Goal: Task Accomplishment & Management: Complete application form

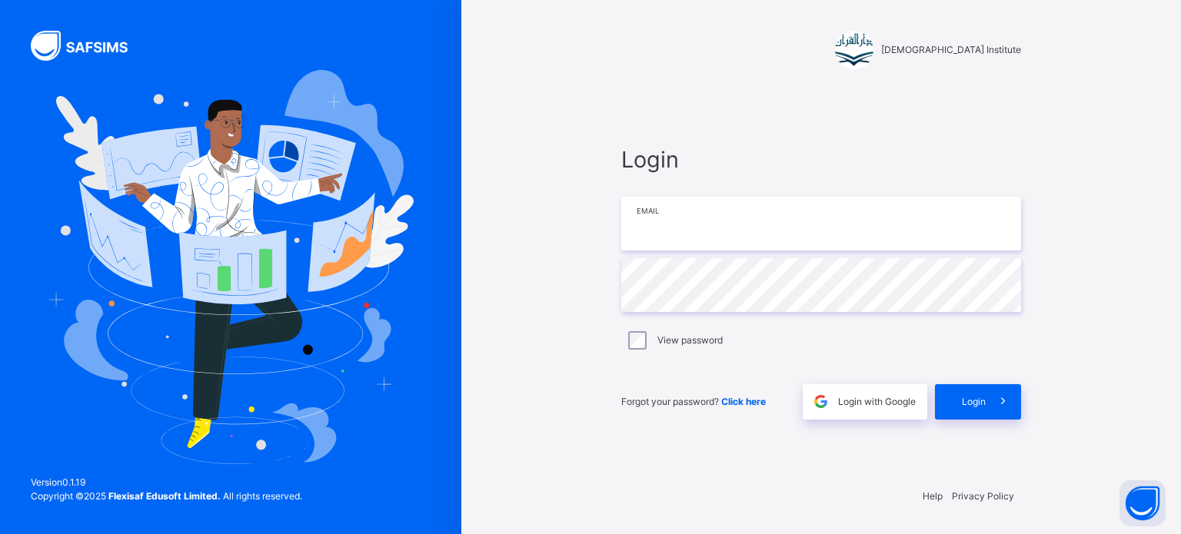
click at [664, 224] on div "Login Email Password View password Forgot your password? Click here Login with …" at bounding box center [821, 281] width 431 height 386
drag, startPoint x: 718, startPoint y: 227, endPoint x: 707, endPoint y: 256, distance: 31.4
click at [718, 230] on input "email" at bounding box center [821, 224] width 400 height 54
type input "**********"
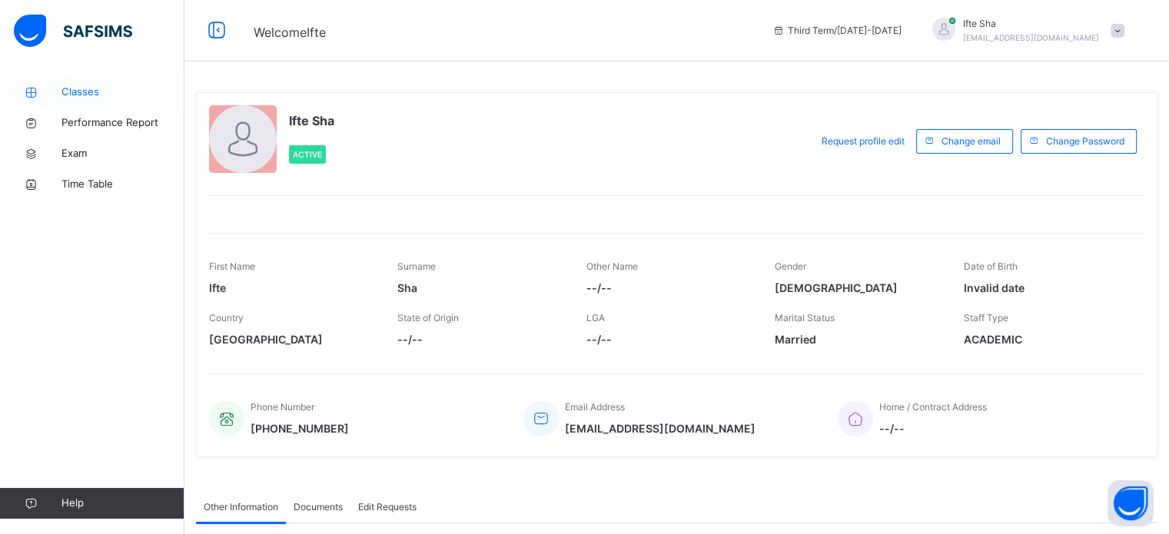
click at [120, 91] on span "Classes" at bounding box center [123, 92] width 123 height 15
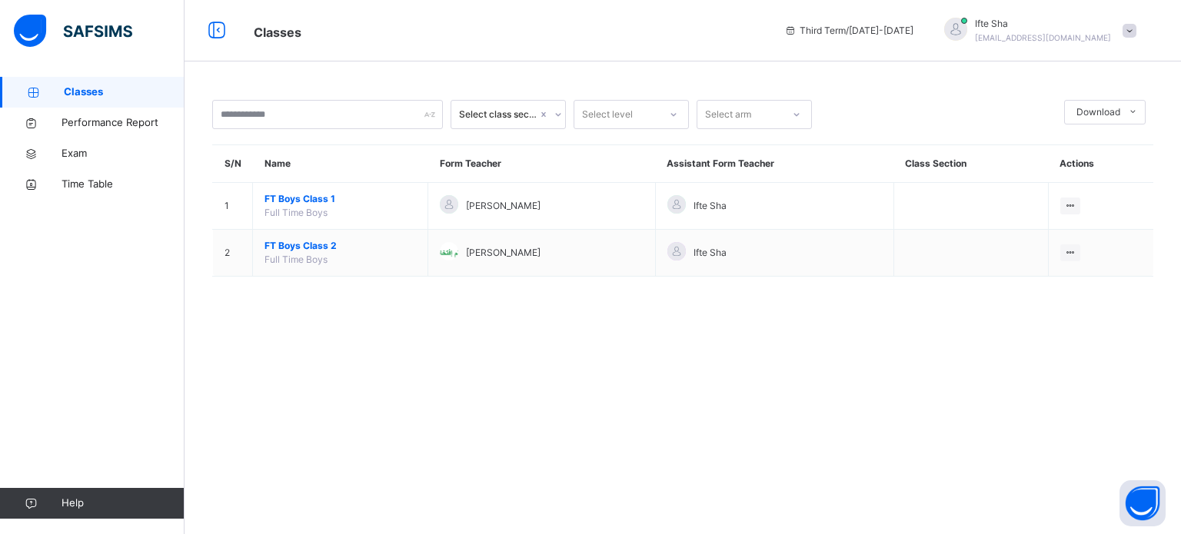
click at [753, 294] on div "Select class section Select level Select arm Download Pdf Report Excel Report S…" at bounding box center [683, 196] width 996 height 238
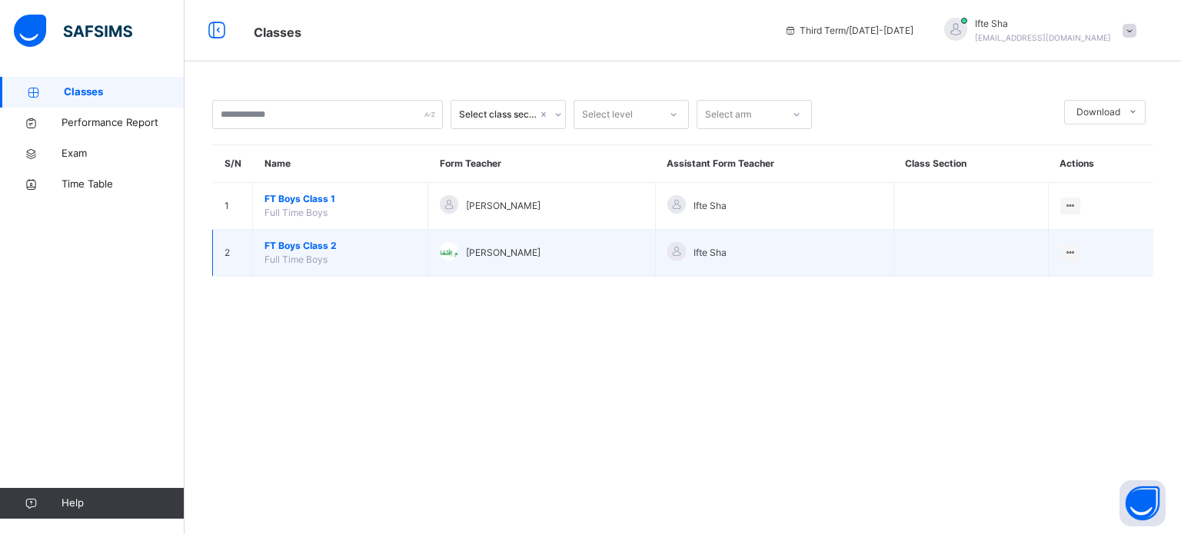
click at [769, 268] on td "Ifte Sha" at bounding box center [774, 253] width 238 height 47
click at [769, 263] on div "Ifte Sha" at bounding box center [774, 253] width 214 height 22
click at [751, 242] on div "Ifte Sha" at bounding box center [774, 253] width 214 height 22
click at [761, 247] on div "Ifte Sha" at bounding box center [774, 253] width 214 height 22
click at [775, 255] on div "Ifte Sha" at bounding box center [774, 253] width 214 height 22
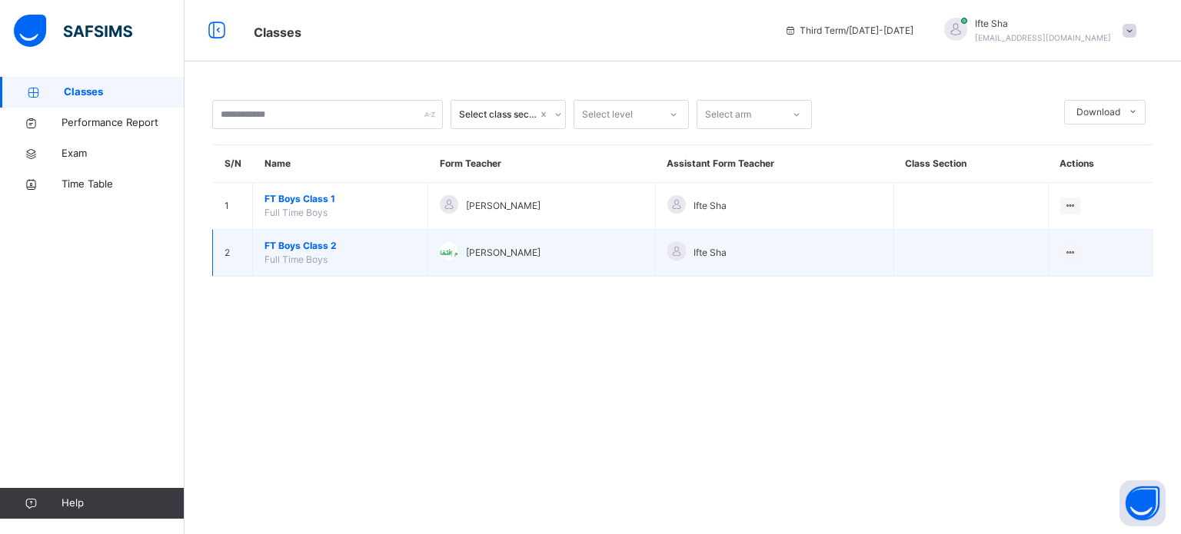
click at [784, 260] on div "Ifte Sha" at bounding box center [774, 253] width 214 height 22
click at [787, 255] on div "Ifte Sha" at bounding box center [774, 253] width 214 height 22
click at [1073, 251] on icon at bounding box center [1070, 253] width 13 height 12
click at [1064, 283] on div "View Class" at bounding box center [1050, 283] width 48 height 15
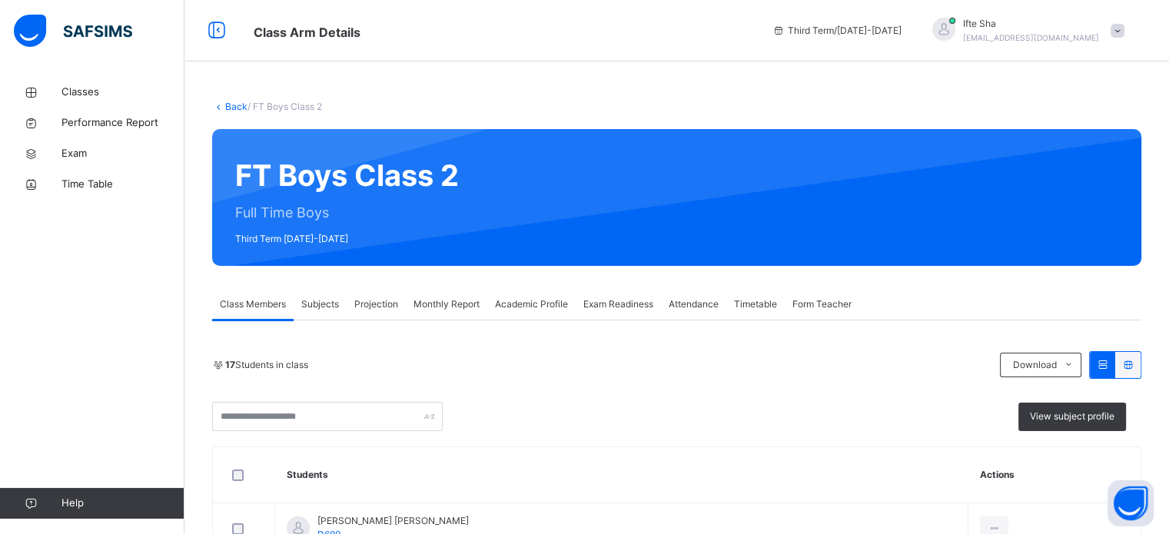
click at [371, 293] on div "Projection" at bounding box center [376, 304] width 59 height 31
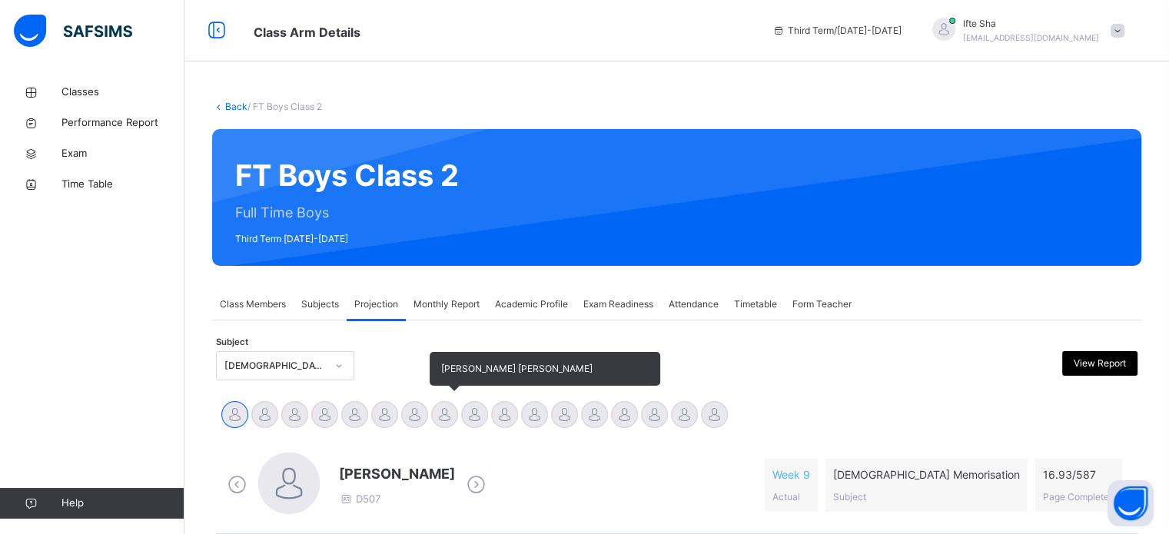
click at [443, 407] on div at bounding box center [444, 414] width 27 height 27
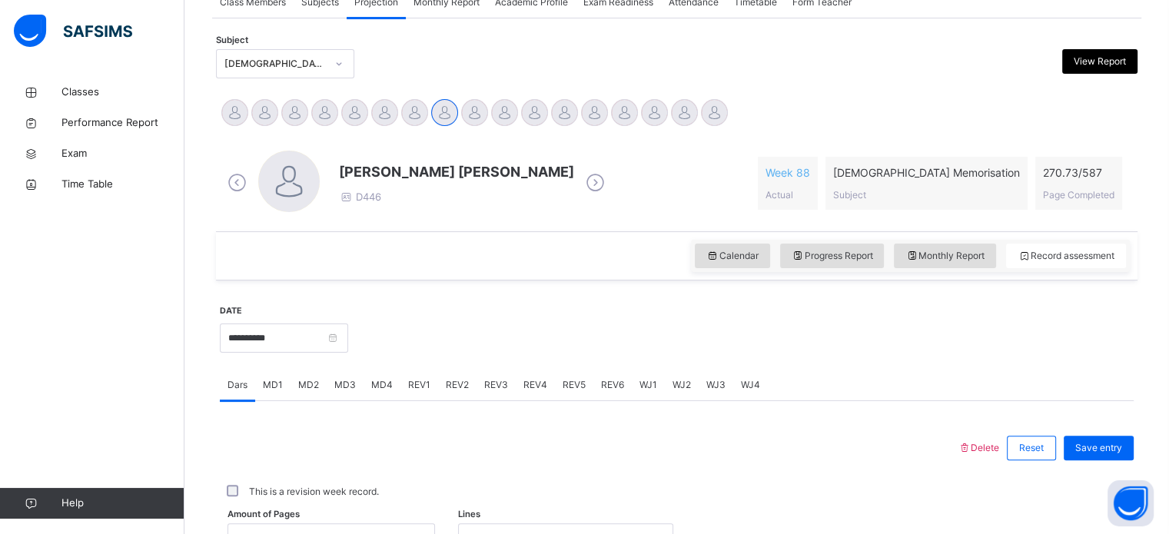
scroll to position [364, 0]
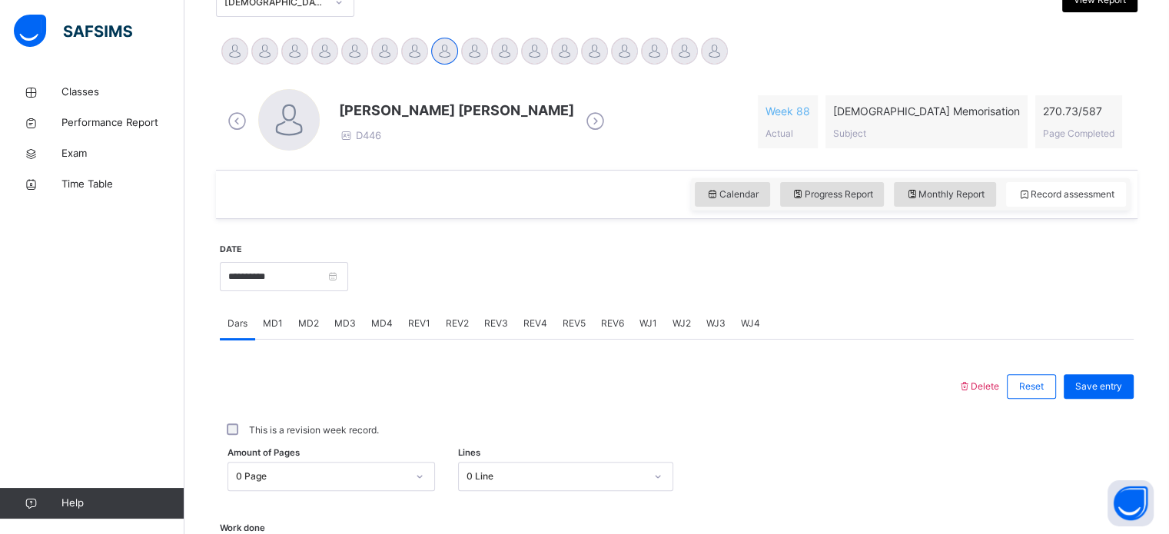
click at [459, 314] on div "REV2" at bounding box center [457, 323] width 38 height 31
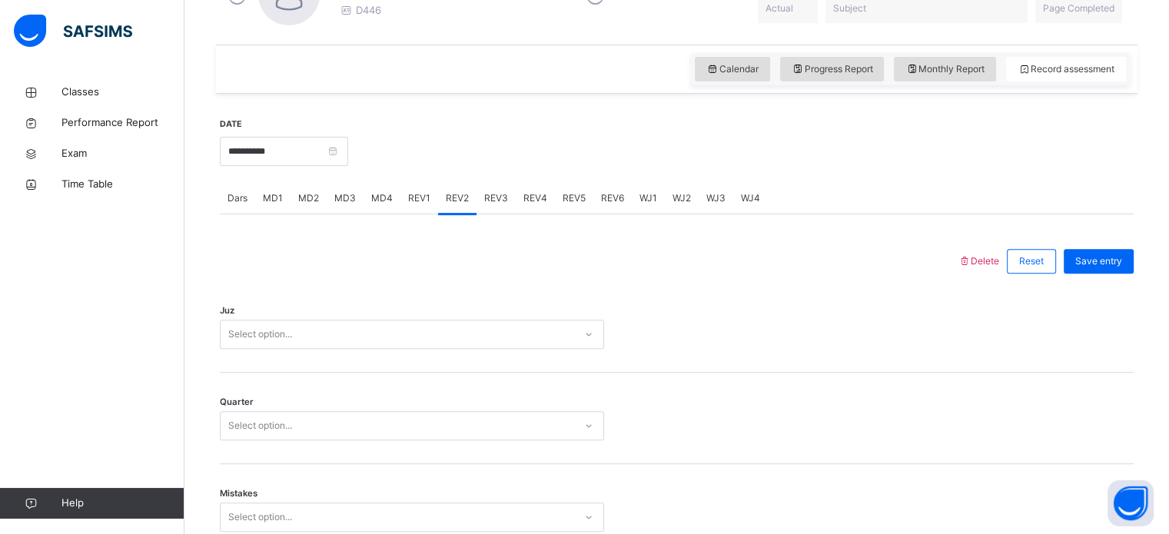
click at [319, 349] on div "Select option..." at bounding box center [412, 334] width 384 height 29
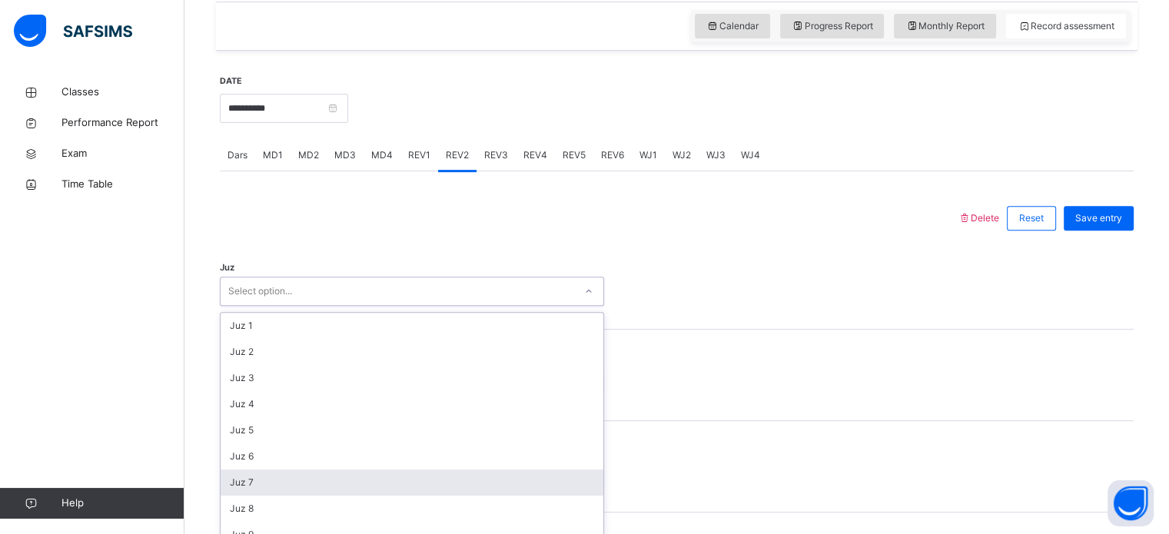
scroll to position [547, 0]
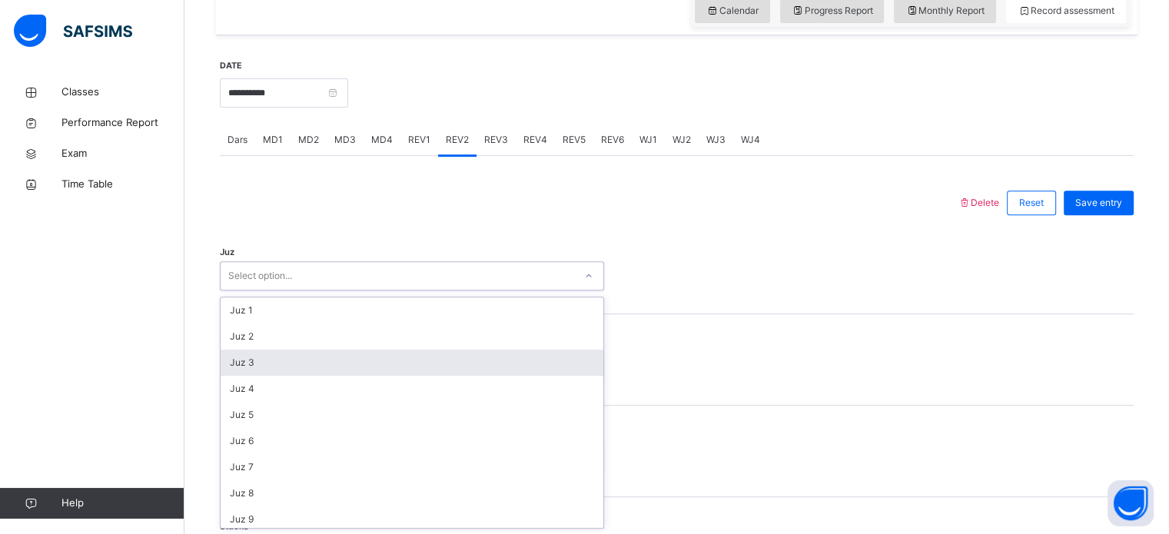
click at [265, 365] on div "Juz 3" at bounding box center [412, 363] width 383 height 26
click at [265, 365] on div "Select option..." at bounding box center [260, 367] width 64 height 29
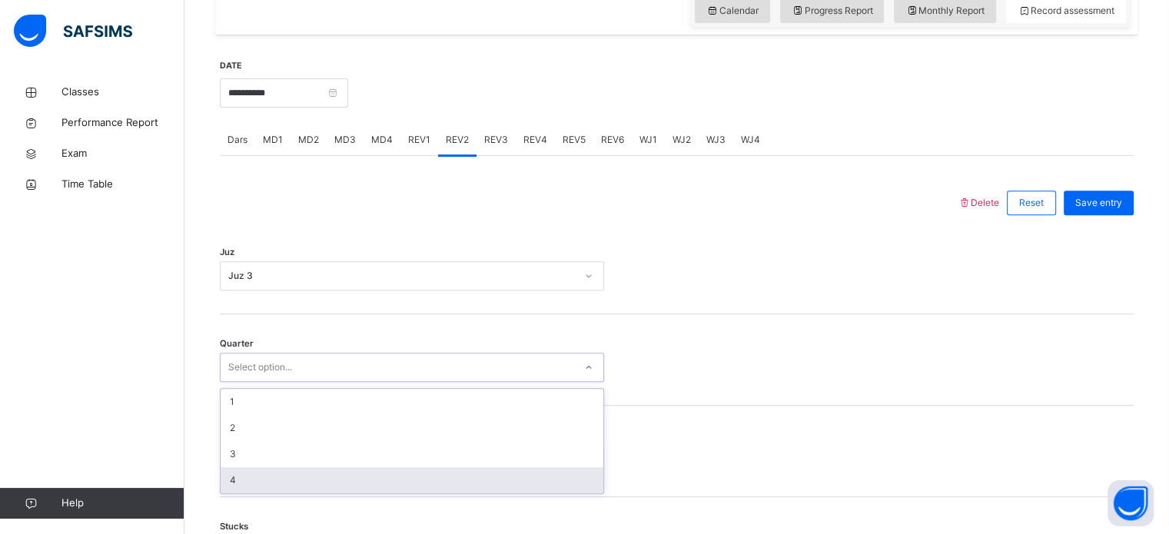
click at [231, 476] on div "4" at bounding box center [412, 480] width 383 height 26
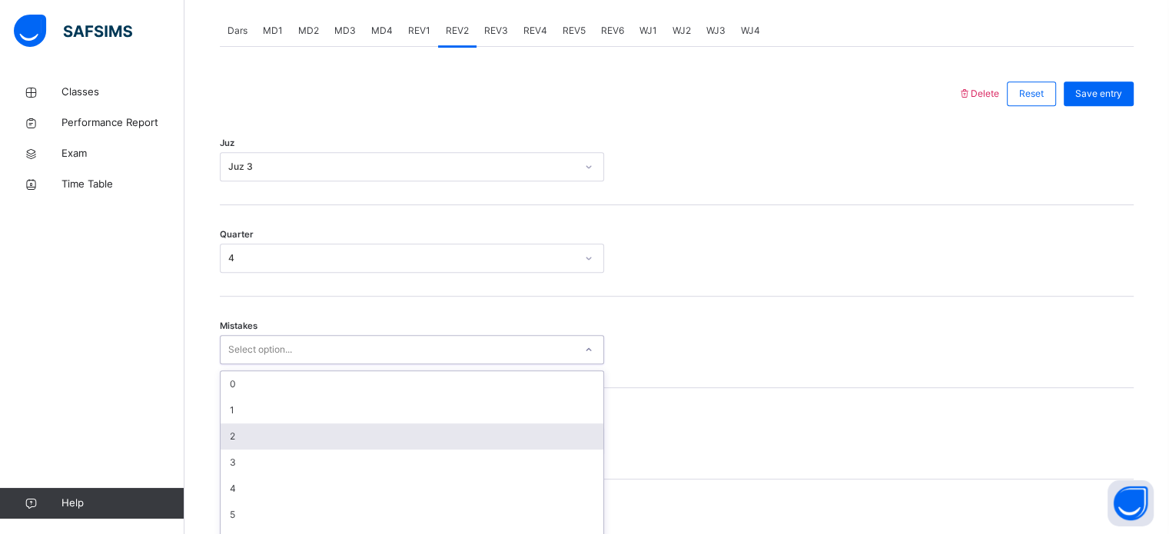
click at [244, 364] on div "option 2 focused, 3 of 7. 7 results available. Use Up and Down to choose option…" at bounding box center [412, 349] width 384 height 29
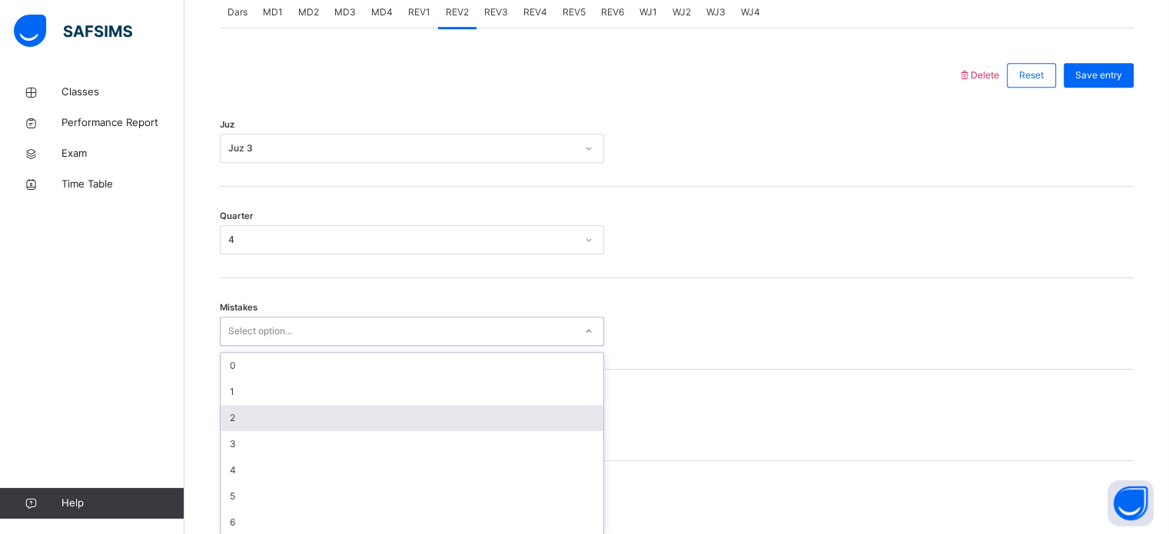
scroll to position [683, 0]
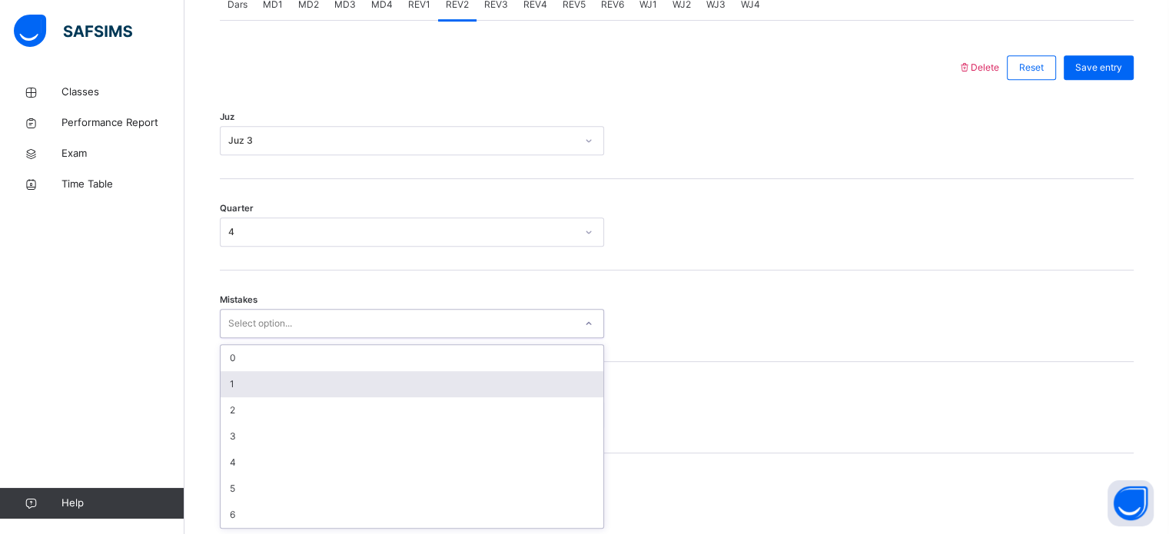
click at [257, 390] on div "1" at bounding box center [412, 384] width 383 height 26
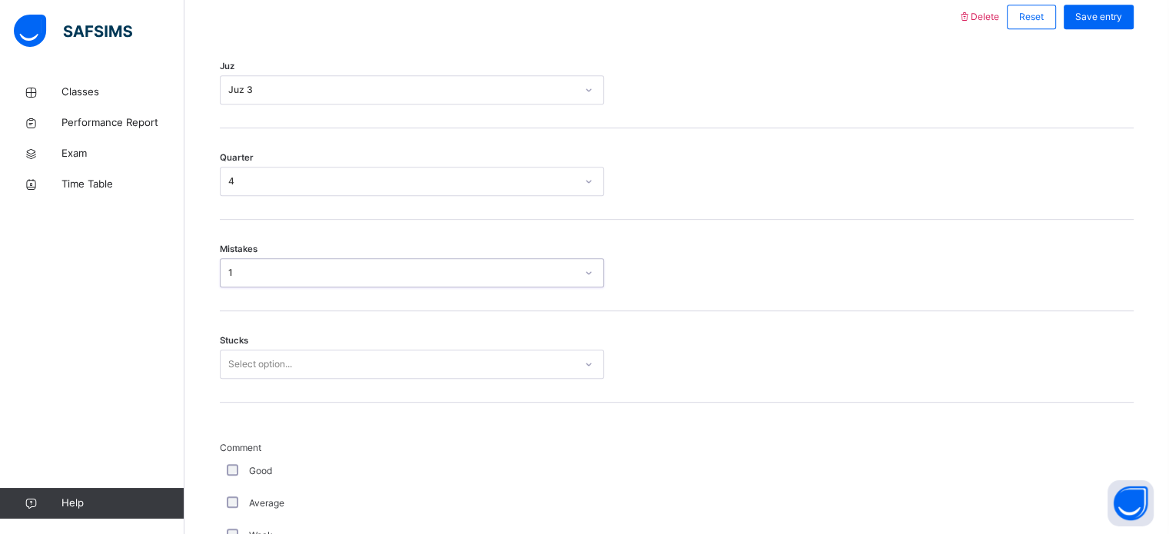
click at [261, 379] on div "Select option..." at bounding box center [412, 364] width 384 height 29
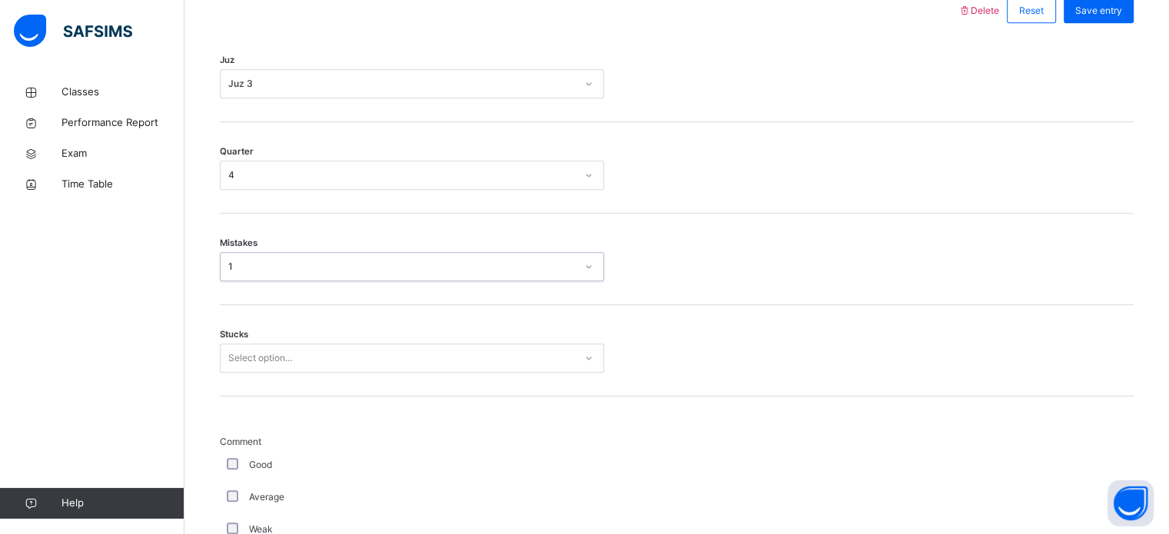
scroll to position [747, 0]
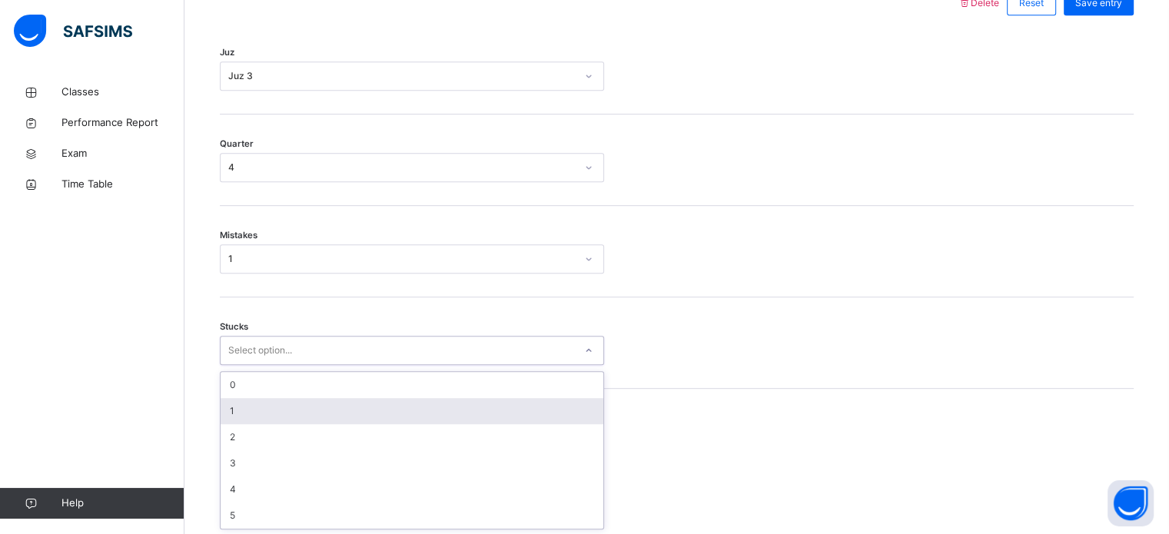
click at [261, 414] on div "1" at bounding box center [412, 411] width 383 height 26
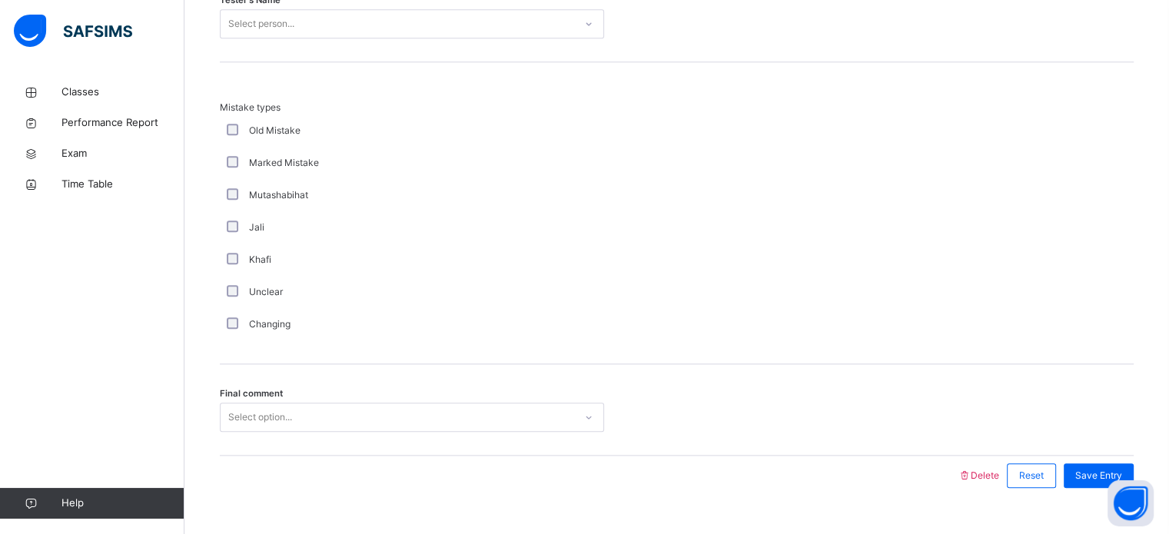
scroll to position [1660, 0]
click at [272, 39] on div "Tester's Name Select person..." at bounding box center [677, 17] width 914 height 91
click at [290, 36] on div "Select person..." at bounding box center [412, 25] width 384 height 29
type input "***"
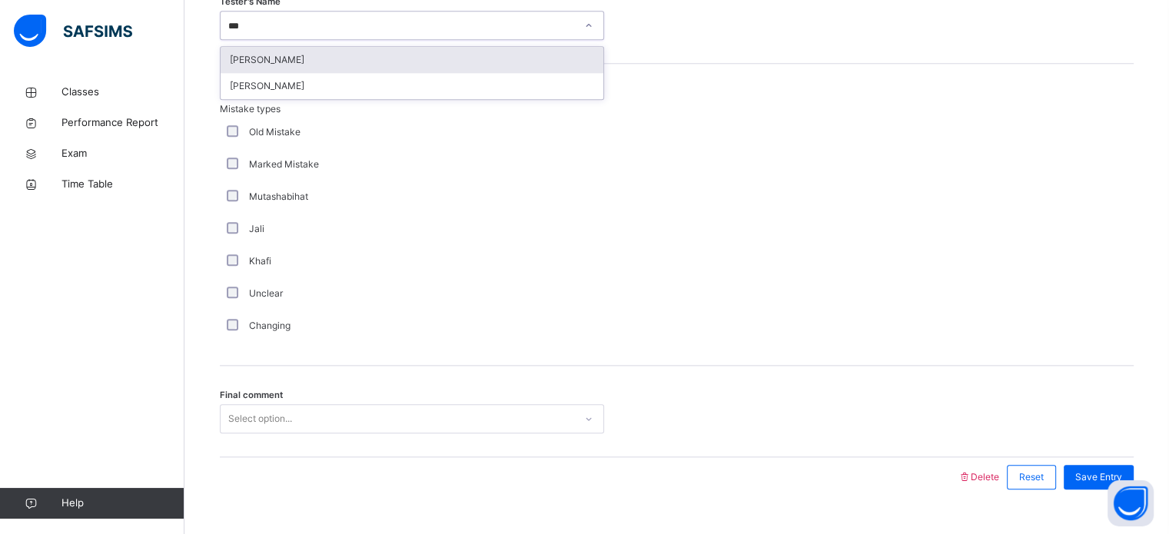
click at [278, 59] on div "[PERSON_NAME]" at bounding box center [412, 60] width 383 height 26
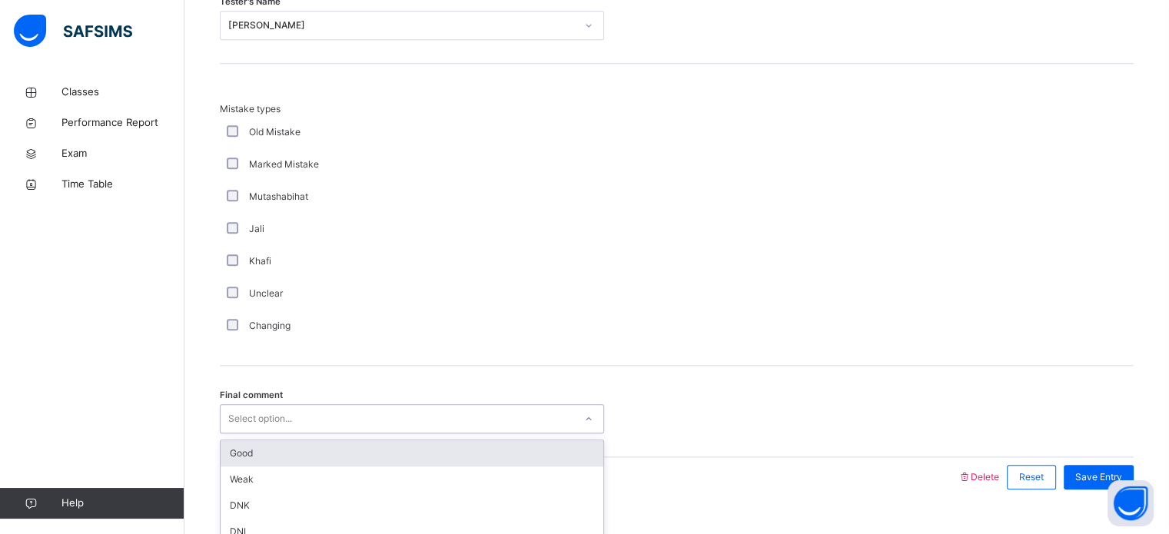
scroll to position [1691, 0]
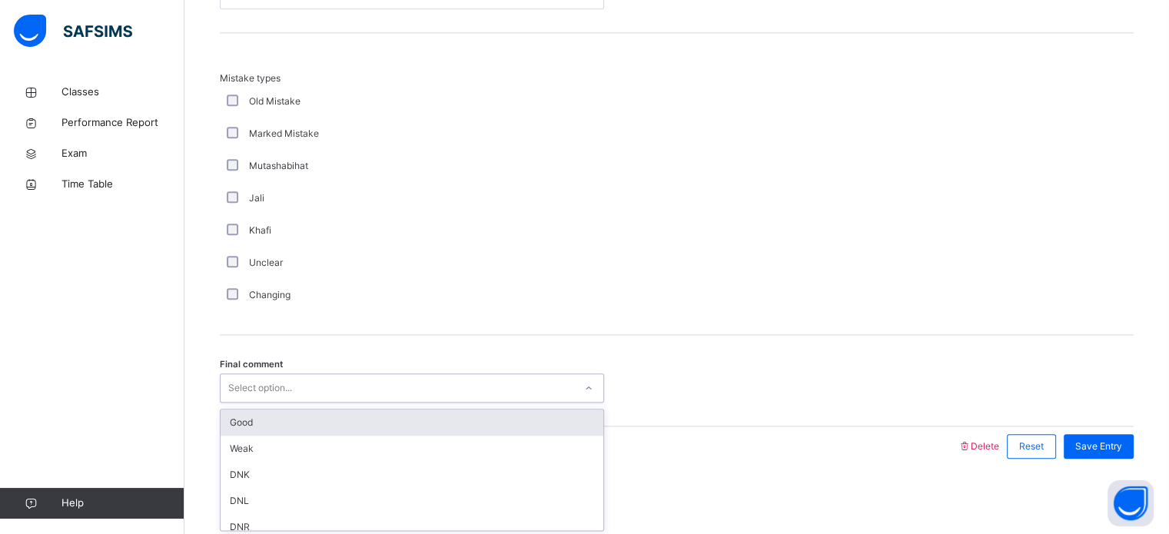
click at [344, 403] on div "option Good focused, 1 of 6. 6 results available. Use Up and Down to choose opt…" at bounding box center [412, 388] width 384 height 29
click at [344, 423] on div "Good" at bounding box center [412, 423] width 383 height 26
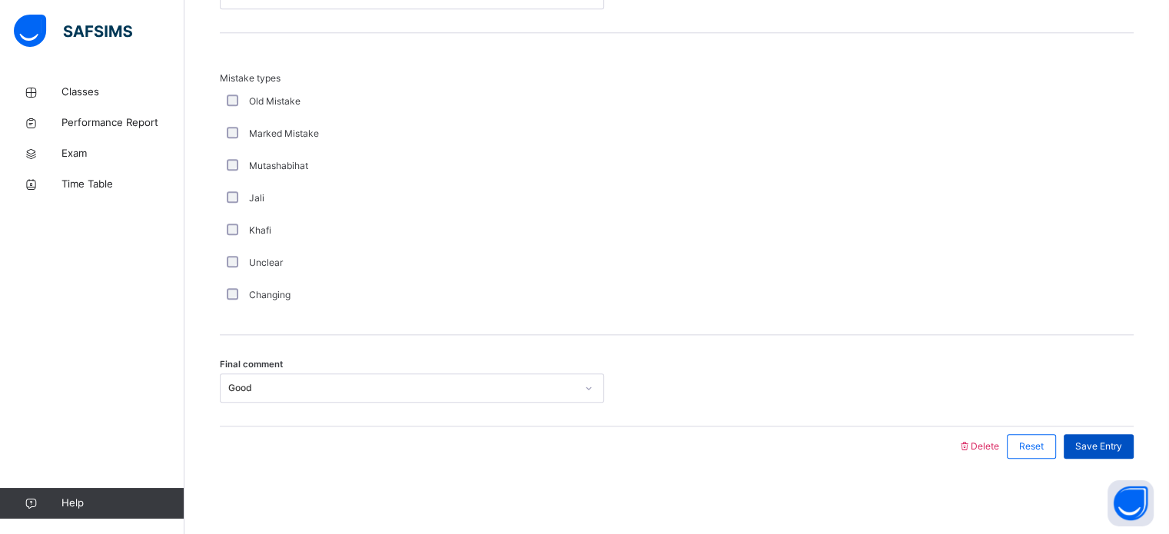
click at [1111, 448] on span "Save Entry" at bounding box center [1099, 447] width 47 height 14
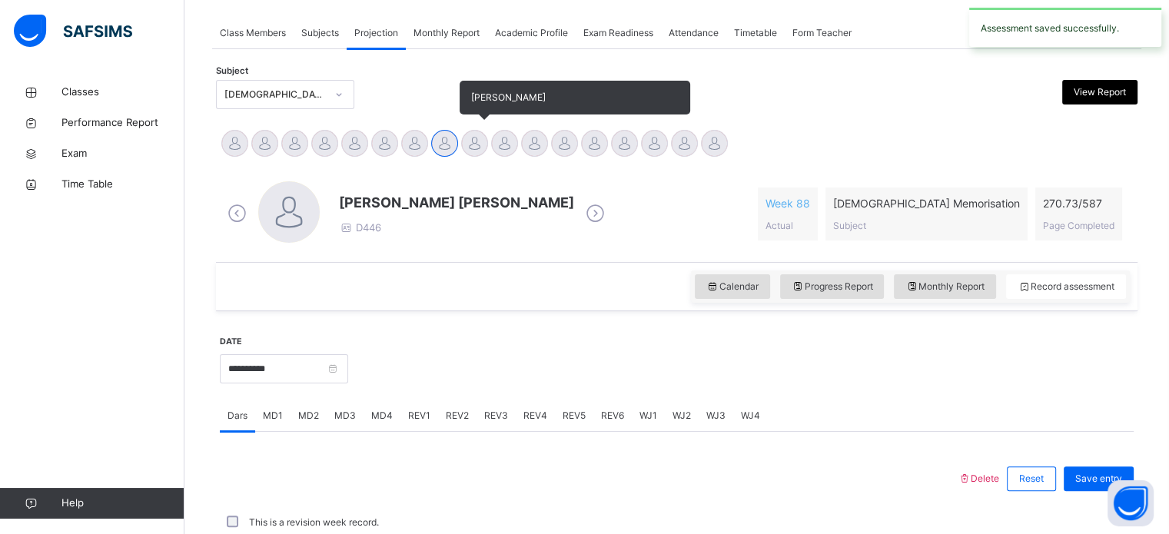
scroll to position [620, 0]
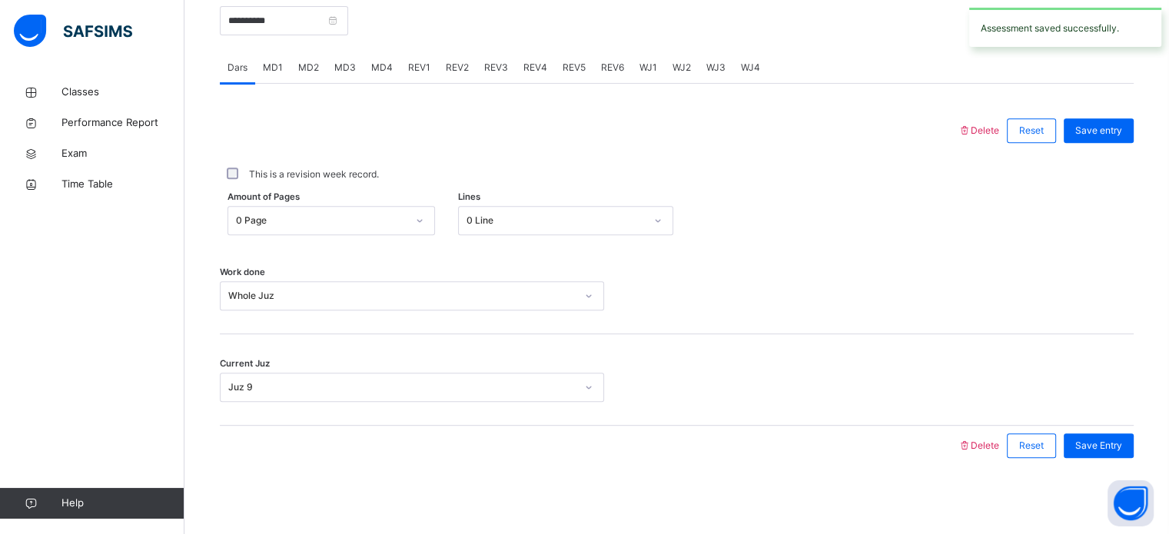
click at [498, 61] on span "REV3" at bounding box center [496, 68] width 24 height 14
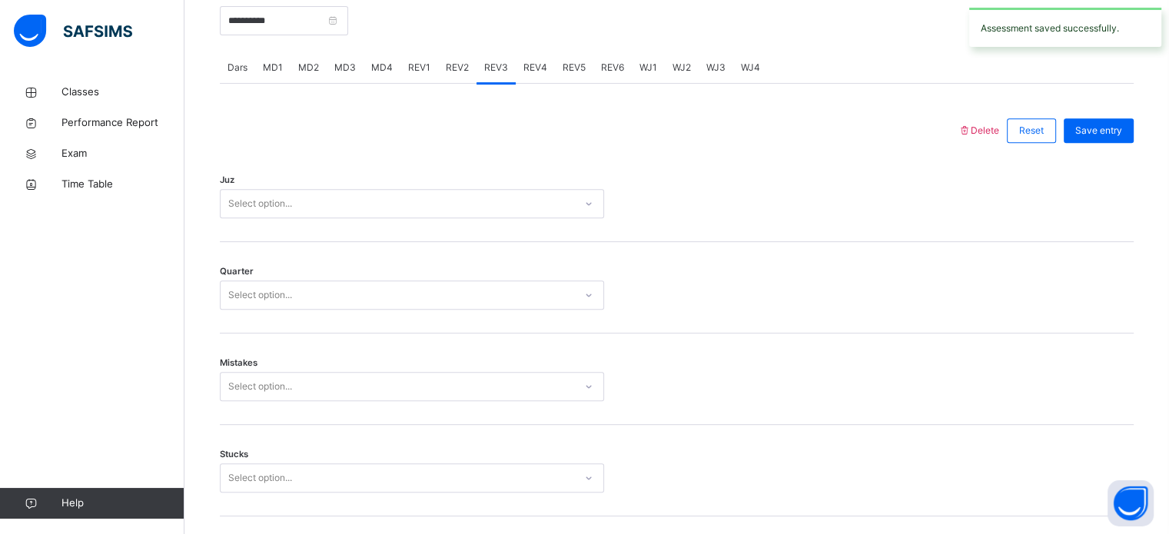
scroll to position [1691, 0]
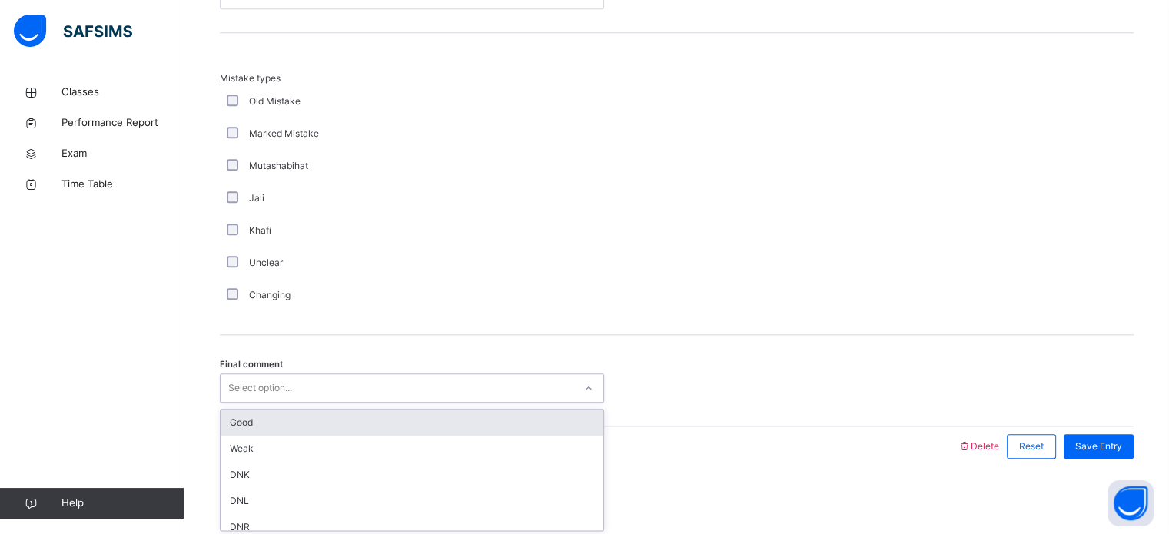
click at [285, 393] on div "Select option..." at bounding box center [260, 388] width 64 height 29
click at [281, 416] on div "Good" at bounding box center [412, 423] width 383 height 26
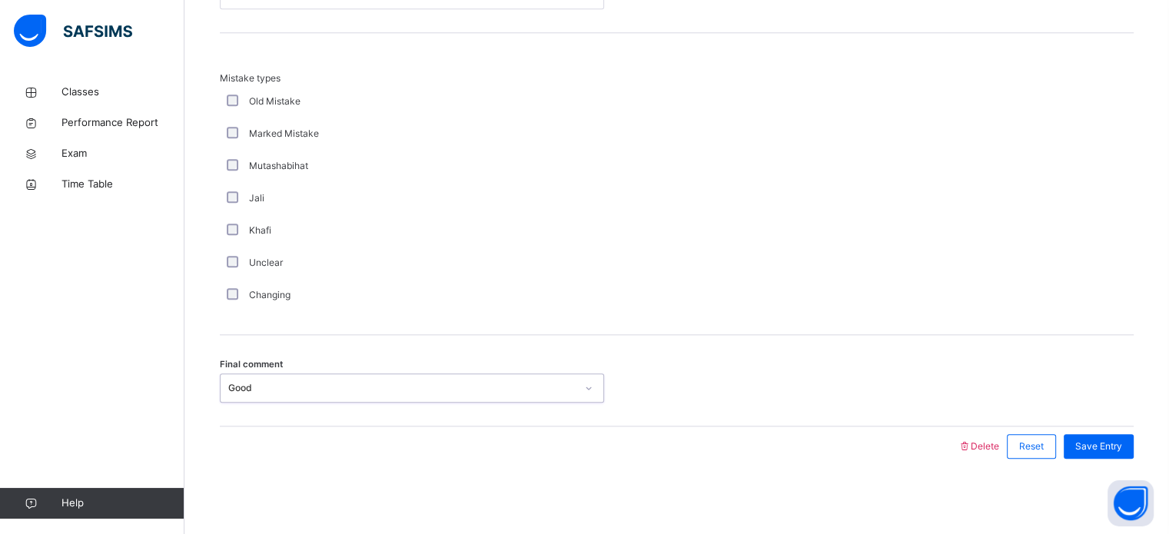
click at [474, 178] on div "Mutashabihat" at bounding box center [412, 166] width 384 height 32
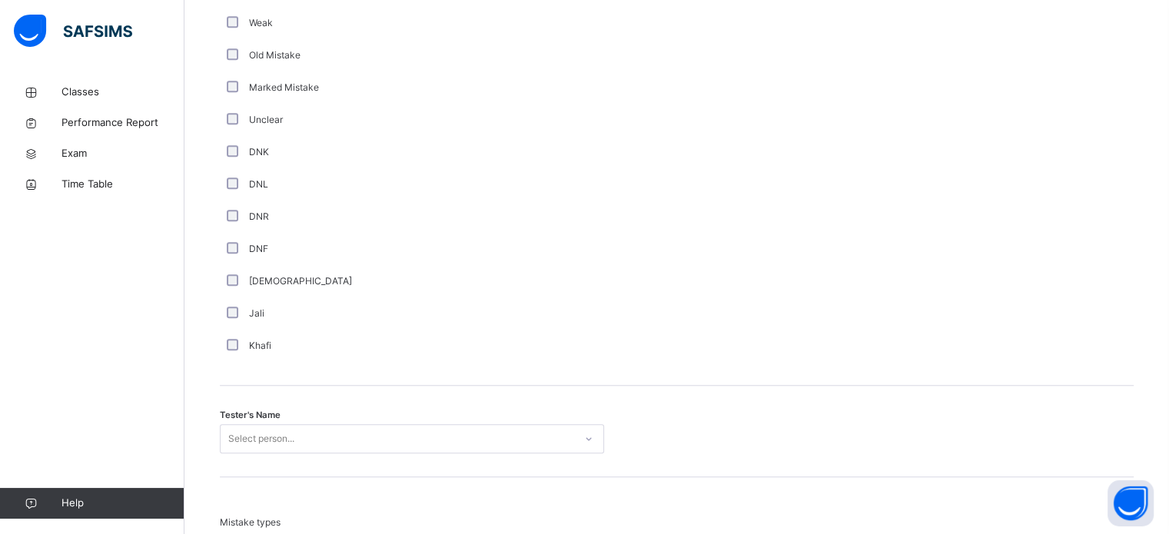
scroll to position [1229, 0]
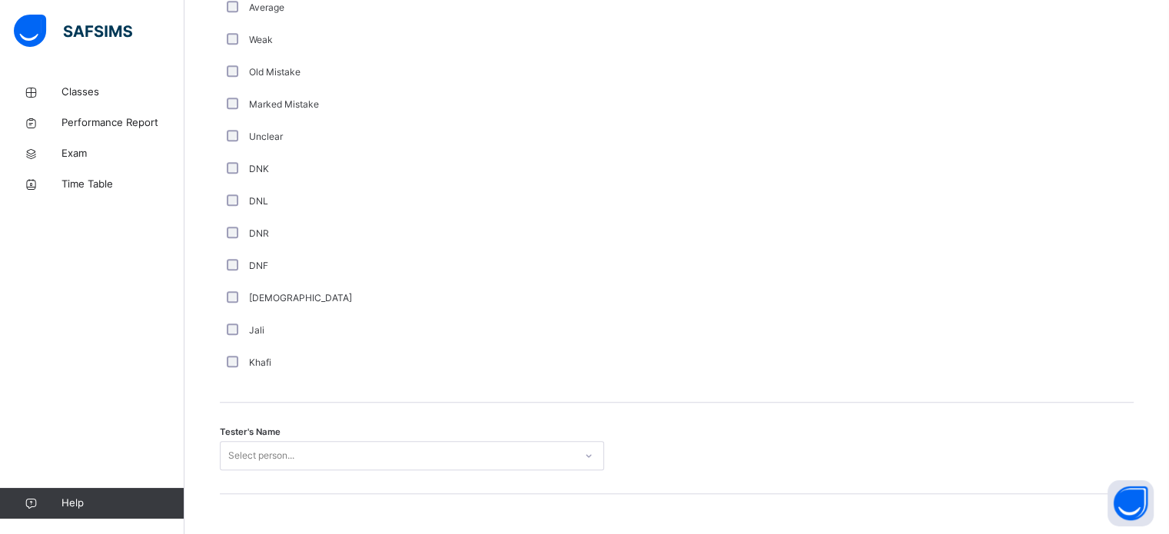
click at [301, 438] on div "Tester's Name Select person..." at bounding box center [677, 448] width 914 height 91
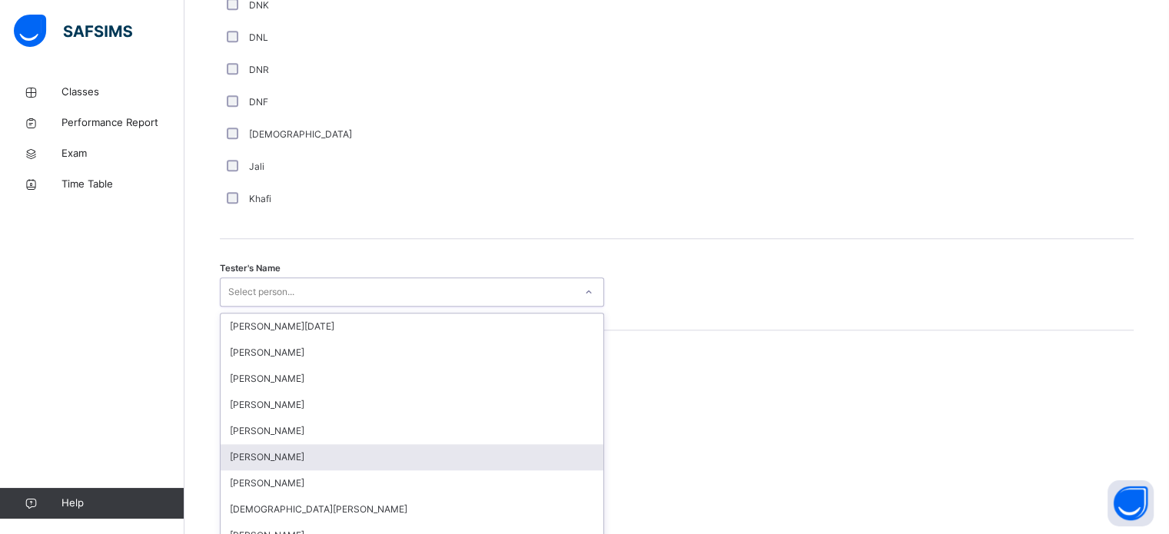
click at [299, 307] on div "option [PERSON_NAME] focused, 6 of 88. 88 results available. Use Up and Down to…" at bounding box center [412, 292] width 384 height 29
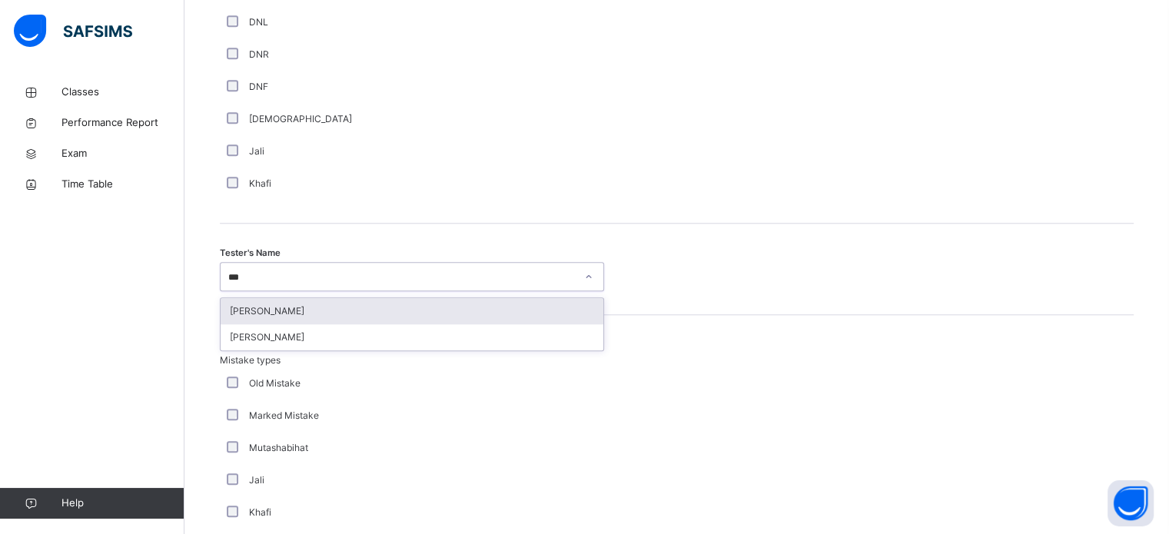
type input "****"
click at [285, 307] on div "[PERSON_NAME]" at bounding box center [412, 311] width 383 height 26
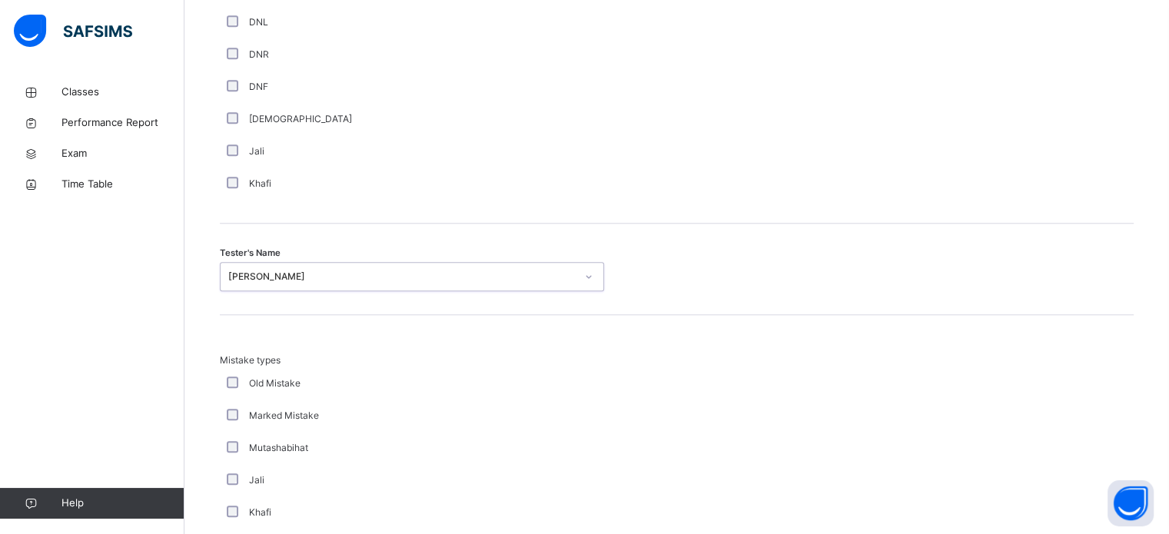
click at [285, 307] on div "Tester's Name option [PERSON_NAME], selected. 0 results available. Select is fo…" at bounding box center [677, 269] width 914 height 91
click at [285, 307] on div "Tester's Name [PERSON_NAME]" at bounding box center [677, 269] width 914 height 91
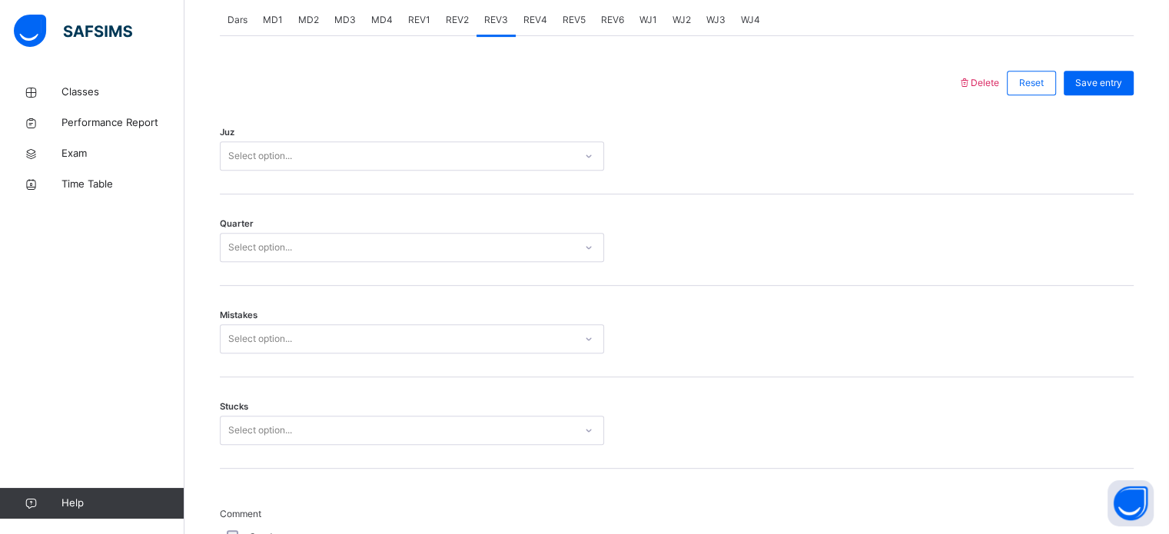
scroll to position [670, 0]
click at [234, 525] on div "Good" at bounding box center [412, 534] width 384 height 32
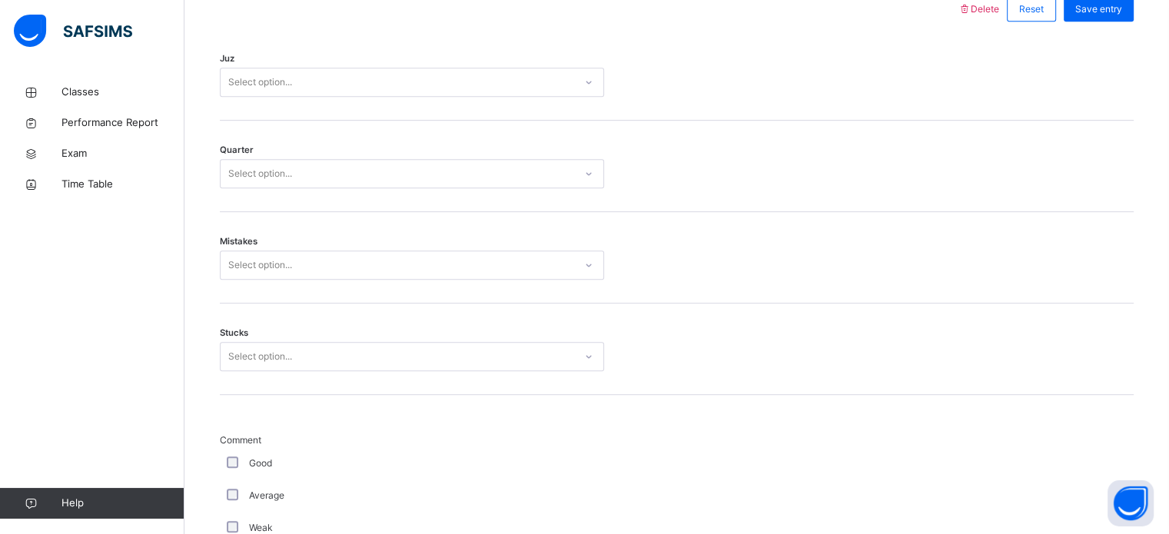
click at [321, 371] on div "Select option..." at bounding box center [412, 356] width 384 height 29
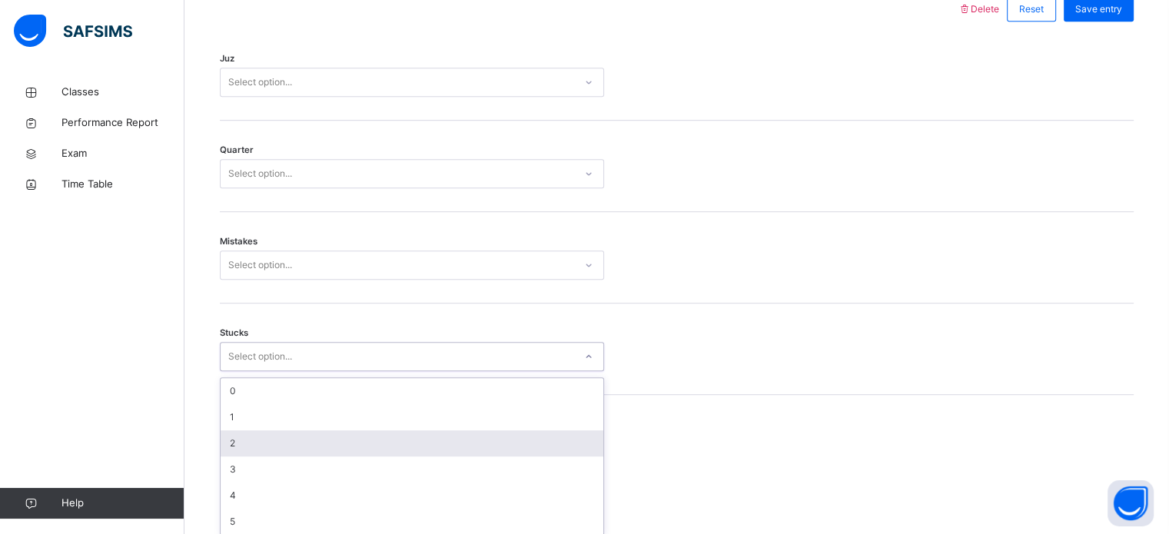
scroll to position [747, 0]
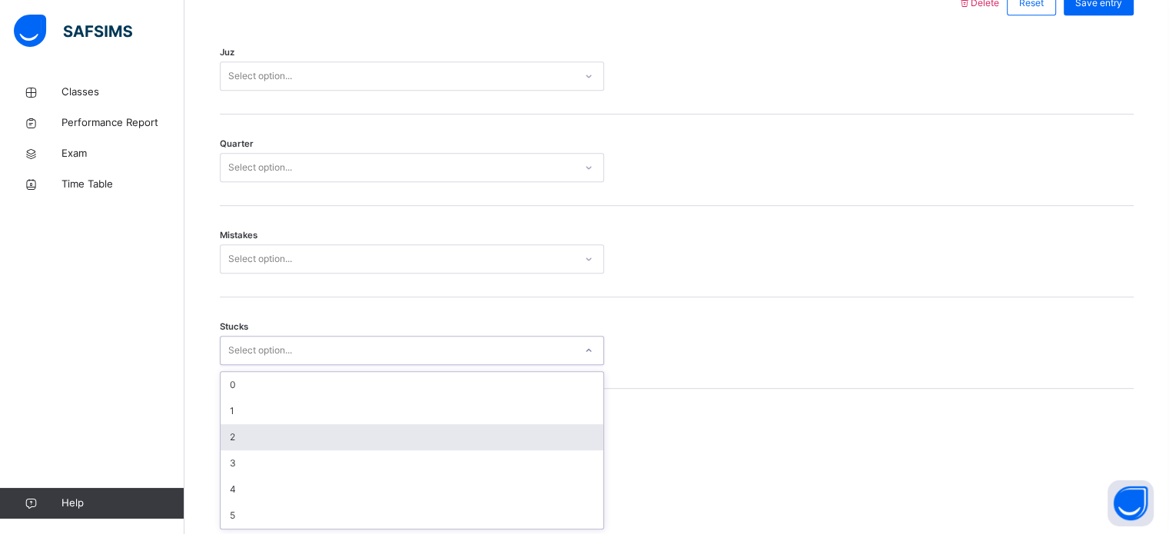
click at [328, 428] on div "2" at bounding box center [412, 437] width 383 height 26
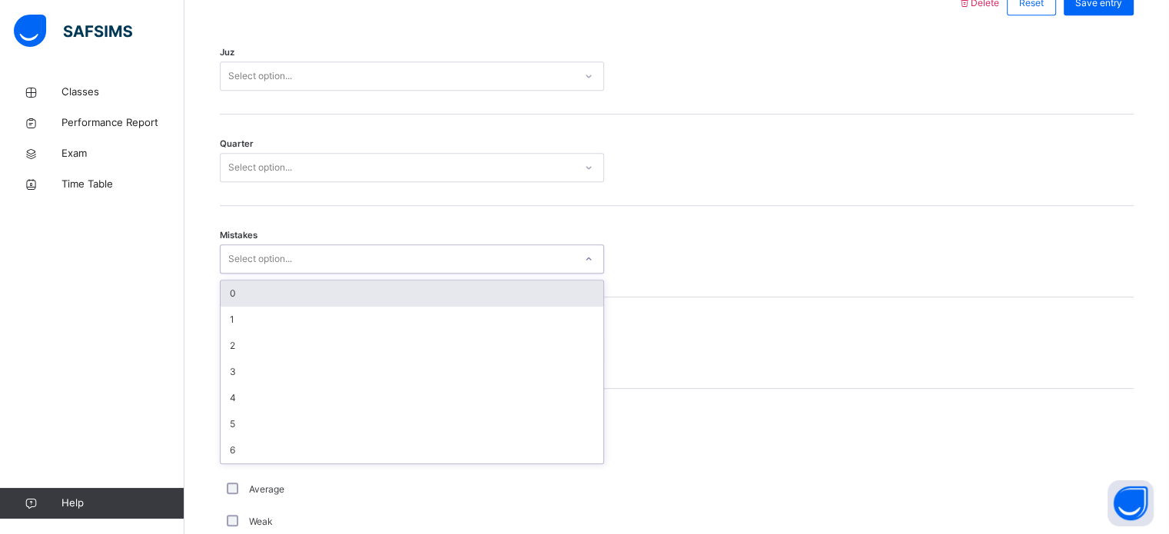
click at [339, 248] on div "Select option..." at bounding box center [398, 260] width 354 height 24
click at [337, 288] on div "0" at bounding box center [412, 294] width 383 height 26
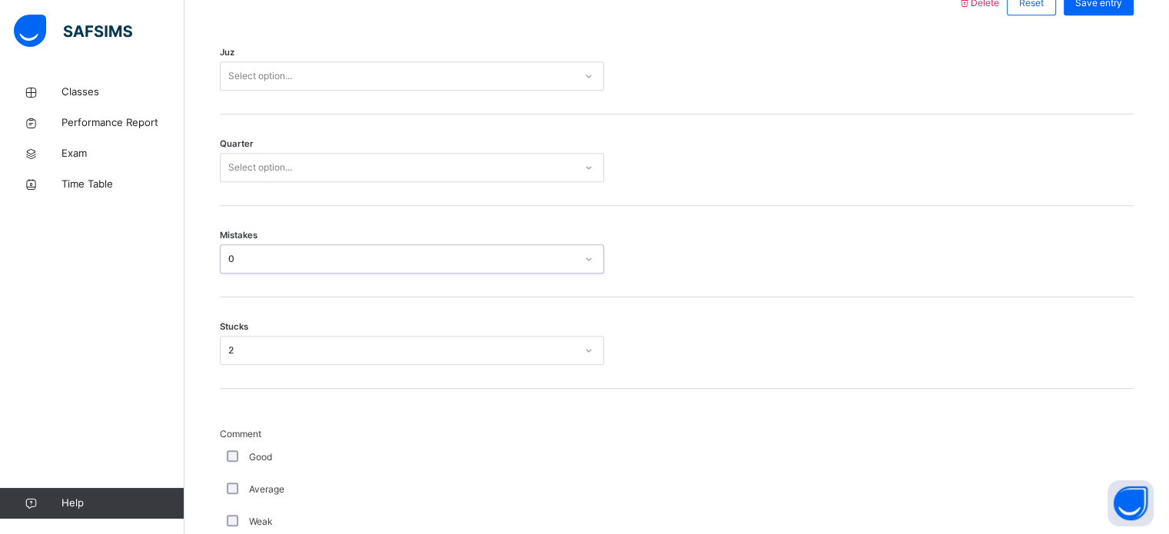
click at [348, 165] on div "Select option..." at bounding box center [398, 168] width 354 height 24
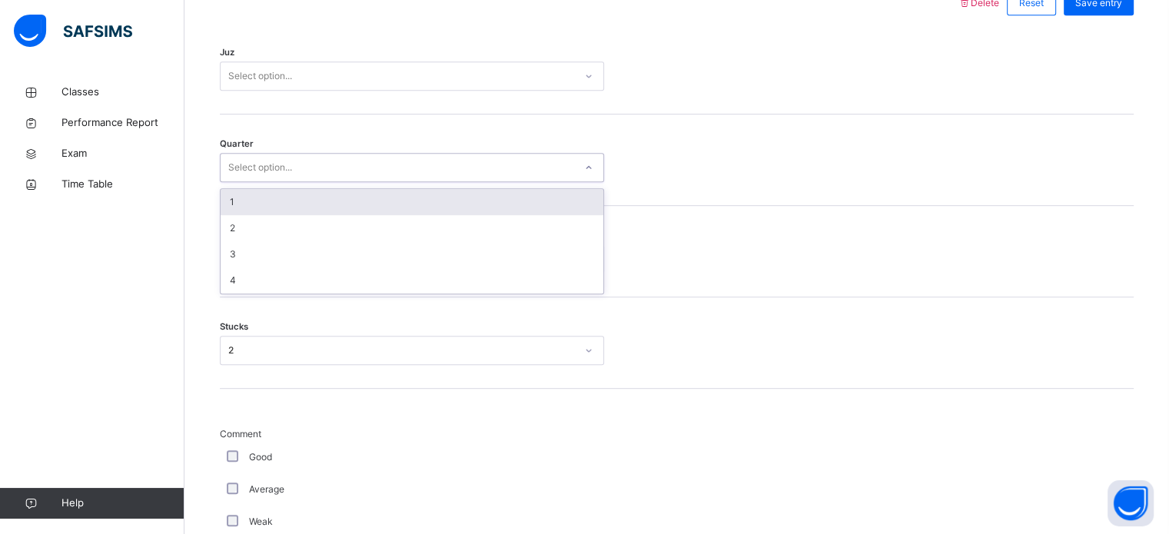
click at [331, 208] on div "1" at bounding box center [412, 202] width 383 height 26
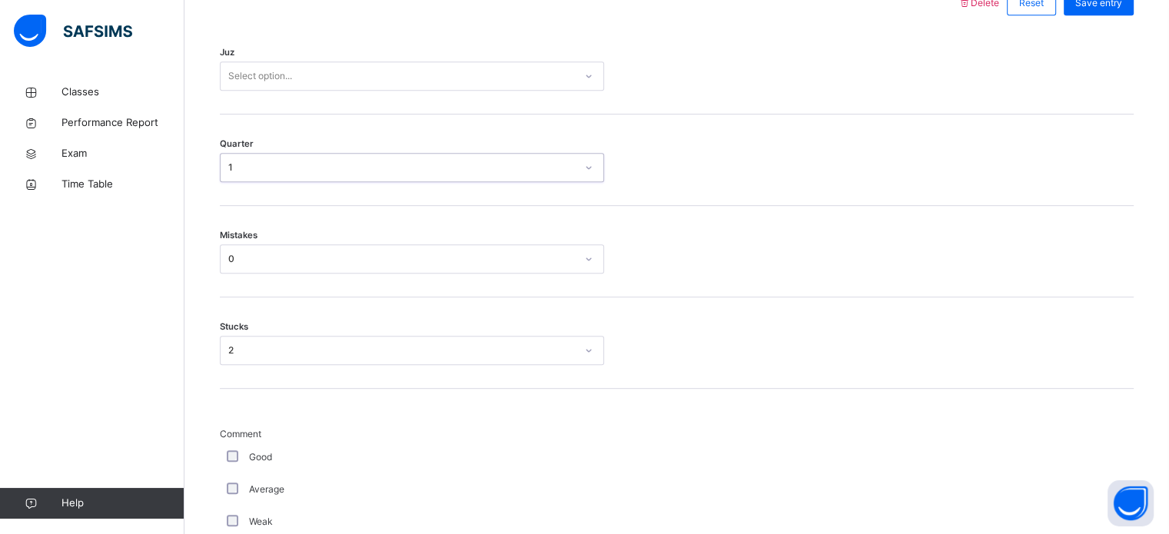
click at [337, 71] on div "Select option..." at bounding box center [398, 77] width 354 height 24
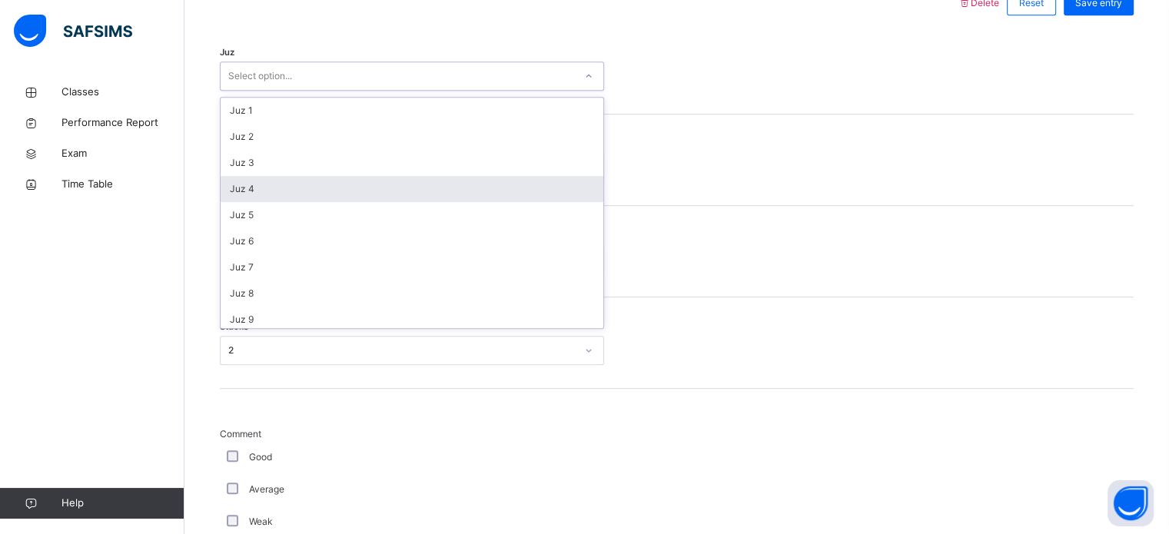
click at [280, 185] on div "Juz 4" at bounding box center [412, 189] width 383 height 26
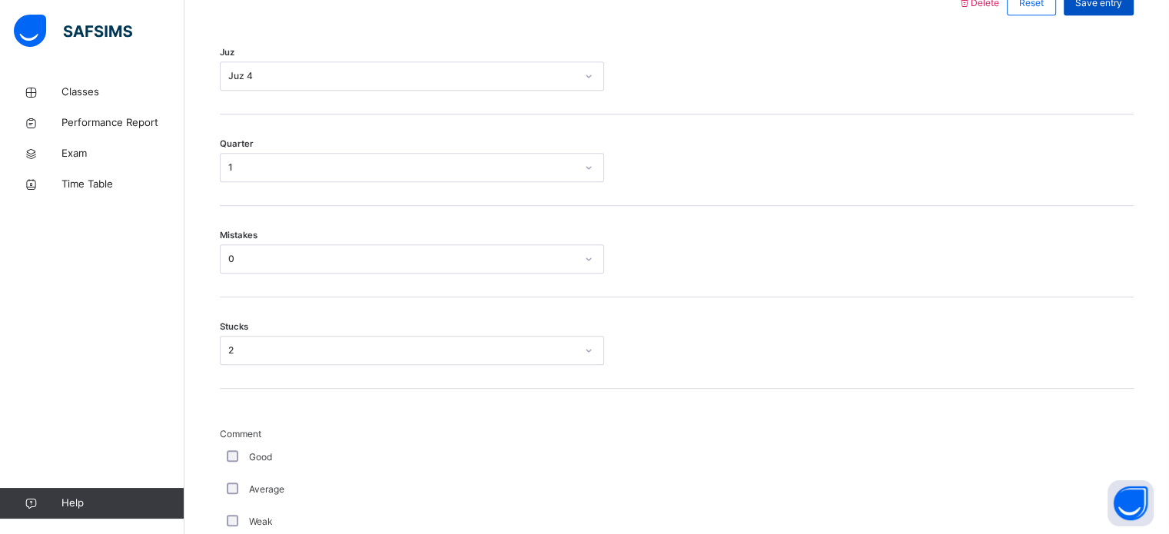
click at [1108, 12] on div "Save entry" at bounding box center [1099, 3] width 70 height 25
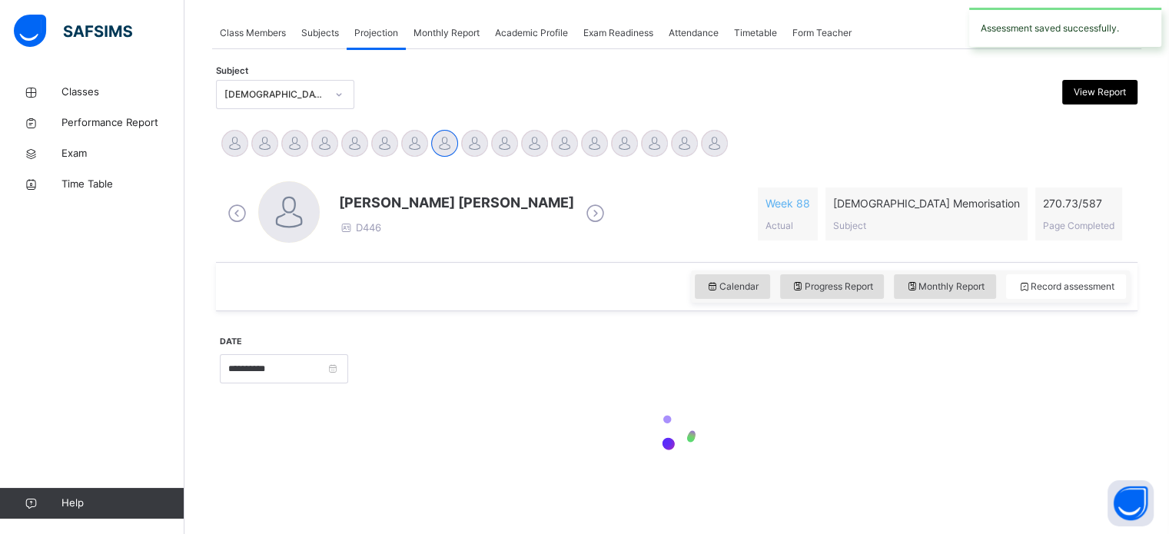
scroll to position [620, 0]
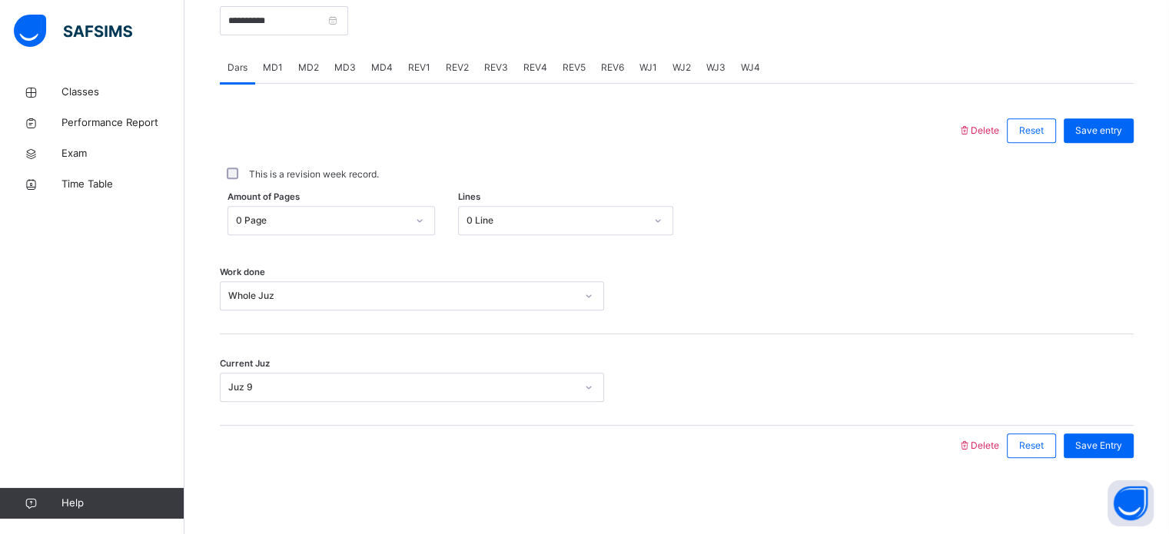
click at [537, 64] on span "REV4" at bounding box center [536, 68] width 24 height 14
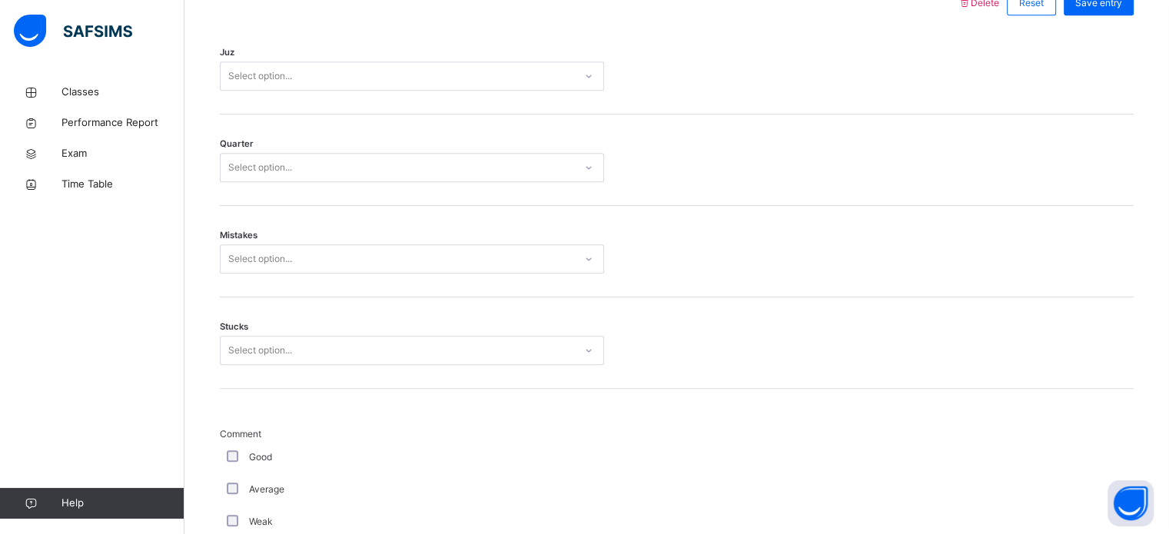
click at [471, 91] on div "Juz Select option..." at bounding box center [677, 68] width 914 height 91
click at [428, 73] on div "Select option..." at bounding box center [398, 77] width 354 height 24
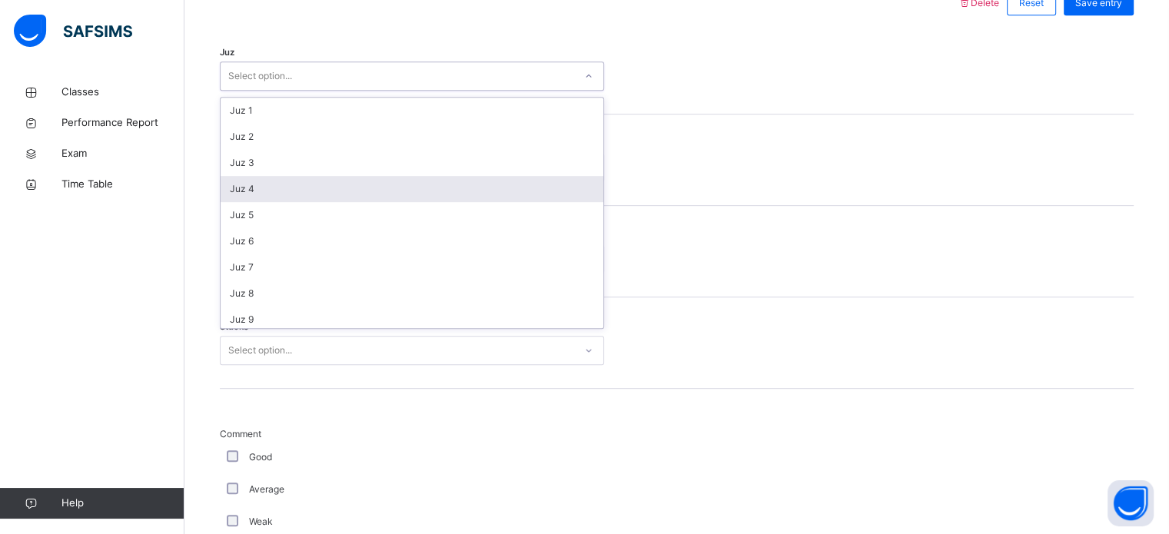
click at [357, 188] on div "Juz 4" at bounding box center [412, 189] width 383 height 26
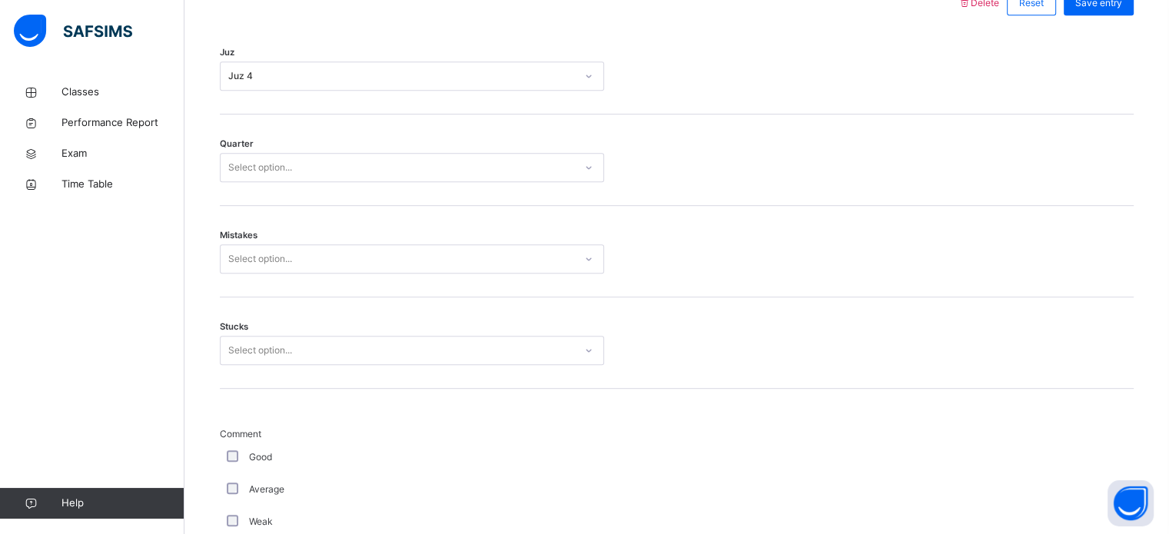
click at [357, 188] on div "Quarter Select option..." at bounding box center [677, 160] width 914 height 91
click at [341, 181] on div "Quarter Select option..." at bounding box center [677, 160] width 914 height 91
click at [323, 169] on div "Select option..." at bounding box center [398, 168] width 354 height 24
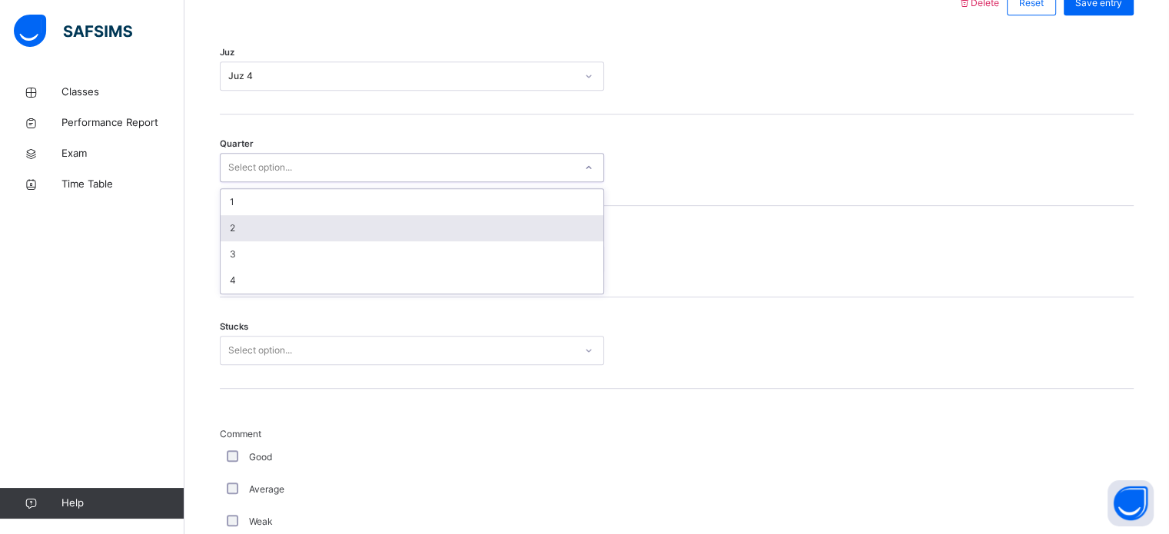
click at [284, 230] on div "2" at bounding box center [412, 228] width 383 height 26
click at [284, 230] on div "Mistakes Select option..." at bounding box center [677, 251] width 914 height 91
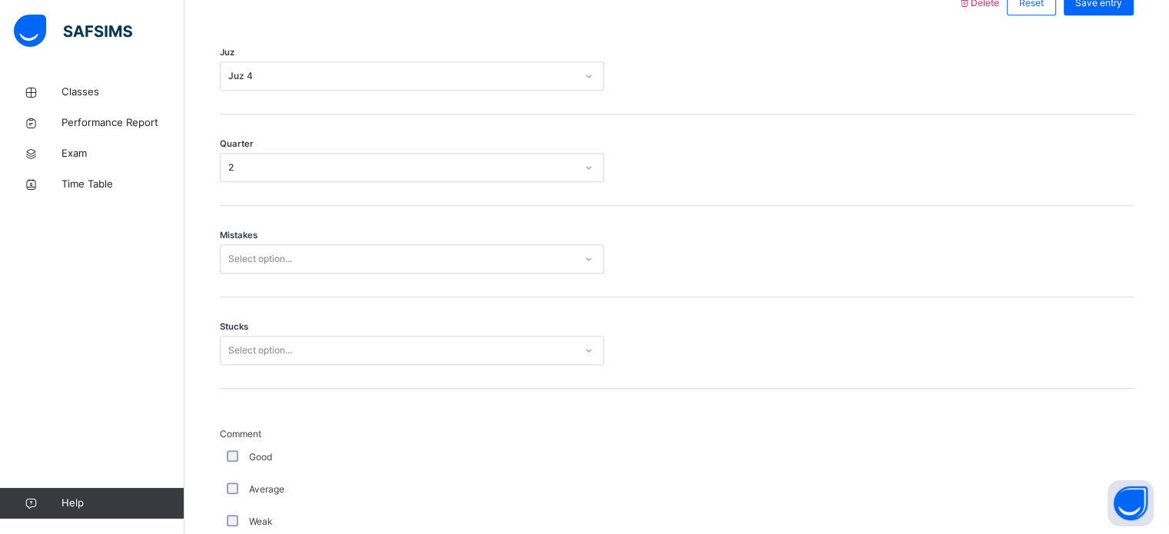
click at [278, 257] on div "Select option..." at bounding box center [260, 258] width 64 height 29
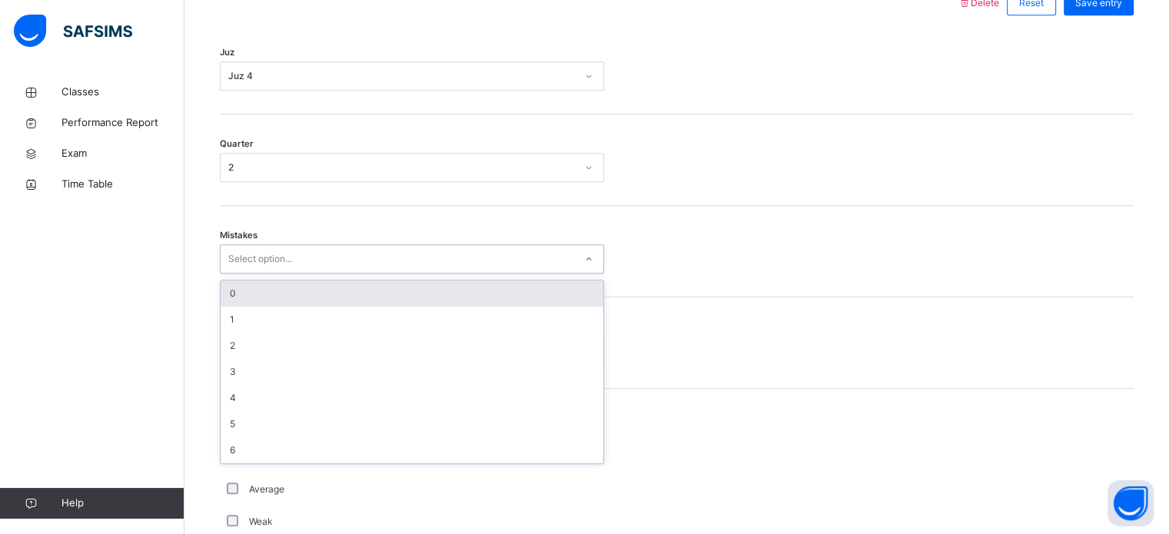
click at [277, 290] on div "0" at bounding box center [412, 294] width 383 height 26
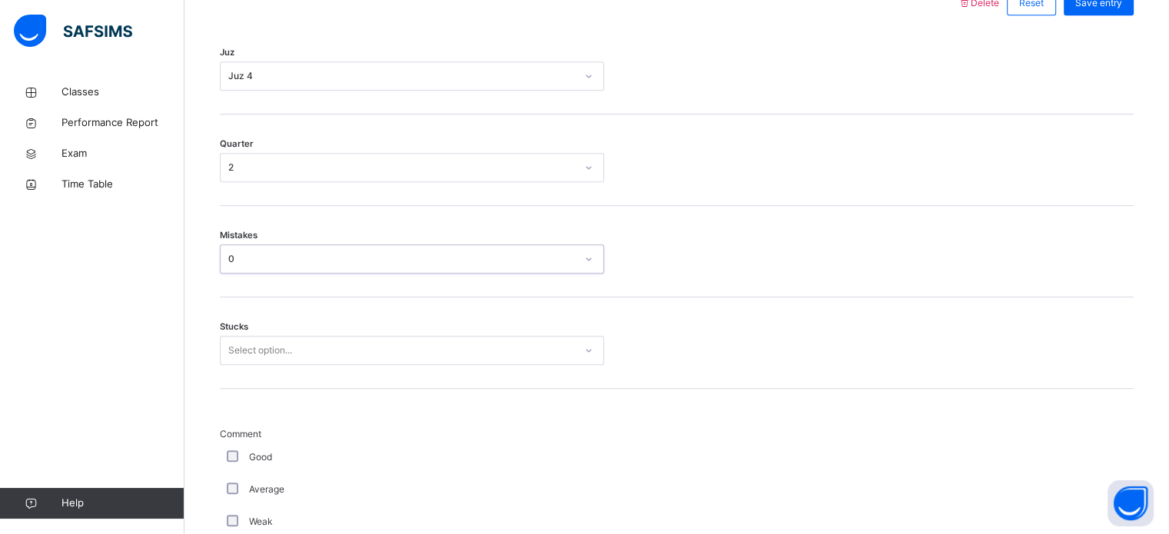
click at [259, 352] on div "Select option..." at bounding box center [260, 350] width 64 height 29
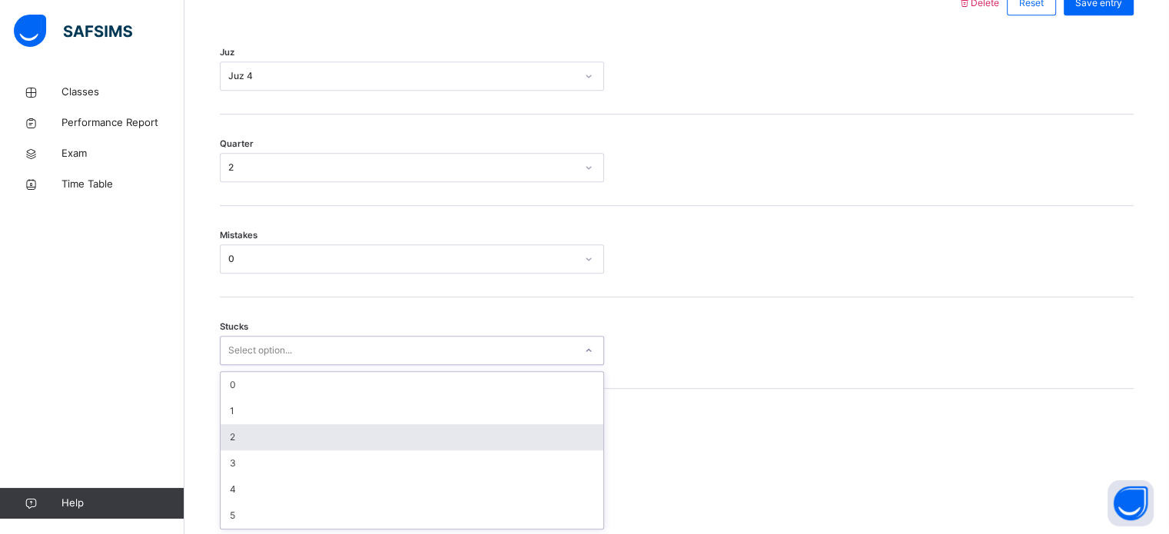
click at [238, 426] on div "2" at bounding box center [412, 437] width 383 height 26
click at [238, 427] on span "Comment" at bounding box center [412, 434] width 384 height 14
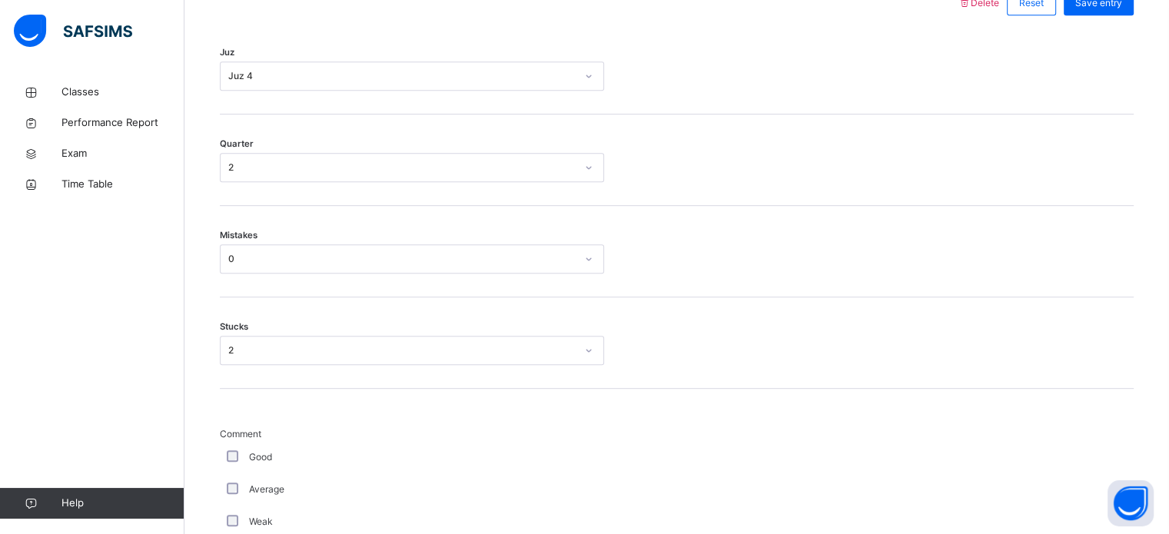
click at [238, 444] on div "Good" at bounding box center [412, 457] width 384 height 32
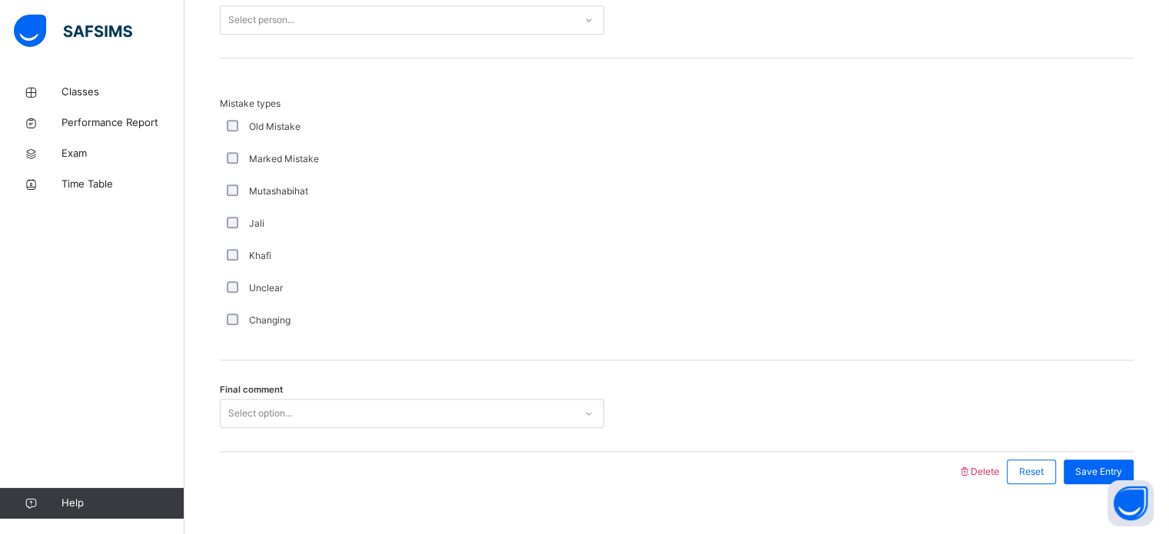
scroll to position [1670, 0]
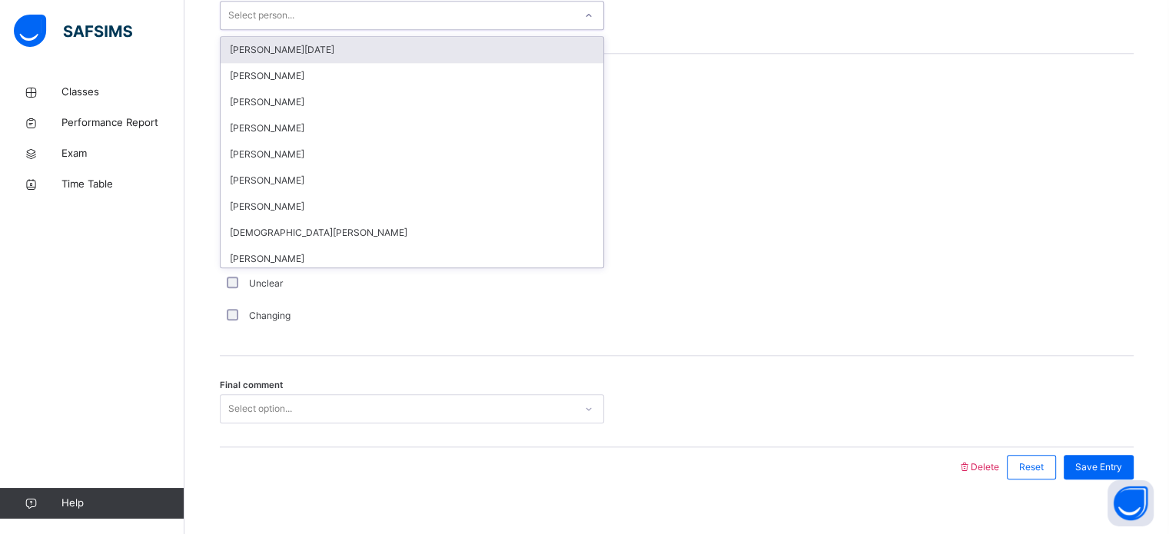
click at [417, 23] on div "Select person..." at bounding box center [398, 16] width 354 height 24
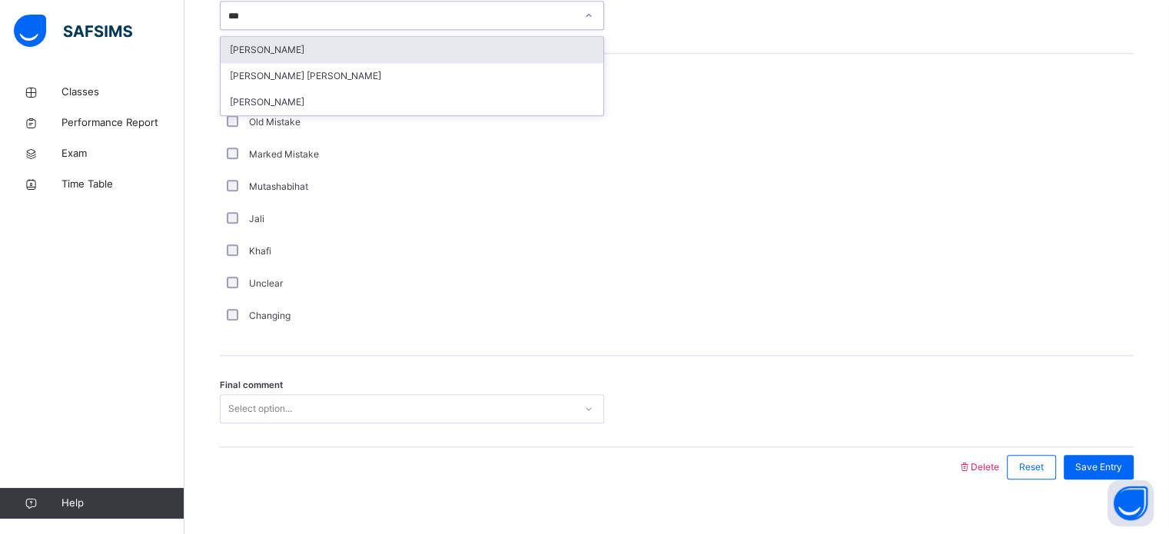
type input "****"
click at [406, 47] on div "[PERSON_NAME]" at bounding box center [412, 50] width 383 height 26
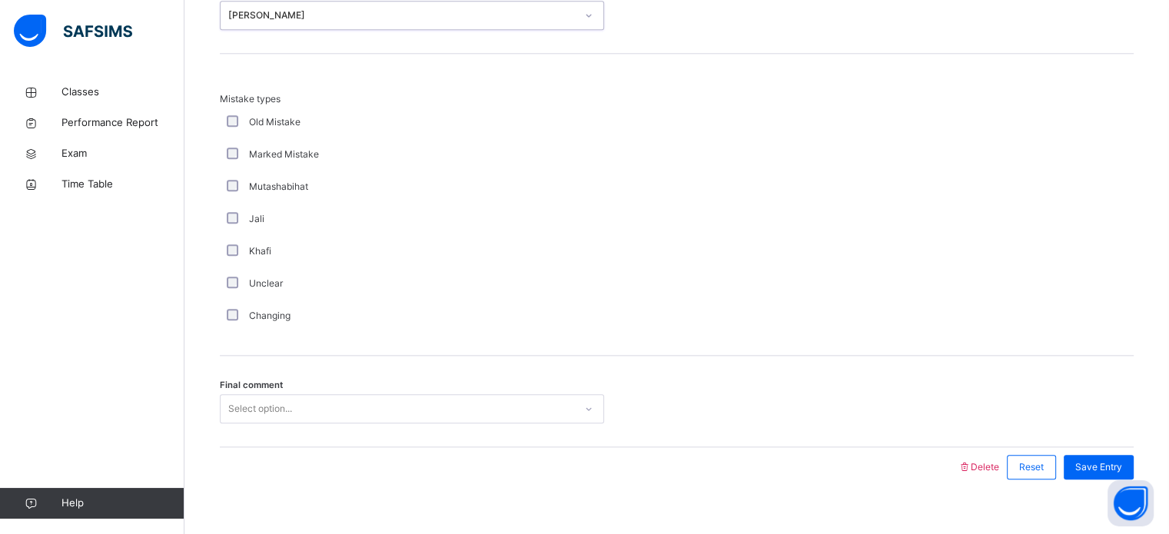
click at [286, 391] on div "Final comment Select option..." at bounding box center [677, 401] width 914 height 91
click at [286, 407] on div "Select option..." at bounding box center [412, 408] width 384 height 29
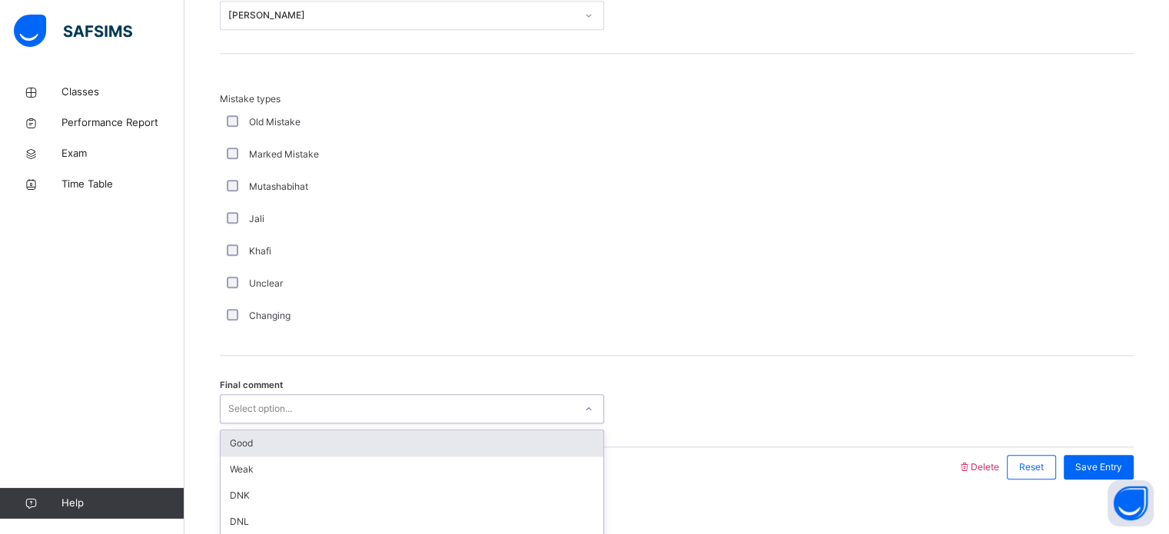
scroll to position [1691, 0]
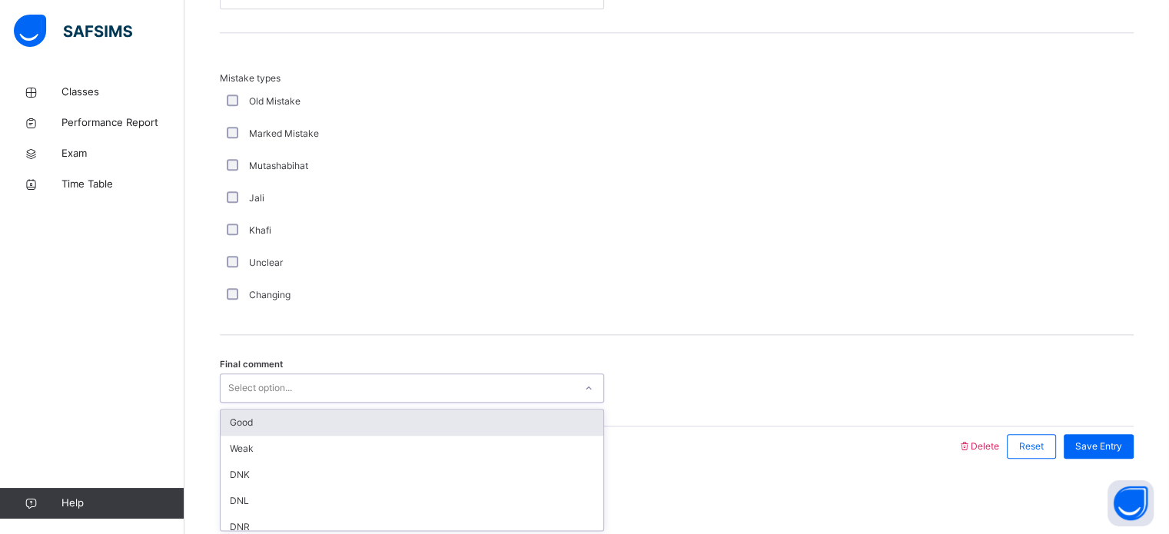
click at [286, 410] on div "Good" at bounding box center [412, 423] width 383 height 26
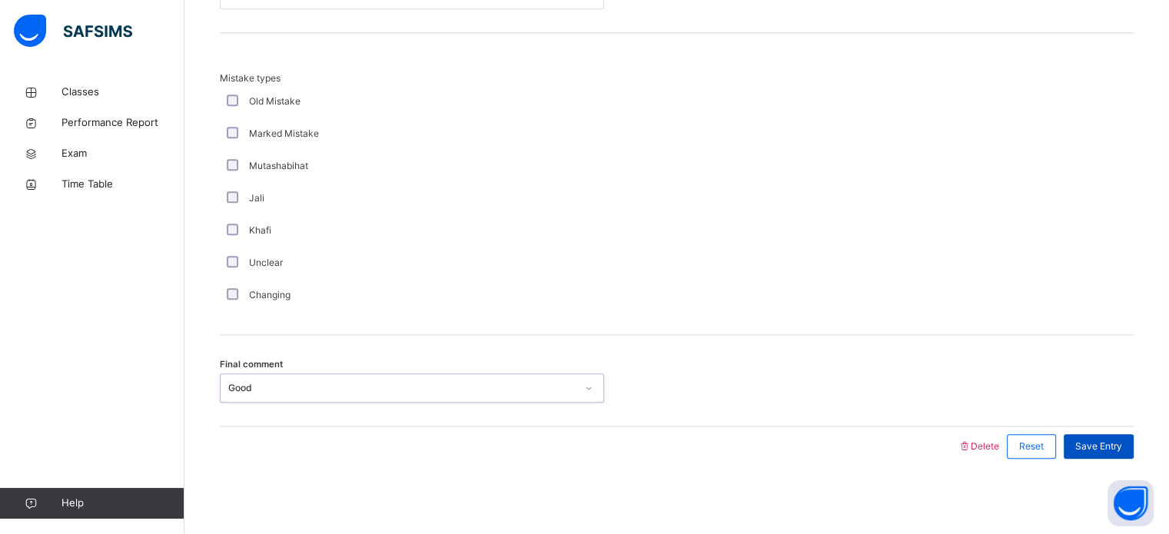
click at [1120, 440] on span "Save Entry" at bounding box center [1099, 447] width 47 height 14
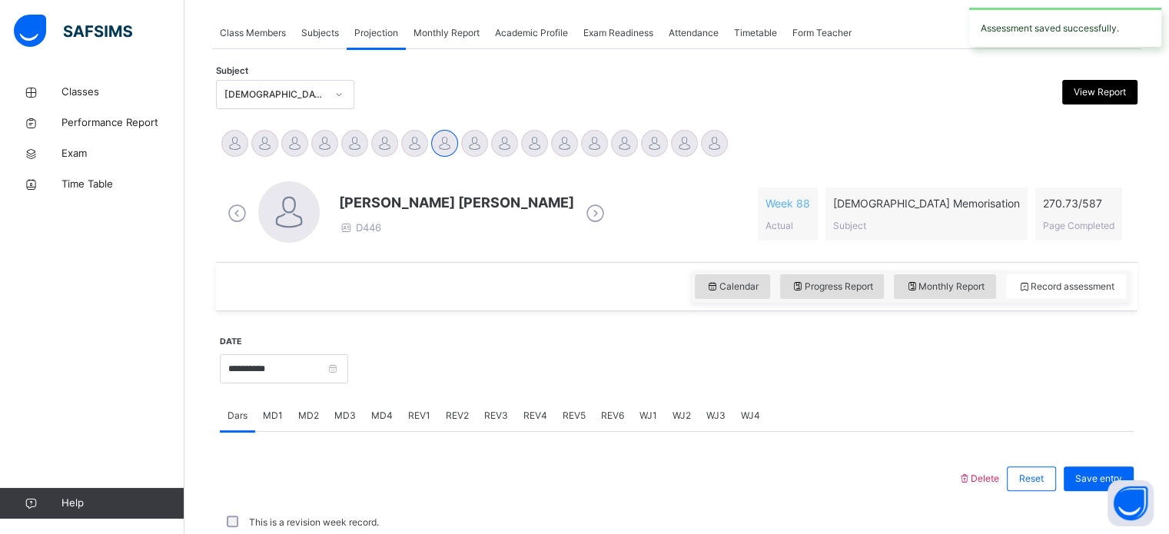
scroll to position [620, 0]
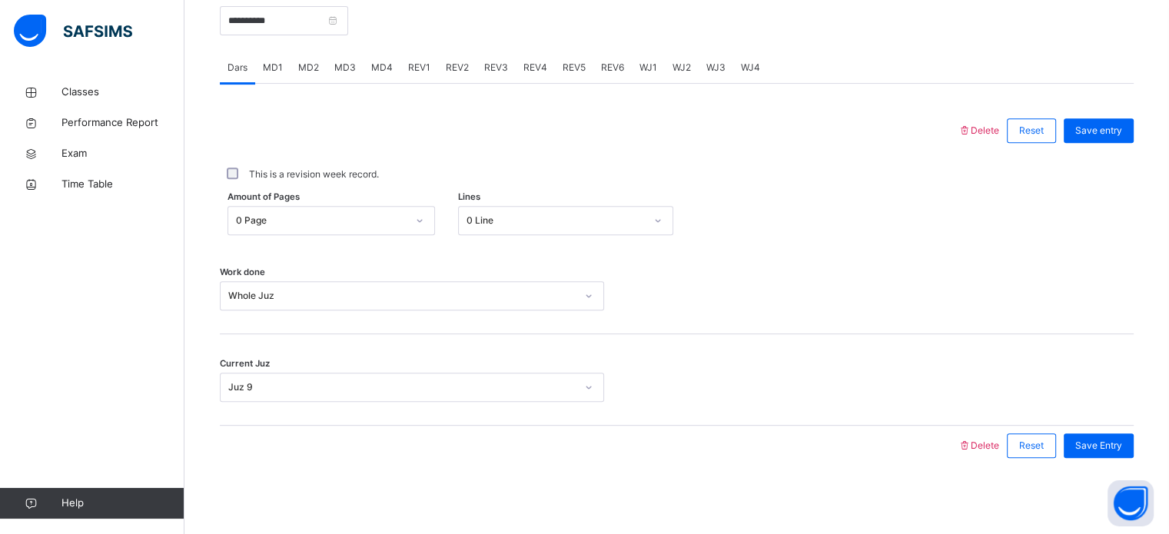
click at [577, 65] on span "REV5" at bounding box center [574, 68] width 23 height 14
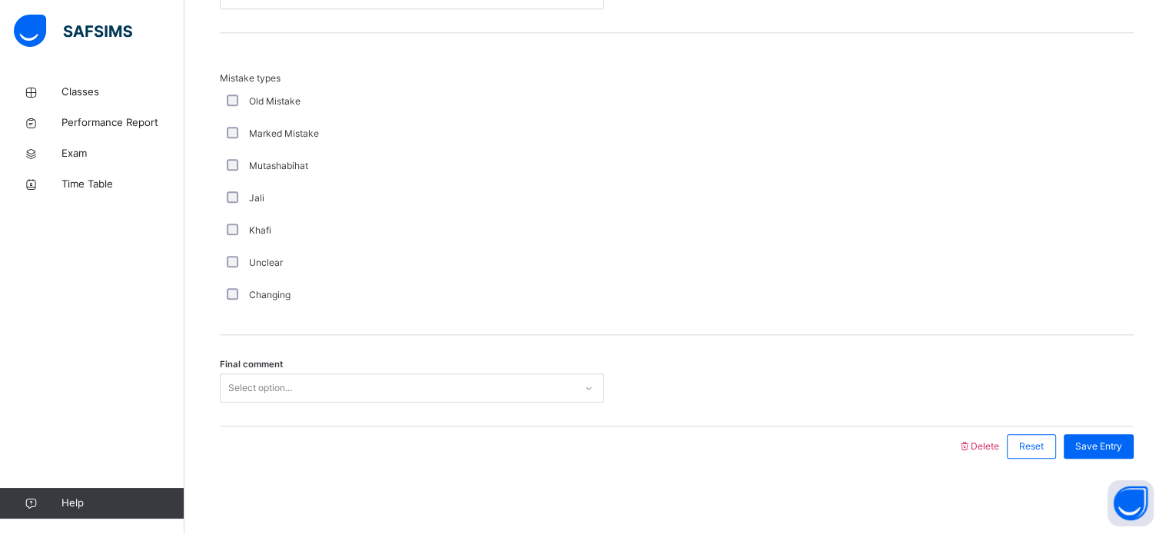
click at [323, 384] on div "Select option..." at bounding box center [398, 389] width 354 height 24
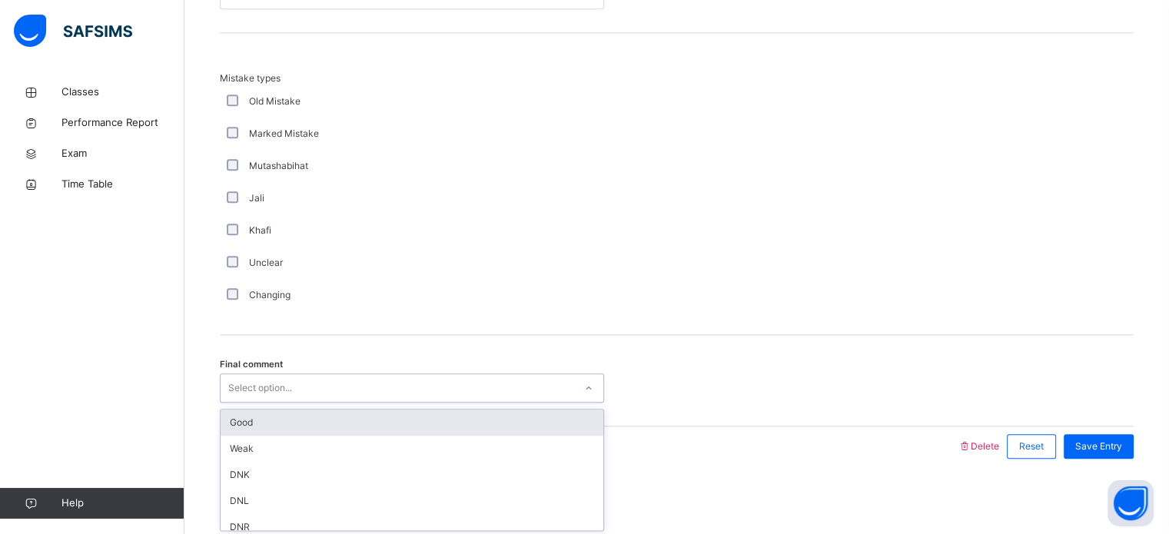
click at [320, 414] on div "Good" at bounding box center [412, 423] width 383 height 26
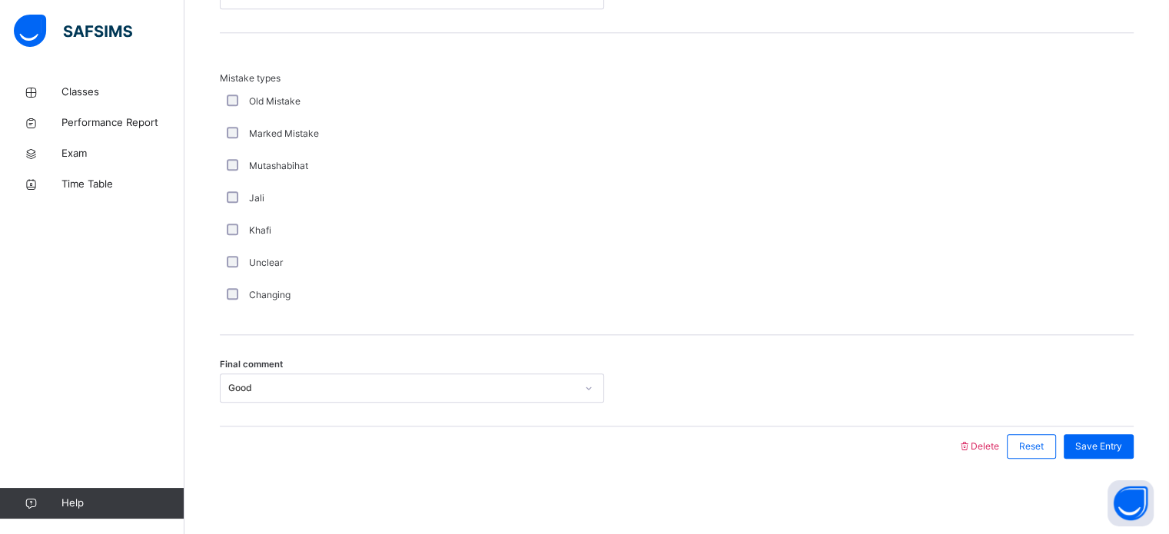
click at [378, 330] on div "Mistake types Old Mistake Marked Mistake Mutashabihat [PERSON_NAME] Unclear Cha…" at bounding box center [677, 184] width 914 height 302
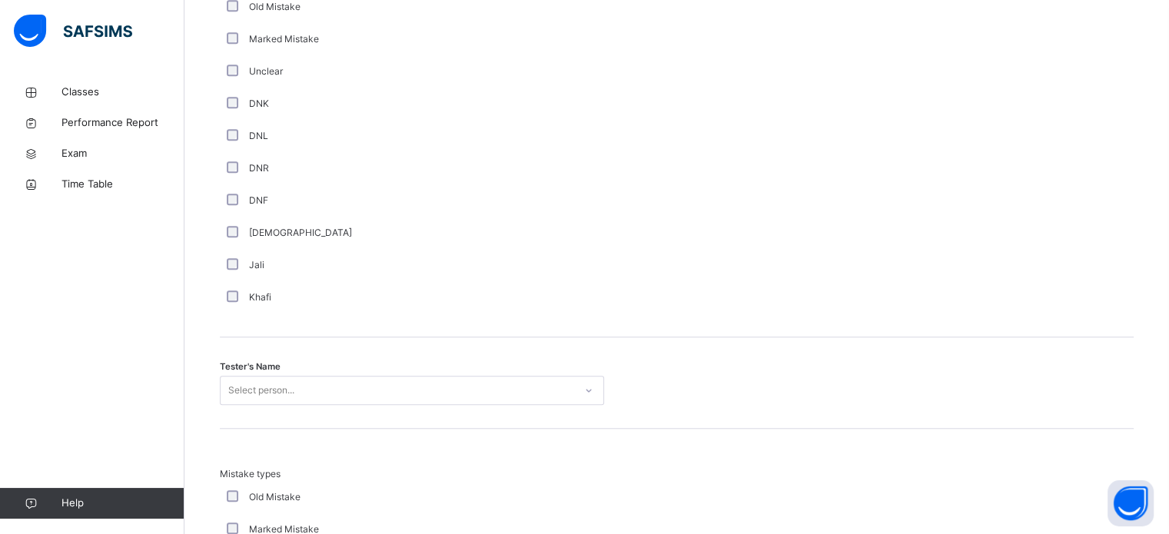
scroll to position [1291, 0]
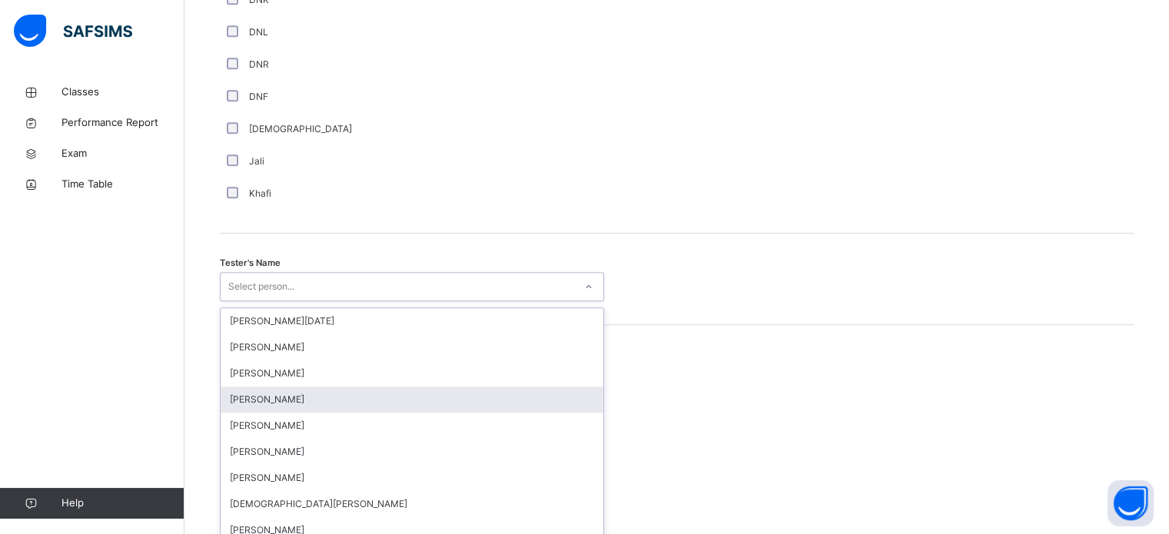
click at [338, 301] on div "option [PERSON_NAME] focused, 4 of 88. 88 results available. Use Up and Down to…" at bounding box center [412, 286] width 384 height 29
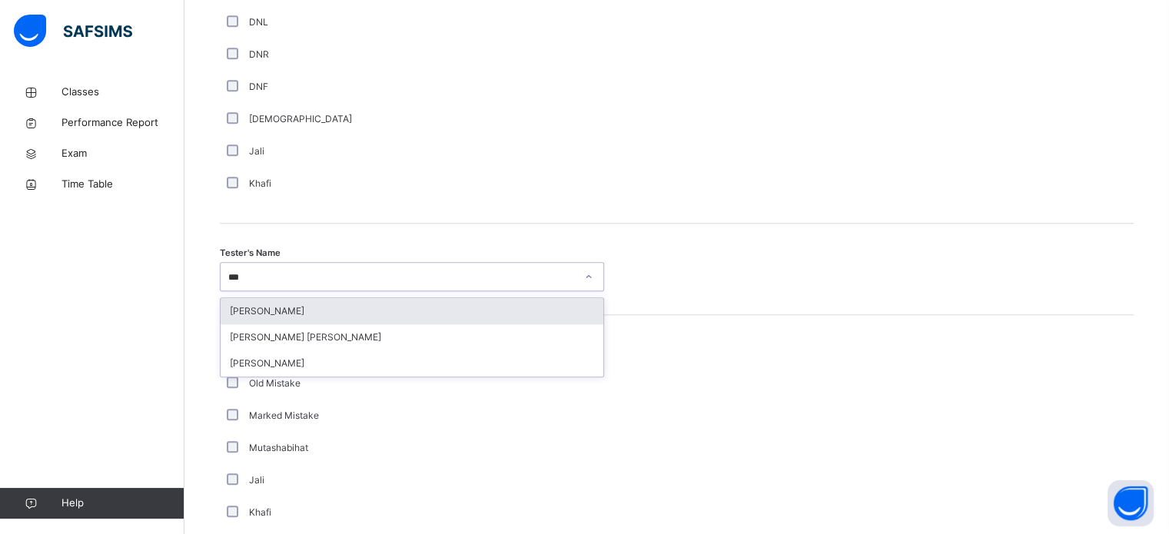
type input "****"
click at [321, 321] on div "[PERSON_NAME]" at bounding box center [412, 311] width 383 height 26
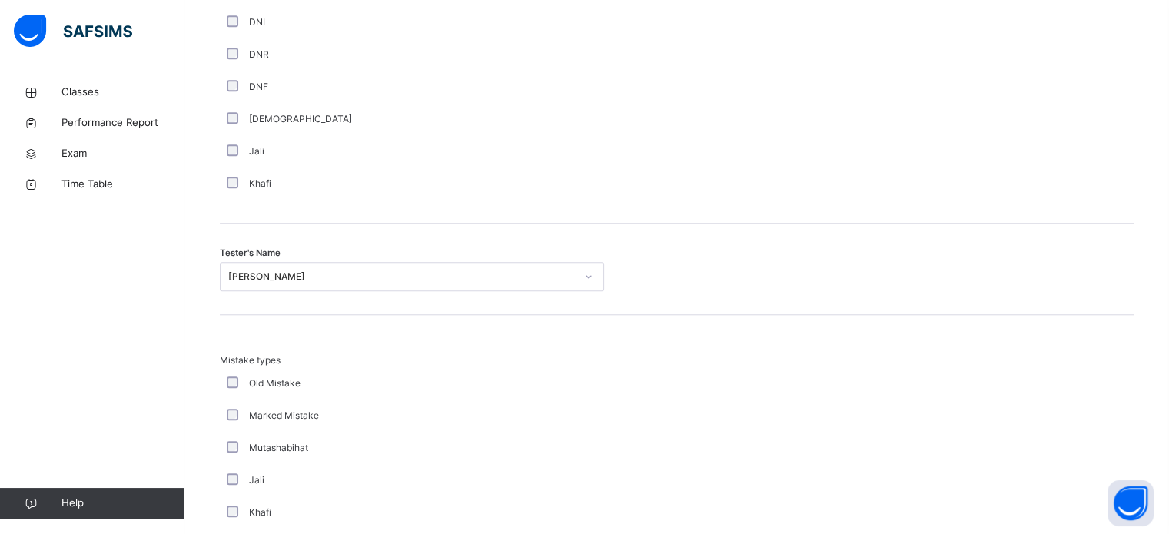
click at [321, 321] on div "Mistake types Old Mistake Marked Mistake Mutashabihat [PERSON_NAME] Unclear Cha…" at bounding box center [677, 466] width 914 height 302
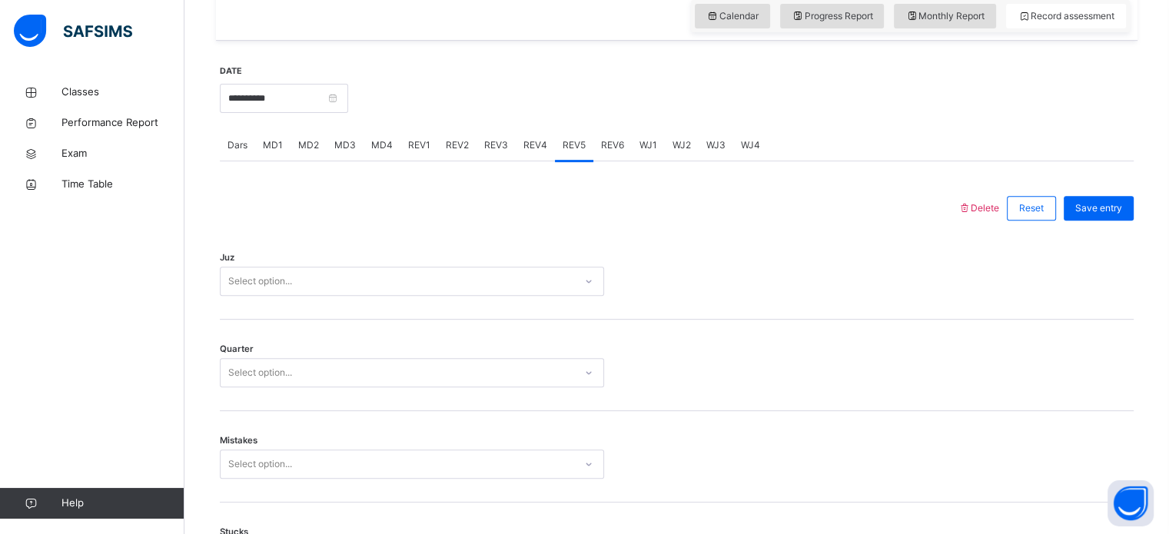
scroll to position [615, 0]
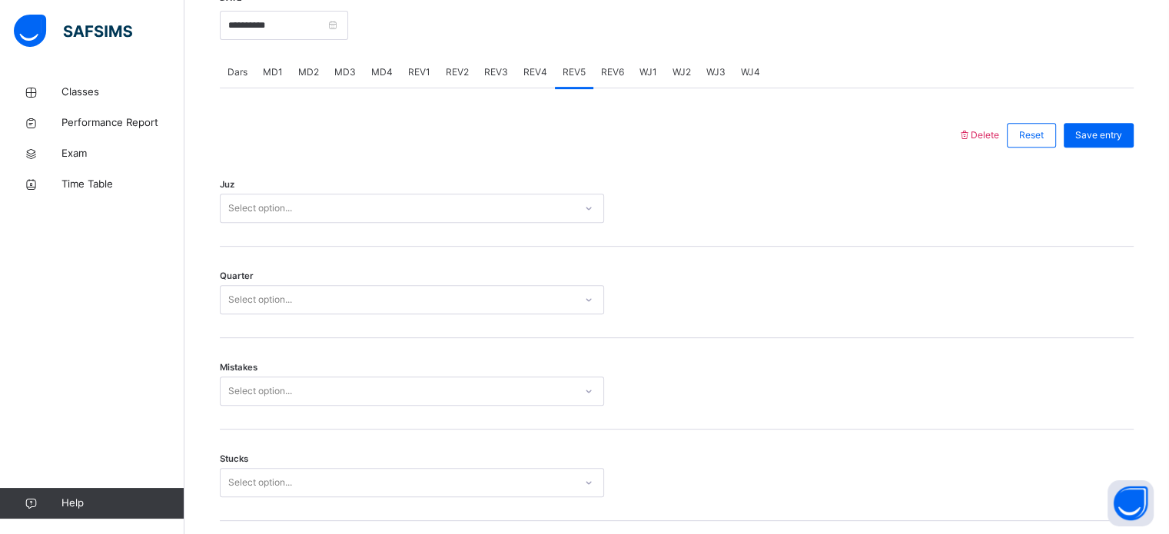
click at [322, 200] on div "Select option..." at bounding box center [398, 209] width 354 height 24
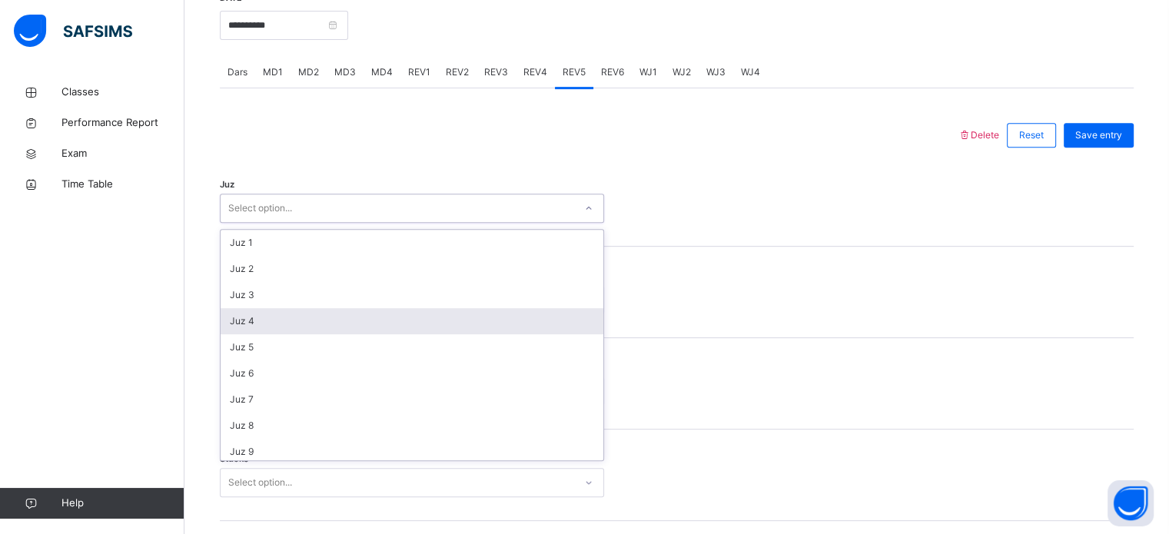
click at [271, 324] on div "Juz 4" at bounding box center [412, 321] width 383 height 26
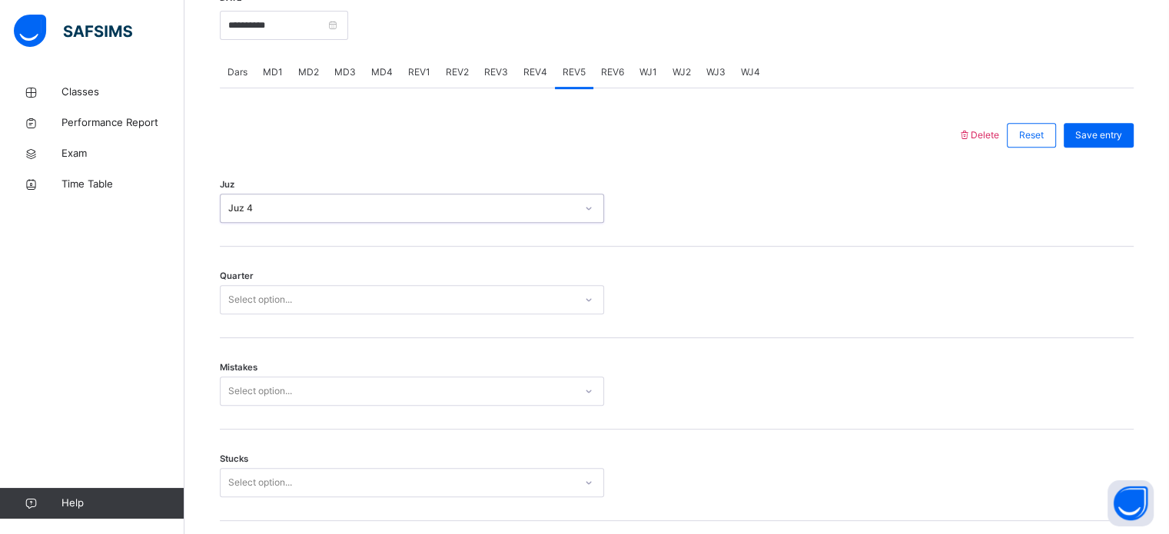
click at [271, 324] on div "Quarter Select option..." at bounding box center [677, 292] width 914 height 91
click at [248, 291] on div "Select option..." at bounding box center [260, 299] width 64 height 29
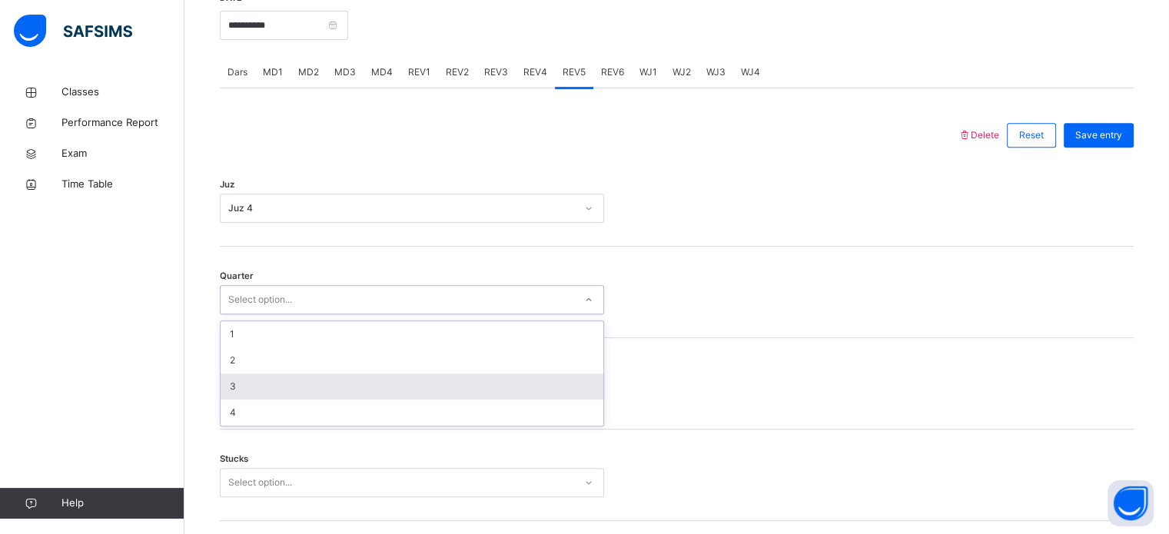
click at [251, 393] on div "3" at bounding box center [412, 387] width 383 height 26
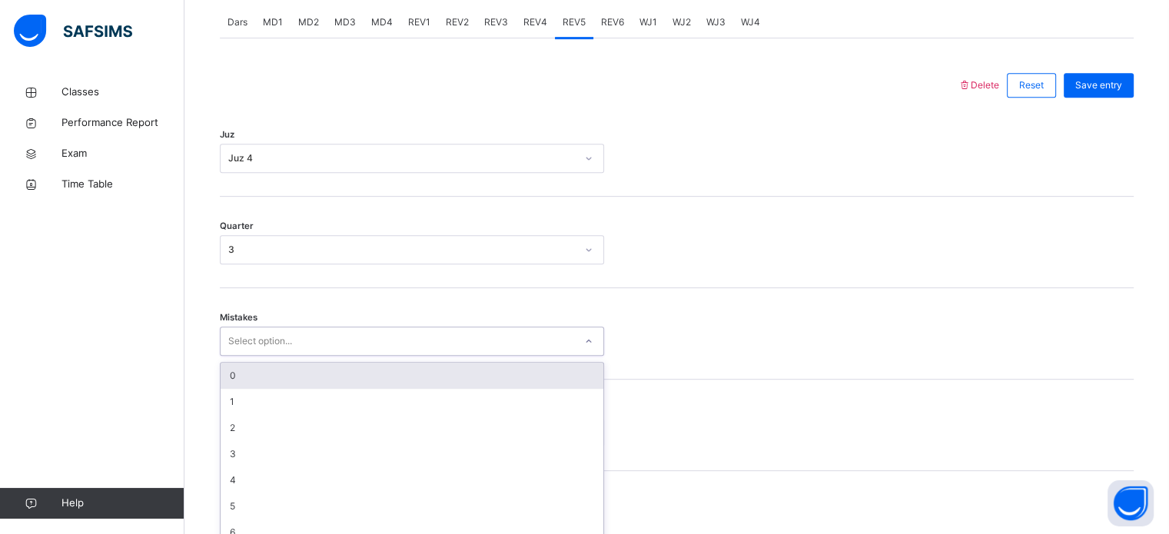
click at [251, 356] on div "option 0 focused, 1 of 7. 7 results available. Use Up and Down to choose option…" at bounding box center [412, 341] width 384 height 29
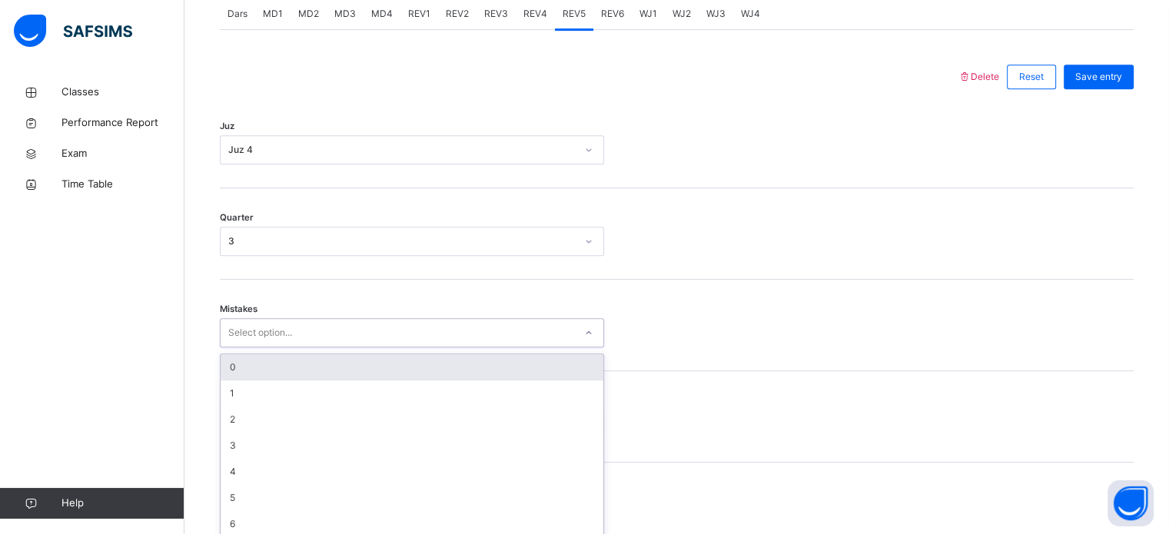
scroll to position [683, 0]
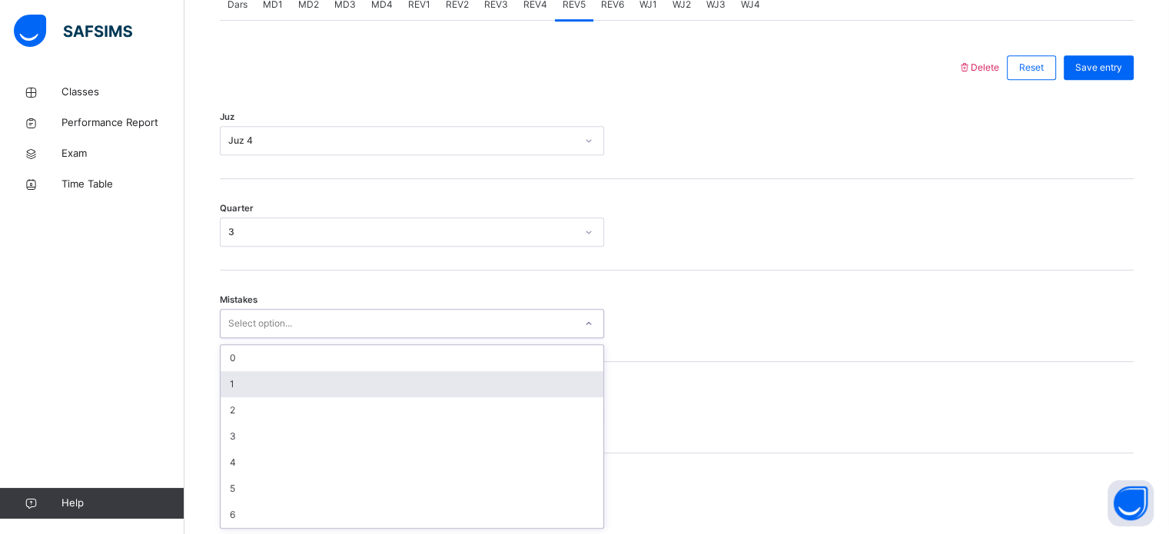
click at [258, 375] on div "1" at bounding box center [412, 384] width 383 height 26
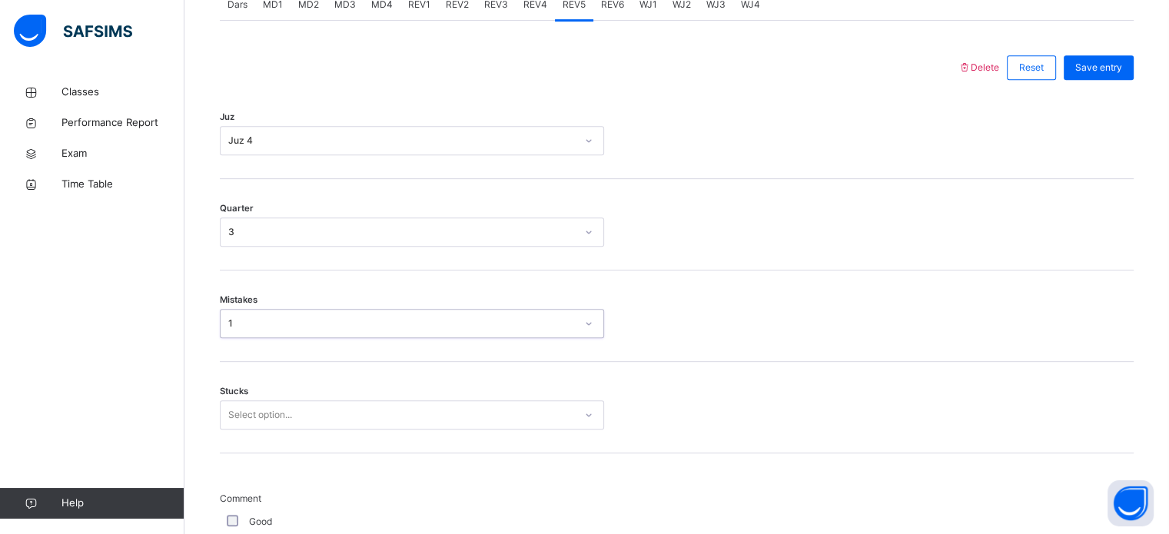
click at [261, 414] on div "Select option..." at bounding box center [412, 415] width 384 height 29
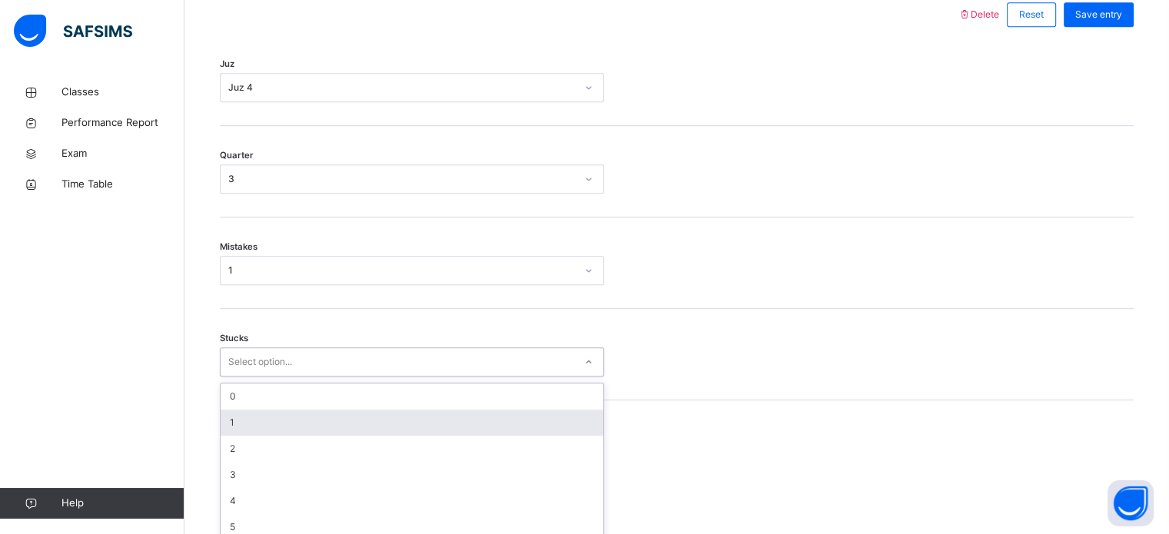
scroll to position [747, 0]
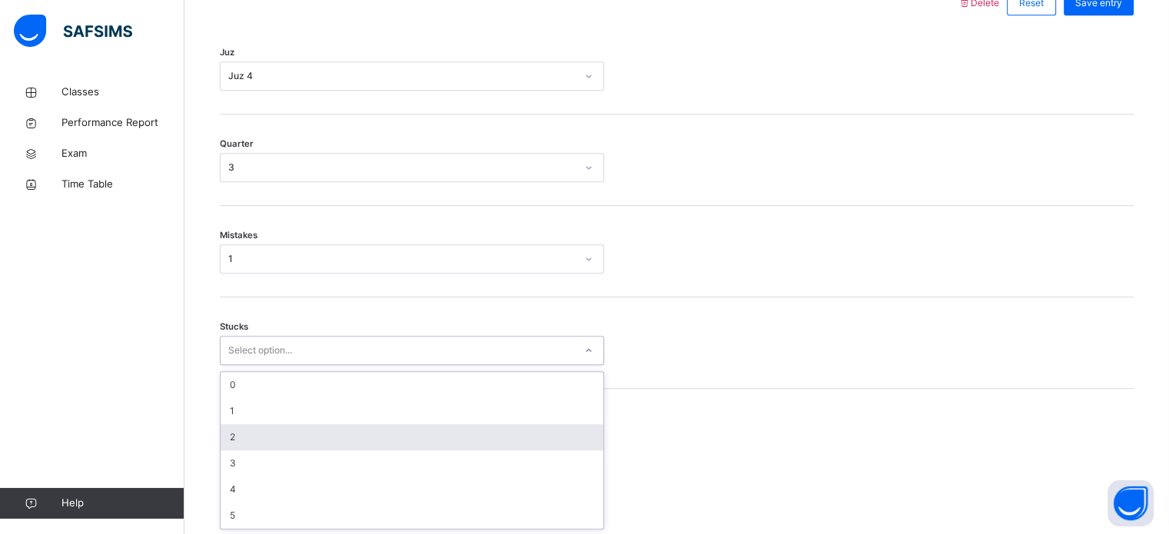
click at [261, 427] on div "2" at bounding box center [412, 437] width 383 height 26
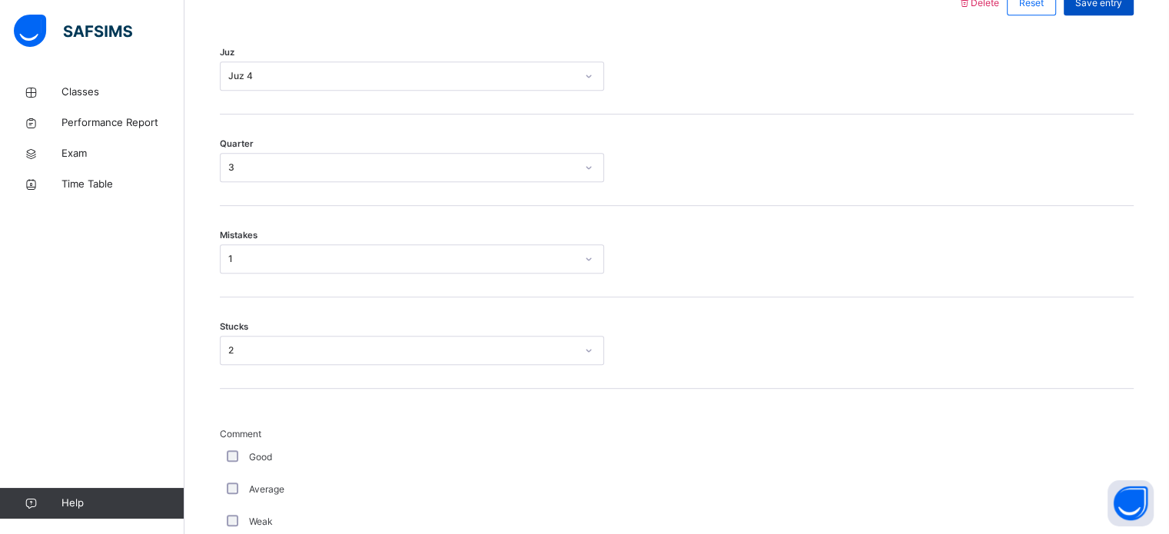
click at [1106, 12] on div "Save entry" at bounding box center [1099, 3] width 70 height 25
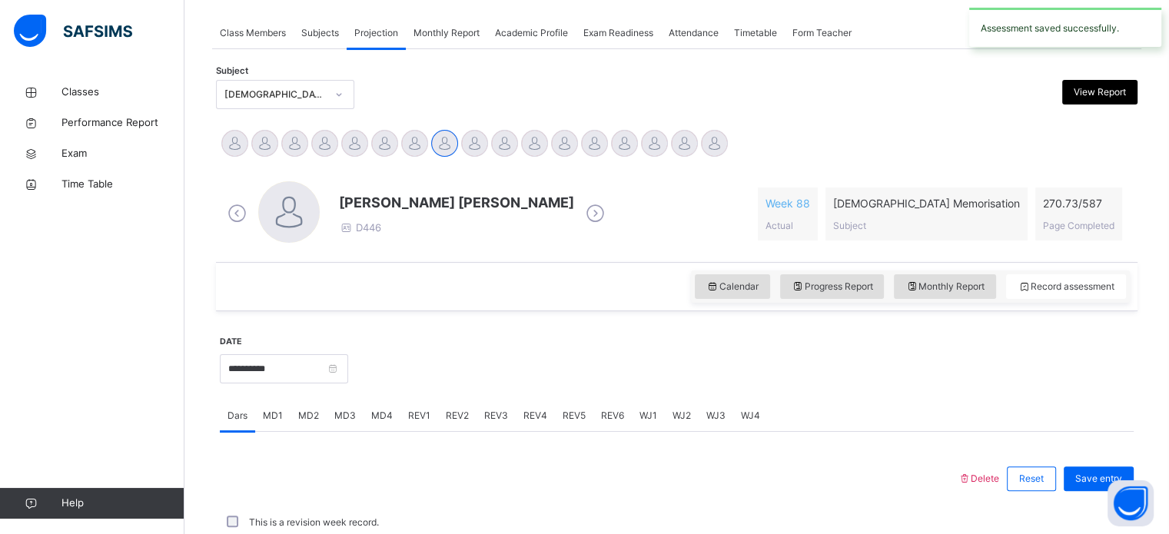
scroll to position [620, 0]
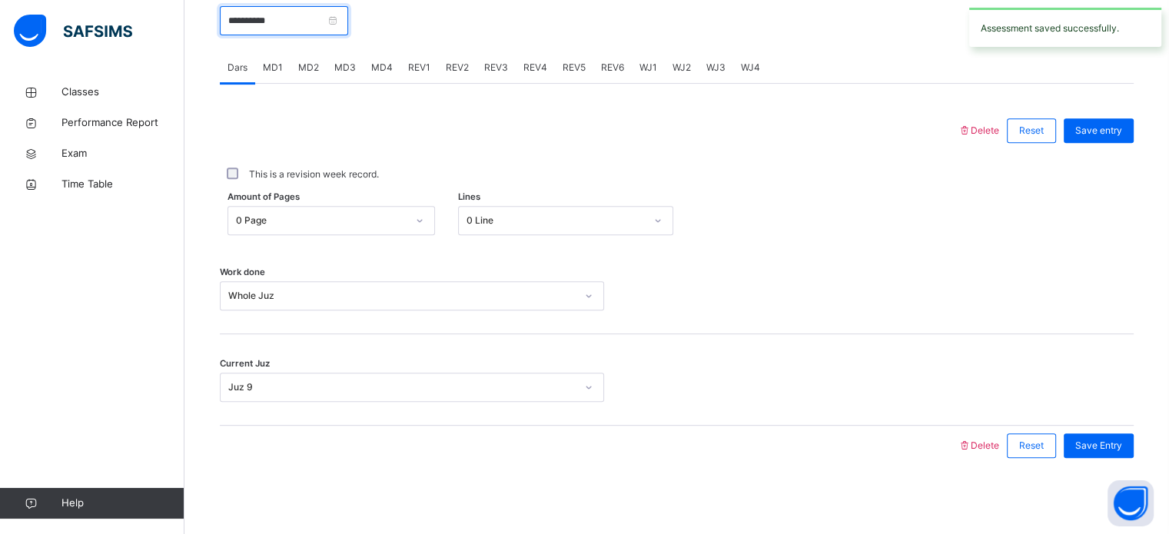
click at [279, 27] on input "**********" at bounding box center [284, 20] width 128 height 29
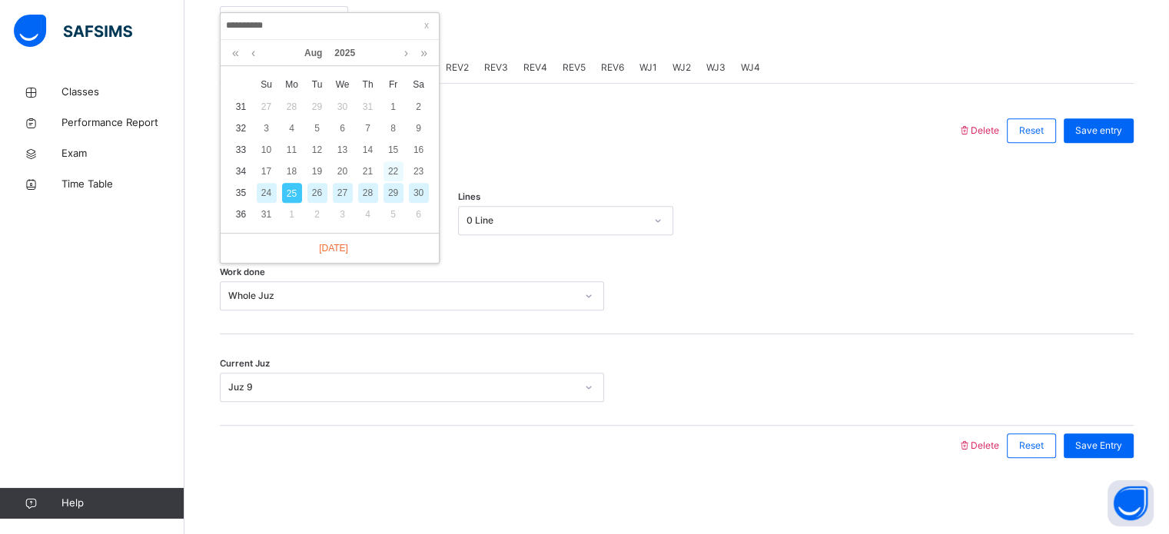
click at [398, 169] on div "22" at bounding box center [394, 171] width 20 height 20
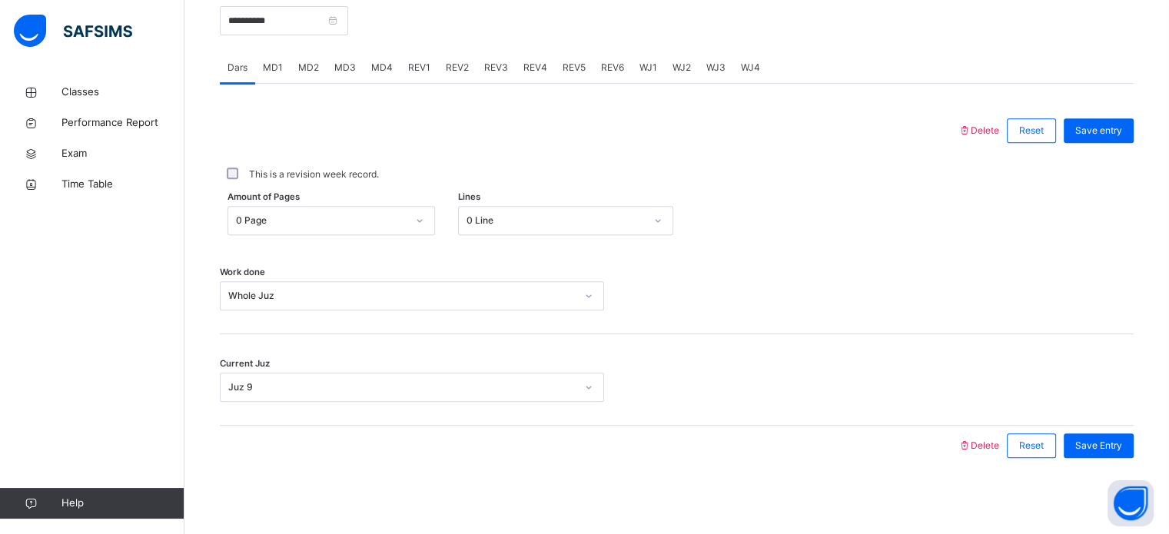
click at [415, 70] on span "REV1" at bounding box center [419, 68] width 22 height 14
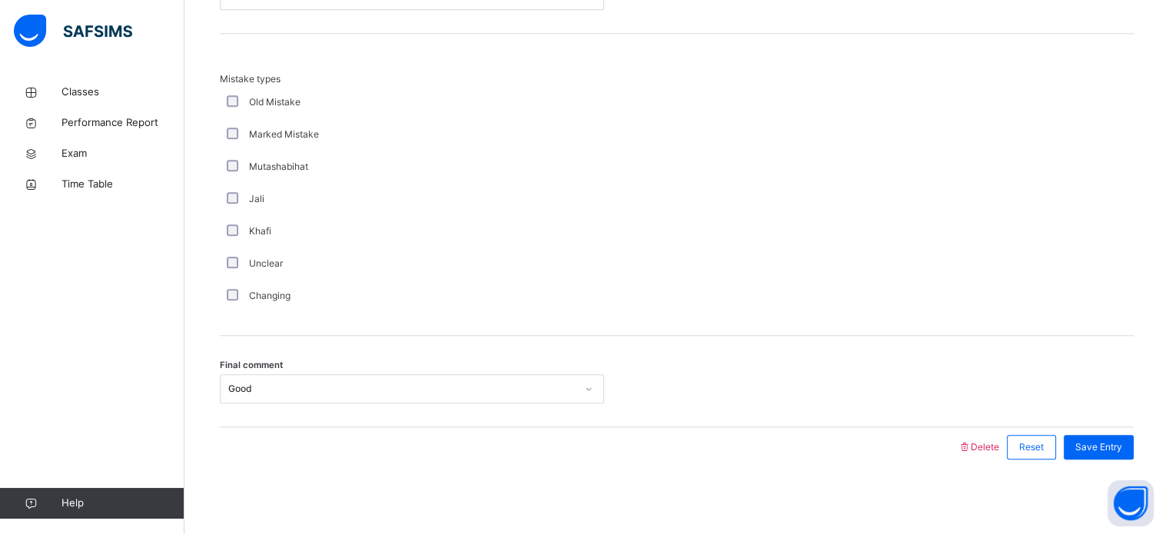
scroll to position [1691, 0]
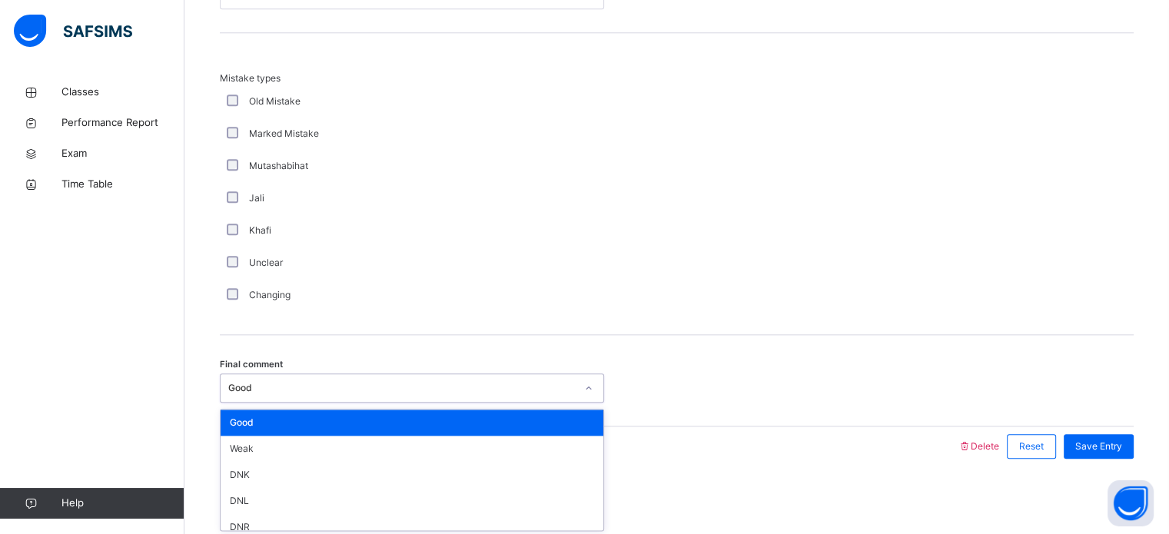
click at [291, 381] on div "Good" at bounding box center [402, 388] width 348 height 14
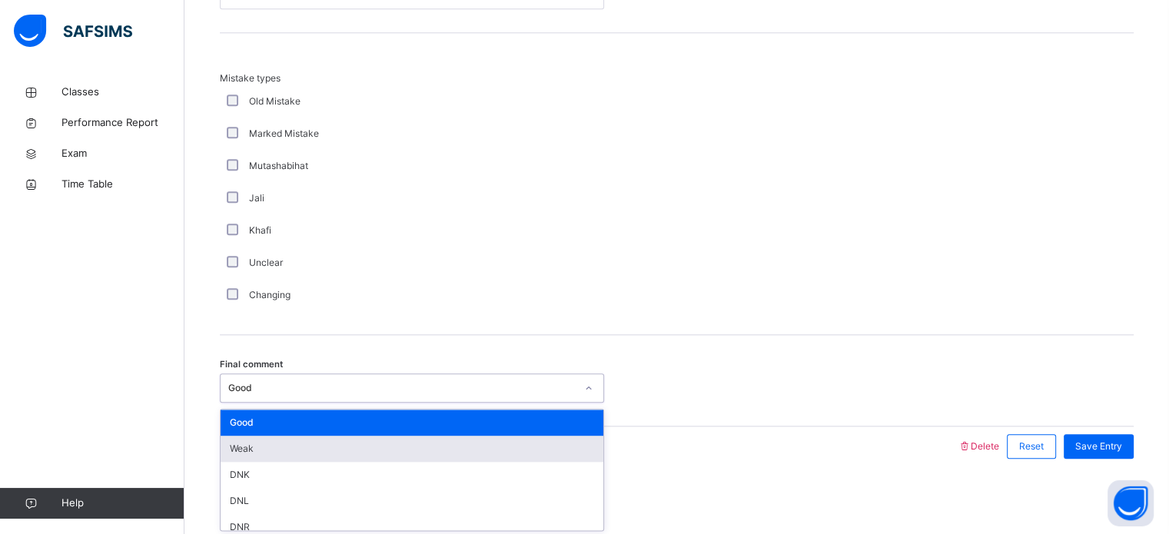
click at [282, 436] on div "Weak" at bounding box center [412, 449] width 383 height 26
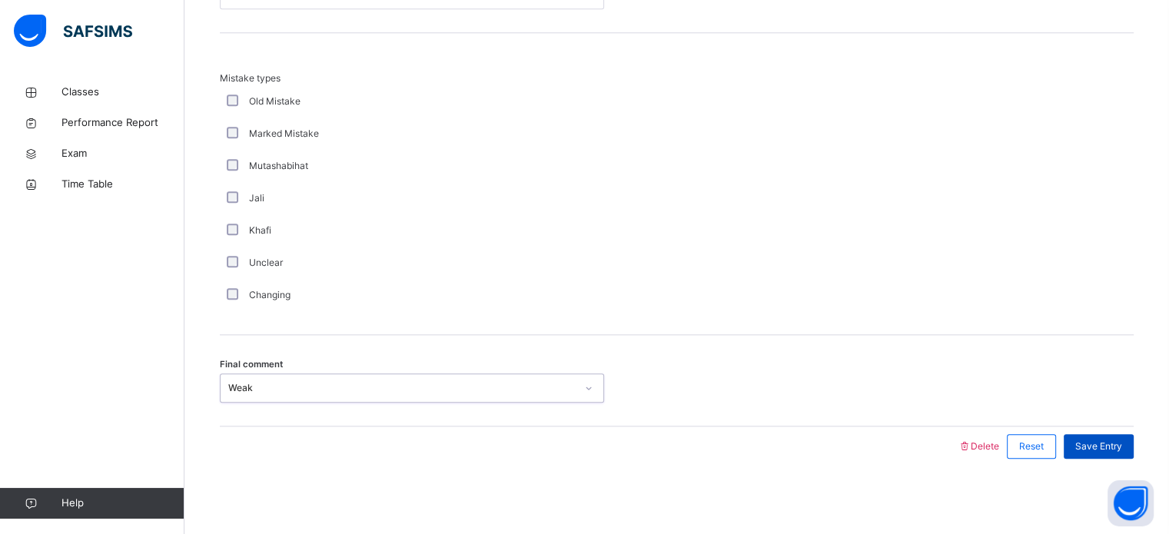
click at [1122, 450] on span "Save Entry" at bounding box center [1099, 447] width 47 height 14
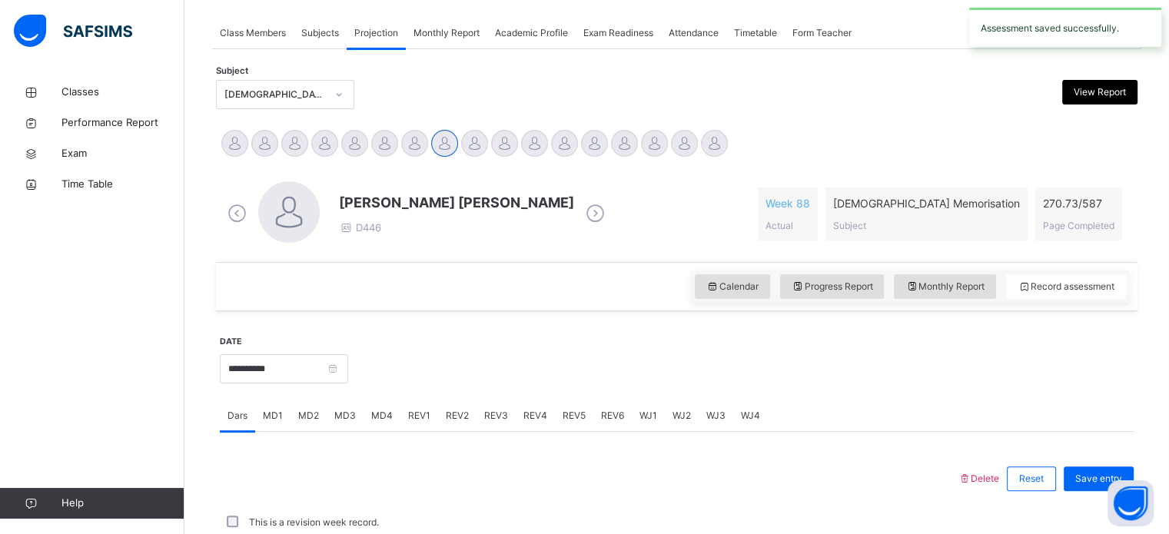
scroll to position [620, 0]
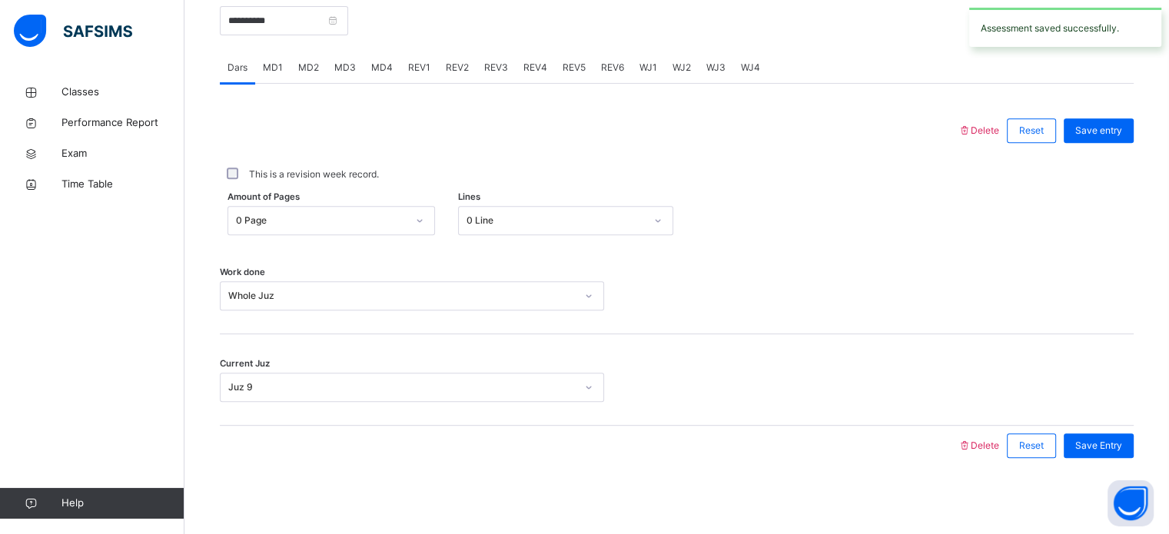
click at [446, 73] on span "REV2" at bounding box center [457, 68] width 23 height 14
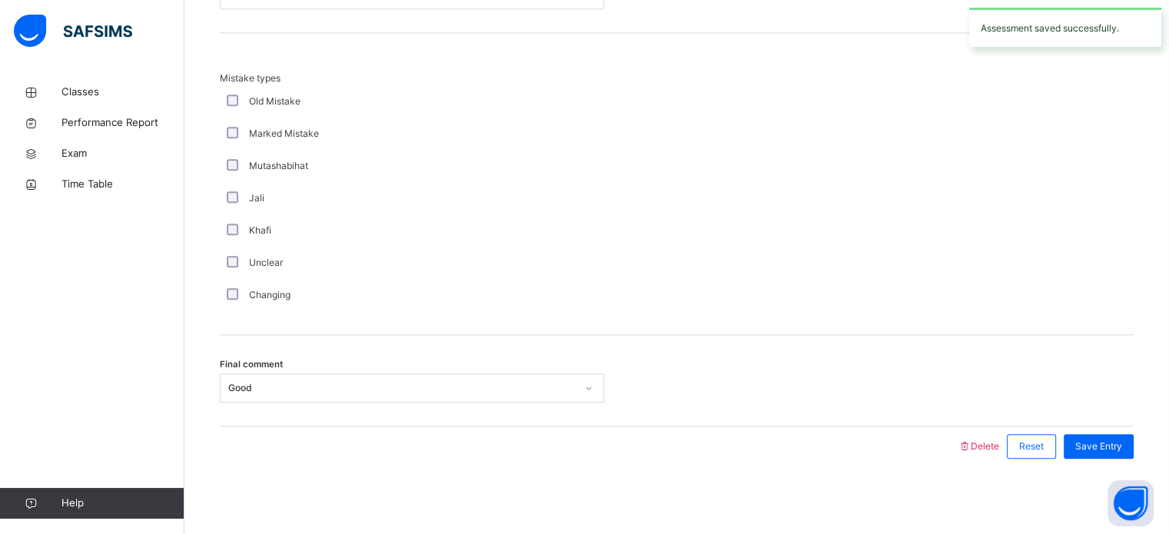
click at [278, 403] on div "Final comment Good" at bounding box center [677, 380] width 914 height 91
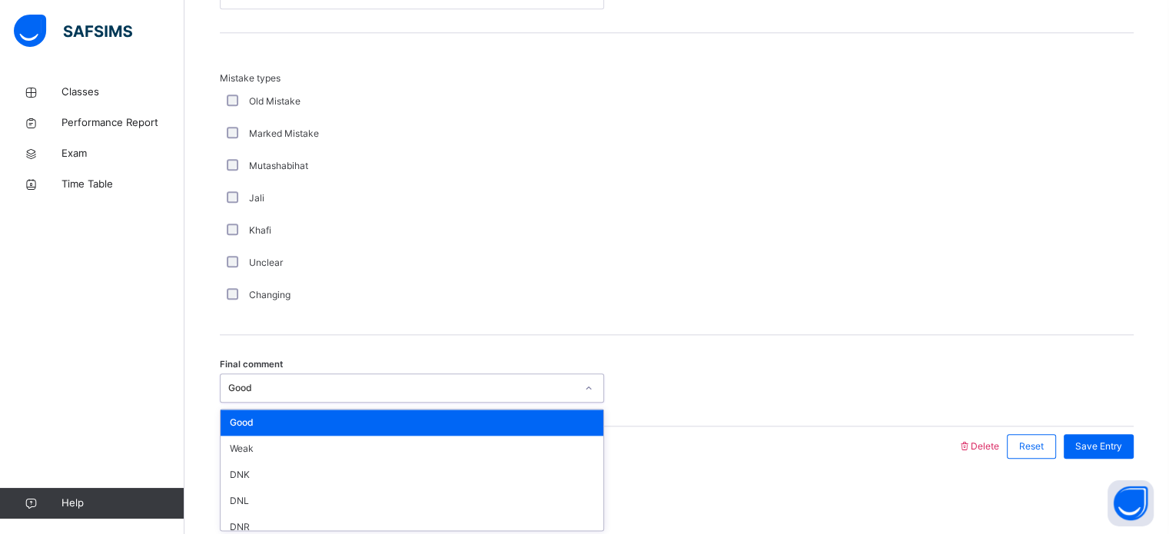
click at [277, 393] on div "Good" at bounding box center [402, 388] width 348 height 14
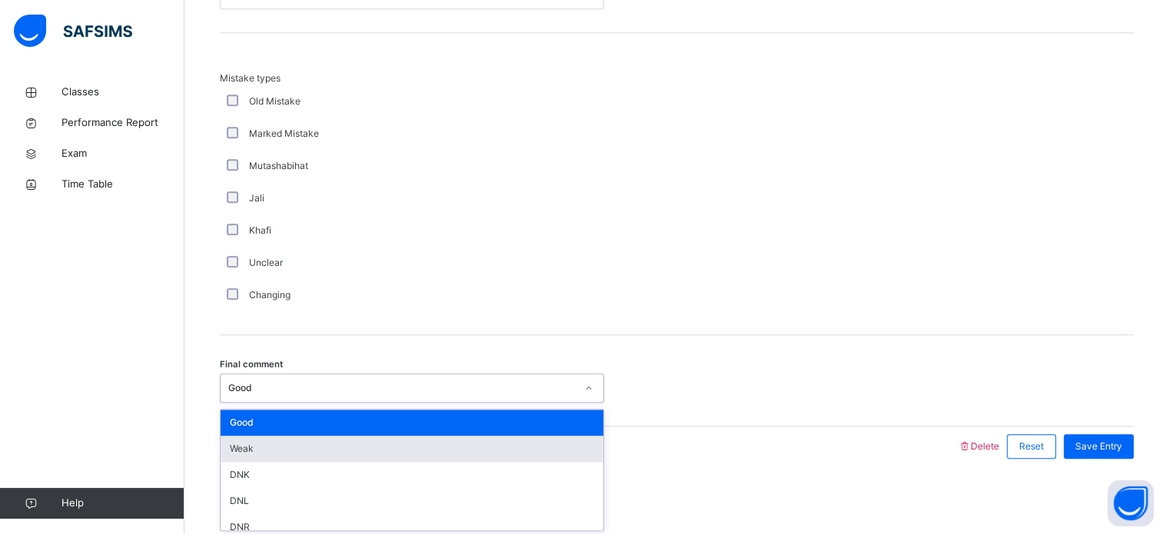
click at [274, 439] on div "Weak" at bounding box center [412, 449] width 383 height 26
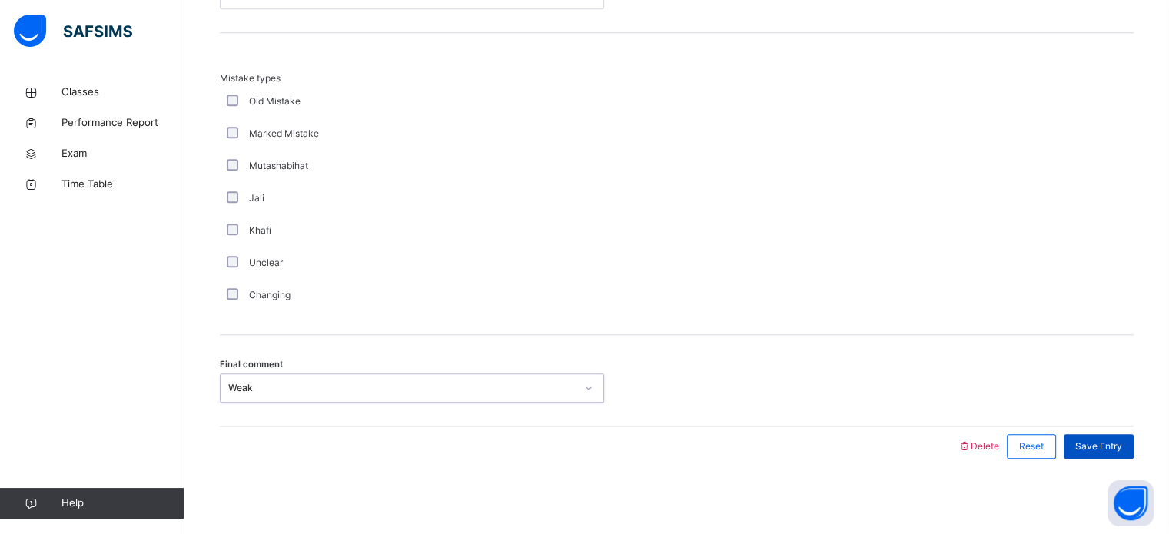
click at [1109, 442] on span "Save Entry" at bounding box center [1099, 447] width 47 height 14
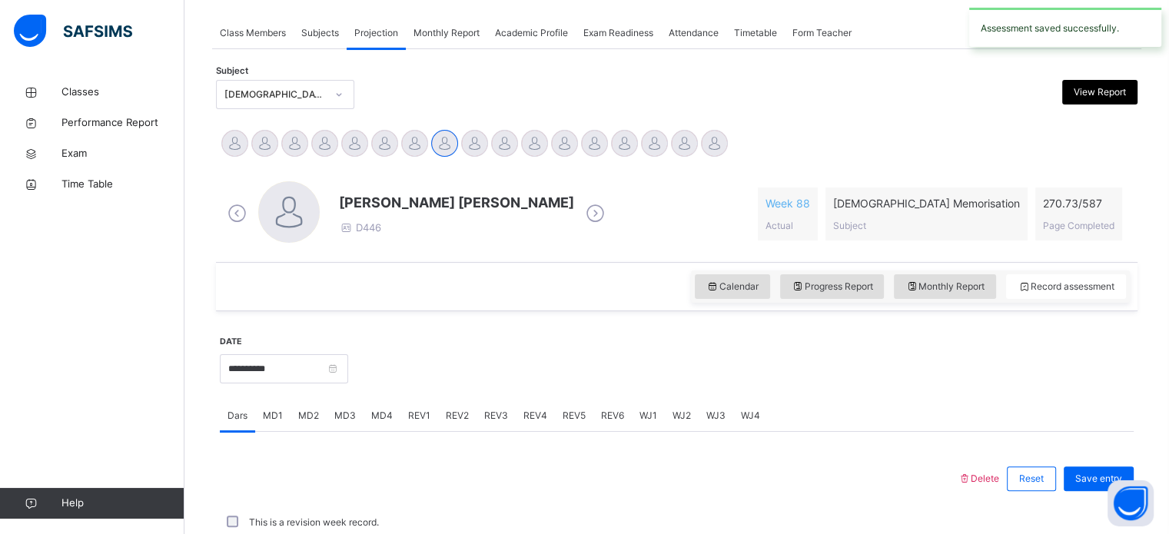
scroll to position [620, 0]
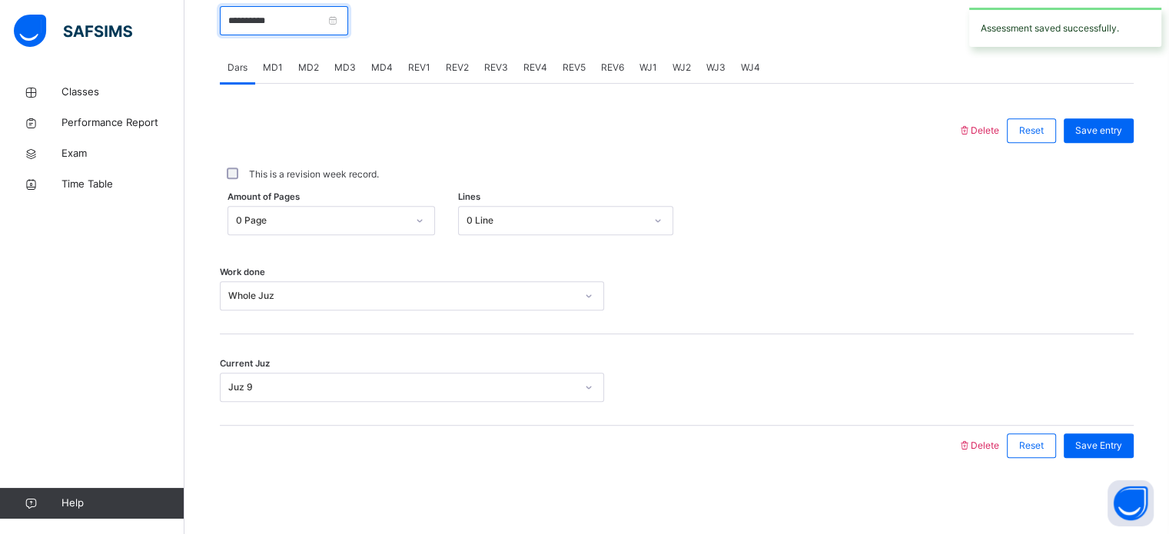
click at [321, 21] on input "**********" at bounding box center [284, 20] width 128 height 29
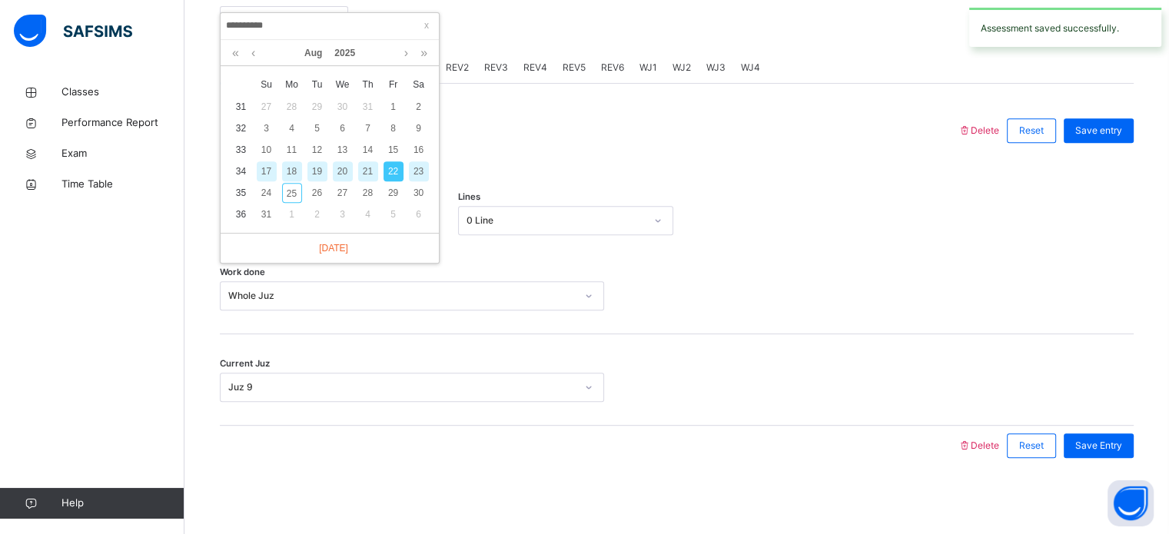
click at [369, 166] on div "21" at bounding box center [368, 171] width 20 height 20
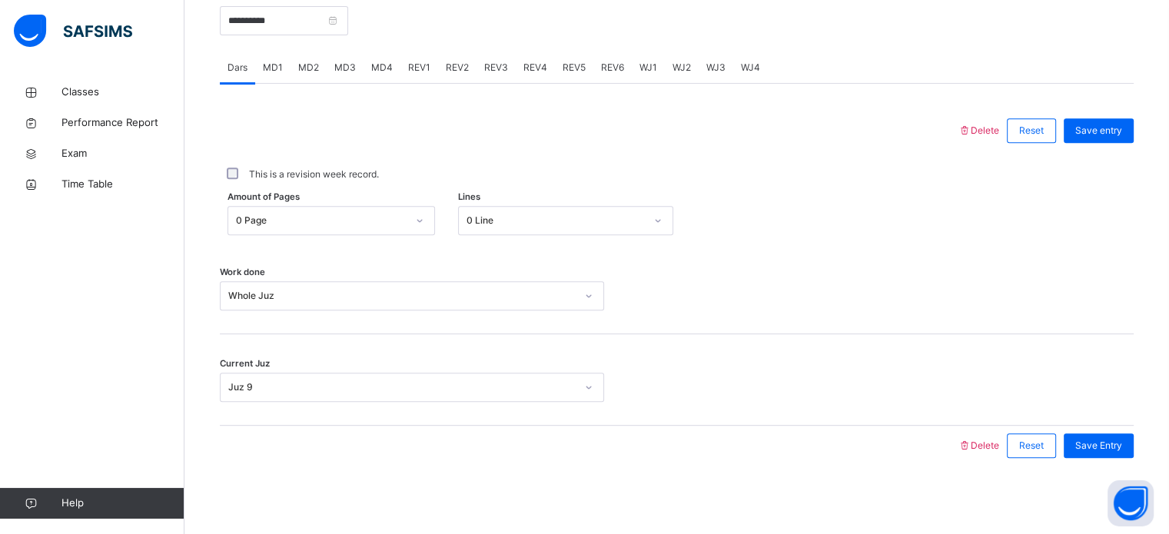
click at [538, 61] on span "REV4" at bounding box center [536, 68] width 24 height 14
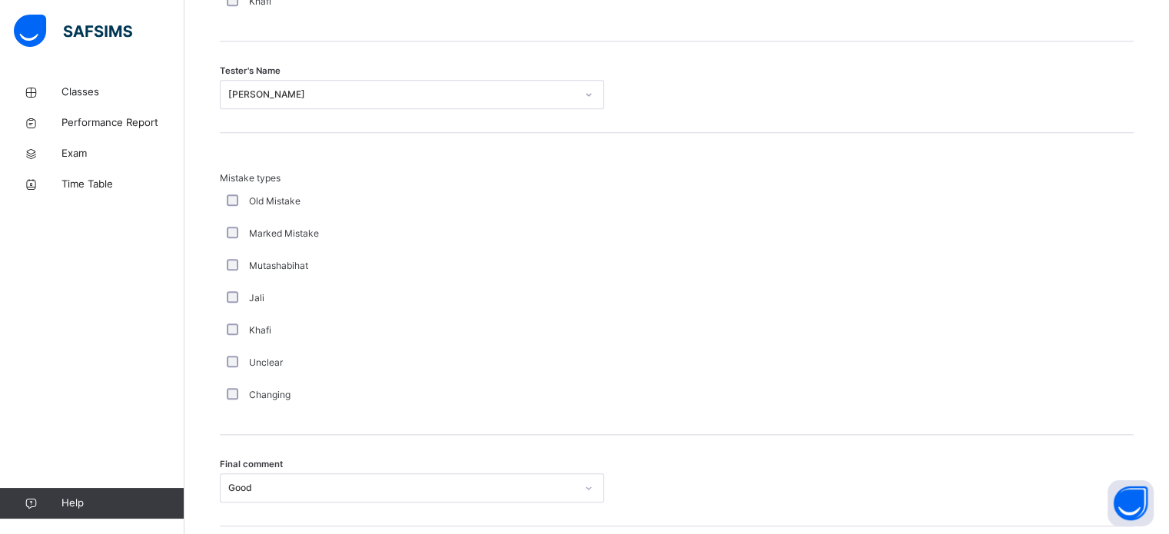
scroll to position [1691, 0]
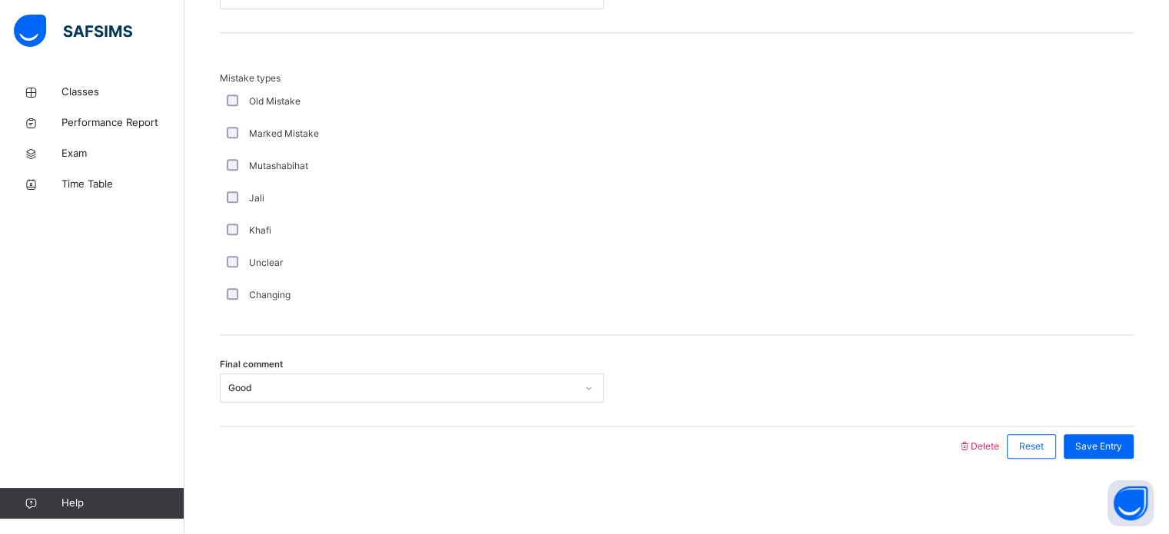
click at [292, 377] on div "Good" at bounding box center [398, 389] width 354 height 24
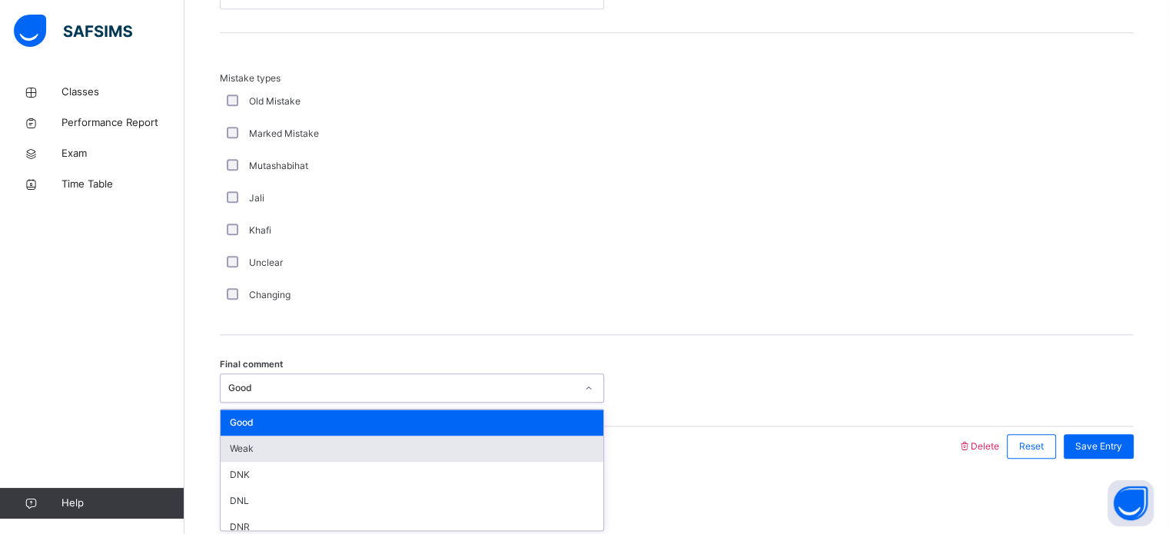
click at [281, 445] on div "Weak" at bounding box center [412, 449] width 383 height 26
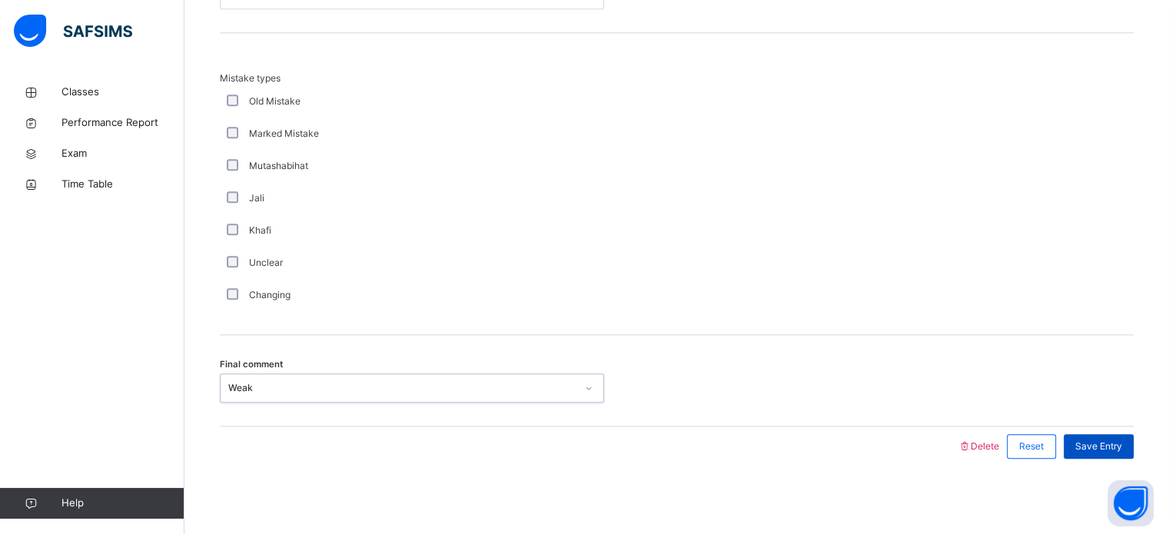
click at [1107, 440] on span "Save Entry" at bounding box center [1099, 447] width 47 height 14
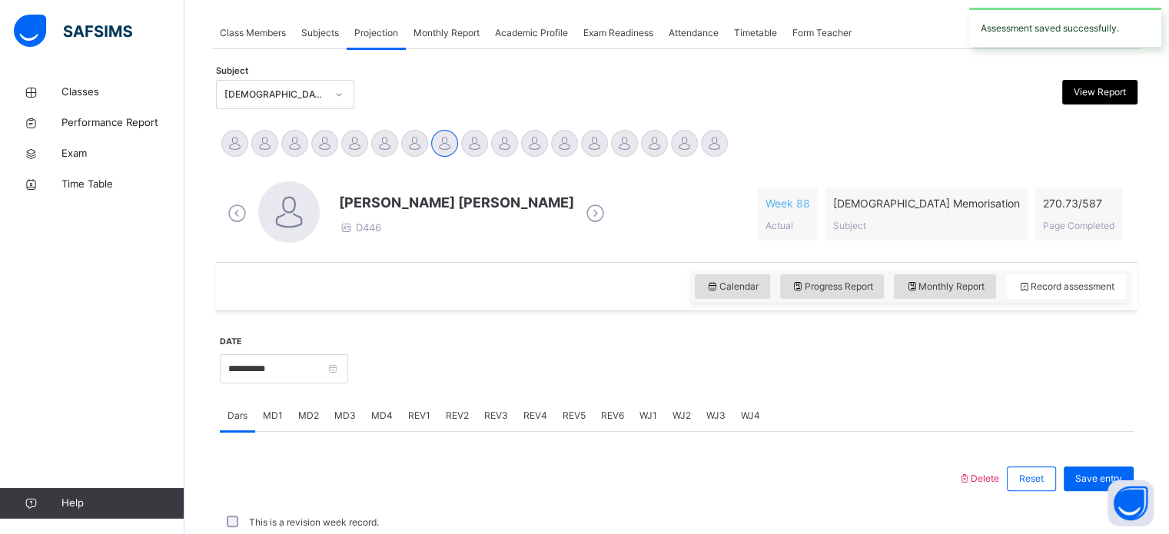
scroll to position [620, 0]
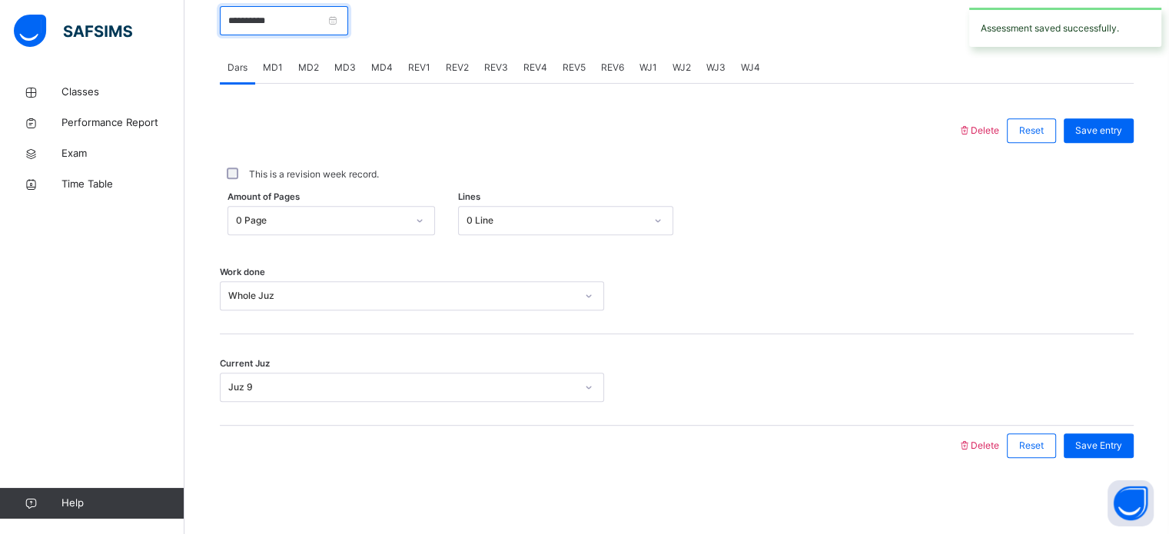
click at [299, 28] on input "**********" at bounding box center [284, 20] width 128 height 29
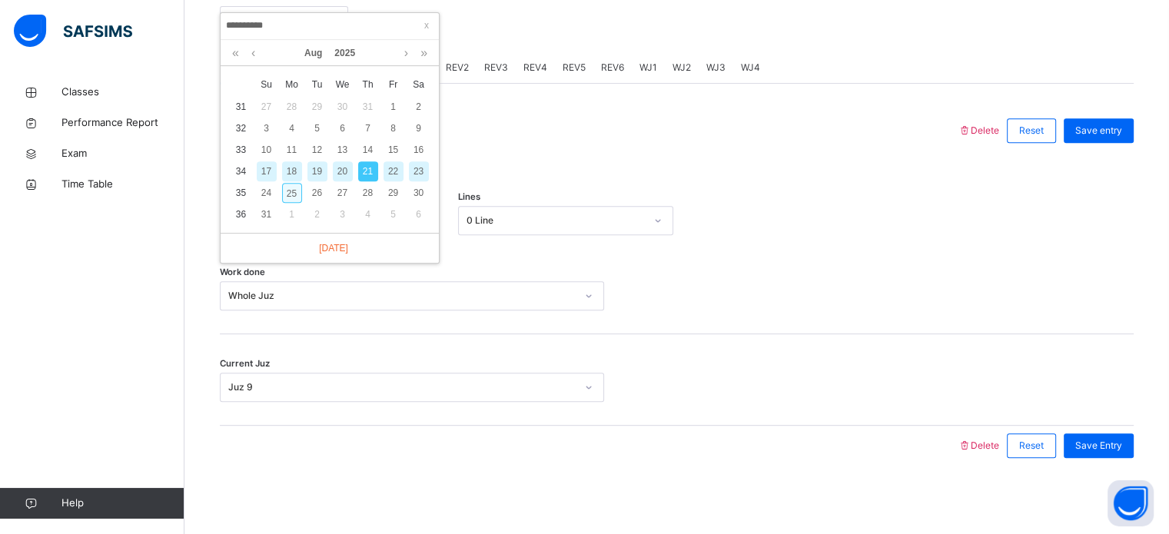
click at [284, 185] on div "25" at bounding box center [292, 193] width 20 height 20
type input "**********"
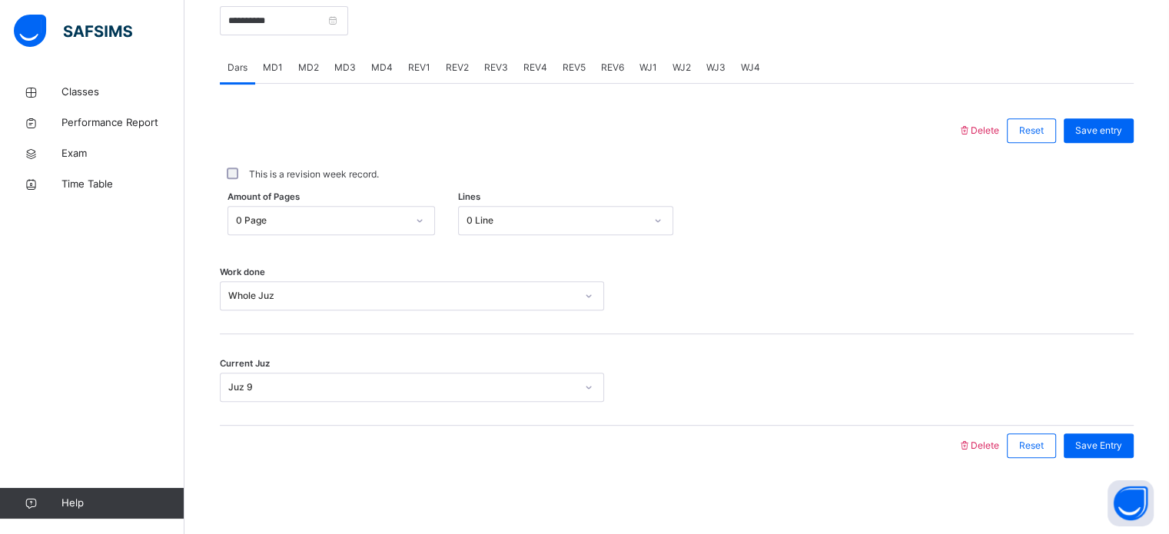
click at [680, 287] on div at bounding box center [677, 295] width 130 height 29
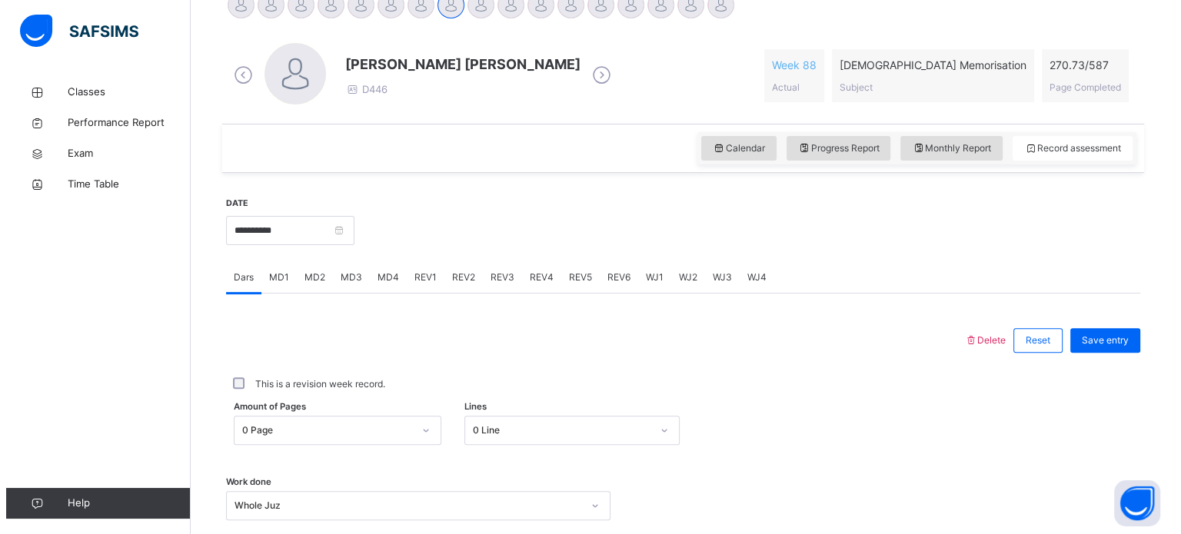
scroll to position [251, 0]
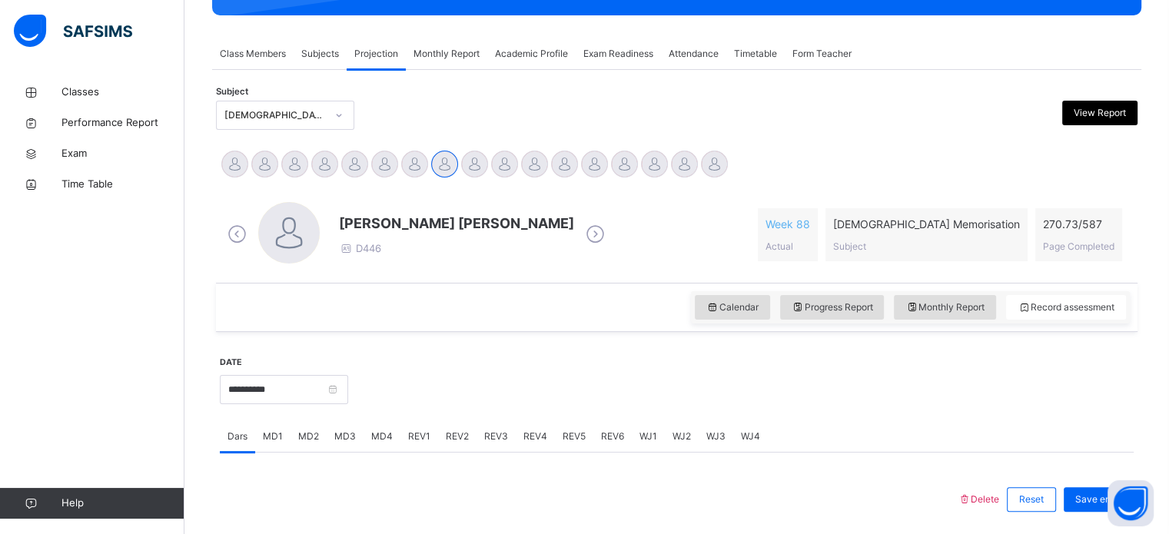
click at [1126, 107] on span "View Report" at bounding box center [1100, 113] width 52 height 14
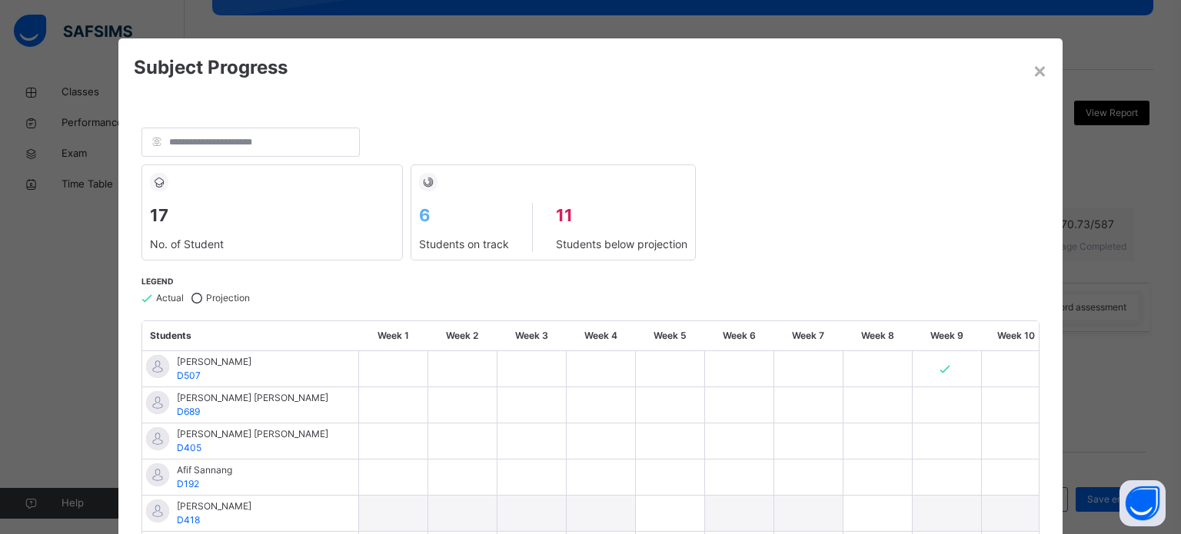
click at [796, 198] on div "17 No. of Student 6 Students on track 11 Students below projection" at bounding box center [590, 213] width 899 height 96
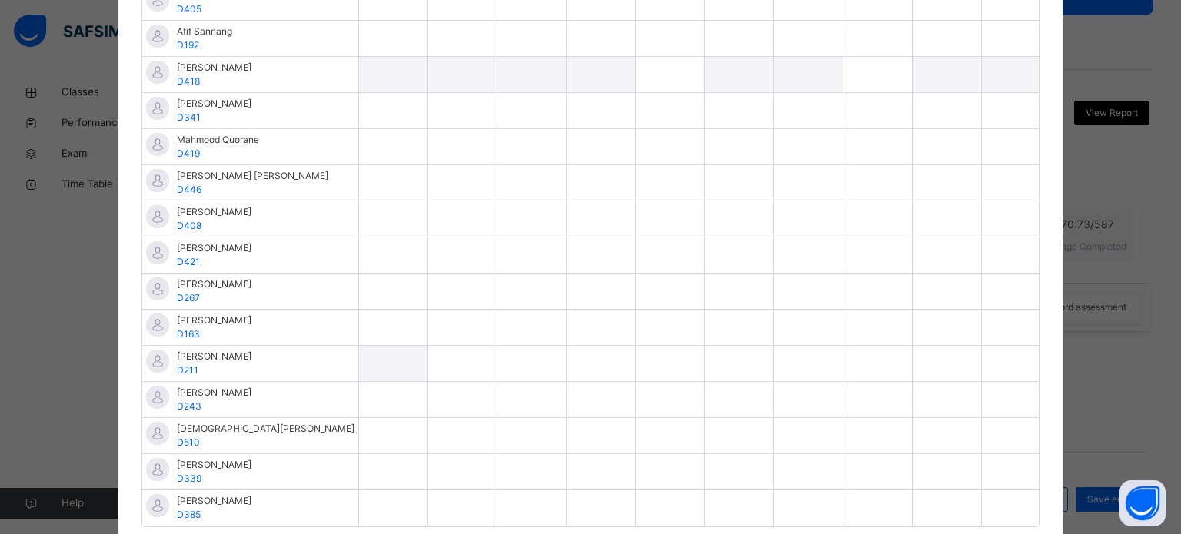
scroll to position [502, 0]
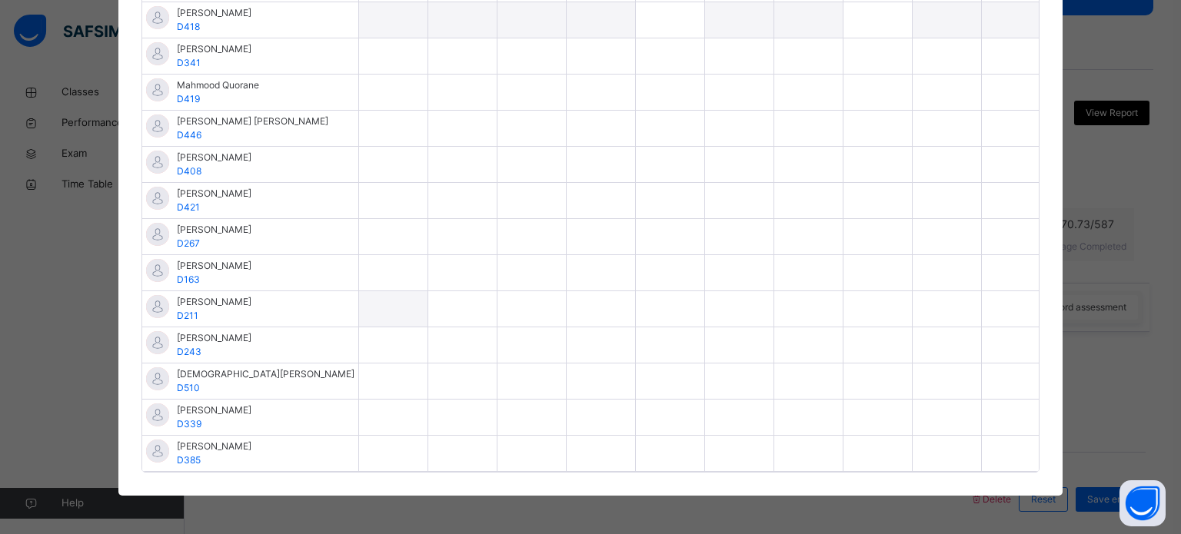
click at [796, 198] on div at bounding box center [808, 200] width 68 height 35
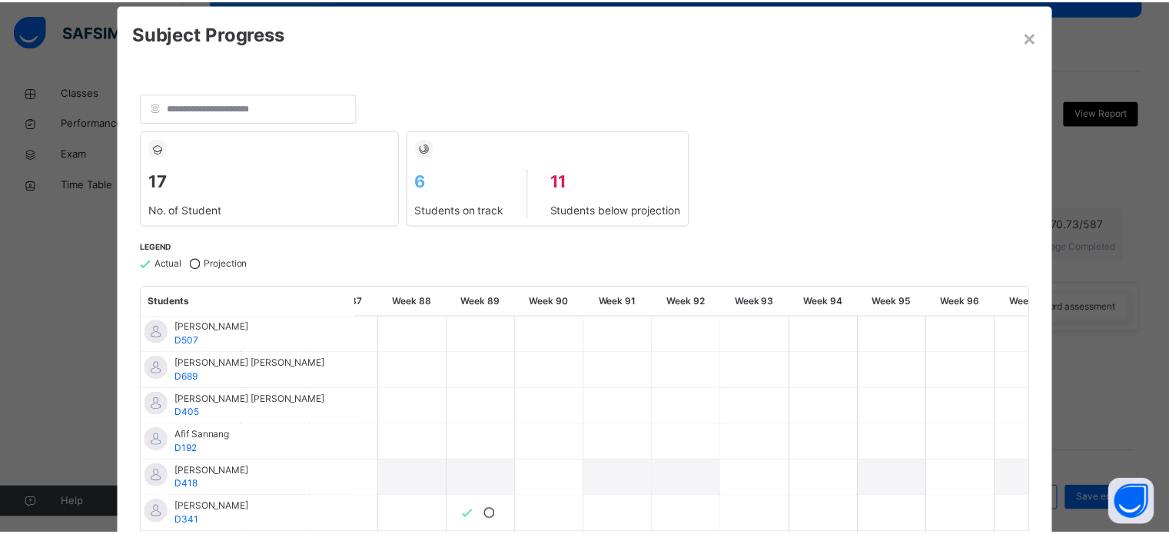
scroll to position [0, 0]
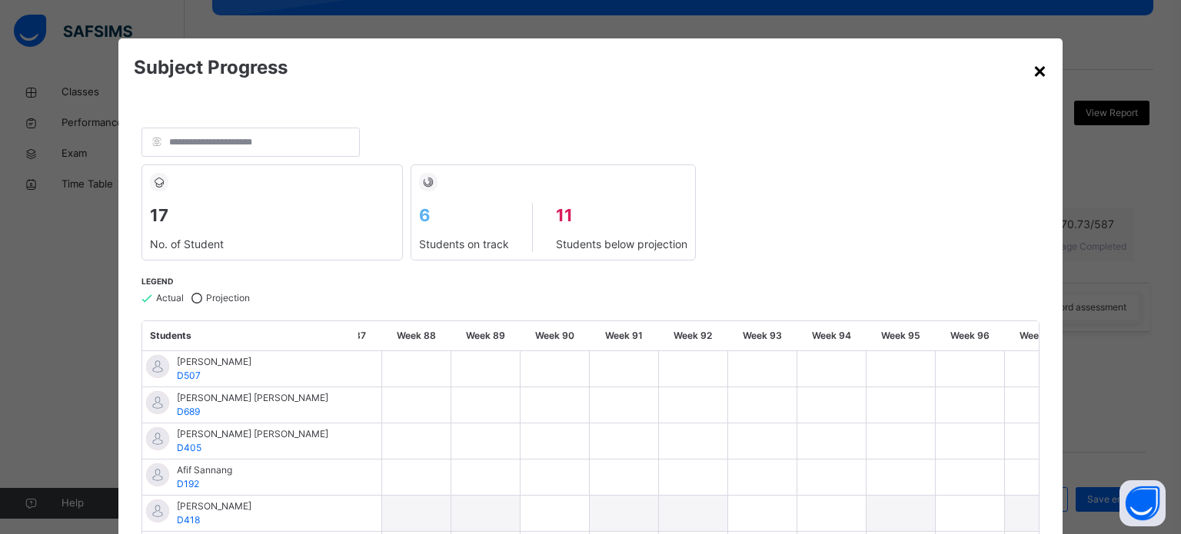
click at [1033, 67] on div "×" at bounding box center [1040, 70] width 15 height 32
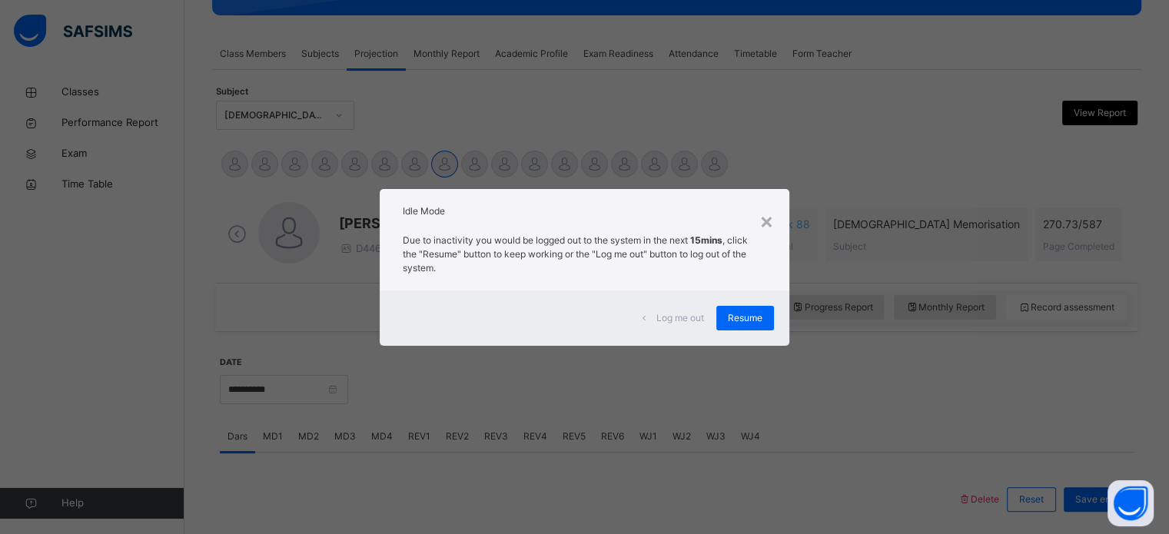
click at [690, 319] on span "Log me out" at bounding box center [681, 318] width 48 height 14
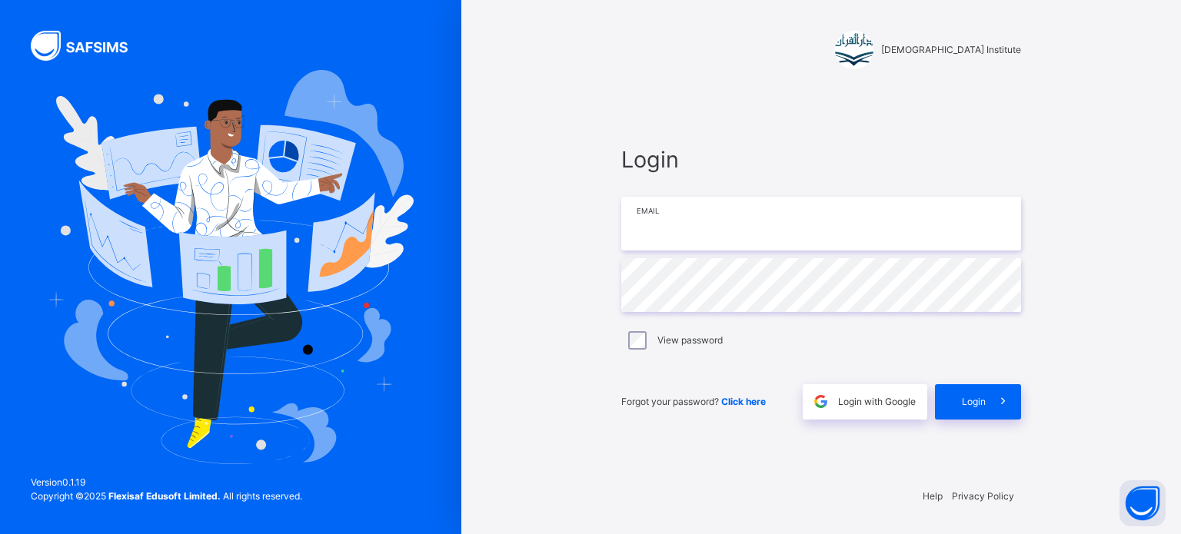
click at [666, 223] on input "email" at bounding box center [821, 224] width 400 height 54
type input "**********"
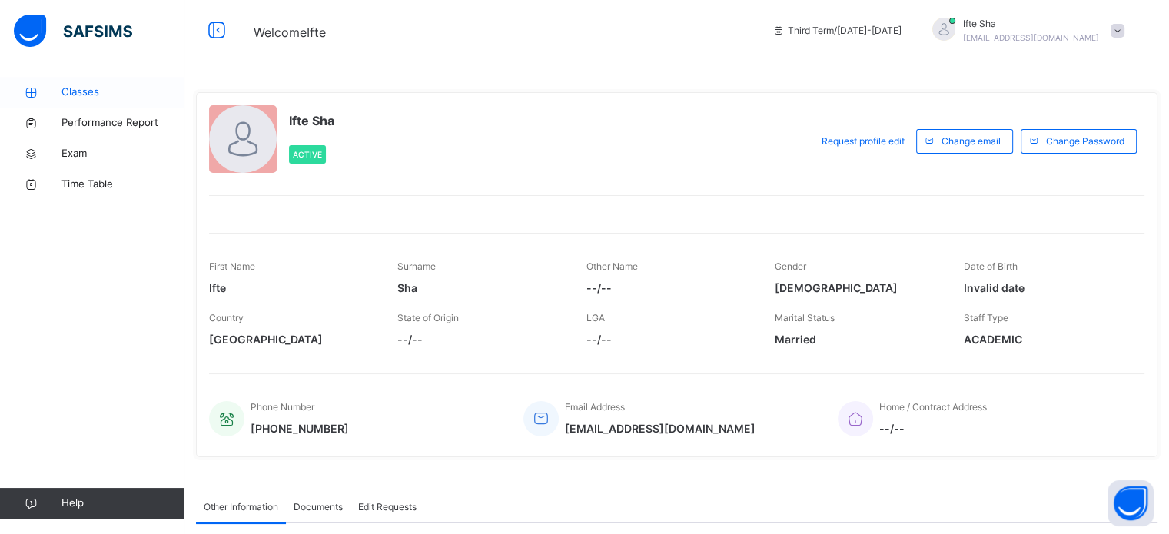
click at [133, 91] on span "Classes" at bounding box center [123, 92] width 123 height 15
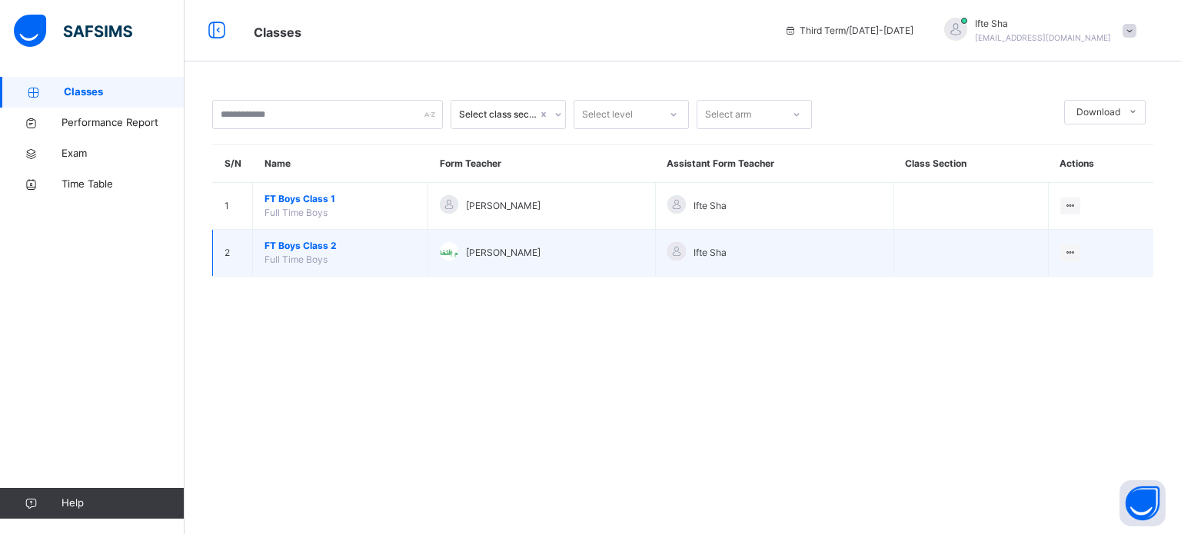
drag, startPoint x: 1043, startPoint y: 284, endPoint x: 1050, endPoint y: 274, distance: 12.6
click at [1046, 277] on div "Select class section Select level Select arm Download Pdf Report Excel Report S…" at bounding box center [683, 196] width 996 height 238
click at [1067, 279] on ul "View Class" at bounding box center [1038, 283] width 85 height 29
click at [1065, 284] on div "View Class" at bounding box center [1050, 283] width 48 height 15
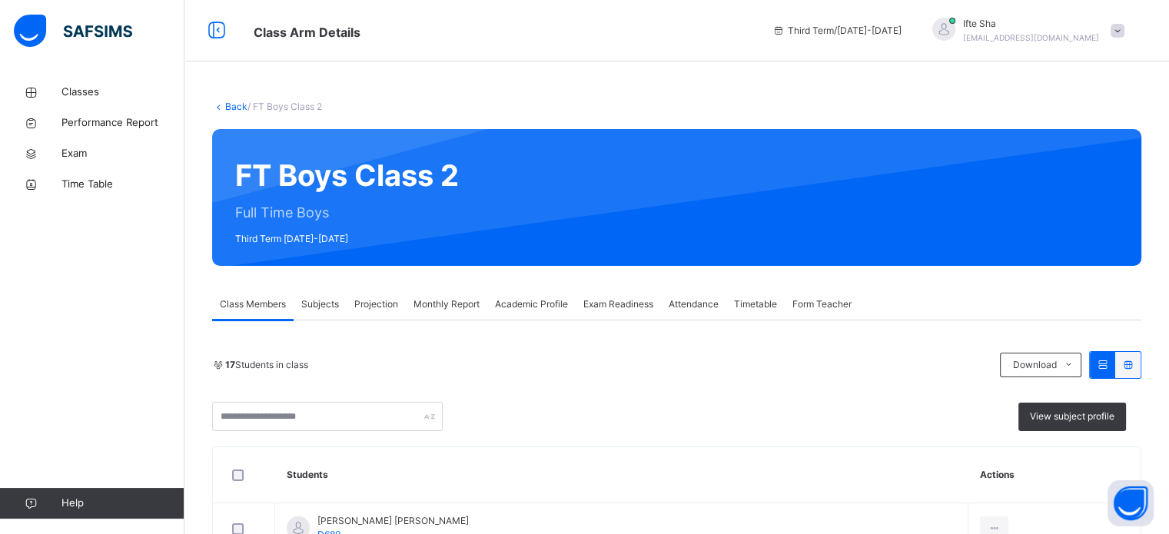
click at [390, 299] on span "Projection" at bounding box center [376, 305] width 44 height 14
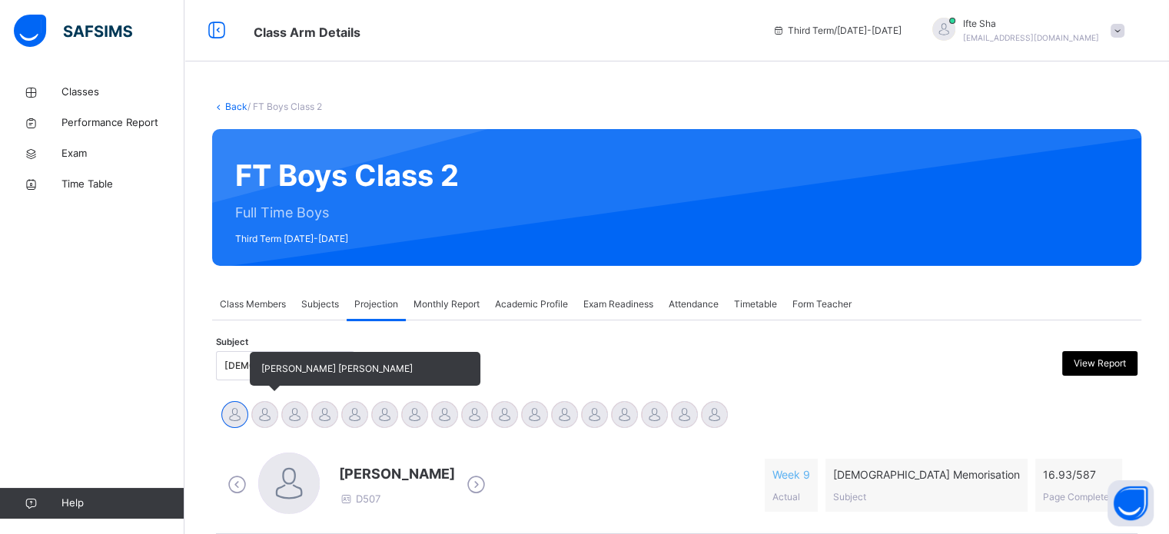
click at [263, 373] on span "[PERSON_NAME] [PERSON_NAME]" at bounding box center [336, 369] width 151 height 12
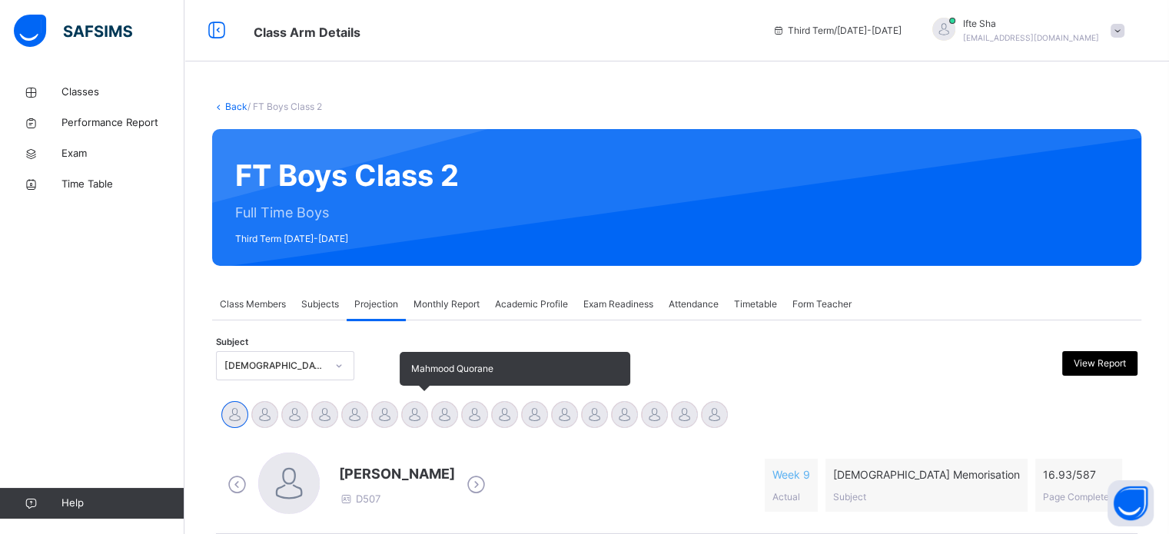
click at [411, 419] on div at bounding box center [414, 414] width 27 height 27
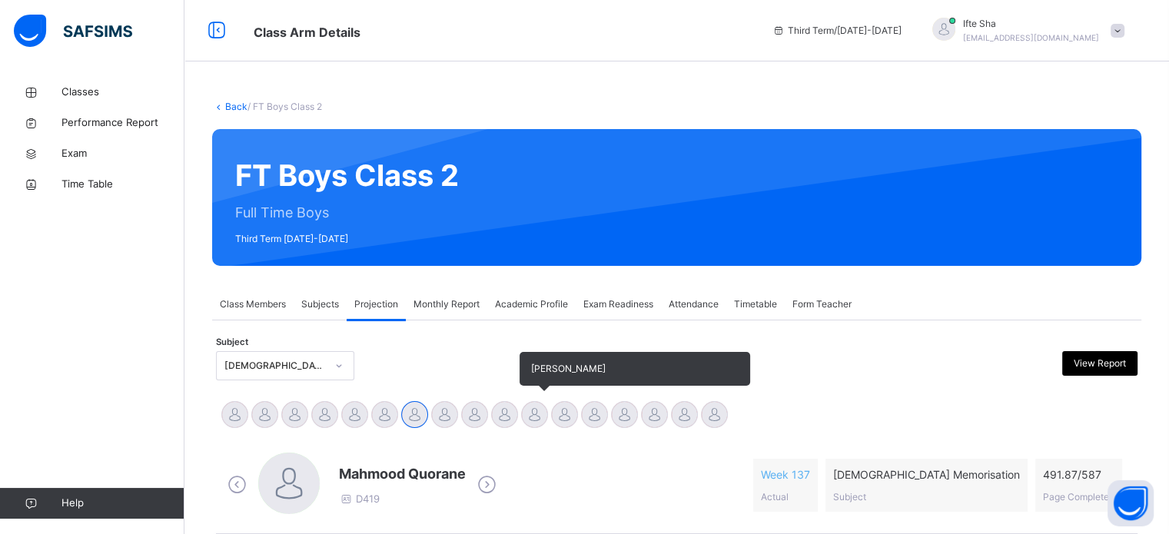
drag, startPoint x: 500, startPoint y: 418, endPoint x: 534, endPoint y: 412, distance: 34.4
click at [504, 418] on div "[PERSON_NAME] [PERSON_NAME] [PERSON_NAME] [PERSON_NAME] [PERSON_NAME] [PERSON_N…" at bounding box center [677, 417] width 914 height 34
click at [538, 412] on div at bounding box center [534, 414] width 27 height 27
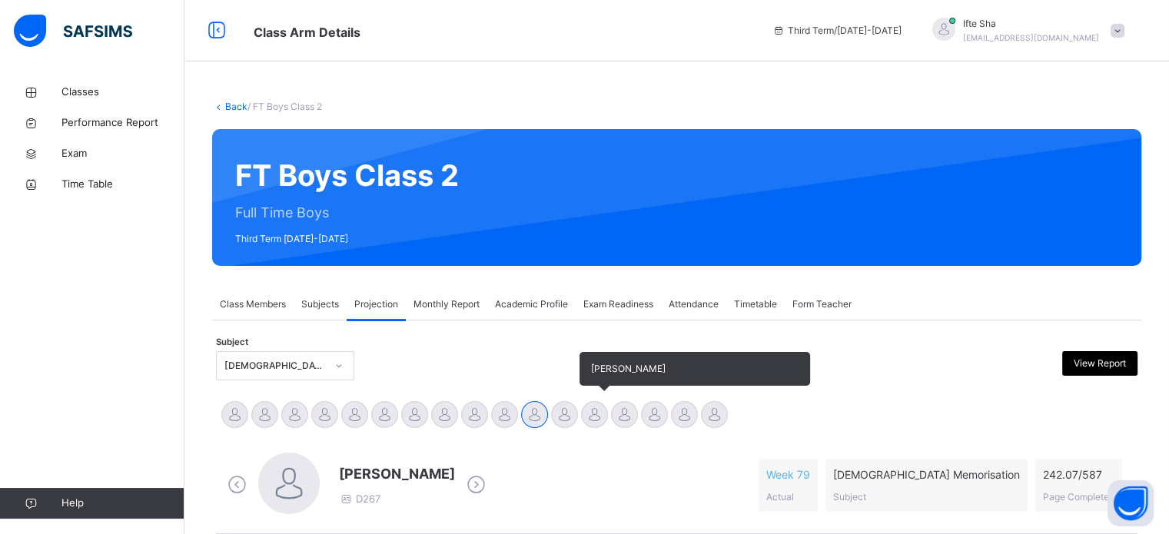
click at [580, 411] on div "[PERSON_NAME]" at bounding box center [595, 417] width 30 height 34
click at [585, 411] on div at bounding box center [594, 414] width 27 height 27
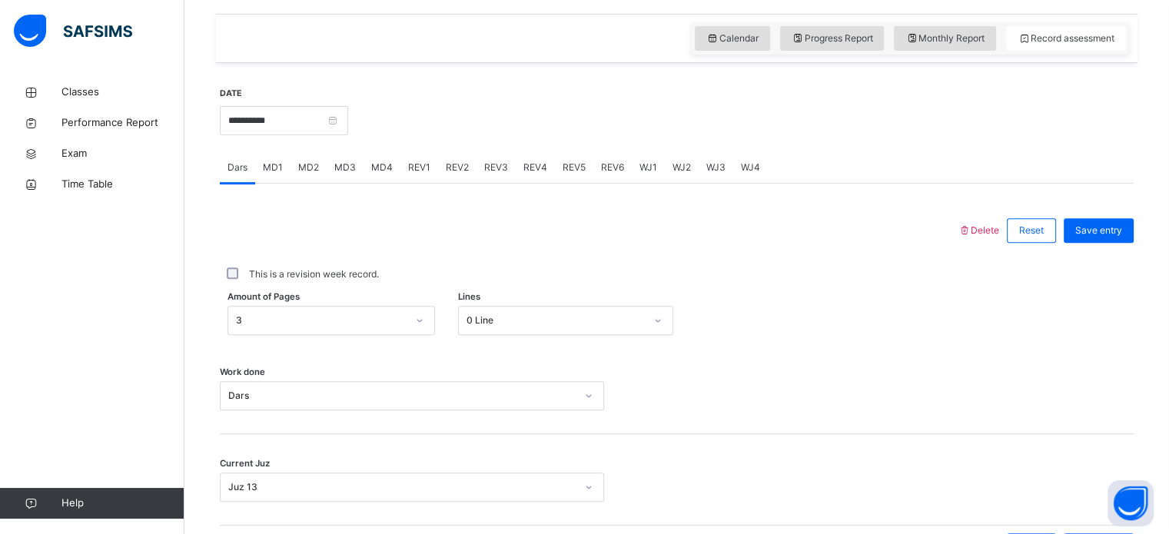
scroll to position [519, 0]
drag, startPoint x: 301, startPoint y: 104, endPoint x: 308, endPoint y: 114, distance: 12.2
click at [304, 107] on div "**********" at bounding box center [284, 120] width 128 height 66
click at [310, 115] on input "**********" at bounding box center [284, 121] width 128 height 29
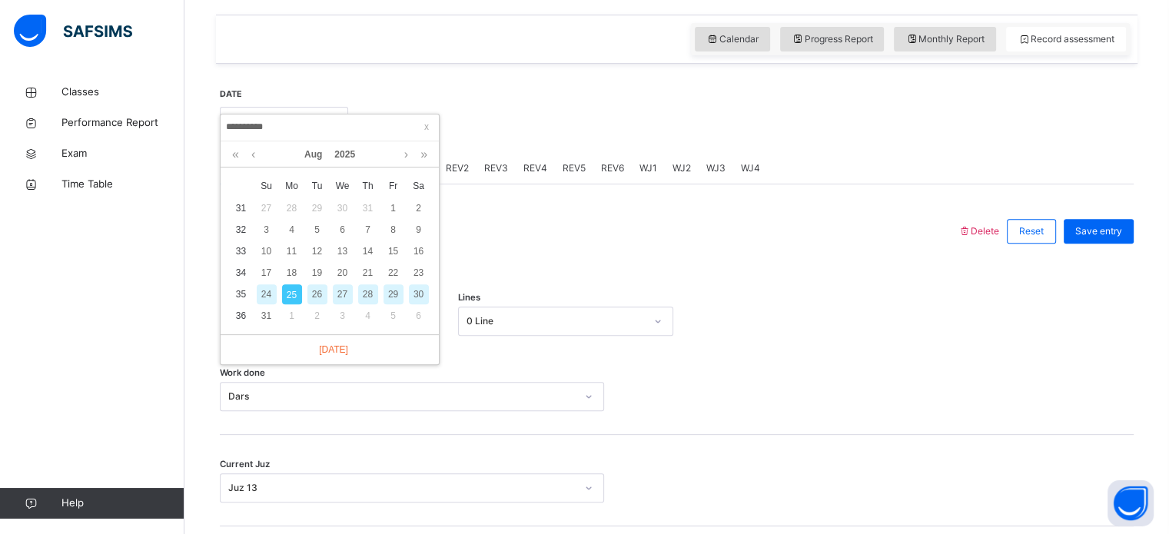
click at [350, 271] on div "20" at bounding box center [343, 273] width 20 height 20
type input "**********"
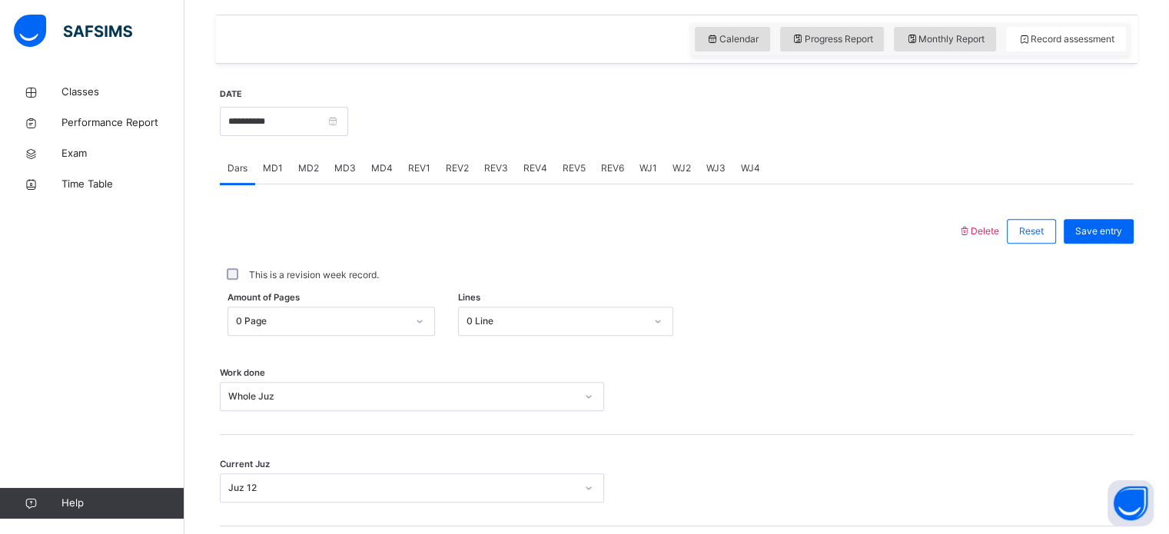
drag, startPoint x: 407, startPoint y: 163, endPoint x: 414, endPoint y: 162, distance: 7.7
click at [409, 162] on span "REV1" at bounding box center [419, 168] width 22 height 14
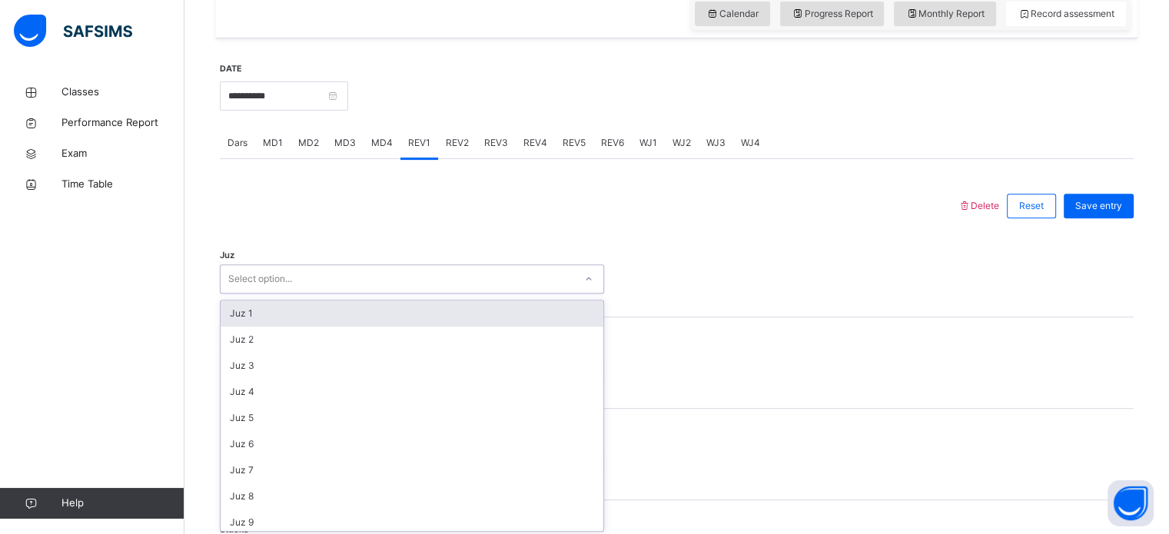
click at [374, 291] on div "Select option..." at bounding box center [412, 278] width 384 height 29
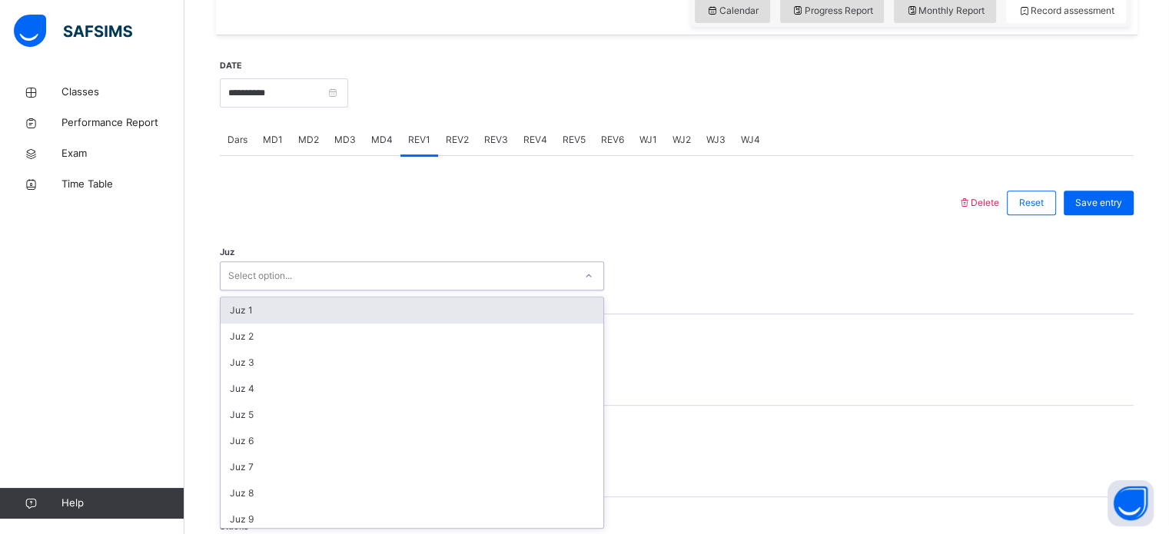
type input "*"
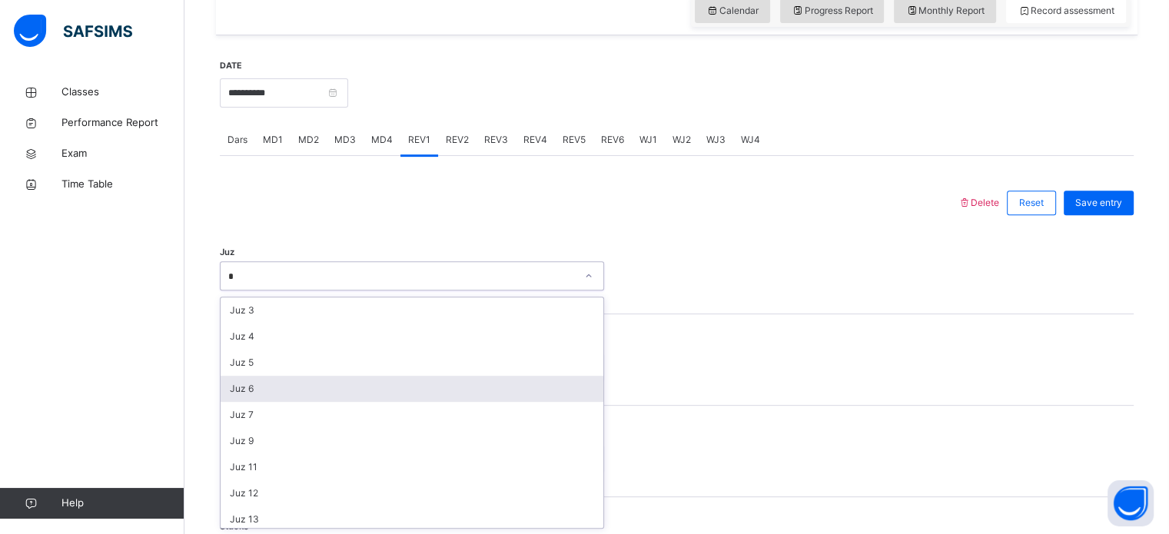
click at [261, 392] on div "Juz 6" at bounding box center [412, 389] width 383 height 26
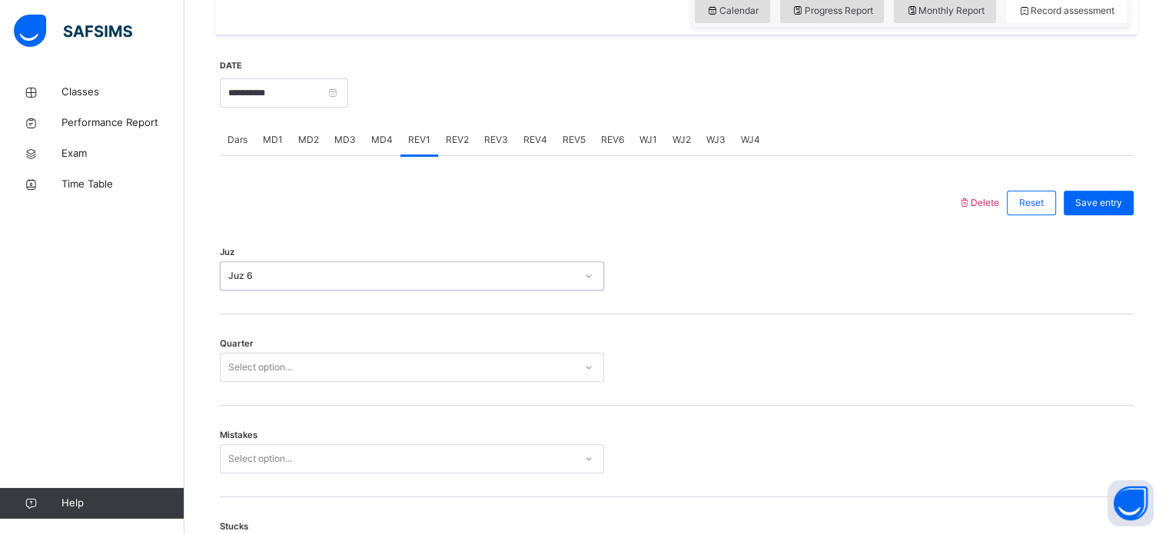
click at [264, 357] on div "Select option..." at bounding box center [260, 367] width 64 height 29
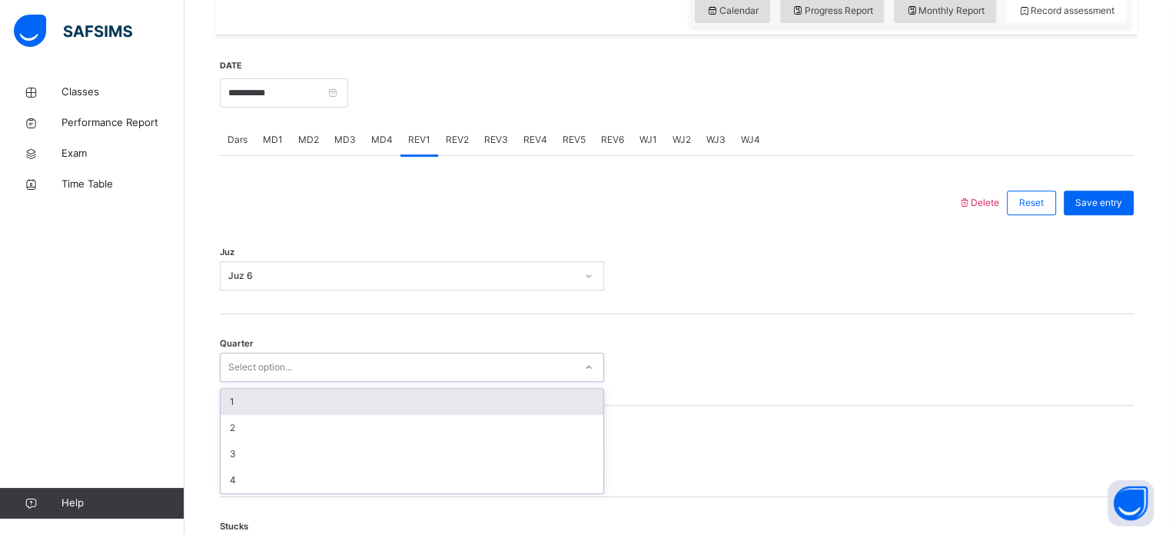
click at [266, 407] on div "1" at bounding box center [412, 402] width 383 height 26
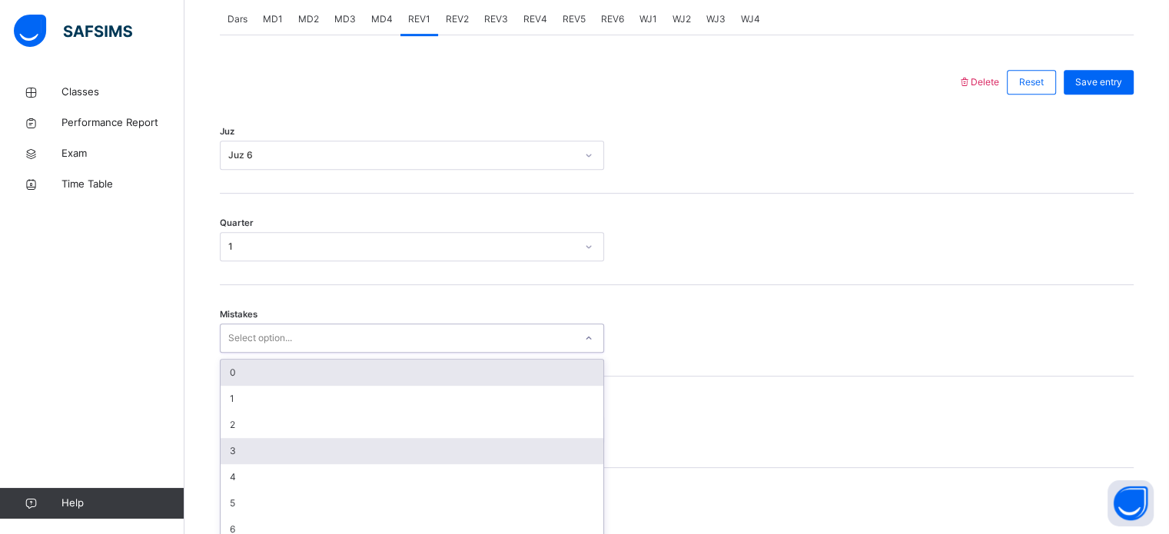
click at [255, 353] on div "option 0 focused, 1 of 7. 7 results available. Use Up and Down to choose option…" at bounding box center [412, 338] width 384 height 29
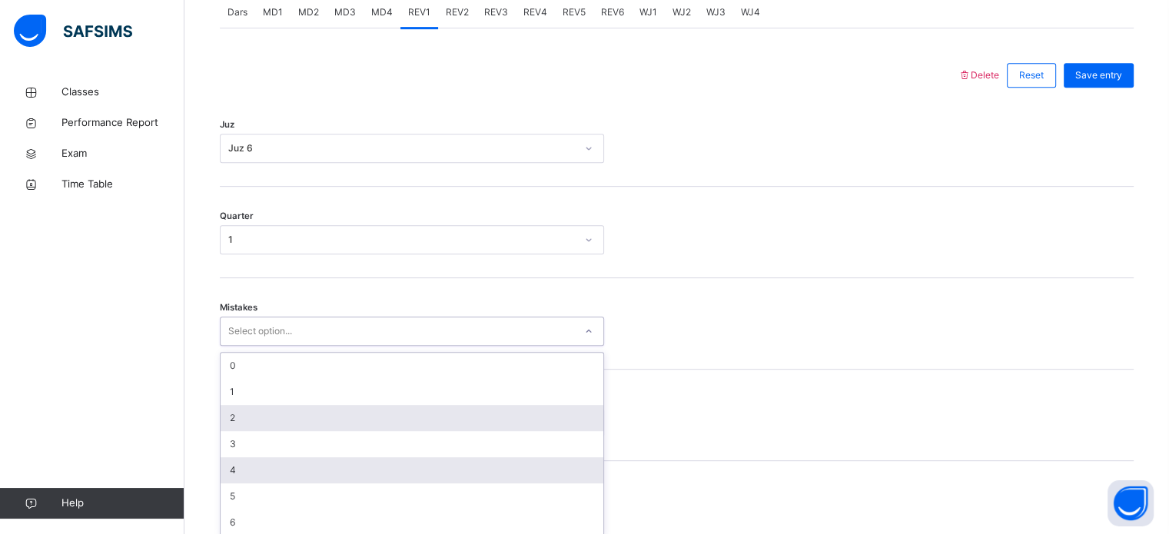
scroll to position [683, 0]
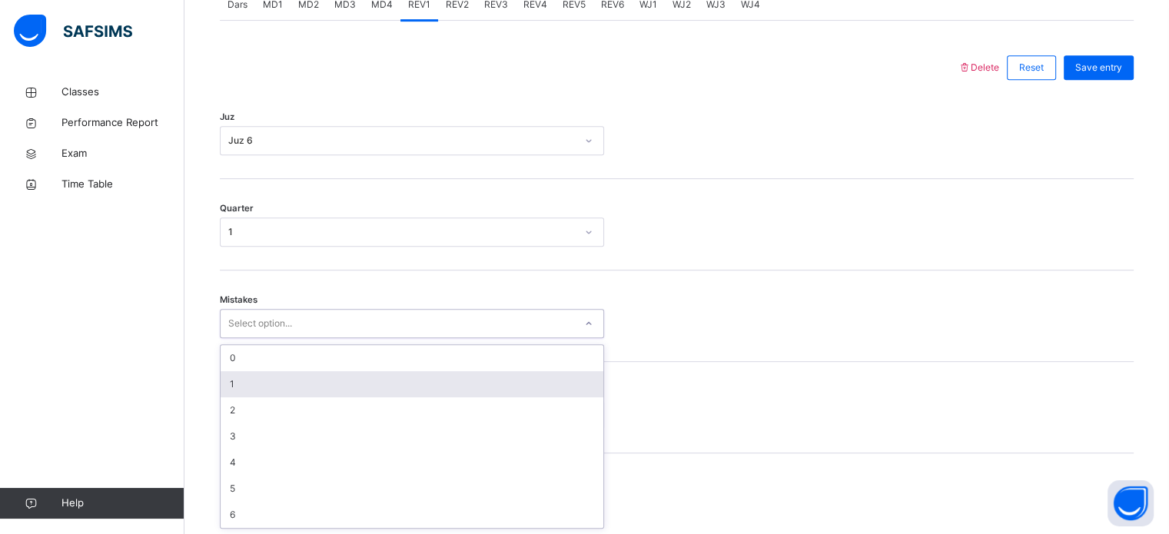
click at [244, 388] on div "1" at bounding box center [412, 384] width 383 height 26
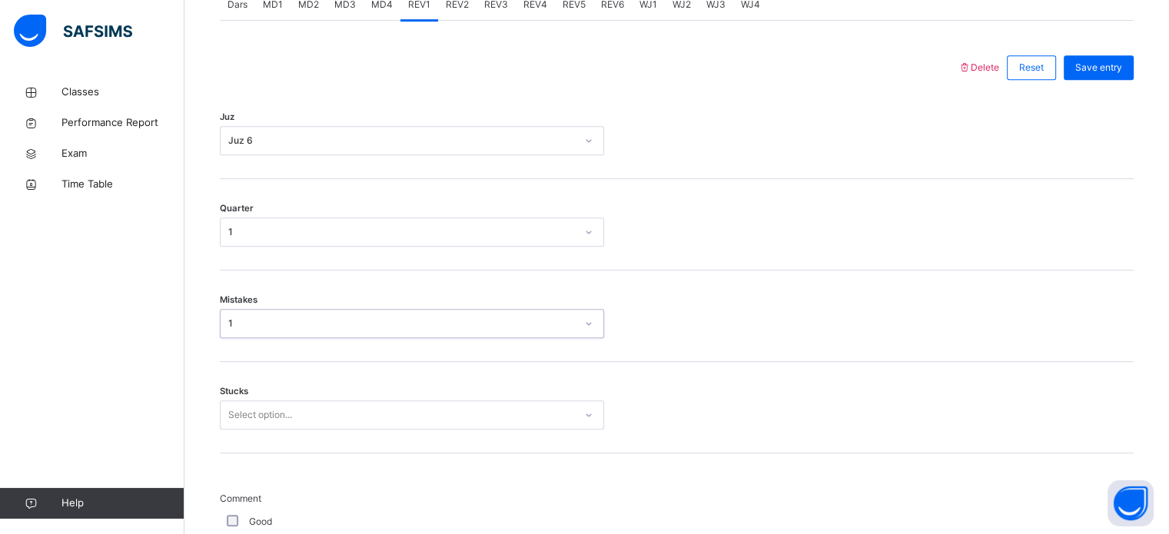
click at [254, 427] on div "Select option..." at bounding box center [412, 415] width 384 height 29
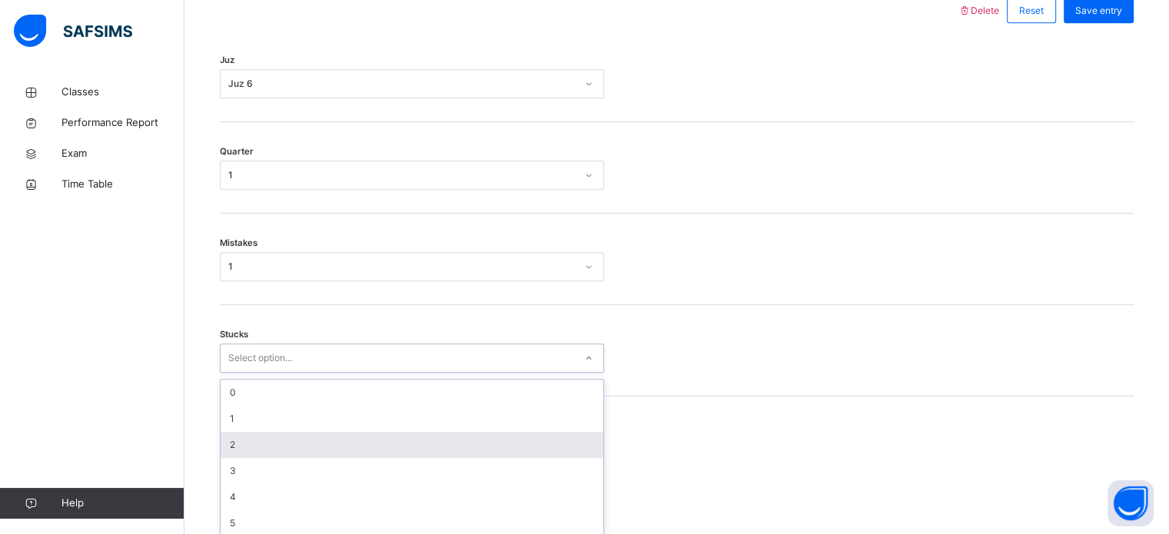
scroll to position [747, 0]
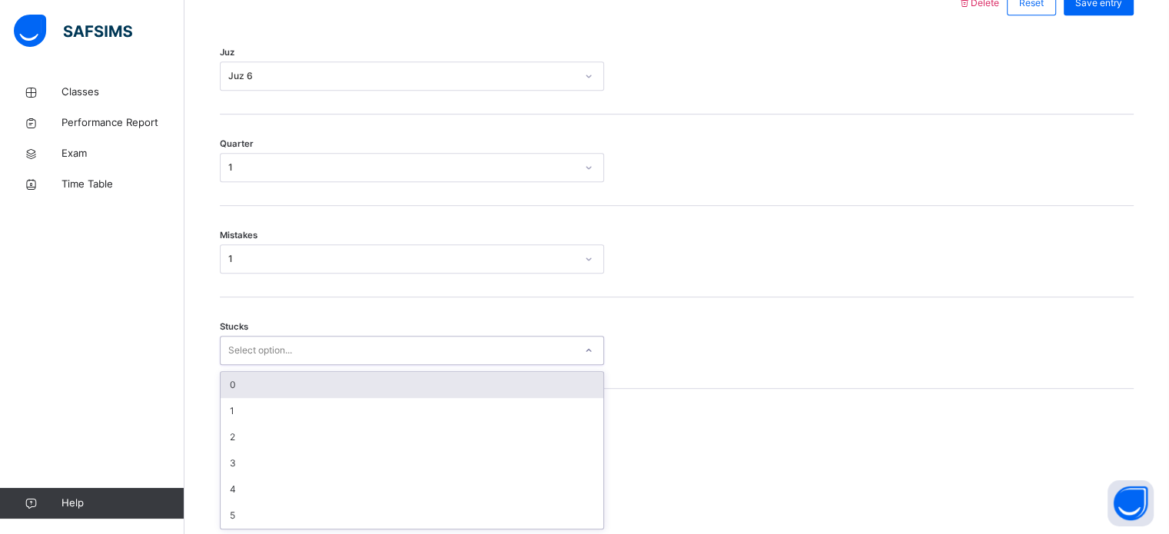
click at [246, 391] on div "0" at bounding box center [412, 385] width 383 height 26
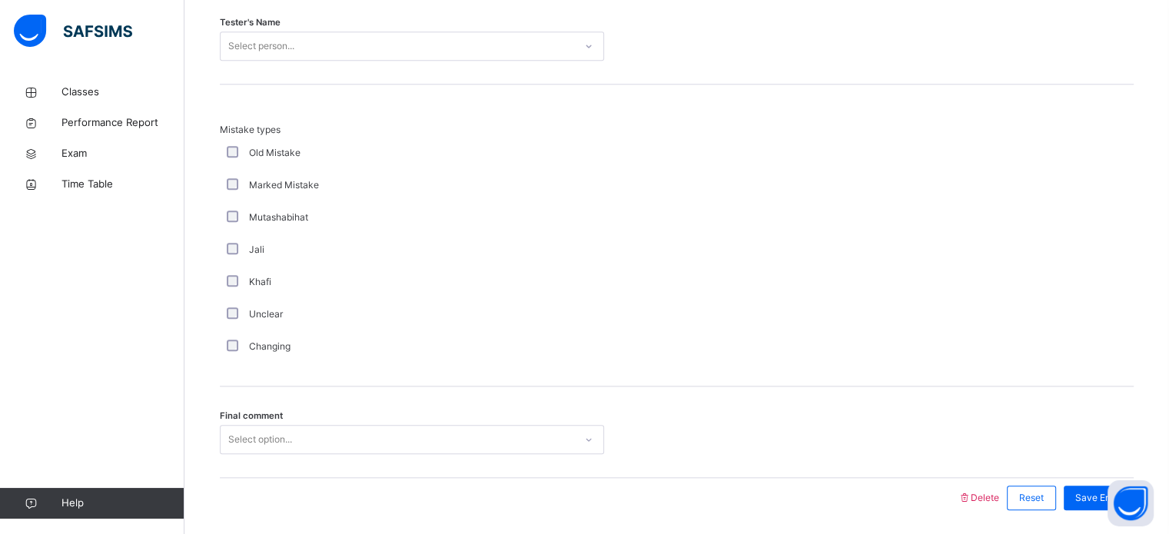
scroll to position [1646, 0]
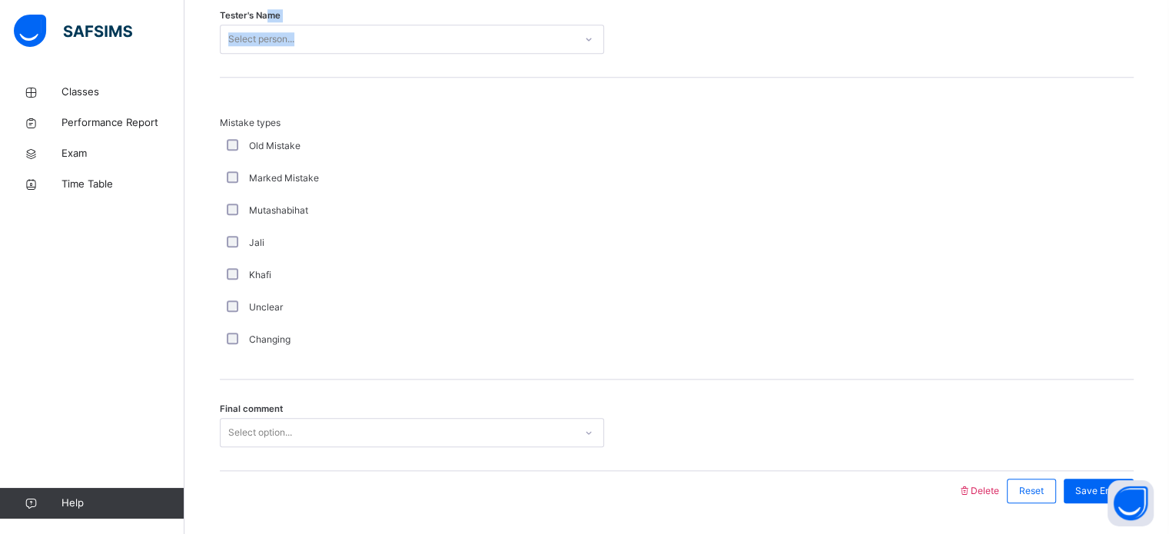
drag, startPoint x: 268, startPoint y: 20, endPoint x: 274, endPoint y: 38, distance: 18.7
click at [274, 35] on div "Tester's Name Select person..." at bounding box center [412, 39] width 384 height 29
click at [278, 40] on div "Select person..." at bounding box center [261, 39] width 66 height 29
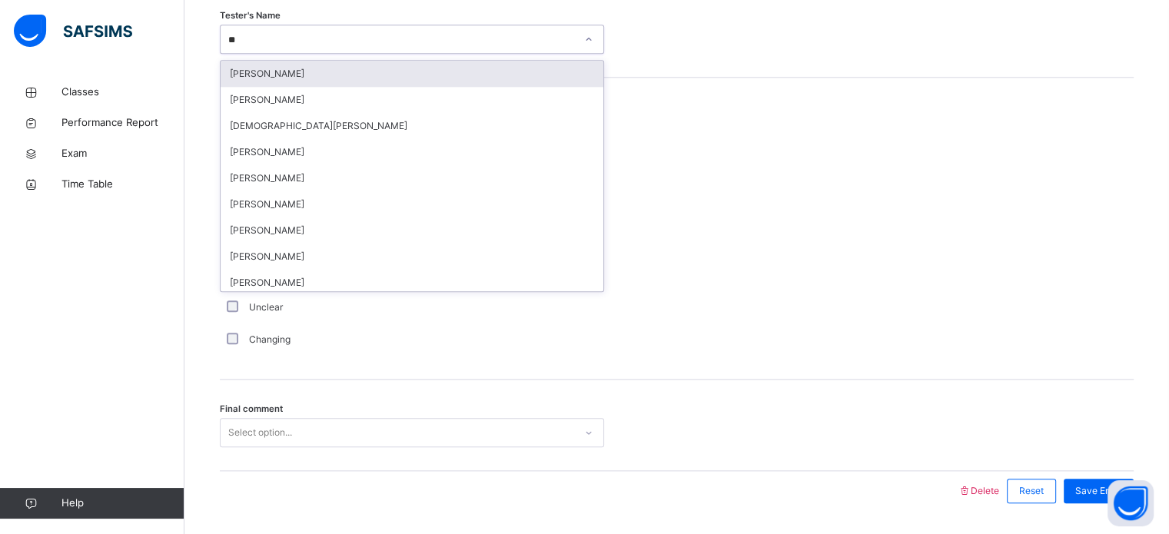
type input "***"
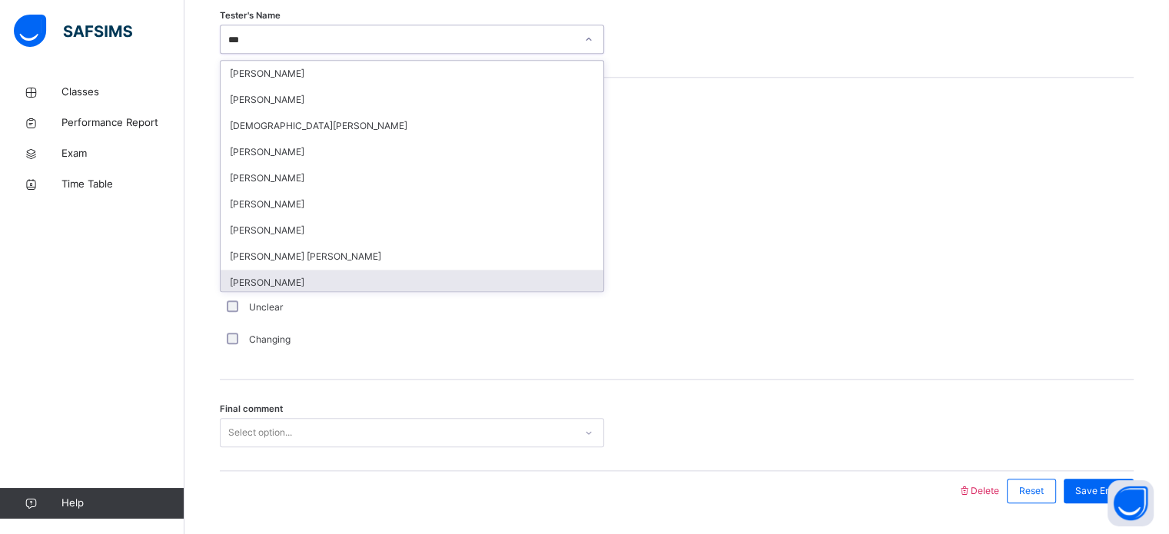
click at [288, 282] on div "[PERSON_NAME]" at bounding box center [412, 283] width 383 height 26
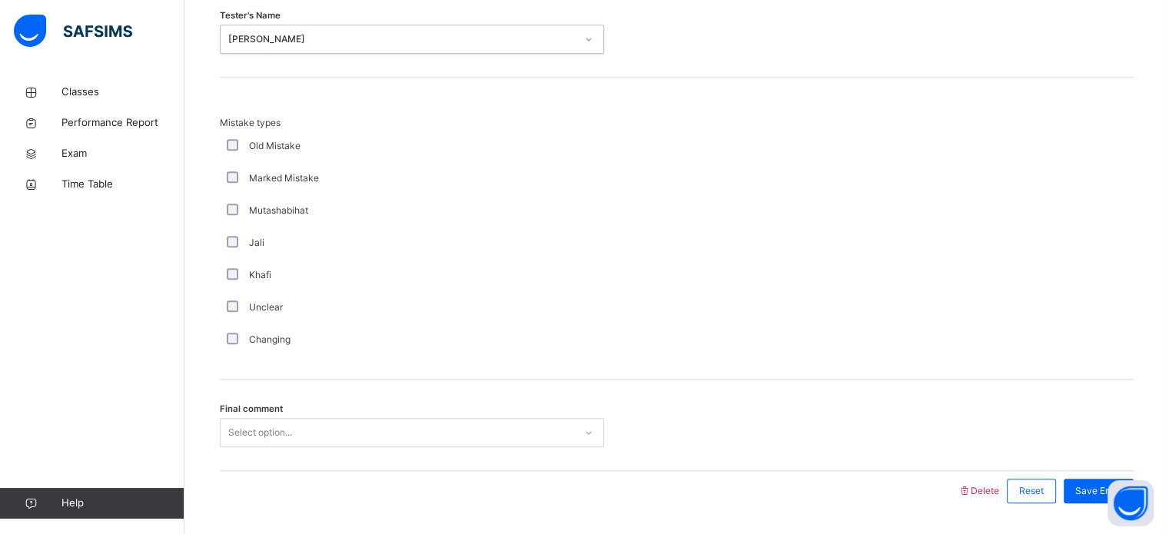
click at [264, 437] on div "Select option..." at bounding box center [412, 432] width 384 height 29
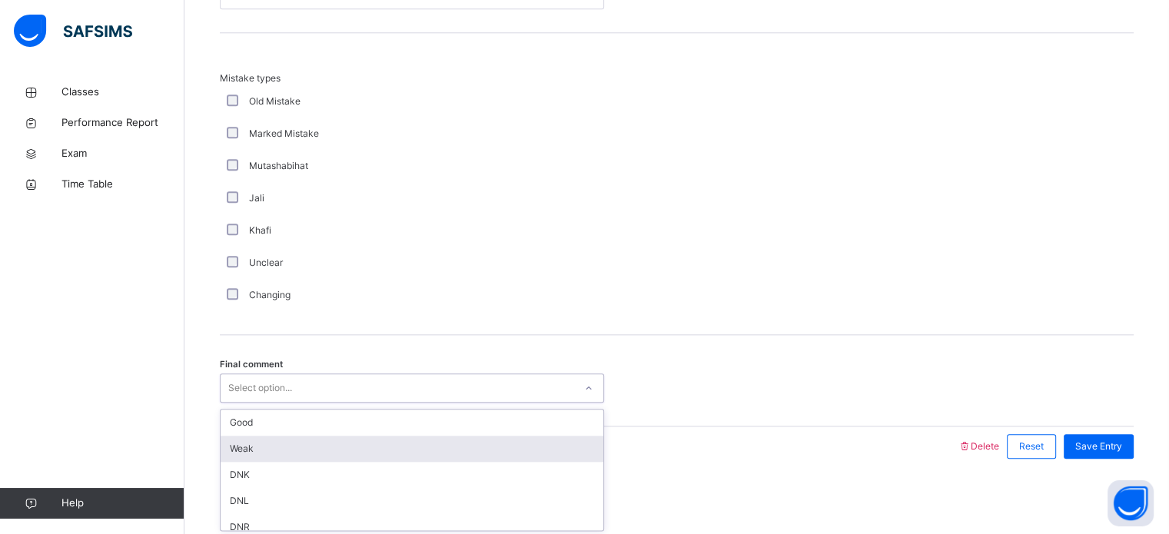
click at [262, 436] on div "Weak" at bounding box center [412, 449] width 383 height 26
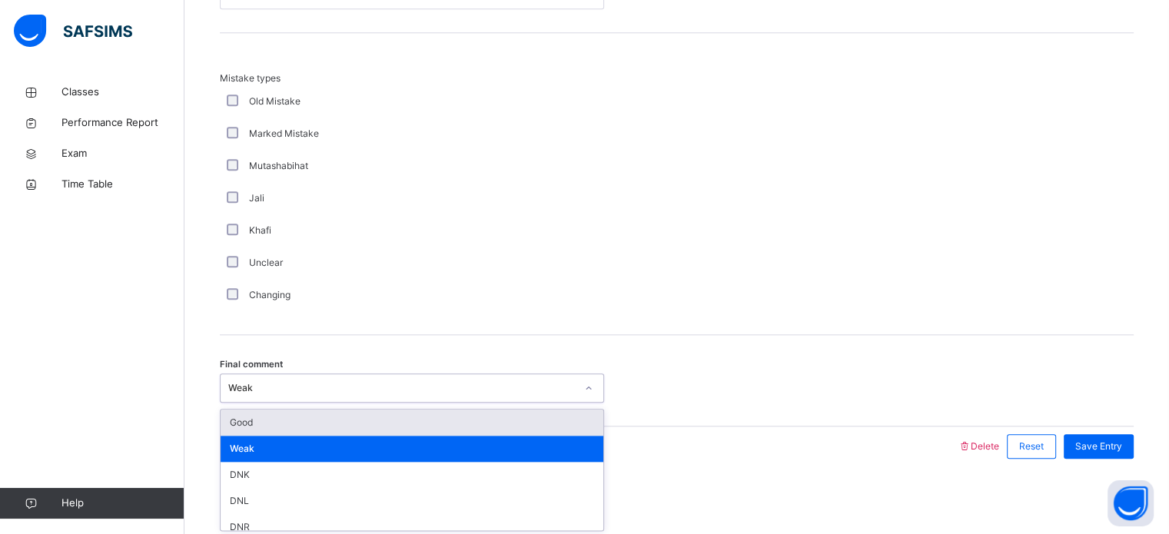
drag, startPoint x: 258, startPoint y: 388, endPoint x: 266, endPoint y: 428, distance: 40.9
click at [258, 388] on div "Weak" at bounding box center [402, 388] width 348 height 14
click at [266, 430] on div "Good" at bounding box center [412, 423] width 383 height 26
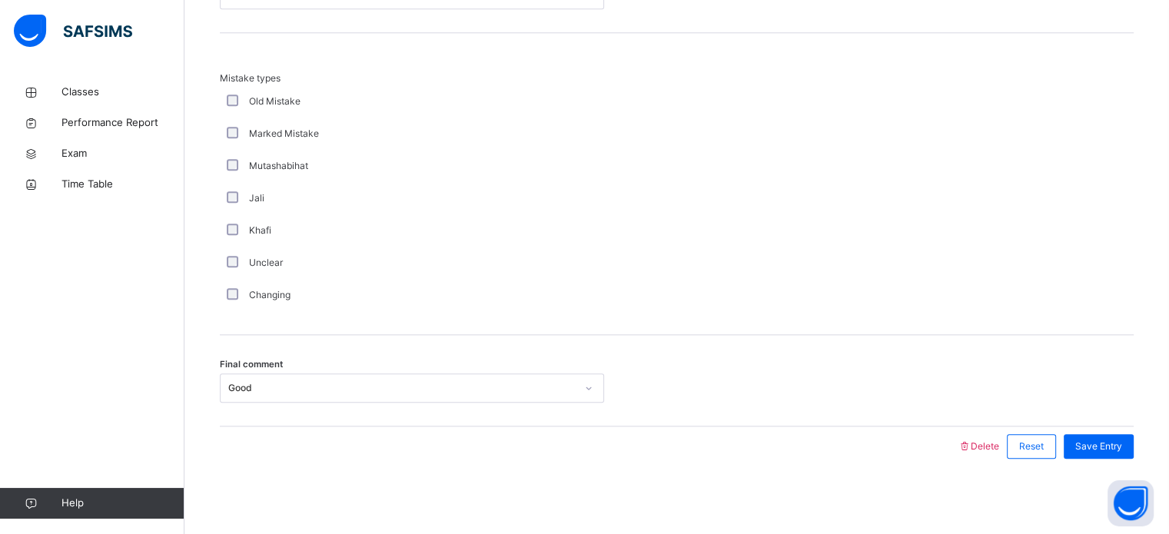
click at [270, 427] on div at bounding box center [589, 447] width 723 height 40
click at [1120, 446] on span "Save Entry" at bounding box center [1099, 447] width 47 height 14
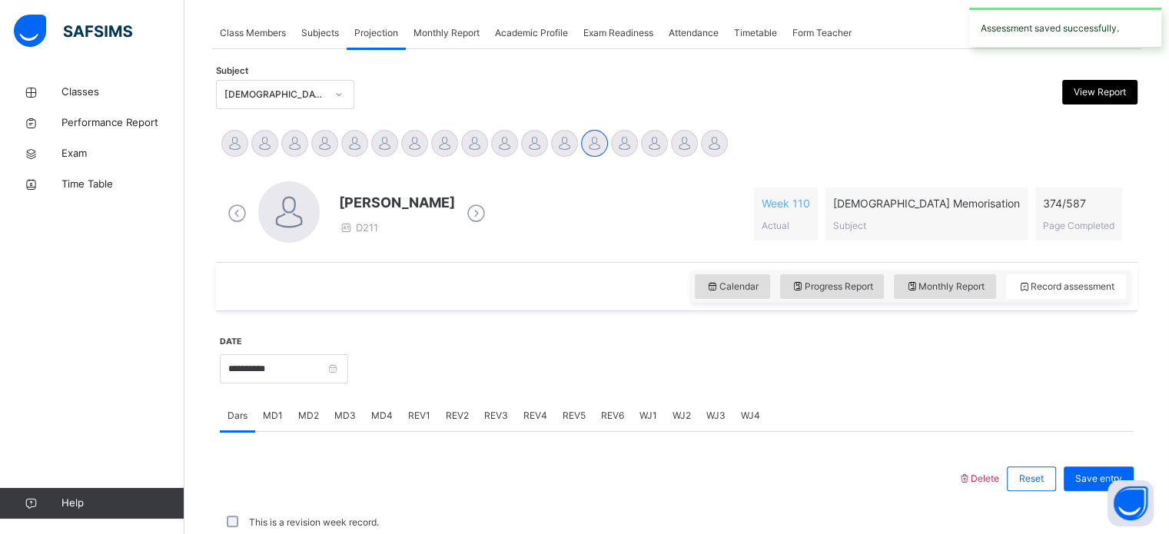
scroll to position [620, 0]
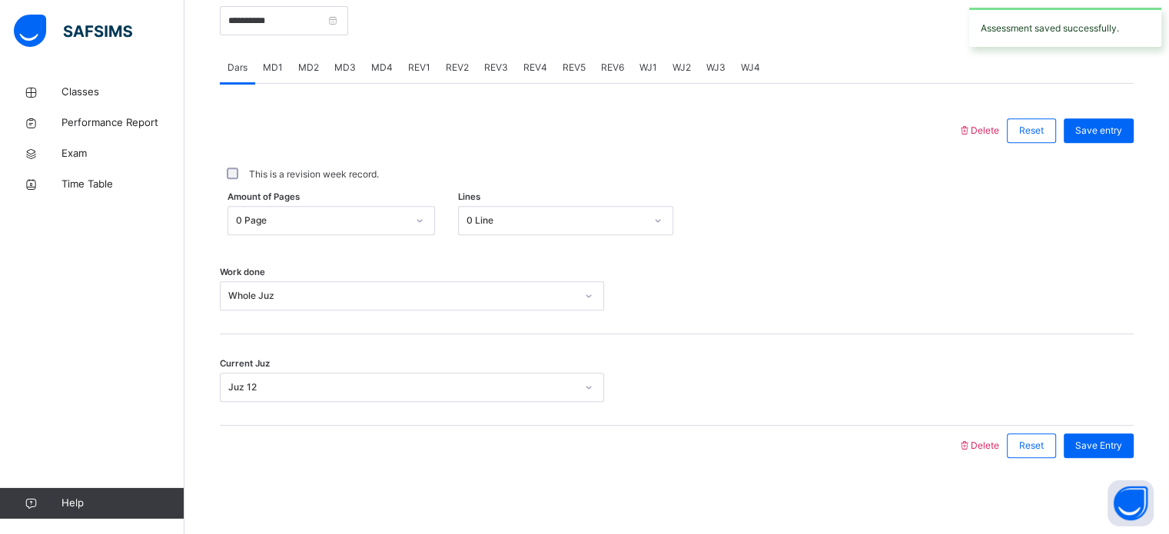
click at [452, 65] on span "REV2" at bounding box center [457, 68] width 23 height 14
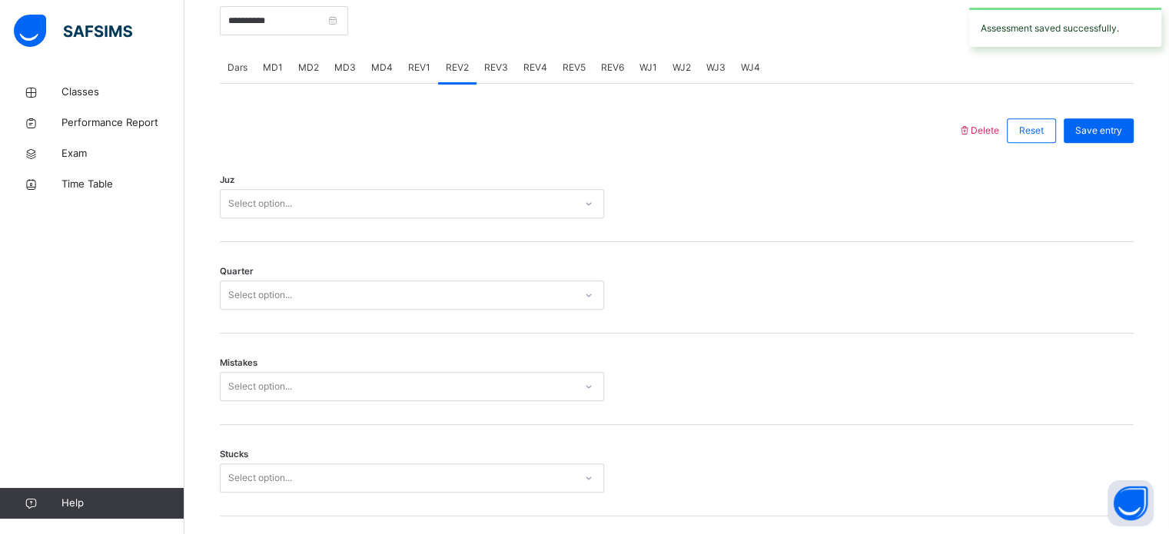
scroll to position [1691, 0]
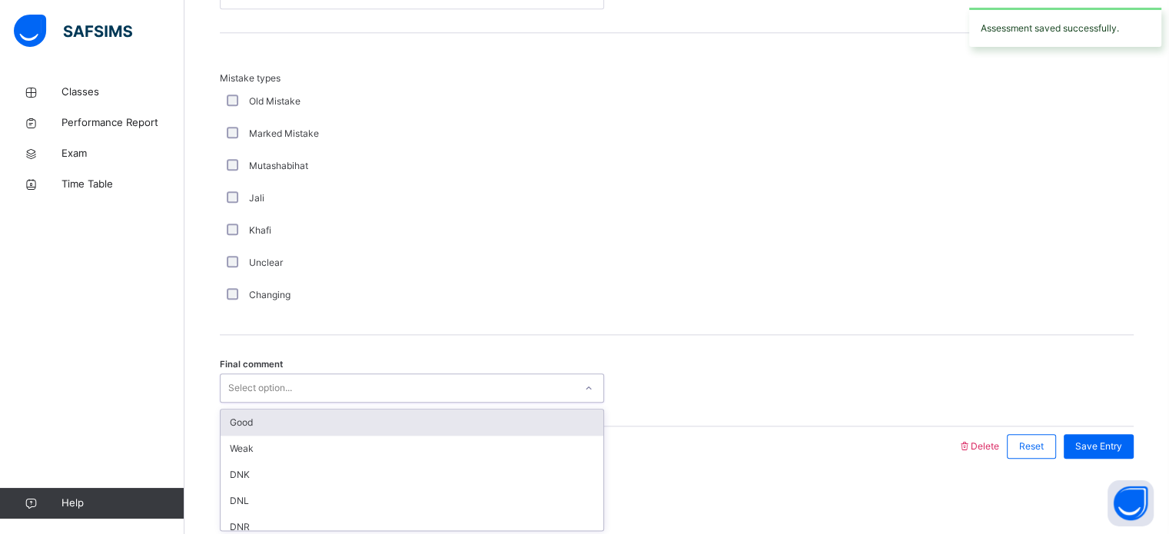
click at [234, 383] on div "Select option..." at bounding box center [260, 388] width 64 height 29
click at [245, 417] on div "Good" at bounding box center [412, 423] width 383 height 26
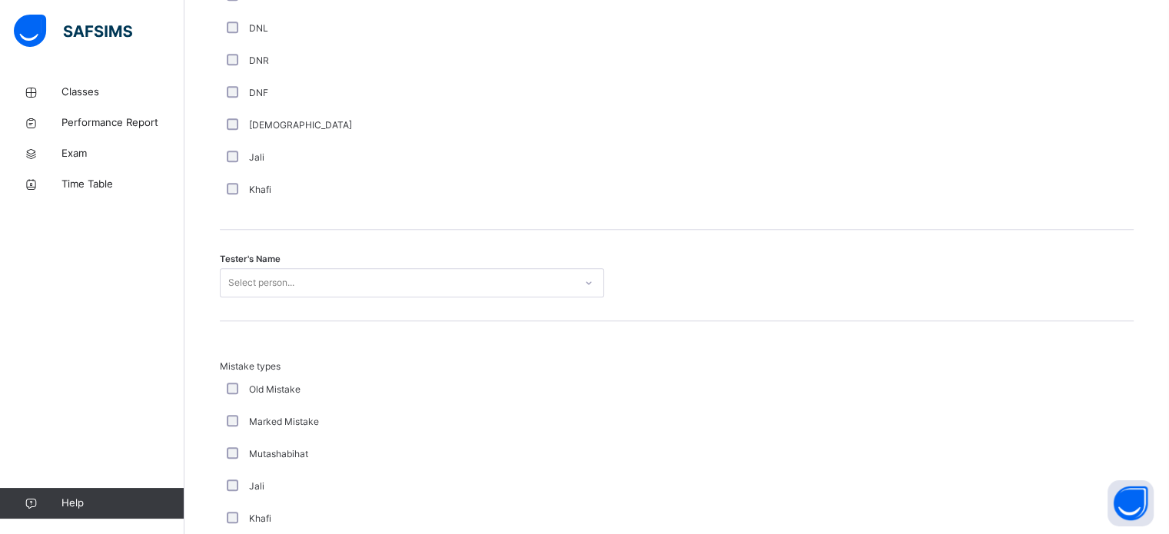
click at [254, 288] on div "Select person..." at bounding box center [261, 282] width 66 height 29
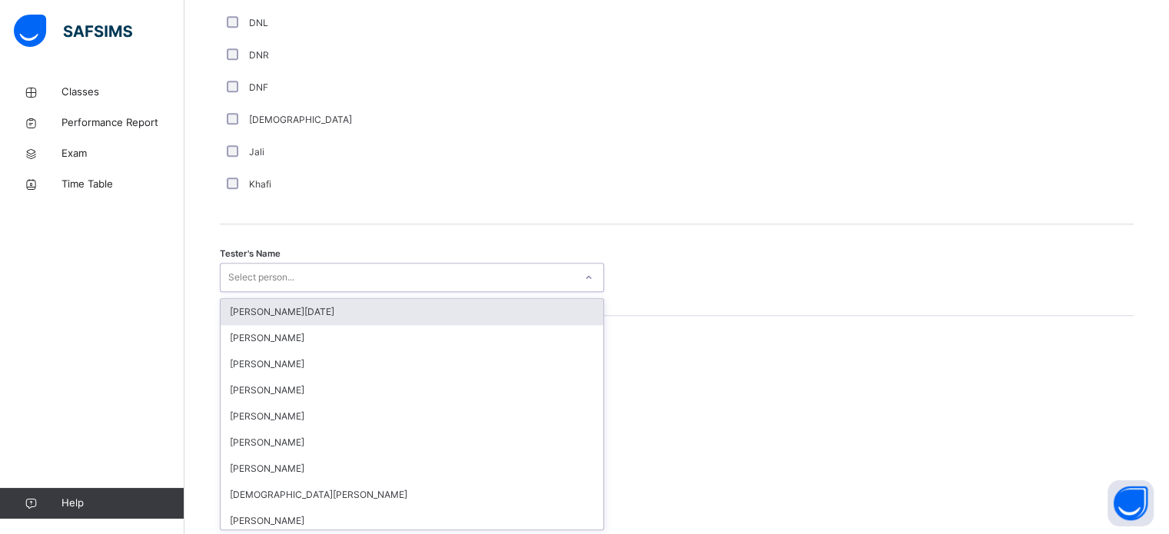
scroll to position [1408, 0]
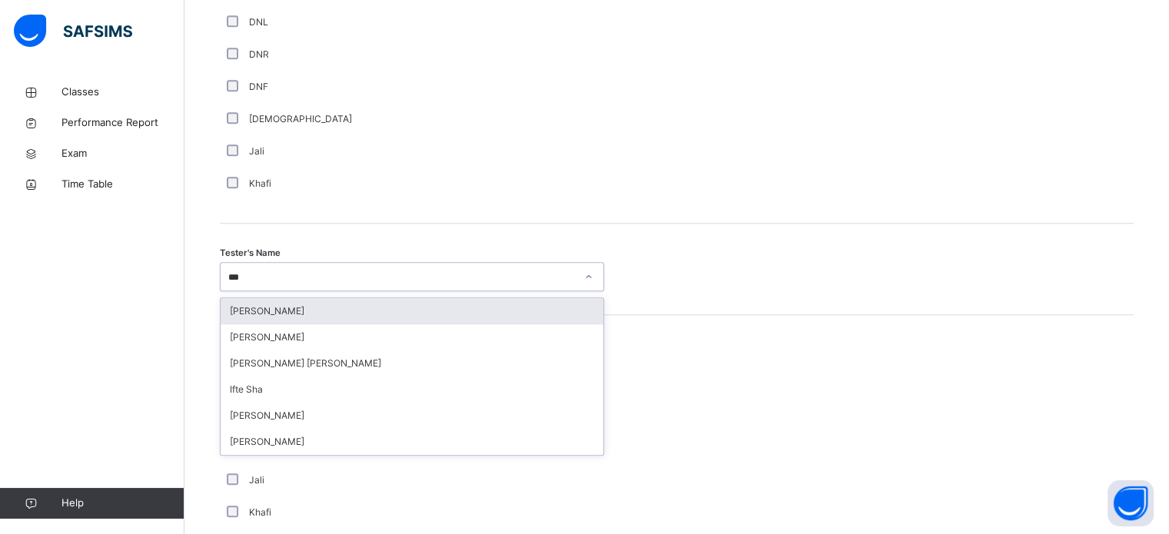
type input "****"
click at [268, 301] on div "[PERSON_NAME]" at bounding box center [412, 311] width 383 height 26
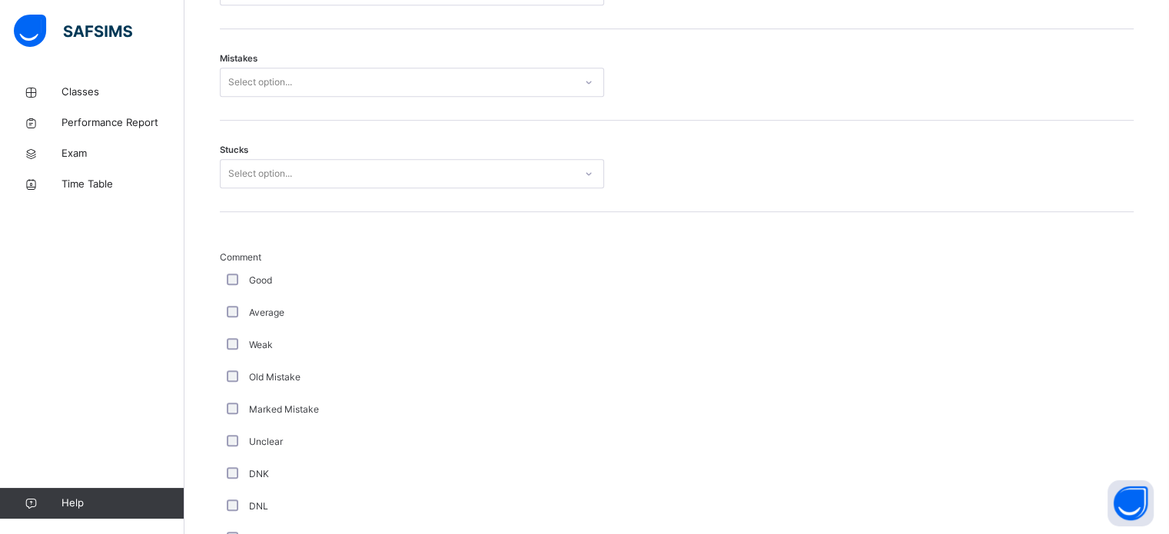
scroll to position [921, 0]
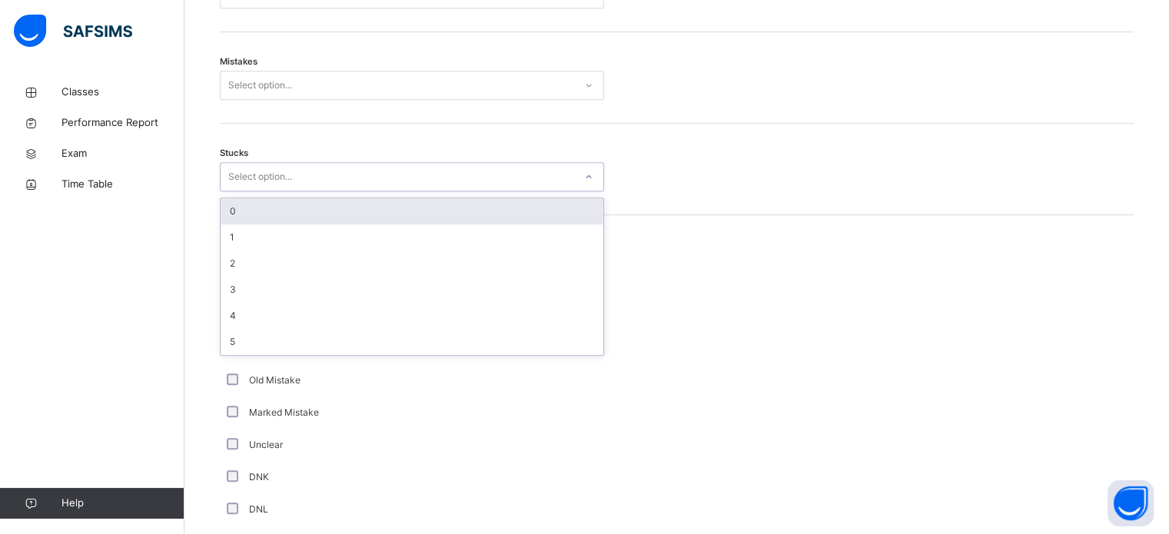
click at [271, 187] on div "Select option..." at bounding box center [412, 176] width 384 height 29
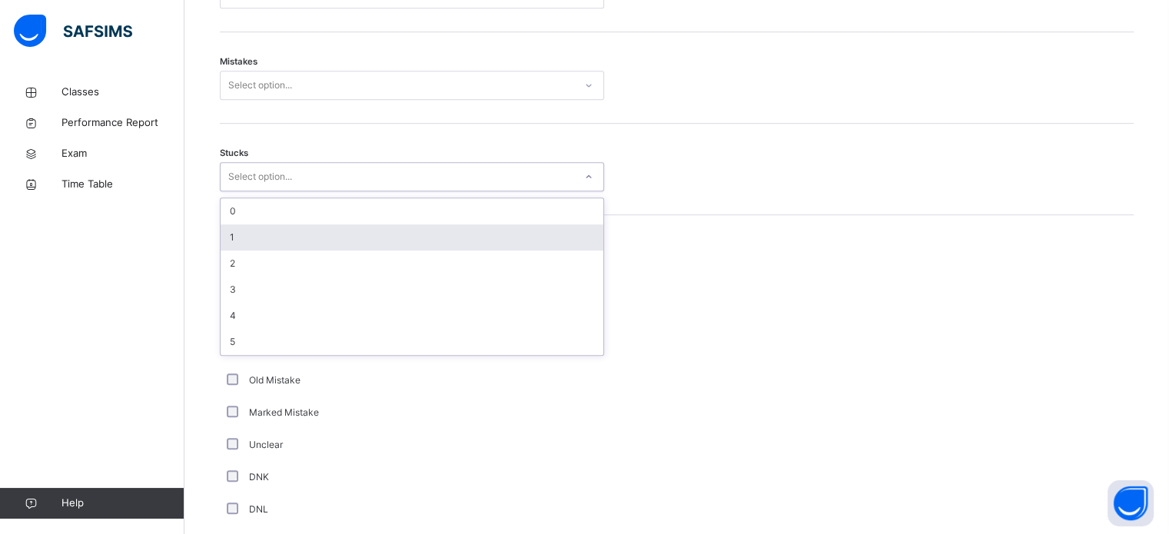
click at [254, 230] on div "1" at bounding box center [412, 237] width 383 height 26
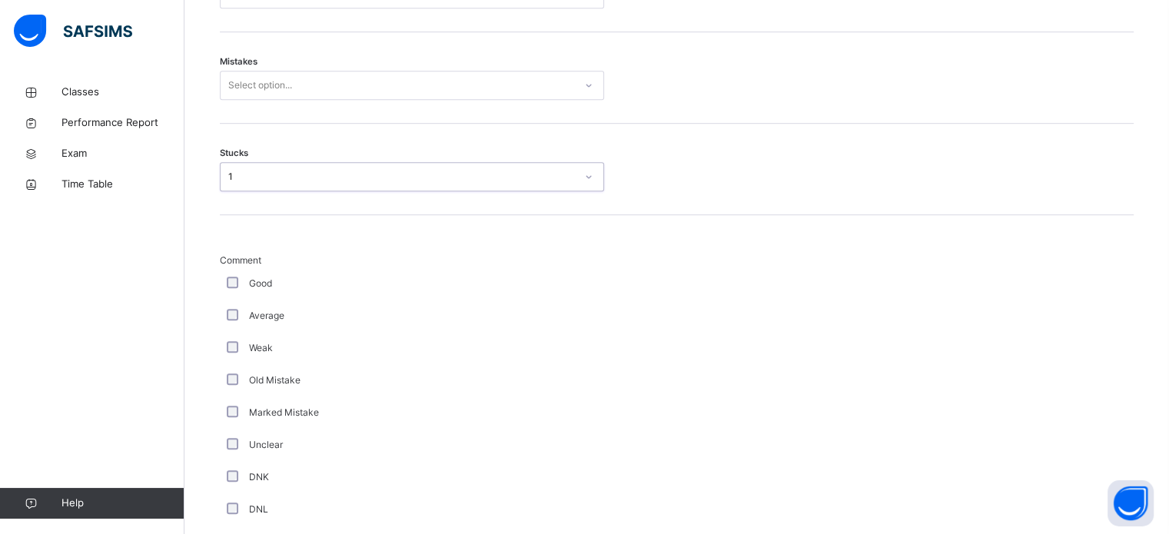
click at [301, 85] on div "Select option..." at bounding box center [398, 86] width 354 height 24
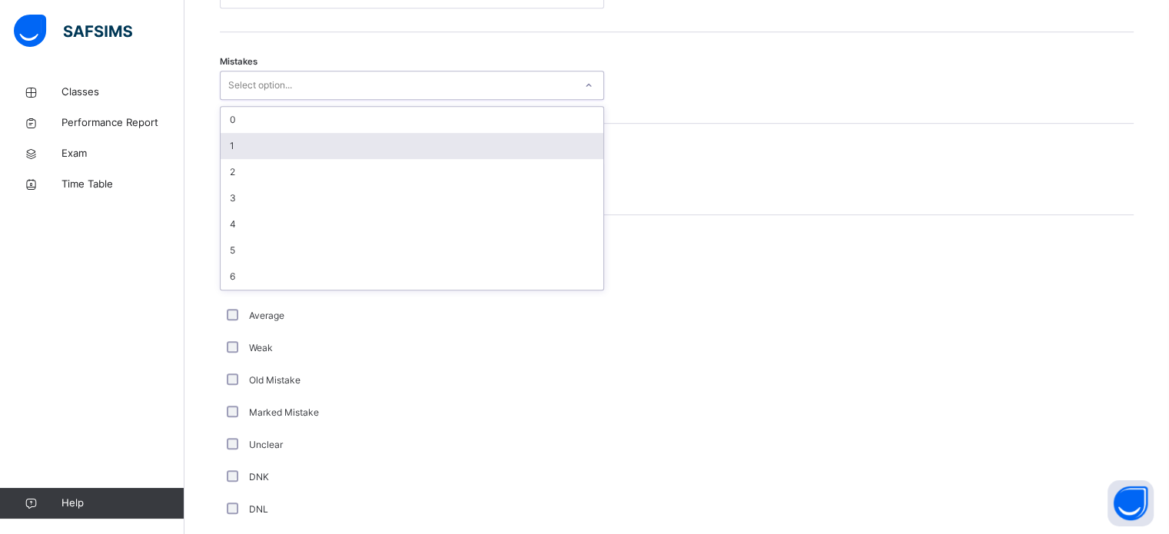
click at [327, 151] on div "1" at bounding box center [412, 146] width 383 height 26
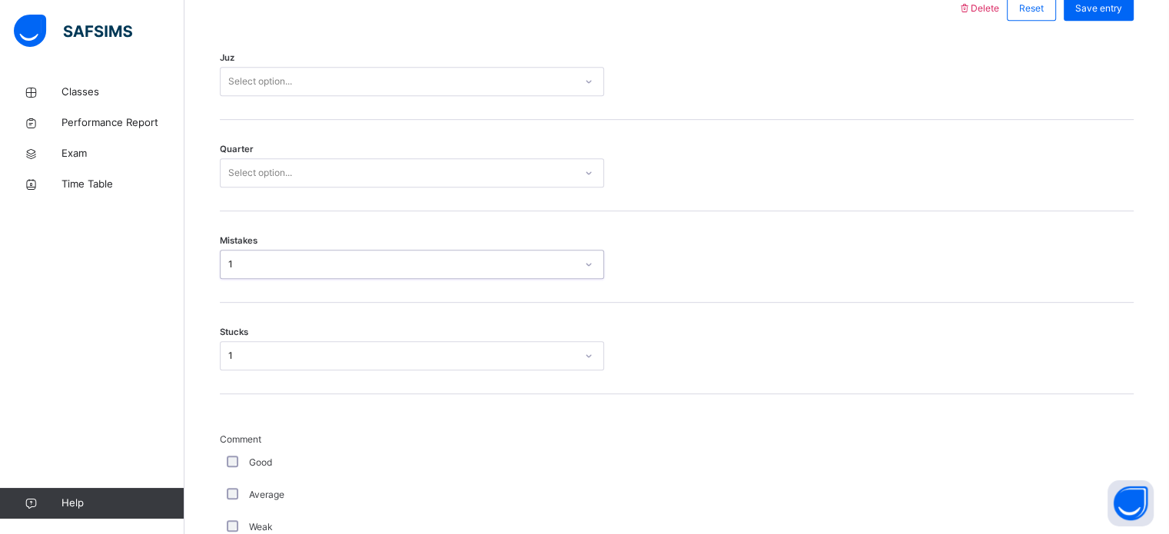
scroll to position [741, 0]
click at [283, 190] on div "Quarter Select option..." at bounding box center [677, 166] width 914 height 91
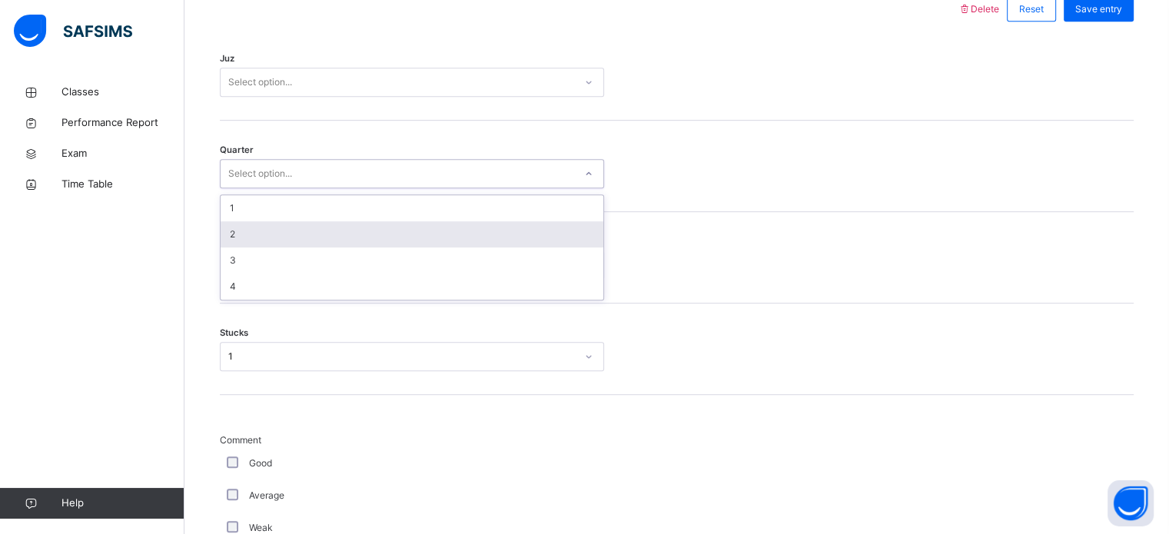
click at [236, 236] on div "2" at bounding box center [412, 234] width 383 height 26
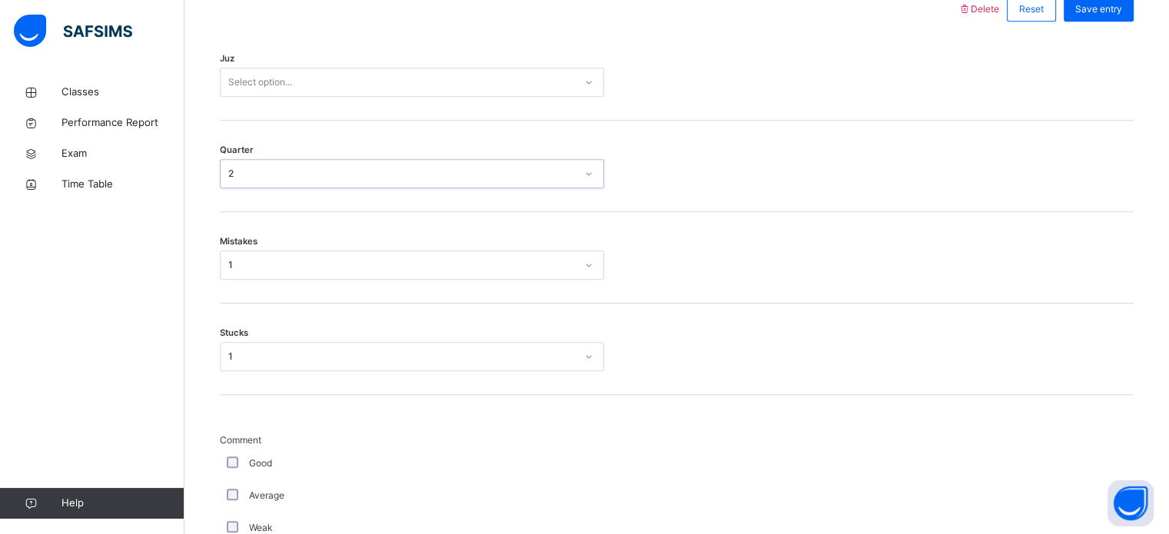
click at [284, 89] on div "Select option..." at bounding box center [260, 82] width 64 height 29
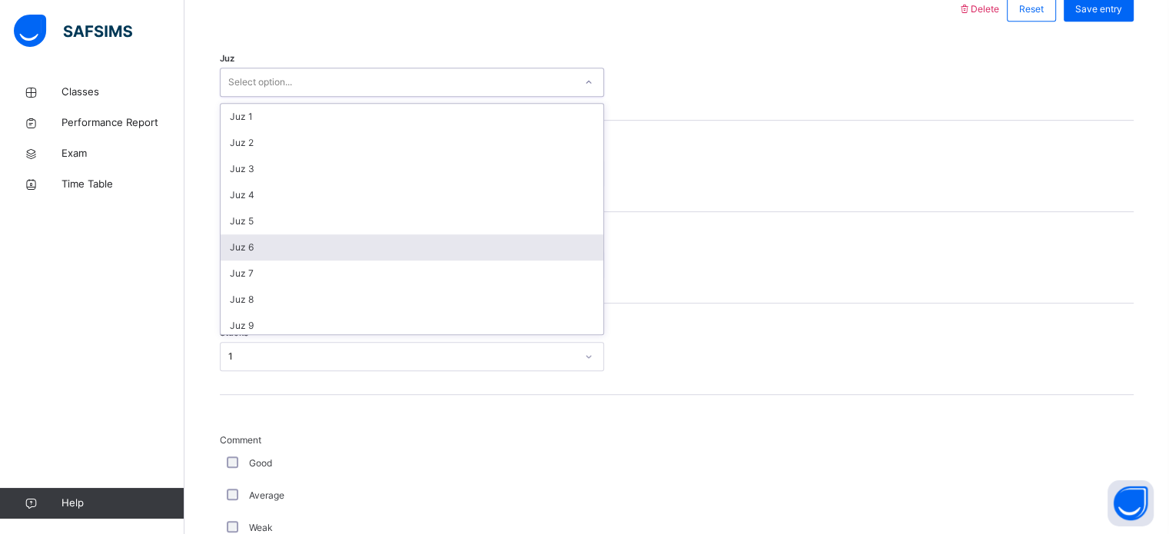
click at [251, 253] on div "Juz 6" at bounding box center [412, 247] width 383 height 26
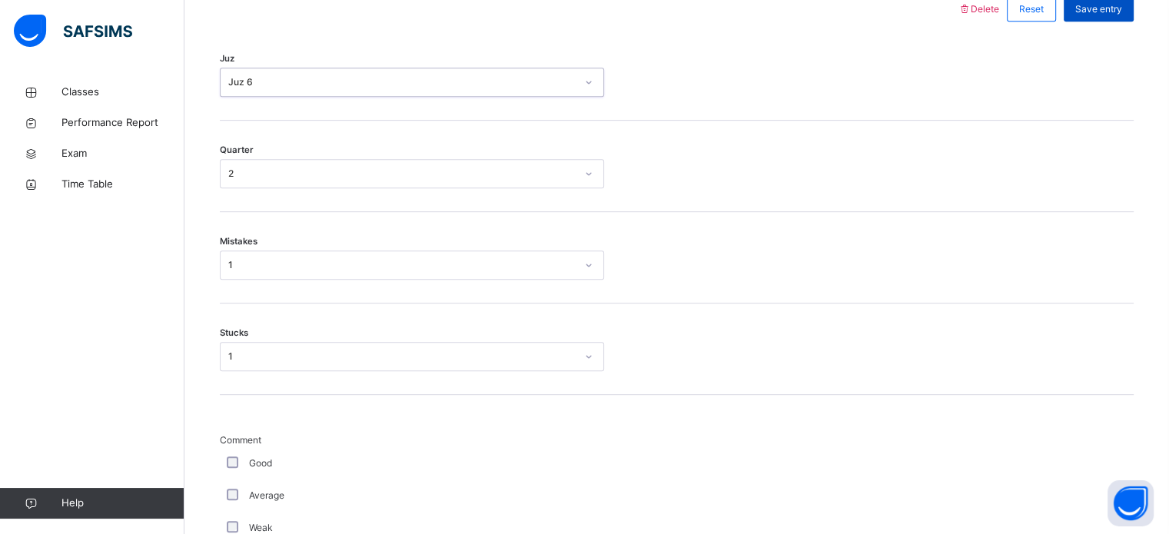
click at [1104, 12] on span "Save entry" at bounding box center [1099, 9] width 47 height 14
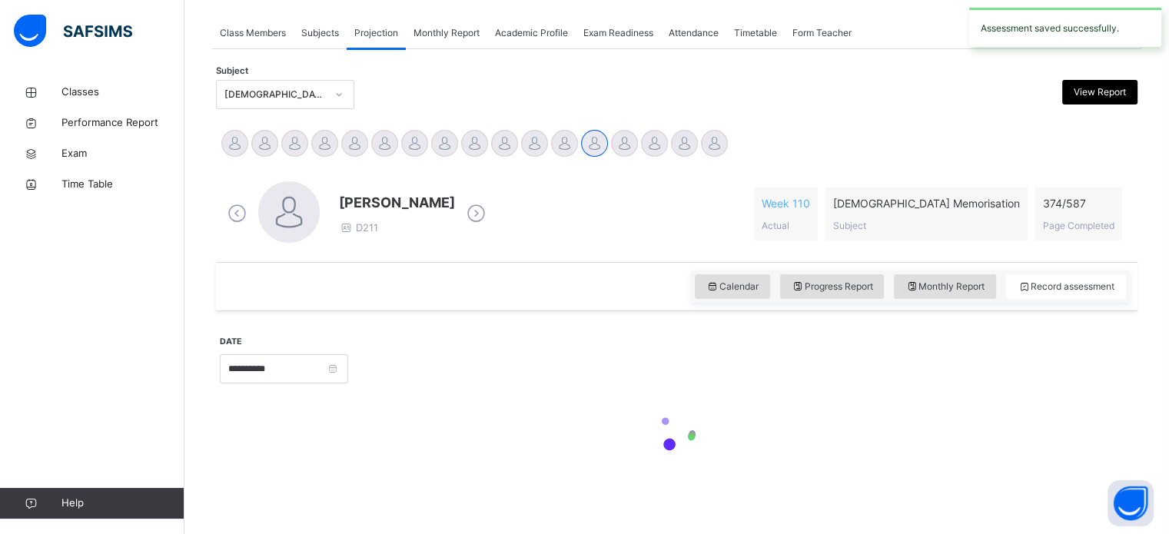
scroll to position [620, 0]
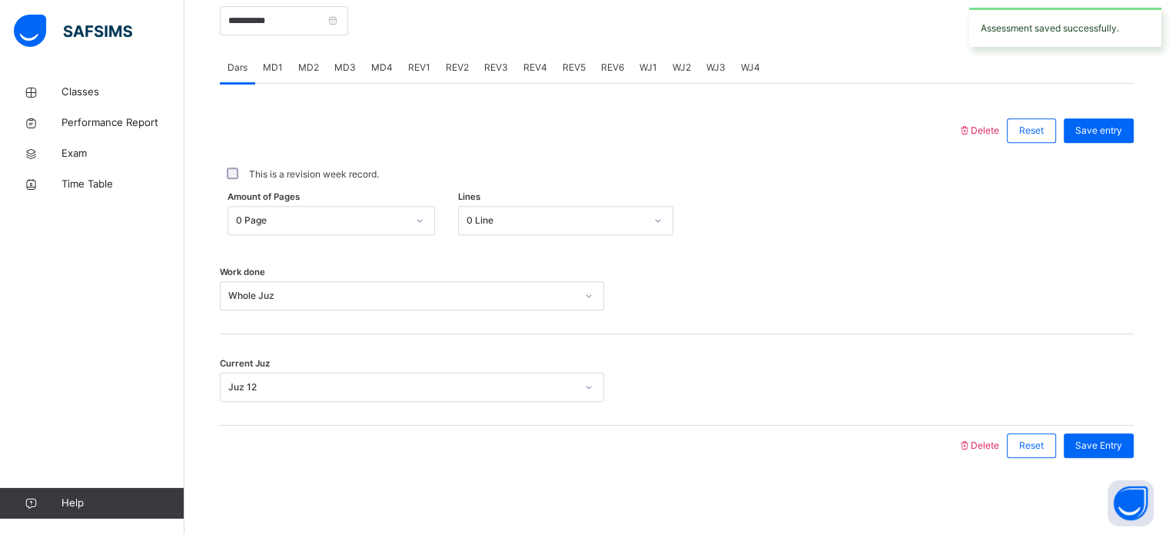
click at [646, 81] on div "Dars MD1 MD2 MD3 MD4 REV1 REV2 REV3 REV4 REV5 REV6 WJ1 WJ2 WJ3 WJ4 Dars More Op…" at bounding box center [677, 259] width 914 height 414
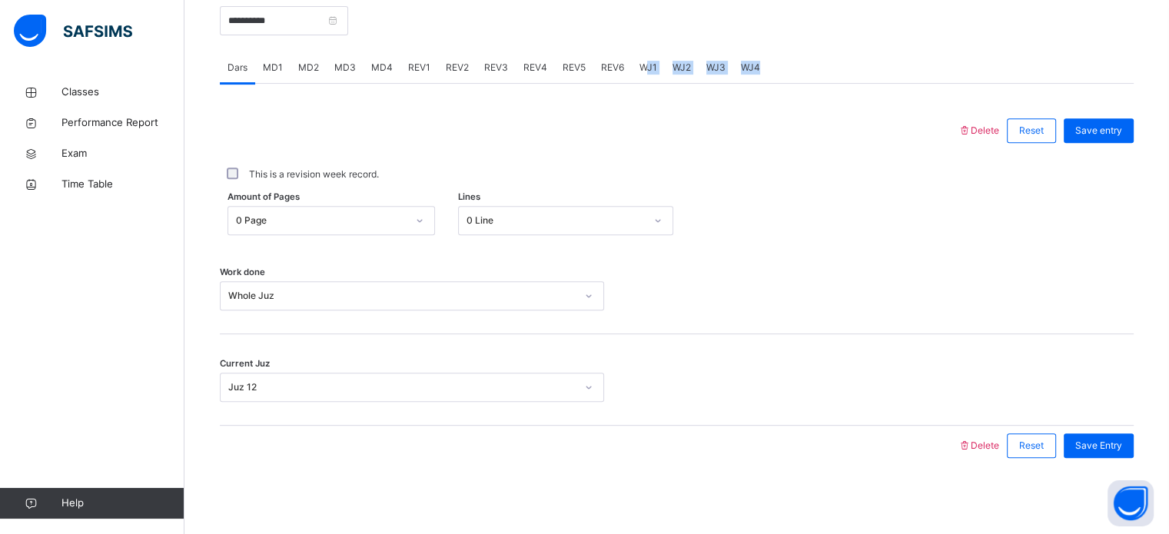
click at [642, 69] on span "WJ1" at bounding box center [649, 68] width 18 height 14
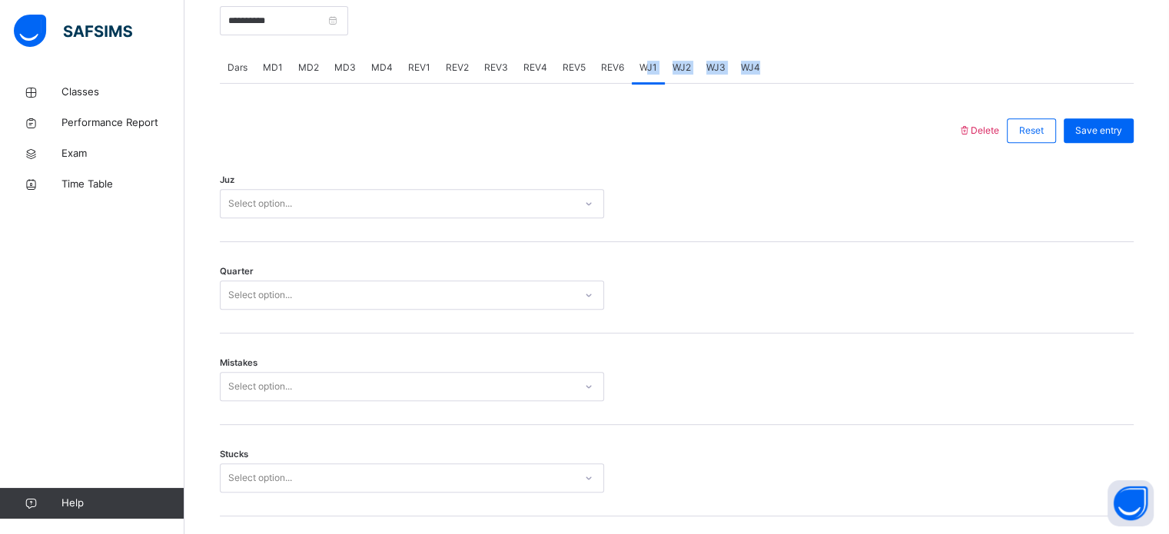
scroll to position [741, 0]
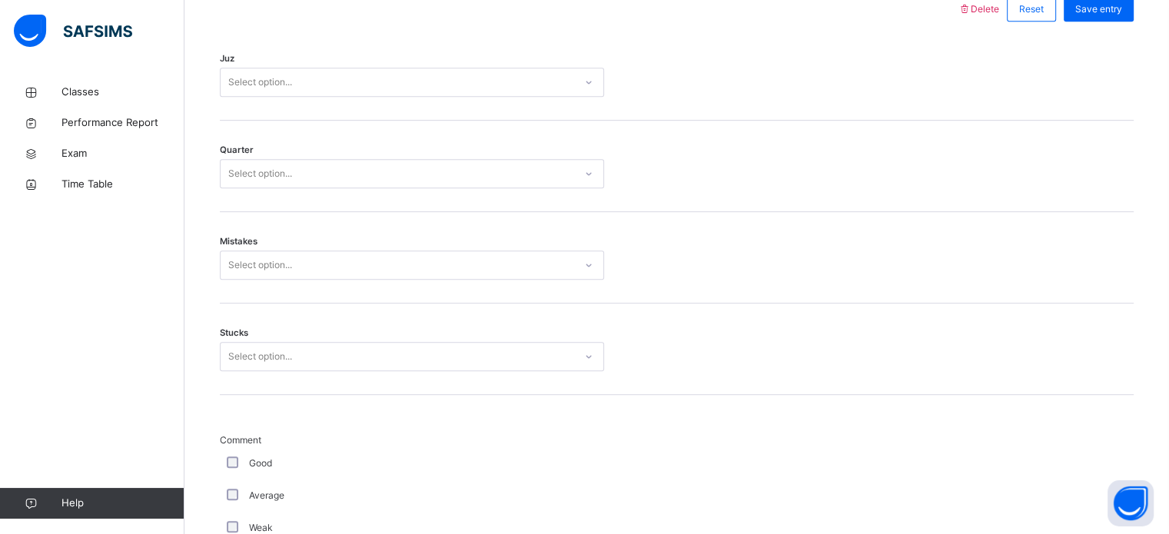
click at [320, 78] on div "Select option..." at bounding box center [398, 83] width 354 height 24
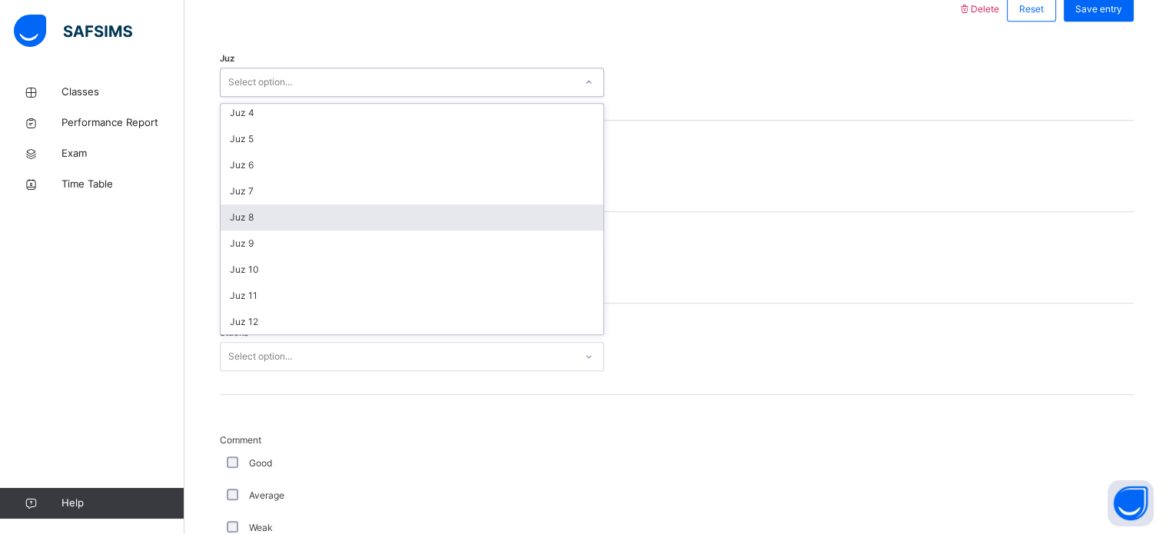
scroll to position [83, 0]
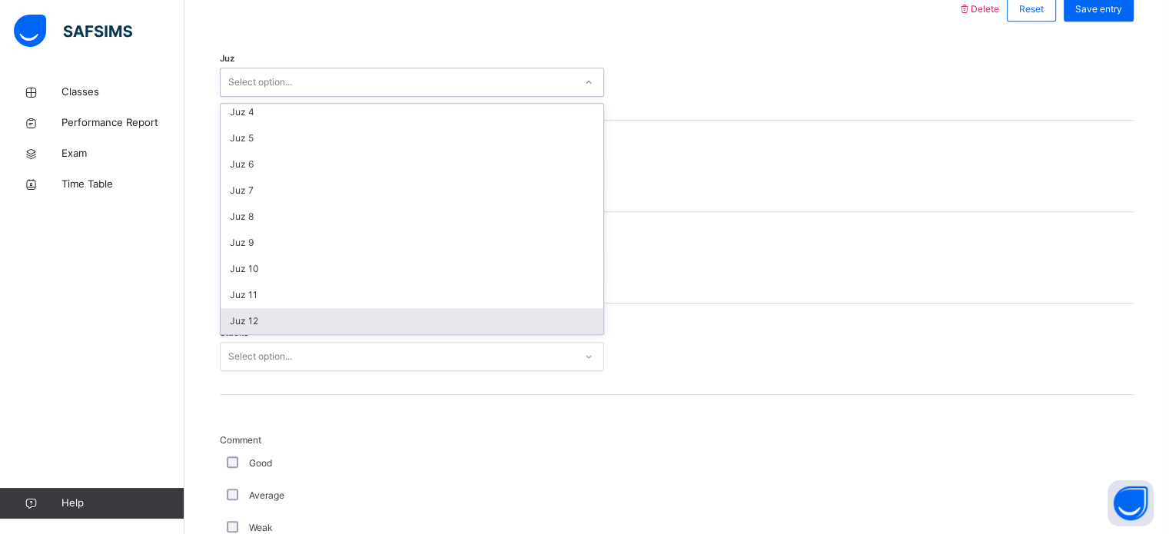
click at [240, 315] on div "Juz 12" at bounding box center [412, 321] width 383 height 26
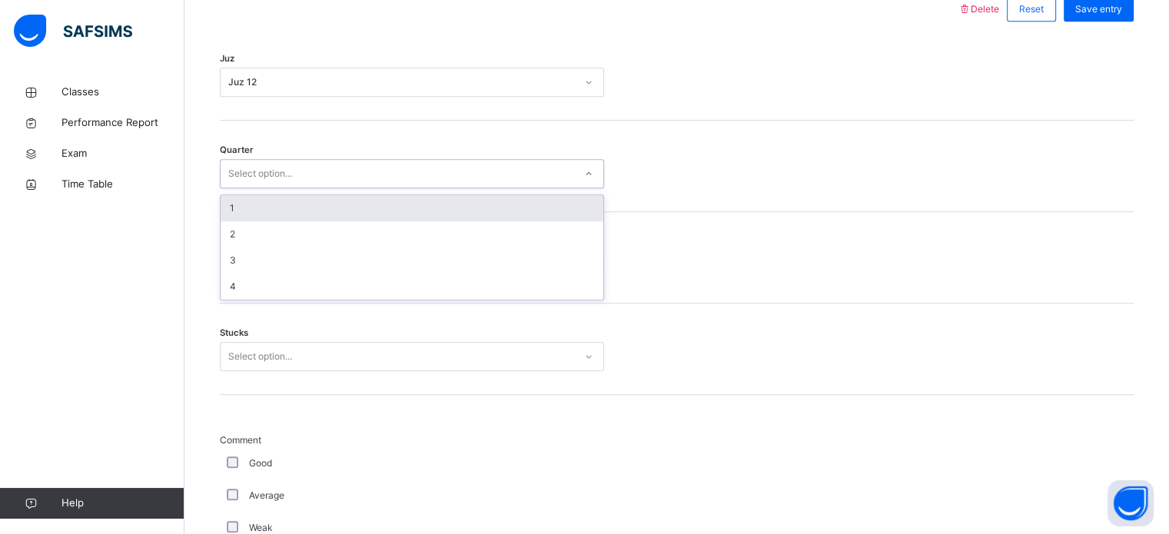
click at [241, 175] on div "Select option..." at bounding box center [260, 173] width 64 height 29
drag, startPoint x: 246, startPoint y: 197, endPoint x: 249, endPoint y: 205, distance: 9.0
click at [248, 202] on div "1" at bounding box center [412, 208] width 383 height 26
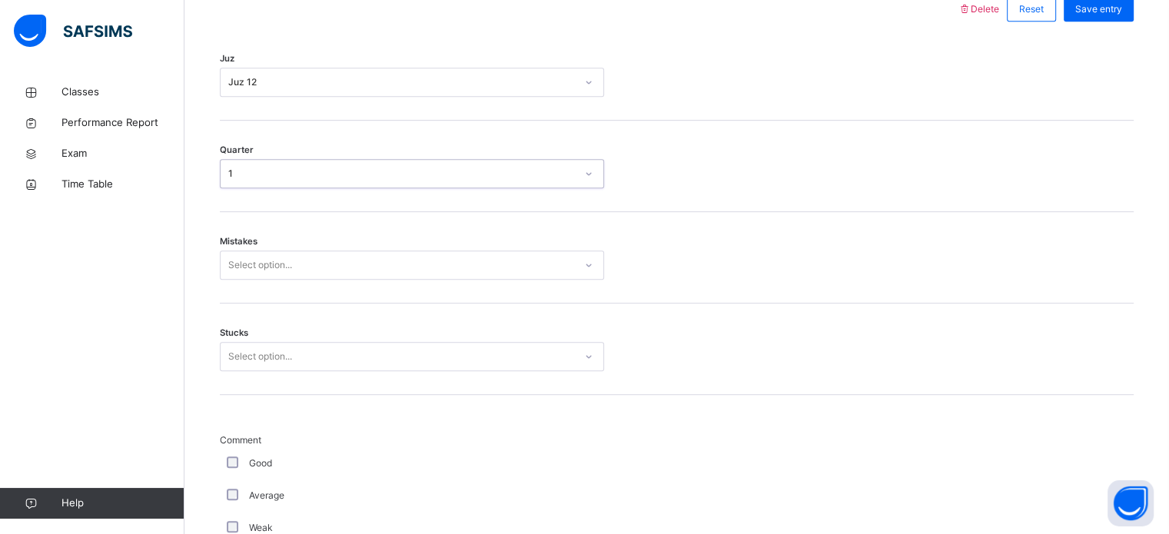
click at [241, 279] on div "Select option..." at bounding box center [412, 265] width 384 height 29
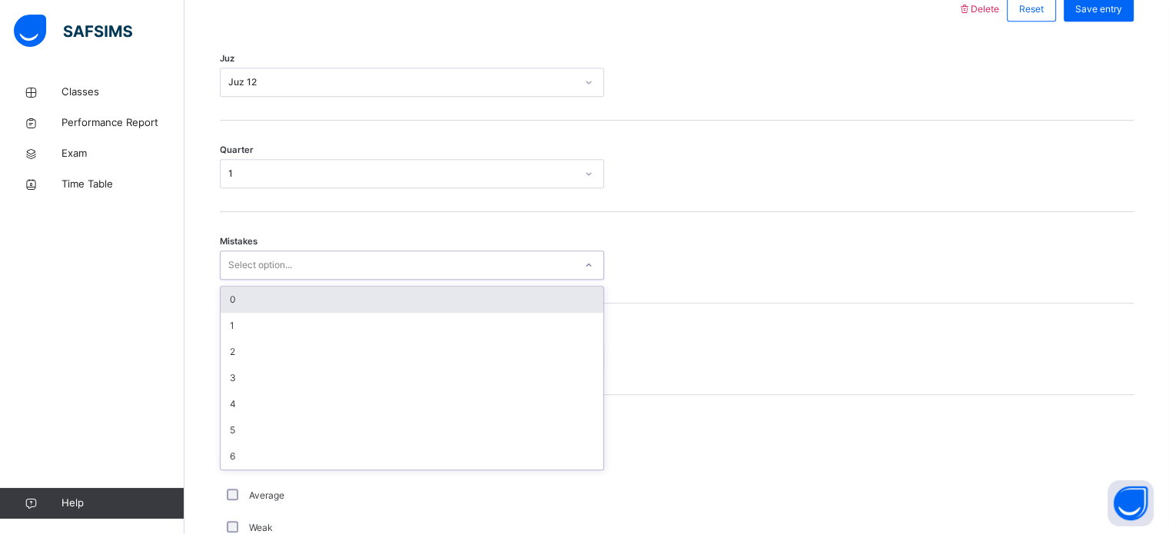
click at [238, 301] on div "0" at bounding box center [412, 300] width 383 height 26
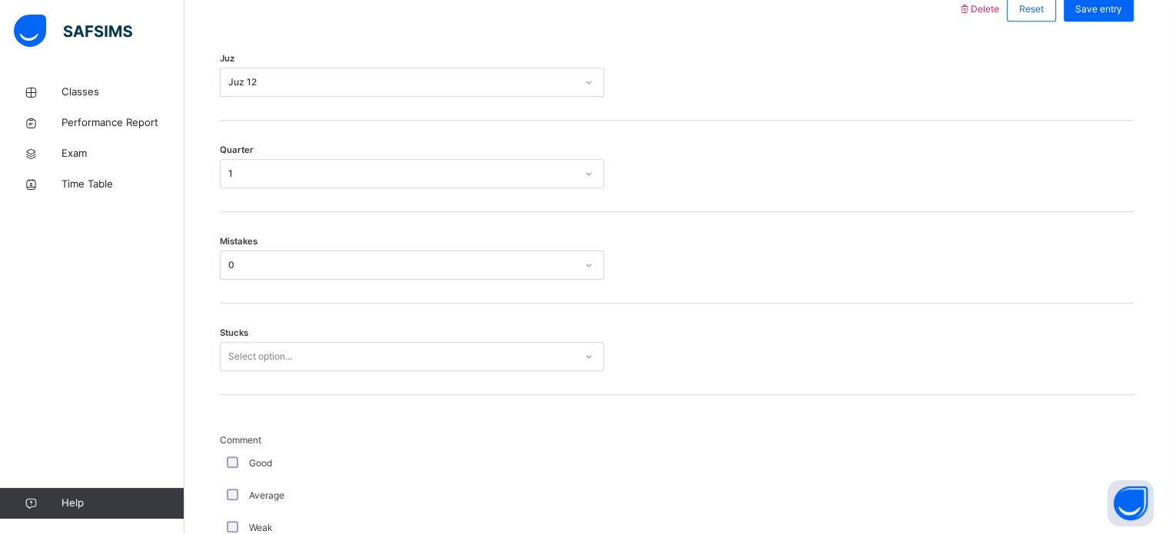
drag, startPoint x: 248, startPoint y: 331, endPoint x: 259, endPoint y: 368, distance: 39.4
click at [249, 336] on div "Stucks Select option..." at bounding box center [677, 349] width 914 height 91
click at [261, 376] on div "Stucks Select option..." at bounding box center [677, 349] width 914 height 91
click at [251, 365] on div "Stucks Select option..." at bounding box center [677, 343] width 914 height 91
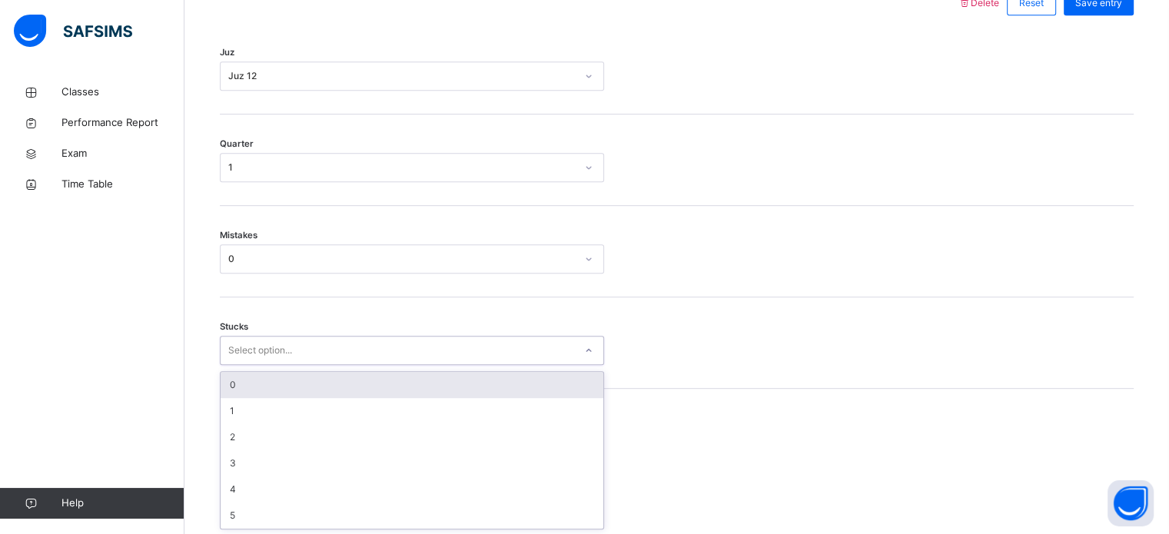
scroll to position [747, 0]
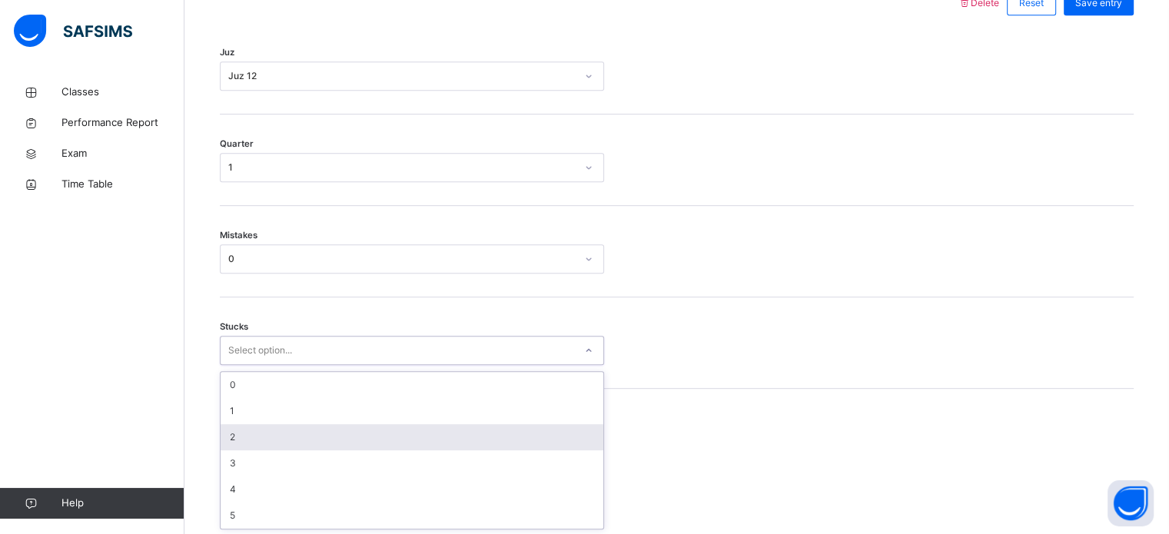
click at [270, 436] on div "2" at bounding box center [412, 437] width 383 height 26
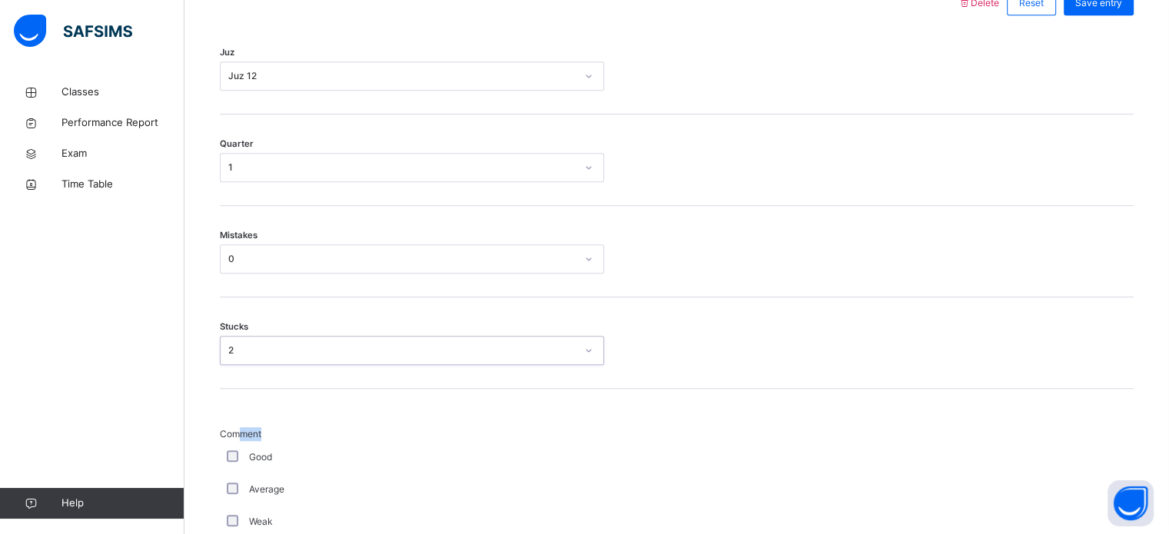
click at [237, 452] on div "Good" at bounding box center [412, 458] width 377 height 14
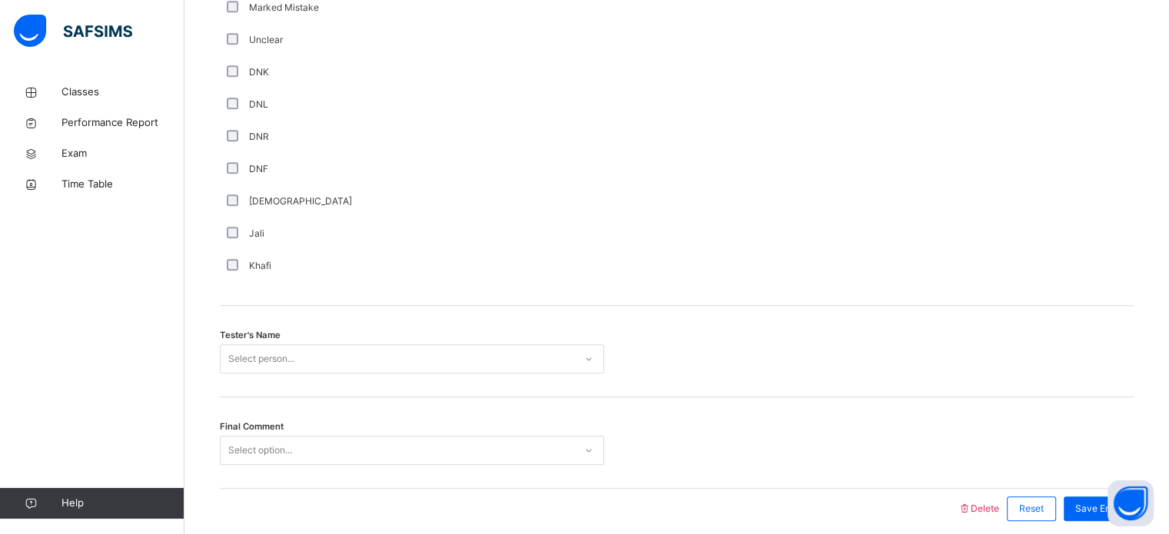
scroll to position [1388, 0]
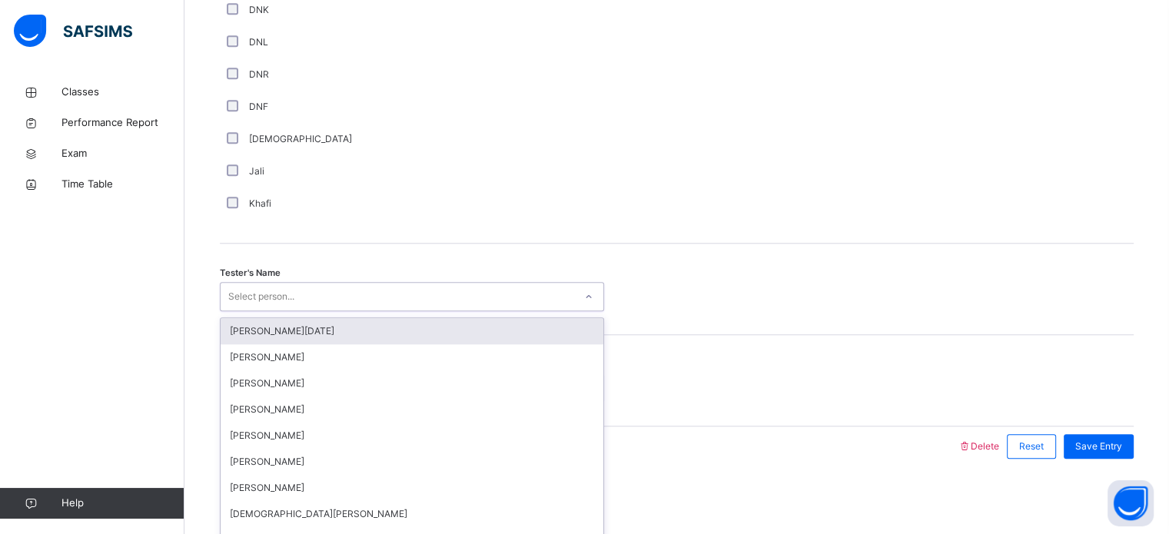
click at [386, 307] on div "Select person..." at bounding box center [412, 296] width 384 height 29
type input "****"
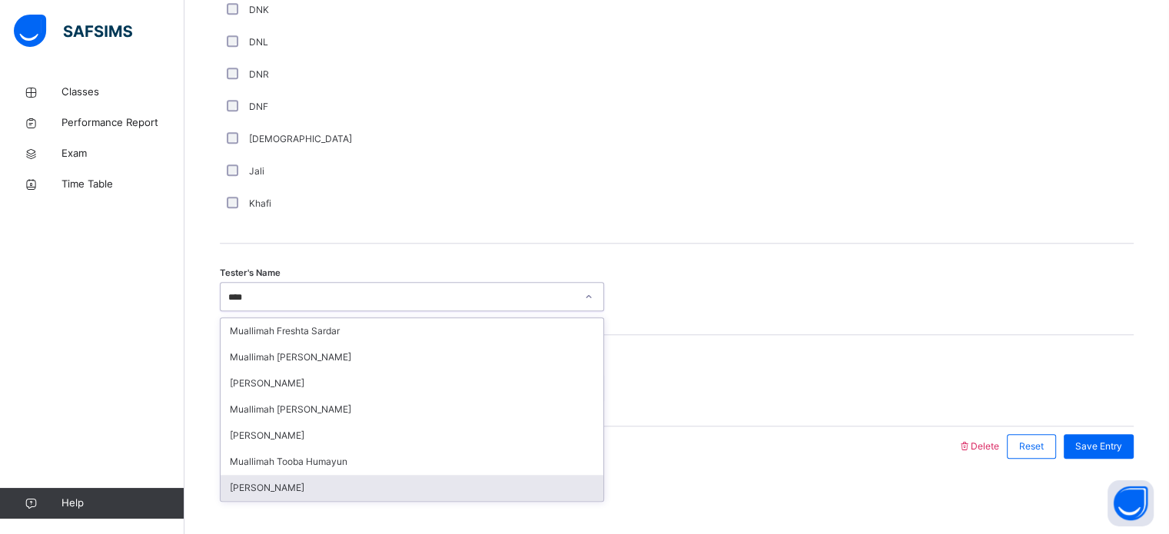
drag, startPoint x: 274, startPoint y: 481, endPoint x: 266, endPoint y: 393, distance: 88.7
click at [274, 482] on div "[PERSON_NAME]" at bounding box center [412, 488] width 383 height 26
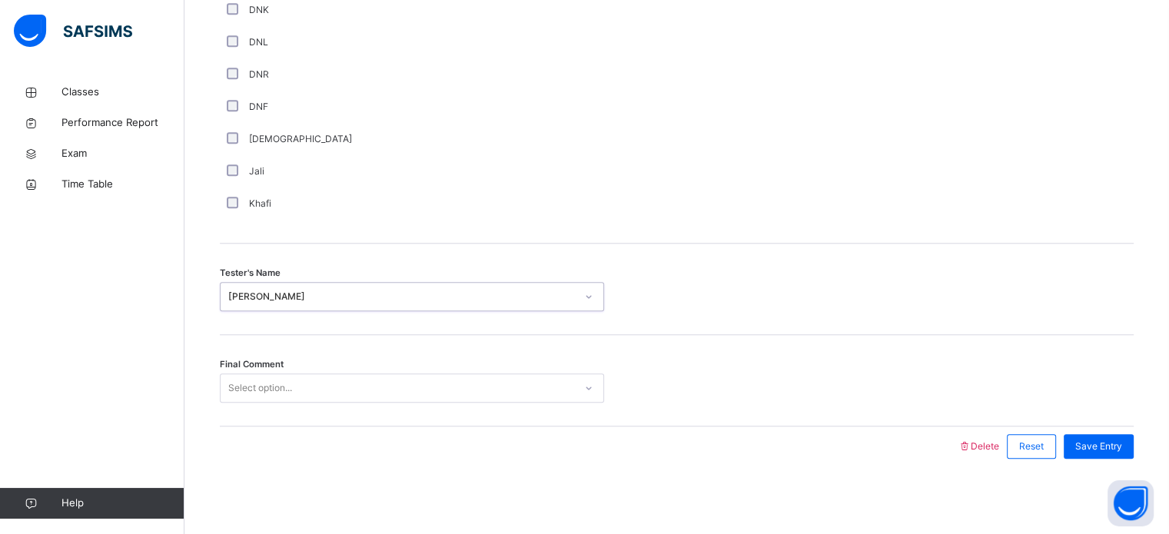
click at [271, 398] on div "Final Comment Select option..." at bounding box center [677, 380] width 914 height 91
click at [271, 396] on div "Select option..." at bounding box center [260, 388] width 64 height 29
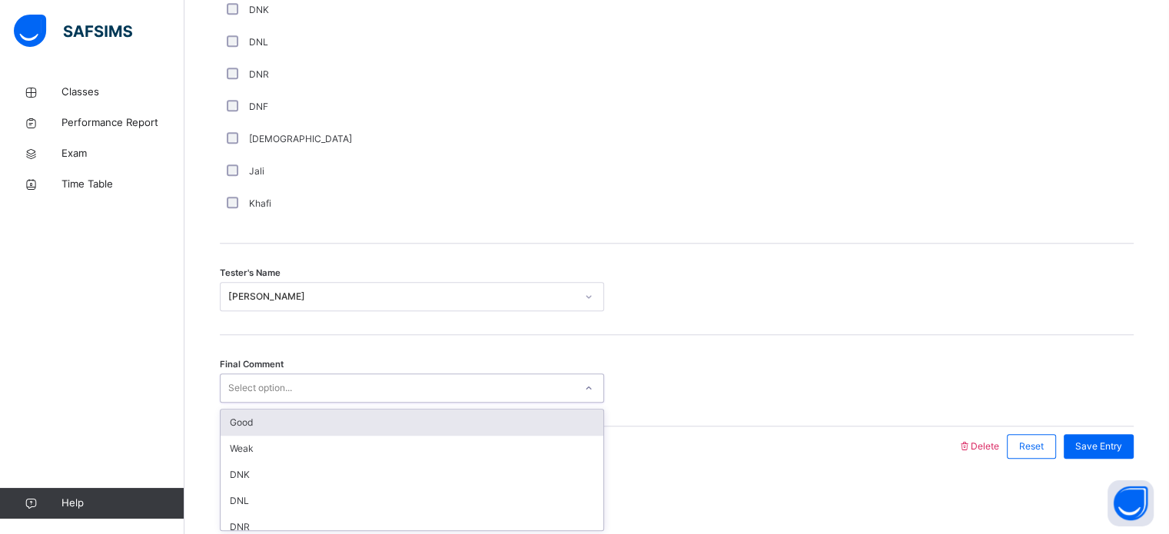
click at [261, 430] on div "Good" at bounding box center [412, 423] width 383 height 26
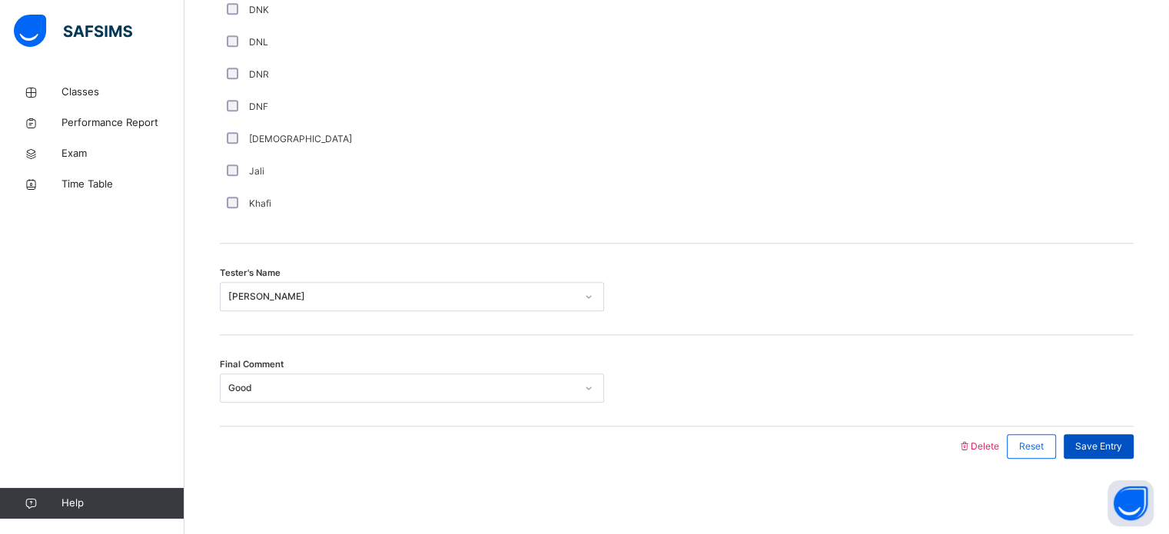
drag, startPoint x: 1126, startPoint y: 471, endPoint x: 1119, endPoint y: 456, distance: 16.6
click at [1119, 454] on div "Save Entry" at bounding box center [1099, 446] width 70 height 25
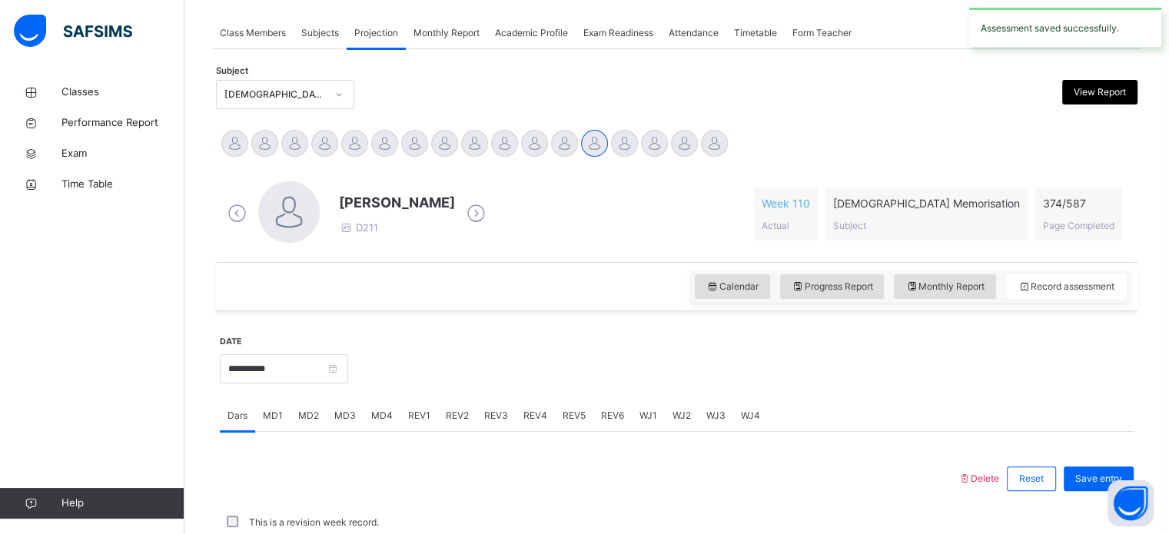
scroll to position [620, 0]
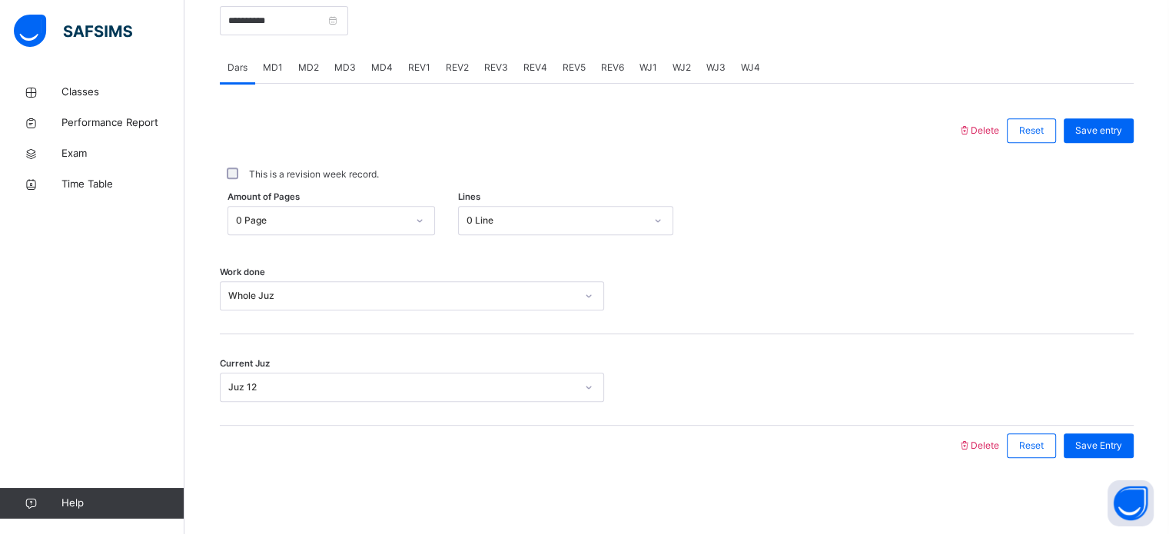
click at [679, 64] on span "WJ2" at bounding box center [682, 68] width 18 height 14
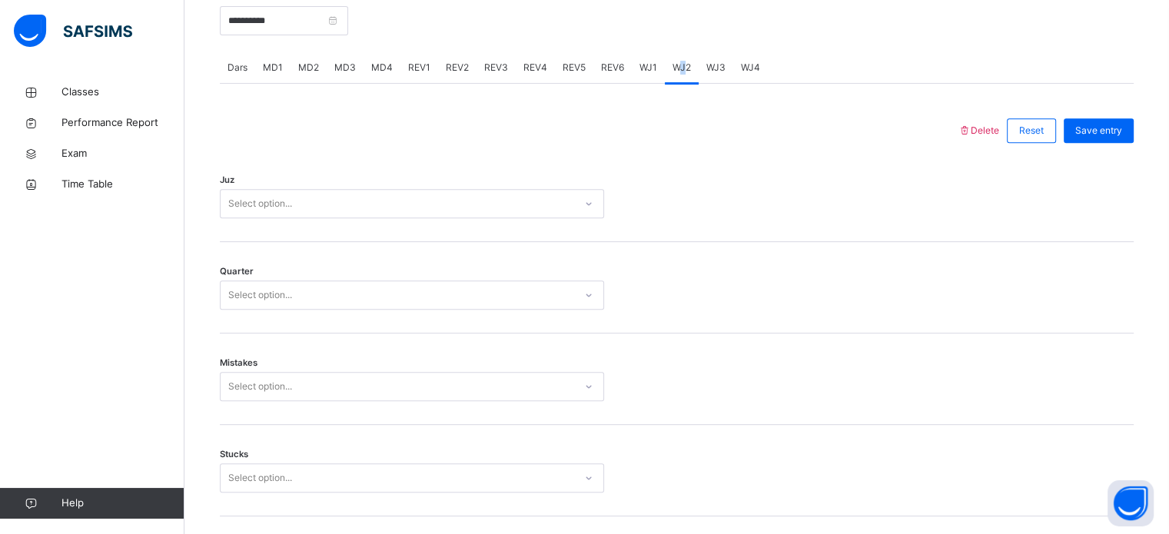
scroll to position [1297, 0]
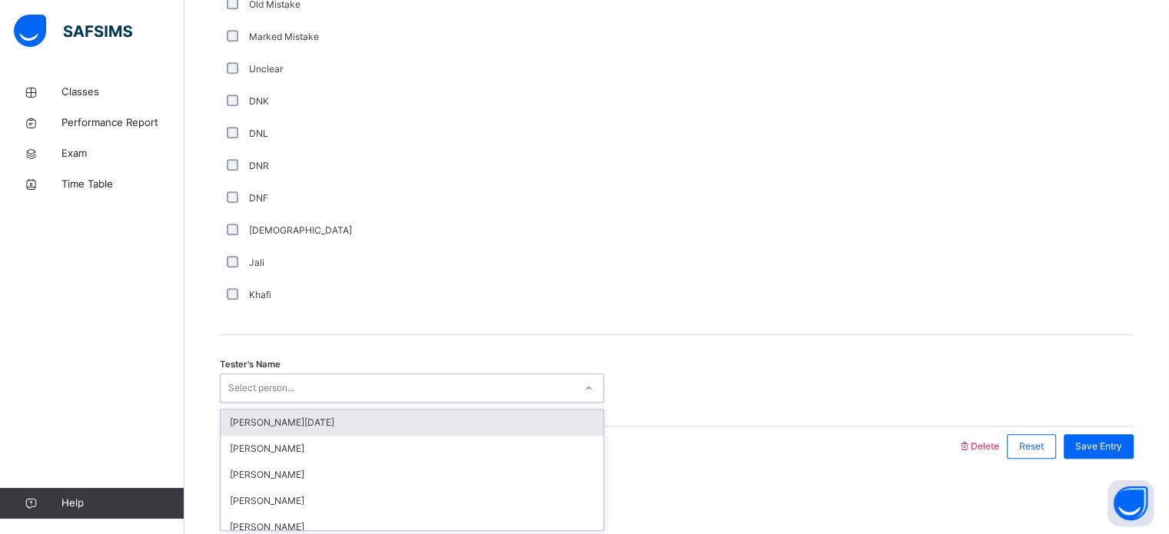
click at [236, 384] on div "Select person..." at bounding box center [261, 388] width 66 height 29
click at [253, 420] on div "[PERSON_NAME][DATE]" at bounding box center [412, 423] width 383 height 26
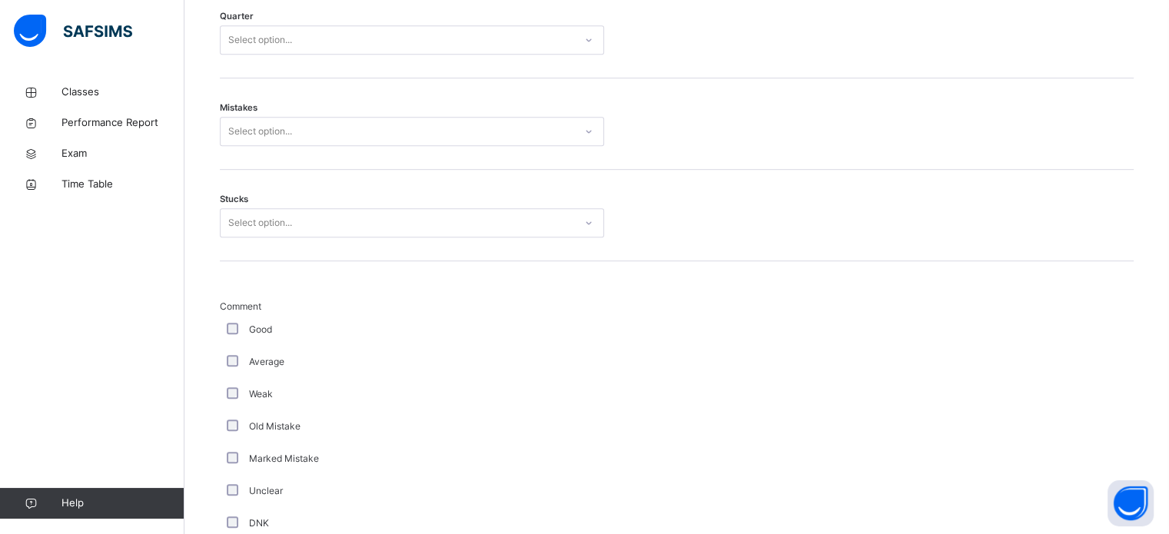
scroll to position [872, 0]
click at [259, 244] on div "Stucks Select option..." at bounding box center [677, 218] width 914 height 91
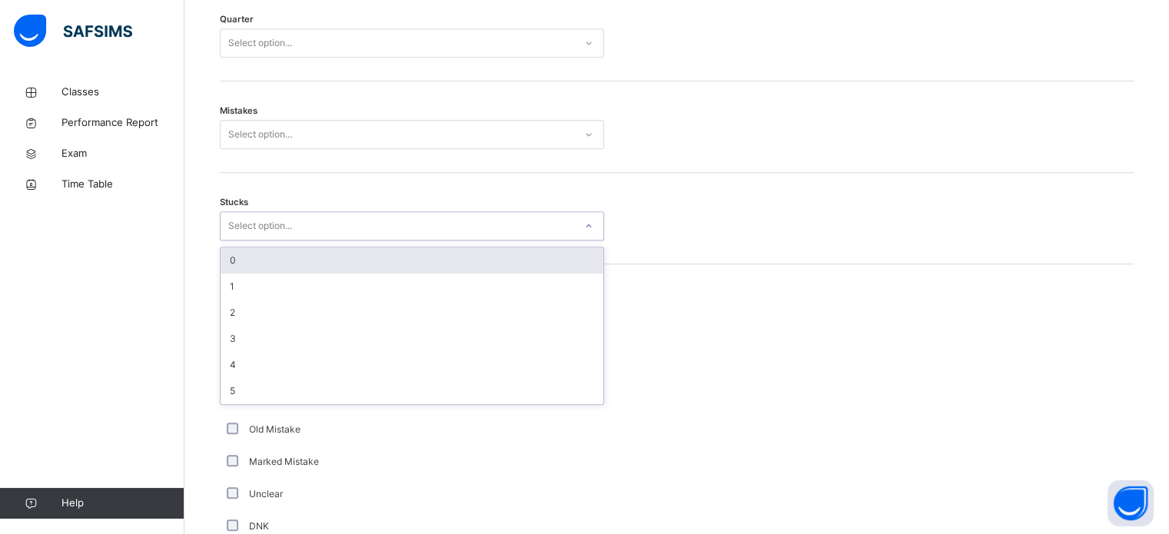
click at [258, 226] on div "Select option..." at bounding box center [260, 225] width 64 height 29
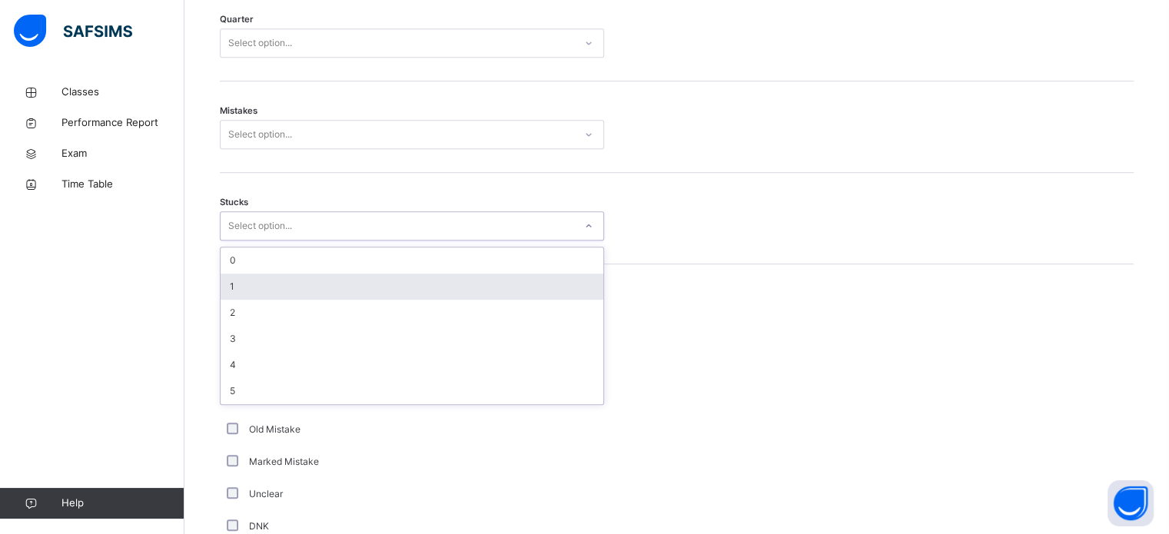
click at [255, 284] on div "1" at bounding box center [412, 287] width 383 height 26
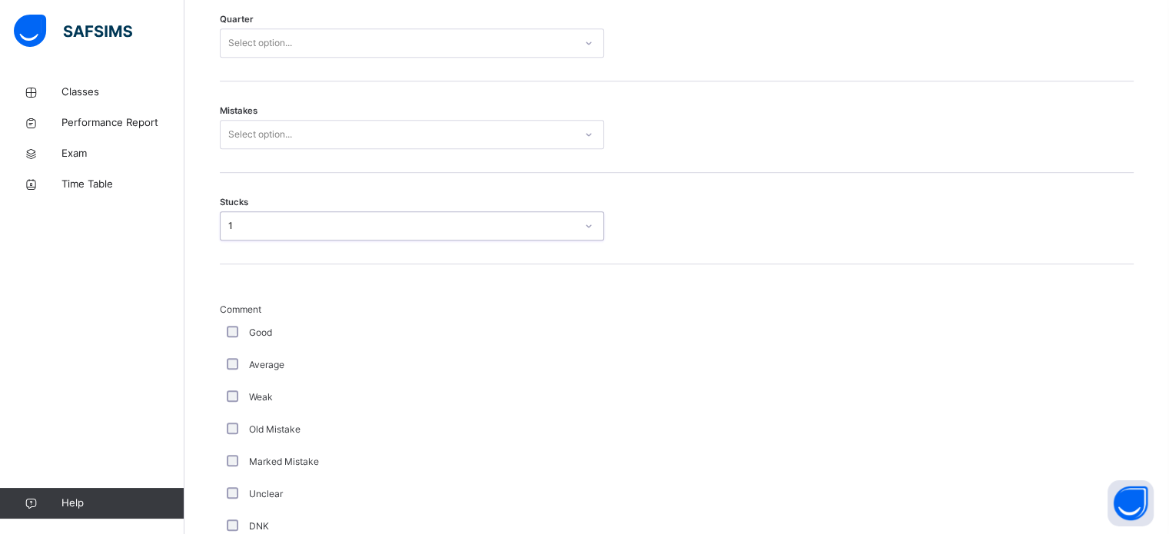
click at [265, 131] on div "Select option..." at bounding box center [260, 134] width 64 height 29
click at [264, 155] on div "Mistakes Select option..." at bounding box center [677, 126] width 914 height 91
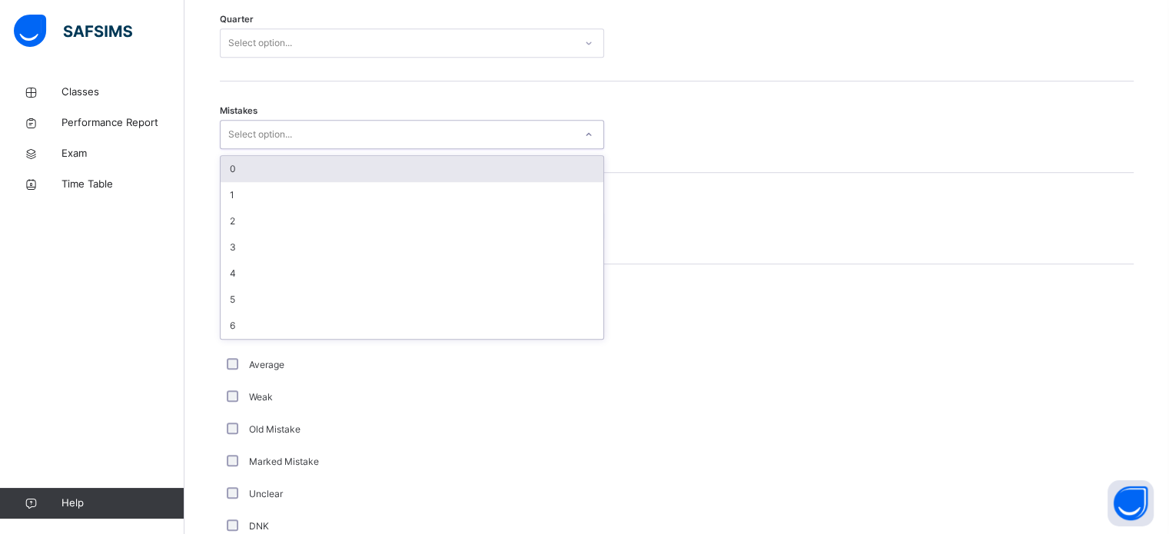
click at [261, 128] on div "Select option..." at bounding box center [260, 134] width 64 height 29
click at [270, 175] on div "0" at bounding box center [412, 169] width 383 height 26
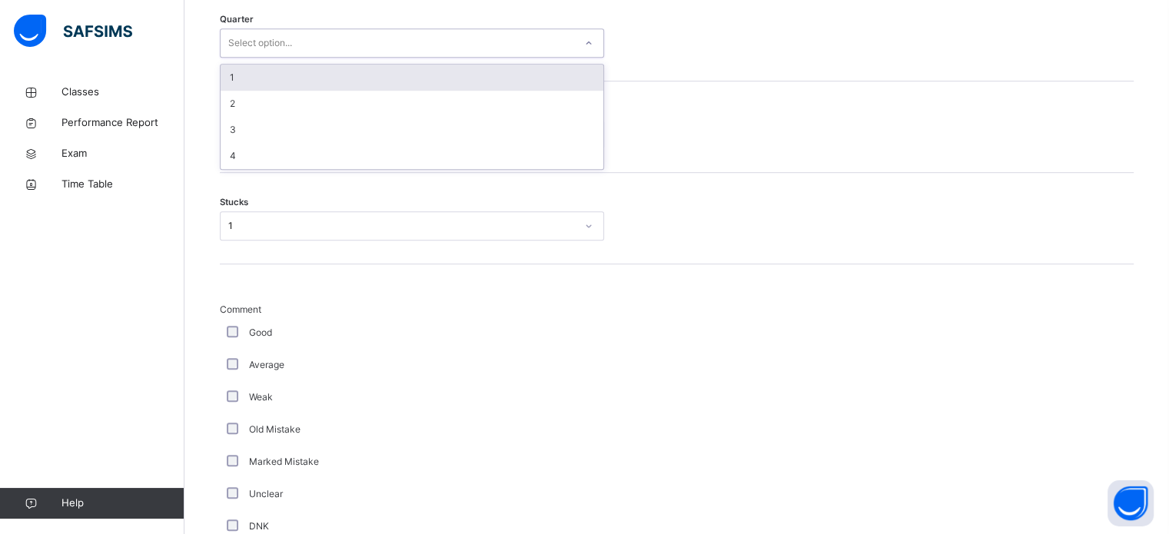
click at [242, 45] on div "Select option..." at bounding box center [260, 42] width 64 height 29
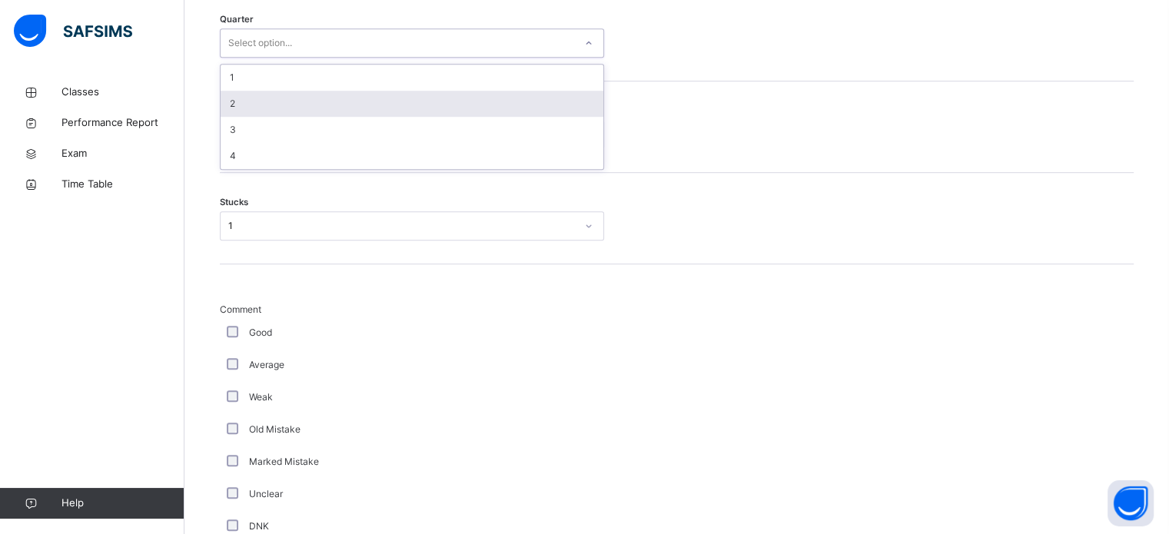
click at [243, 104] on div "2" at bounding box center [412, 104] width 383 height 26
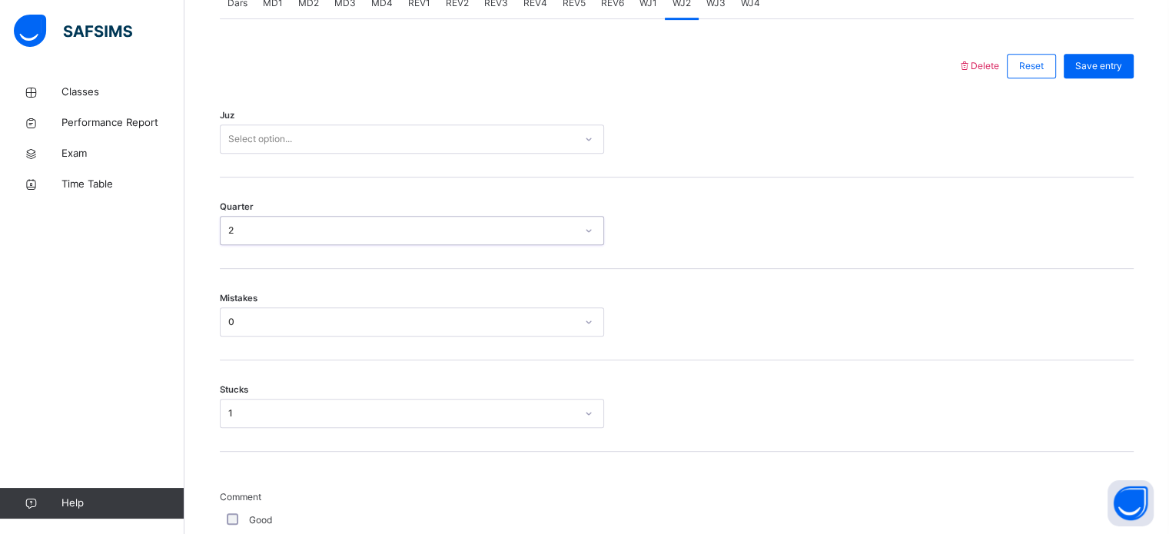
scroll to position [674, 0]
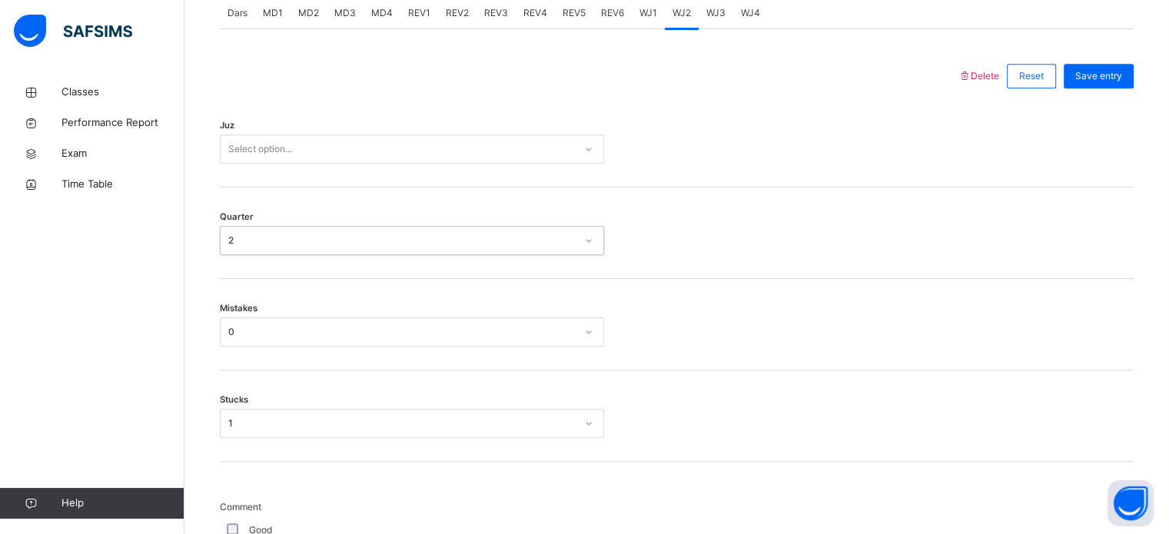
click at [247, 128] on div "Juz Select option..." at bounding box center [677, 141] width 914 height 91
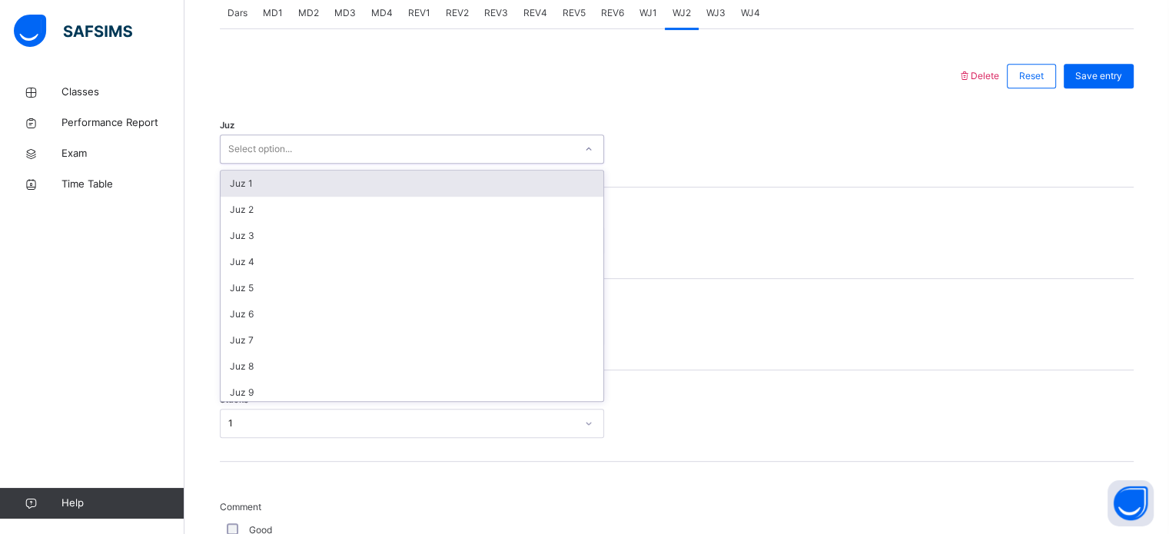
click at [256, 149] on div "Select option..." at bounding box center [260, 149] width 64 height 29
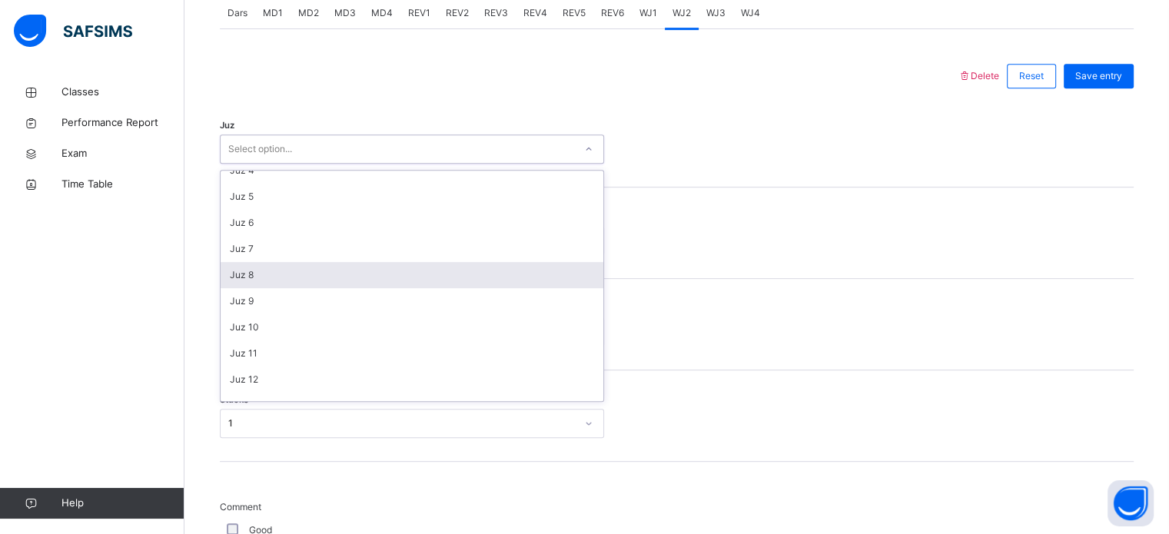
scroll to position [95, 0]
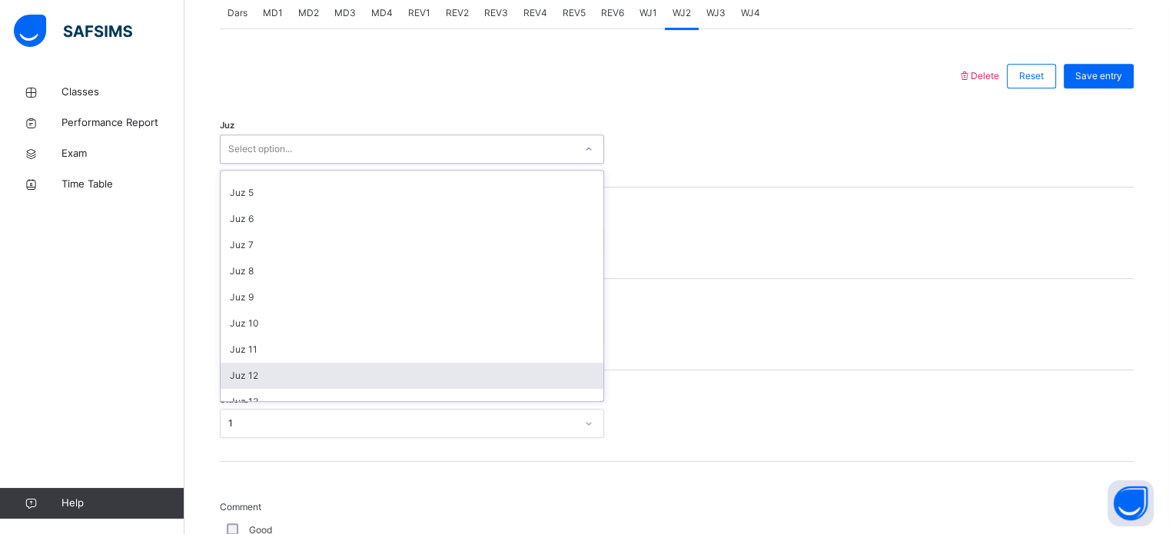
click at [264, 364] on div "Juz 12" at bounding box center [412, 376] width 383 height 26
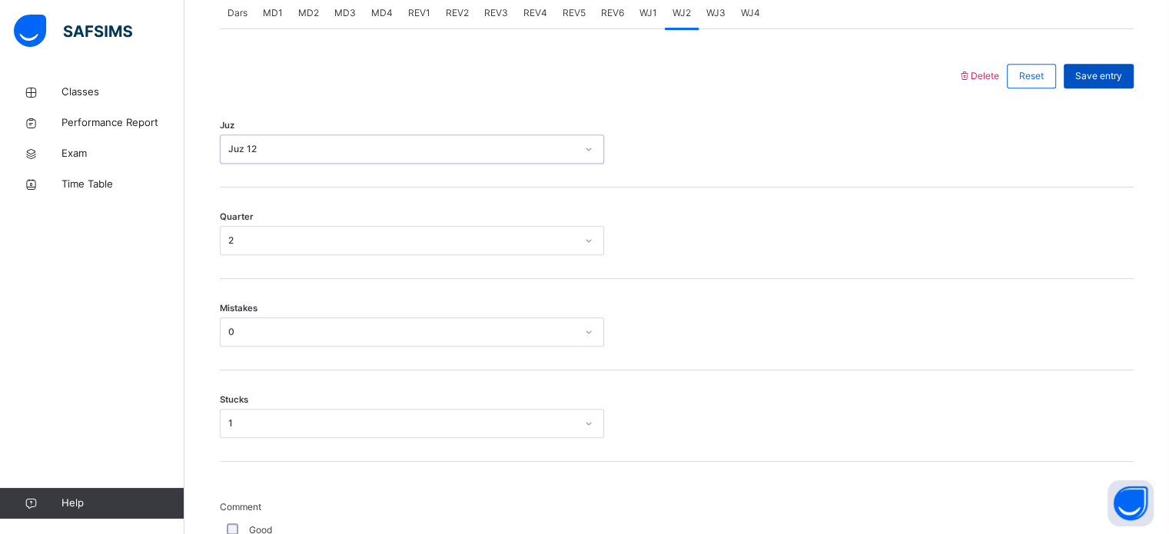
click at [1084, 80] on div "Save entry" at bounding box center [1099, 76] width 70 height 25
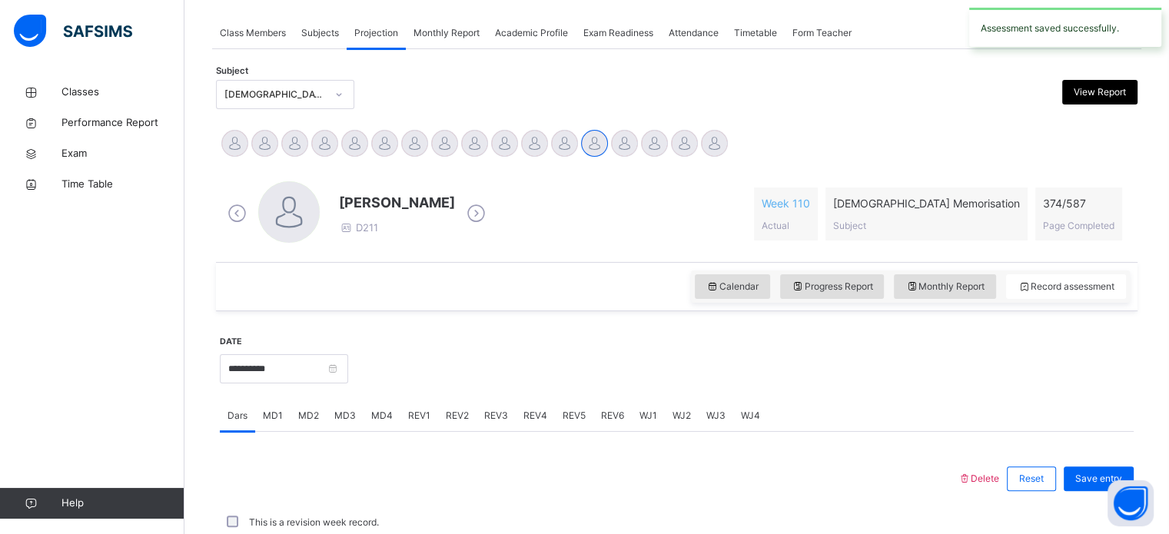
scroll to position [620, 0]
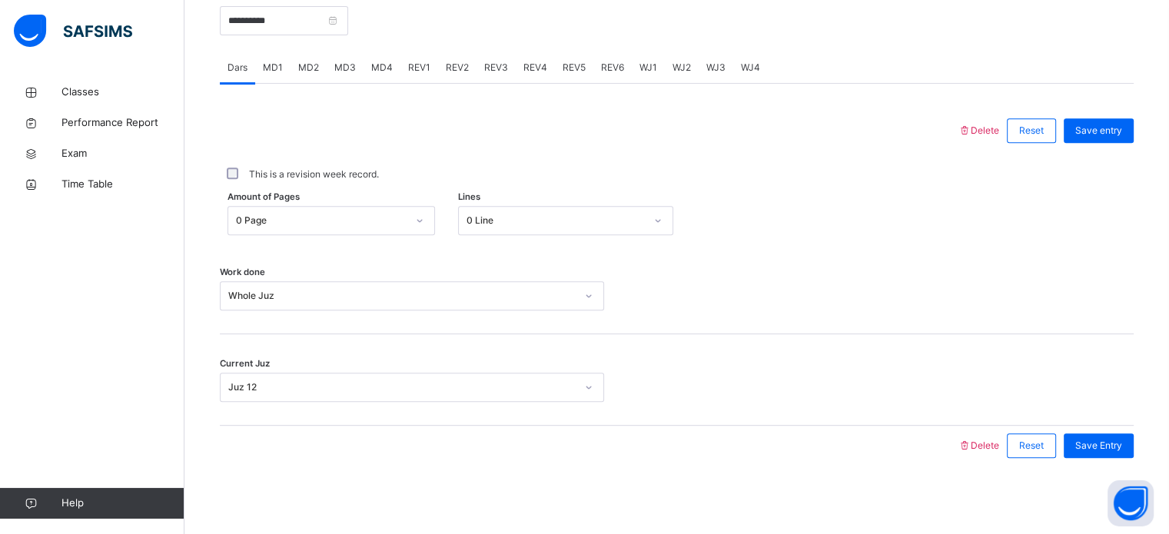
click at [707, 68] on span "WJ3" at bounding box center [716, 68] width 19 height 14
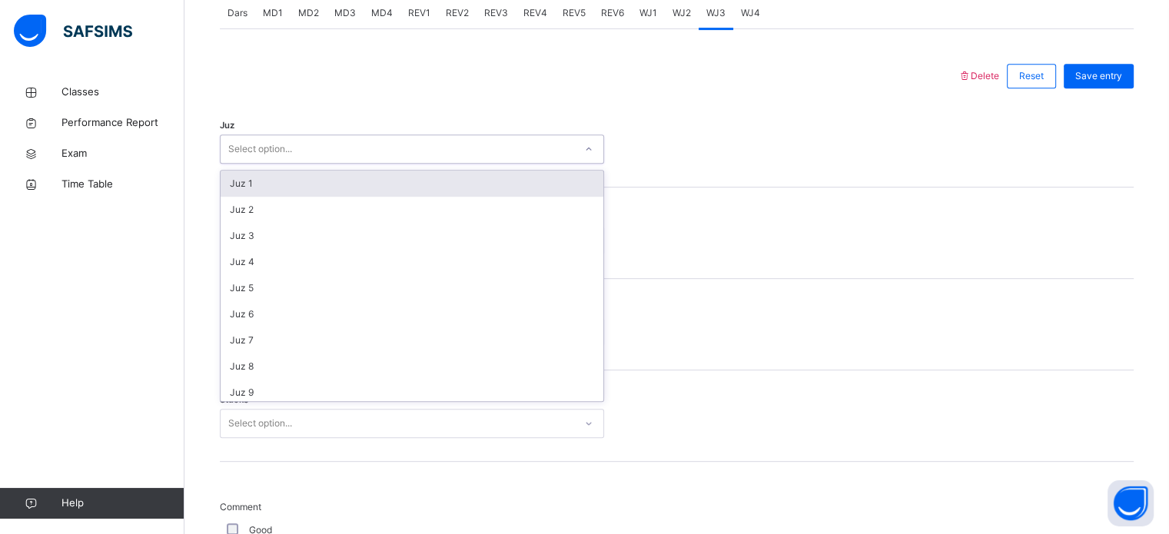
click at [427, 137] on div "Select option..." at bounding box center [412, 149] width 384 height 29
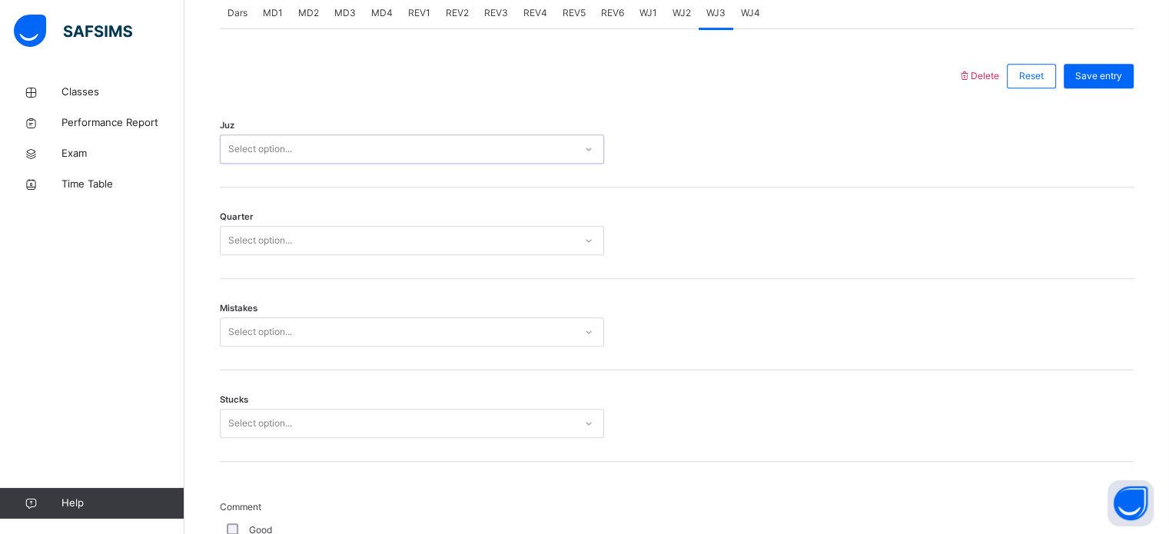
click at [428, 143] on div "Select option..." at bounding box center [398, 150] width 354 height 24
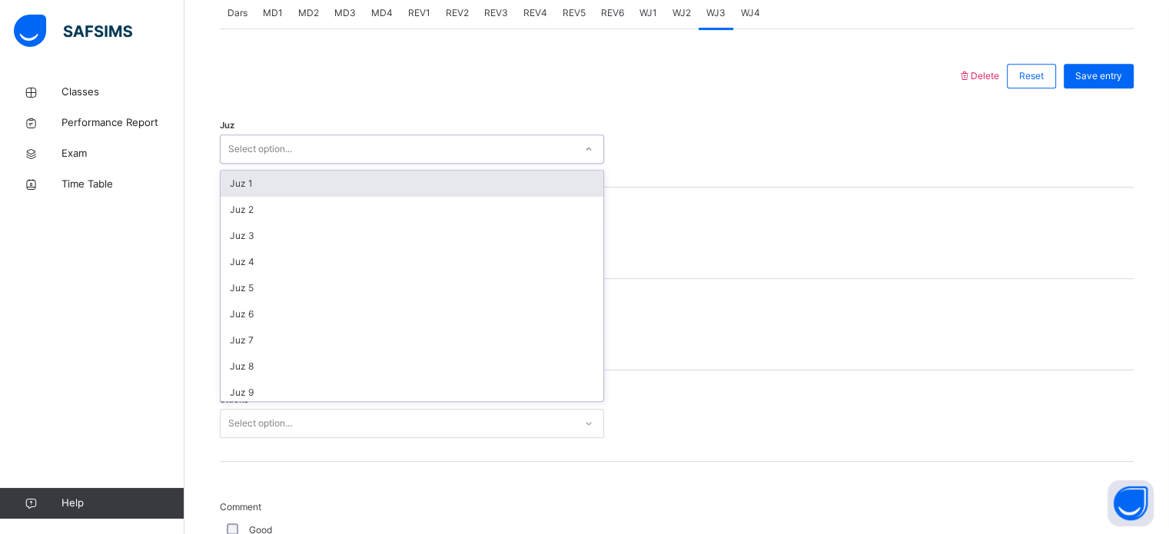
click at [427, 142] on div "Select option..." at bounding box center [398, 150] width 354 height 24
type input "**"
click at [383, 183] on div "Juz 12" at bounding box center [412, 184] width 383 height 26
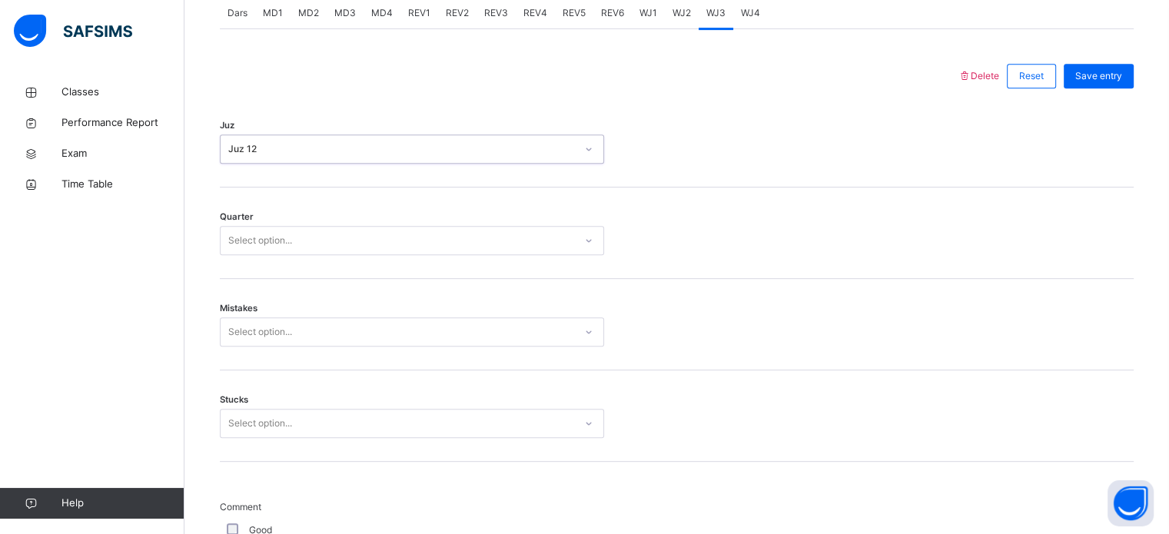
click at [243, 249] on div "Select option..." at bounding box center [260, 240] width 64 height 29
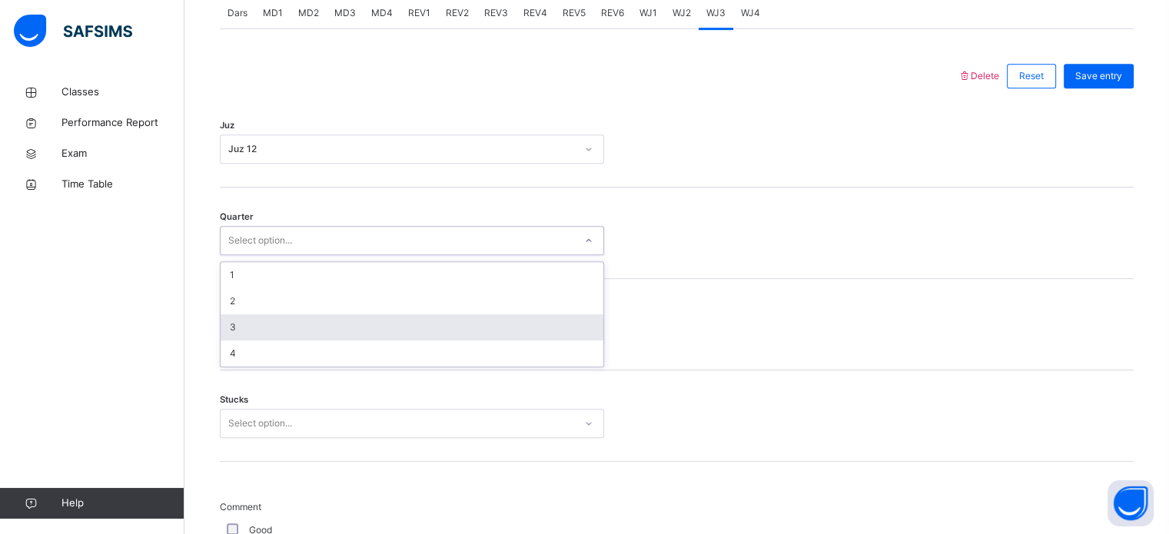
click at [251, 322] on div "3" at bounding box center [412, 327] width 383 height 26
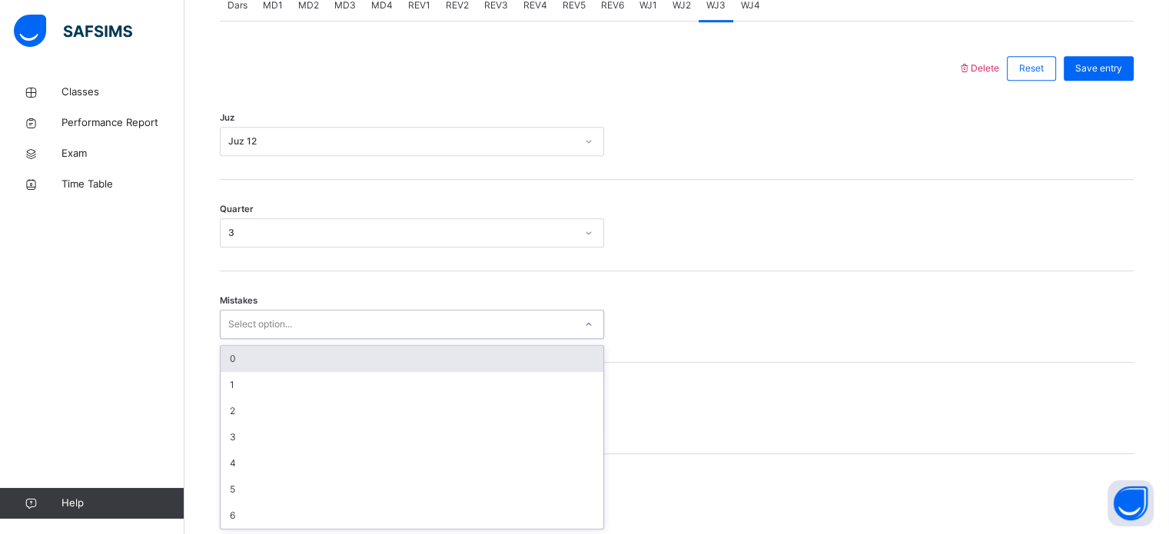
click at [256, 333] on div "Select option..." at bounding box center [260, 324] width 64 height 29
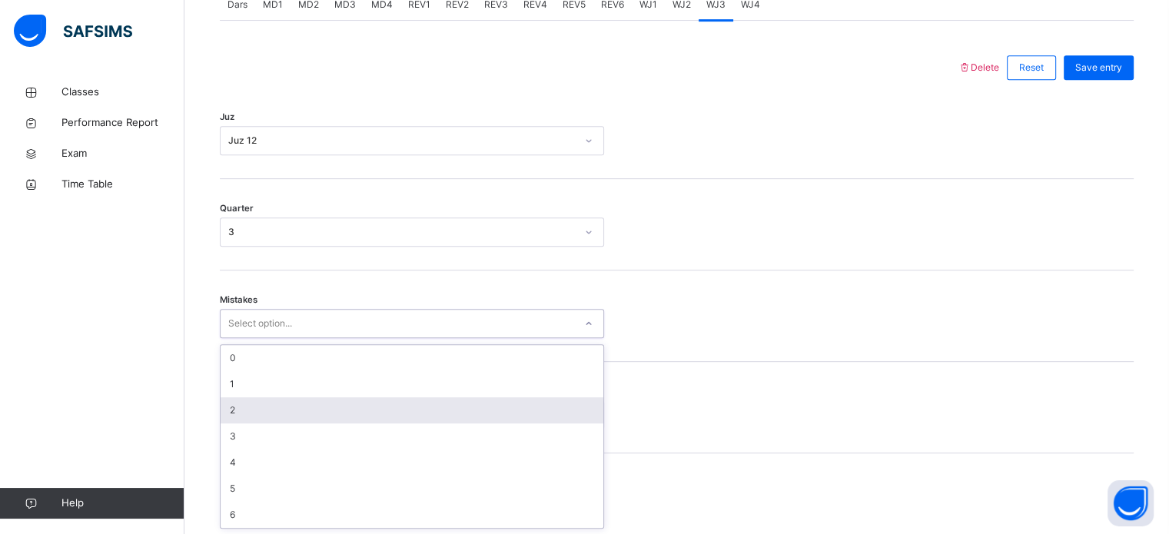
click at [267, 407] on div "2" at bounding box center [412, 410] width 383 height 26
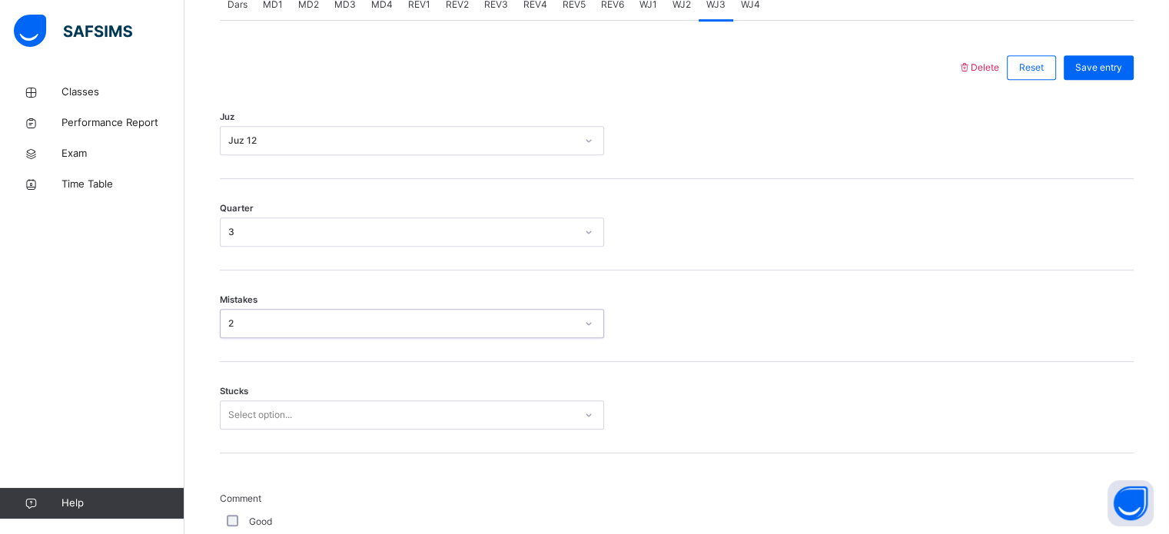
drag, startPoint x: 264, startPoint y: 396, endPoint x: 264, endPoint y: 408, distance: 12.3
click at [264, 407] on div "Stucks Select option..." at bounding box center [677, 407] width 914 height 91
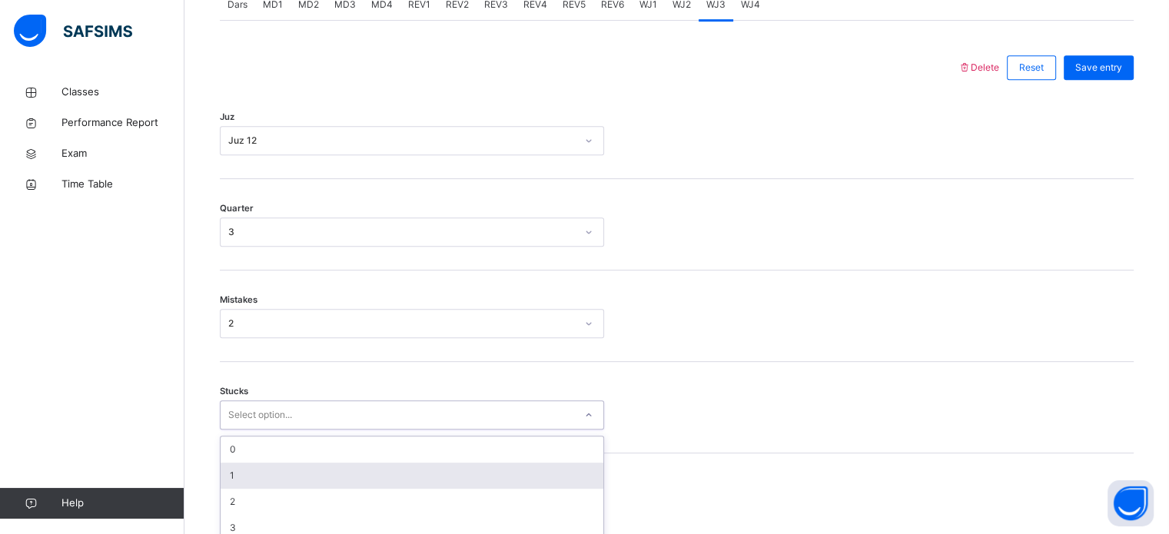
scroll to position [747, 0]
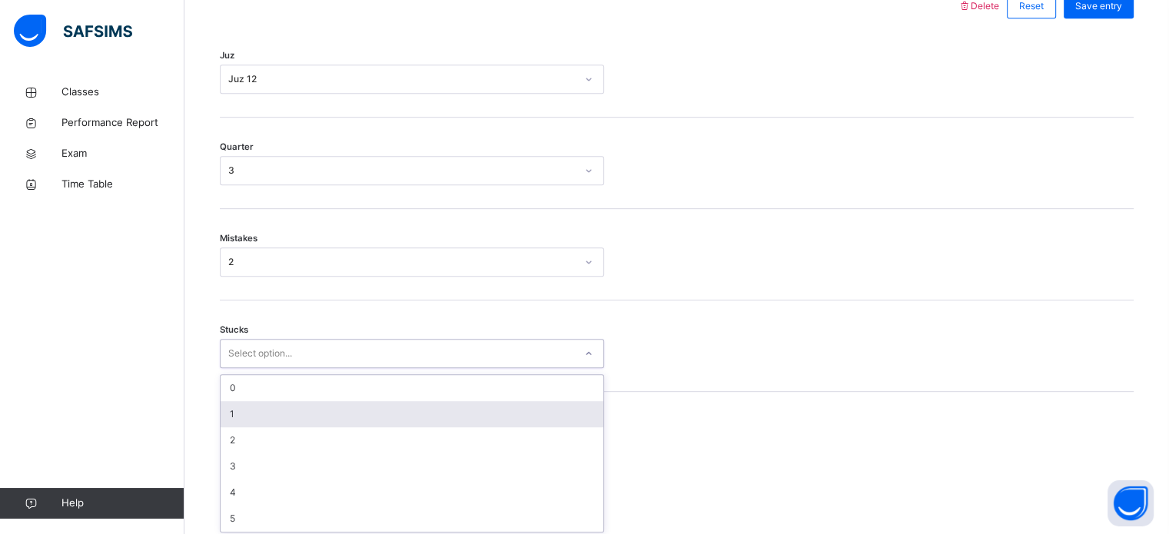
click at [266, 368] on div "option 1 focused, 2 of 6. 6 results available. Use Up and Down to choose option…" at bounding box center [412, 353] width 384 height 29
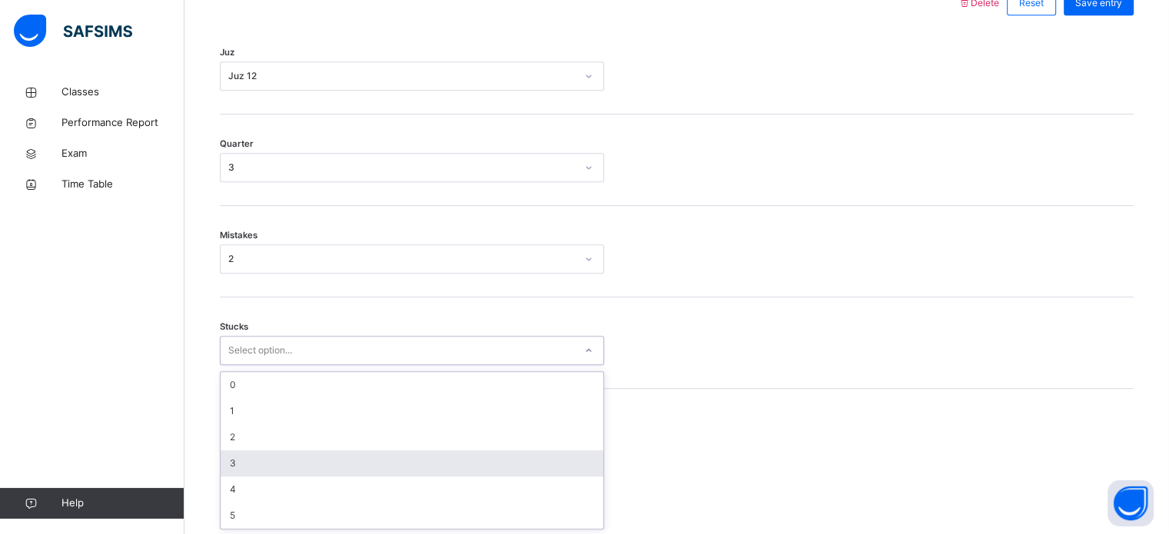
click at [258, 456] on div "3" at bounding box center [412, 464] width 383 height 26
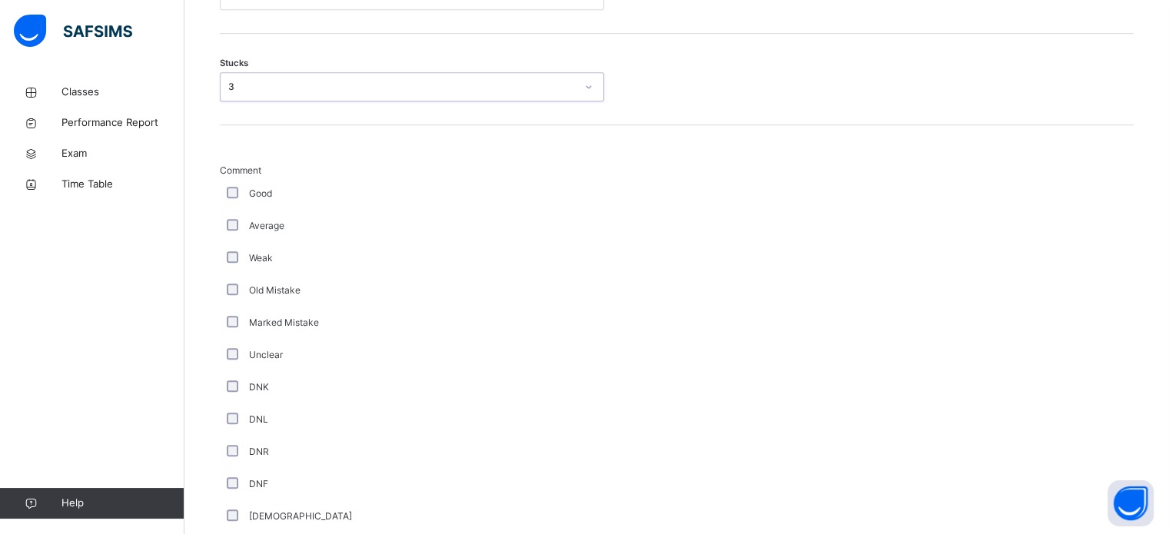
scroll to position [1035, 0]
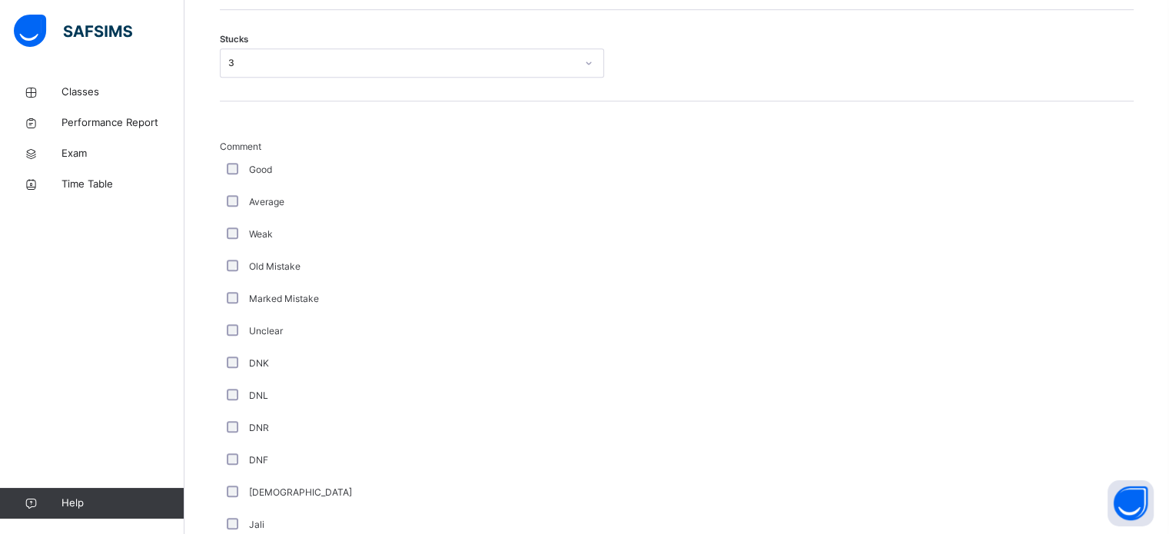
click at [241, 169] on div "Good" at bounding box center [412, 170] width 377 height 14
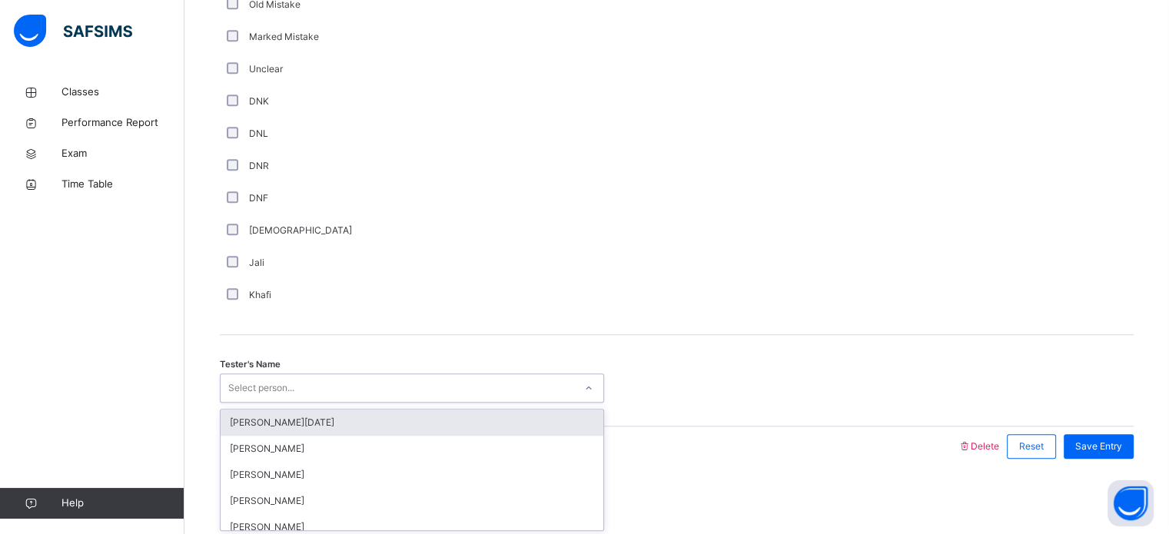
click at [259, 395] on div "Select person..." at bounding box center [412, 388] width 384 height 29
type input "***"
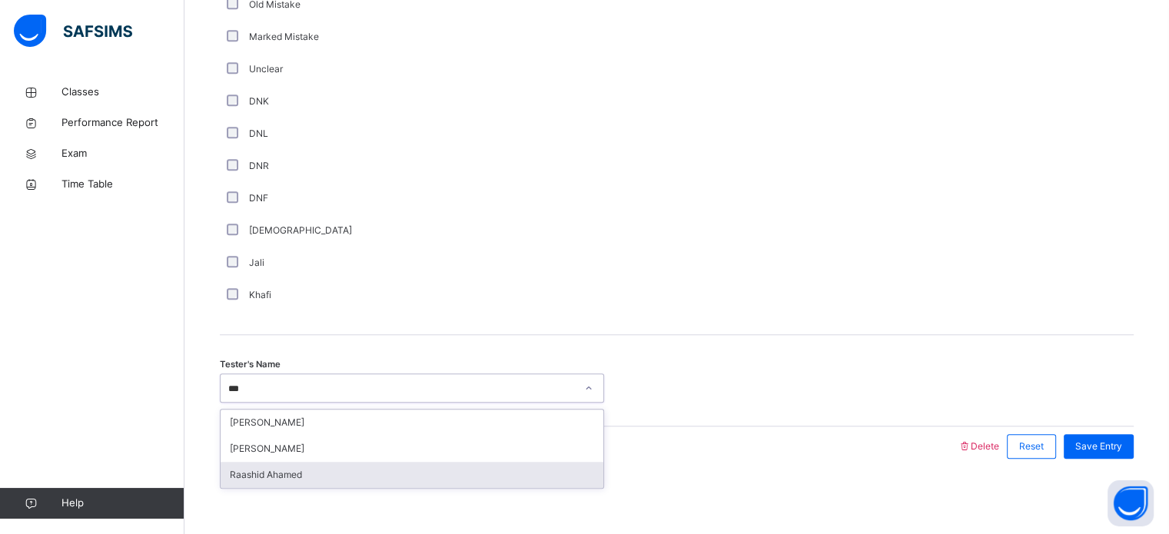
click at [278, 478] on div "Raashid Ahamed" at bounding box center [412, 475] width 383 height 26
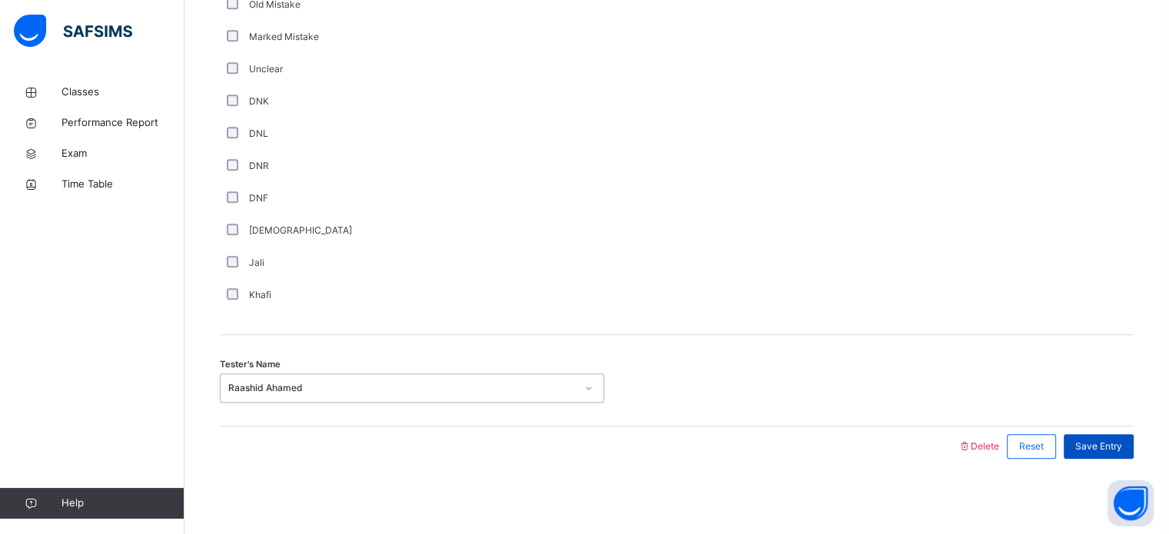
click at [1134, 446] on div "Save Entry" at bounding box center [1099, 446] width 70 height 25
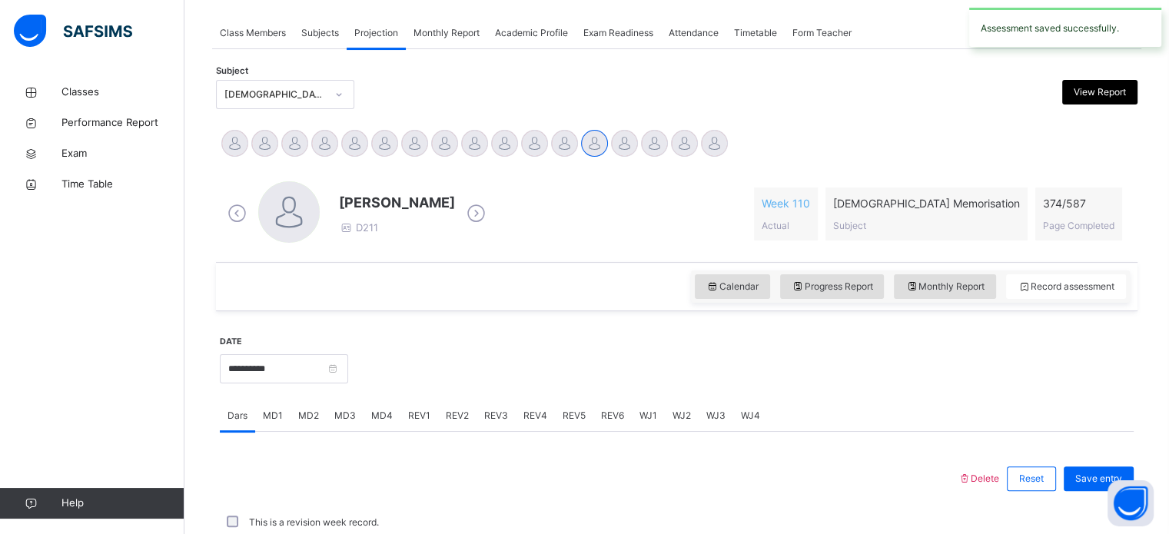
scroll to position [620, 0]
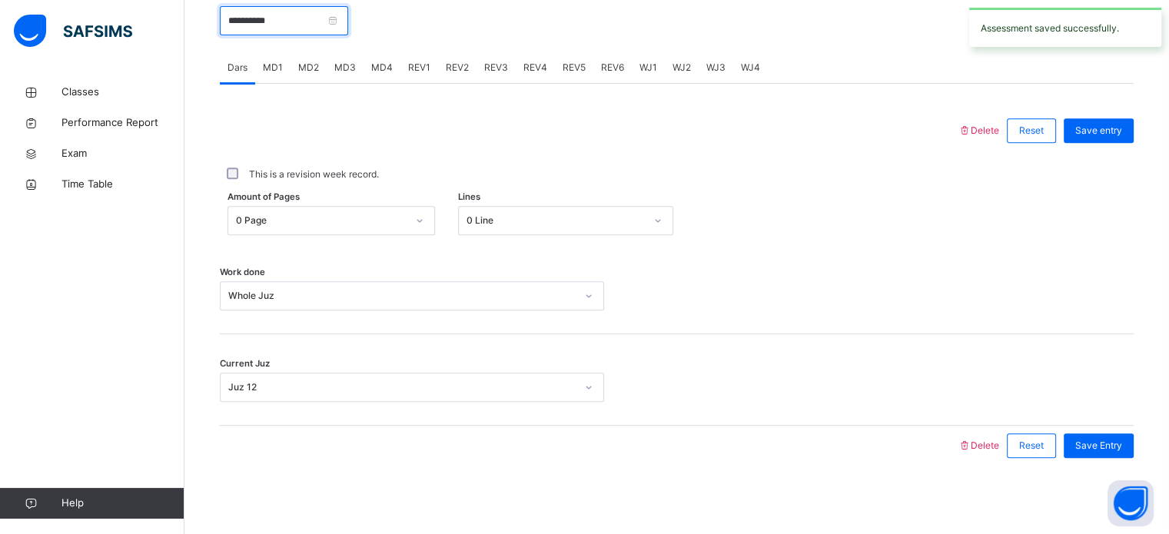
click at [323, 18] on input "**********" at bounding box center [284, 20] width 128 height 29
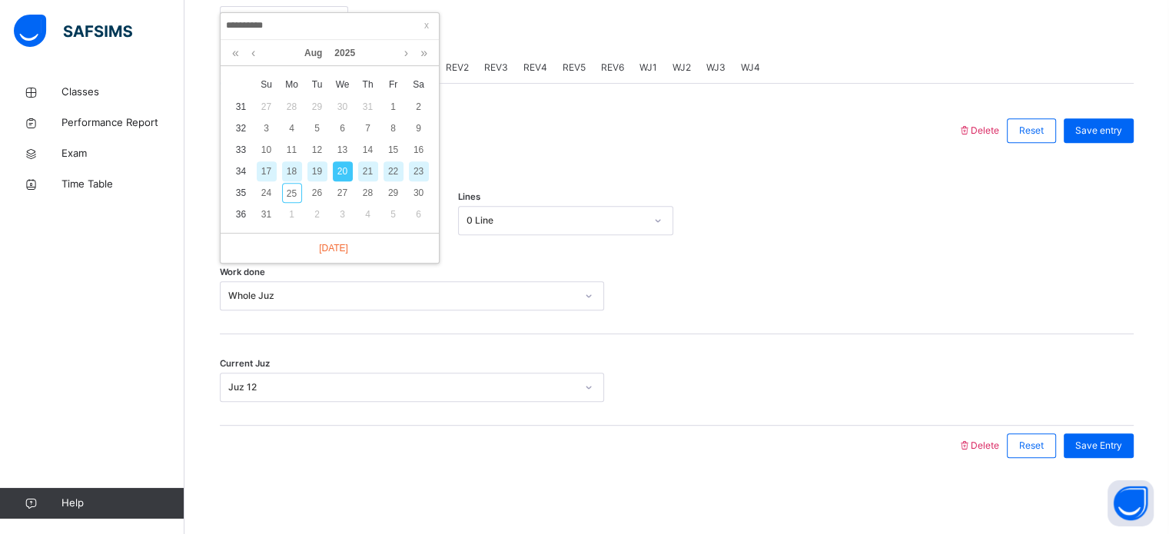
click at [366, 170] on div "21" at bounding box center [368, 171] width 20 height 20
type input "**********"
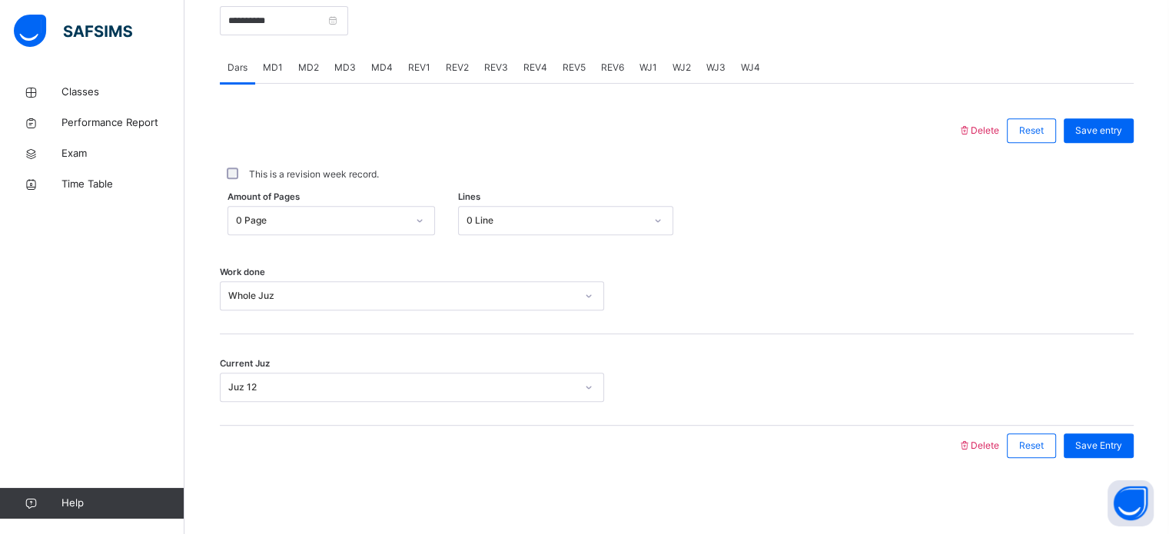
click at [417, 77] on div "REV1" at bounding box center [420, 67] width 38 height 31
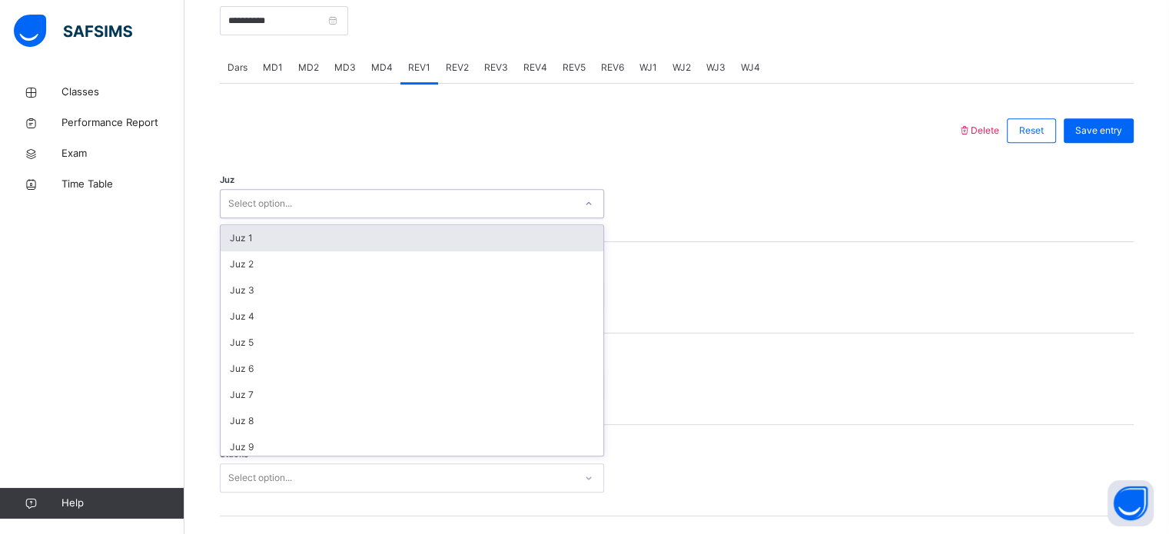
click at [375, 204] on div "Select option..." at bounding box center [398, 204] width 354 height 24
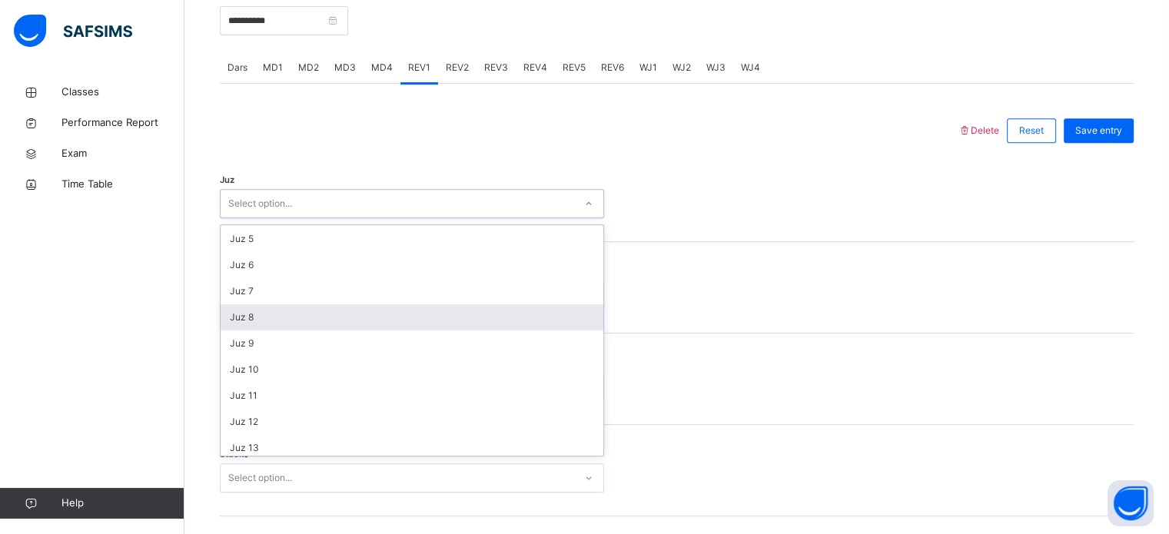
scroll to position [106, 0]
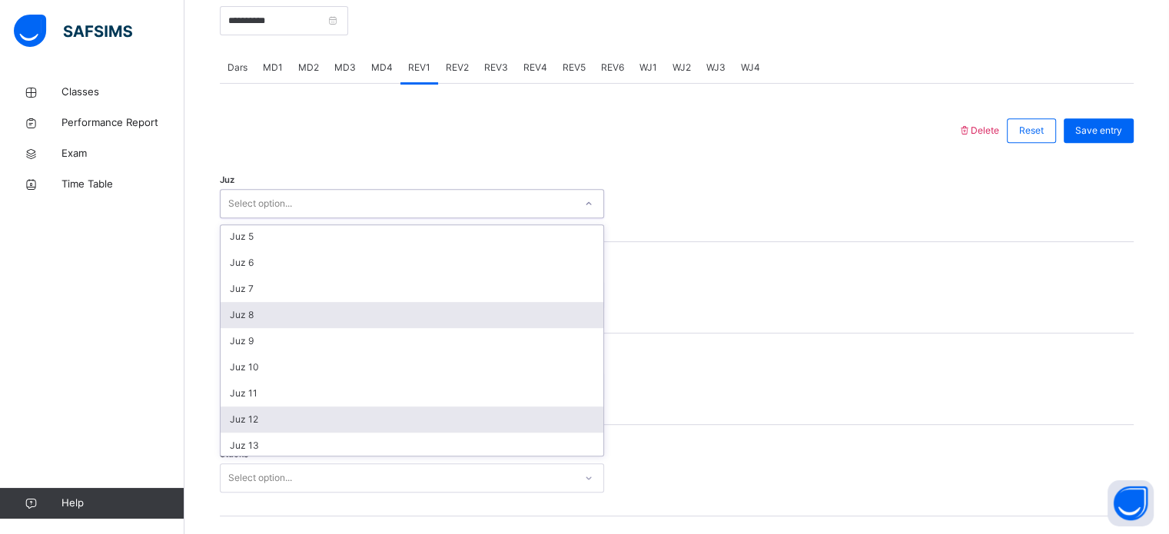
click at [267, 408] on div "Juz 12" at bounding box center [412, 420] width 383 height 26
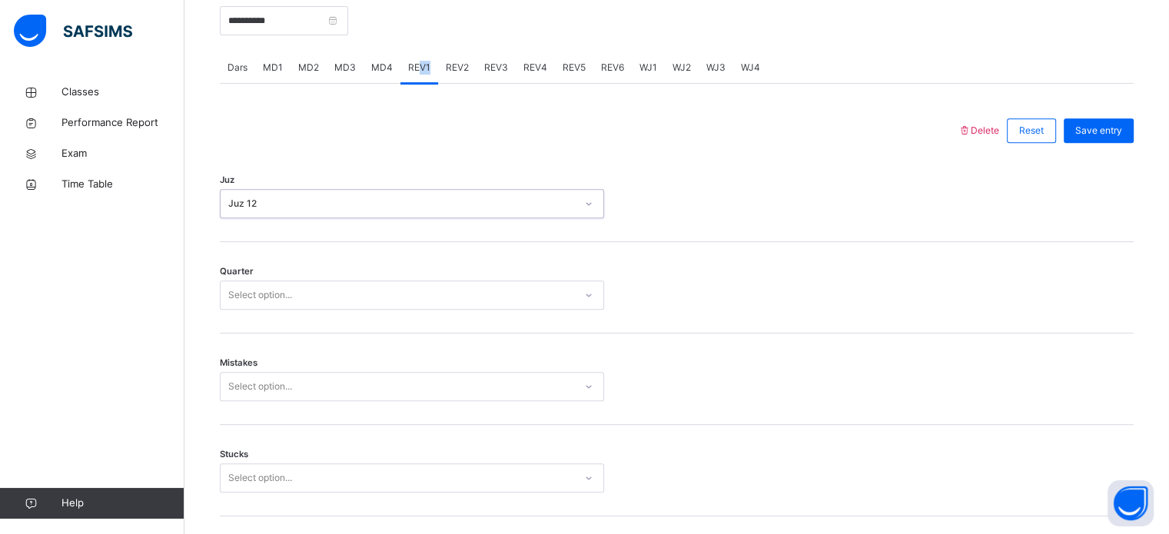
click at [418, 80] on div "REV1" at bounding box center [420, 67] width 38 height 31
click at [397, 208] on div "Juz 12" at bounding box center [398, 204] width 354 height 24
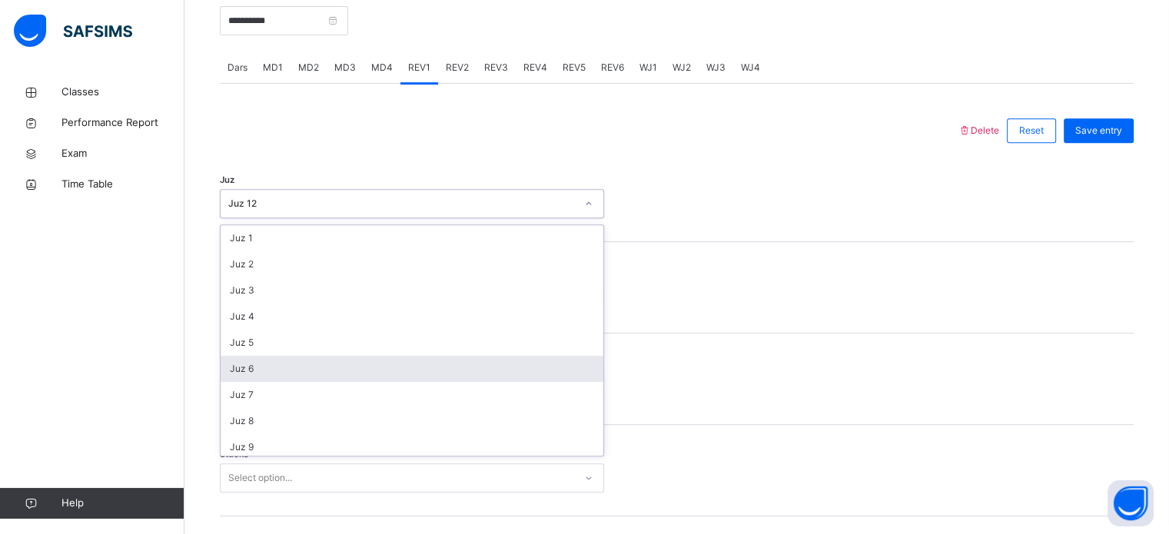
click at [247, 367] on div "Juz 6" at bounding box center [412, 369] width 383 height 26
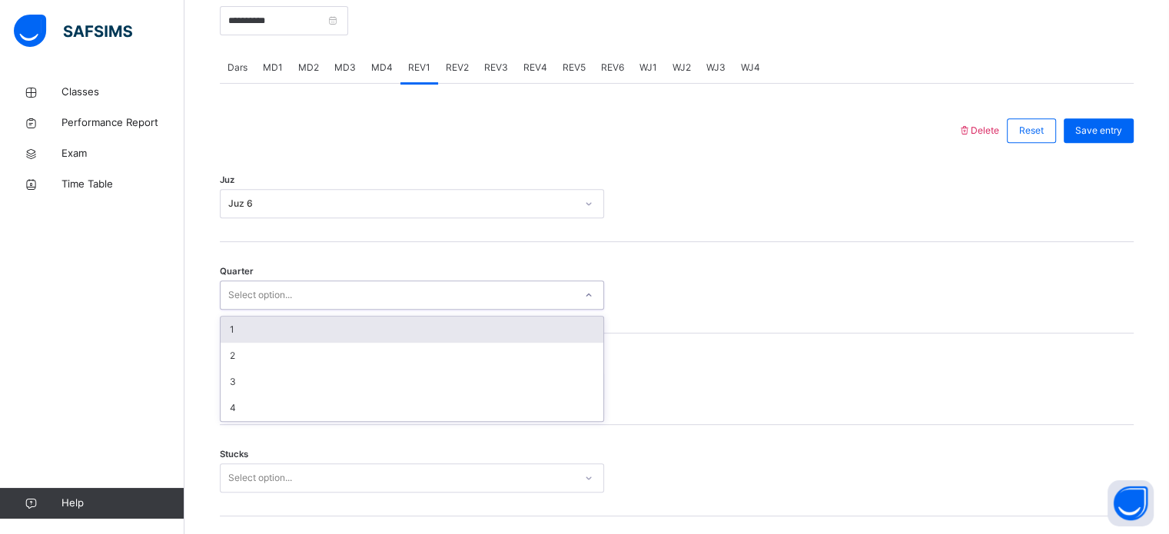
click at [248, 301] on div "Select option..." at bounding box center [260, 295] width 64 height 29
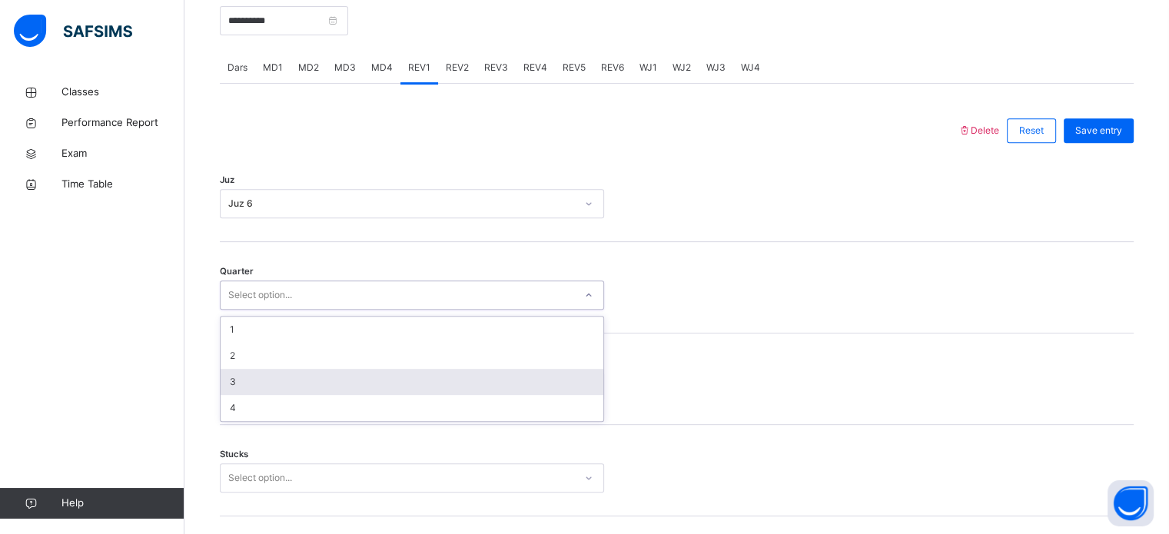
click at [244, 383] on div "3" at bounding box center [412, 382] width 383 height 26
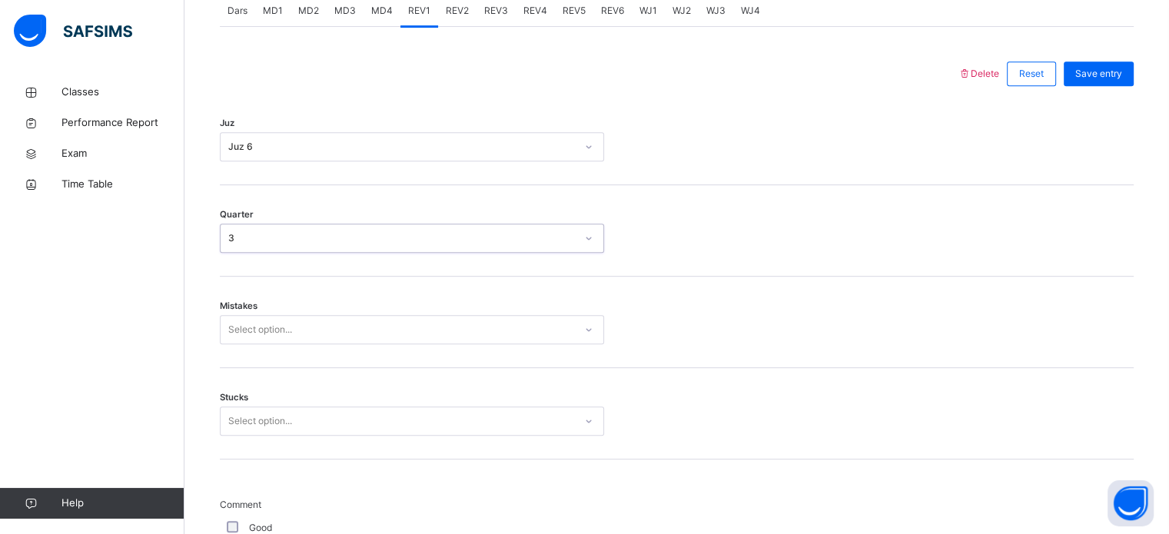
click at [232, 344] on div "Select option..." at bounding box center [412, 329] width 384 height 29
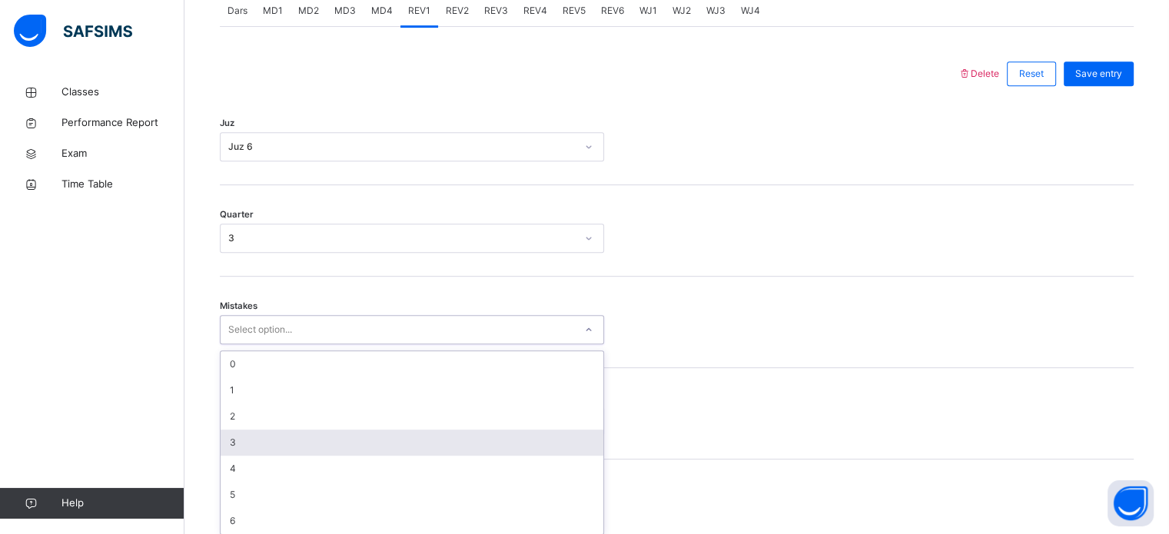
scroll to position [683, 0]
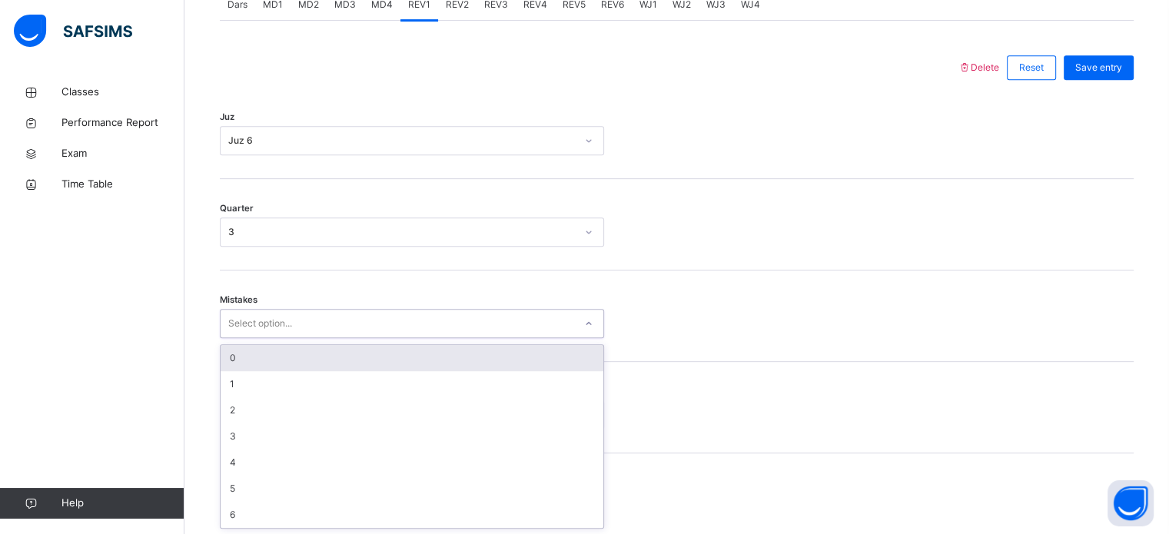
click at [240, 347] on div "0" at bounding box center [412, 358] width 383 height 26
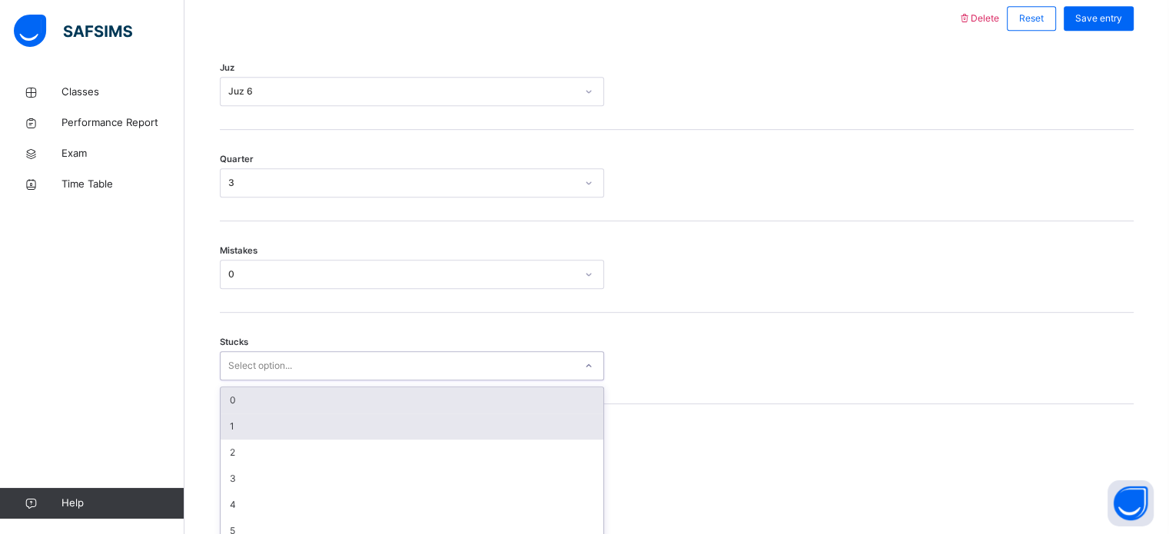
click at [264, 381] on div "option 0 focused, 1 of 6. 6 results available. Use Up and Down to choose option…" at bounding box center [412, 365] width 384 height 29
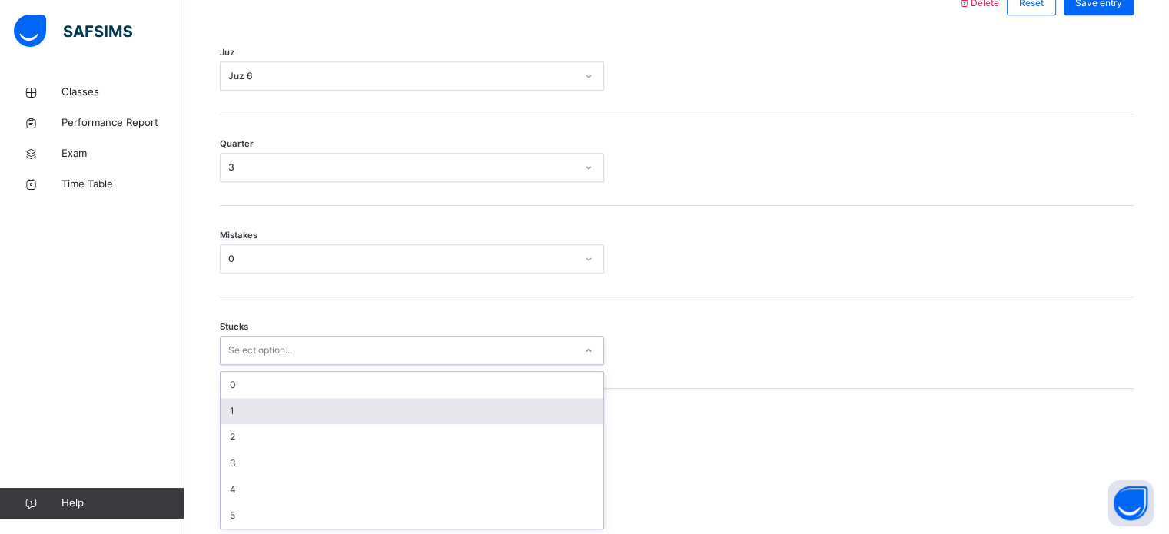
click at [250, 418] on div "1" at bounding box center [412, 411] width 383 height 26
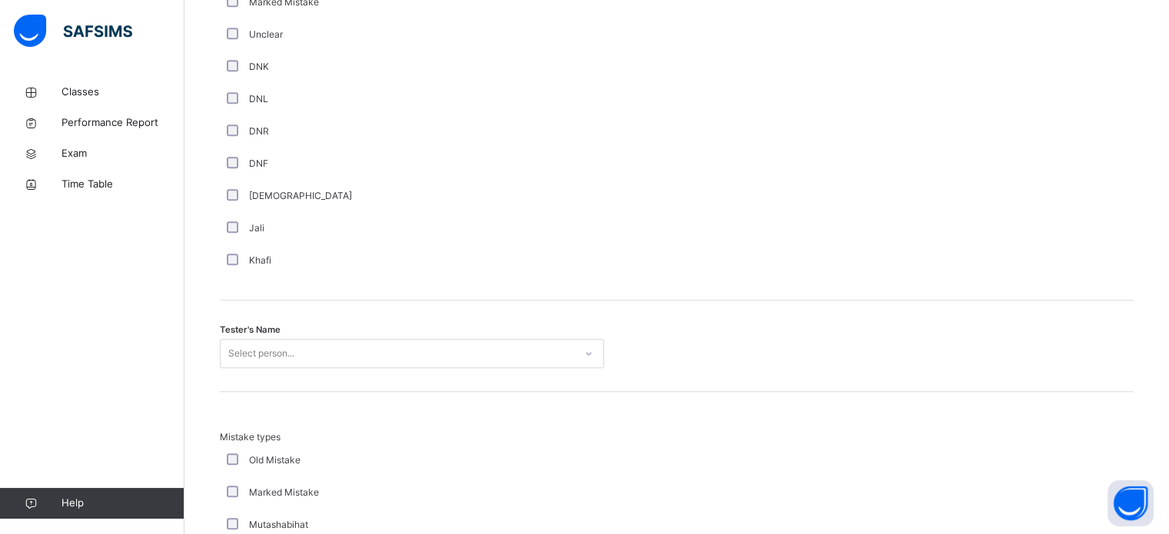
click at [314, 357] on div "Select person..." at bounding box center [412, 353] width 384 height 29
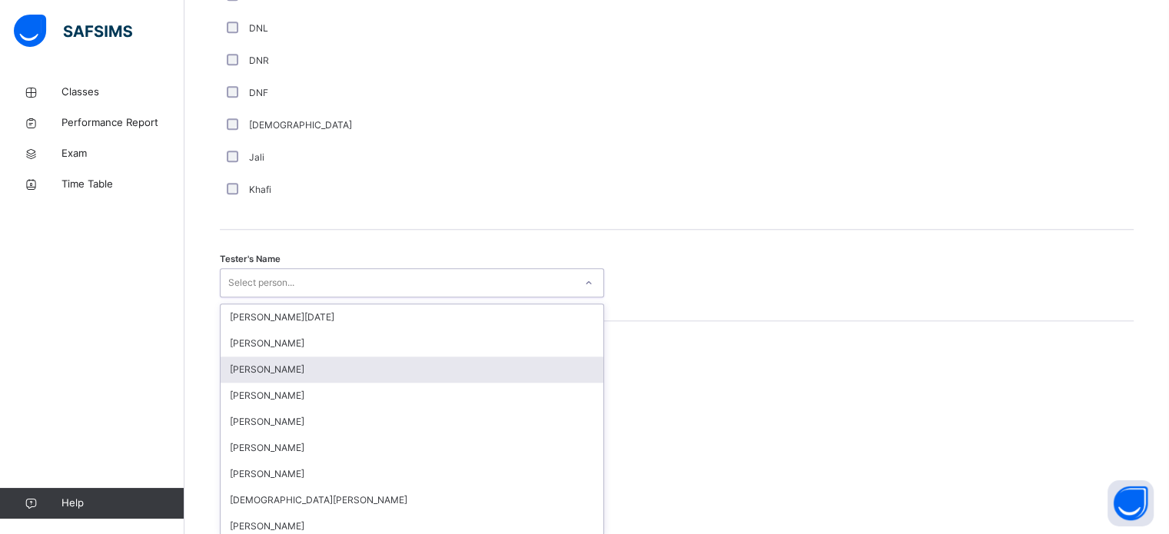
scroll to position [1408, 0]
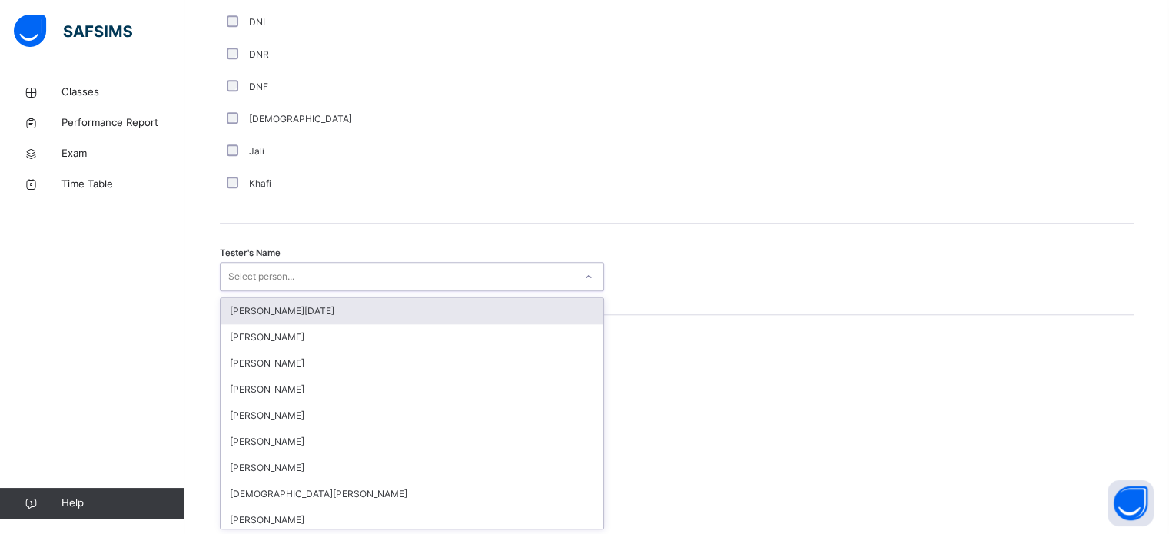
click at [286, 312] on div "[PERSON_NAME][DATE]" at bounding box center [412, 311] width 383 height 26
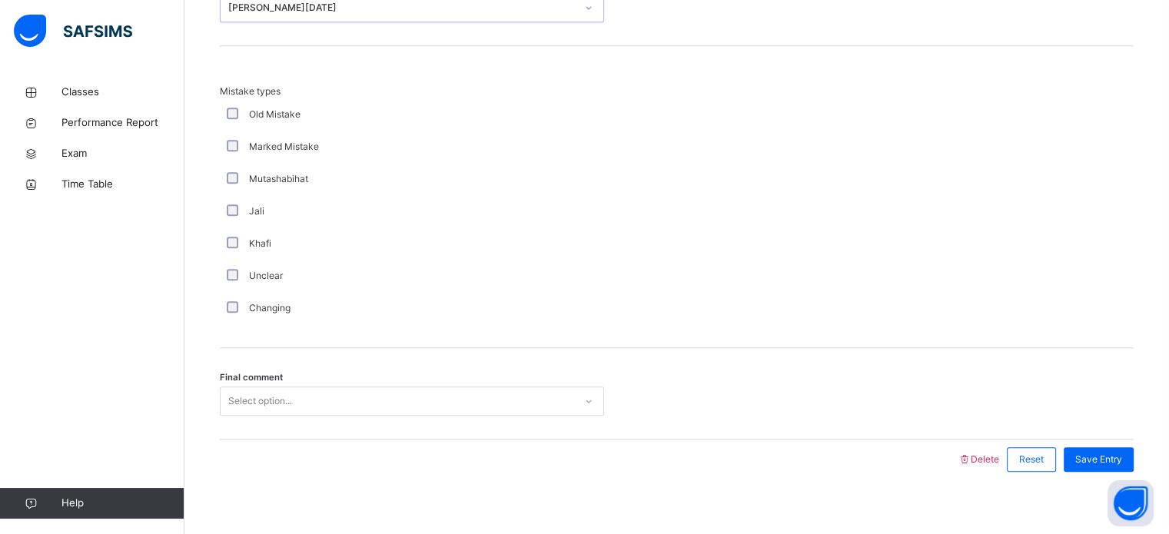
scroll to position [1691, 0]
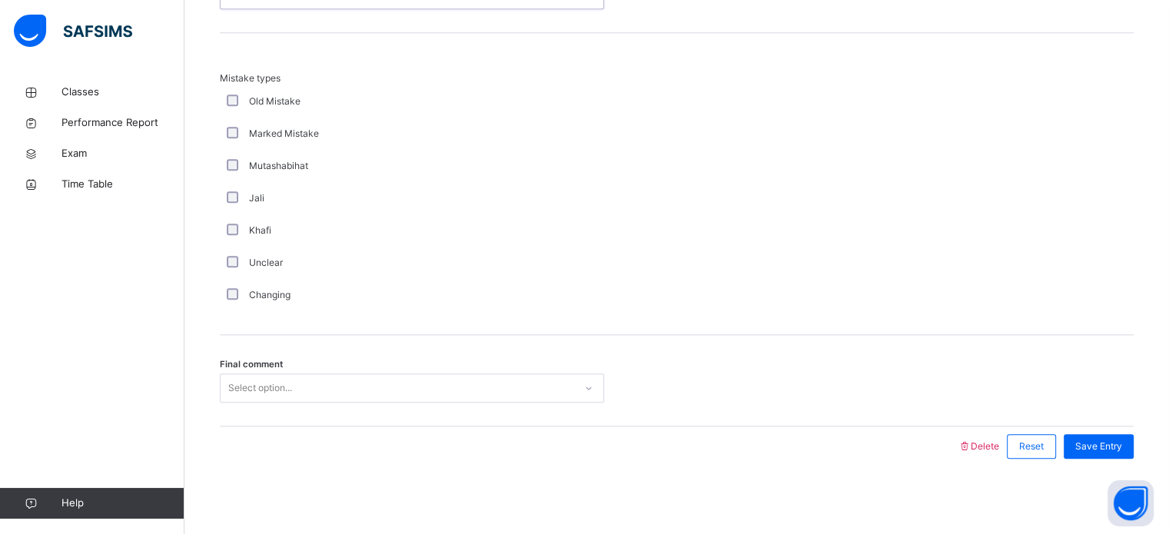
click at [264, 387] on div "Select option..." at bounding box center [260, 388] width 64 height 29
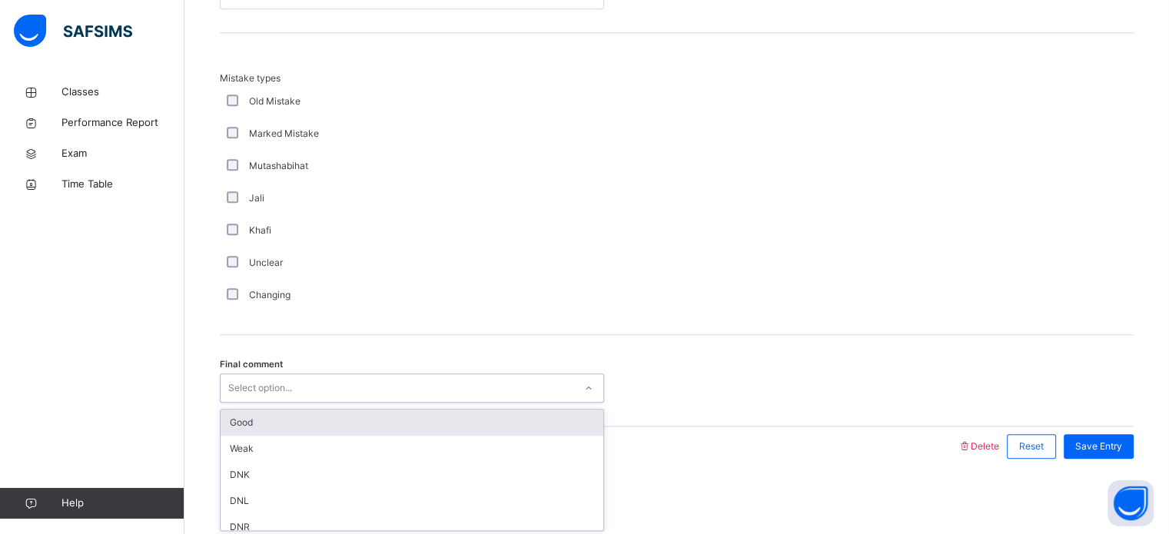
click at [265, 424] on div "Good" at bounding box center [412, 423] width 383 height 26
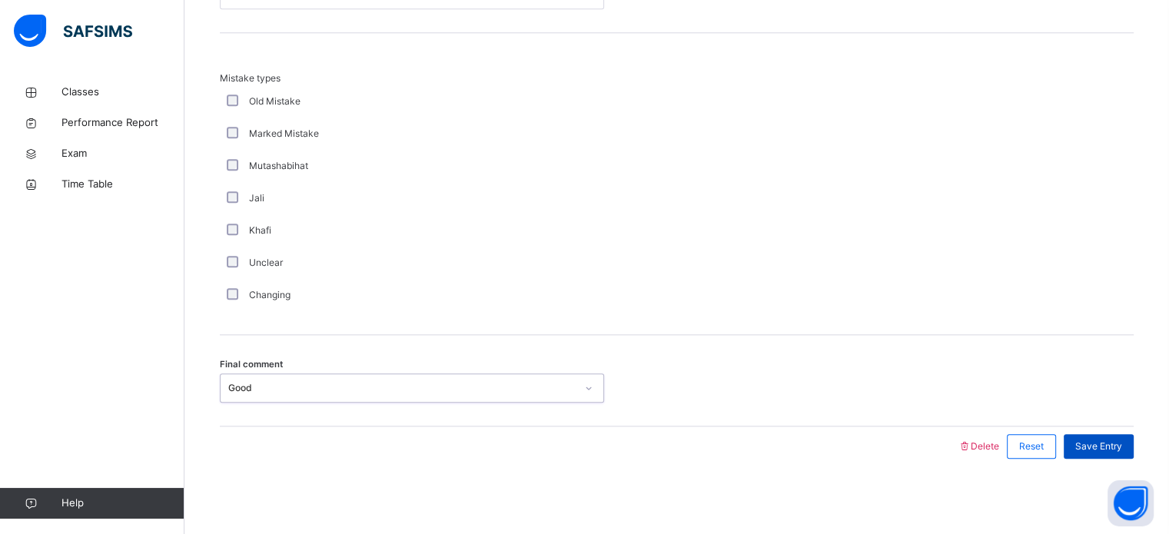
click at [1117, 444] on span "Save Entry" at bounding box center [1099, 447] width 47 height 14
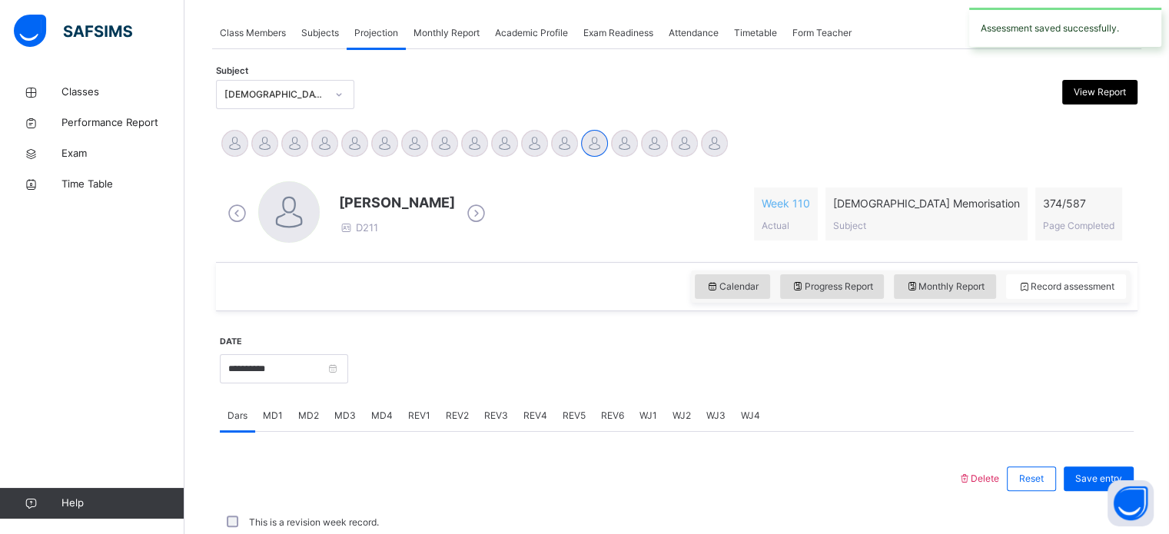
scroll to position [620, 0]
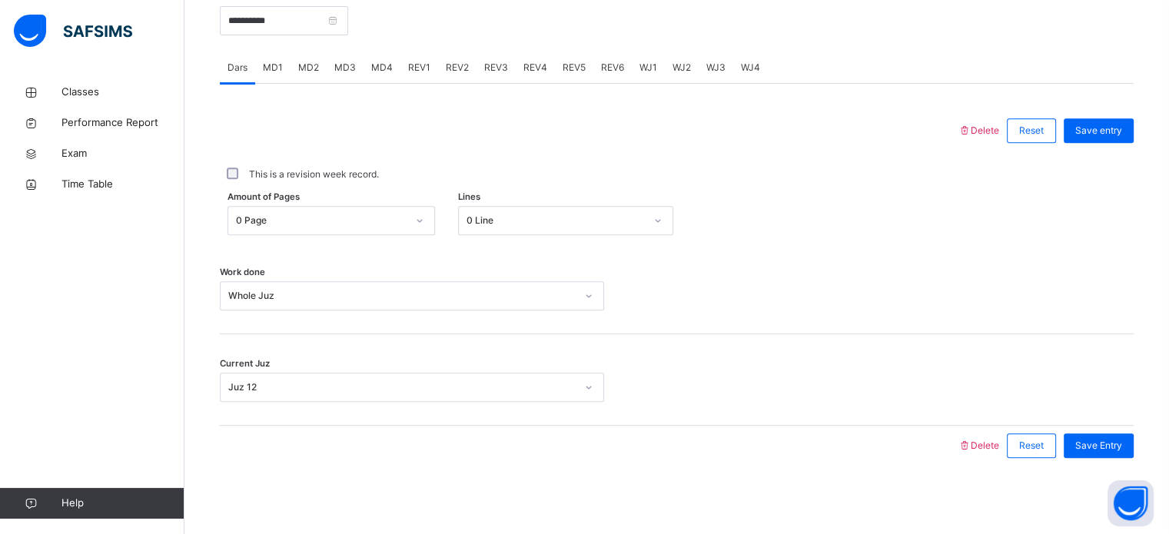
click at [418, 69] on span "REV1" at bounding box center [419, 68] width 22 height 14
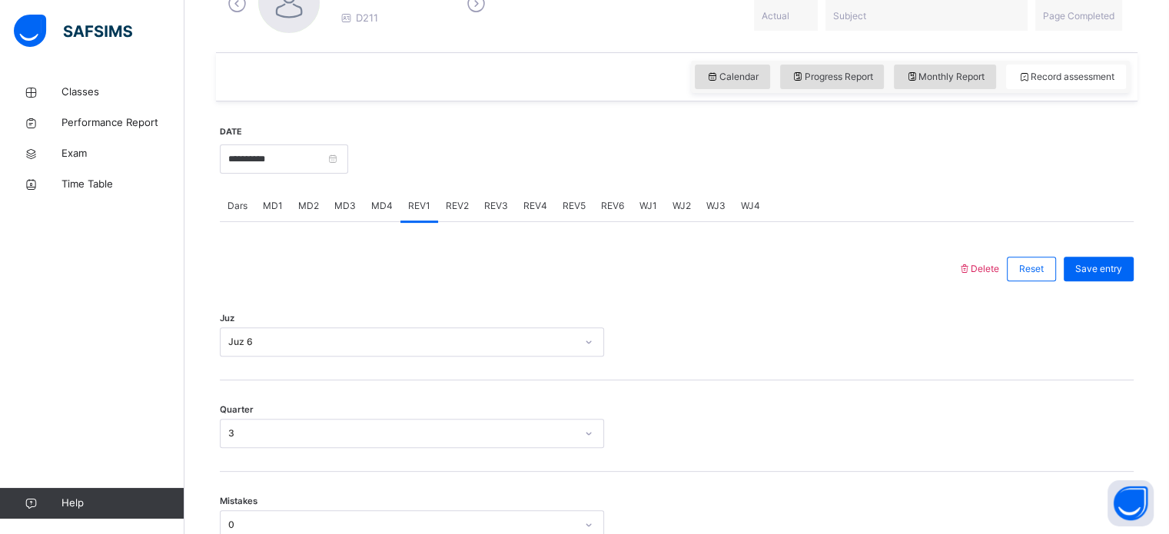
scroll to position [482, 0]
click at [460, 200] on span "REV2" at bounding box center [457, 205] width 23 height 14
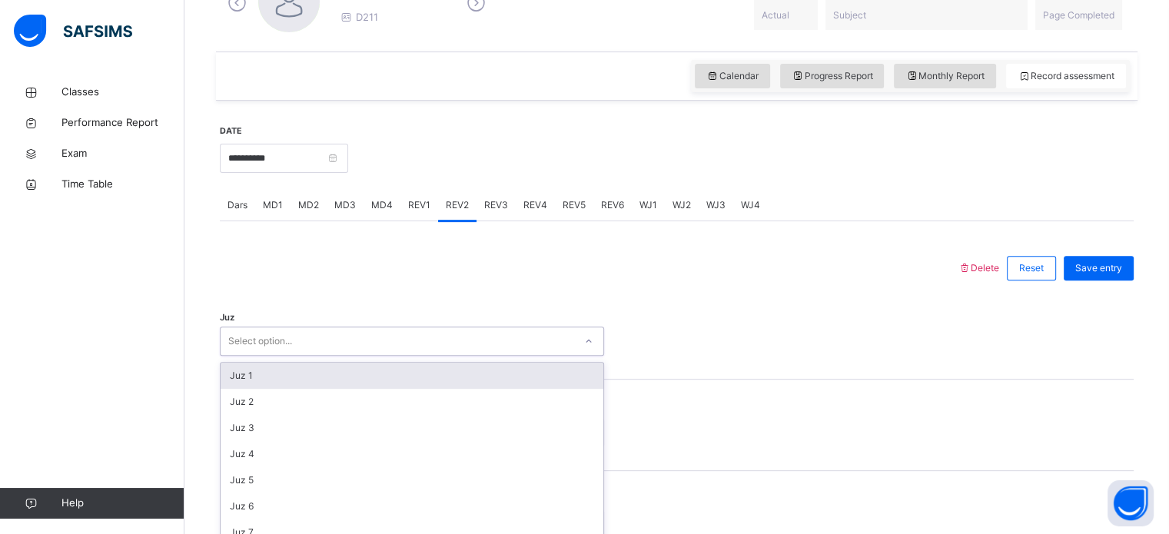
click at [302, 341] on div "option Juz 1 focused, 1 of 30. 30 results available. Use Up and Down to choose …" at bounding box center [412, 341] width 384 height 29
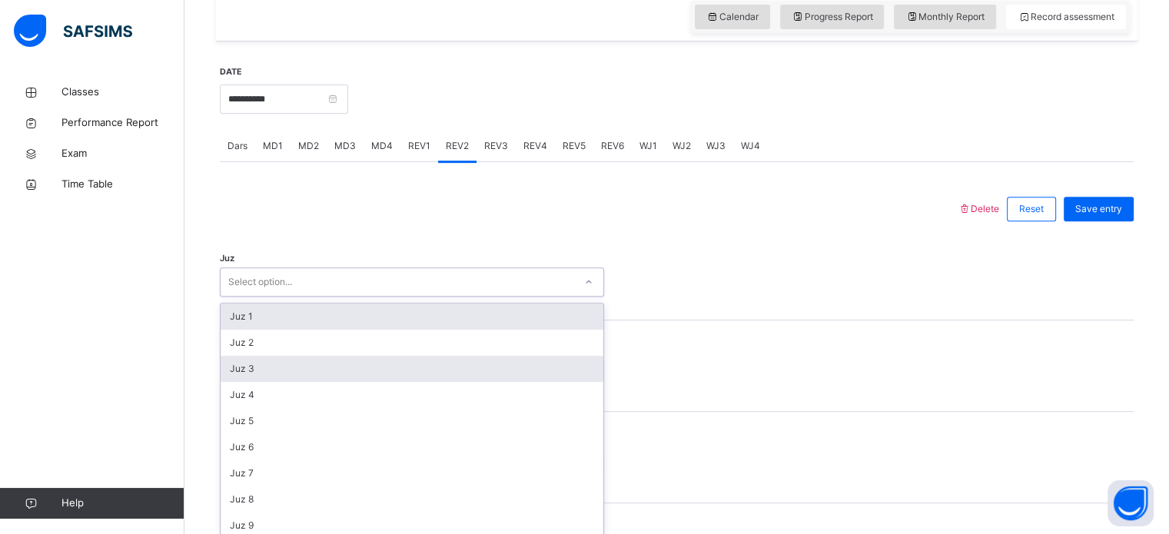
scroll to position [547, 0]
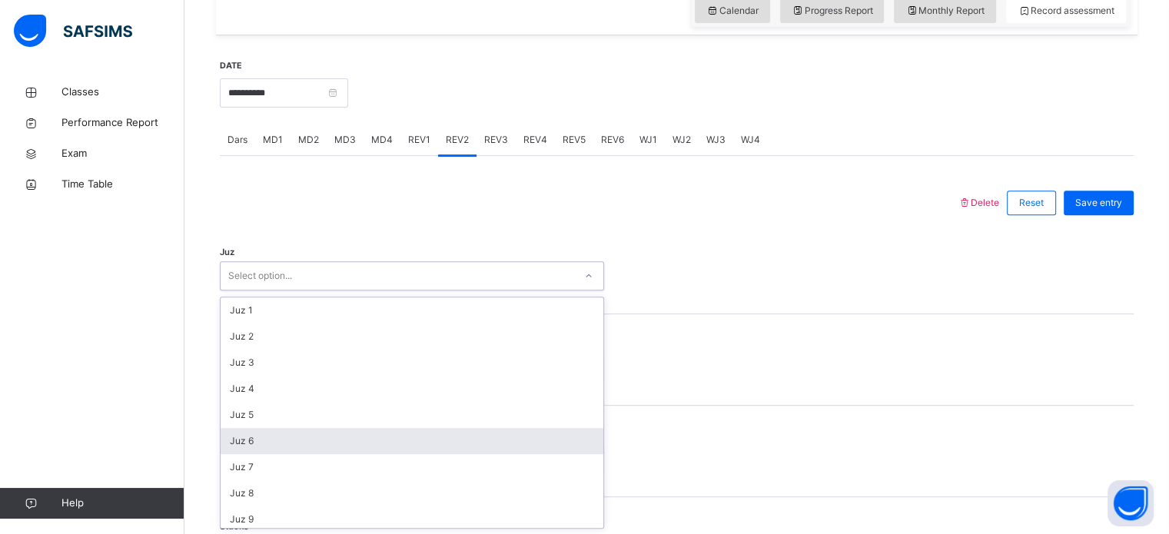
click at [244, 437] on div "Juz 6" at bounding box center [412, 441] width 383 height 26
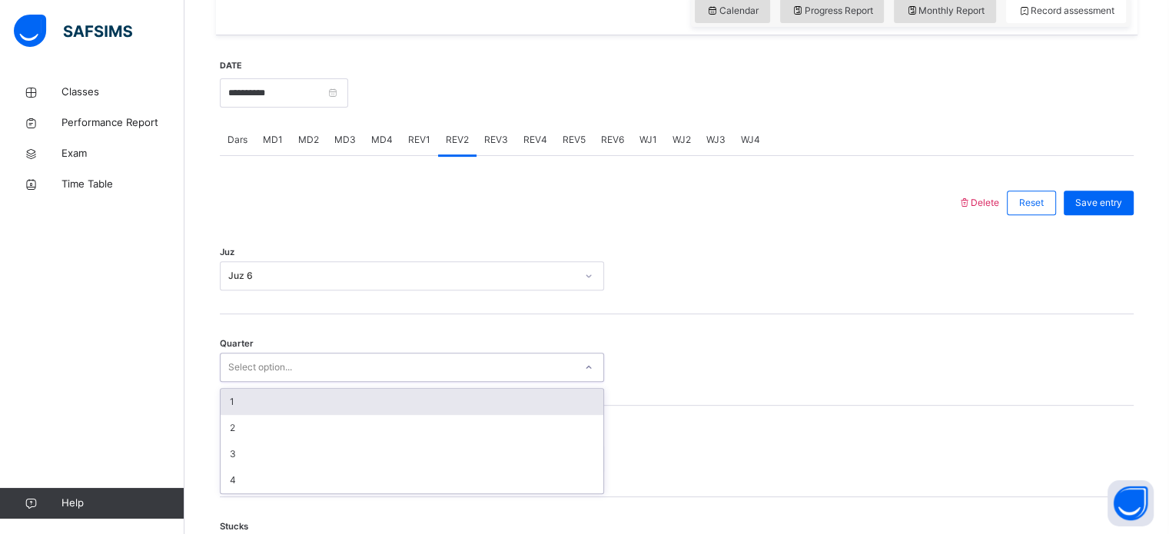
click at [244, 365] on div "Select option..." at bounding box center [260, 367] width 64 height 29
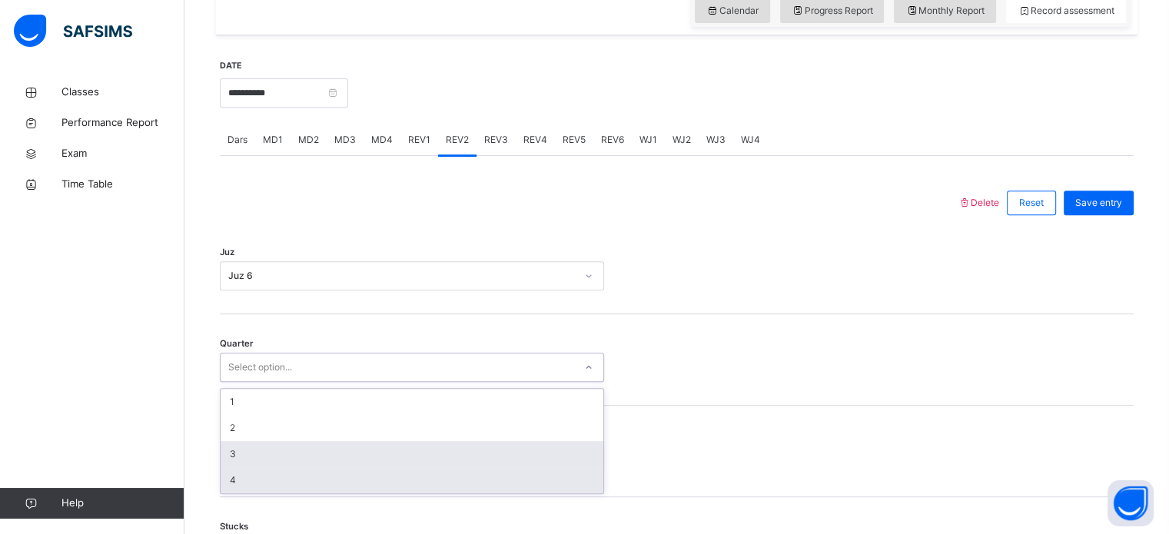
click at [245, 470] on div "1 2 3 4" at bounding box center [412, 441] width 383 height 105
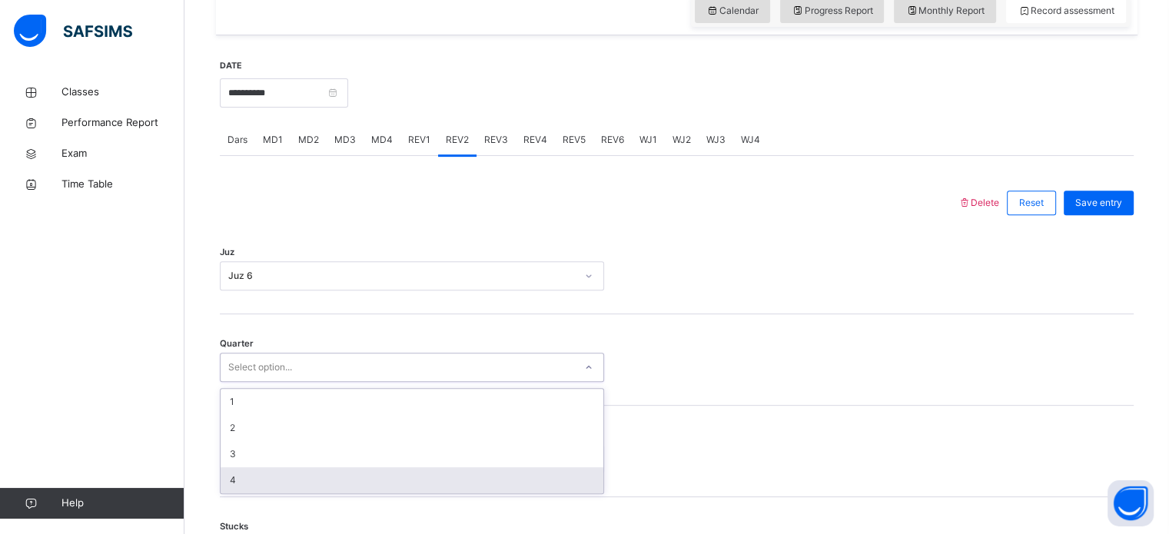
click at [247, 487] on div "4" at bounding box center [412, 480] width 383 height 26
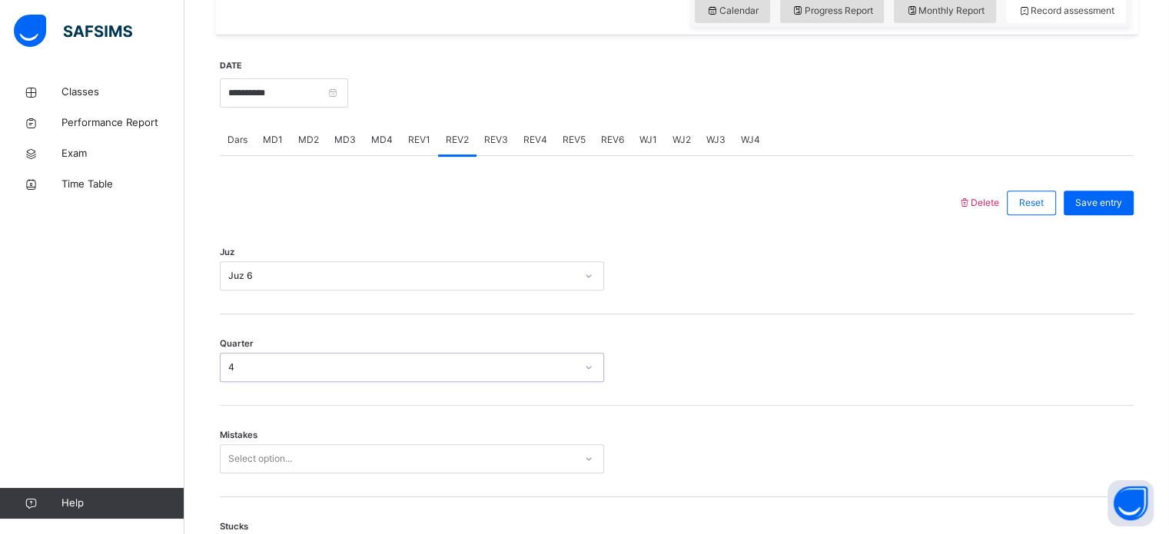
drag, startPoint x: 253, startPoint y: 432, endPoint x: 254, endPoint y: 447, distance: 15.4
click at [253, 445] on div "Mistakes Select option..." at bounding box center [412, 458] width 384 height 29
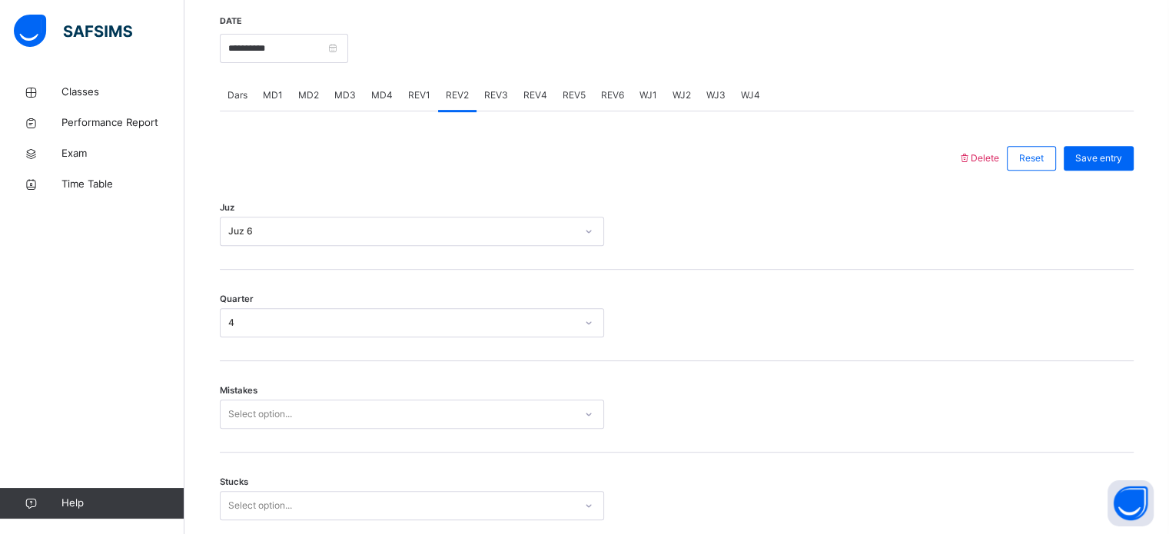
click at [258, 429] on div "Select option..." at bounding box center [412, 414] width 384 height 29
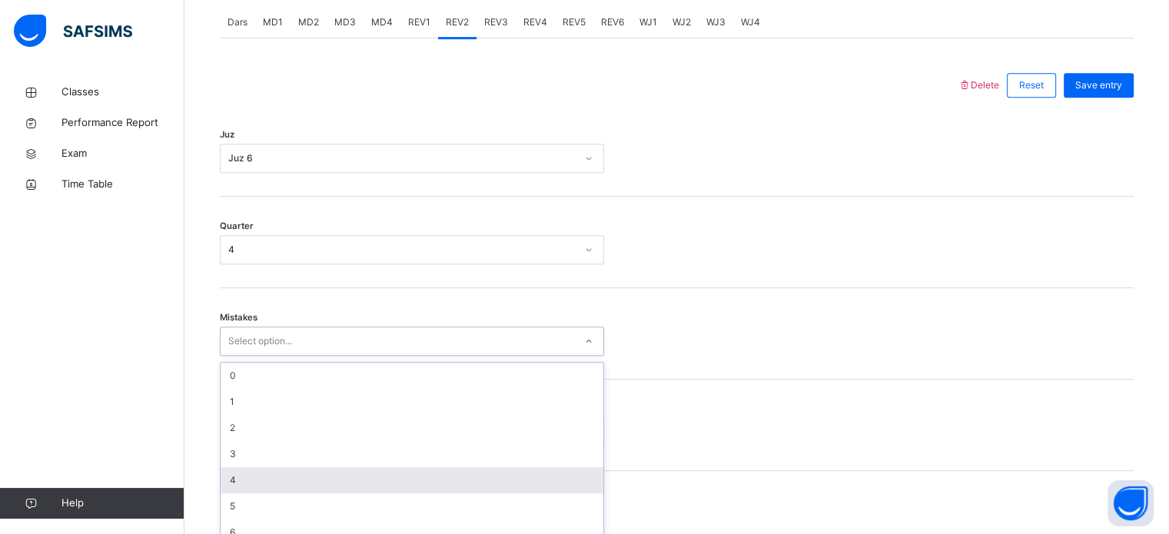
scroll to position [683, 0]
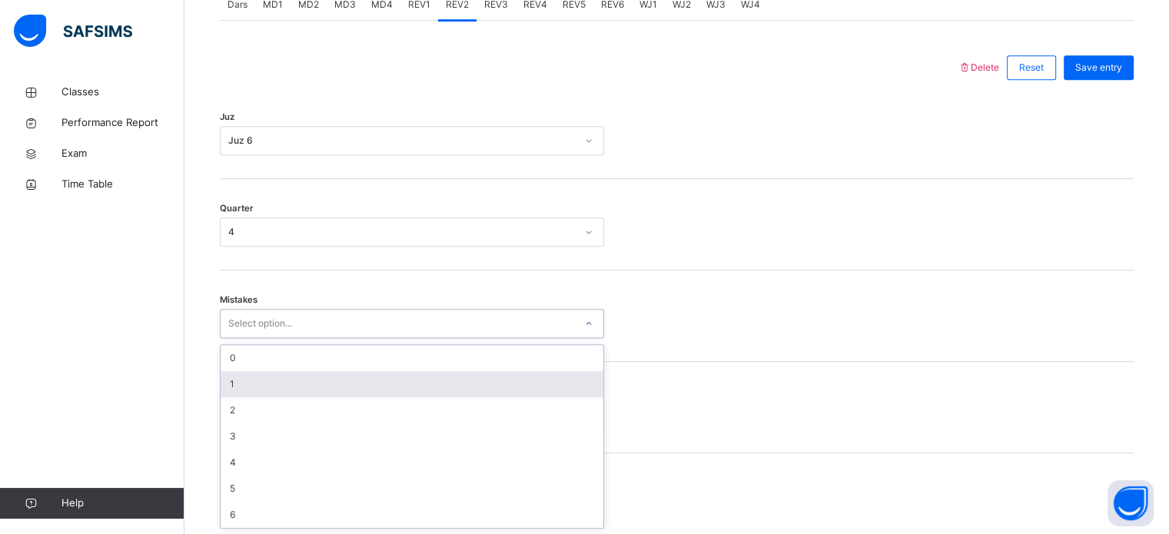
drag, startPoint x: 243, startPoint y: 384, endPoint x: 249, endPoint y: 424, distance: 40.4
click at [243, 390] on div "1" at bounding box center [412, 384] width 383 height 26
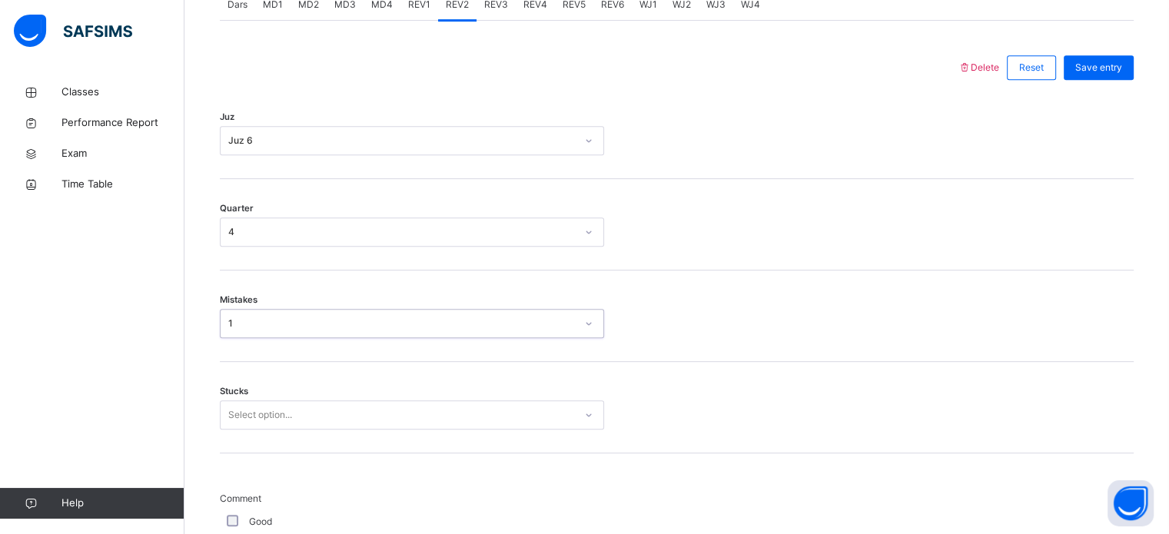
click at [249, 426] on div "Stucks Select option..." at bounding box center [677, 407] width 914 height 91
click at [249, 424] on div "Select option..." at bounding box center [412, 415] width 384 height 29
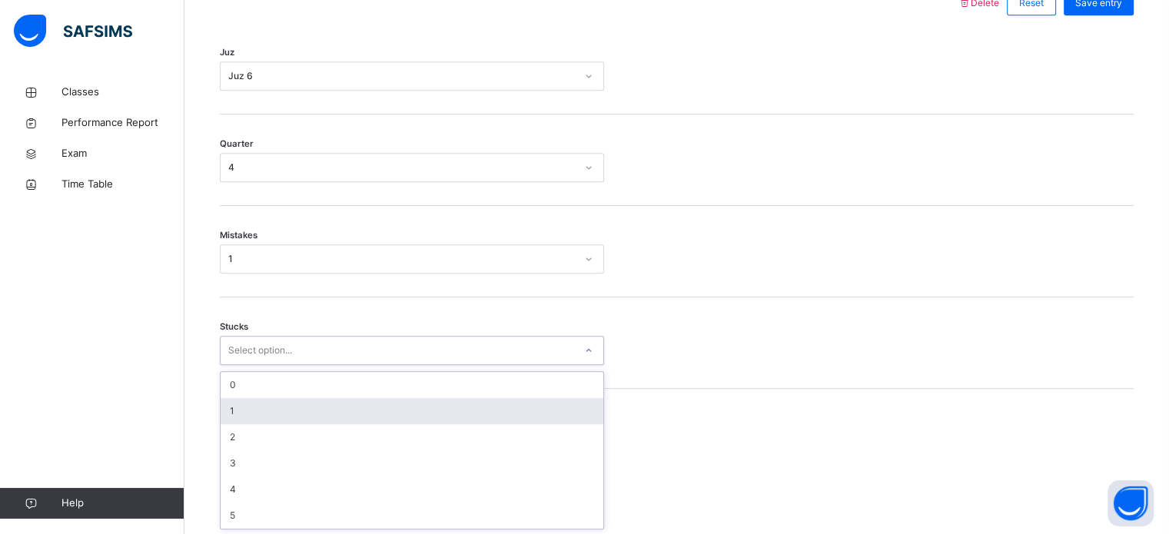
scroll to position [747, 0]
click at [242, 411] on div "1" at bounding box center [412, 411] width 383 height 26
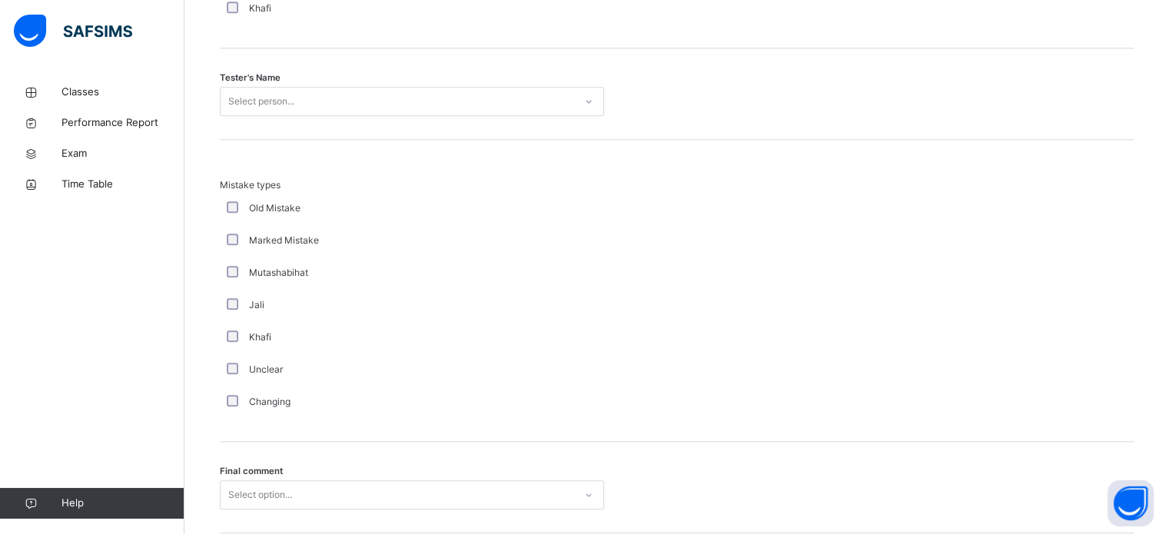
scroll to position [1585, 0]
click at [251, 98] on div "Select person..." at bounding box center [261, 100] width 66 height 29
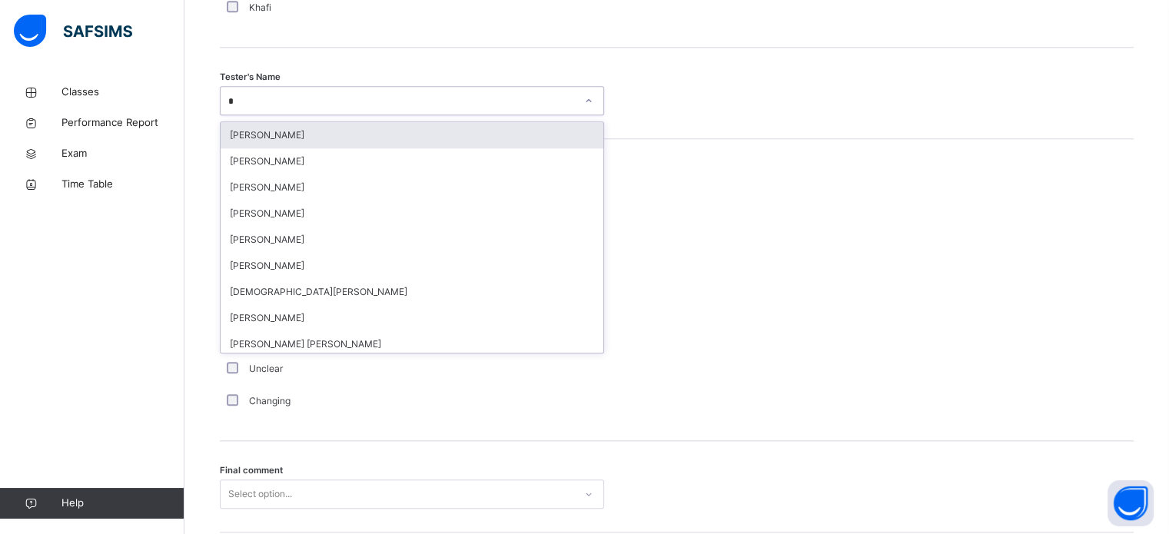
type input "**"
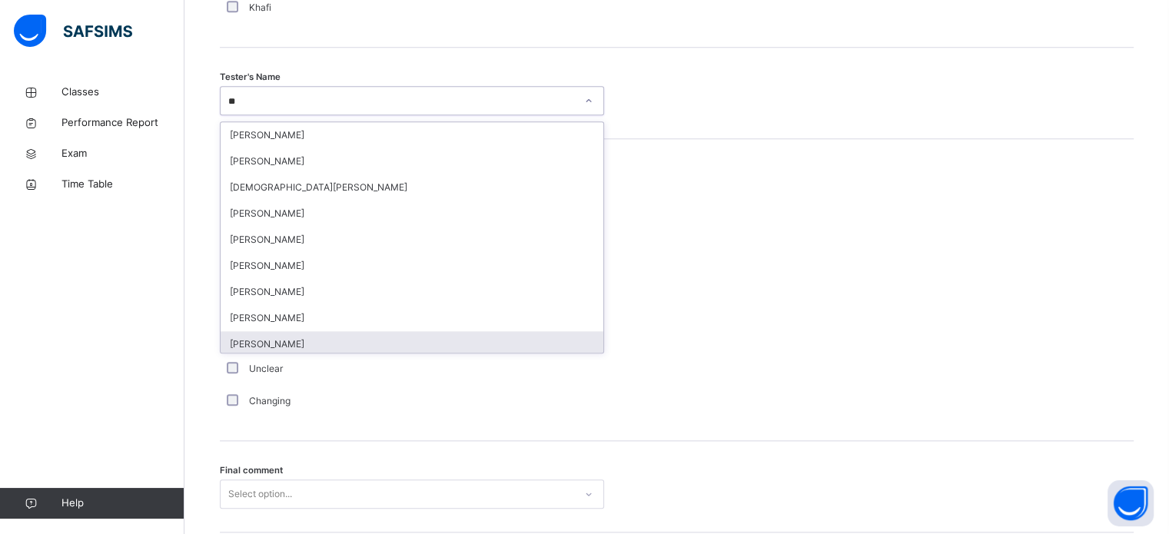
click at [345, 334] on div "[PERSON_NAME]" at bounding box center [412, 344] width 383 height 26
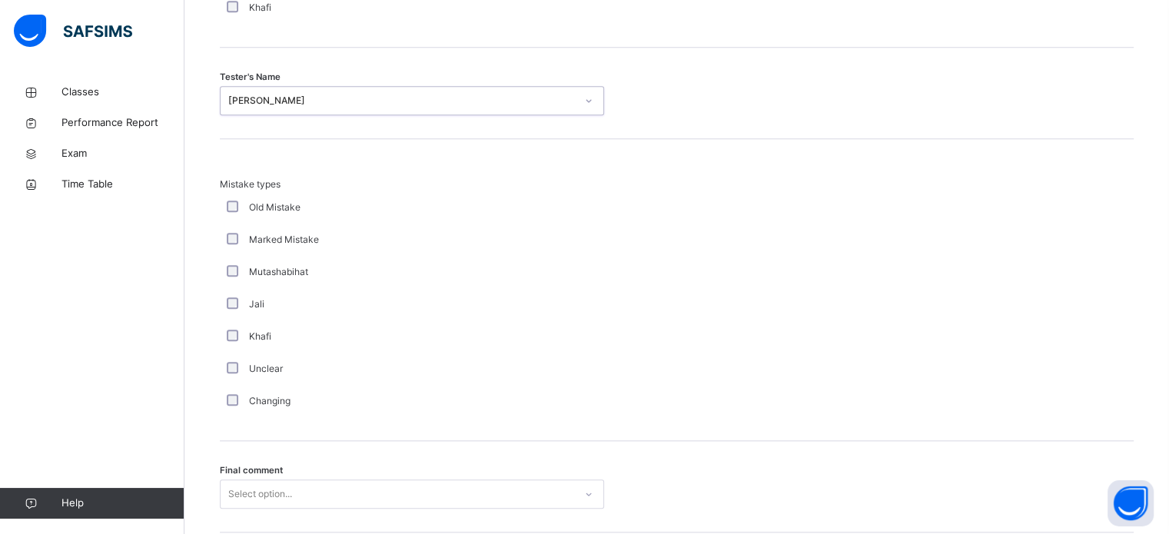
scroll to position [1691, 0]
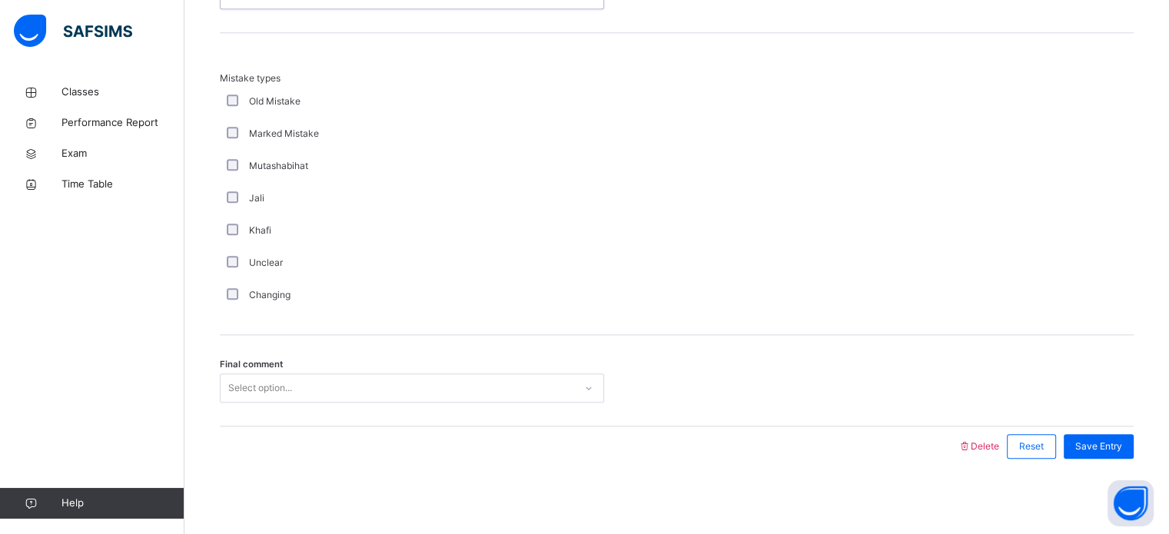
click at [269, 433] on div at bounding box center [589, 447] width 723 height 40
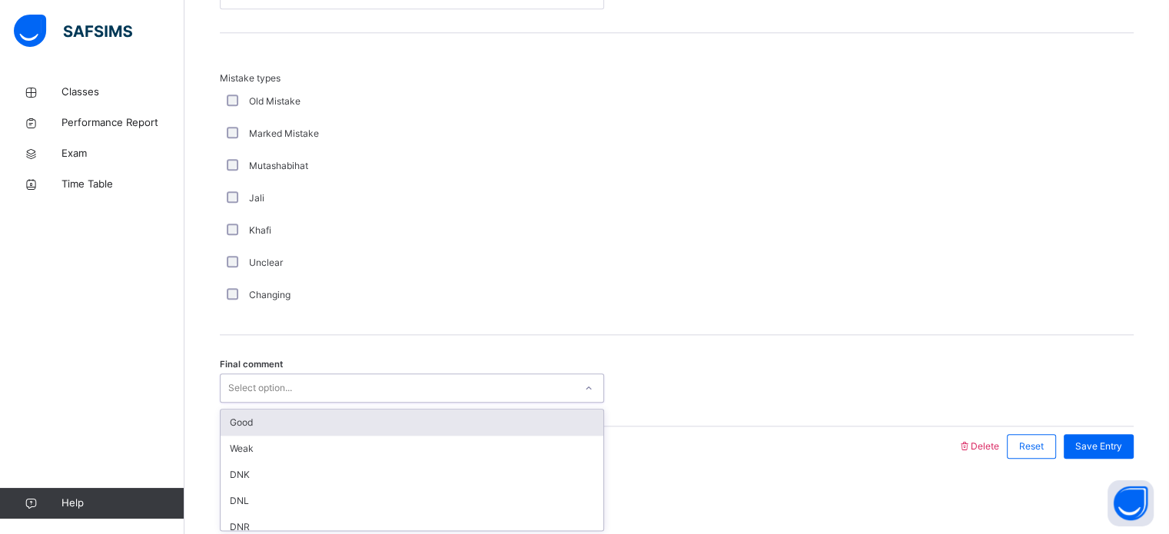
click at [263, 387] on div "Select option..." at bounding box center [260, 388] width 64 height 29
click at [255, 423] on div "Good" at bounding box center [412, 423] width 383 height 26
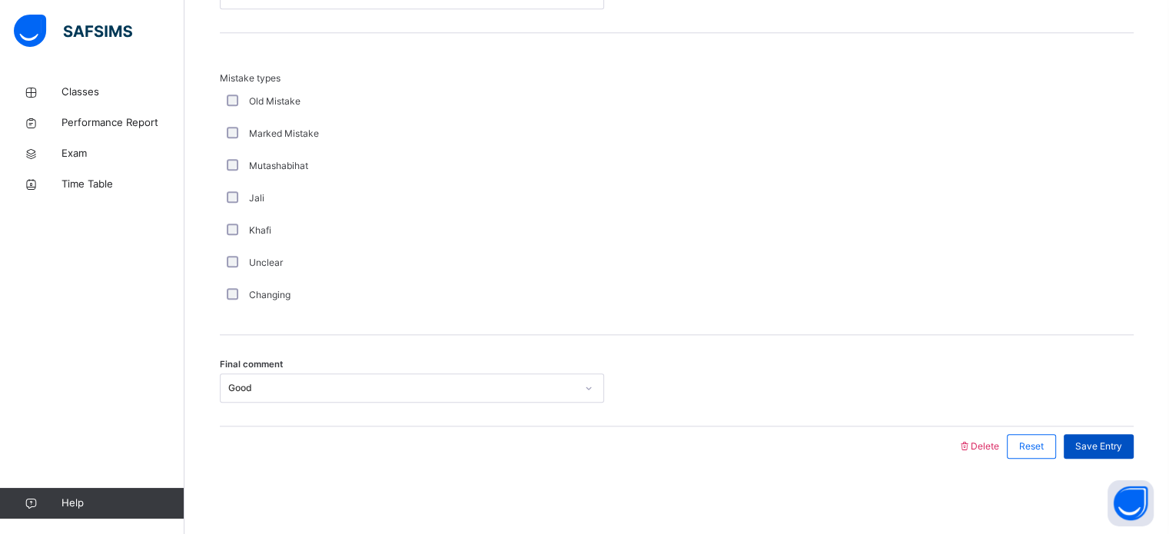
click at [1122, 442] on span "Save Entry" at bounding box center [1099, 447] width 47 height 14
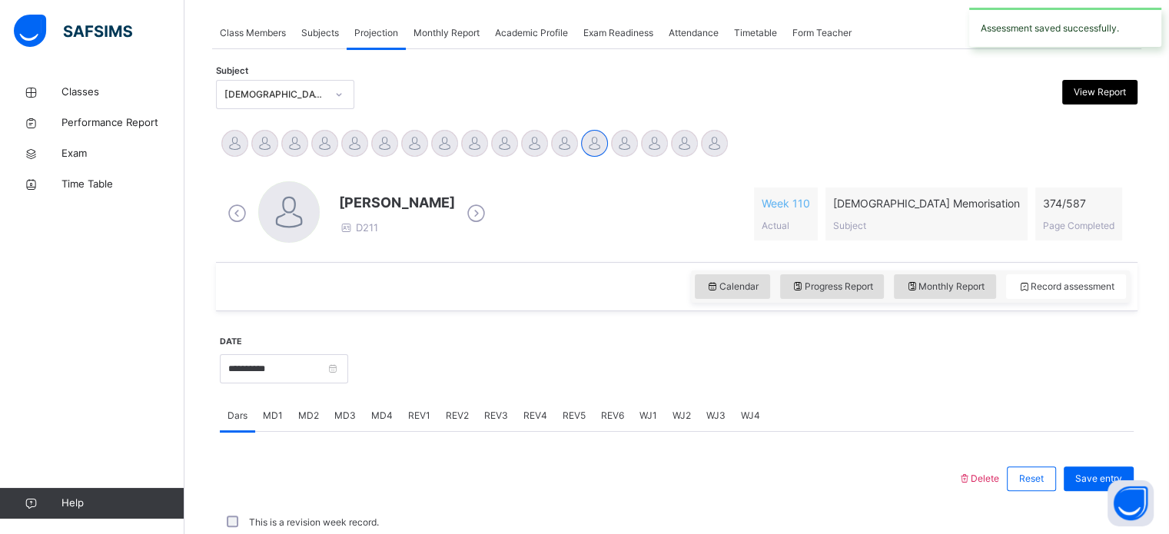
scroll to position [620, 0]
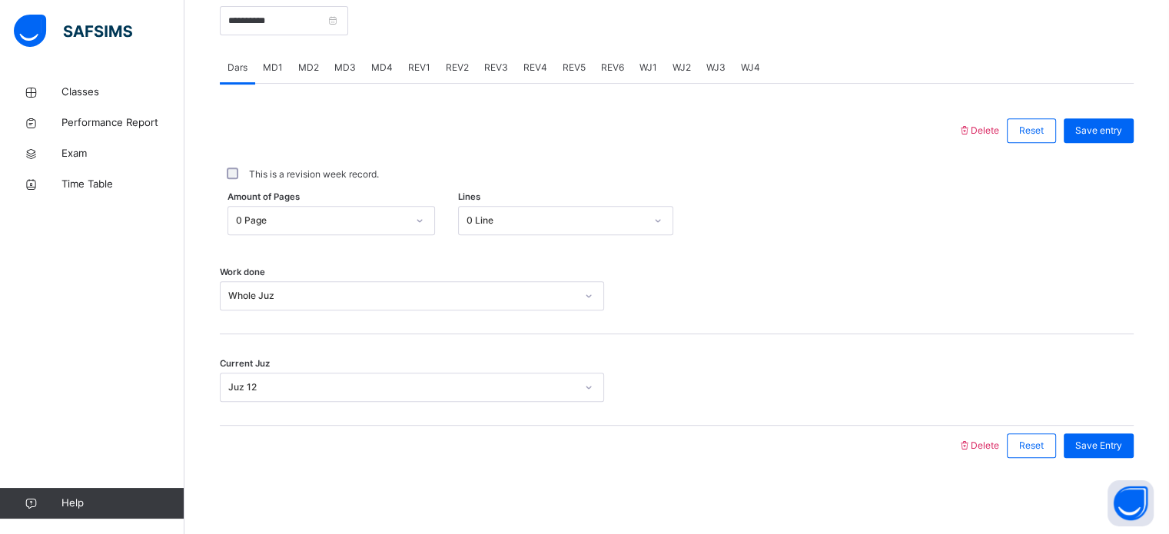
click at [500, 65] on span "REV3" at bounding box center [496, 68] width 24 height 14
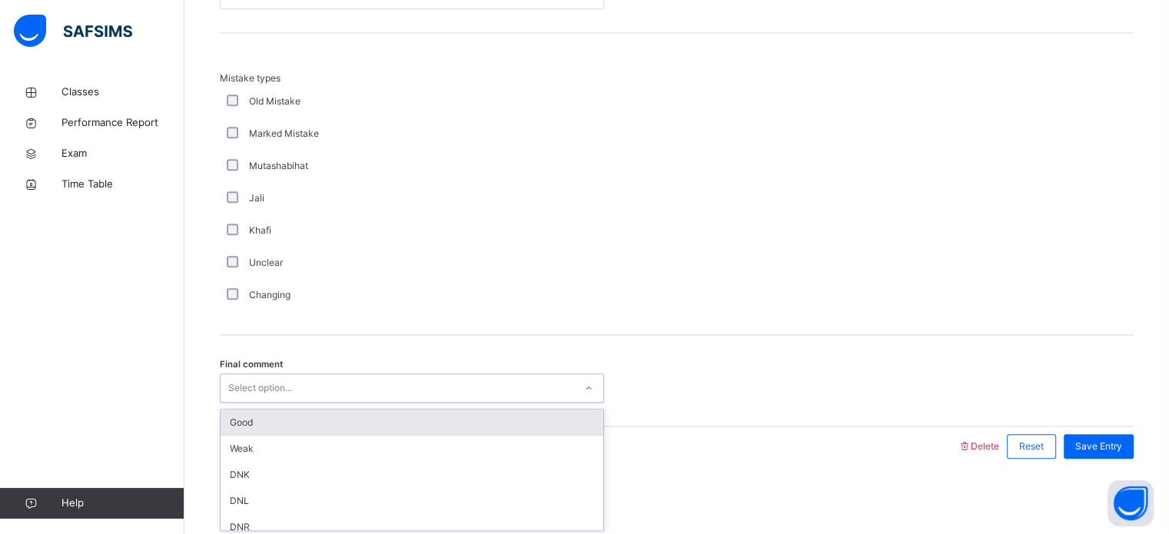
drag, startPoint x: 339, startPoint y: 400, endPoint x: 316, endPoint y: 414, distance: 27.3
click at [317, 403] on div "option Good focused, 1 of 6. 6 results available. Use Up and Down to choose opt…" at bounding box center [412, 388] width 384 height 29
click at [254, 424] on div "Good Weak DNK DNL DNR DNF" at bounding box center [412, 470] width 383 height 121
click at [254, 418] on div "Good" at bounding box center [412, 423] width 383 height 26
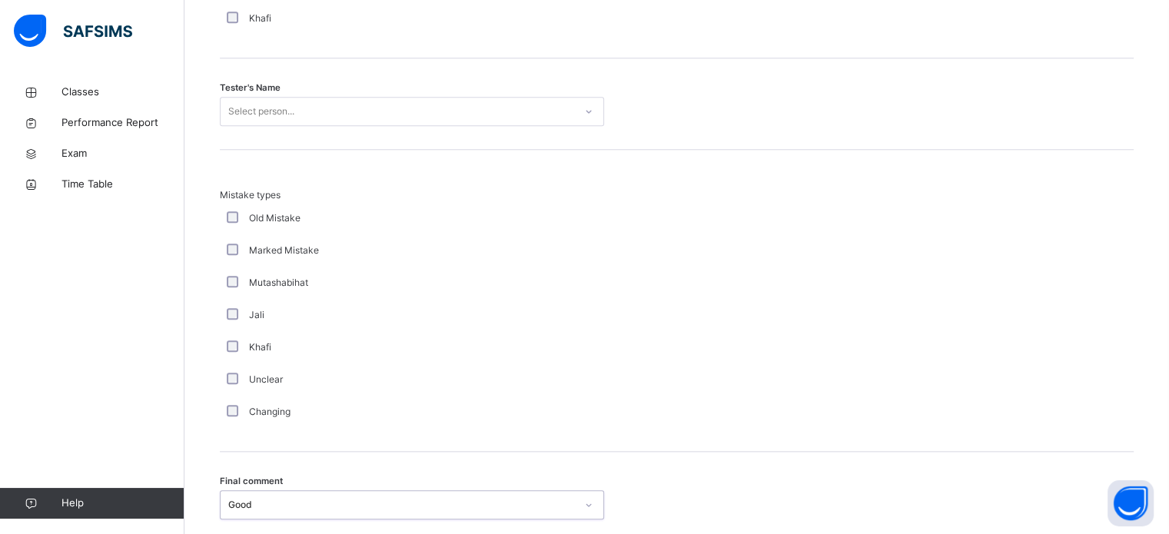
scroll to position [1565, 0]
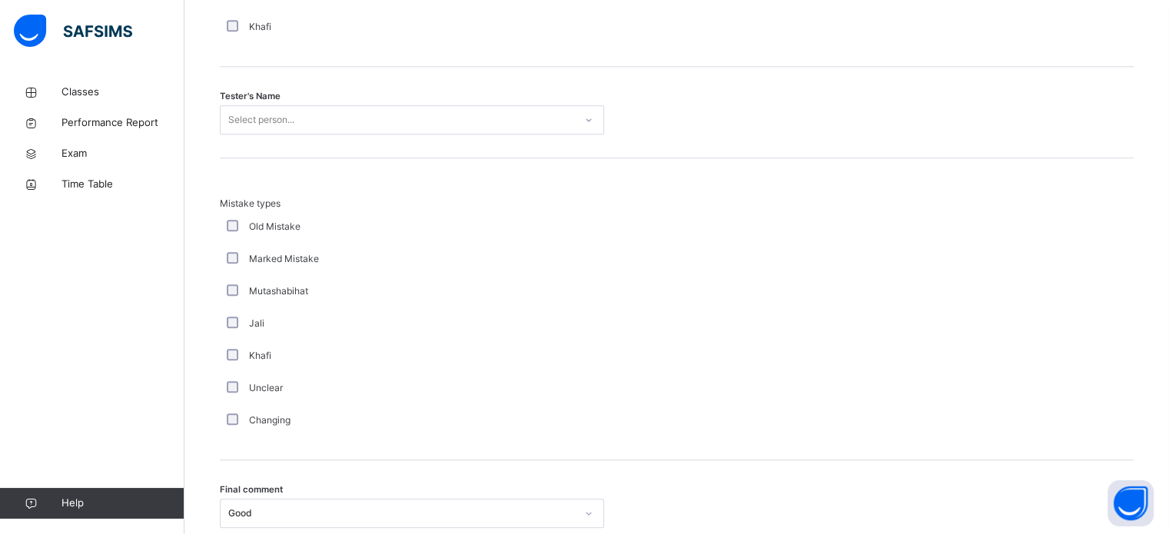
drag, startPoint x: 331, startPoint y: 101, endPoint x: 334, endPoint y: 114, distance: 12.5
click at [334, 111] on div "Tester's Name Select person..." at bounding box center [677, 112] width 914 height 91
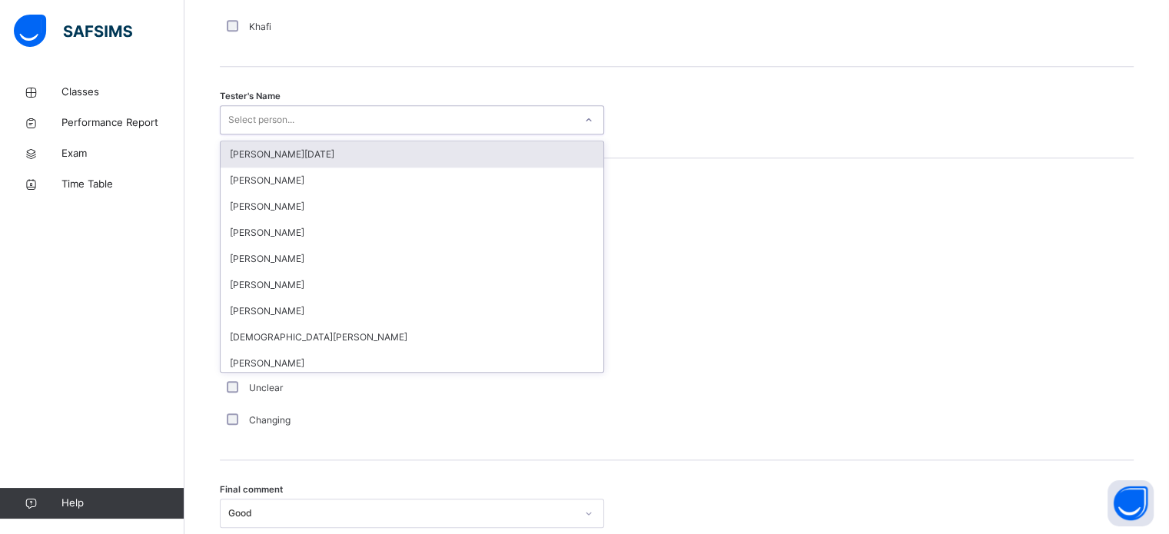
click at [334, 113] on div "Select person..." at bounding box center [398, 120] width 354 height 24
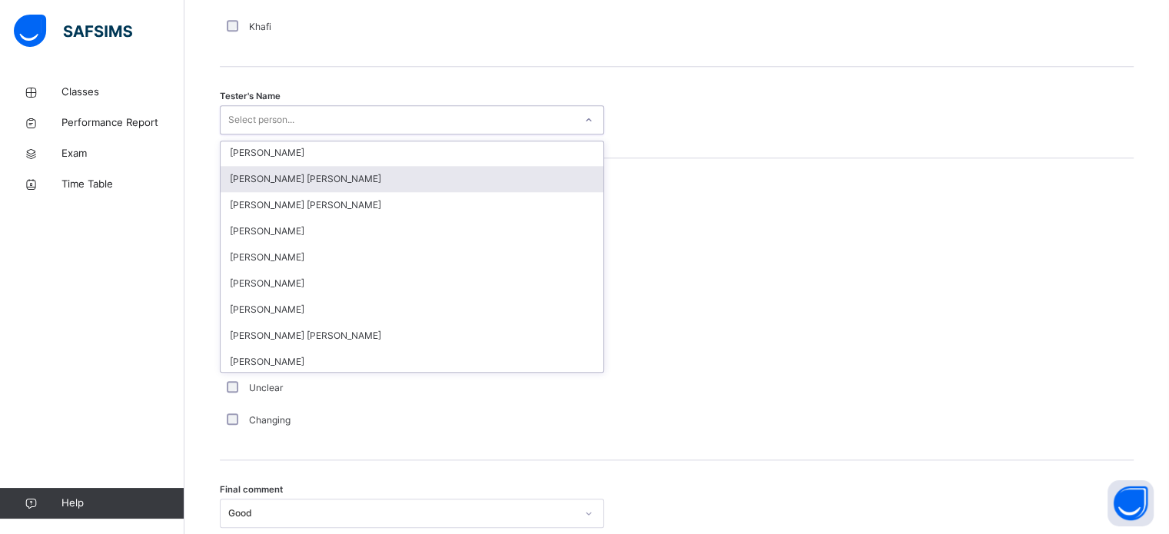
scroll to position [477, 0]
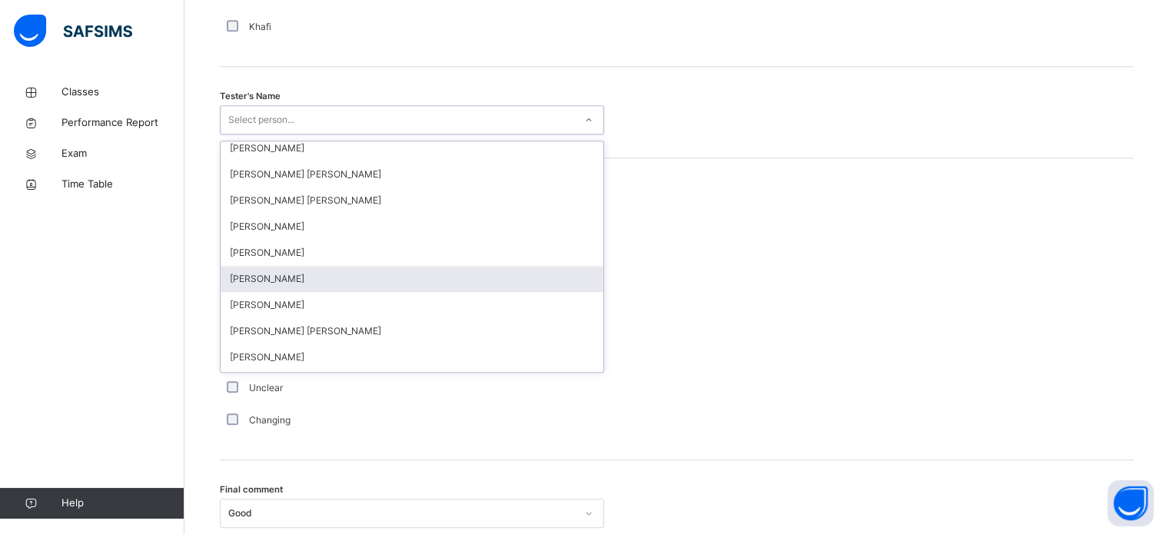
click at [367, 277] on div "[PERSON_NAME]" at bounding box center [412, 279] width 383 height 26
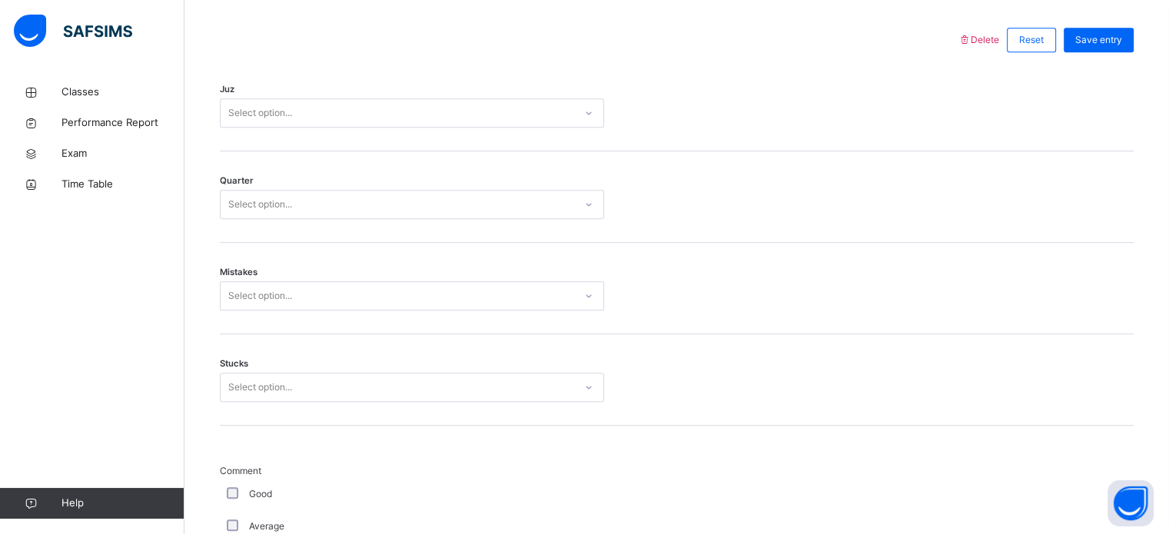
click at [268, 378] on div "Stucks Select option..." at bounding box center [677, 379] width 914 height 91
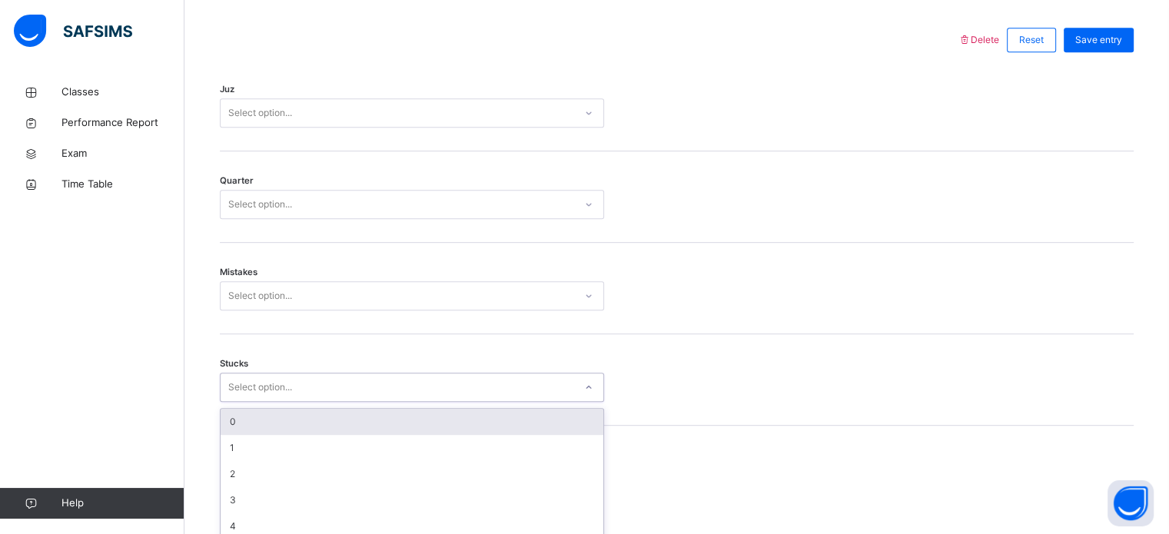
scroll to position [747, 0]
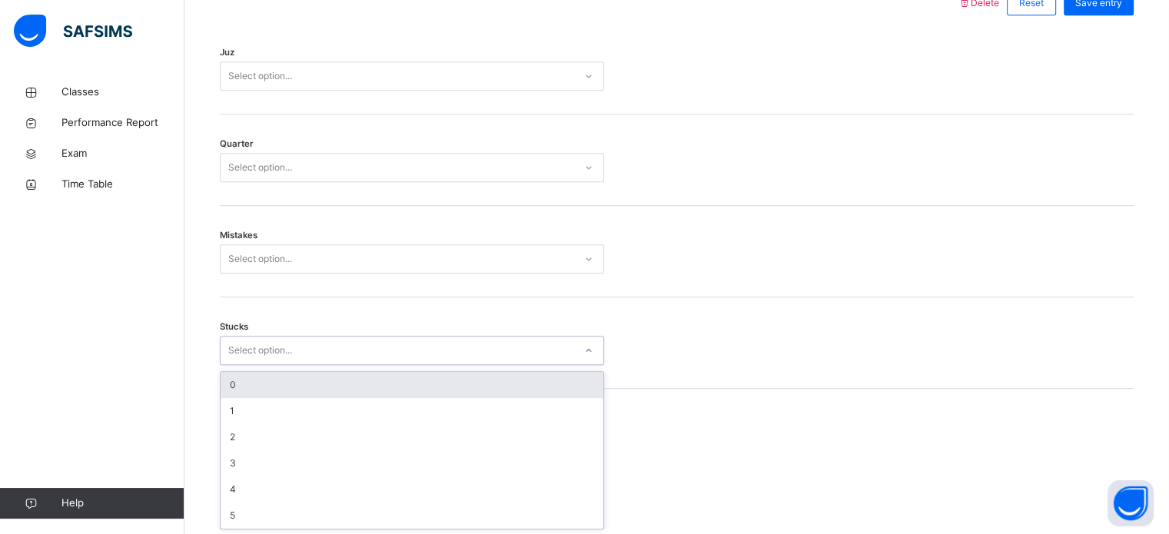
click at [261, 381] on div "0" at bounding box center [412, 385] width 383 height 26
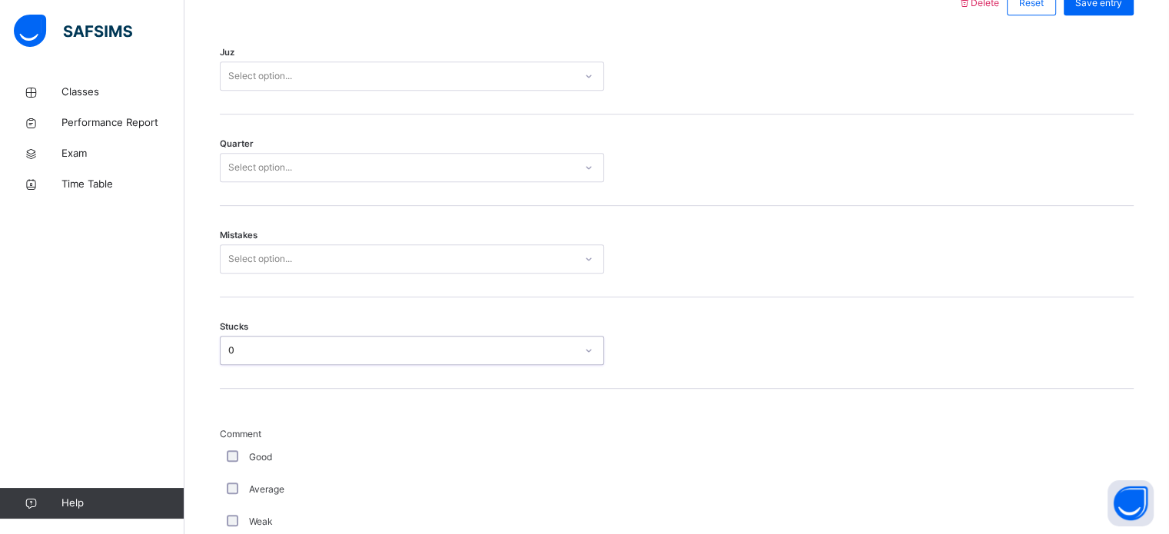
click at [228, 448] on div "Good" at bounding box center [412, 457] width 384 height 32
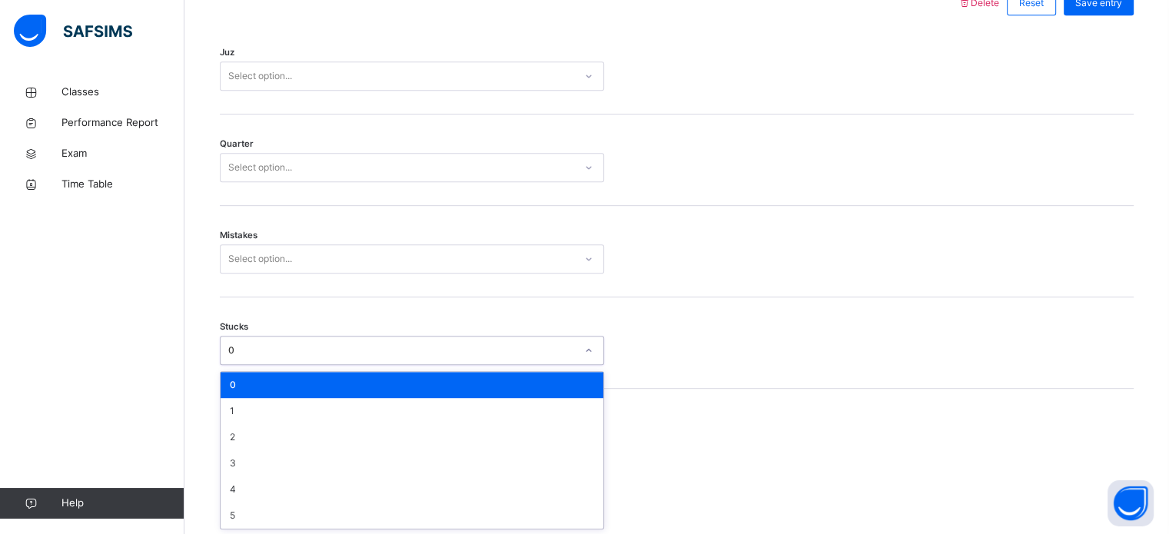
click at [235, 361] on div "0" at bounding box center [412, 350] width 384 height 29
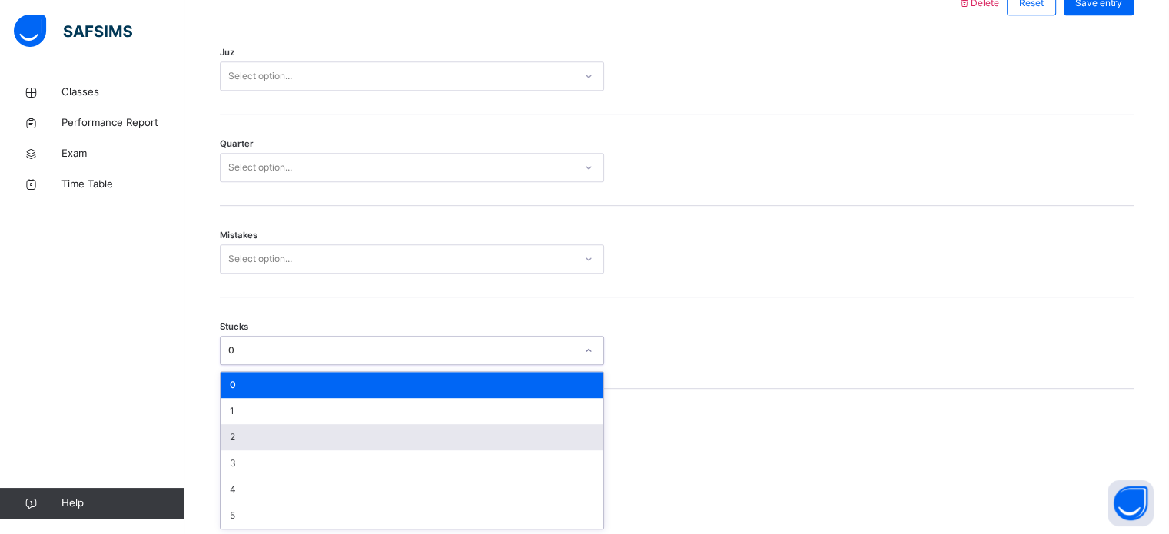
click at [254, 439] on div "2" at bounding box center [412, 437] width 383 height 26
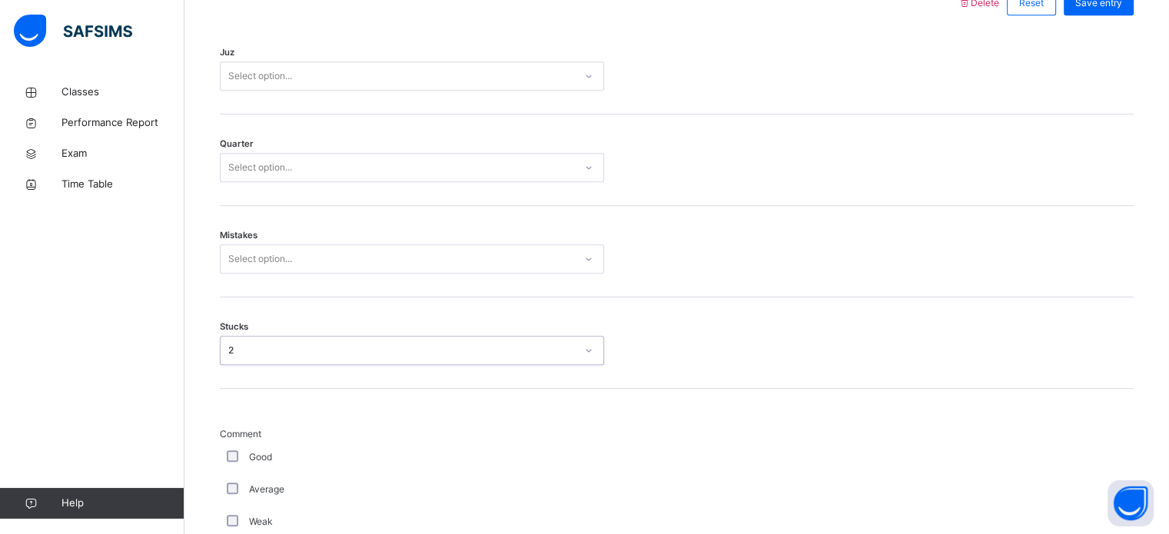
click at [249, 248] on div "Select option..." at bounding box center [260, 258] width 64 height 29
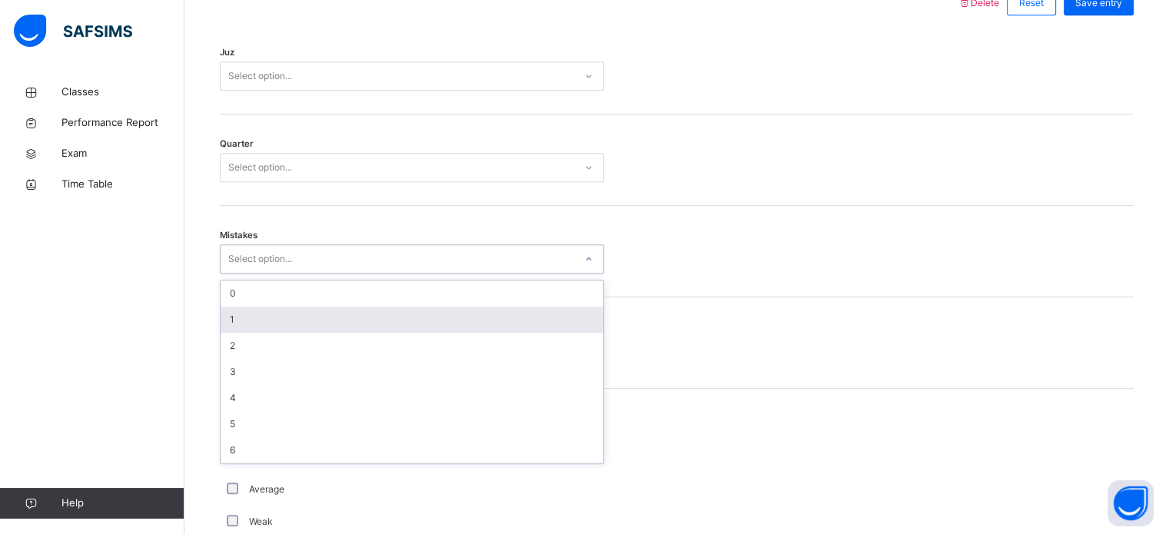
click at [261, 318] on div "1" at bounding box center [412, 320] width 383 height 26
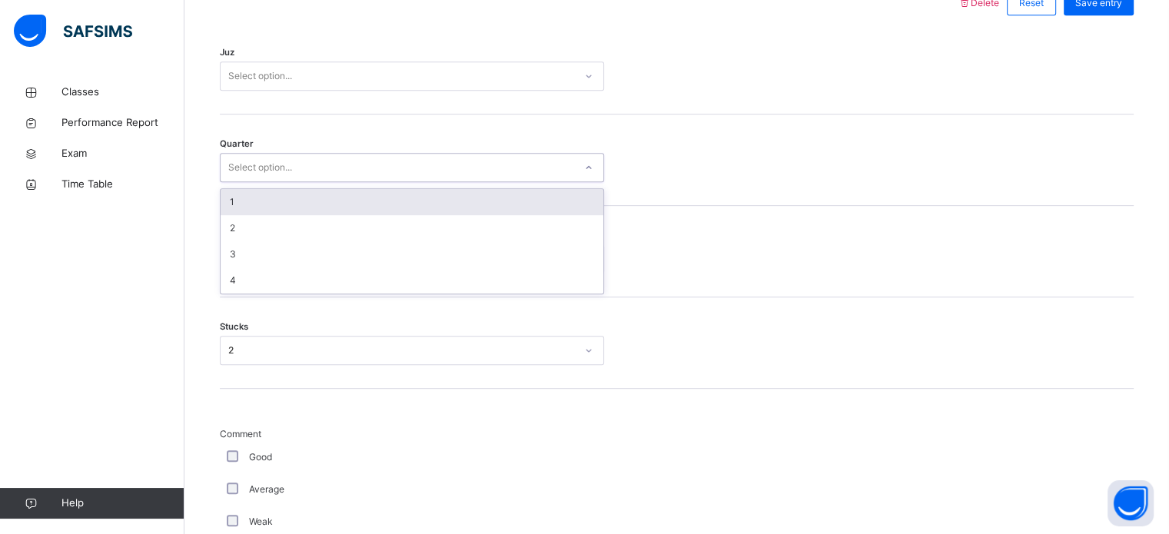
click at [251, 179] on div "Select option..." at bounding box center [412, 167] width 384 height 29
click at [251, 202] on div "1" at bounding box center [412, 202] width 383 height 26
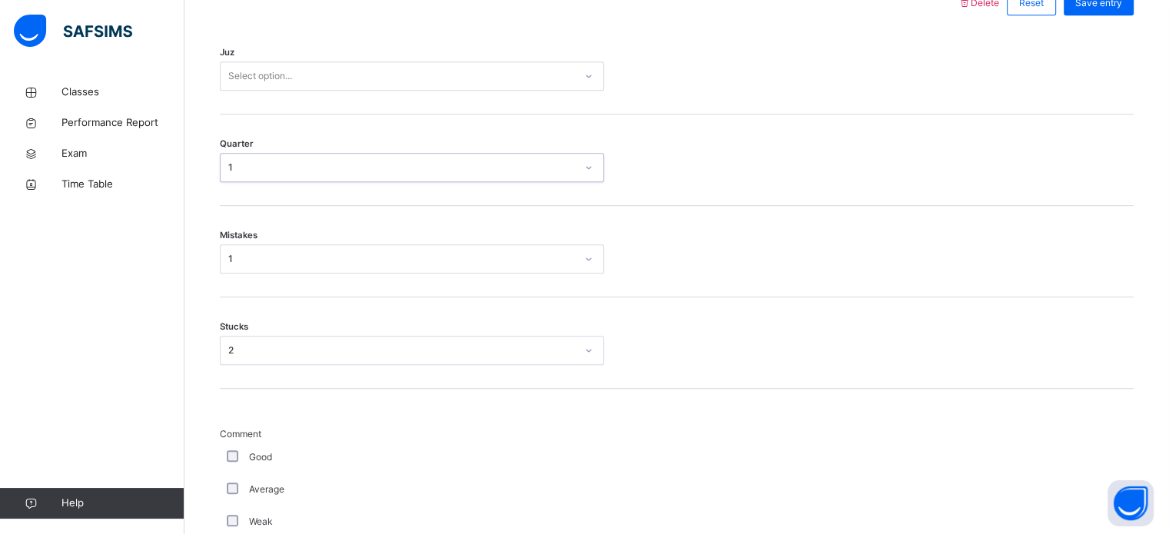
click at [248, 82] on div "Select option..." at bounding box center [412, 76] width 384 height 29
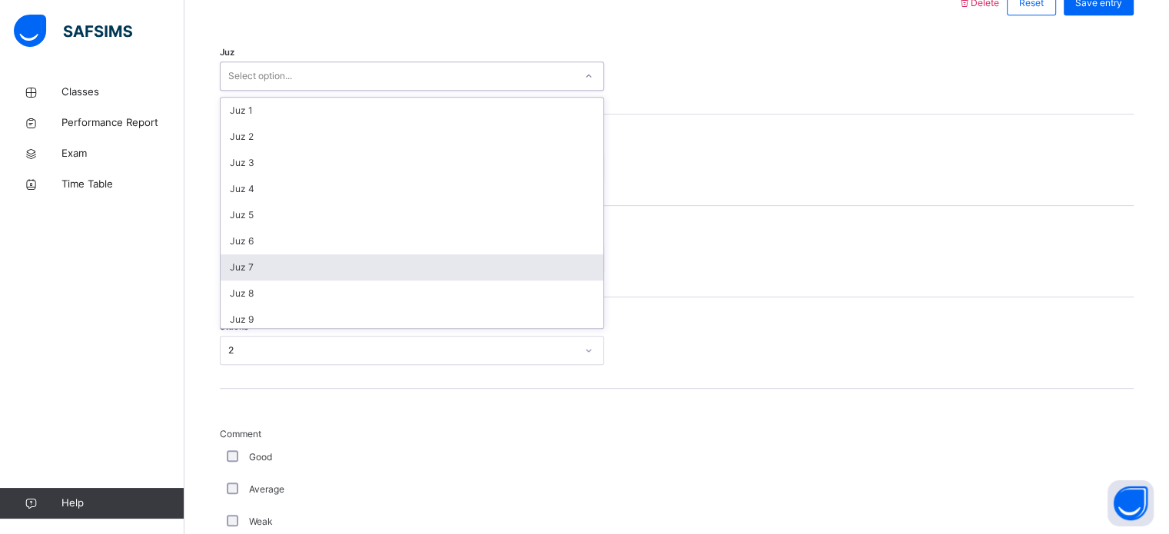
click at [260, 256] on div "Juz 7" at bounding box center [412, 267] width 383 height 26
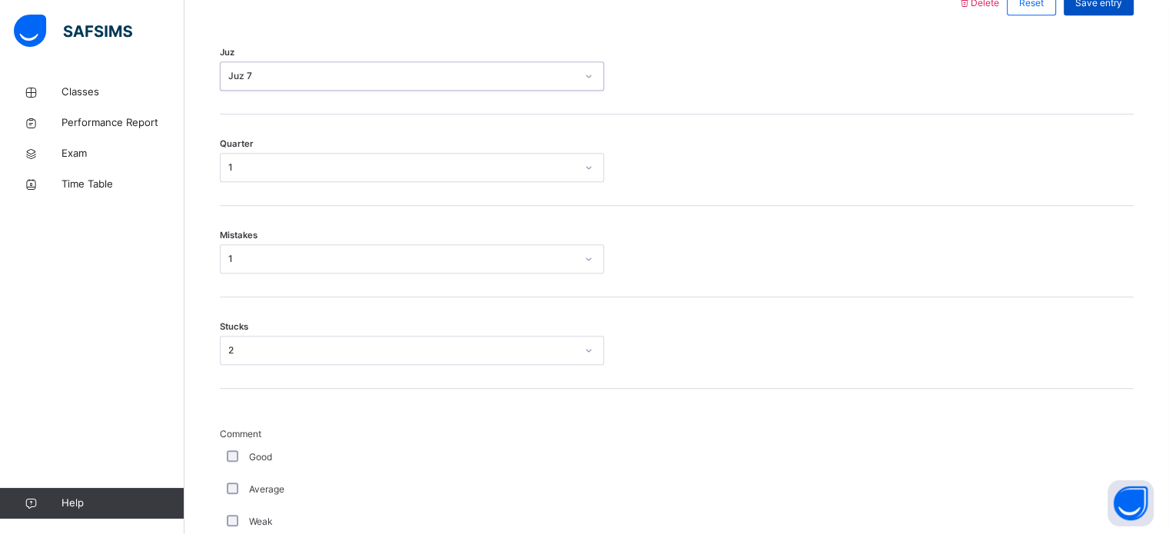
drag, startPoint x: 1092, startPoint y: 2, endPoint x: 1092, endPoint y: 11, distance: 8.5
click at [1092, 7] on span "Save entry" at bounding box center [1099, 3] width 47 height 14
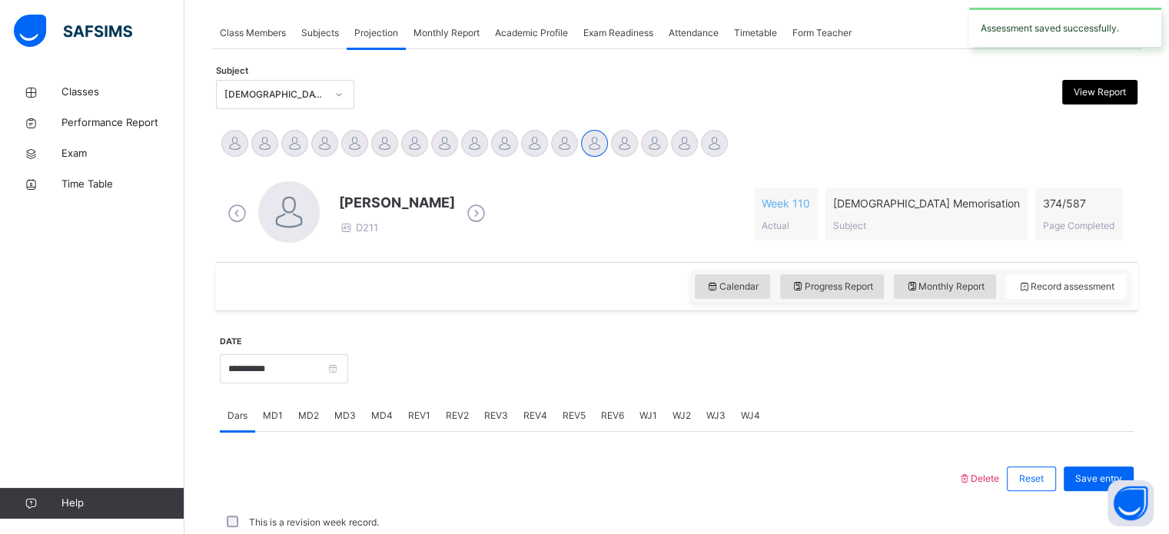
scroll to position [620, 0]
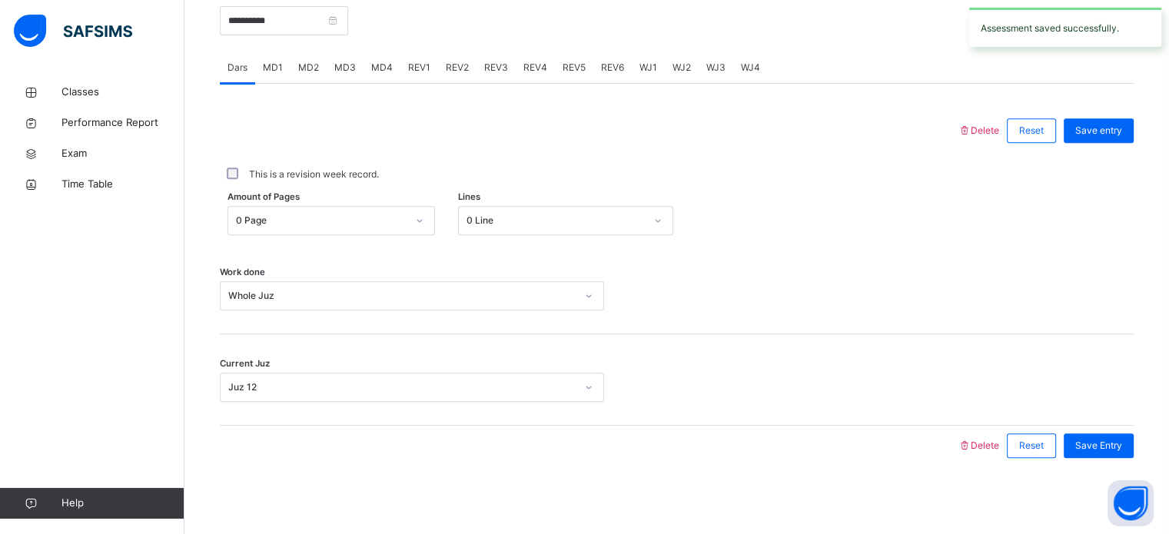
click at [528, 61] on span "REV4" at bounding box center [536, 68] width 24 height 14
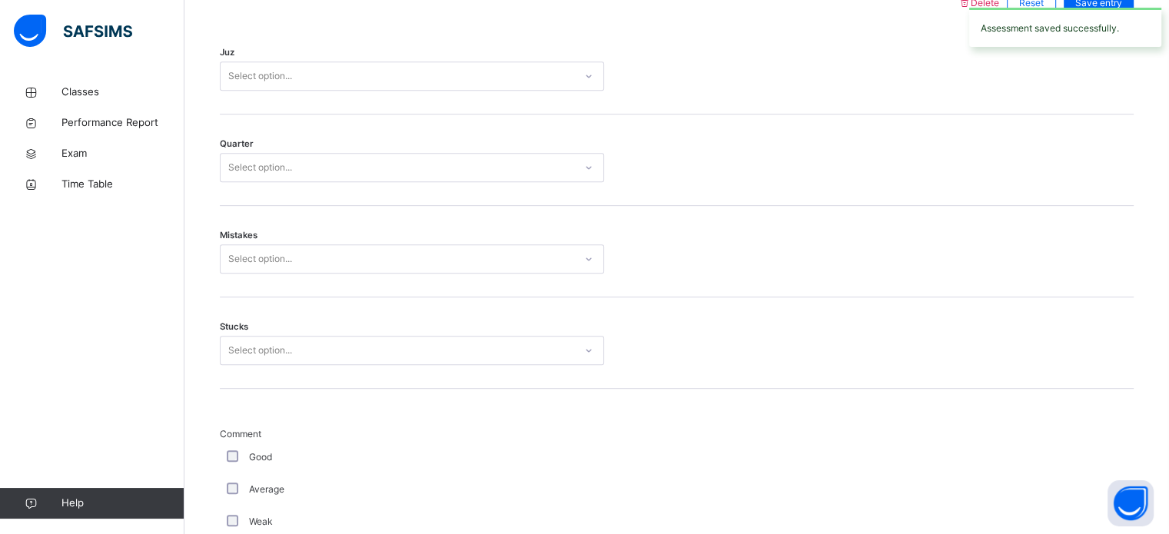
click at [366, 66] on div "Select option..." at bounding box center [398, 77] width 354 height 24
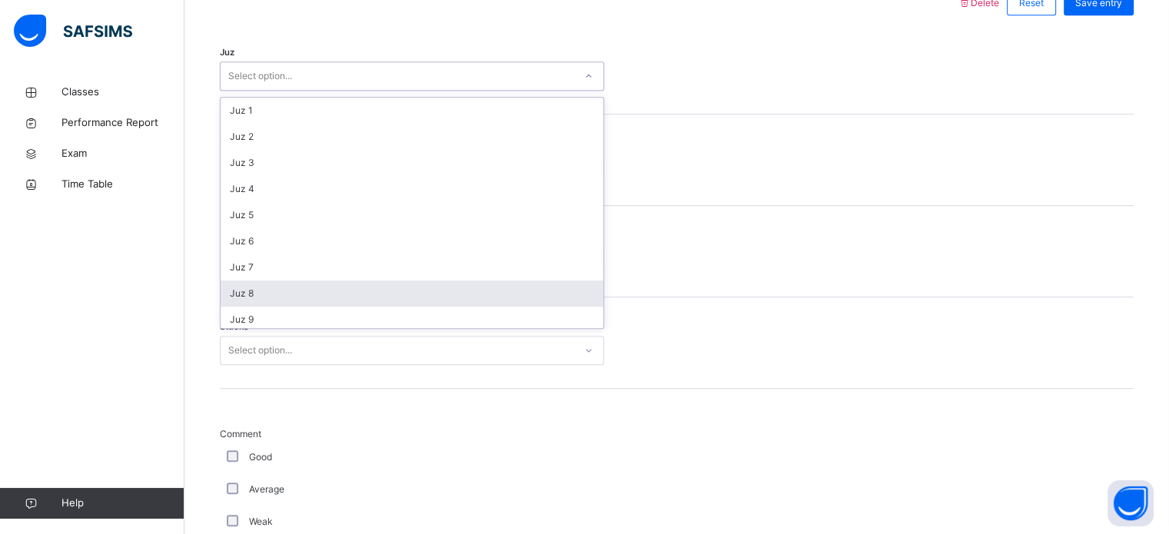
click at [250, 296] on div "Juz 8" at bounding box center [412, 294] width 383 height 26
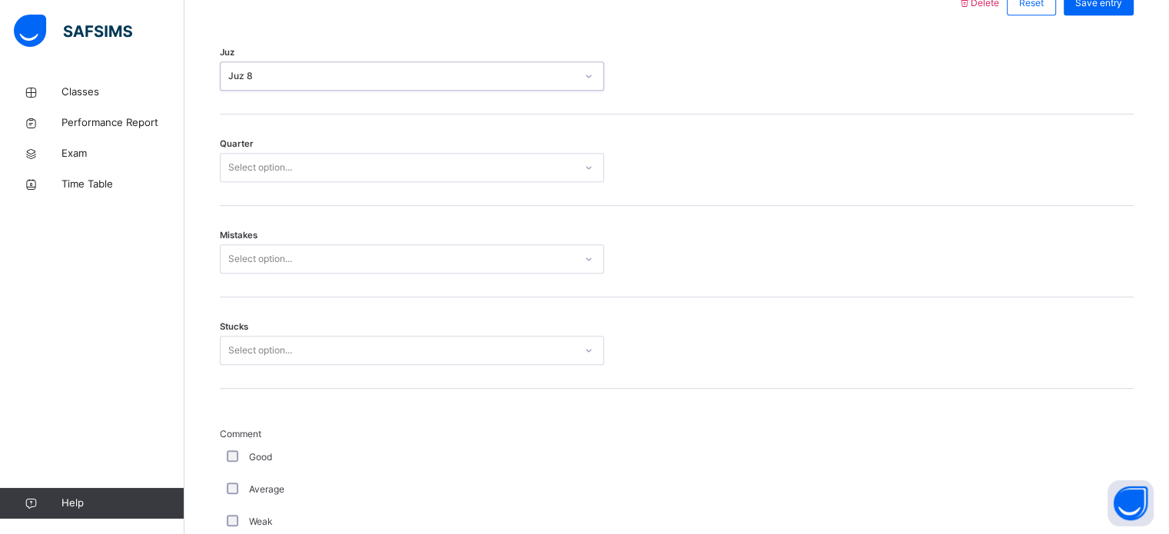
click at [237, 79] on div "Juz 8" at bounding box center [402, 76] width 348 height 14
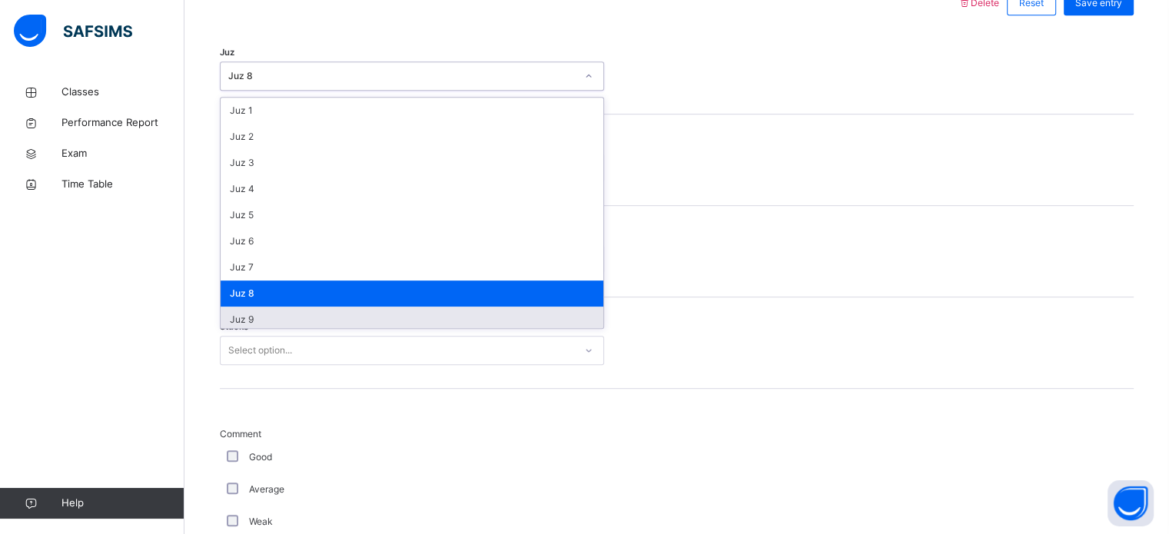
click at [284, 319] on div "Juz 9" at bounding box center [412, 320] width 383 height 26
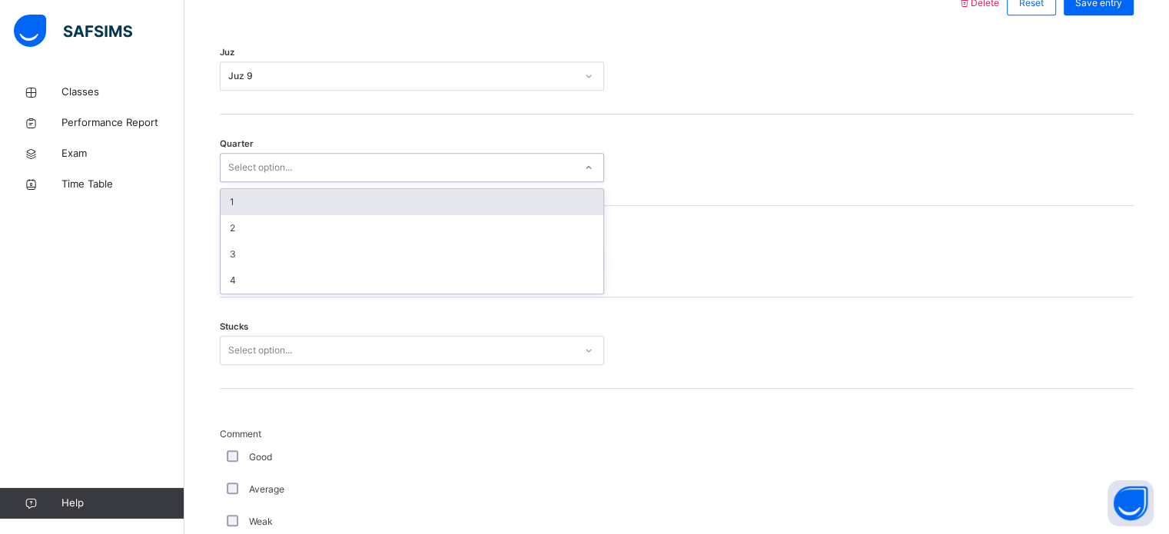
drag, startPoint x: 256, startPoint y: 151, endPoint x: 258, endPoint y: 166, distance: 14.7
click at [258, 162] on div "Select option..." at bounding box center [412, 167] width 384 height 29
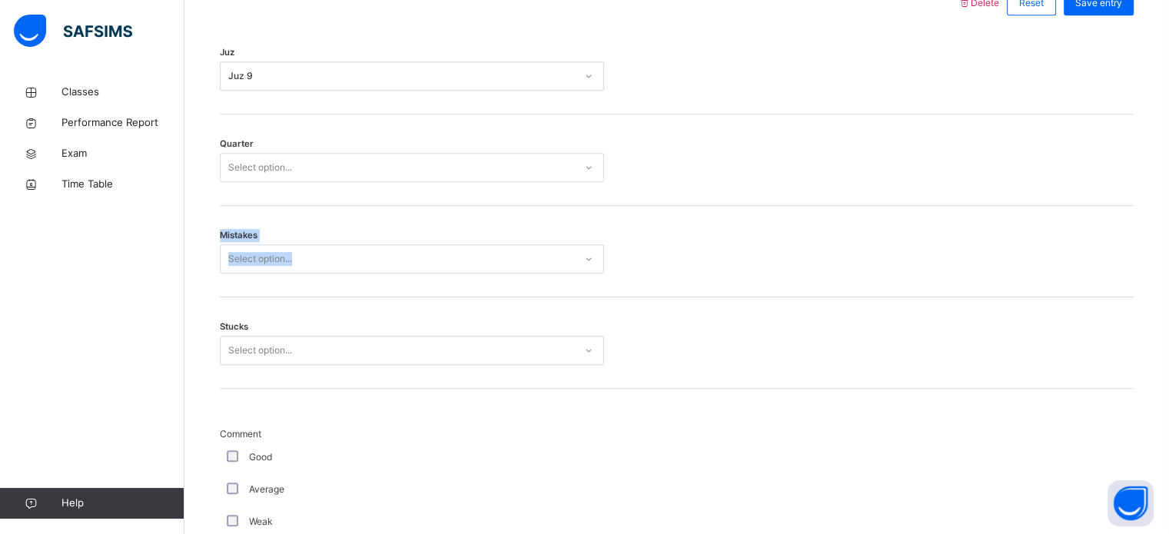
drag, startPoint x: 259, startPoint y: 186, endPoint x: 260, endPoint y: 238, distance: 51.5
drag, startPoint x: 245, startPoint y: 156, endPoint x: 248, endPoint y: 181, distance: 24.7
click at [245, 165] on div "Select option..." at bounding box center [260, 167] width 64 height 29
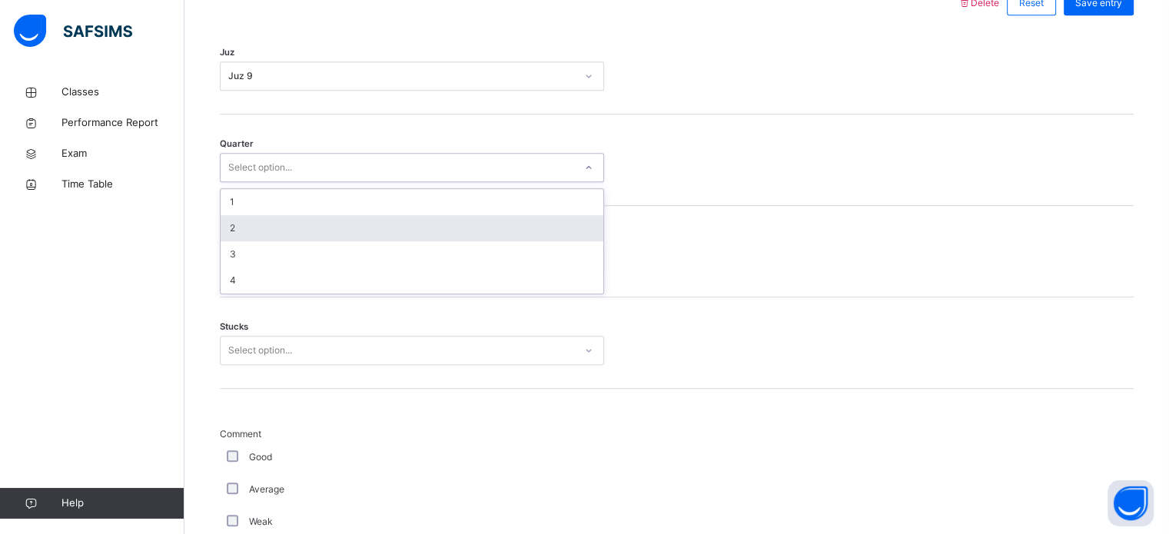
drag, startPoint x: 236, startPoint y: 219, endPoint x: 238, endPoint y: 227, distance: 8.0
click at [238, 221] on div "2" at bounding box center [412, 228] width 383 height 26
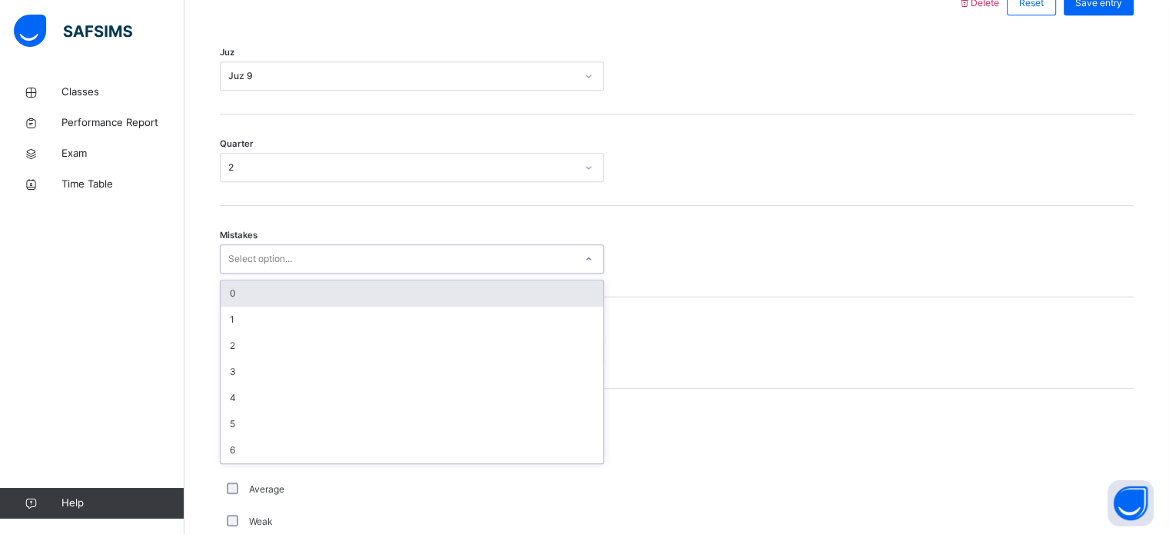
click at [248, 253] on div "Select option..." at bounding box center [260, 258] width 64 height 29
click at [237, 300] on div "0" at bounding box center [412, 294] width 383 height 26
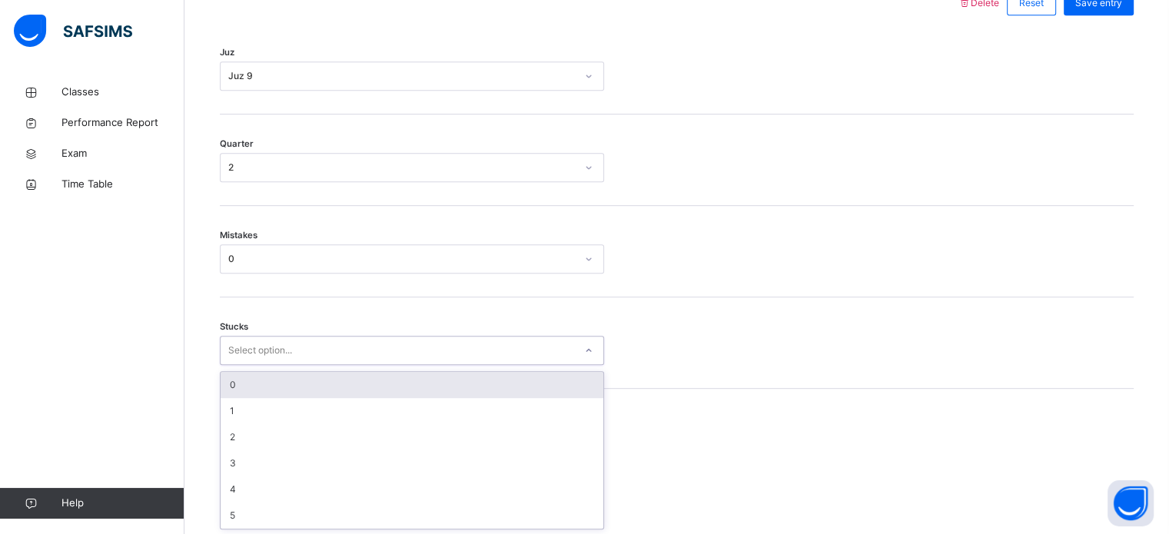
click at [239, 341] on div "Select option..." at bounding box center [260, 350] width 64 height 29
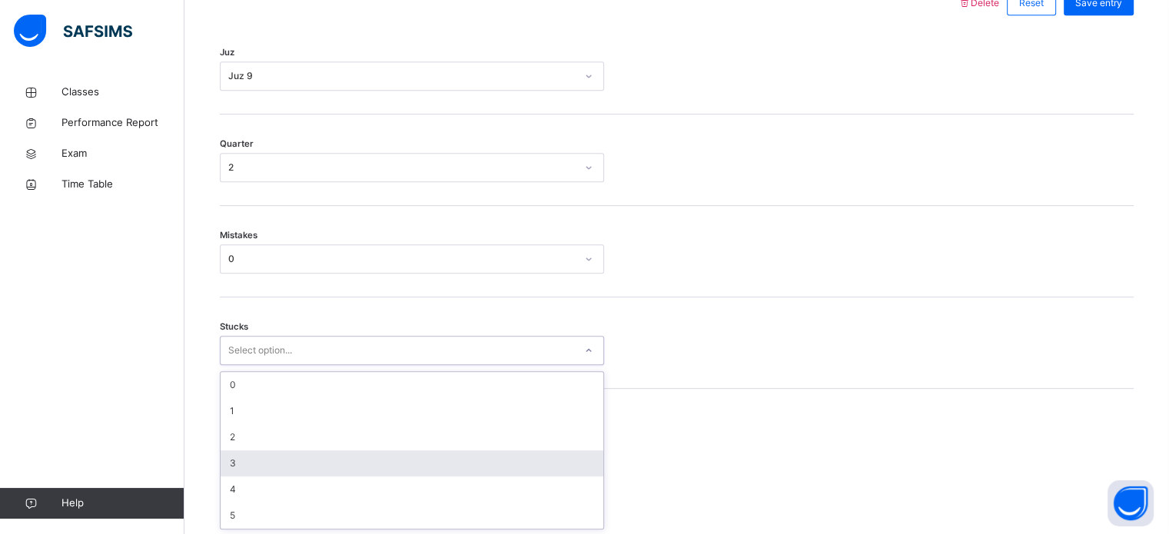
click at [267, 457] on div "3" at bounding box center [412, 464] width 383 height 26
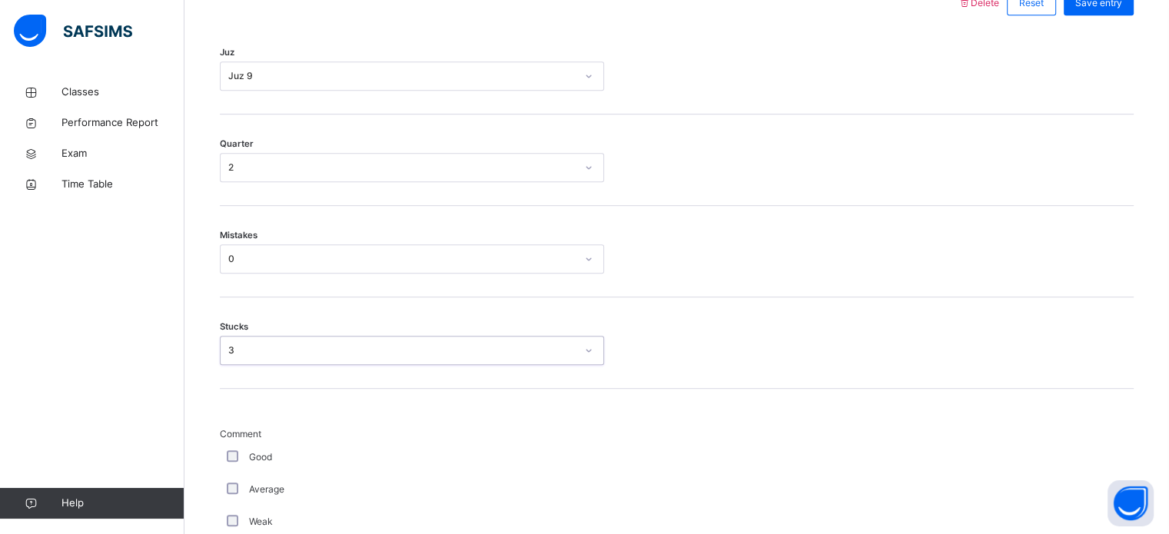
drag, startPoint x: 222, startPoint y: 356, endPoint x: 227, endPoint y: 367, distance: 12.4
click at [224, 357] on div "3" at bounding box center [398, 351] width 354 height 24
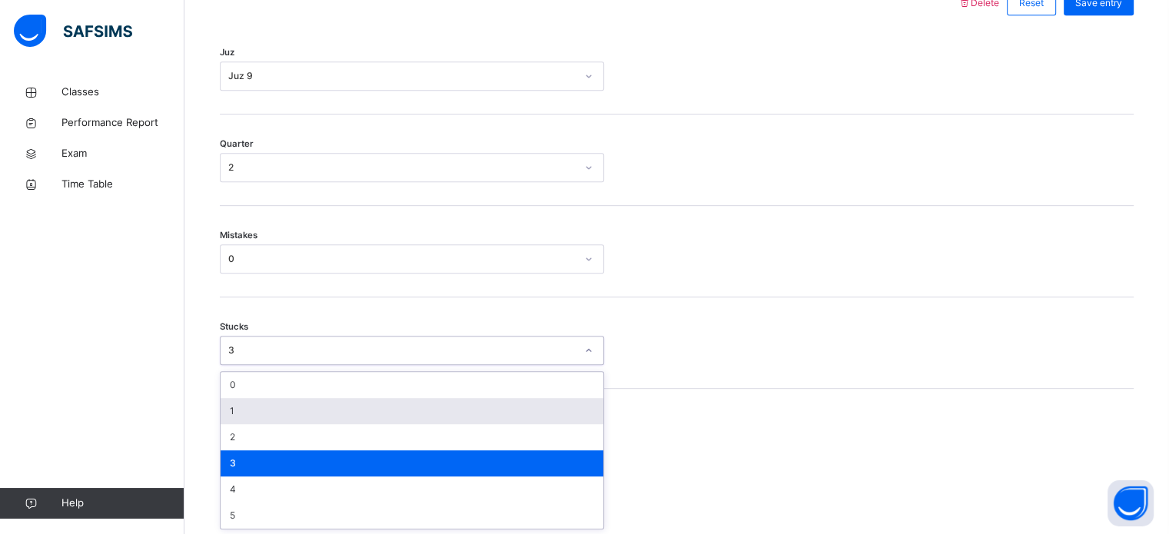
click at [235, 421] on div "1" at bounding box center [412, 411] width 383 height 26
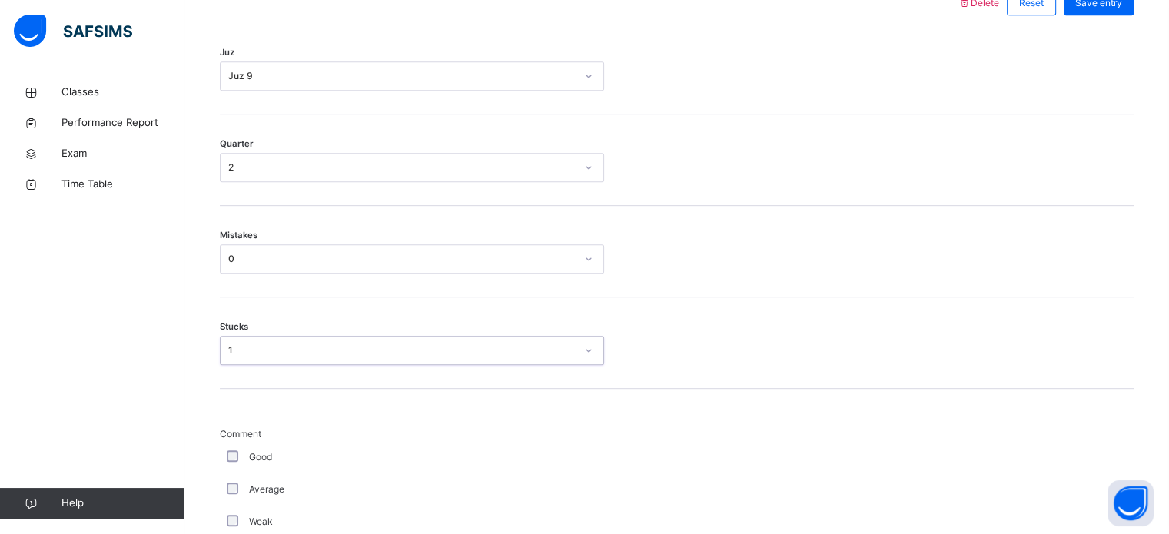
click at [244, 338] on div "1" at bounding box center [412, 350] width 384 height 29
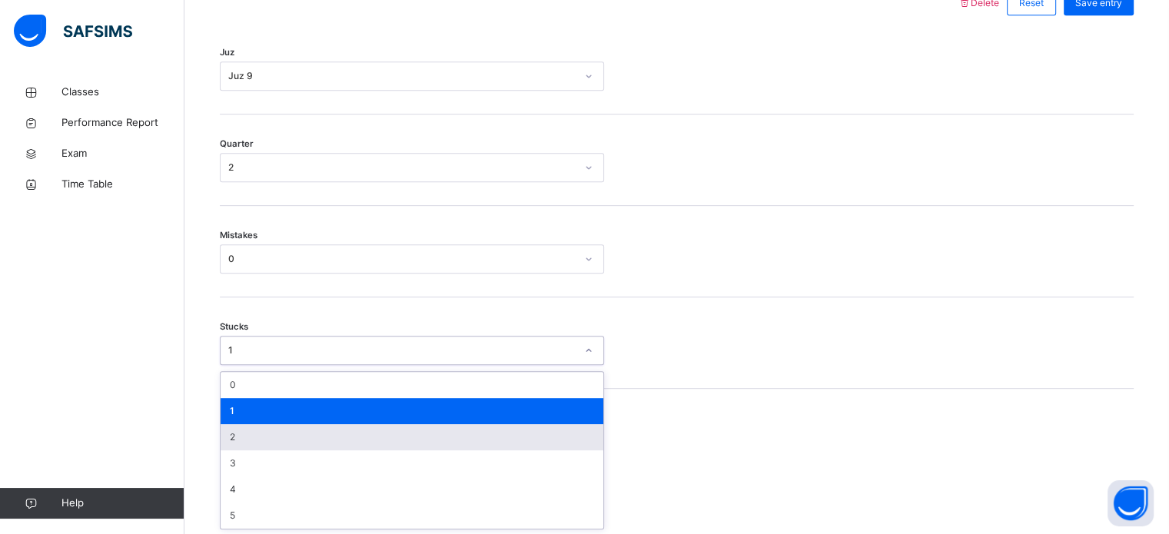
click at [268, 437] on div "2" at bounding box center [412, 437] width 383 height 26
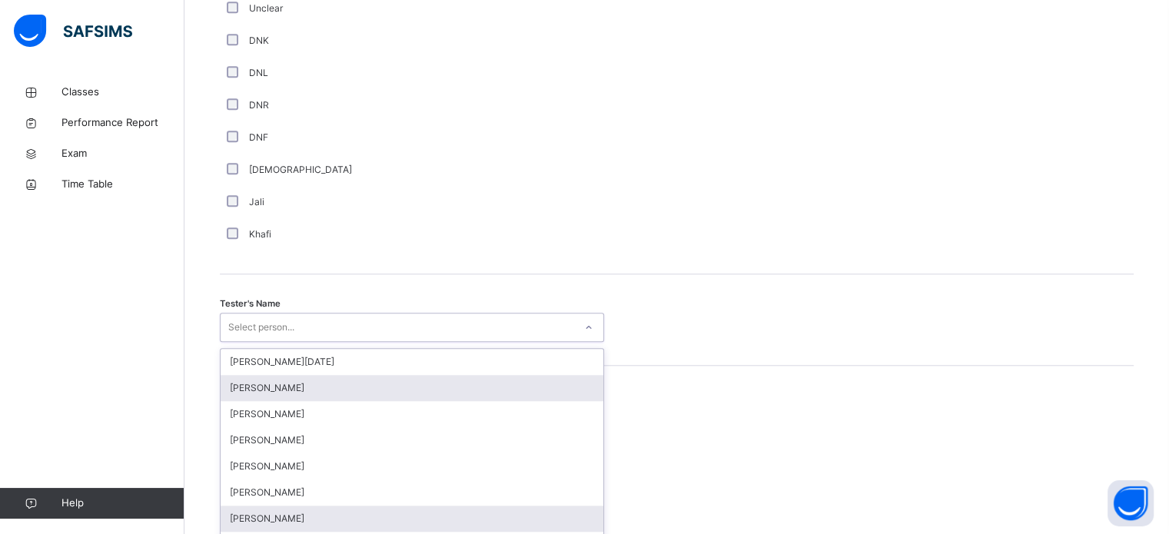
drag, startPoint x: 278, startPoint y: 480, endPoint x: 271, endPoint y: 469, distance: 12.8
click at [277, 342] on div "option [PERSON_NAME] focused, 2 of 88. 88 results available. Use Up and Down to…" at bounding box center [412, 327] width 384 height 29
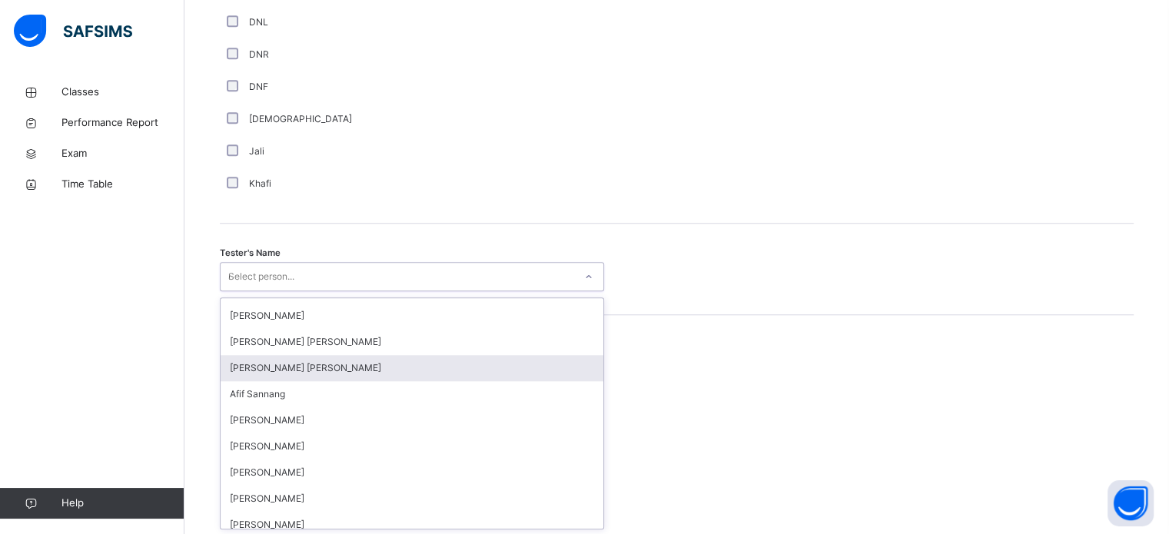
scroll to position [0, 0]
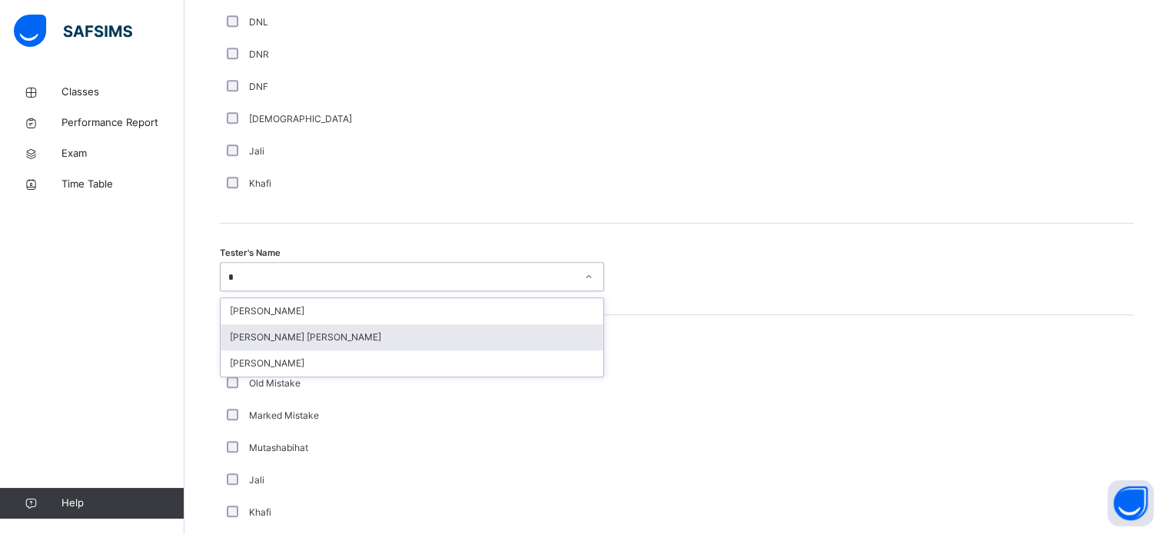
type input "**"
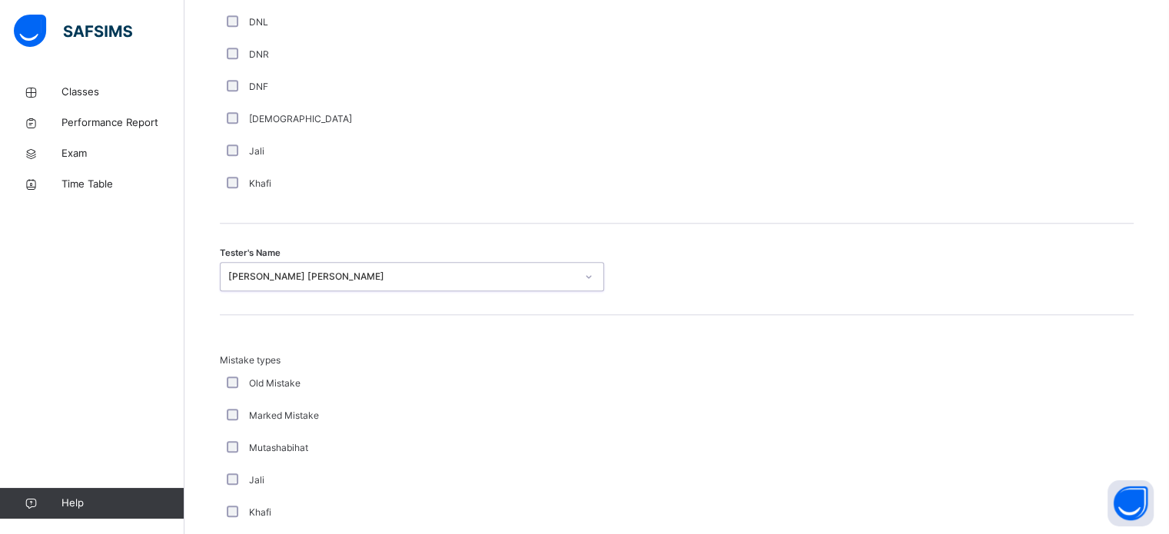
click at [308, 265] on div "[PERSON_NAME] [PERSON_NAME]" at bounding box center [398, 277] width 354 height 24
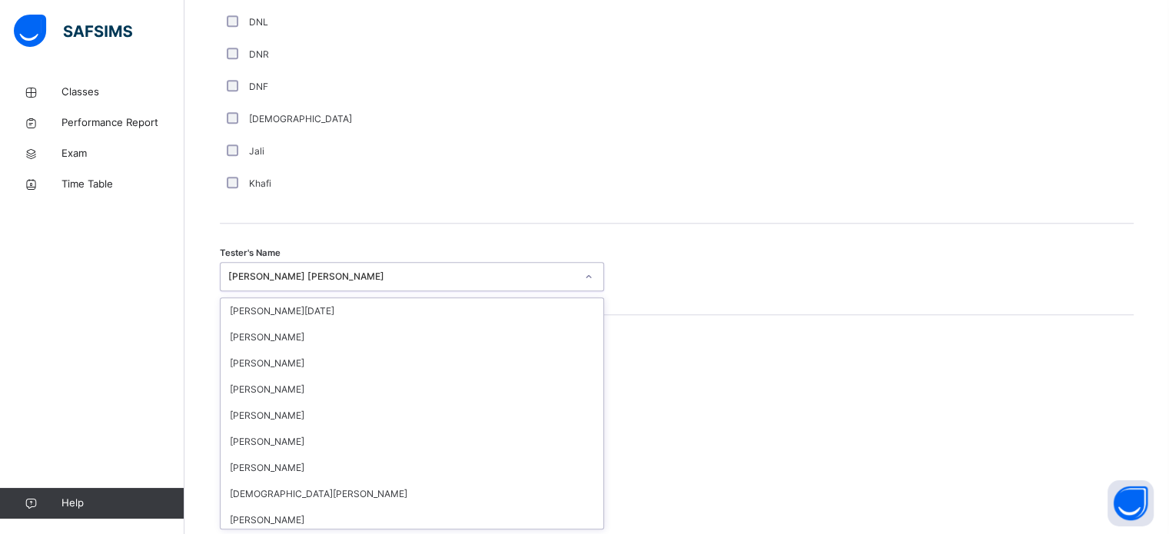
scroll to position [65, 0]
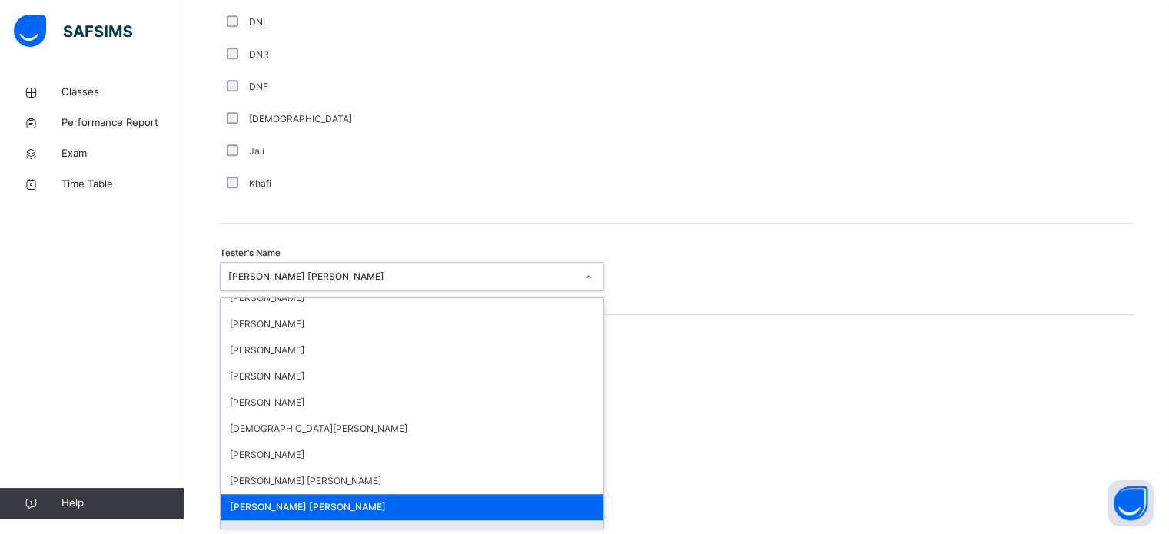
click at [294, 520] on div "Afif Sannang" at bounding box center [412, 533] width 383 height 26
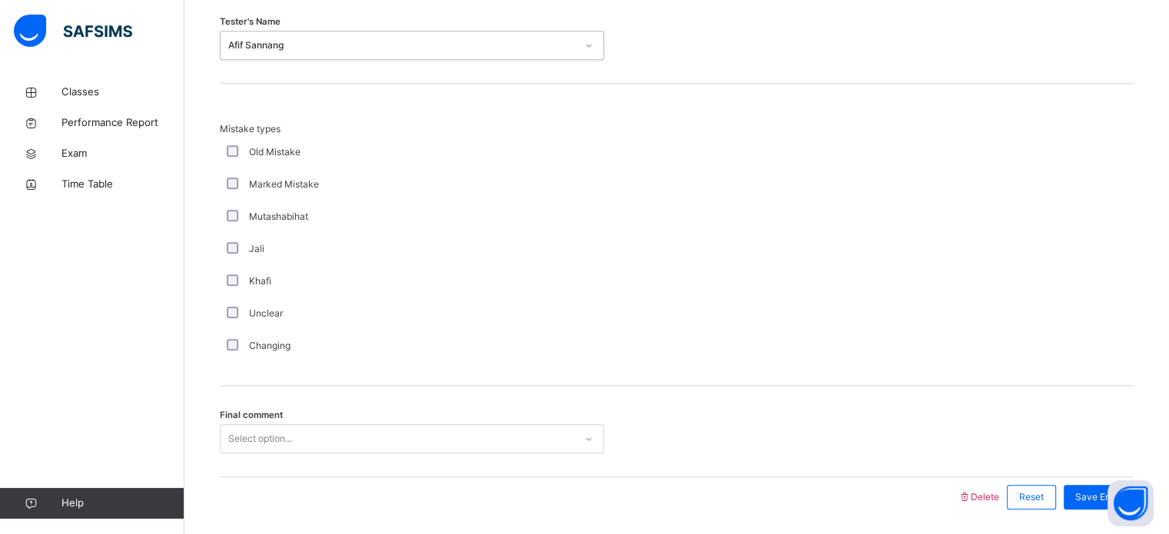
scroll to position [1691, 0]
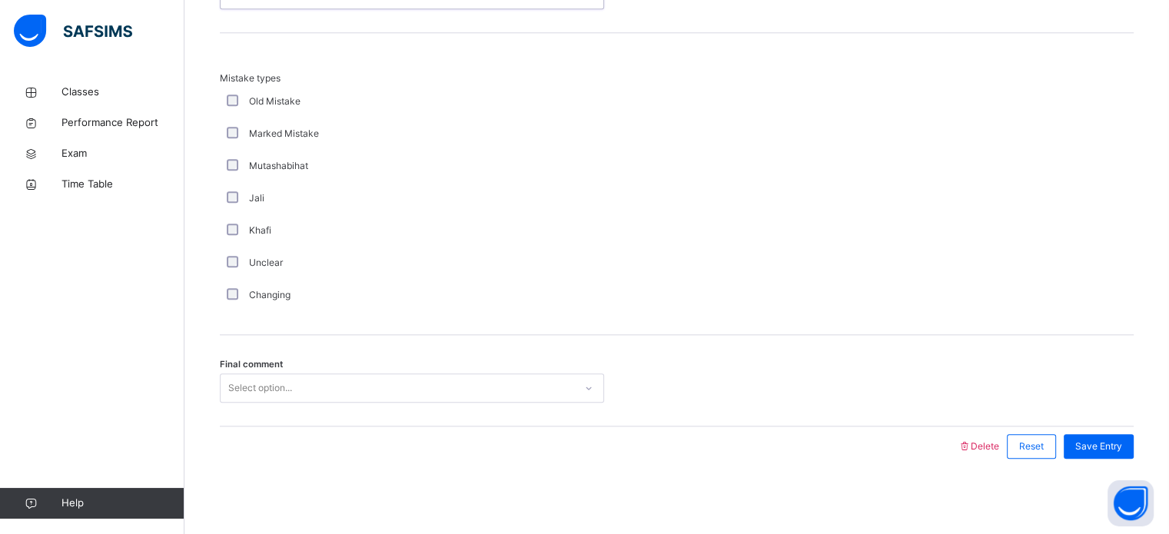
click at [294, 388] on div "Select option..." at bounding box center [398, 389] width 354 height 24
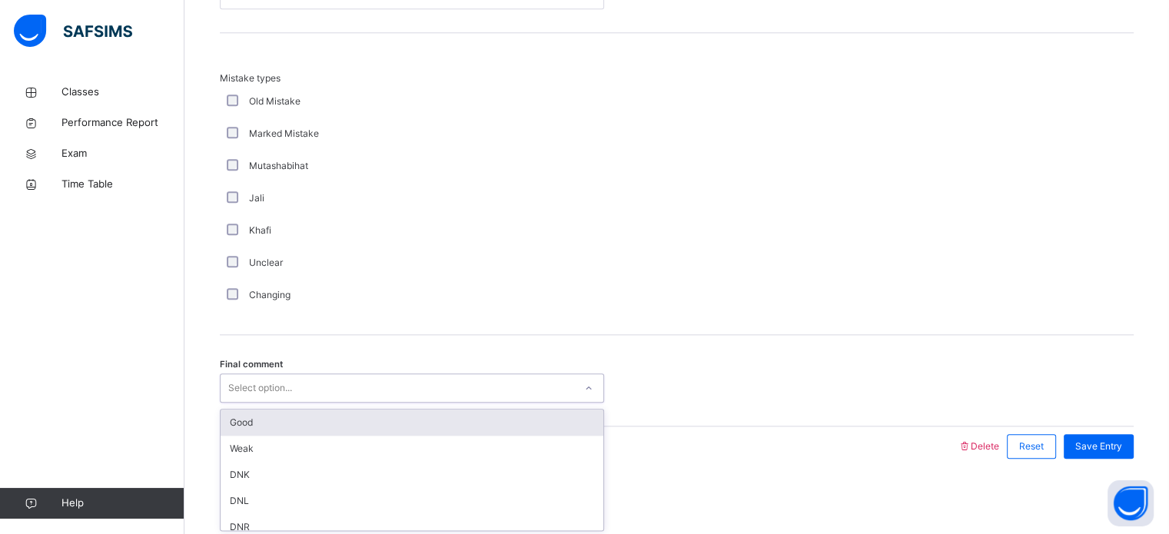
click at [246, 430] on div "Good" at bounding box center [412, 423] width 383 height 26
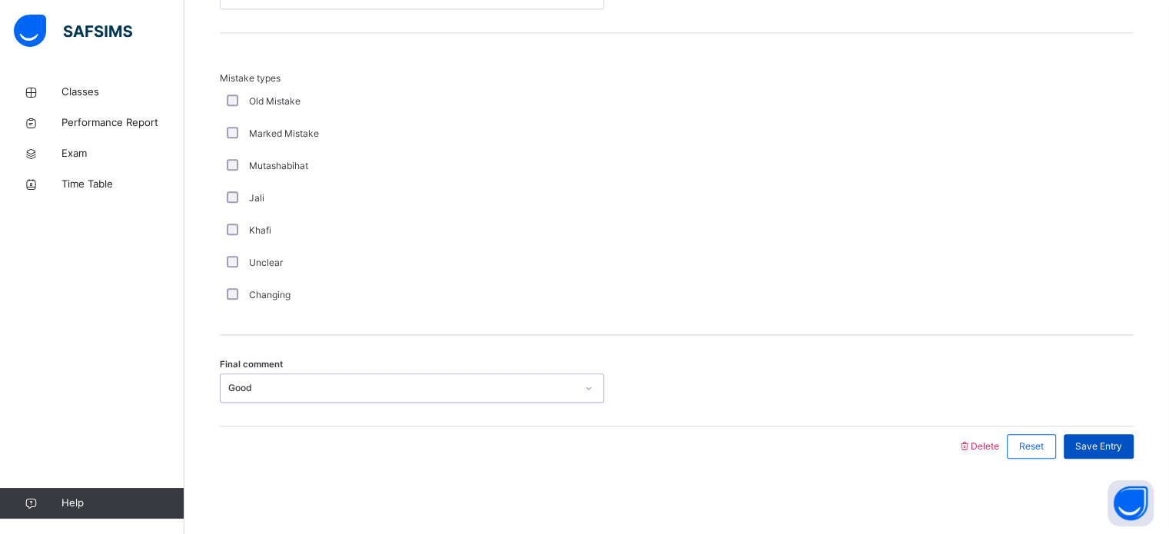
click at [1104, 436] on div "Save Entry" at bounding box center [1099, 446] width 70 height 25
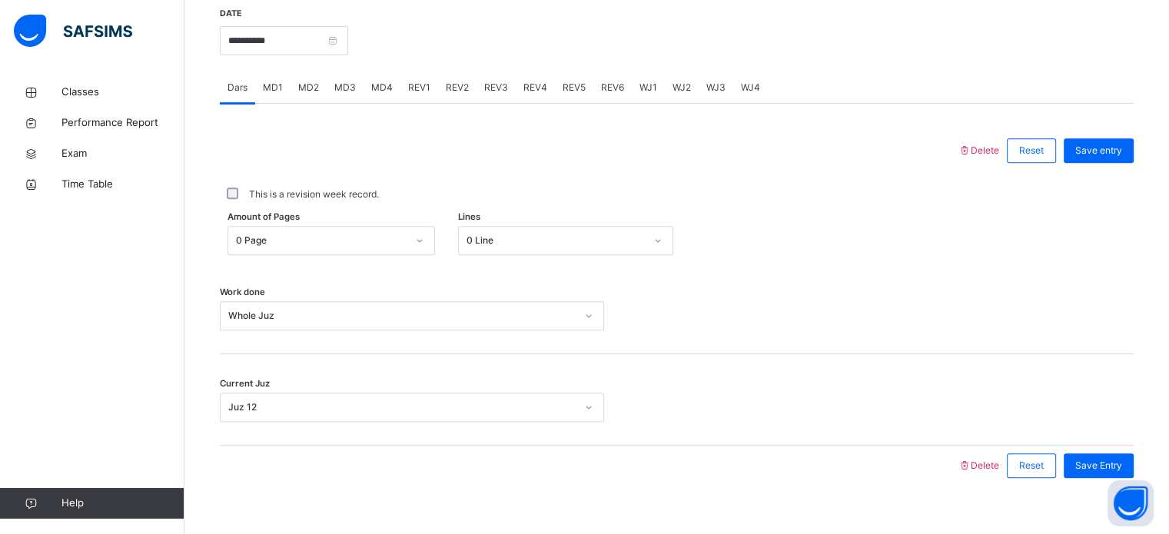
scroll to position [597, 0]
click at [646, 84] on span "WJ1" at bounding box center [649, 91] width 18 height 14
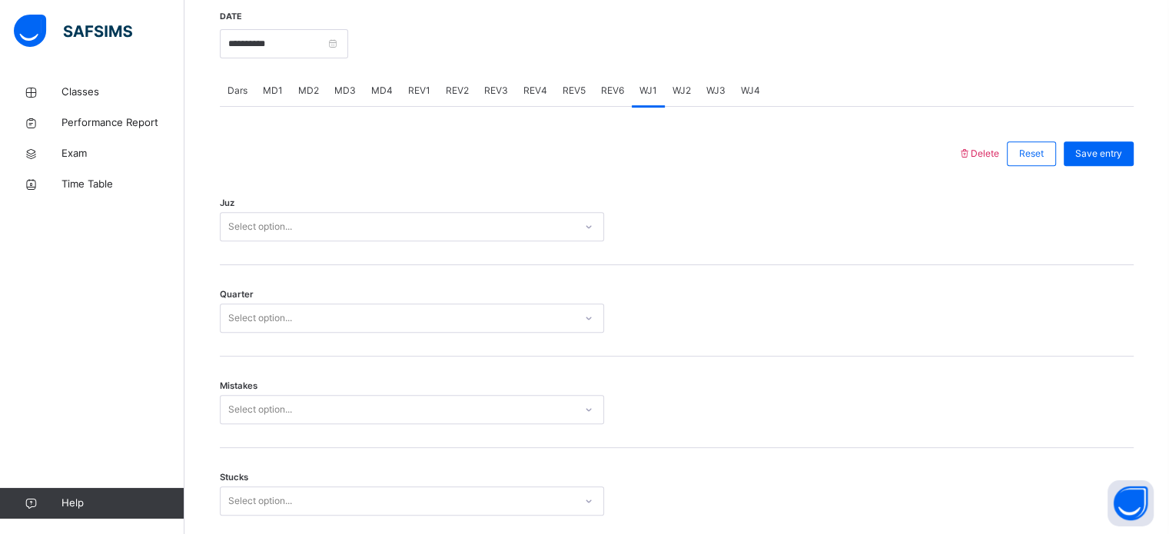
click at [323, 241] on div "Juz Select option..." at bounding box center [677, 219] width 914 height 91
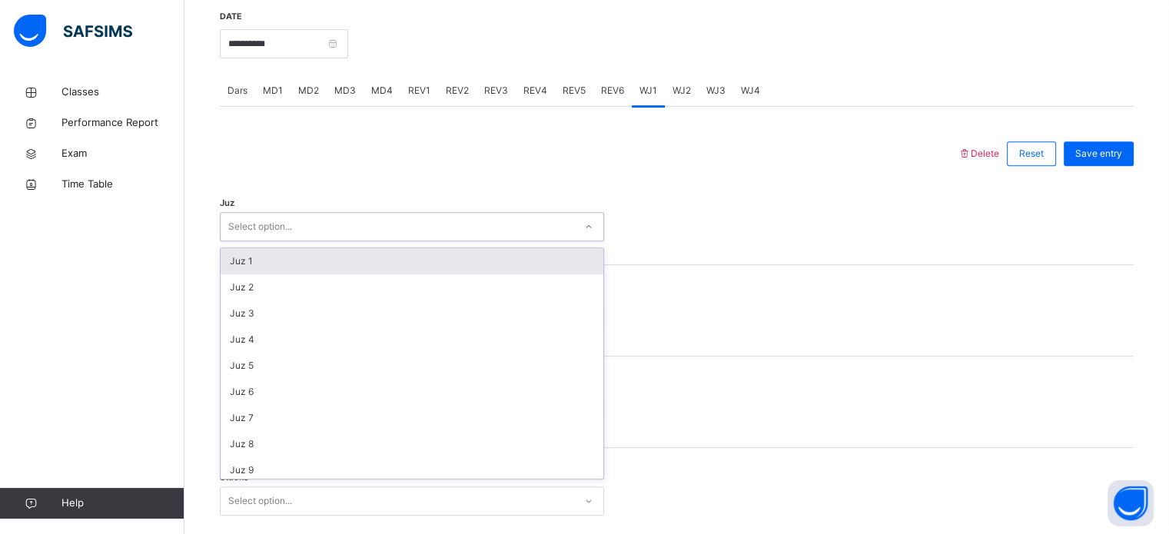
click at [295, 231] on div "Select option..." at bounding box center [398, 227] width 354 height 24
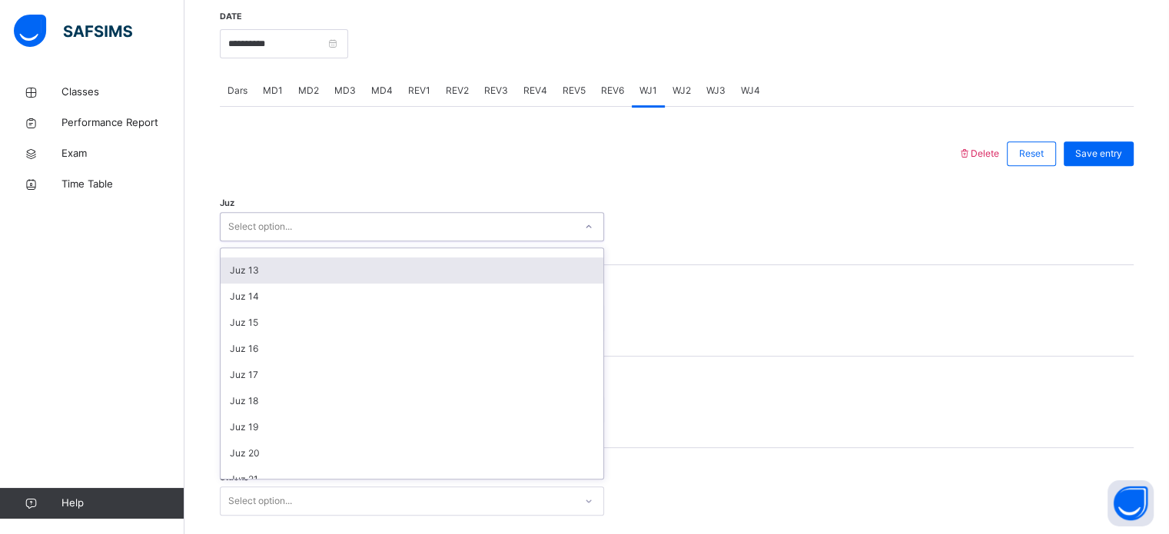
scroll to position [309, 0]
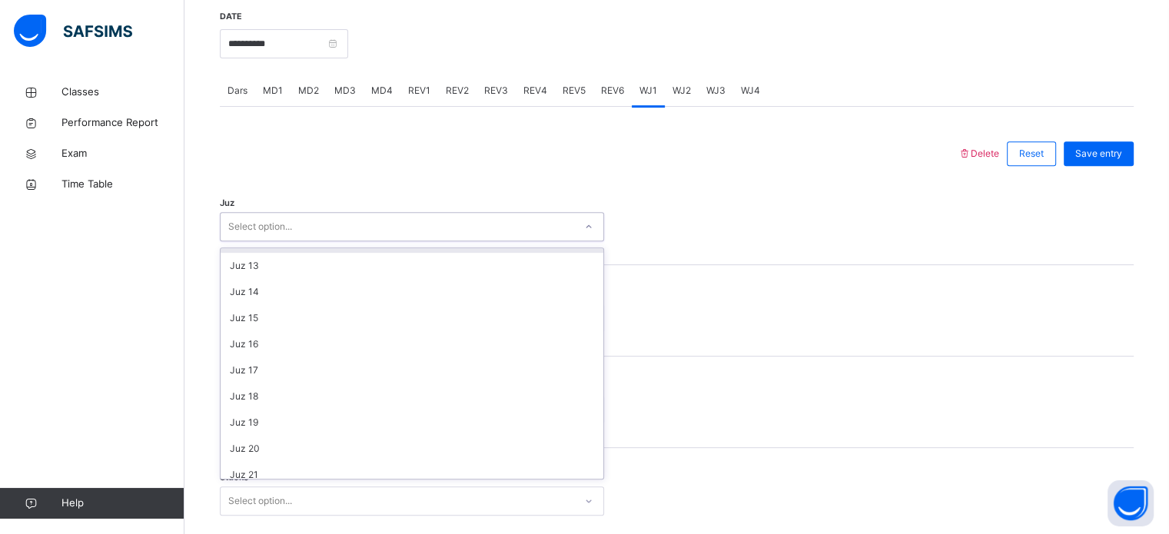
click at [289, 250] on div "Juz 12" at bounding box center [412, 240] width 383 height 26
click at [258, 338] on div "Quarter Select option..." at bounding box center [677, 310] width 914 height 91
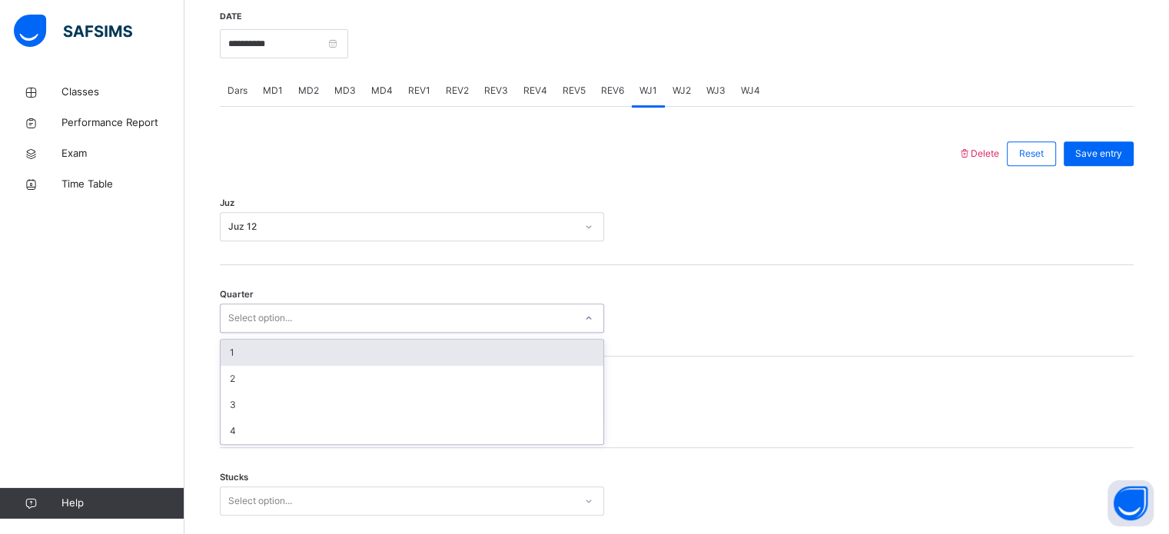
click at [255, 322] on div "Select option..." at bounding box center [260, 318] width 64 height 29
click at [249, 348] on div "1" at bounding box center [412, 353] width 383 height 26
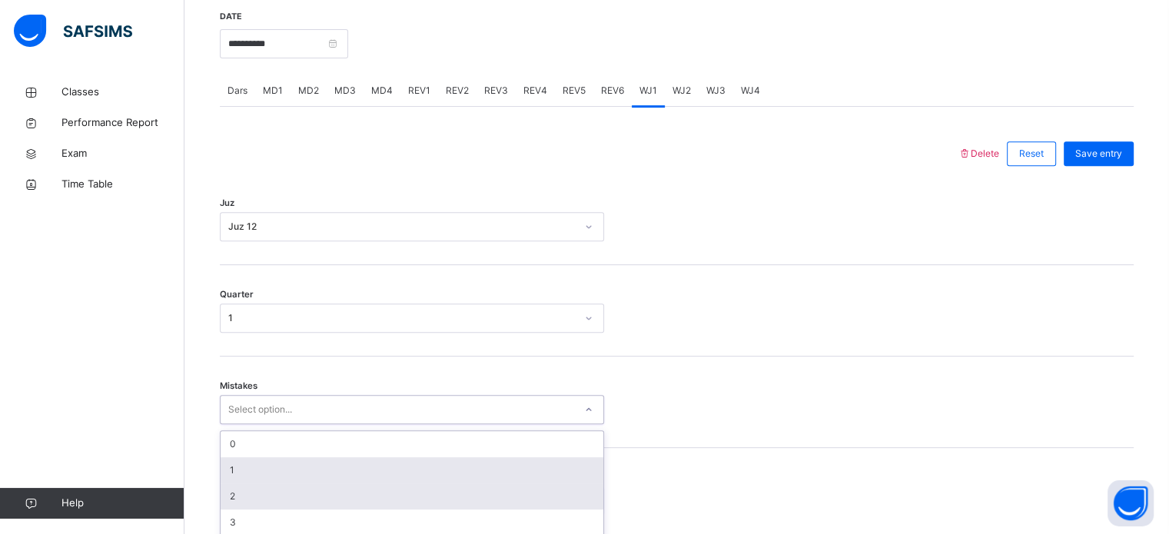
drag, startPoint x: 255, startPoint y: 412, endPoint x: 246, endPoint y: 408, distance: 10.0
click at [247, 408] on div "option 1 focused, 2 of 7. 7 results available. Use Up and Down to choose option…" at bounding box center [412, 409] width 384 height 29
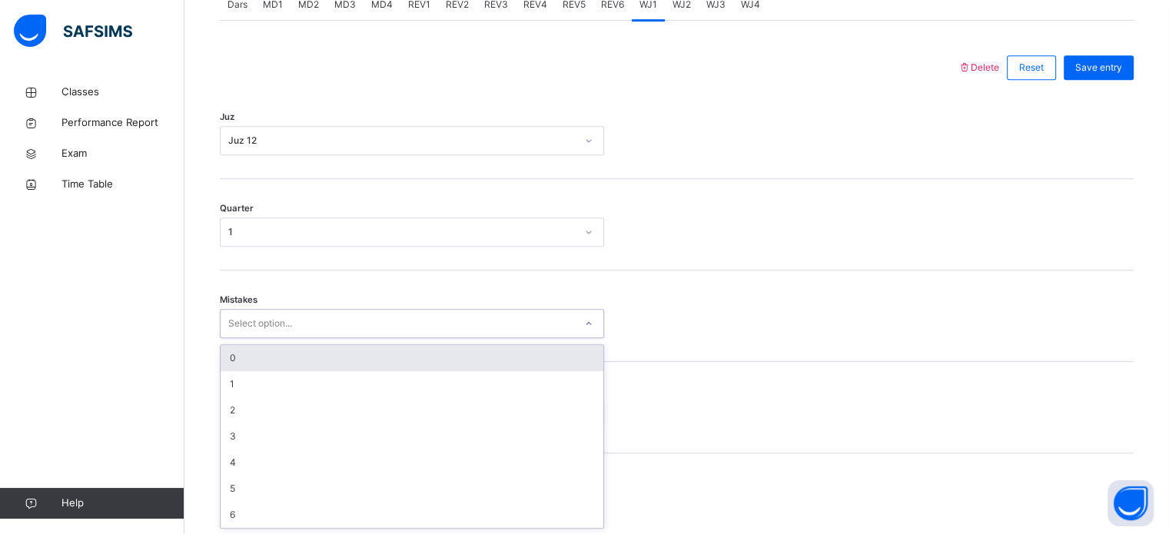
click at [246, 369] on div "0" at bounding box center [412, 358] width 383 height 26
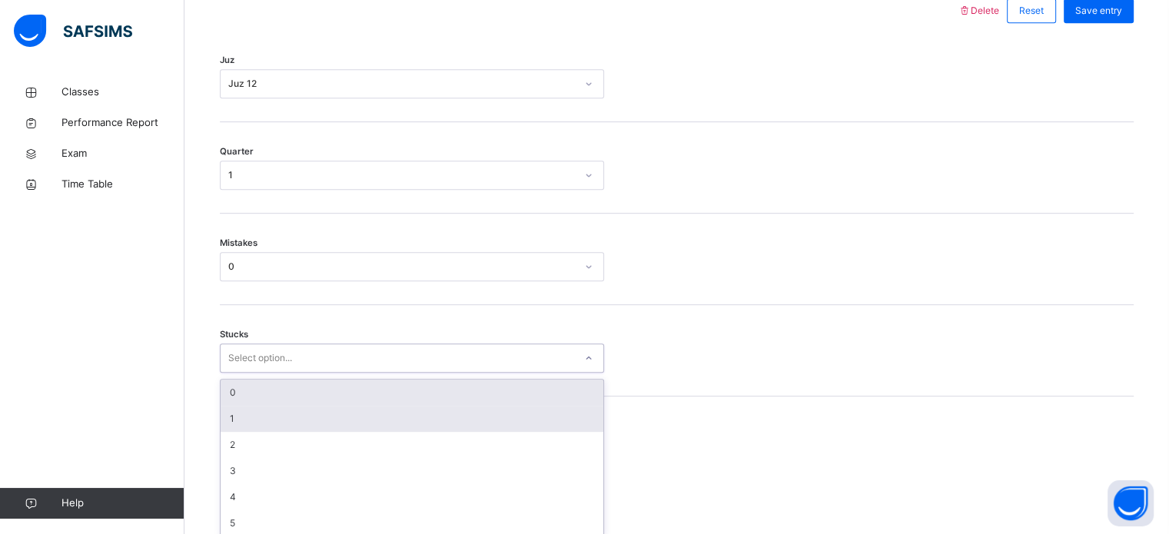
click at [248, 373] on div "option 0 focused, 1 of 6. 6 results available. Use Up and Down to choose option…" at bounding box center [412, 358] width 384 height 29
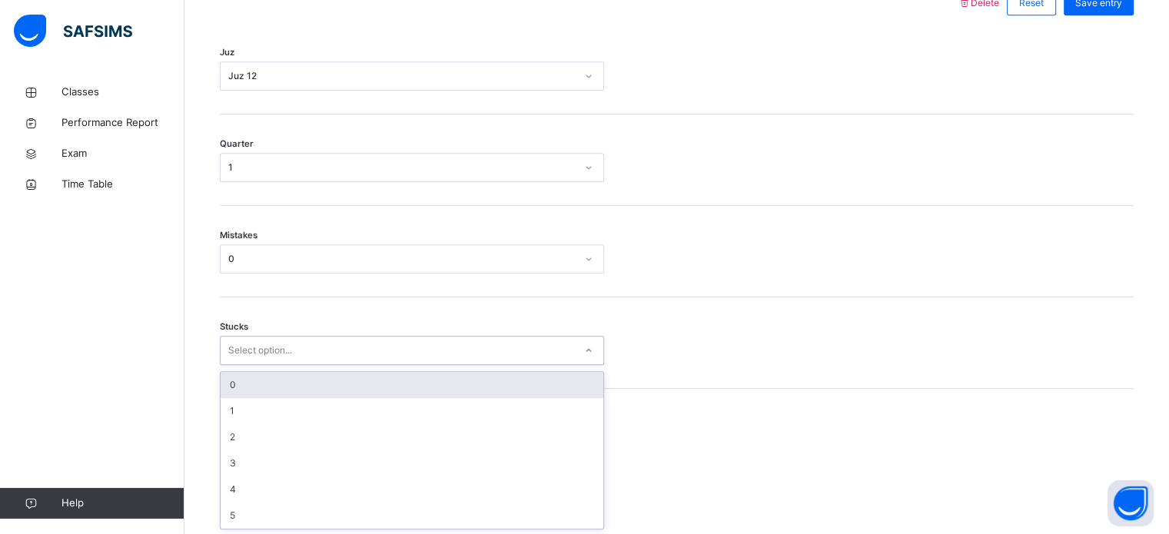
click at [243, 391] on div "0" at bounding box center [412, 385] width 383 height 26
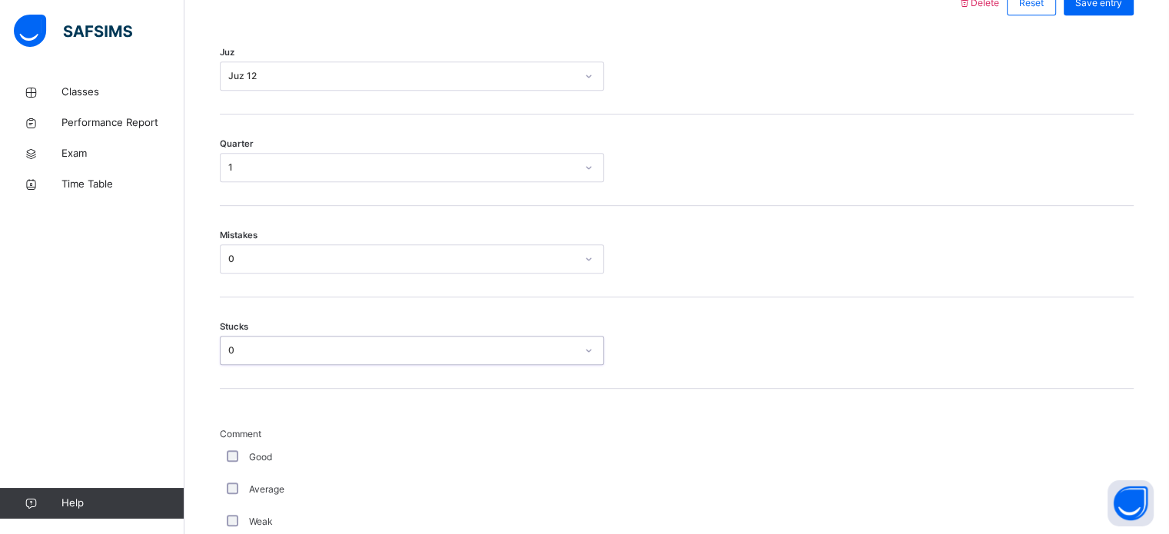
click at [233, 447] on div "Good" at bounding box center [412, 457] width 384 height 32
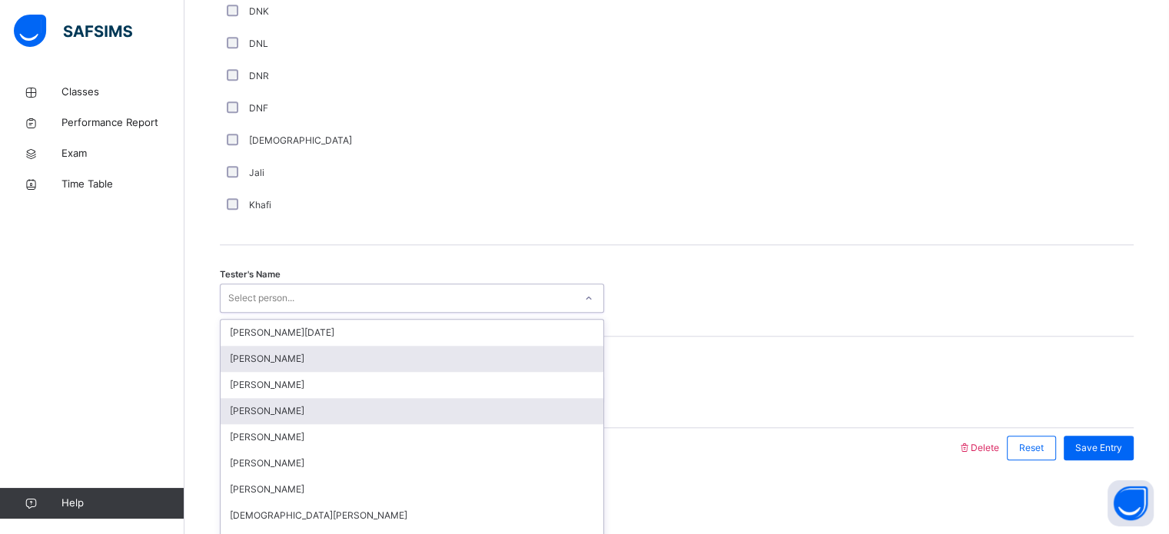
click at [254, 313] on div "option [PERSON_NAME] focused, 2 of 88. 88 results available. Use Up and Down to…" at bounding box center [412, 298] width 384 height 29
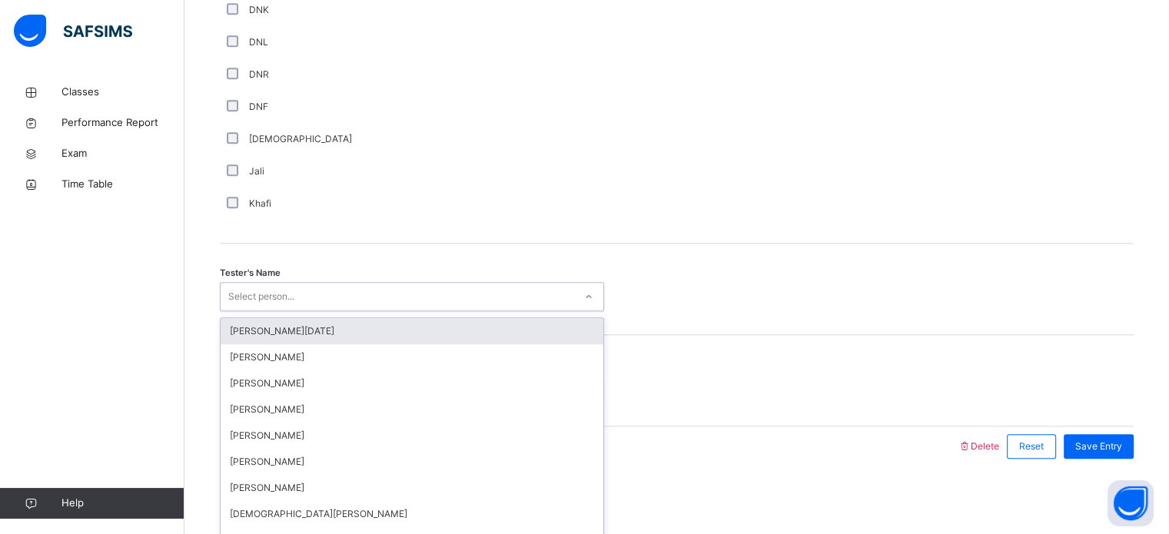
click at [258, 328] on div "[PERSON_NAME][DATE]" at bounding box center [412, 331] width 383 height 26
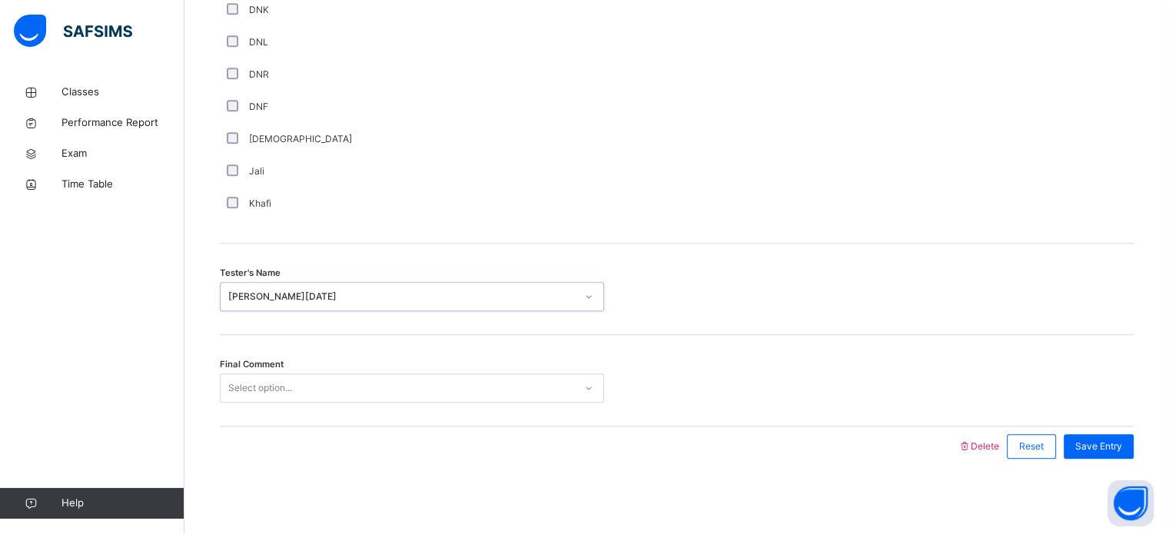
click at [239, 392] on div "Select option..." at bounding box center [260, 388] width 64 height 29
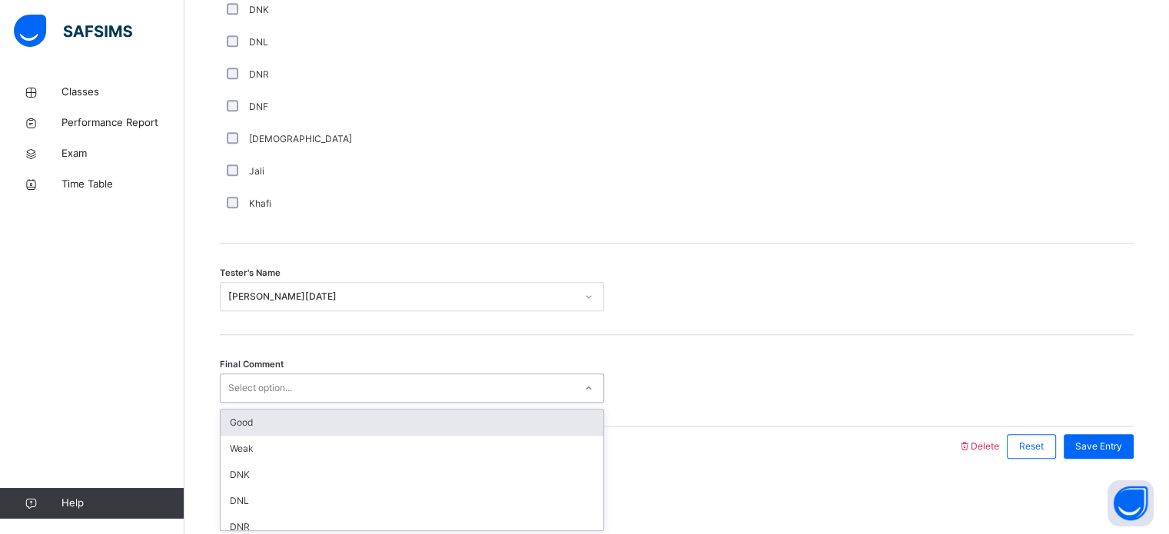
click at [253, 425] on div "Good" at bounding box center [412, 423] width 383 height 26
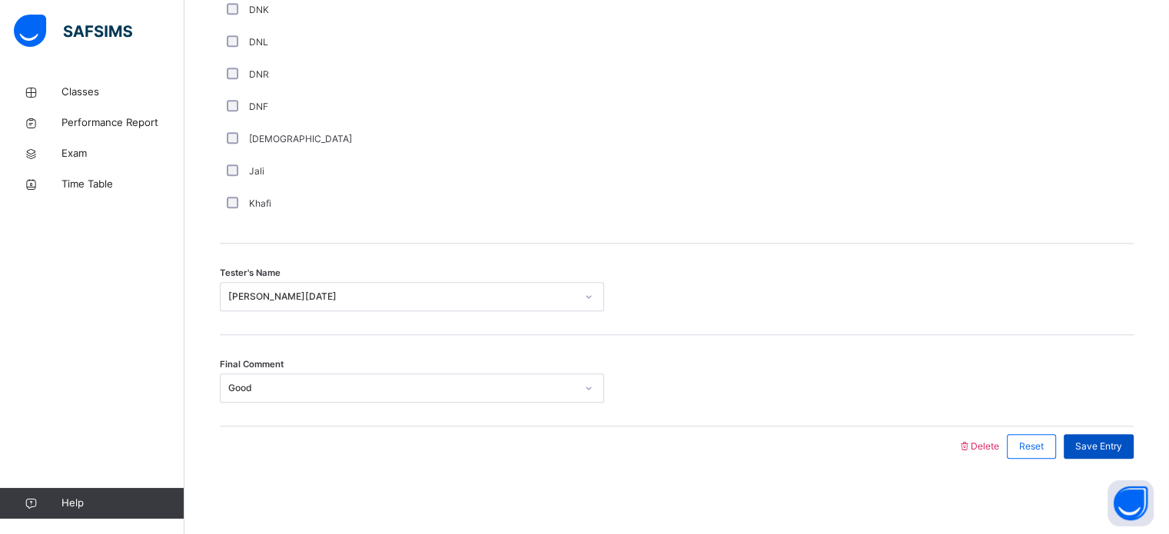
click at [1122, 440] on span "Save Entry" at bounding box center [1099, 447] width 47 height 14
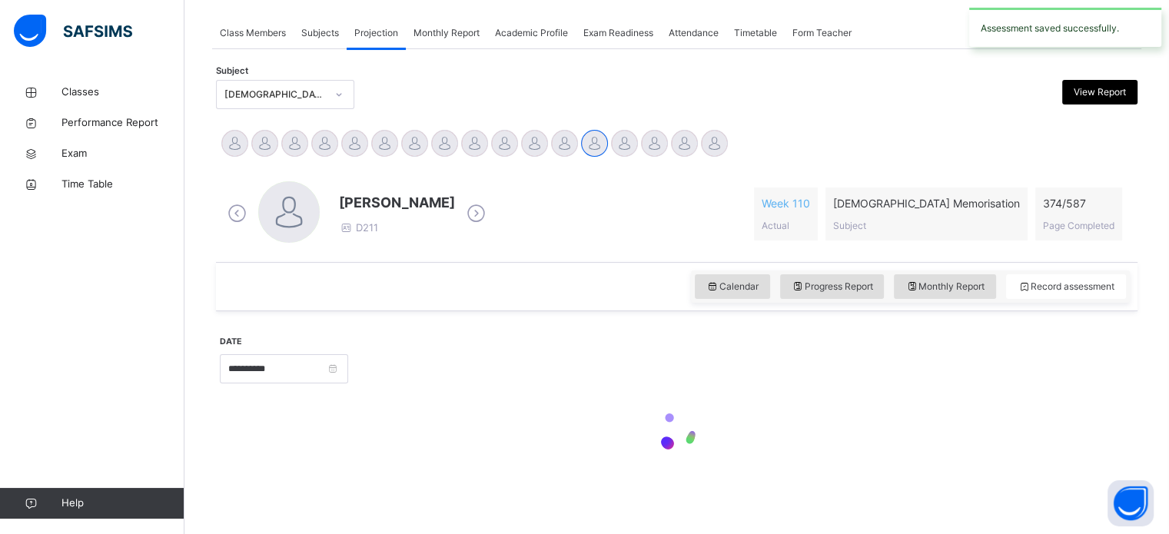
scroll to position [620, 0]
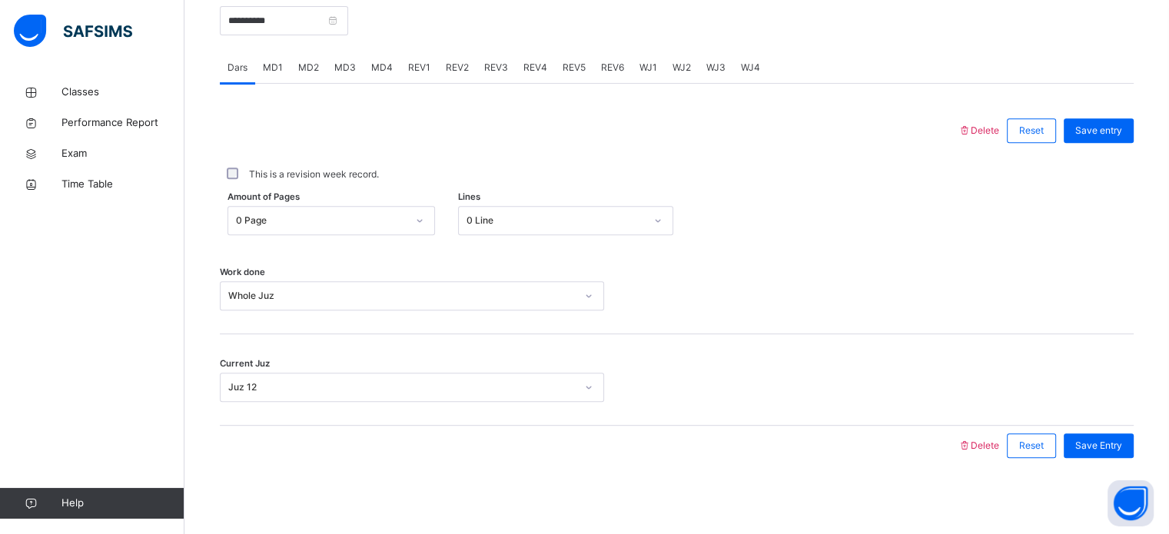
click at [417, 64] on span "REV1" at bounding box center [419, 68] width 22 height 14
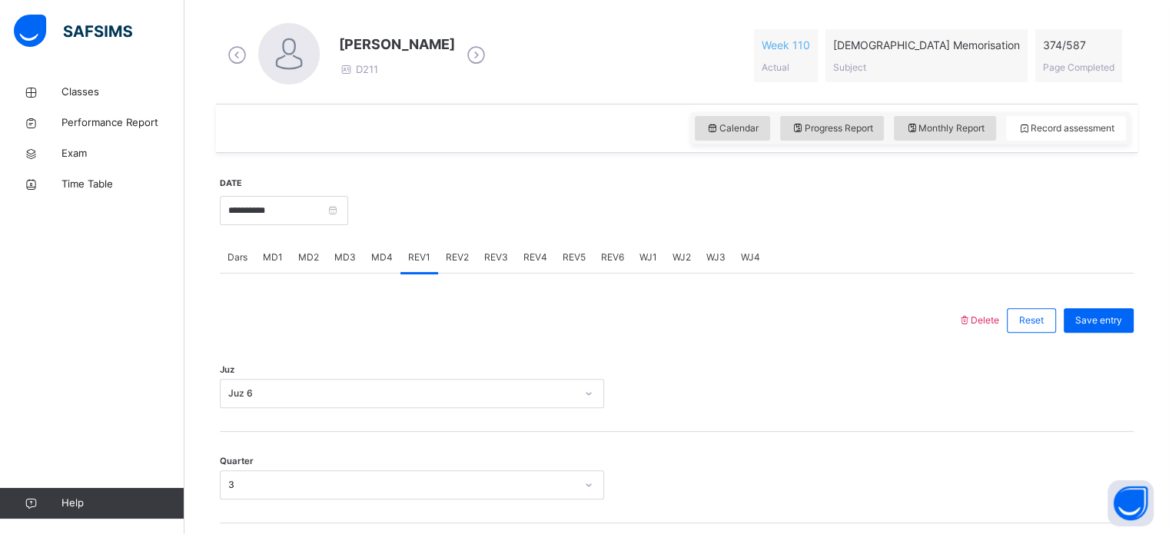
scroll to position [426, 0]
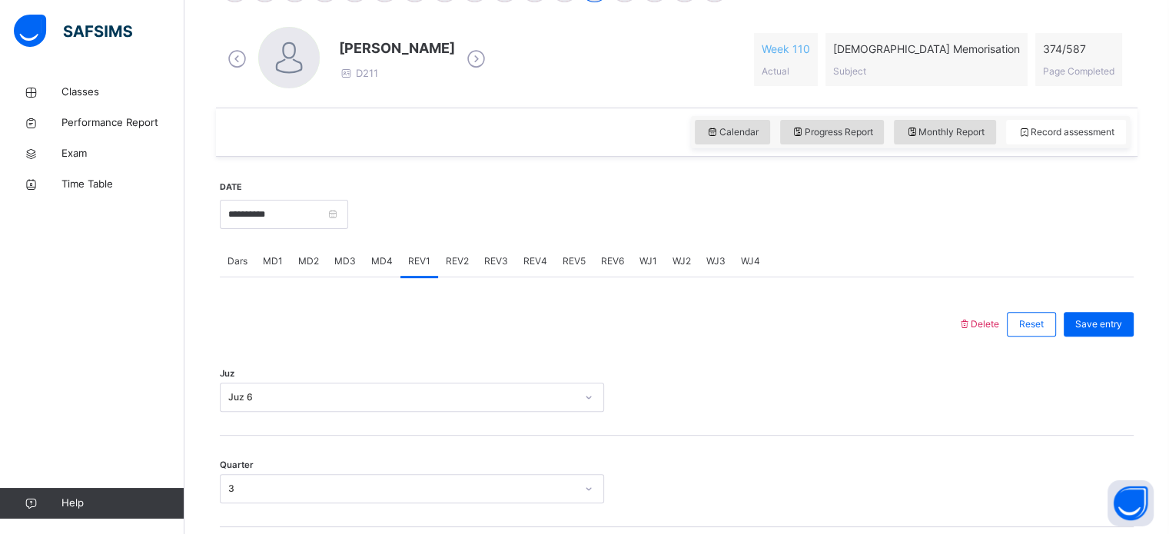
click at [683, 266] on span "WJ2" at bounding box center [682, 261] width 18 height 14
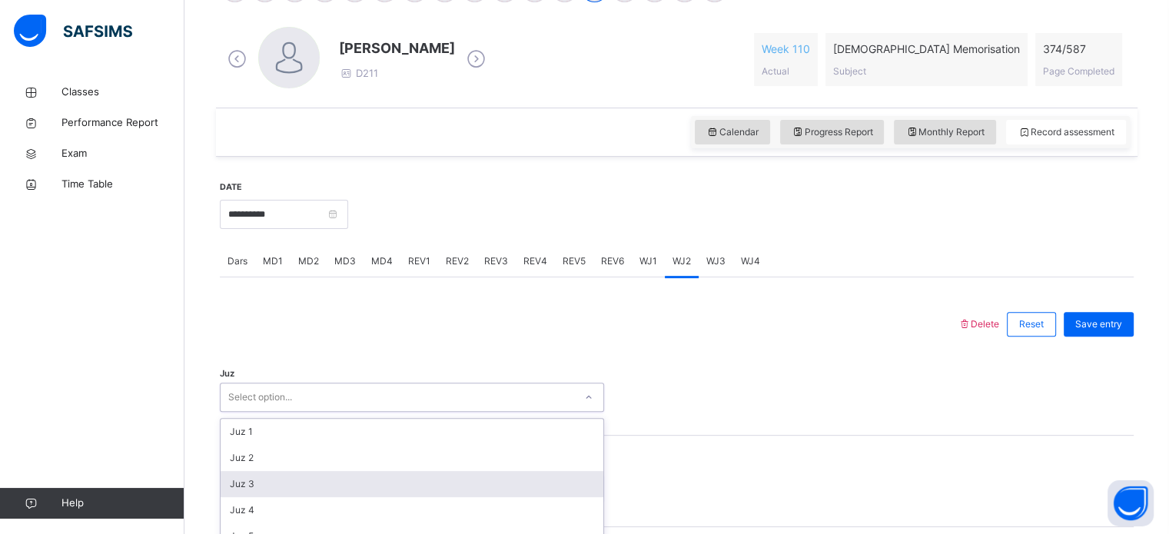
click at [284, 399] on div "option Juz 3 focused, 3 of 30. 30 results available. Use Up and Down to choose …" at bounding box center [412, 397] width 384 height 29
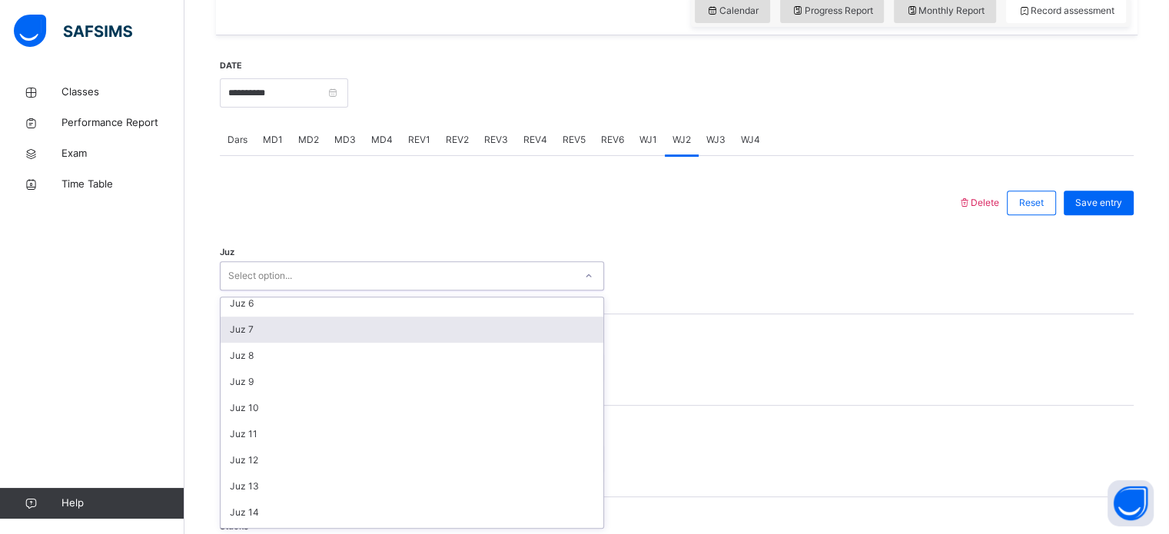
scroll to position [140, 0]
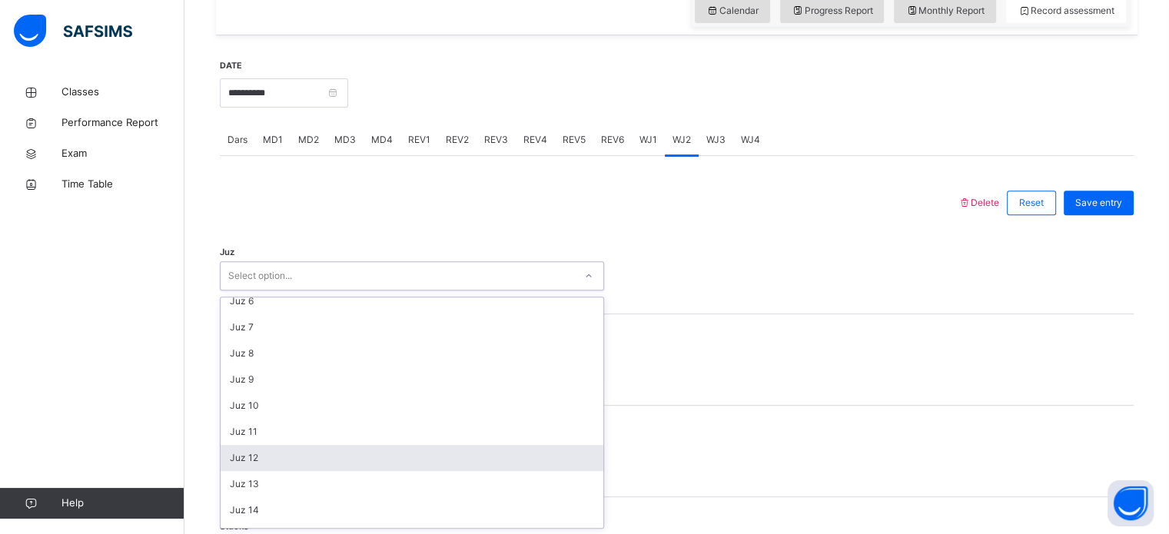
click at [254, 459] on div "Juz 12" at bounding box center [412, 458] width 383 height 26
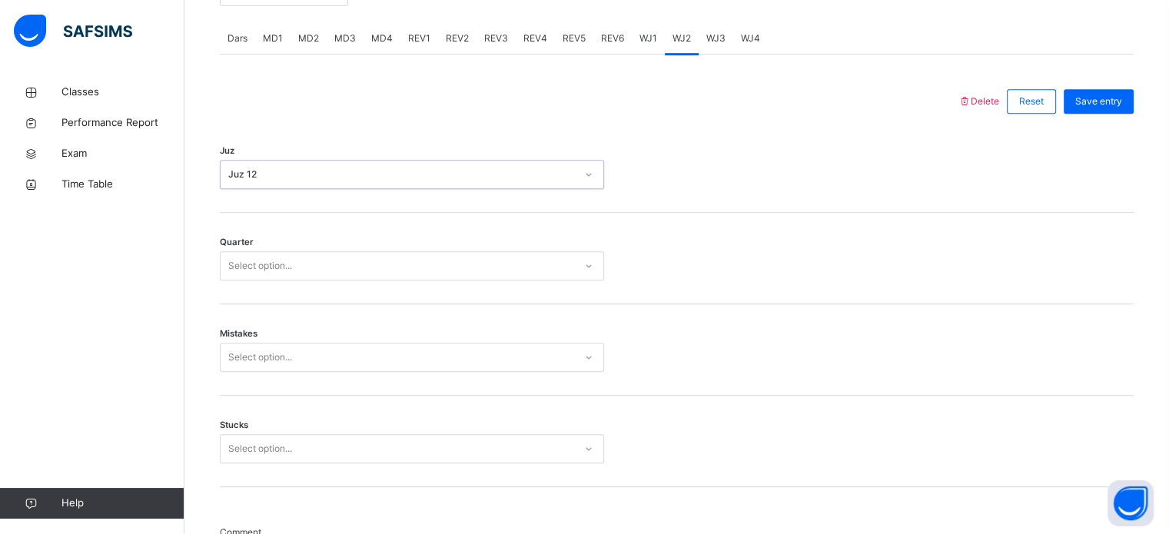
click at [236, 372] on div "Select option..." at bounding box center [412, 357] width 384 height 29
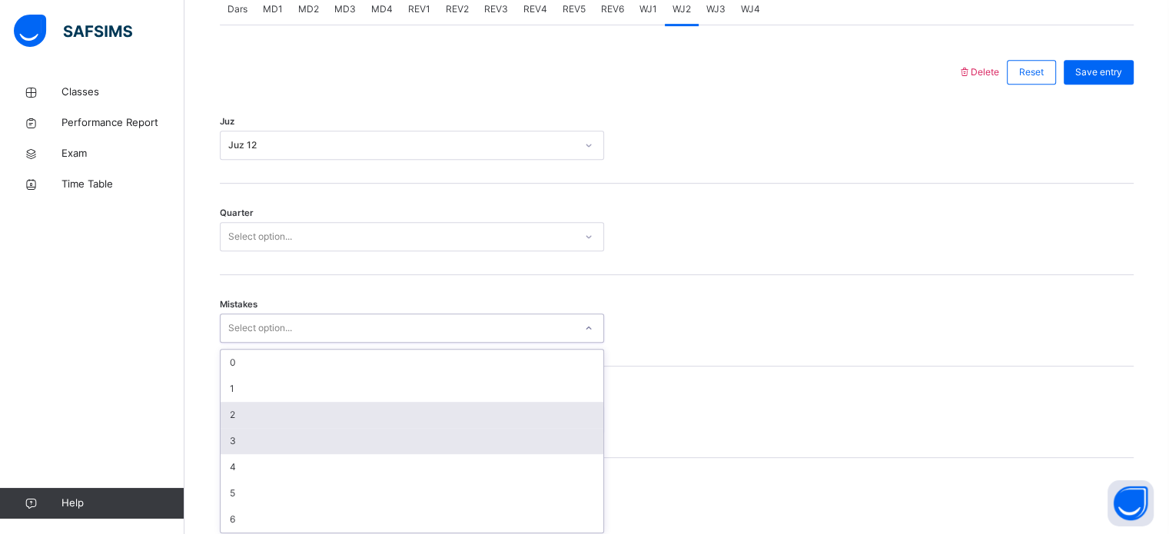
scroll to position [683, 0]
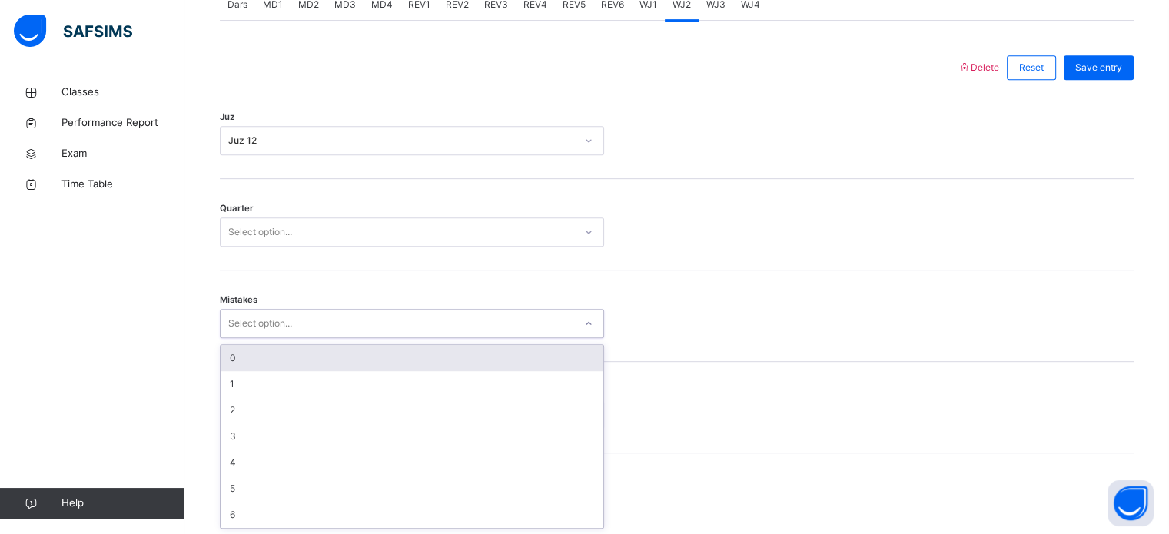
click at [240, 353] on div "0" at bounding box center [412, 358] width 383 height 26
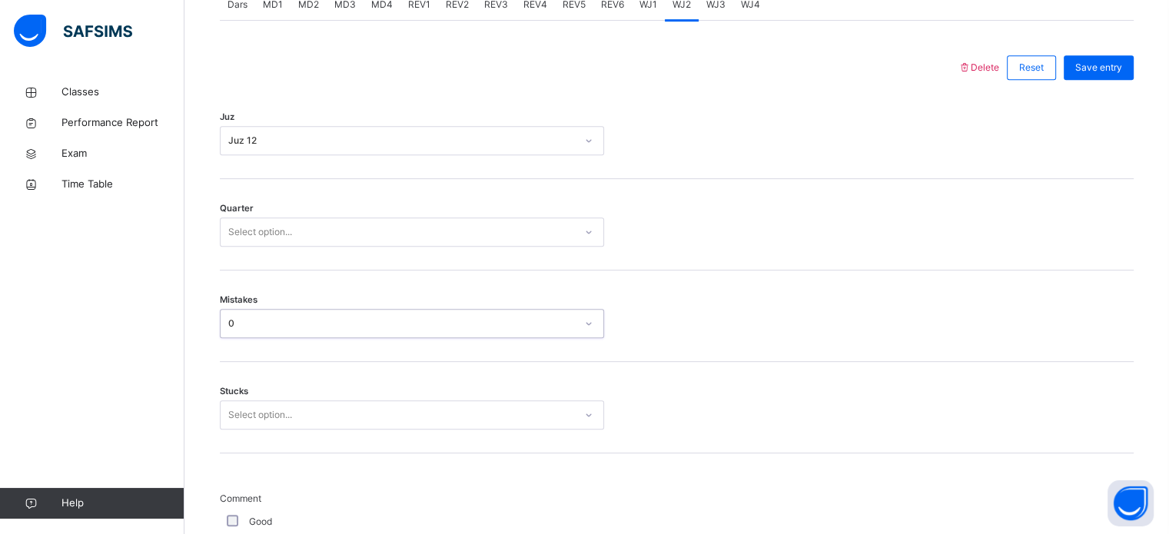
click at [245, 236] on div "Select option..." at bounding box center [412, 232] width 384 height 29
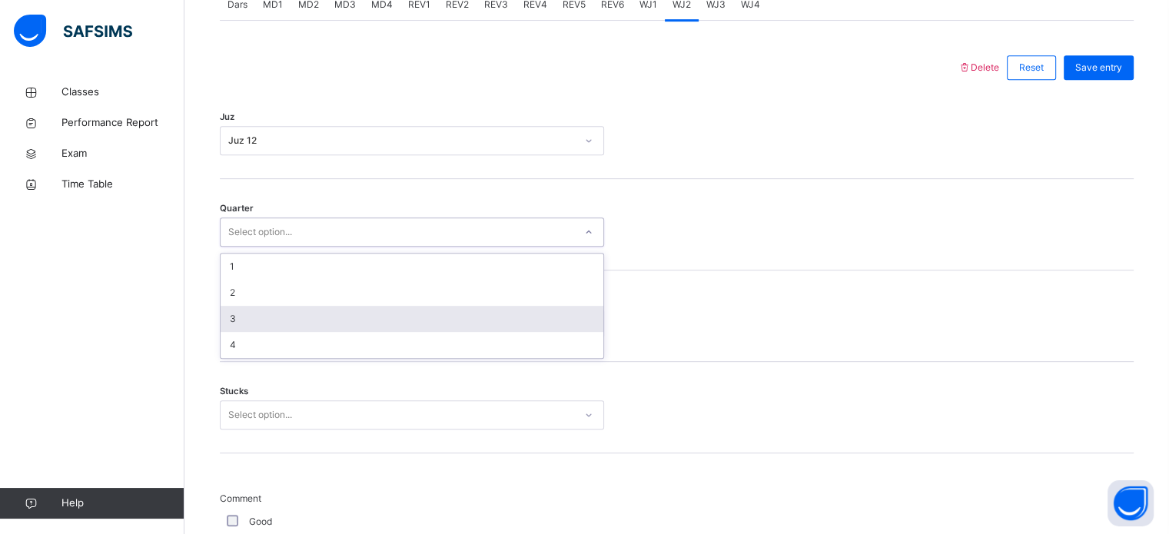
click at [244, 323] on div "3" at bounding box center [412, 319] width 383 height 26
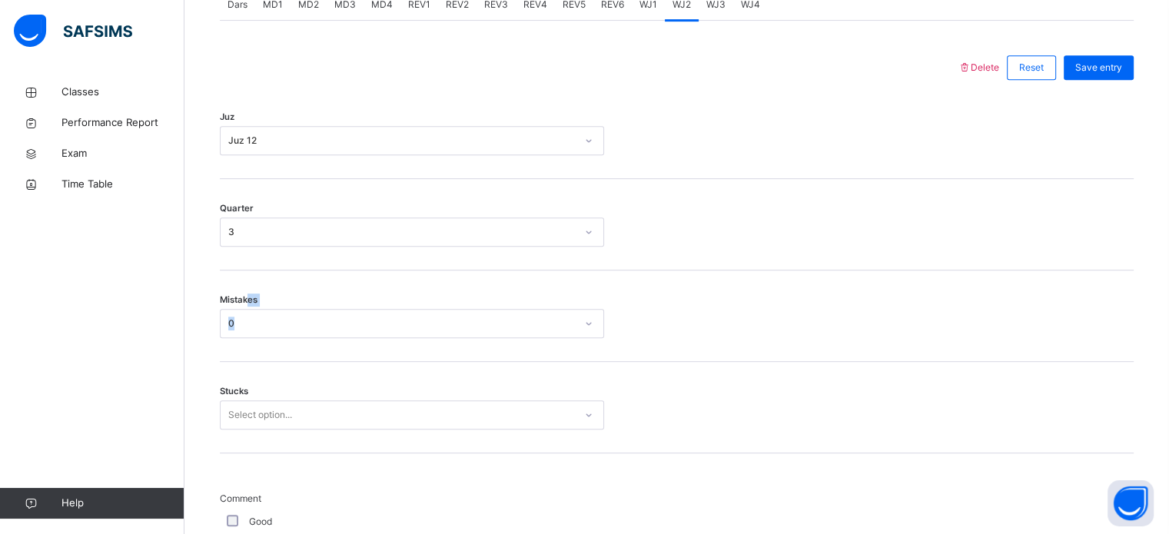
drag, startPoint x: 251, startPoint y: 322, endPoint x: 252, endPoint y: 331, distance: 9.3
click at [252, 331] on div "Mistakes 0" at bounding box center [412, 323] width 384 height 29
click at [237, 236] on div "Quarter 3" at bounding box center [677, 224] width 914 height 91
click at [239, 249] on div "Quarter 3" at bounding box center [677, 224] width 914 height 91
click at [234, 228] on div "3" at bounding box center [402, 232] width 348 height 14
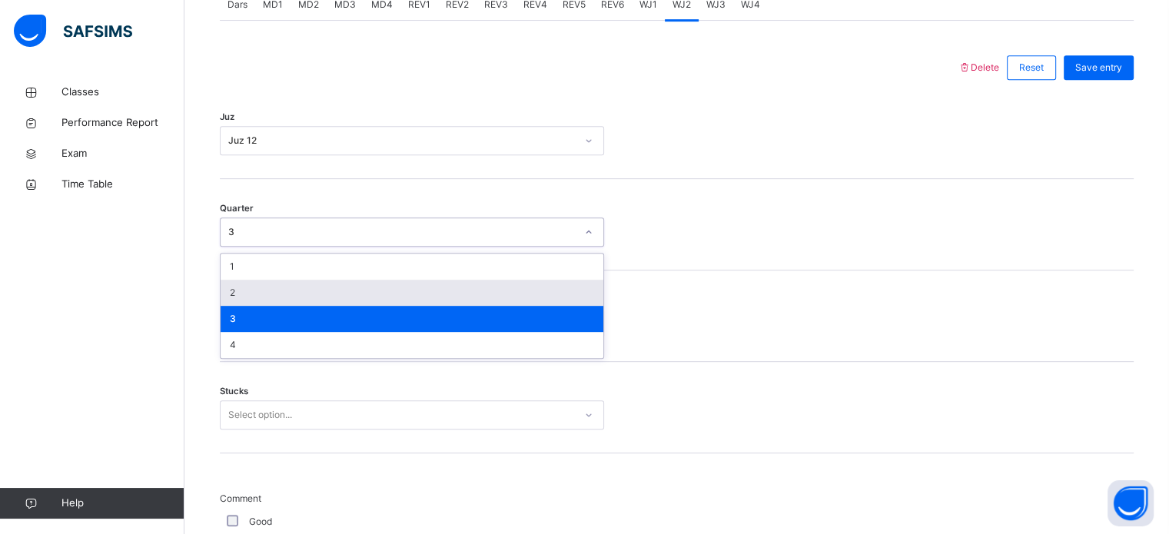
click at [244, 286] on div "2" at bounding box center [412, 293] width 383 height 26
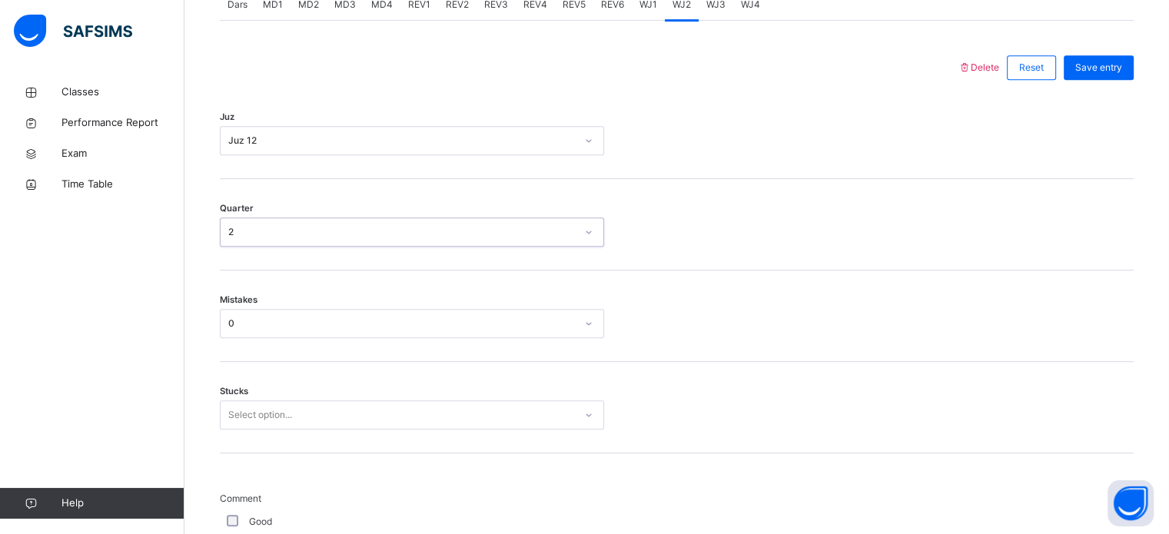
click at [252, 340] on div "Mistakes 0" at bounding box center [677, 316] width 914 height 91
drag, startPoint x: 251, startPoint y: 337, endPoint x: 248, endPoint y: 328, distance: 9.0
click at [248, 329] on div "0" at bounding box center [412, 323] width 384 height 29
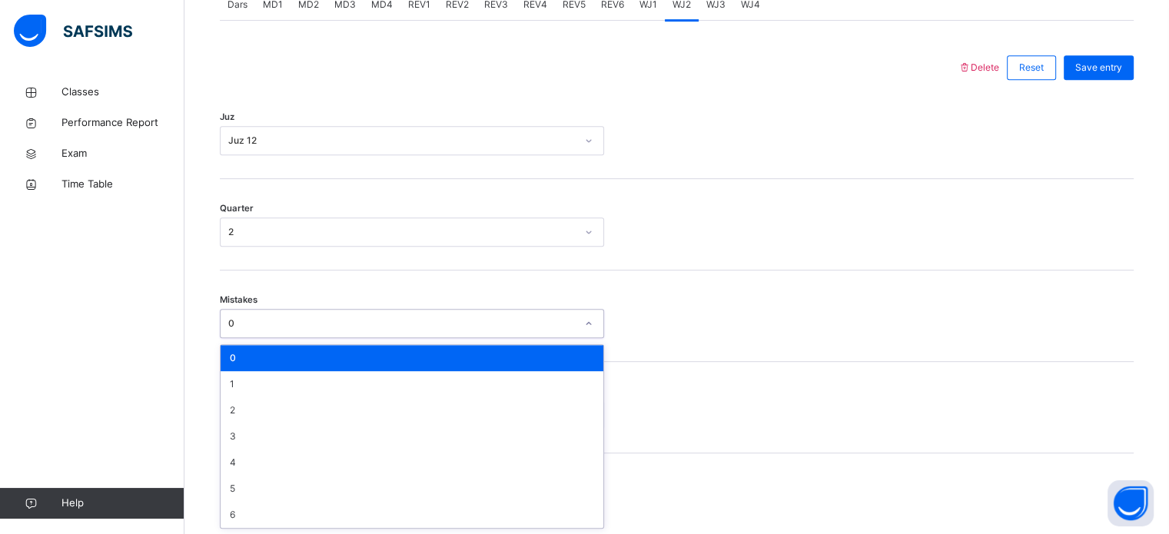
drag, startPoint x: 246, startPoint y: 326, endPoint x: 245, endPoint y: 334, distance: 8.5
click at [245, 334] on div "0" at bounding box center [398, 324] width 354 height 24
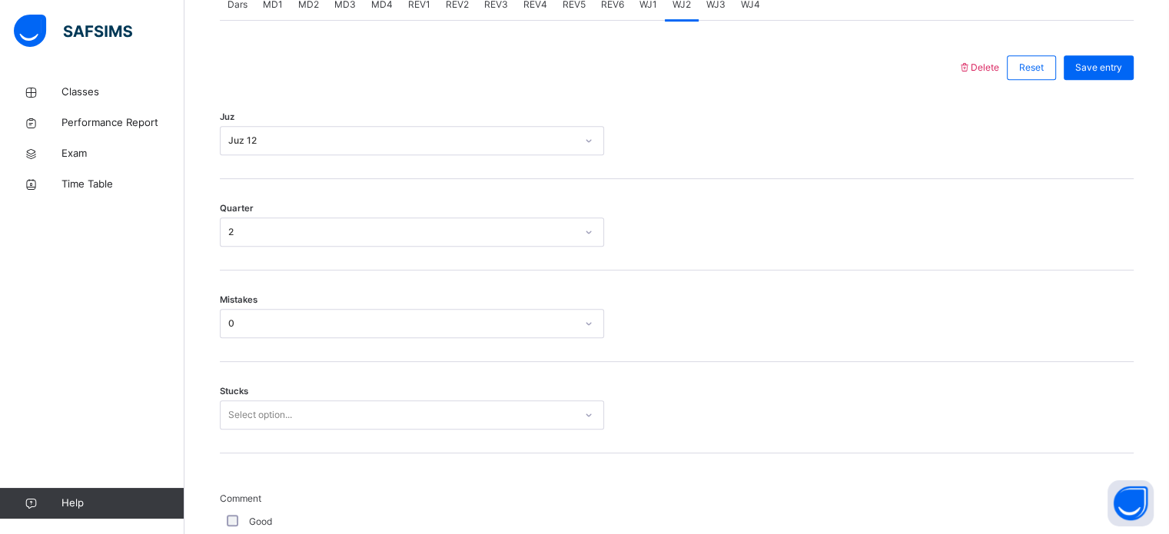
drag, startPoint x: 254, startPoint y: 353, endPoint x: 238, endPoint y: 316, distance: 40.3
click at [251, 341] on div "Mistakes 0" at bounding box center [677, 316] width 914 height 91
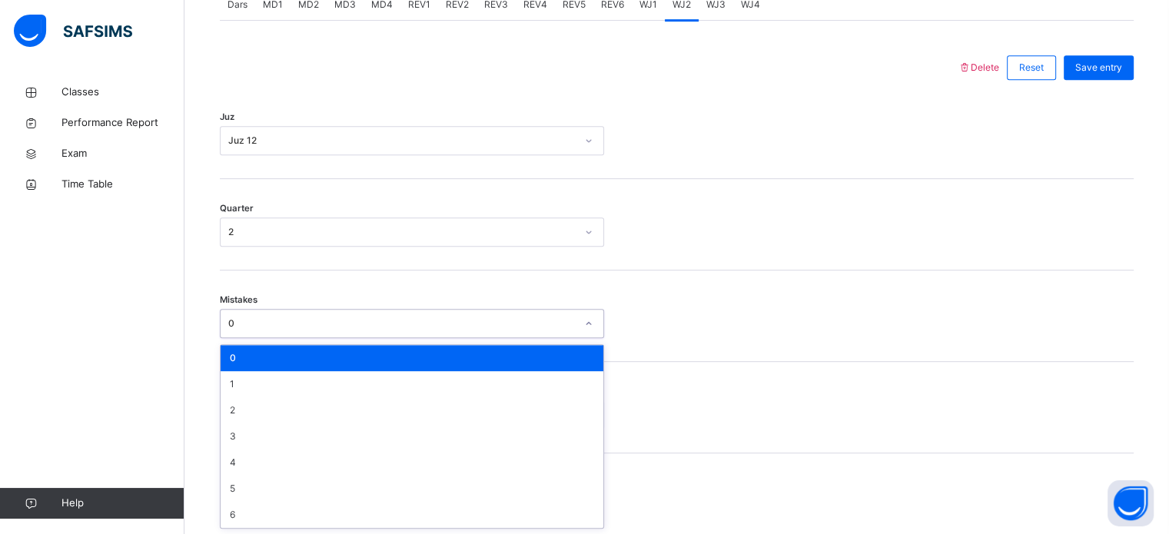
click at [240, 329] on div "0" at bounding box center [402, 324] width 348 height 14
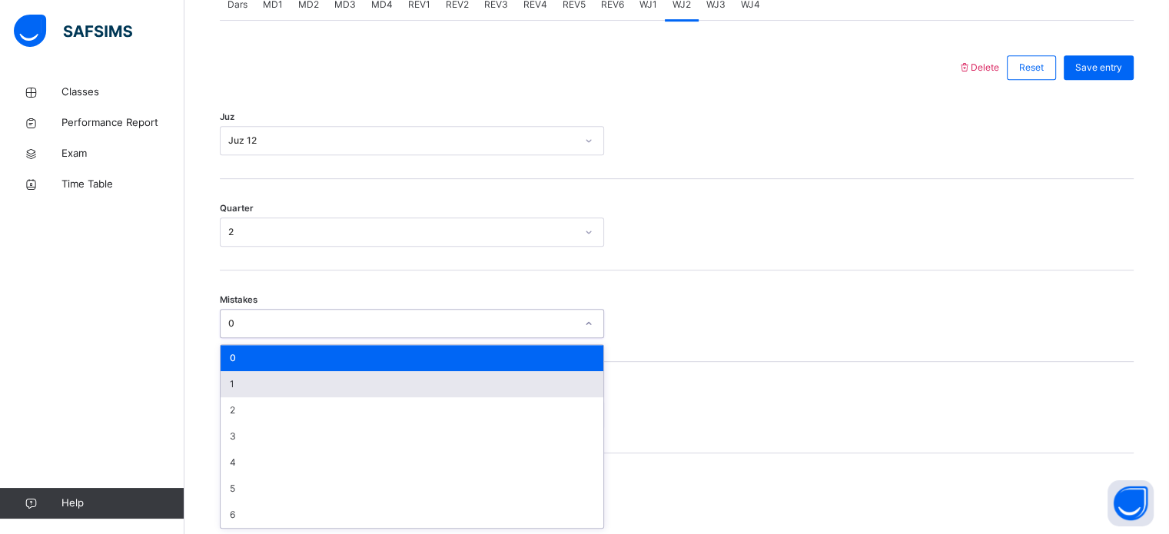
click at [235, 375] on div "1" at bounding box center [412, 384] width 383 height 26
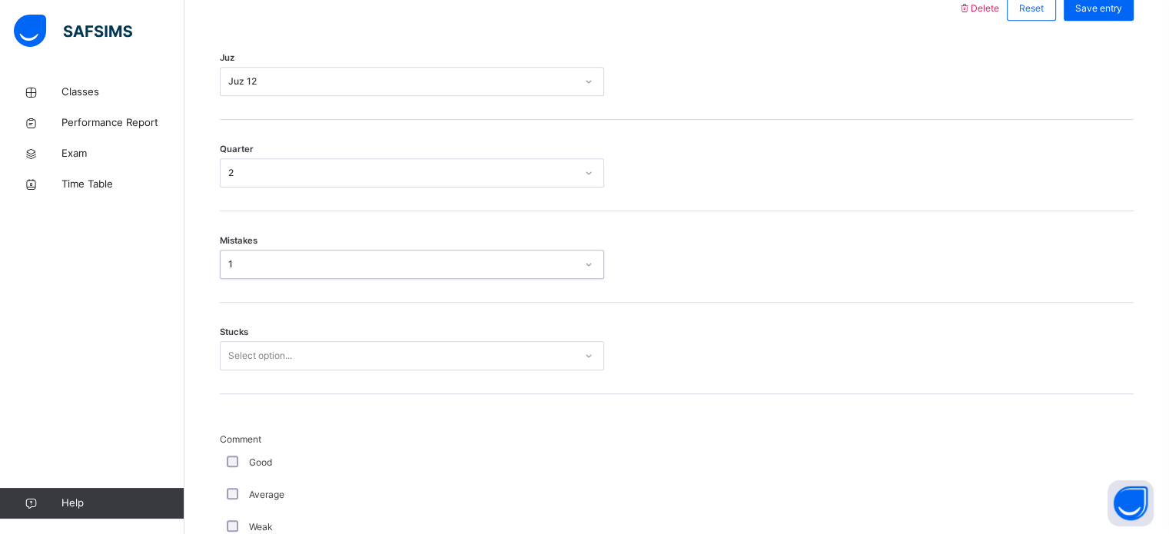
click at [232, 371] on div "Select option..." at bounding box center [412, 355] width 384 height 29
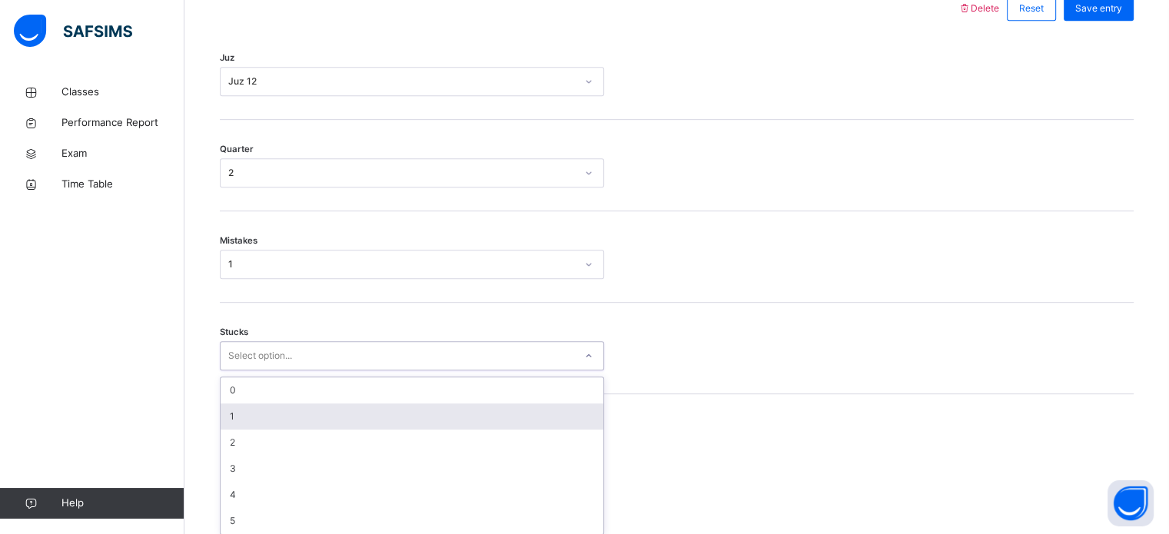
scroll to position [747, 0]
click at [233, 399] on div "1" at bounding box center [412, 411] width 383 height 26
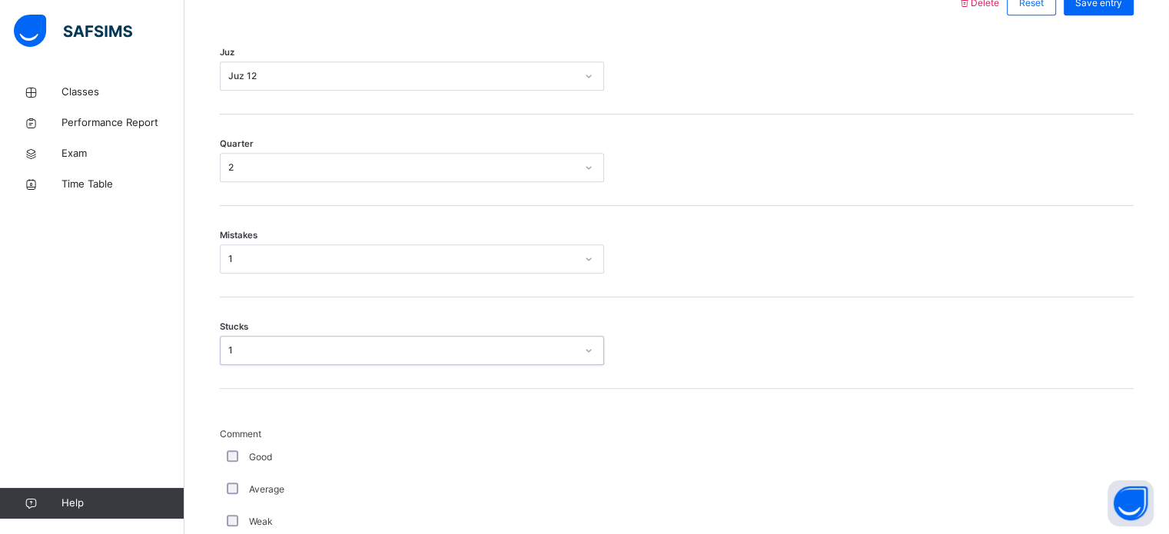
click at [261, 346] on div "1" at bounding box center [402, 351] width 348 height 14
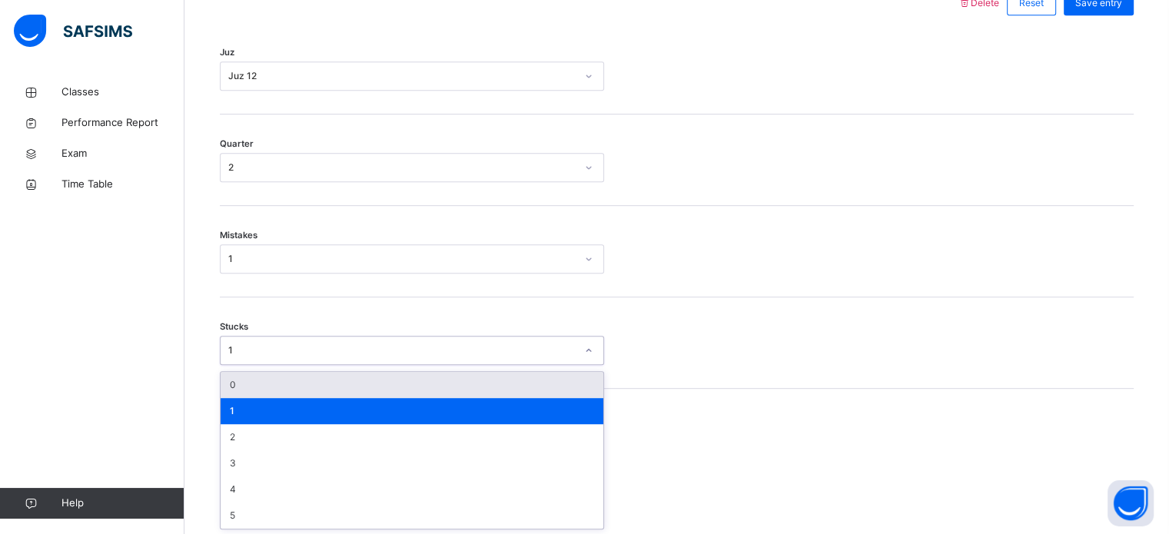
click at [262, 377] on div "0" at bounding box center [412, 385] width 383 height 26
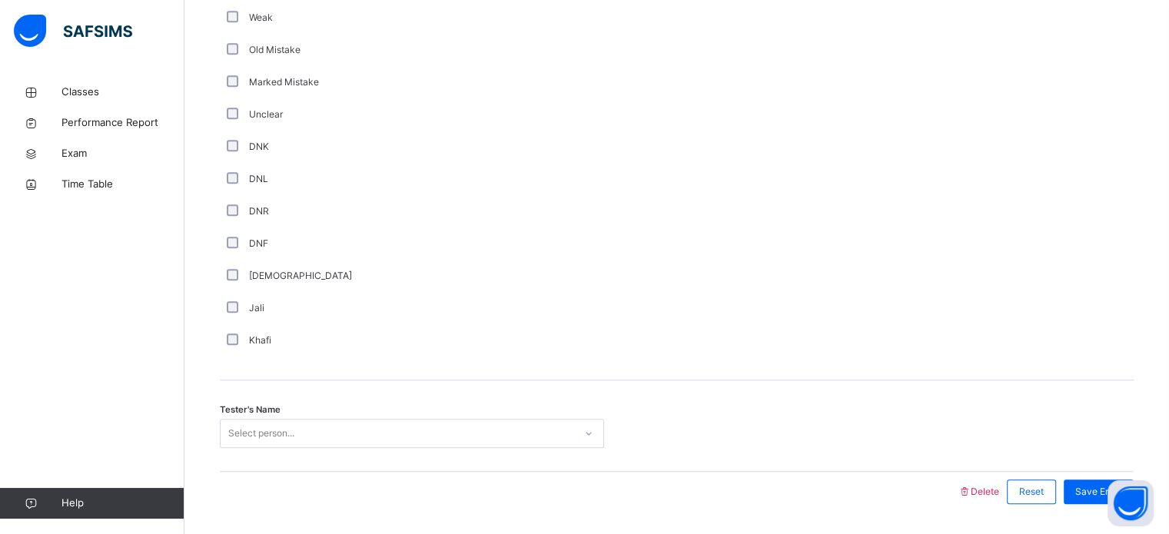
click at [234, 446] on div "Select person..." at bounding box center [412, 433] width 384 height 29
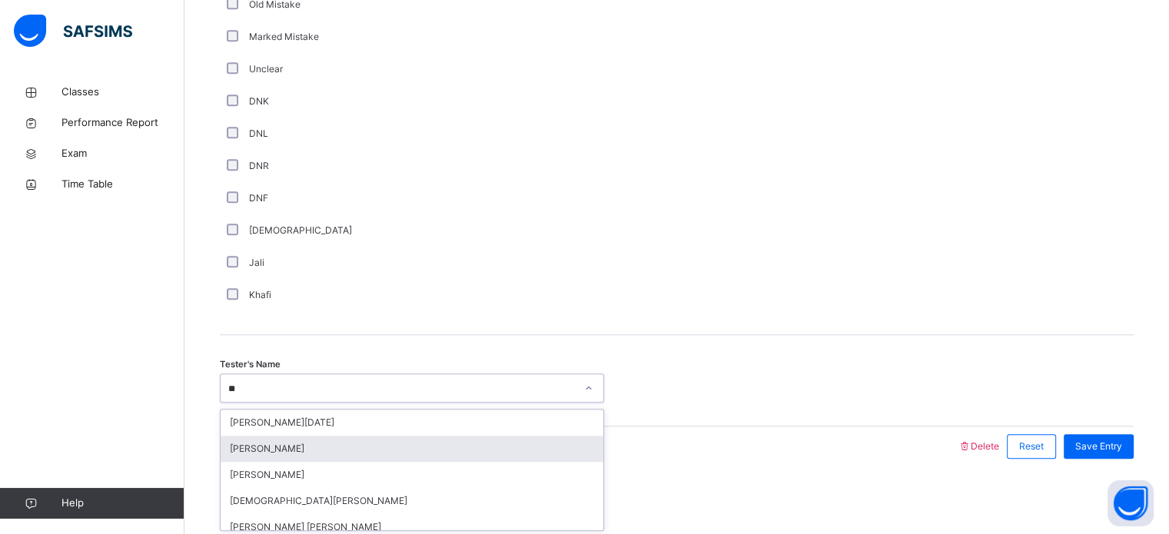
type input "***"
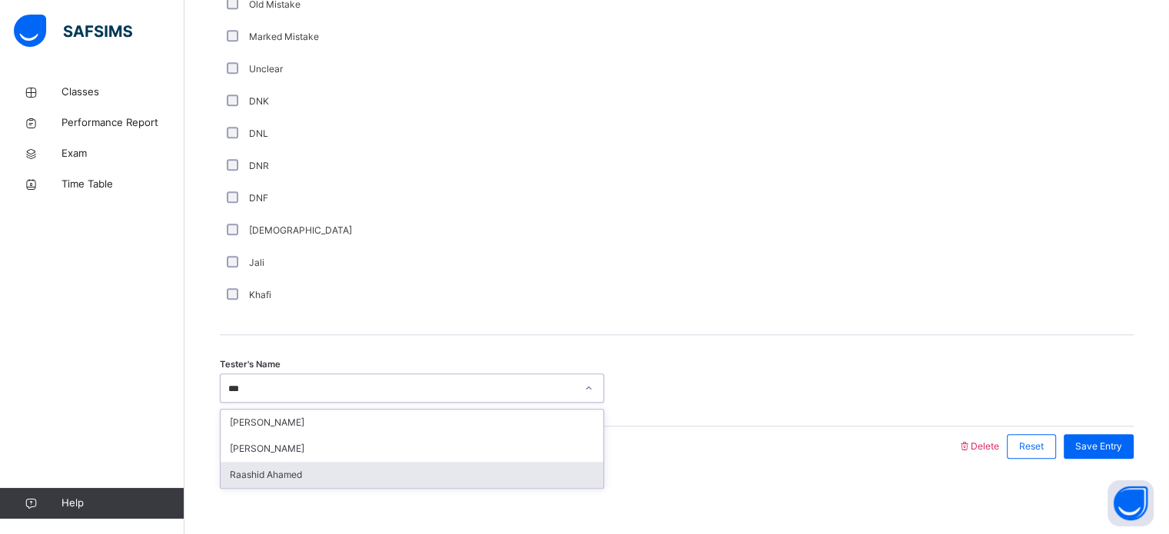
click at [264, 468] on div "Raashid Ahamed" at bounding box center [412, 475] width 383 height 26
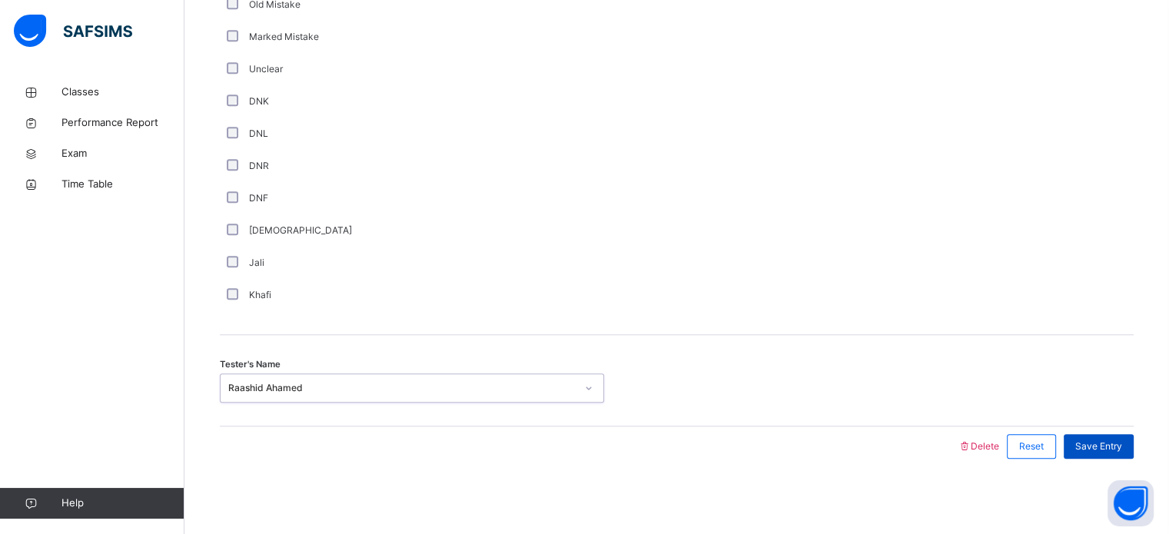
click at [1116, 451] on span "Save Entry" at bounding box center [1099, 447] width 47 height 14
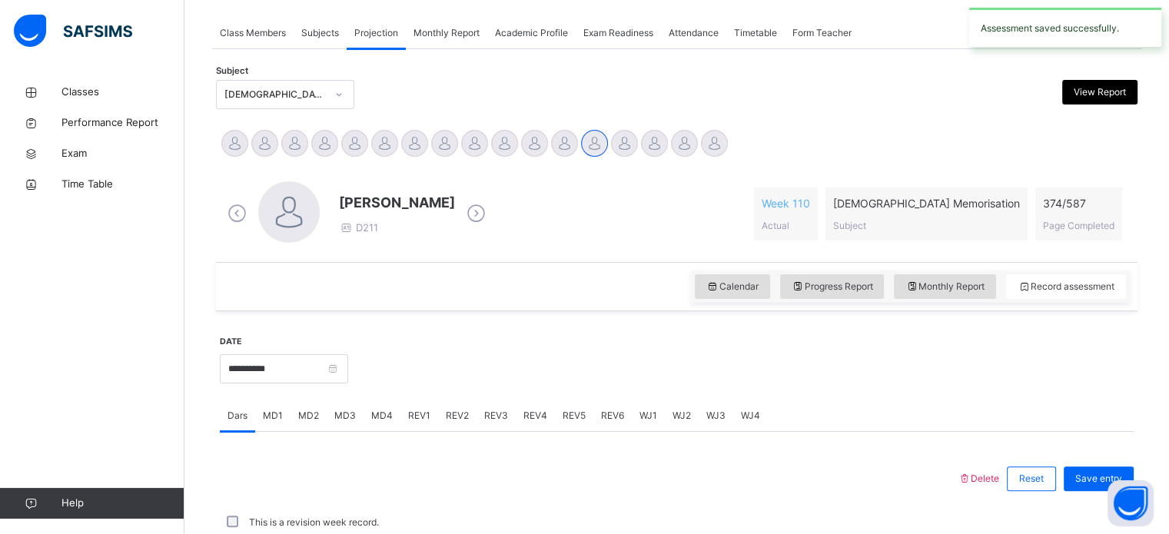
scroll to position [620, 0]
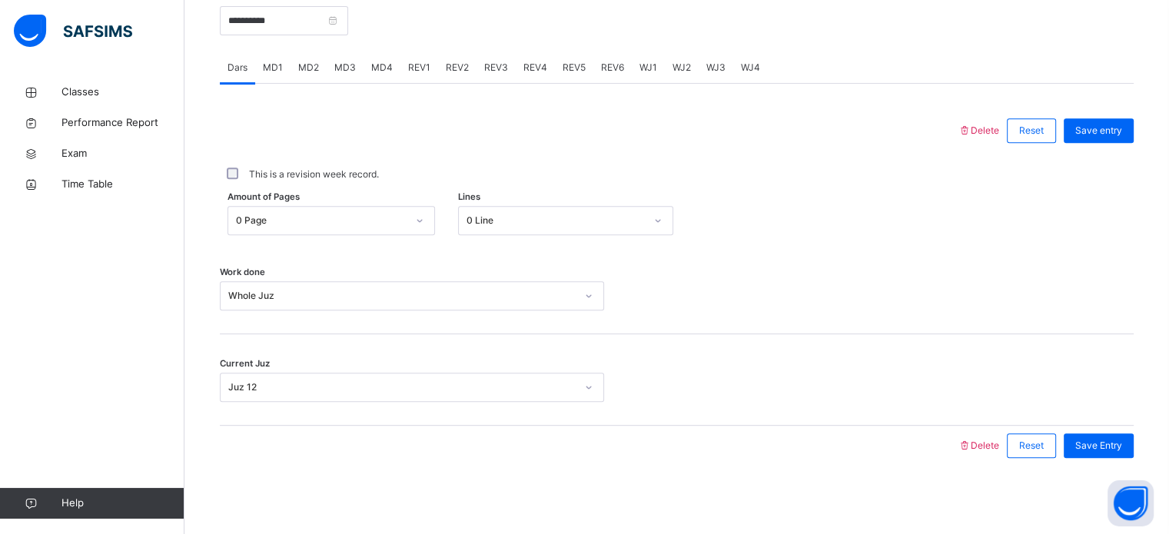
click at [719, 65] on span "WJ3" at bounding box center [716, 68] width 19 height 14
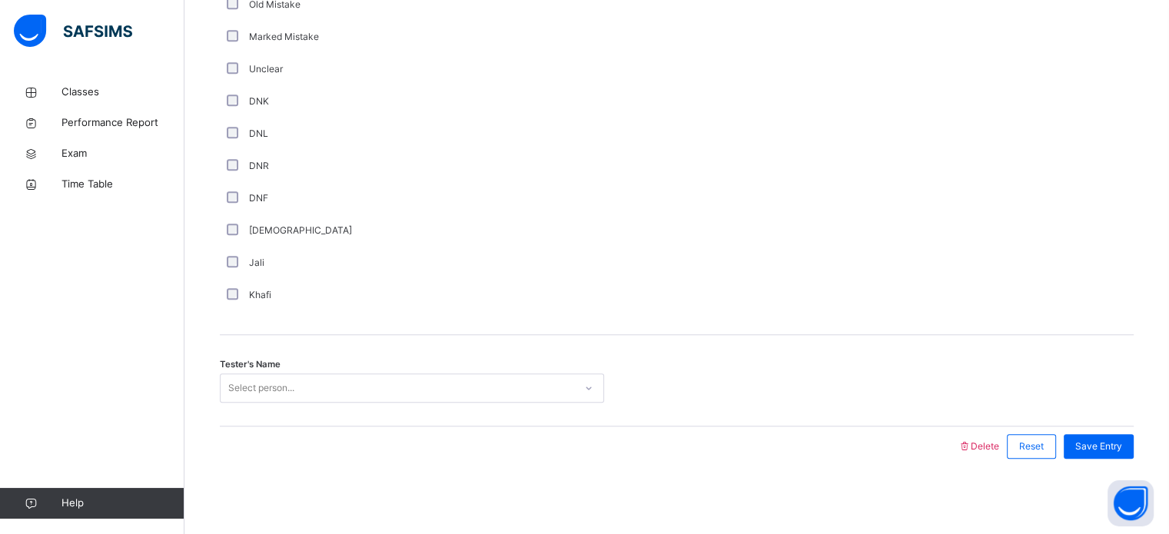
click at [243, 397] on div "Select person..." at bounding box center [261, 388] width 66 height 29
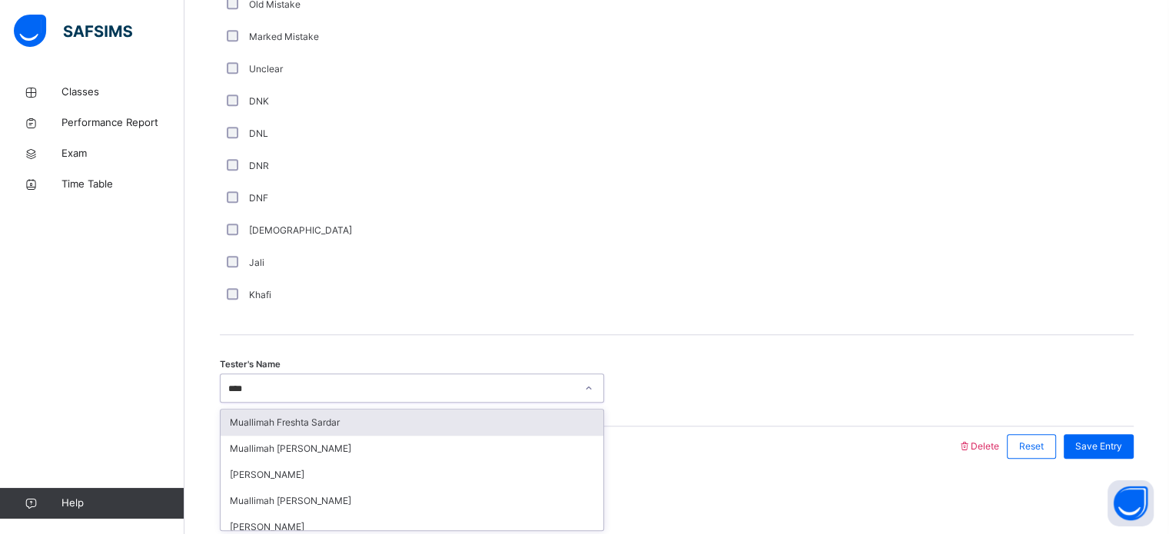
type input "*****"
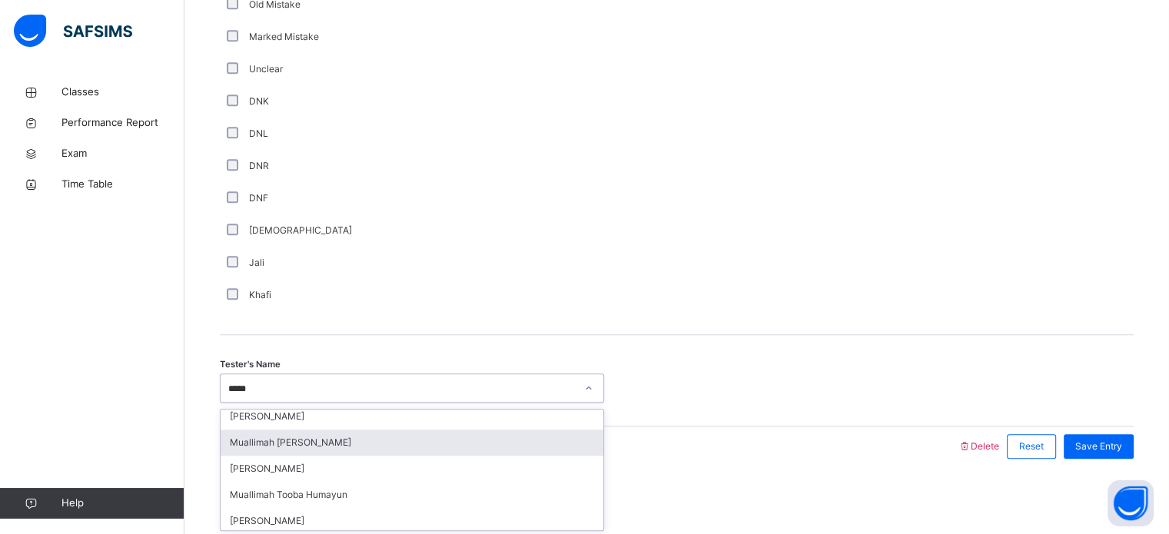
scroll to position [57, 0]
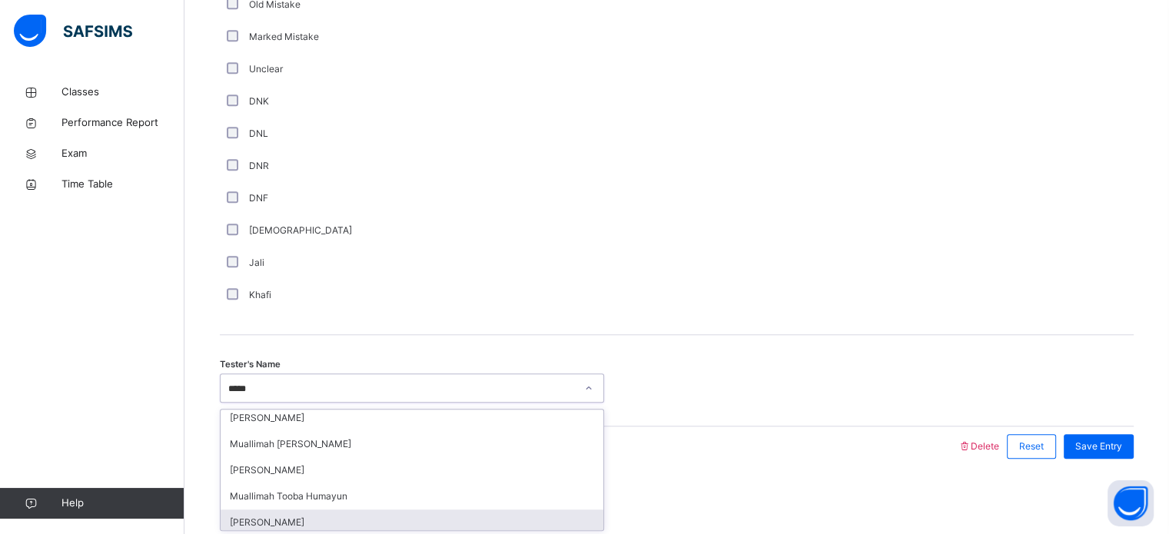
click at [293, 524] on div "[PERSON_NAME]" at bounding box center [412, 523] width 383 height 26
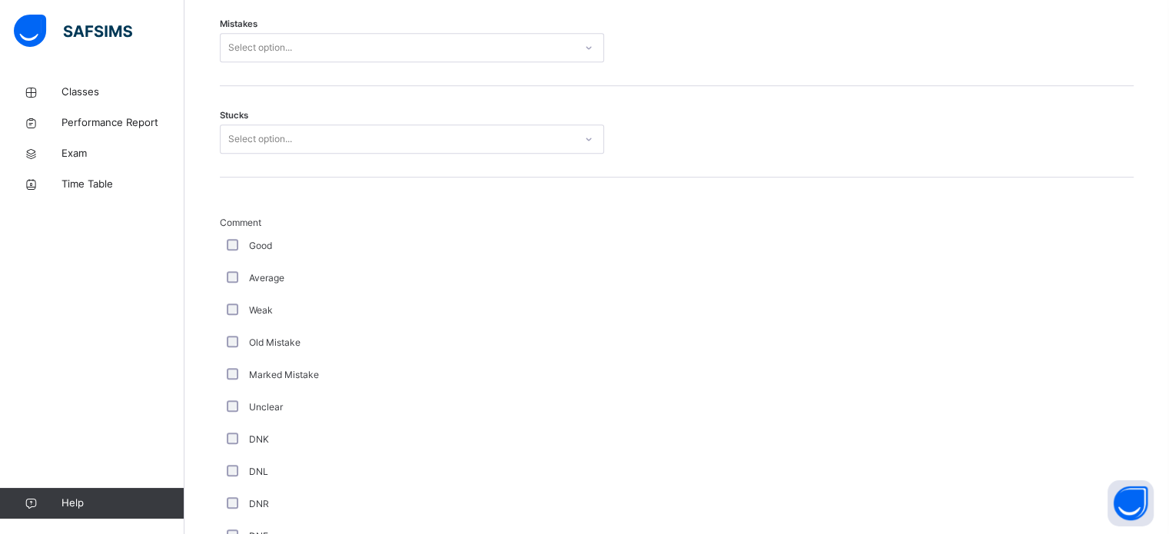
scroll to position [953, 0]
click at [224, 258] on div "Good" at bounding box center [412, 252] width 377 height 14
click at [227, 249] on div "Good" at bounding box center [412, 252] width 377 height 14
click at [233, 115] on span "Stucks" at bounding box center [234, 121] width 28 height 13
drag, startPoint x: 233, startPoint y: 114, endPoint x: 240, endPoint y: 121, distance: 10.3
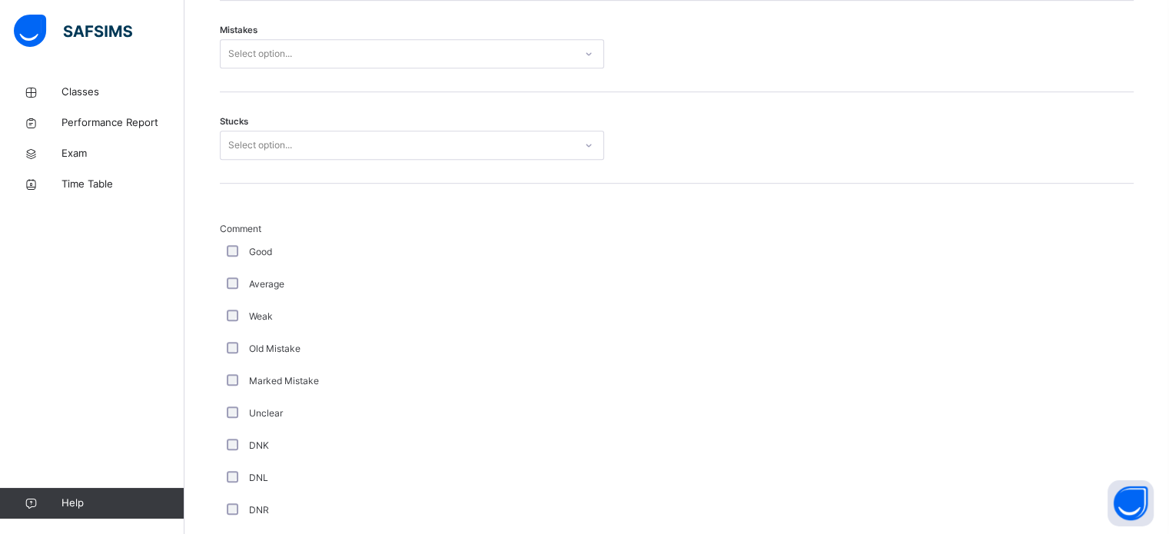
click at [234, 116] on span "Stucks" at bounding box center [234, 121] width 28 height 13
click at [244, 128] on div "Stucks Select option..." at bounding box center [677, 137] width 914 height 91
click at [265, 153] on div "Select option..." at bounding box center [260, 145] width 64 height 29
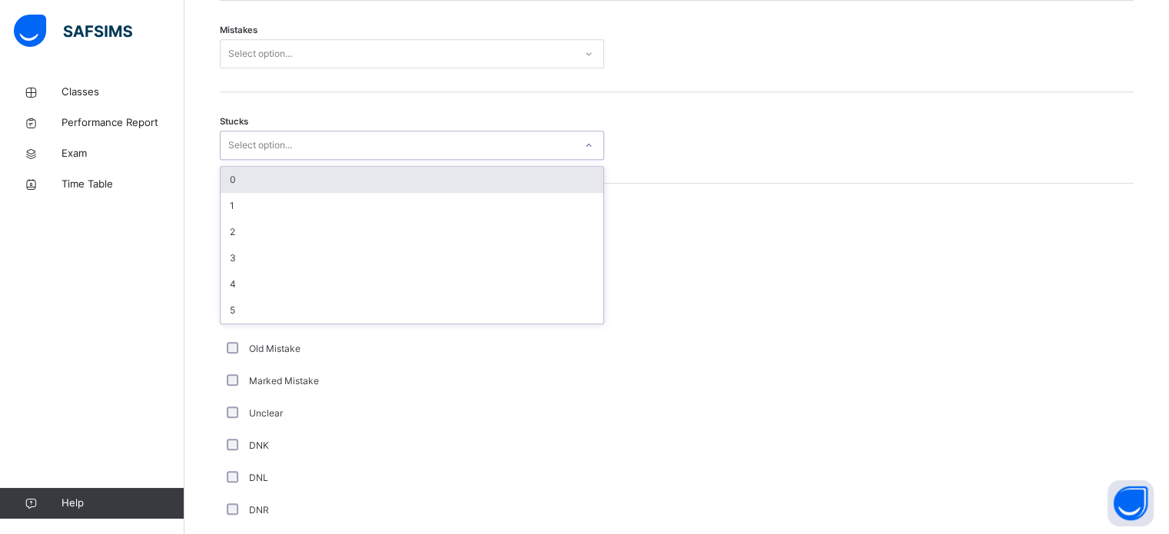
click at [267, 153] on div "Select option..." at bounding box center [260, 145] width 64 height 29
click at [240, 184] on div "0" at bounding box center [412, 180] width 383 height 26
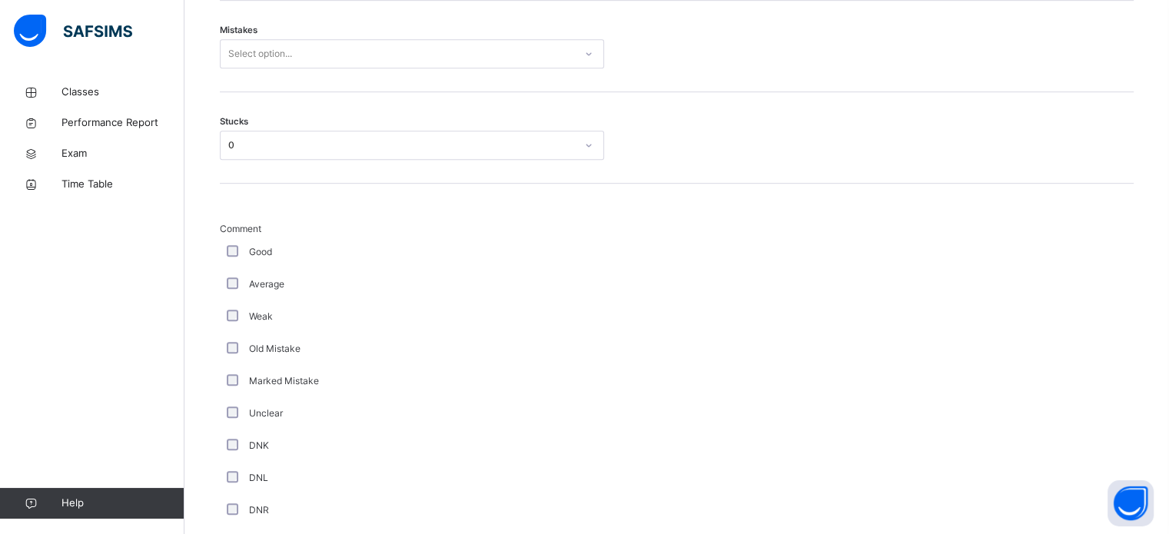
click at [231, 70] on div "Mistakes Select option..." at bounding box center [677, 46] width 914 height 91
click at [236, 68] on div "Mistakes Select option..." at bounding box center [677, 46] width 914 height 91
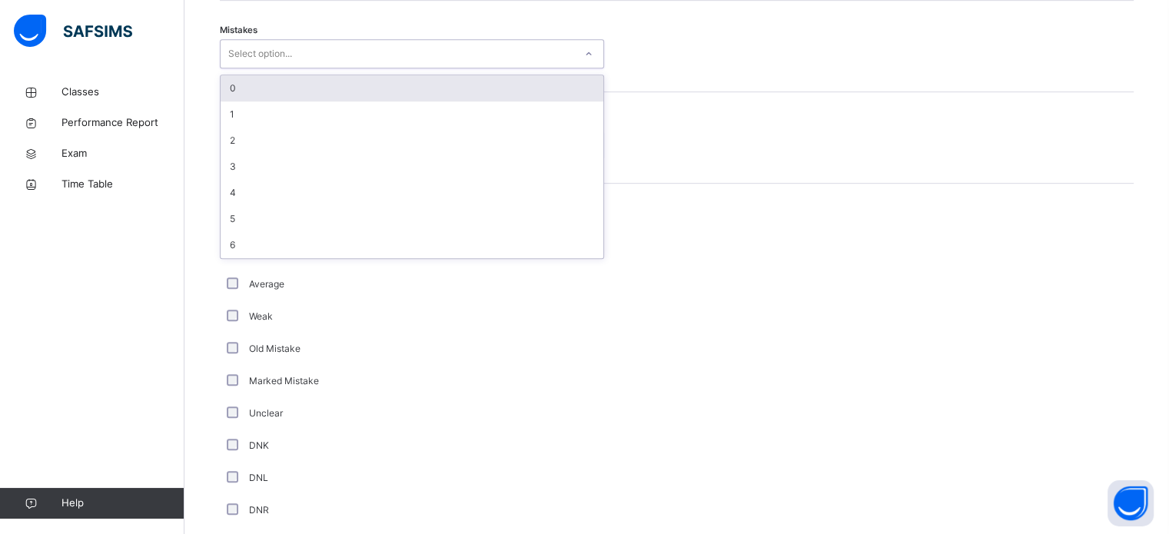
click at [235, 58] on div "Select option..." at bounding box center [260, 53] width 64 height 29
click at [240, 85] on div "0" at bounding box center [412, 88] width 383 height 26
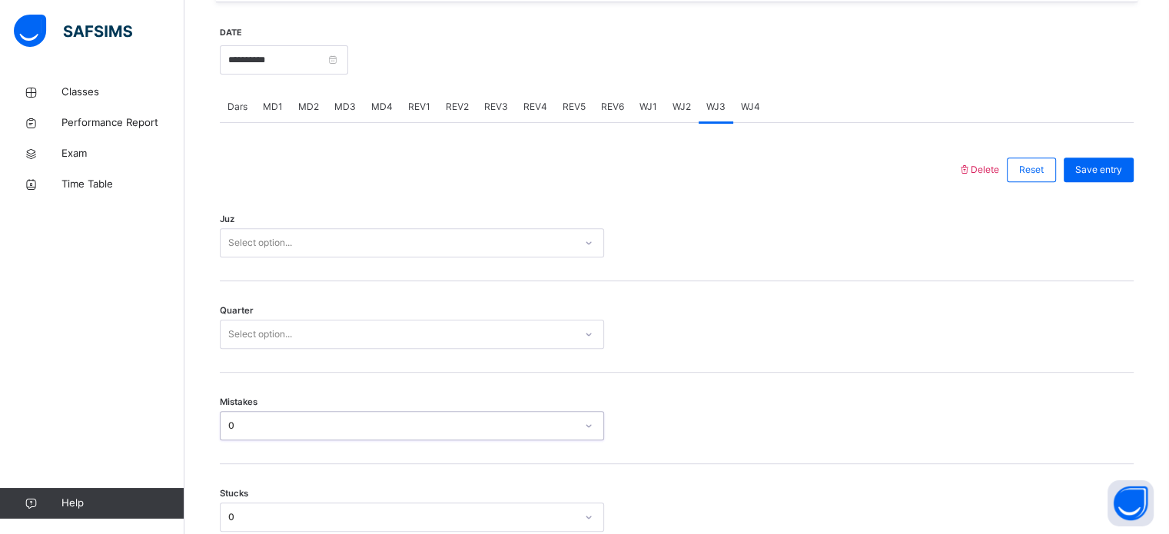
scroll to position [590, 0]
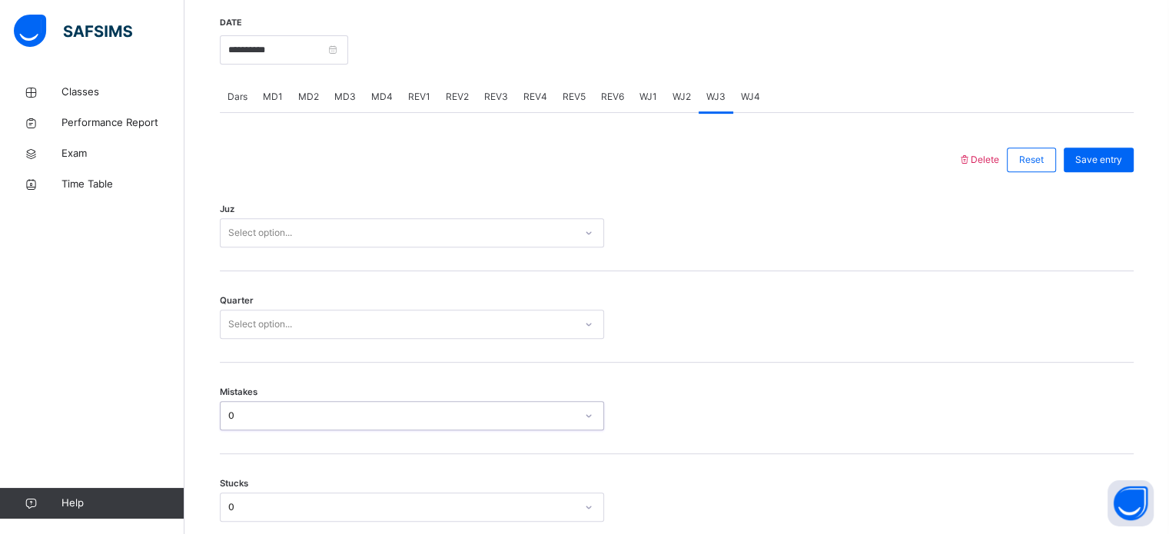
click at [276, 345] on div "Quarter Select option..." at bounding box center [677, 316] width 914 height 91
click at [244, 325] on div "Select option..." at bounding box center [260, 324] width 64 height 29
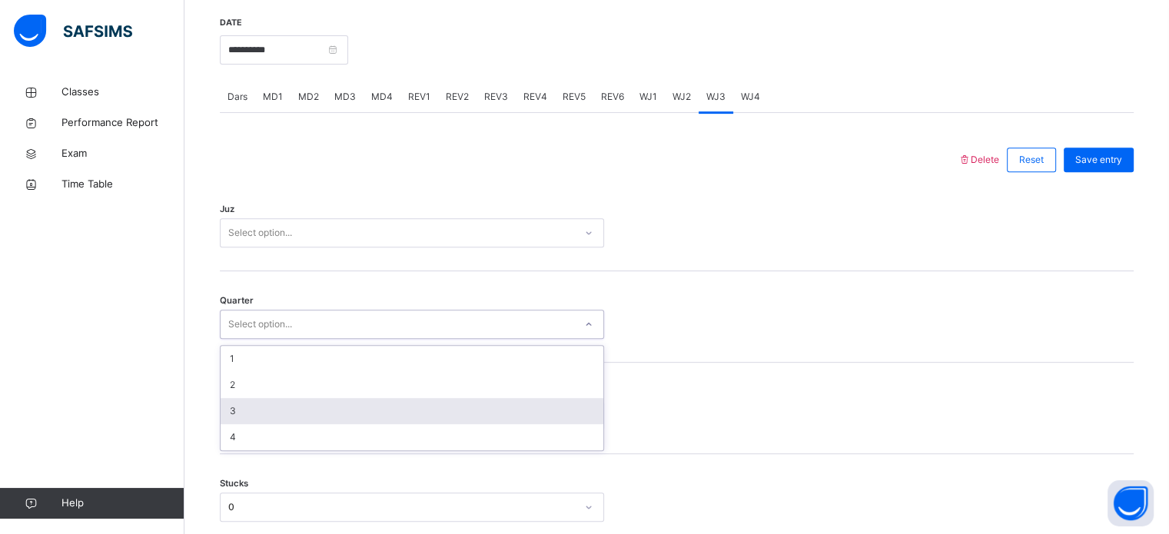
click at [252, 410] on div "3" at bounding box center [412, 411] width 383 height 26
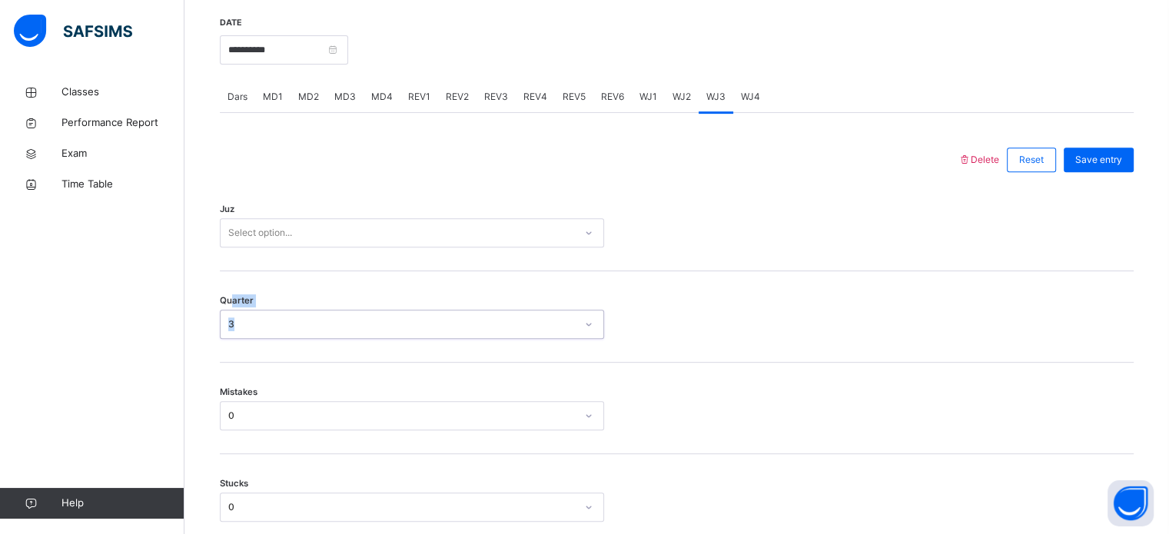
drag, startPoint x: 229, startPoint y: 290, endPoint x: 228, endPoint y: 278, distance: 12.4
click at [228, 279] on div "Quarter option 3, selected. 0 results available. Select is focused ,type to ref…" at bounding box center [677, 316] width 914 height 91
click at [235, 241] on div "Juz Select option..." at bounding box center [677, 225] width 914 height 91
click at [231, 231] on div "Select option..." at bounding box center [398, 233] width 354 height 24
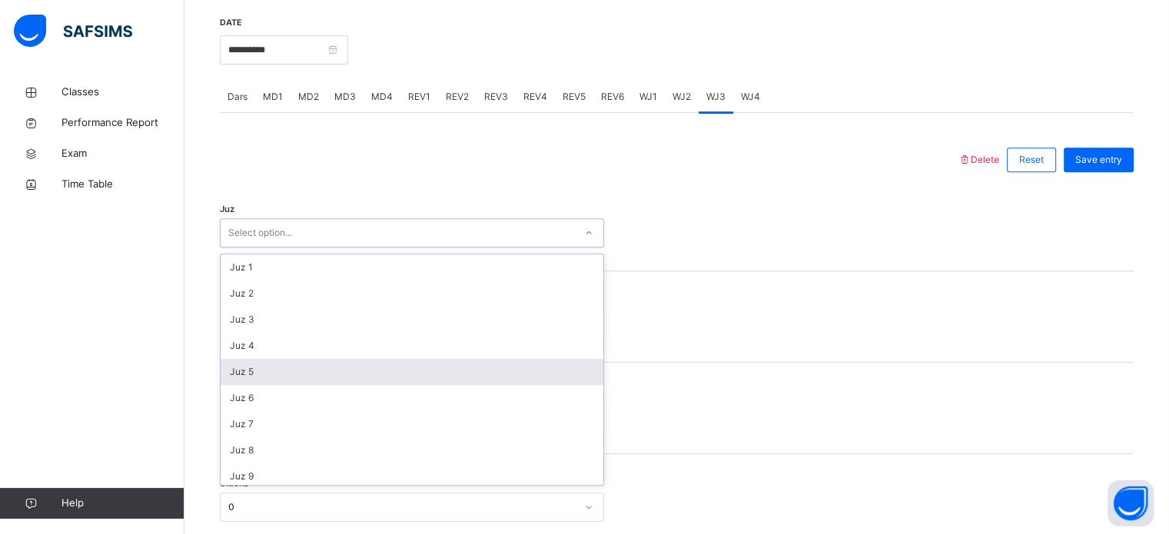
click at [252, 379] on div "Juz 5" at bounding box center [412, 372] width 383 height 26
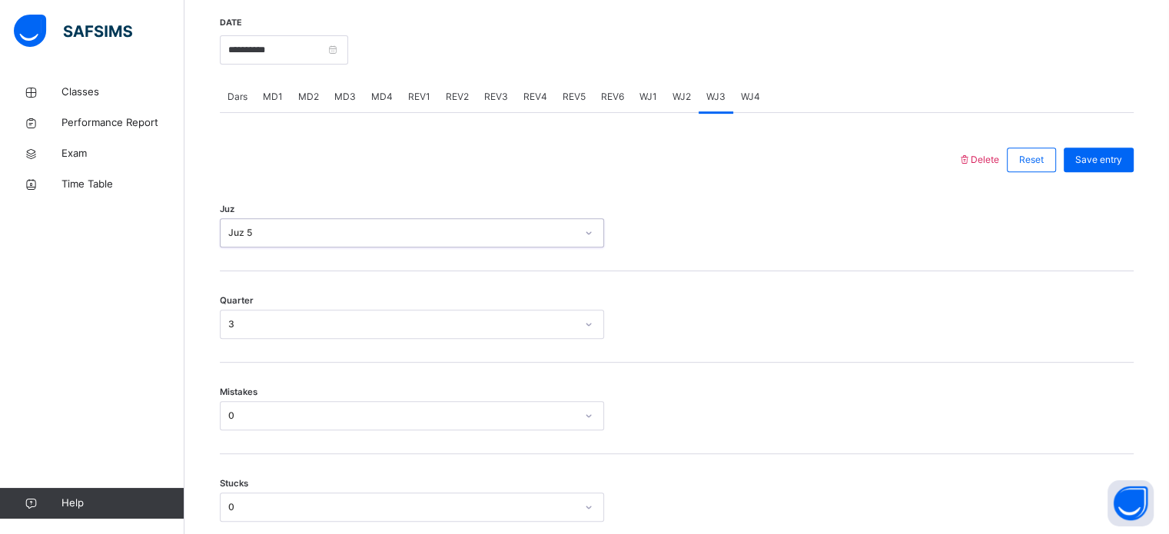
click at [268, 224] on div "option Juz 5, selected. 0 results available. Select is focused ,type to refine …" at bounding box center [412, 232] width 384 height 29
click at [271, 241] on div "Juz 5" at bounding box center [398, 233] width 354 height 24
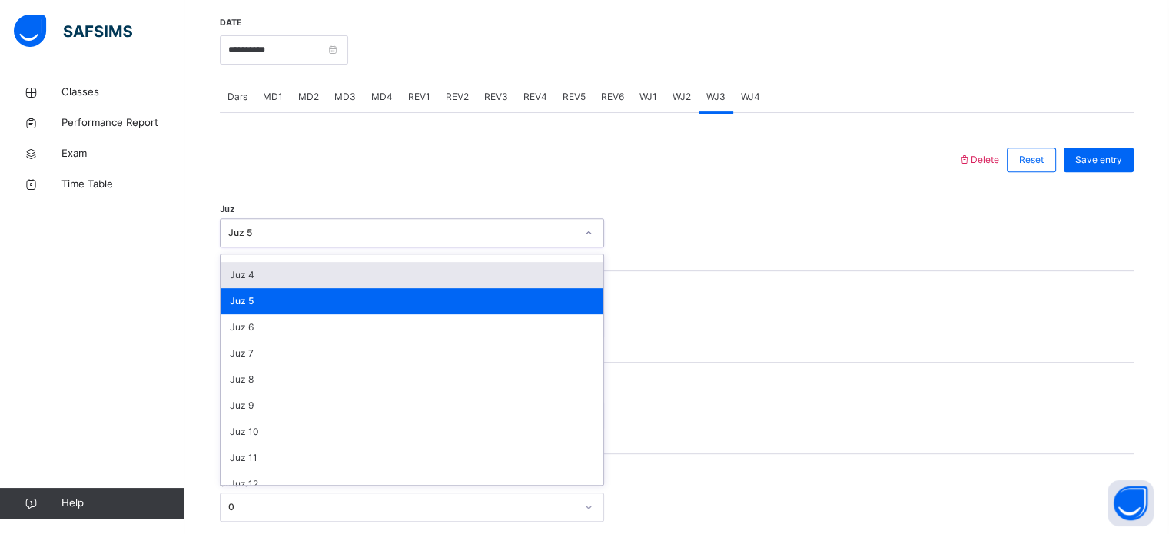
scroll to position [88, 0]
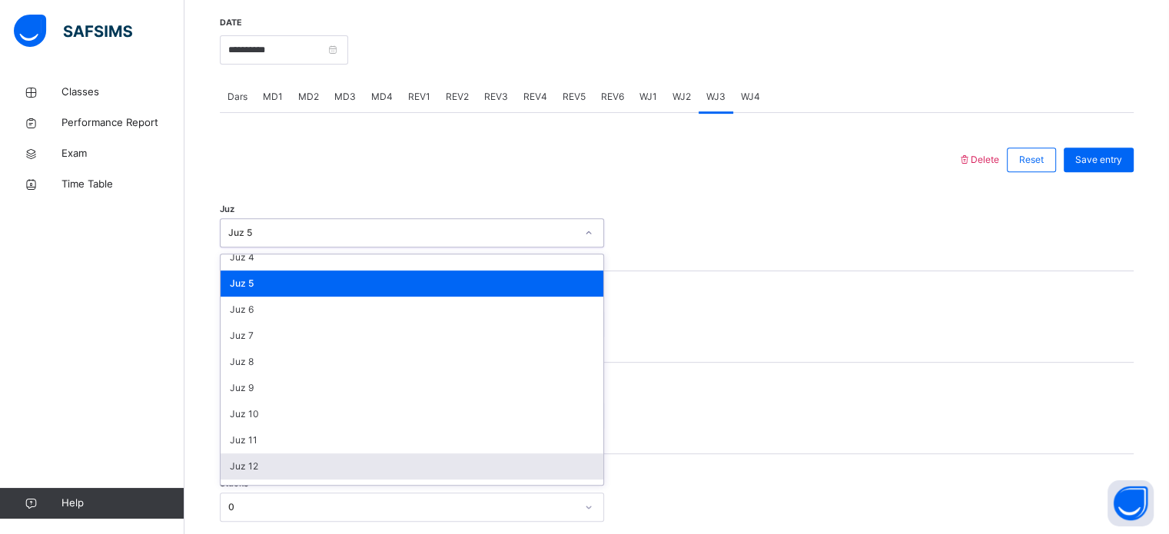
click at [258, 456] on div "Juz 12" at bounding box center [412, 467] width 383 height 26
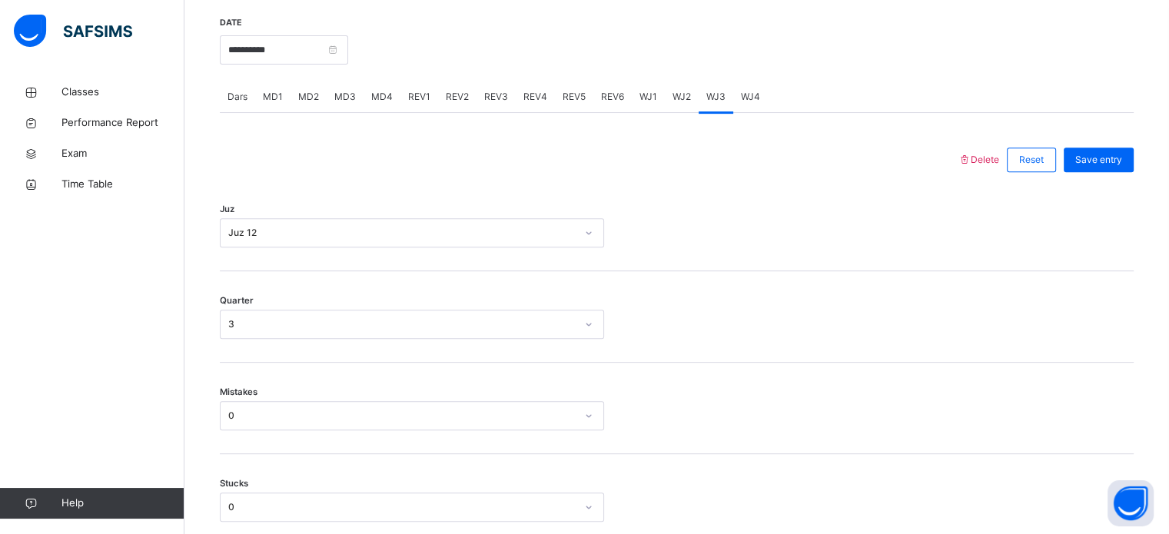
click at [746, 95] on span "WJ4" at bounding box center [750, 97] width 19 height 14
click at [717, 87] on div "WJ3" at bounding box center [716, 96] width 35 height 31
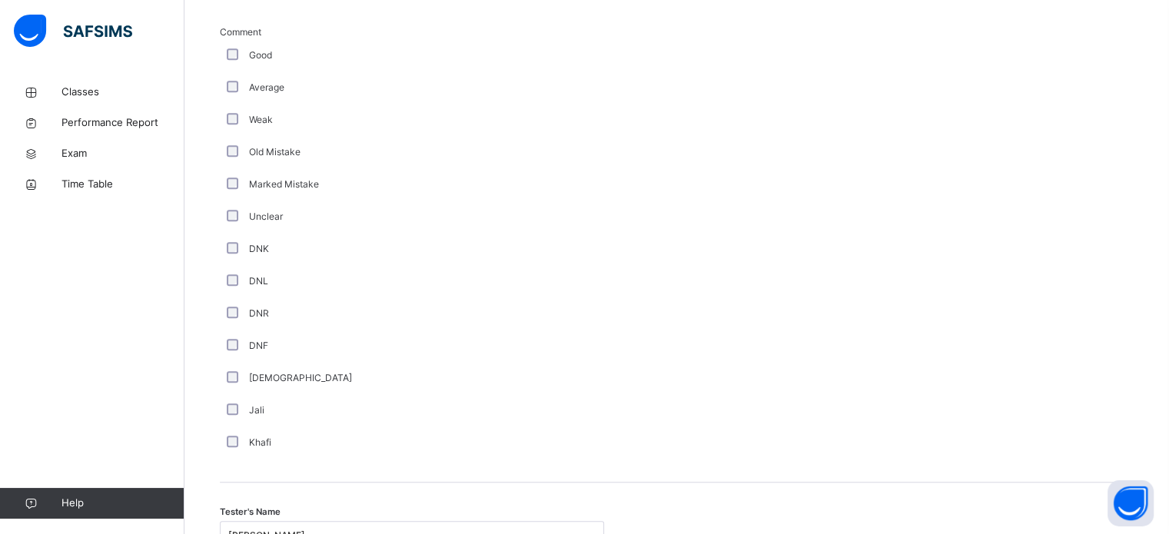
scroll to position [1297, 0]
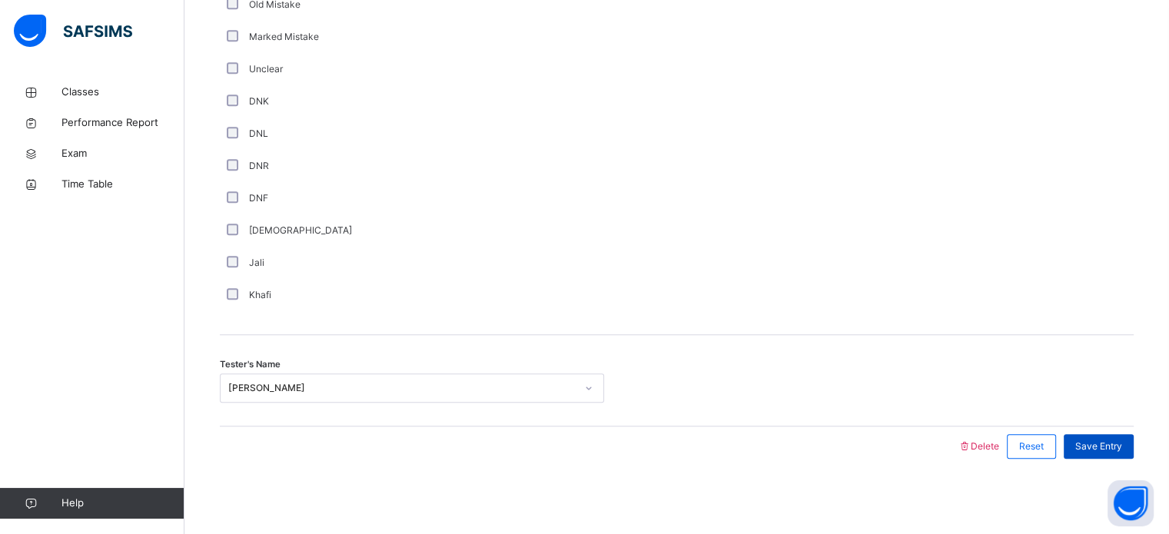
click at [1082, 441] on div "Save Entry" at bounding box center [1099, 446] width 70 height 25
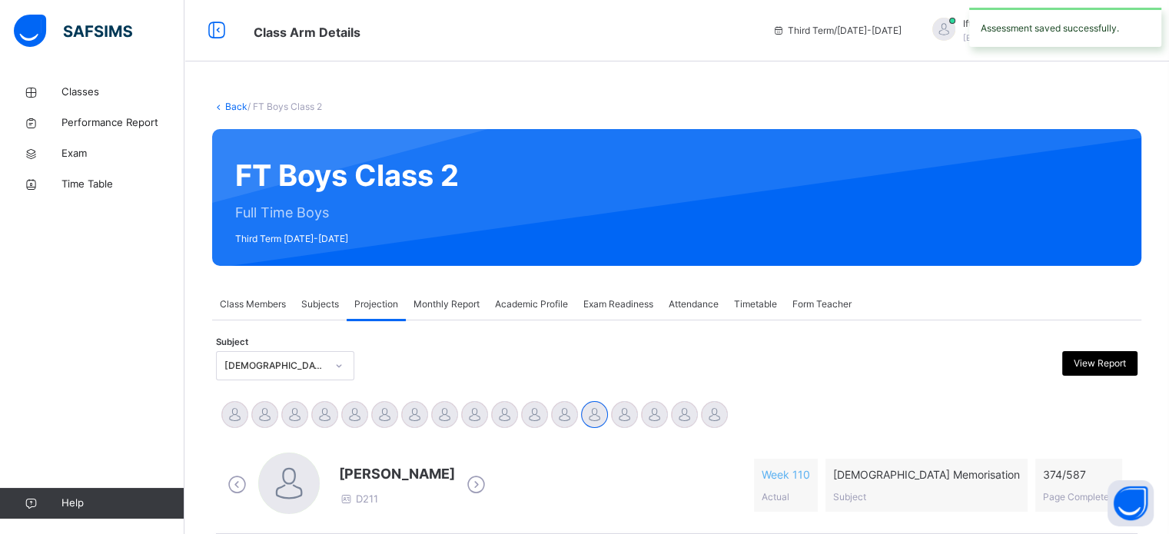
scroll to position [271, 0]
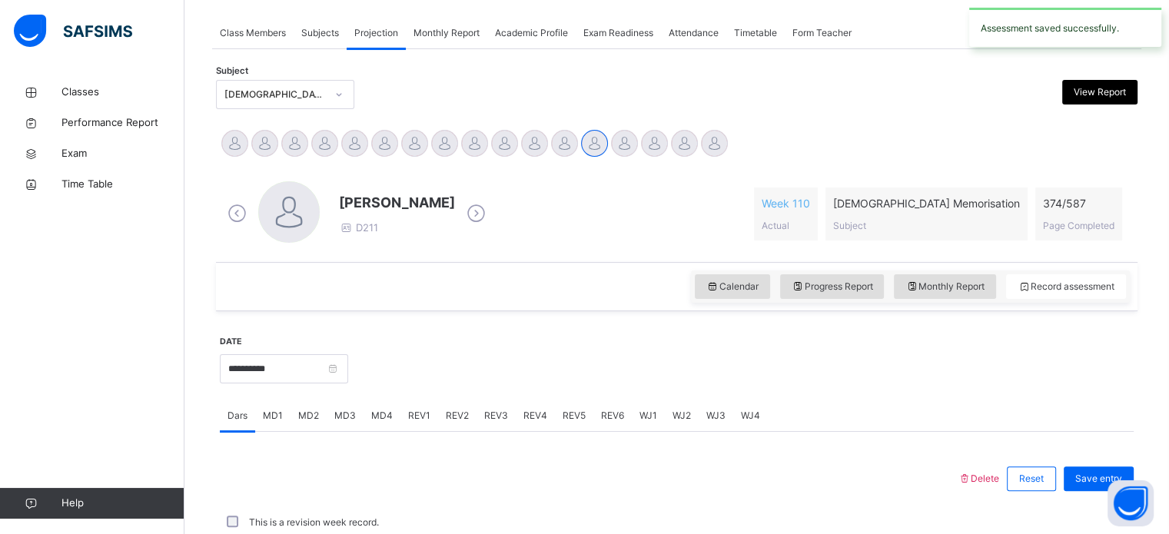
click at [763, 411] on div "Dars MD1 MD2 MD3 MD4 REV1 REV2 REV3 REV4 REV5 REV6 WJ1 WJ2 WJ3 WJ4" at bounding box center [677, 417] width 914 height 32
click at [756, 411] on div "WJ4" at bounding box center [750, 416] width 35 height 31
click at [234, 531] on span "Juz" at bounding box center [227, 528] width 15 height 13
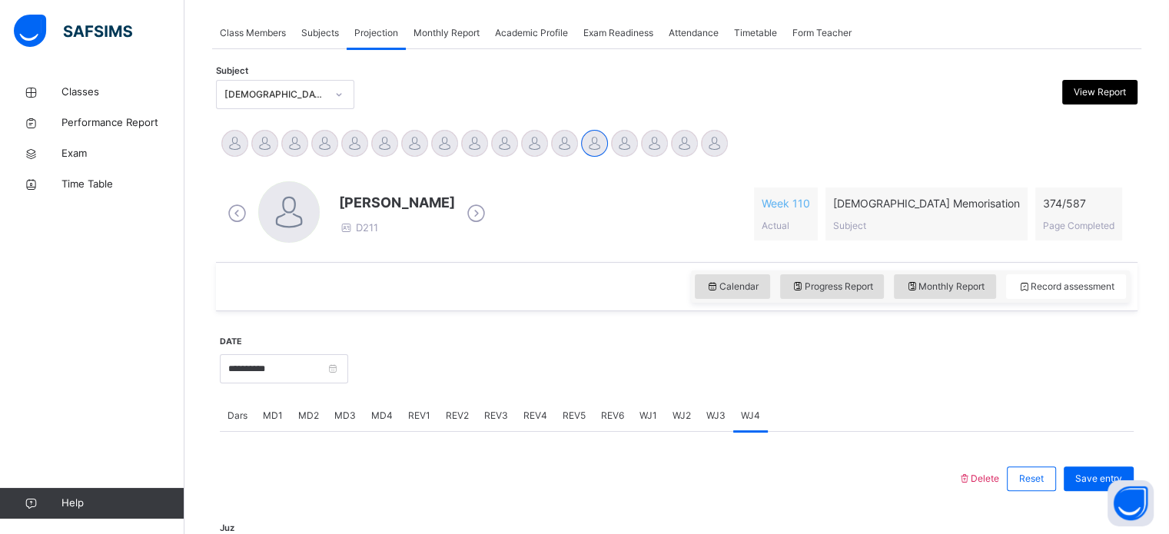
click at [234, 532] on span "Juz" at bounding box center [227, 528] width 15 height 13
click at [233, 528] on span "Juz" at bounding box center [227, 528] width 15 height 13
click at [233, 534] on span "Juz" at bounding box center [227, 528] width 15 height 13
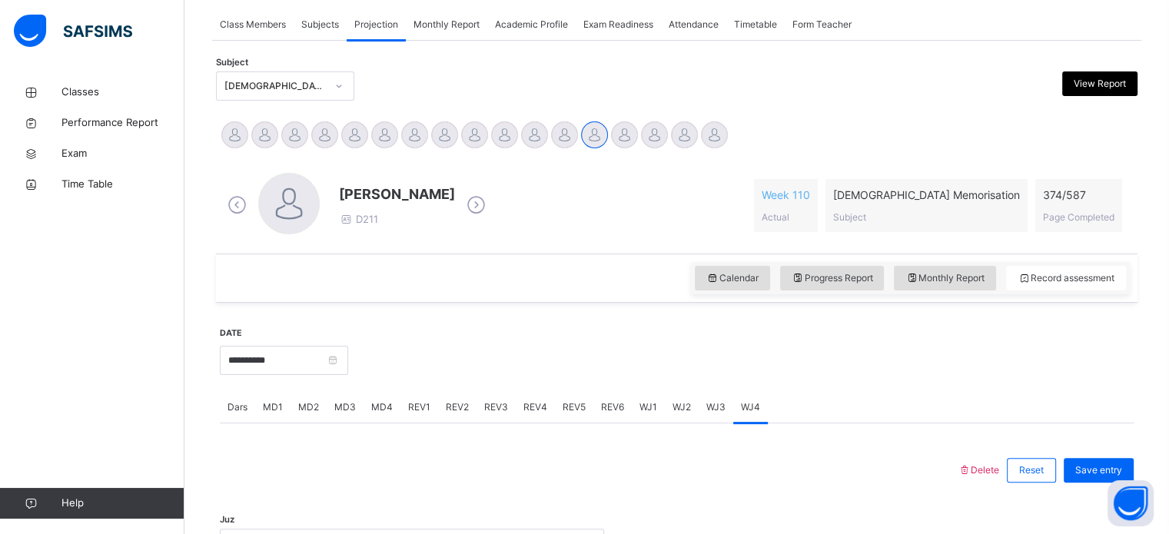
scroll to position [283, 0]
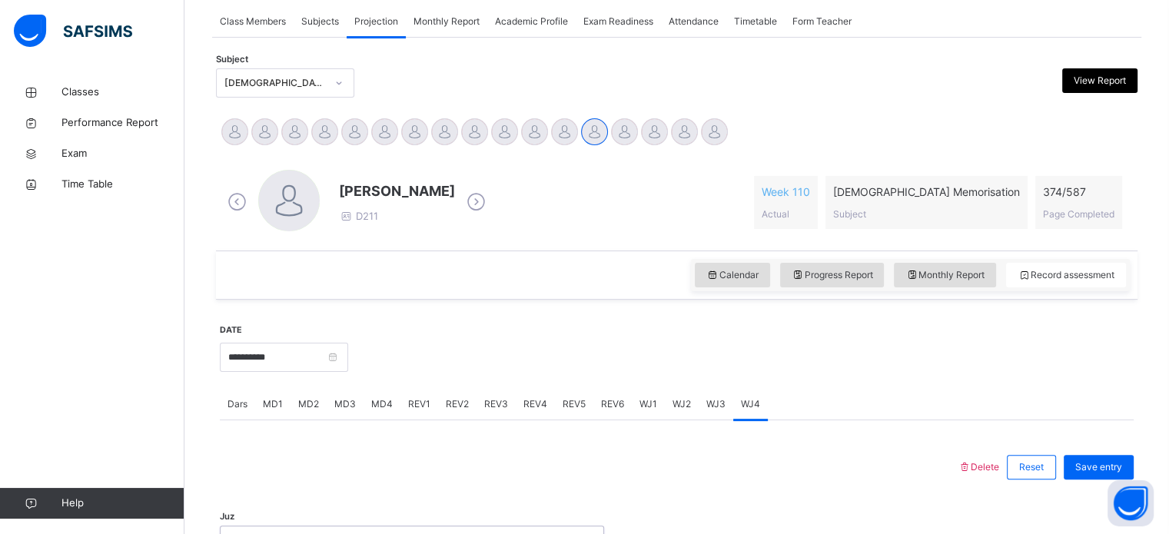
click at [477, 531] on div "option Juz 3 focused, 3 of 30. 30 results available. Use Up and Down to choose …" at bounding box center [412, 540] width 384 height 29
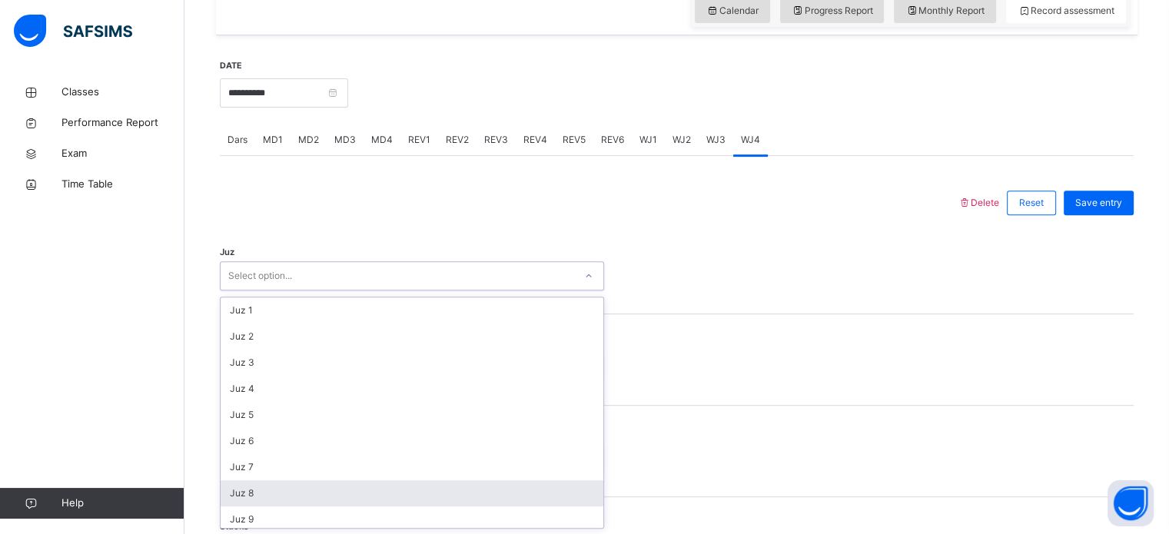
scroll to position [74, 0]
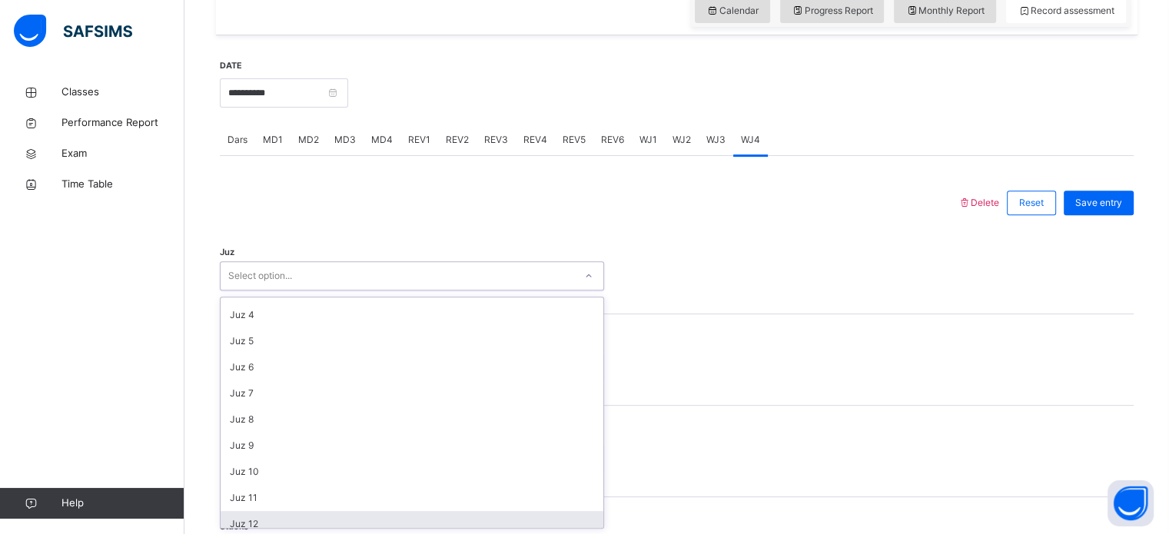
click at [326, 517] on div "Juz 12" at bounding box center [412, 524] width 383 height 26
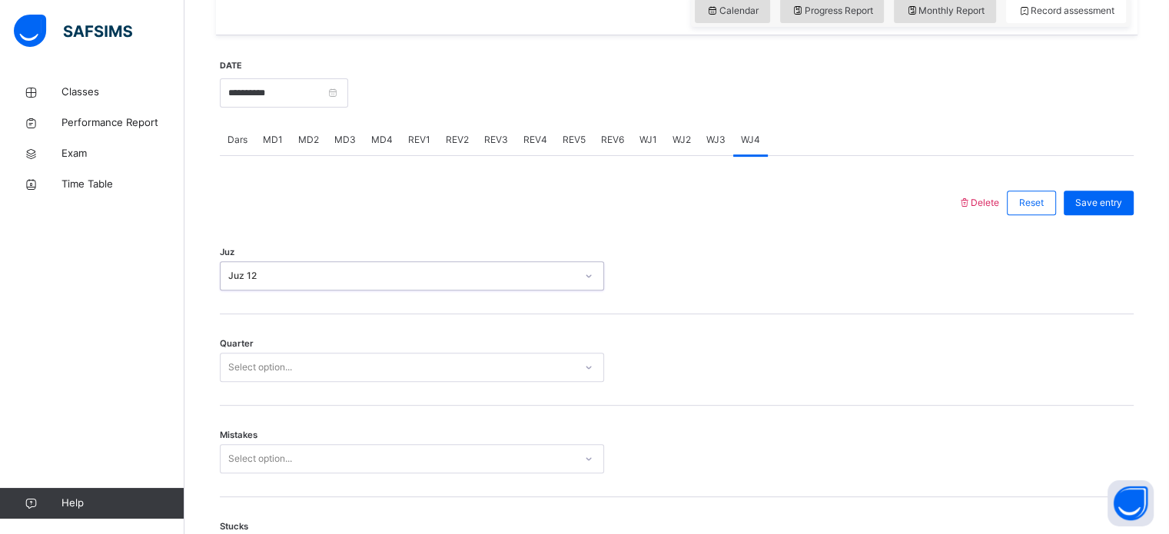
drag, startPoint x: 285, startPoint y: 346, endPoint x: 292, endPoint y: 364, distance: 19.0
click at [287, 348] on div "Quarter Select option..." at bounding box center [677, 359] width 914 height 91
click at [294, 374] on div "Select option..." at bounding box center [398, 368] width 354 height 24
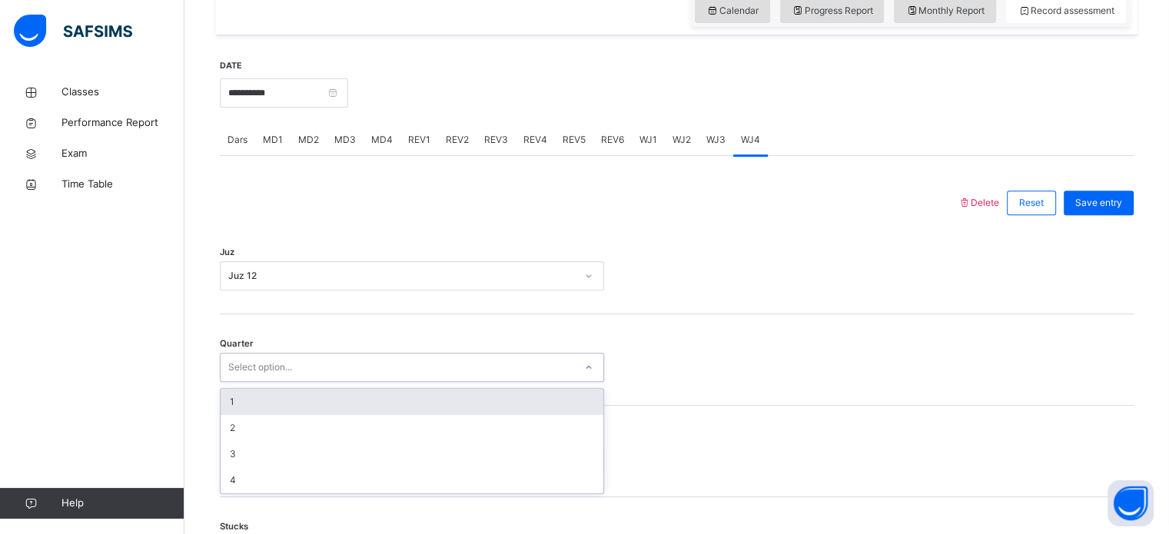
click at [286, 397] on div "1" at bounding box center [412, 402] width 383 height 26
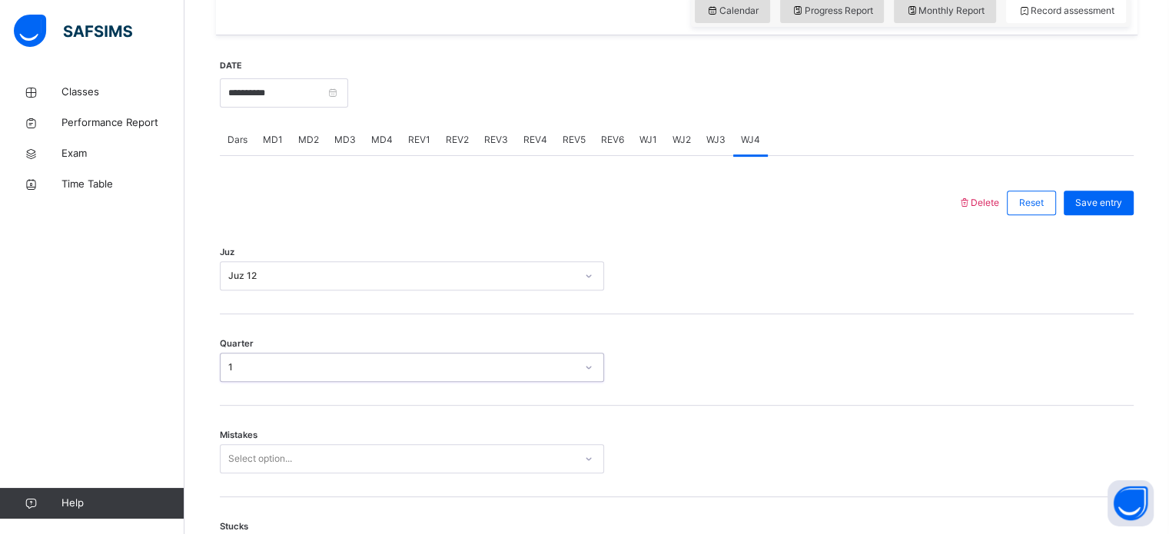
click at [287, 415] on div "Mistakes Select option..." at bounding box center [677, 451] width 914 height 91
drag, startPoint x: 280, startPoint y: 387, endPoint x: 275, endPoint y: 377, distance: 11.0
click at [277, 379] on div "Quarter 1" at bounding box center [677, 359] width 914 height 91
click at [271, 368] on div "1" at bounding box center [402, 368] width 348 height 14
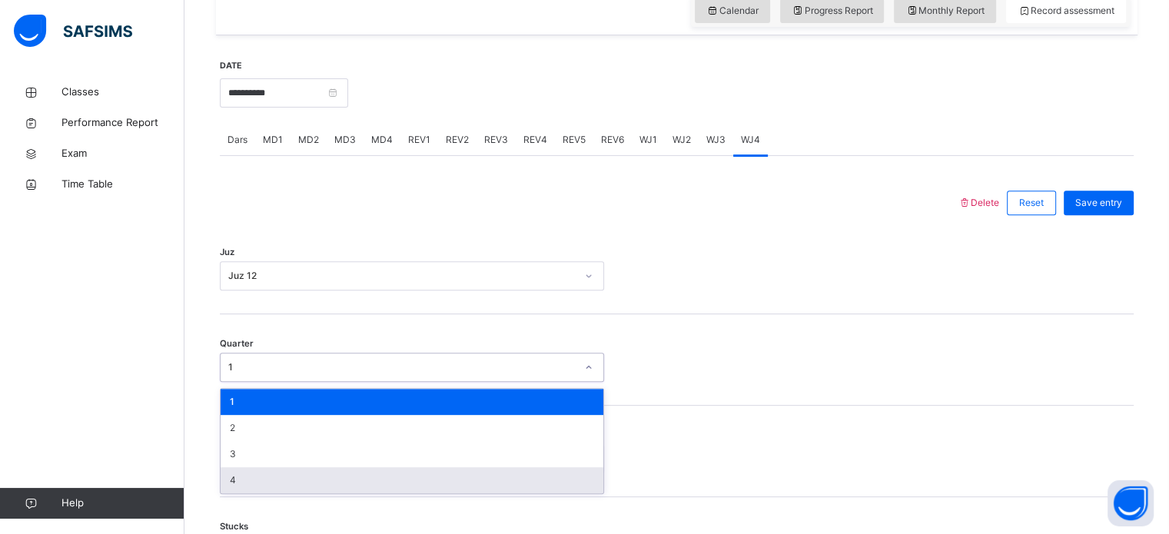
click at [260, 475] on div "4" at bounding box center [412, 480] width 383 height 26
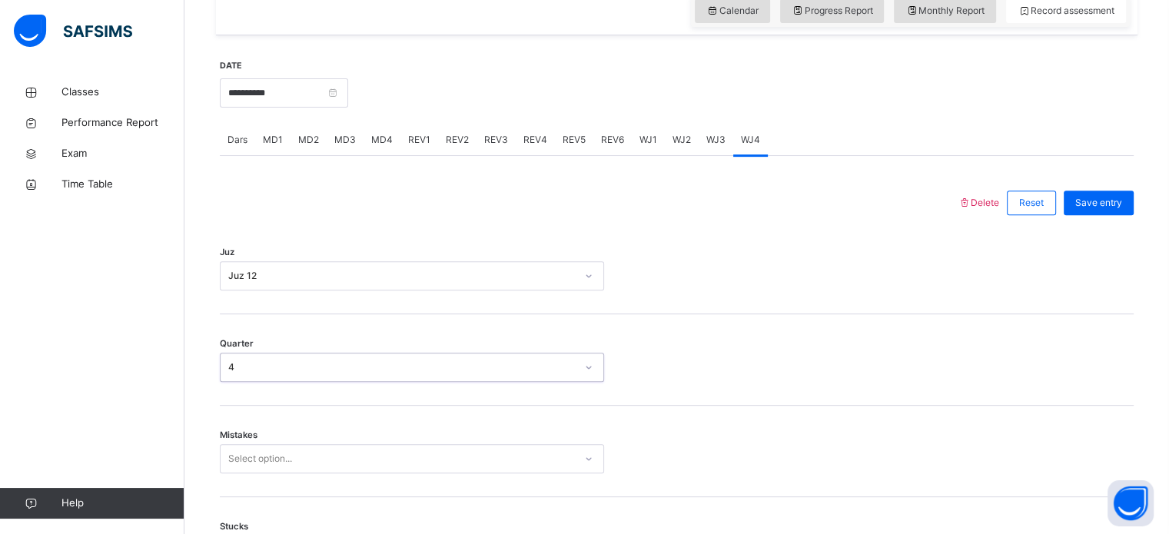
drag, startPoint x: 260, startPoint y: 424, endPoint x: 260, endPoint y: 436, distance: 11.5
click at [260, 436] on div "Mistakes Select option..." at bounding box center [677, 451] width 914 height 91
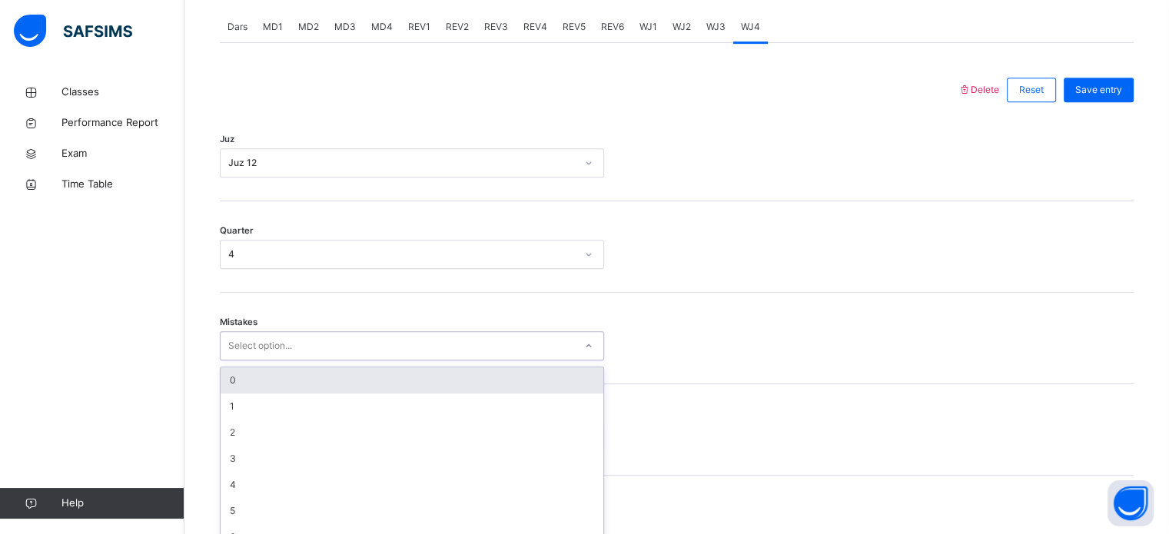
click at [260, 361] on div "option 0 focused, 1 of 7. 7 results available. Use Up and Down to choose option…" at bounding box center [412, 345] width 384 height 29
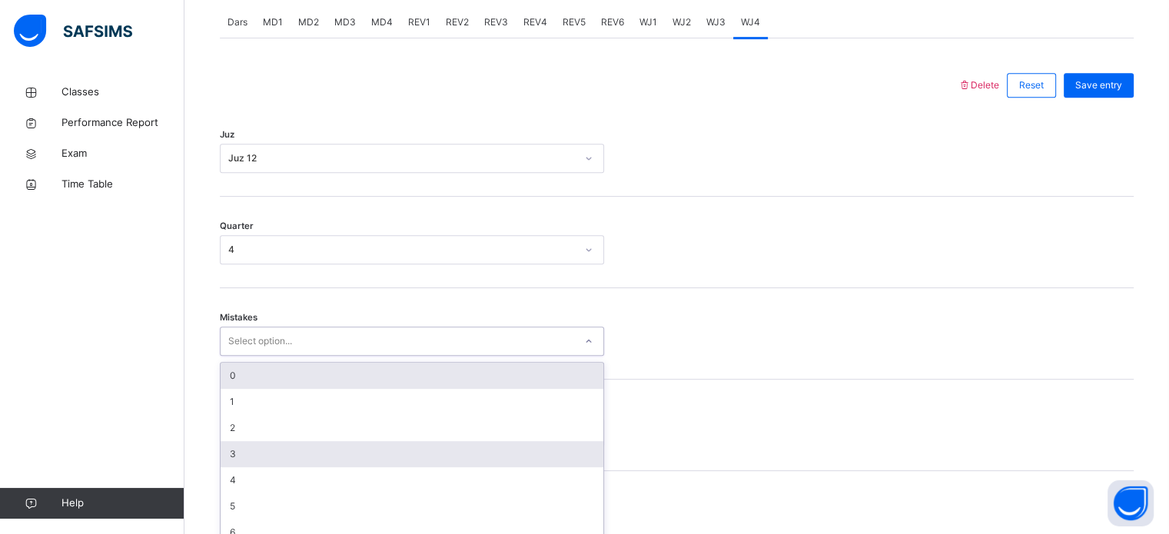
scroll to position [683, 0]
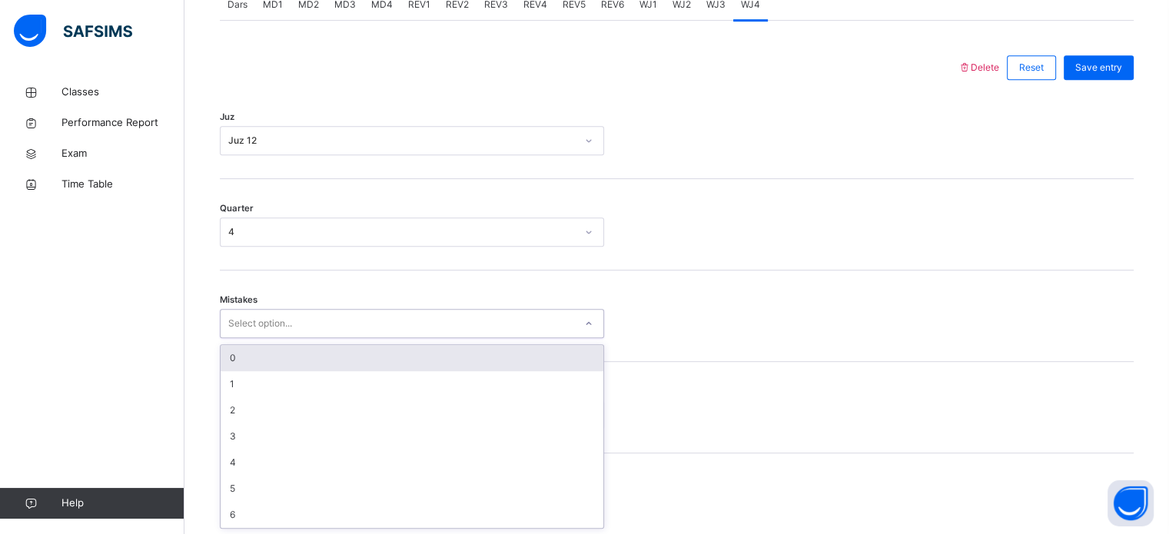
drag, startPoint x: 261, startPoint y: 361, endPoint x: 256, endPoint y: 390, distance: 28.8
click at [261, 367] on div "0" at bounding box center [412, 358] width 383 height 26
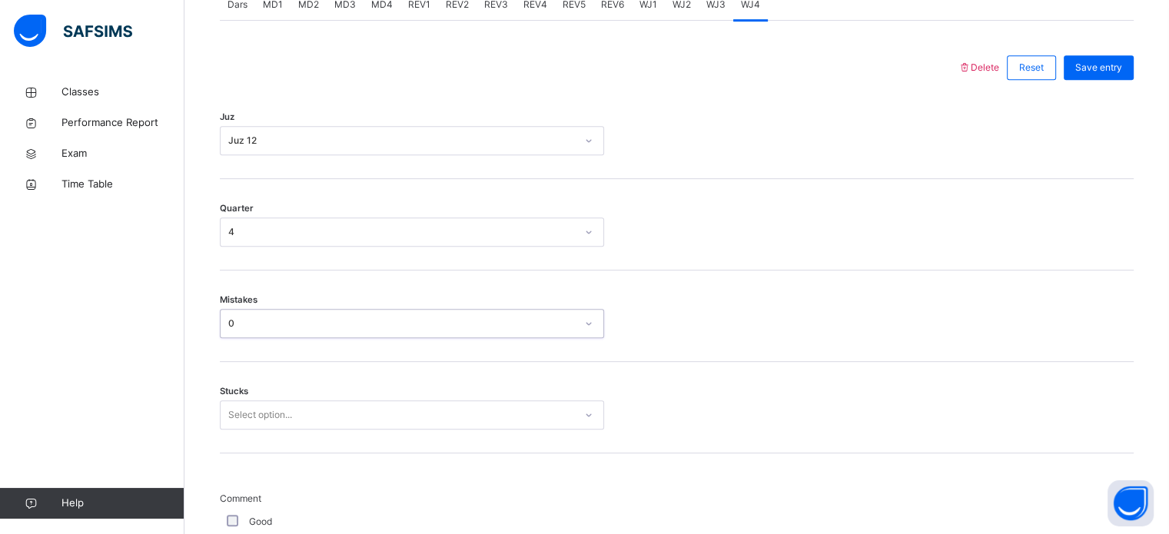
click at [254, 414] on div "Select option..." at bounding box center [412, 415] width 384 height 29
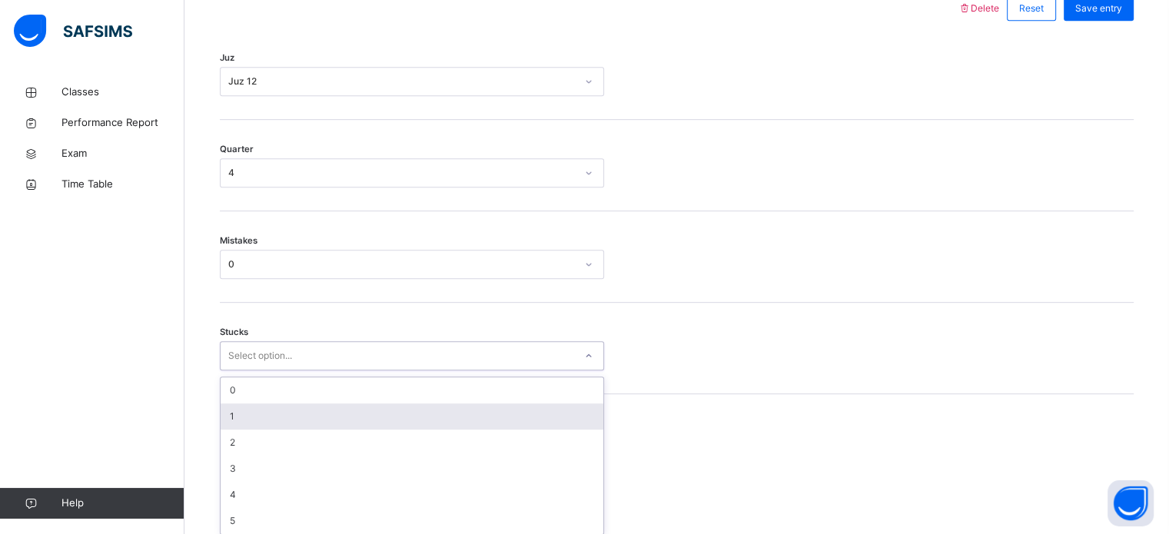
scroll to position [747, 0]
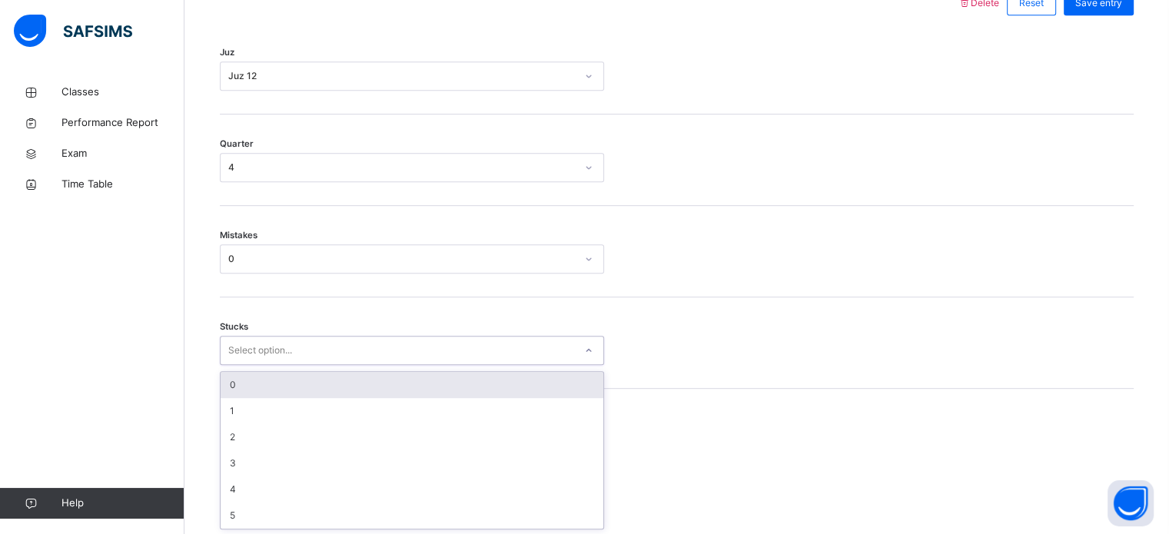
drag, startPoint x: 252, startPoint y: 389, endPoint x: 234, endPoint y: 442, distance: 56.2
click at [252, 389] on div "0" at bounding box center [412, 385] width 383 height 26
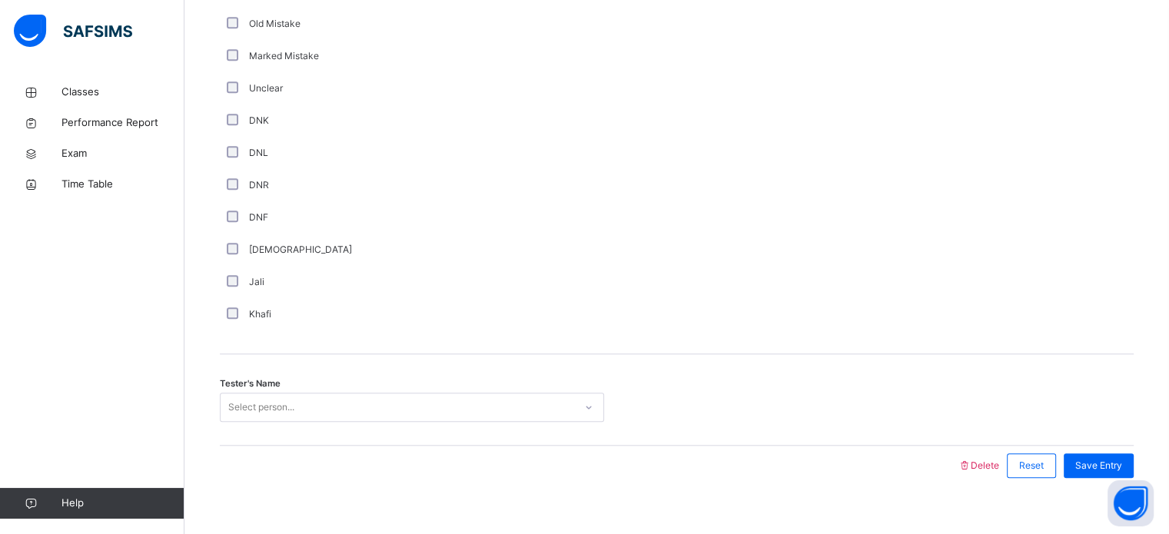
scroll to position [1156, 0]
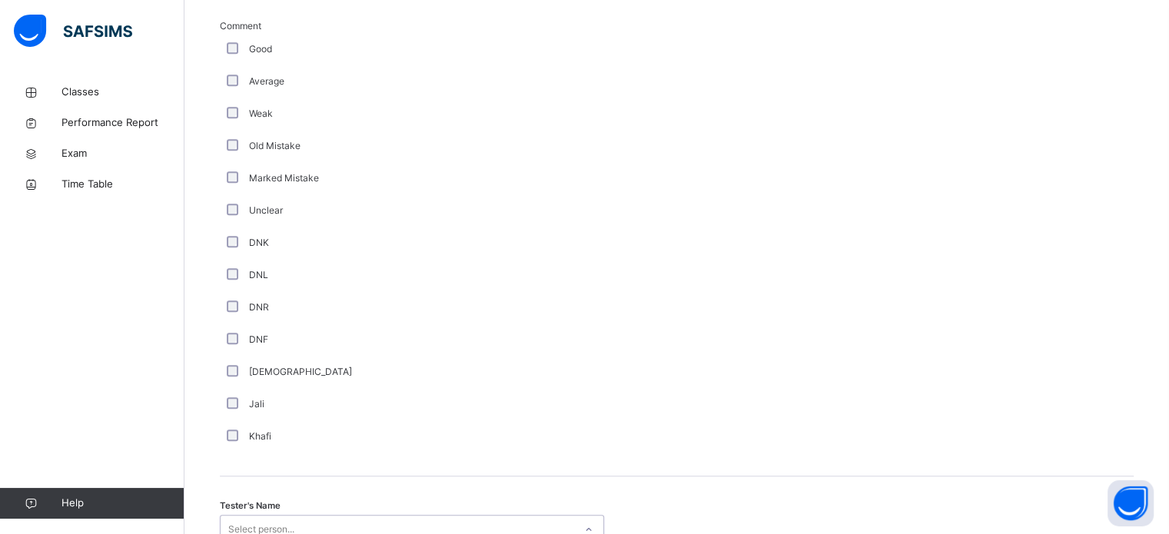
click at [310, 515] on div "option [PERSON_NAME] focused, 5 of 88. 88 results available. Use Up and Down to…" at bounding box center [412, 529] width 384 height 29
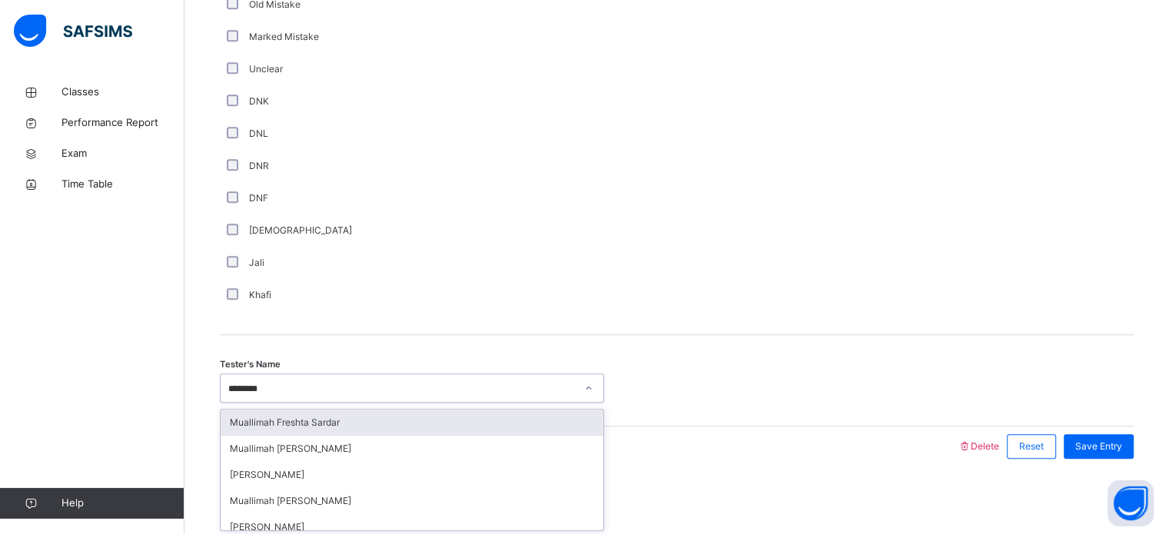
type input "*******"
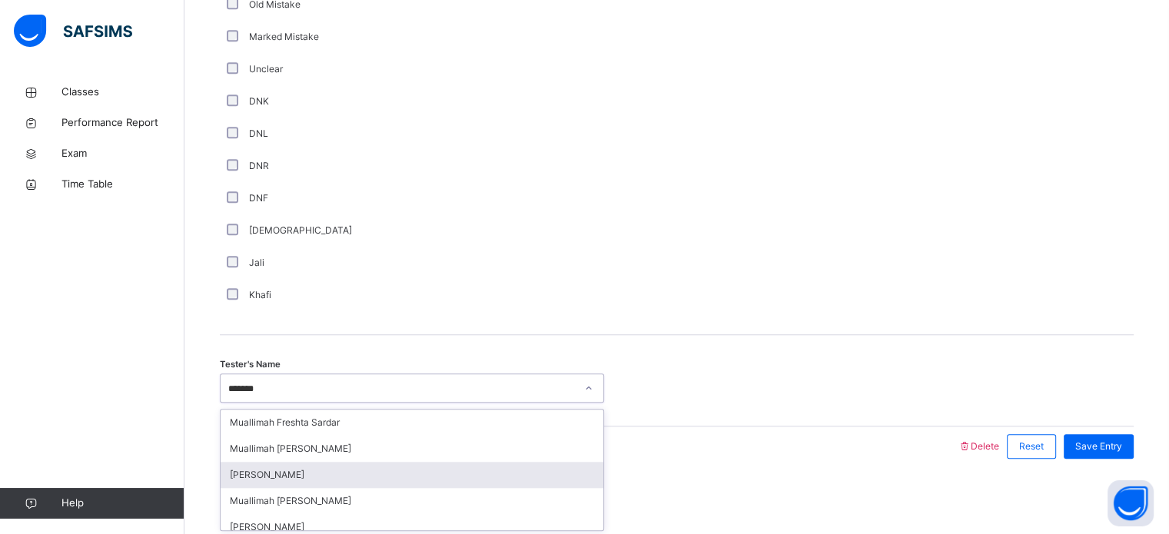
scroll to position [62, 0]
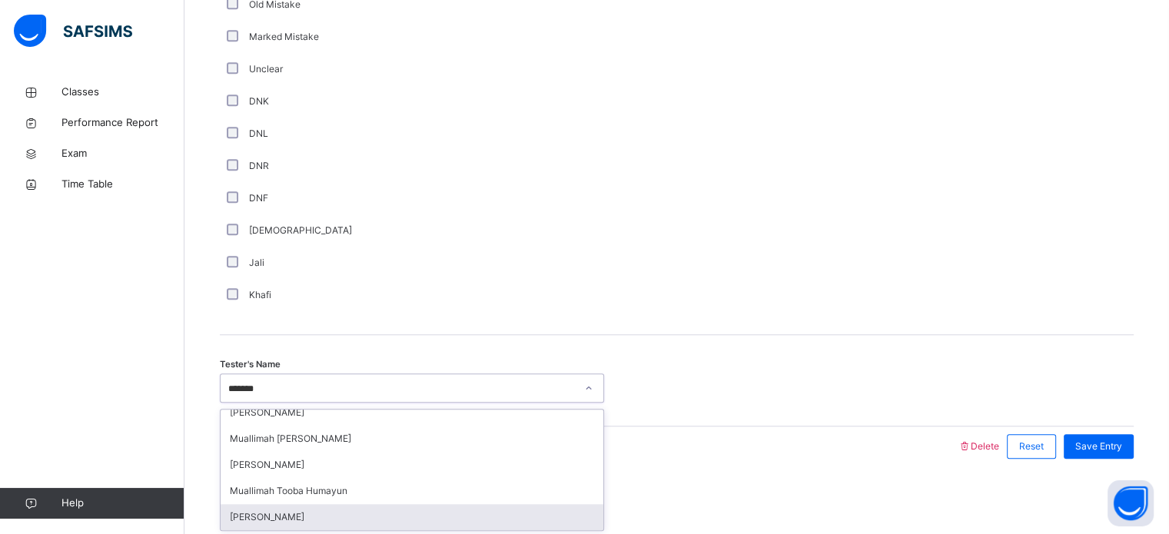
click at [274, 517] on div "[PERSON_NAME]" at bounding box center [412, 517] width 383 height 26
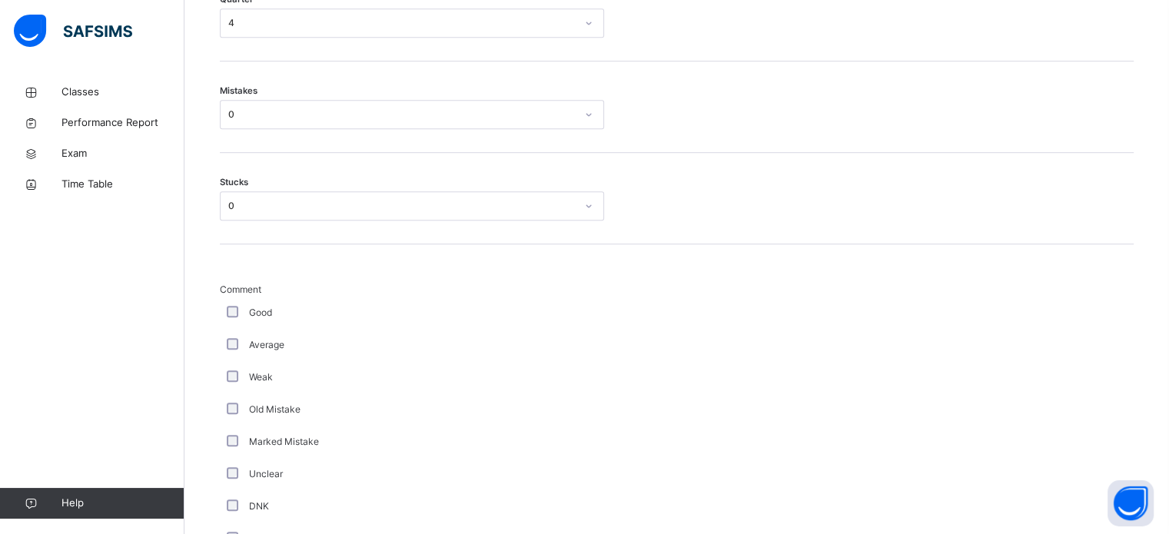
scroll to position [1297, 0]
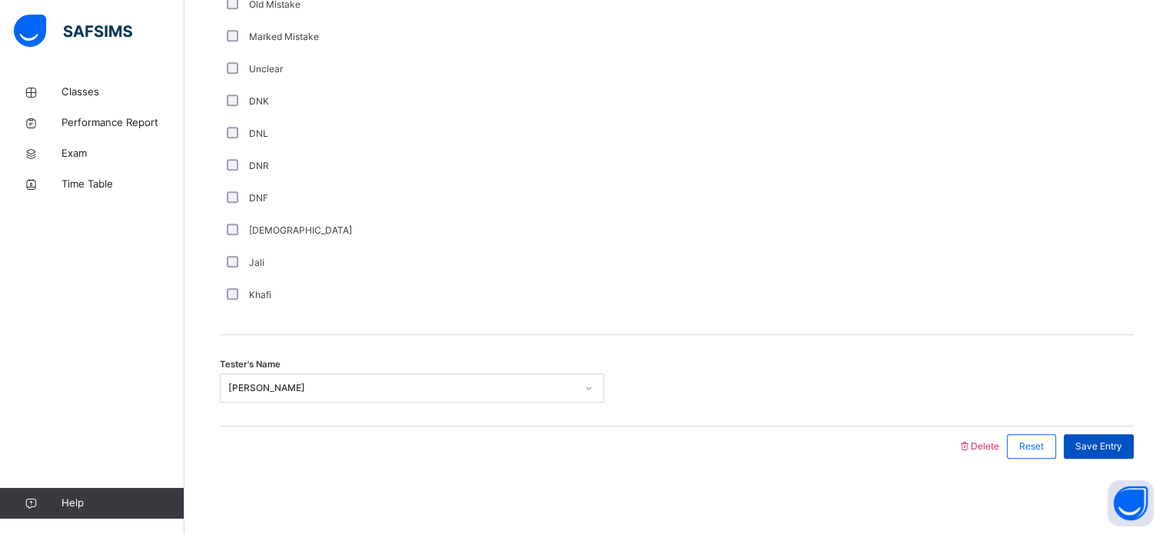
click at [1097, 434] on div "Save Entry" at bounding box center [1099, 446] width 70 height 25
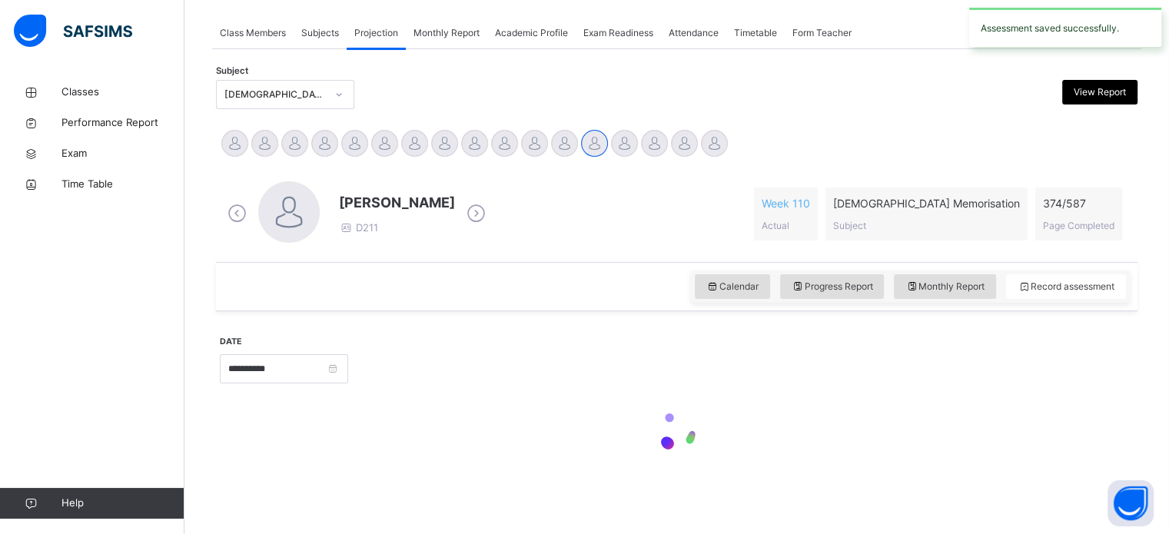
scroll to position [620, 0]
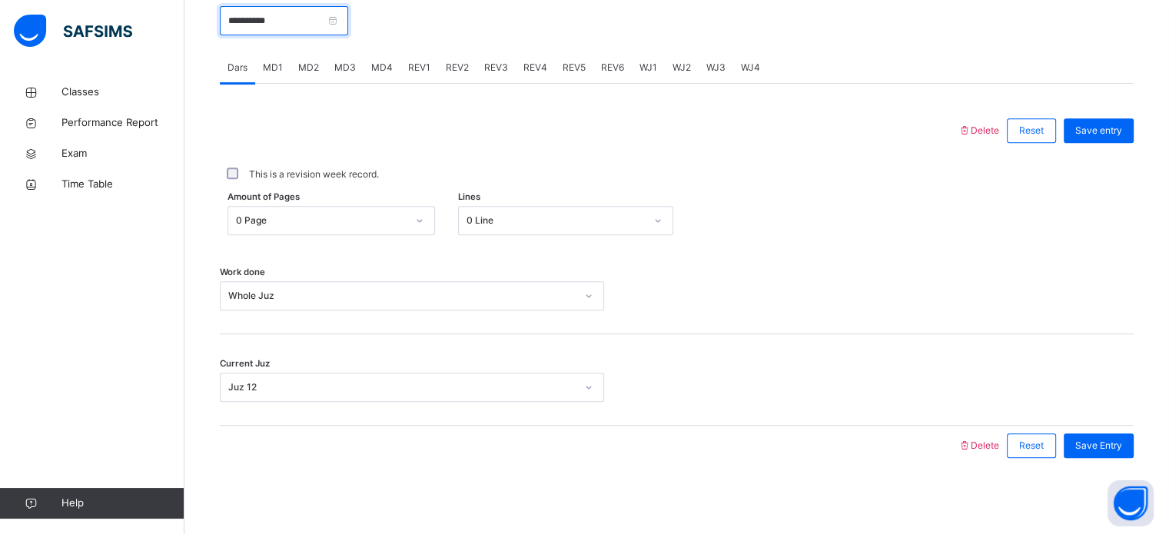
click at [322, 25] on input "**********" at bounding box center [284, 20] width 128 height 29
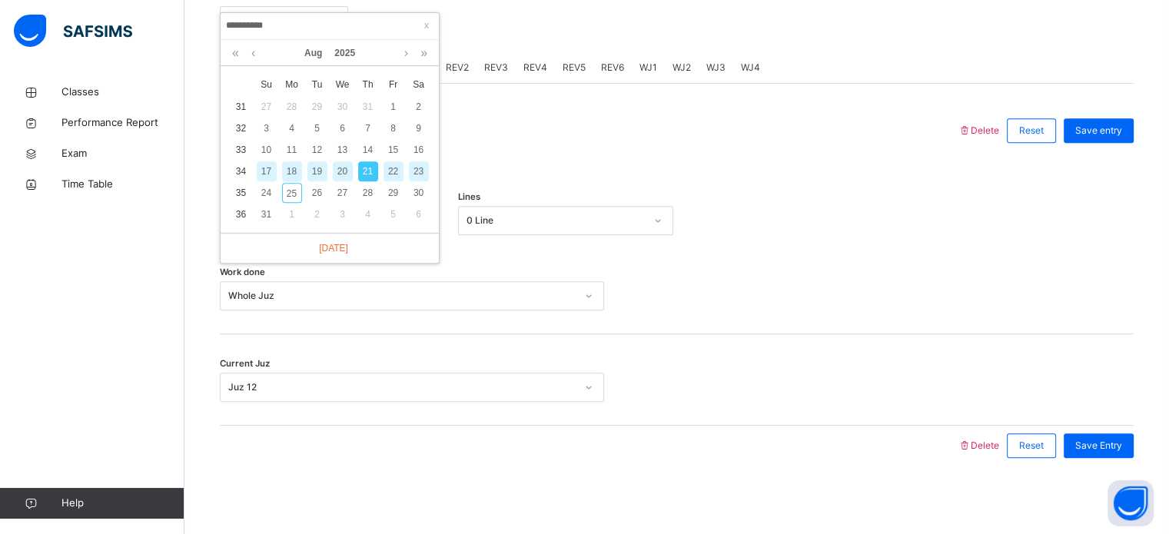
click at [393, 171] on div "22" at bounding box center [394, 171] width 20 height 20
type input "**********"
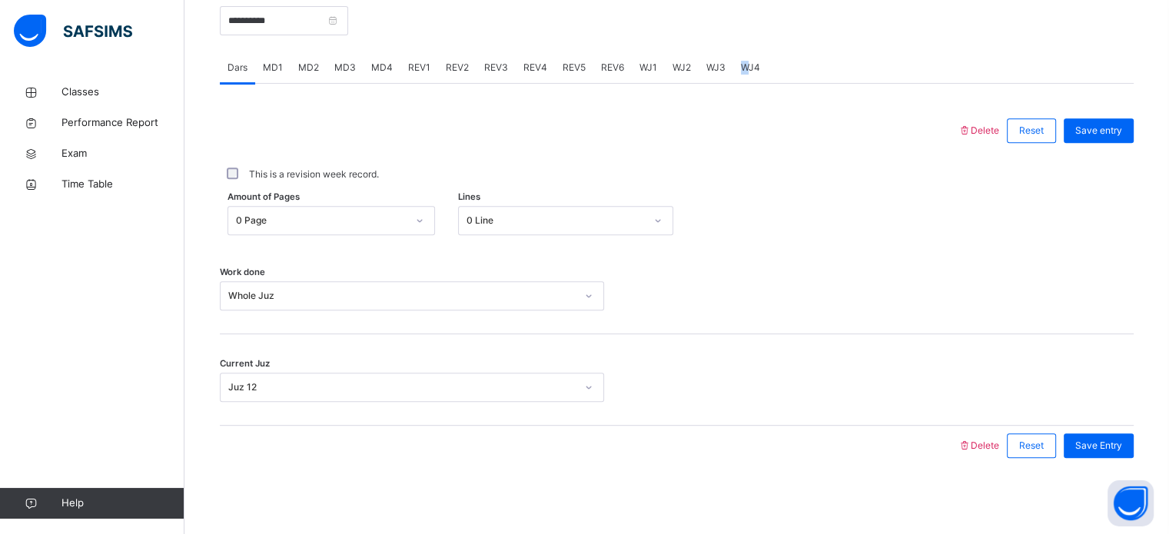
click at [747, 65] on span "WJ4" at bounding box center [750, 68] width 19 height 14
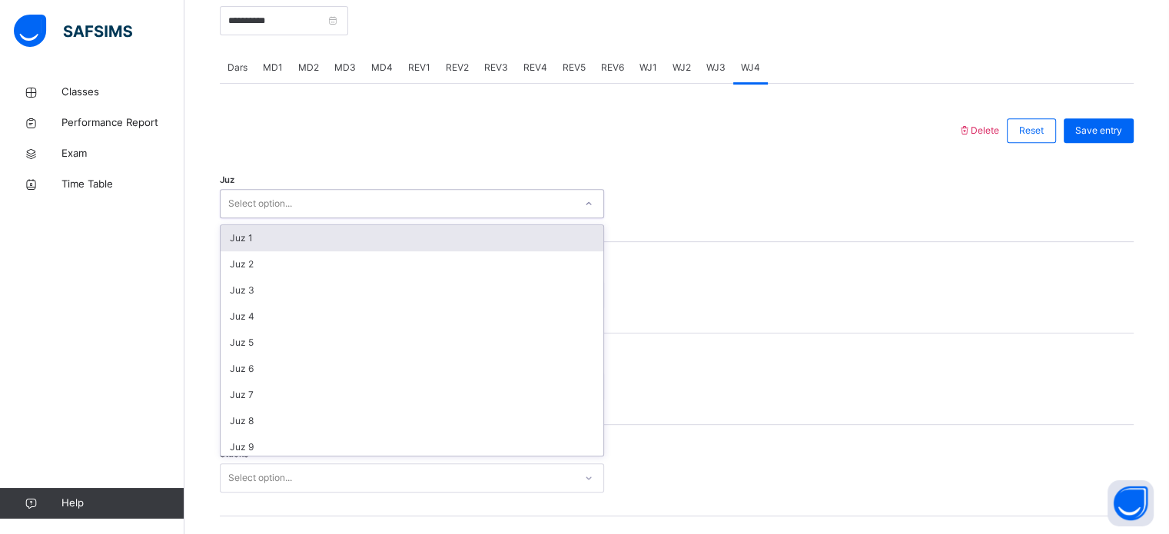
click at [369, 211] on div "Select option..." at bounding box center [398, 204] width 354 height 24
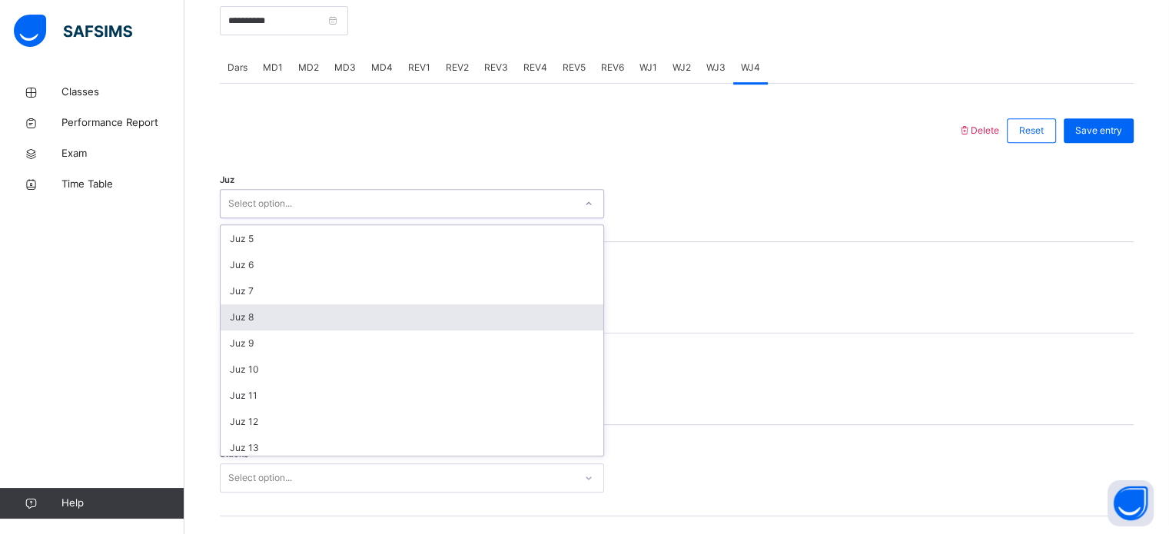
scroll to position [118, 0]
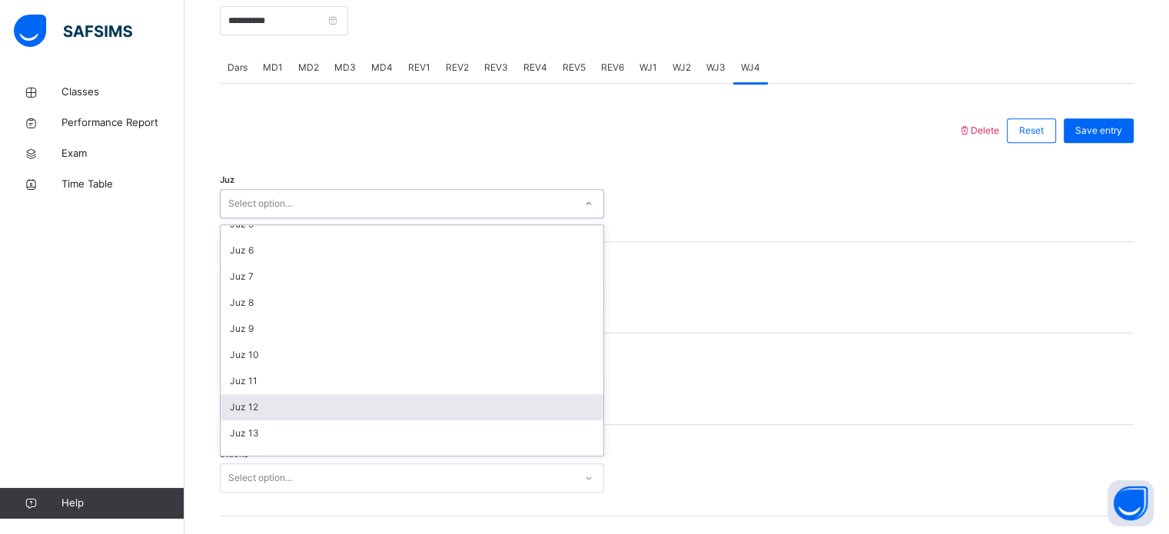
drag, startPoint x: 264, startPoint y: 408, endPoint x: 265, endPoint y: 401, distance: 7.7
click at [264, 410] on div "Juz 12" at bounding box center [412, 407] width 383 height 26
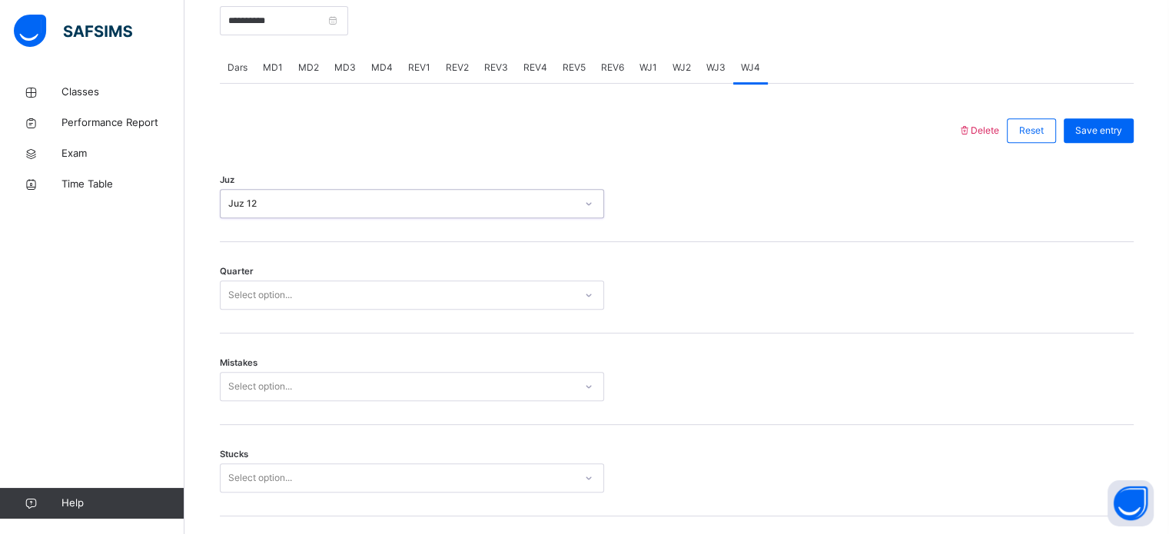
click at [290, 308] on div "Select option..." at bounding box center [412, 295] width 384 height 29
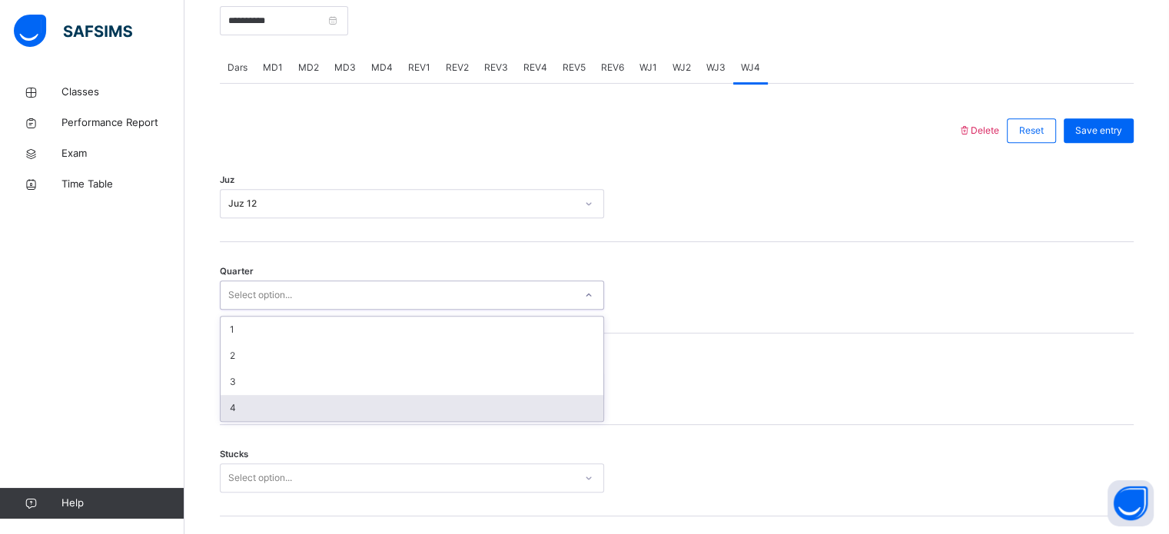
click at [264, 403] on div "4" at bounding box center [412, 408] width 383 height 26
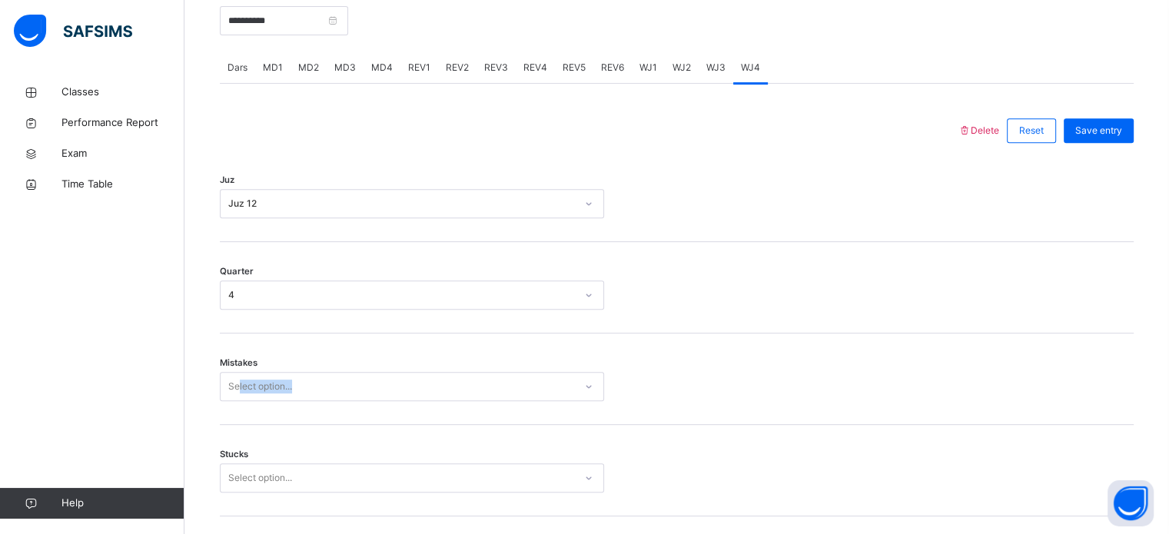
drag, startPoint x: 242, startPoint y: 411, endPoint x: 237, endPoint y: 387, distance: 24.4
click at [237, 388] on div "Mistakes Select option..." at bounding box center [677, 379] width 914 height 91
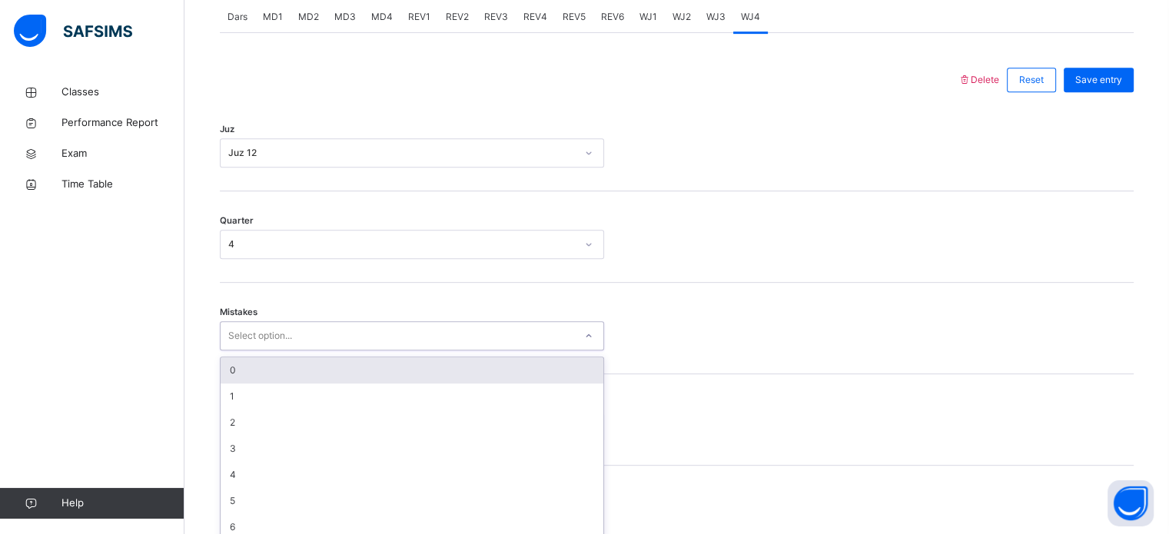
click at [237, 351] on div "option 0 focused, 1 of 7. 7 results available. Use Up and Down to choose option…" at bounding box center [412, 335] width 384 height 29
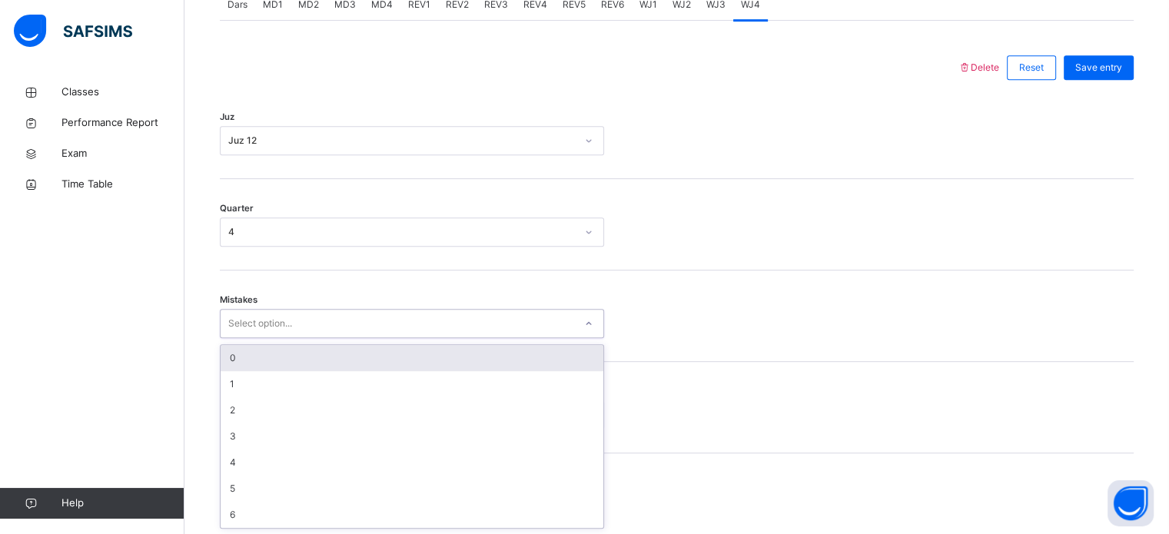
click at [233, 362] on div "0" at bounding box center [412, 358] width 383 height 26
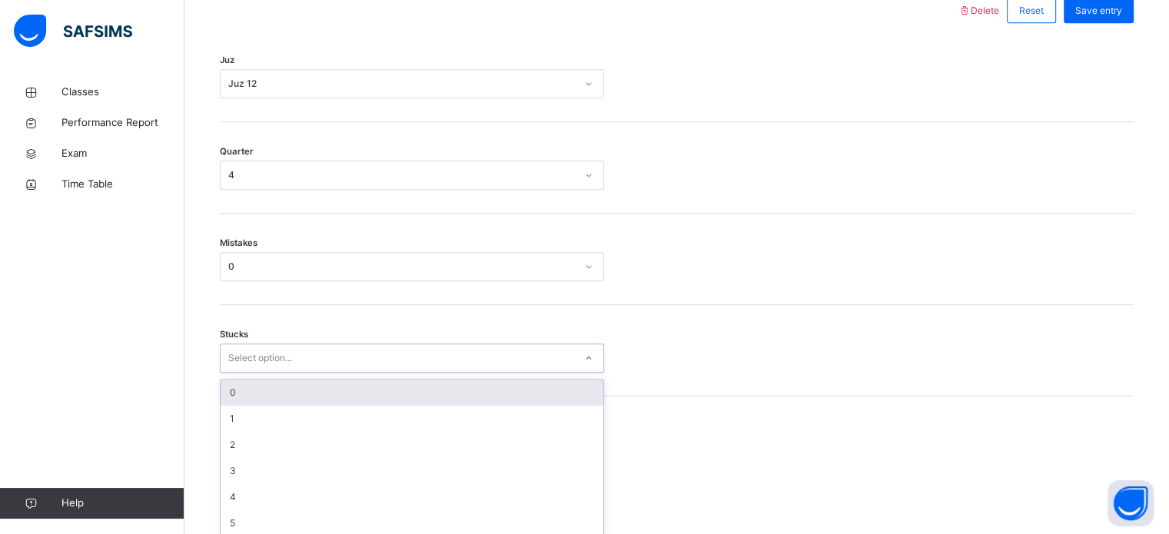
click at [235, 373] on div "option 0 focused, 1 of 6. 6 results available. Use Up and Down to choose option…" at bounding box center [412, 358] width 384 height 29
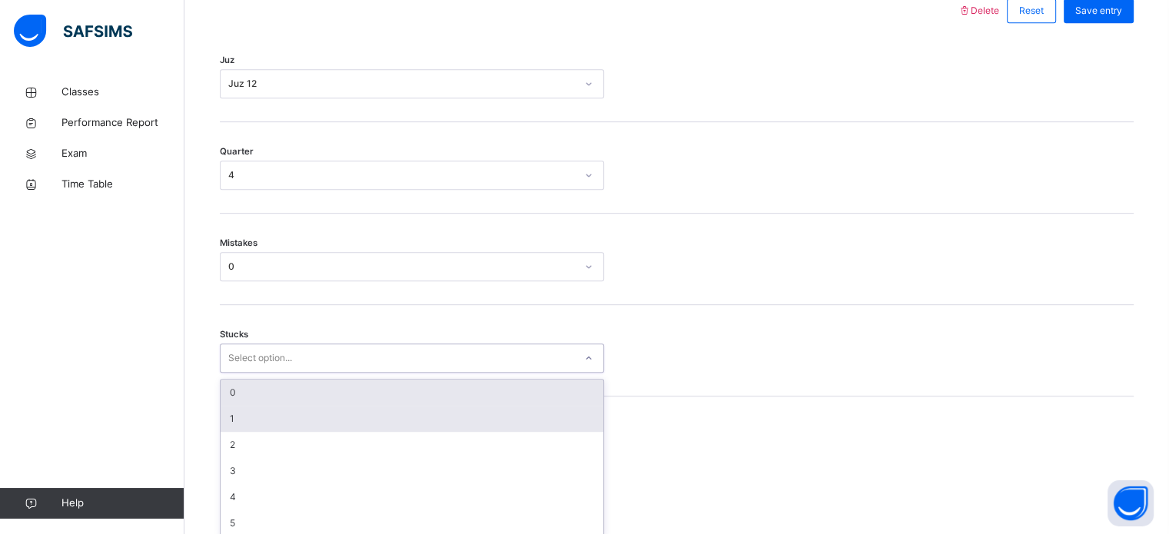
scroll to position [747, 0]
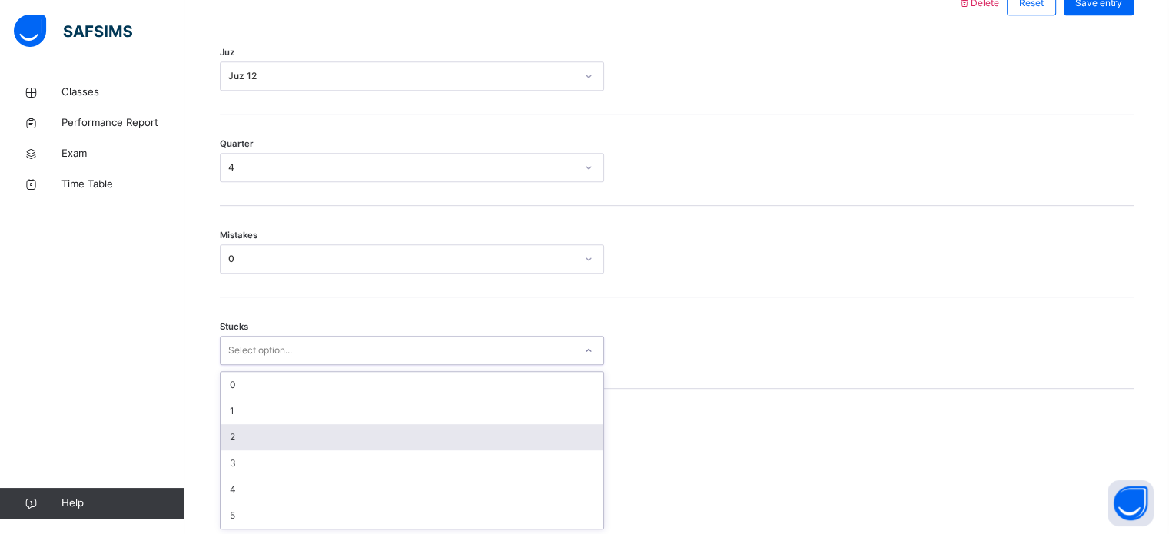
click at [255, 437] on div "2" at bounding box center [412, 437] width 383 height 26
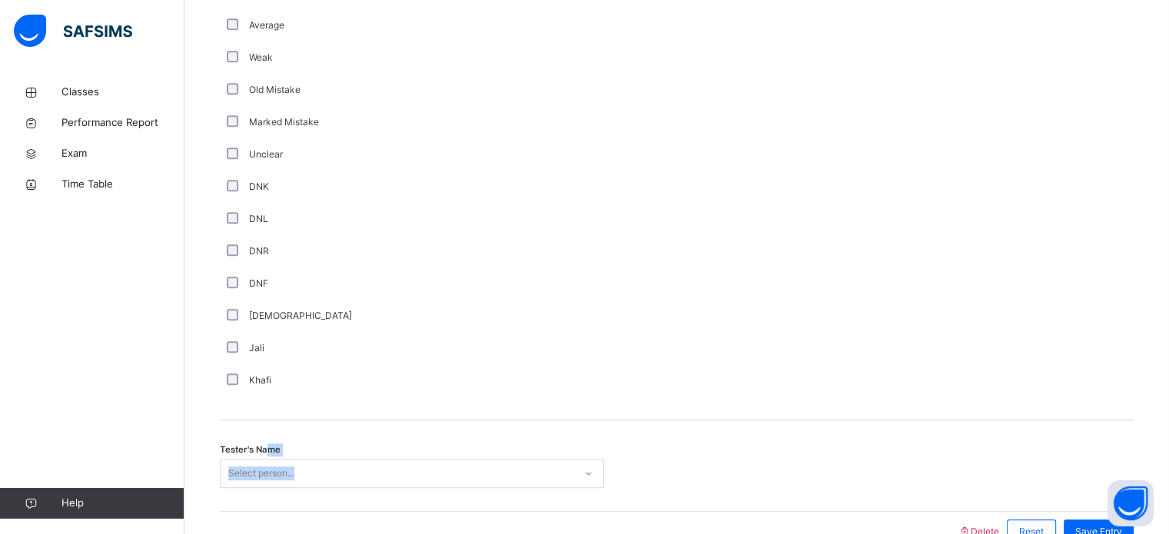
drag, startPoint x: 268, startPoint y: 447, endPoint x: 268, endPoint y: 464, distance: 16.9
click at [268, 457] on div "Tester's Name Select person..." at bounding box center [677, 466] width 914 height 91
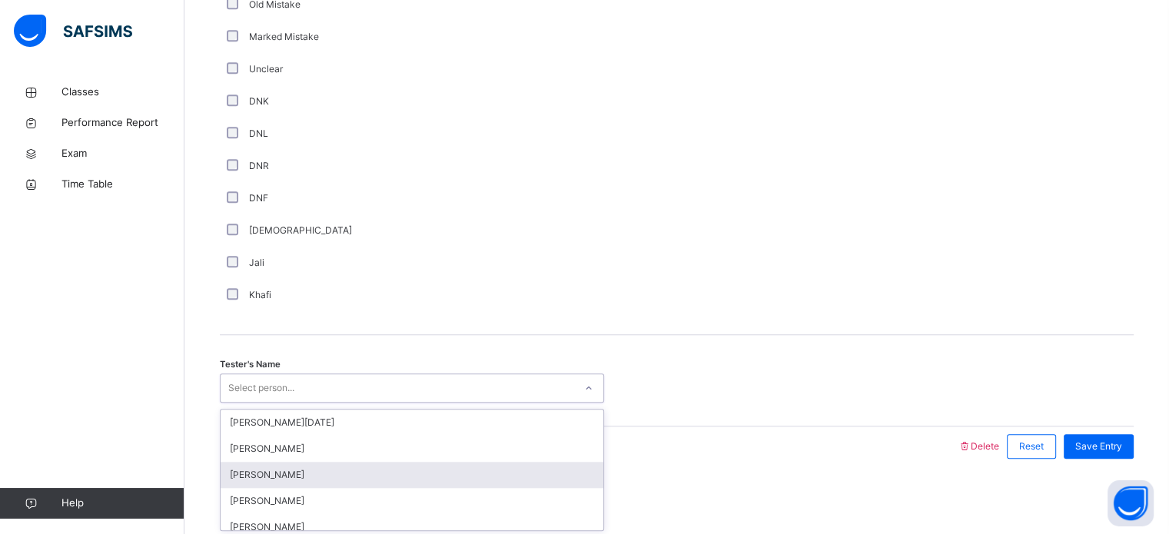
click at [266, 403] on div "option [PERSON_NAME] focused, 3 of 88. 88 results available. Use Up and Down to…" at bounding box center [412, 388] width 384 height 29
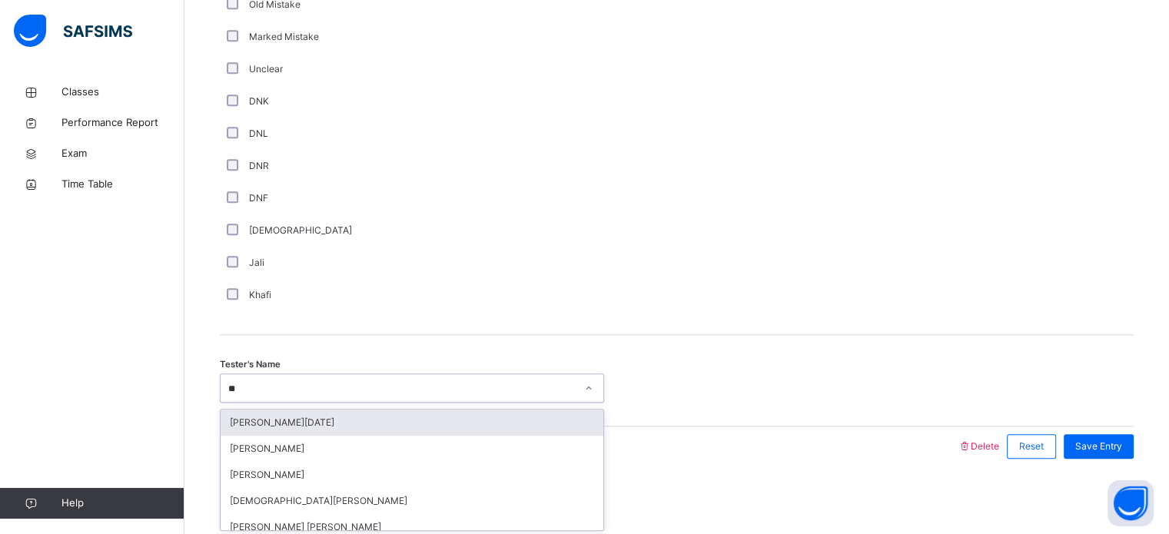
type input "***"
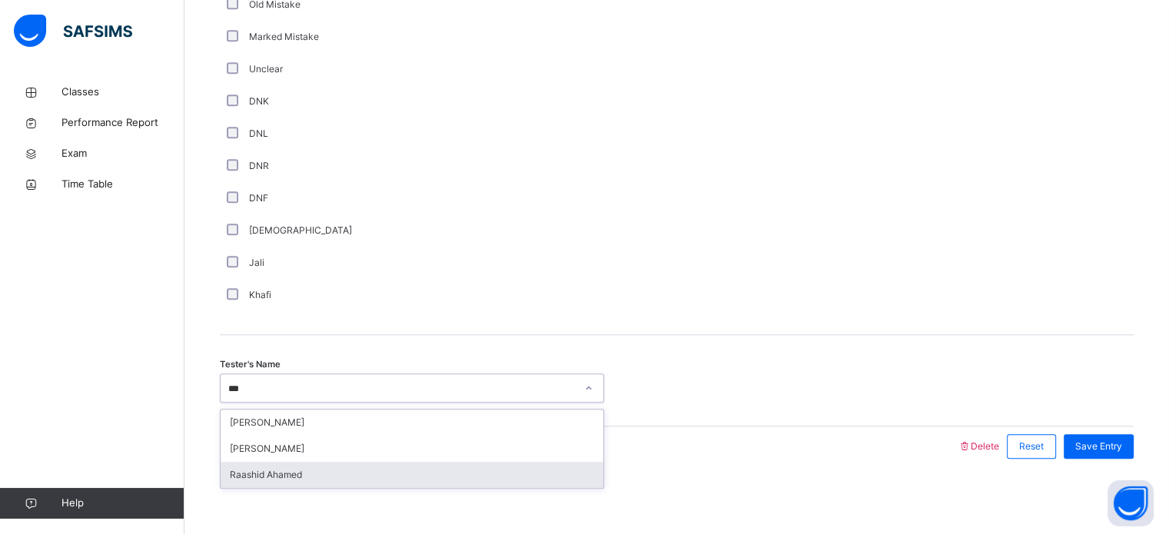
click at [302, 477] on div "Raashid Ahamed" at bounding box center [412, 475] width 383 height 26
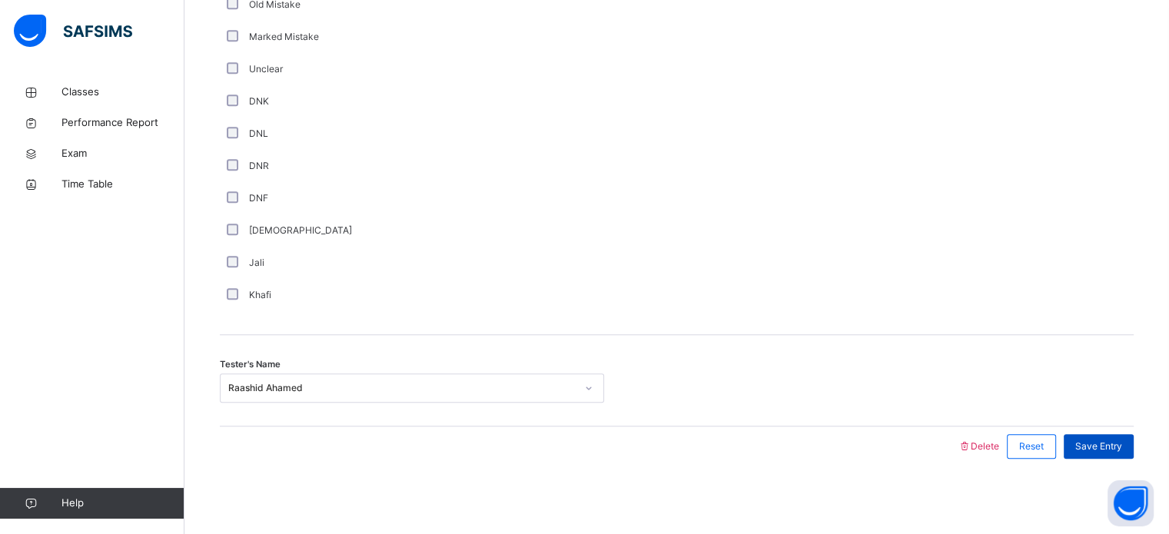
click at [1093, 451] on div "Save Entry" at bounding box center [1099, 446] width 70 height 25
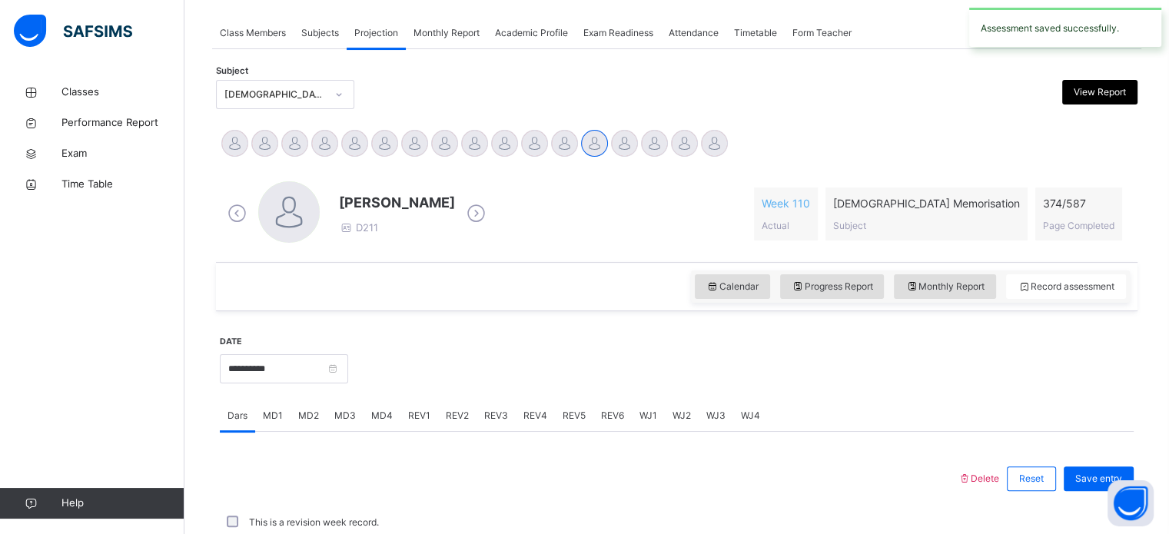
scroll to position [620, 0]
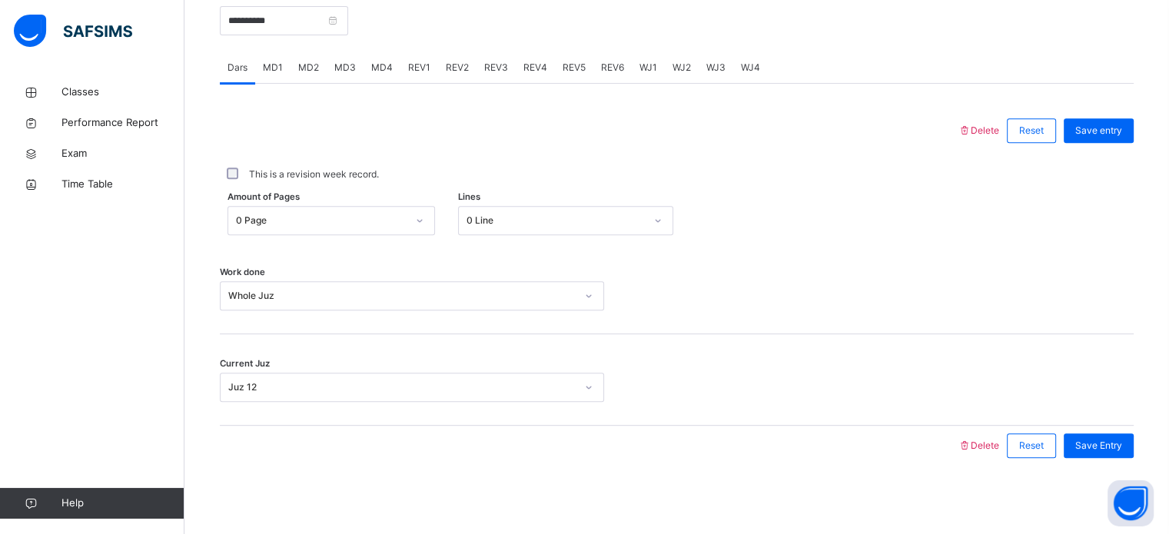
click at [417, 70] on div "REV1" at bounding box center [420, 67] width 38 height 31
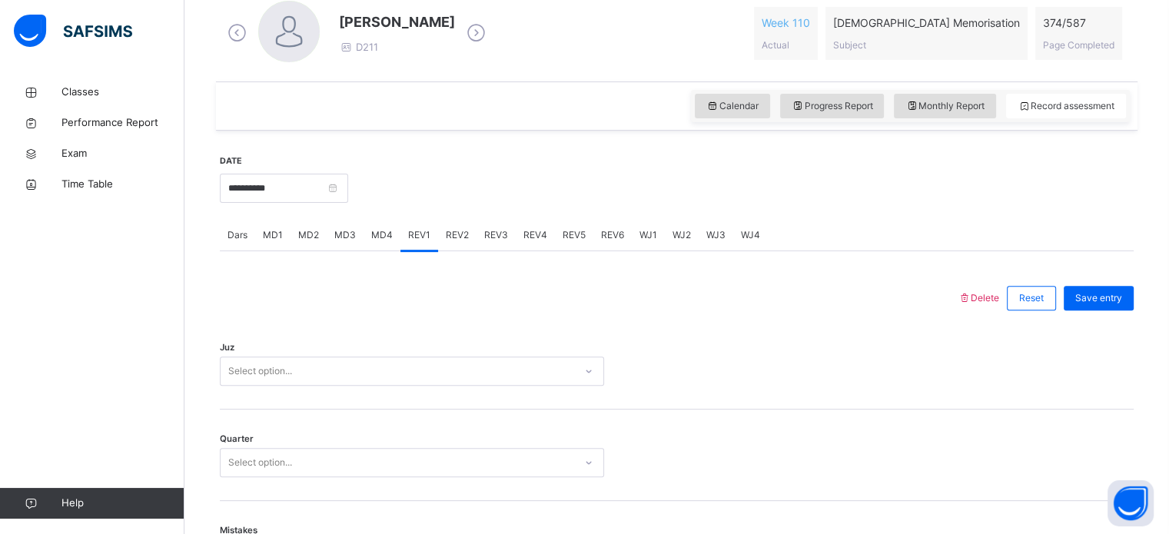
scroll to position [457, 0]
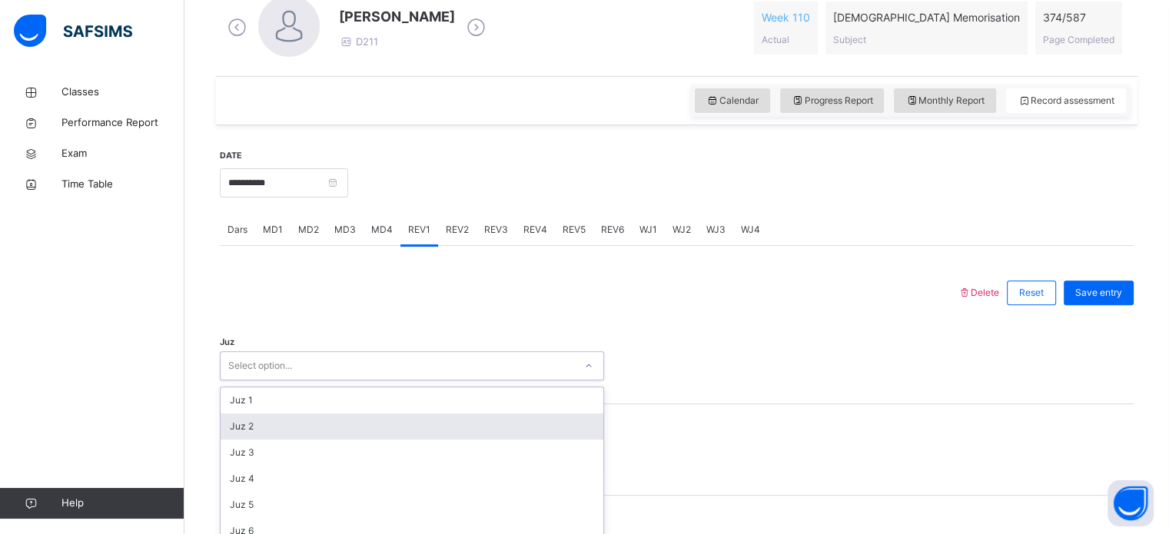
click at [311, 368] on div "option Juz 2 focused, 2 of 30. 30 results available. Use Up and Down to choose …" at bounding box center [412, 365] width 384 height 29
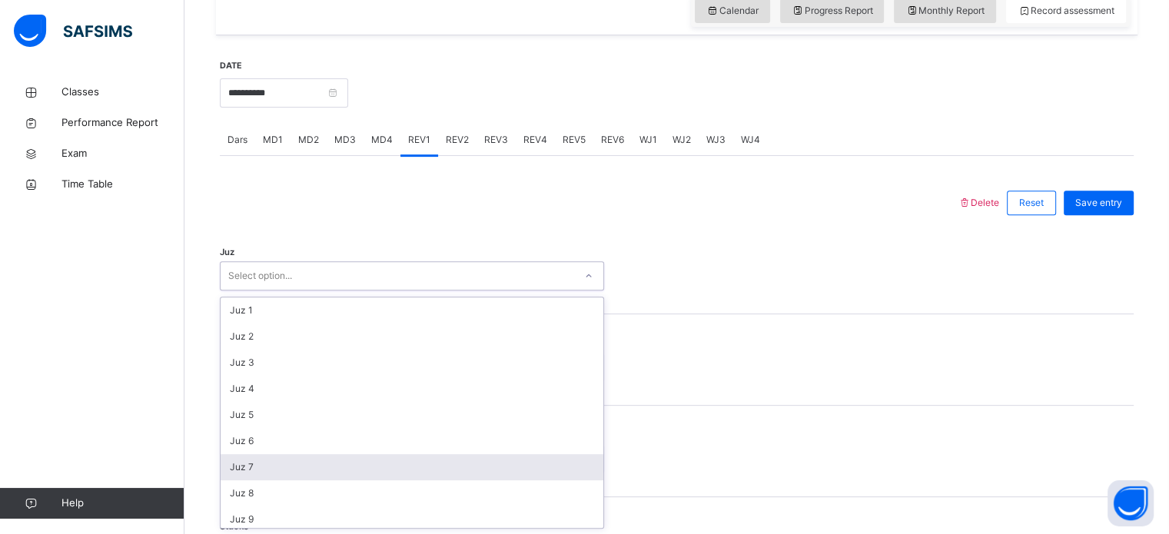
click at [271, 471] on div "Juz 7" at bounding box center [412, 467] width 383 height 26
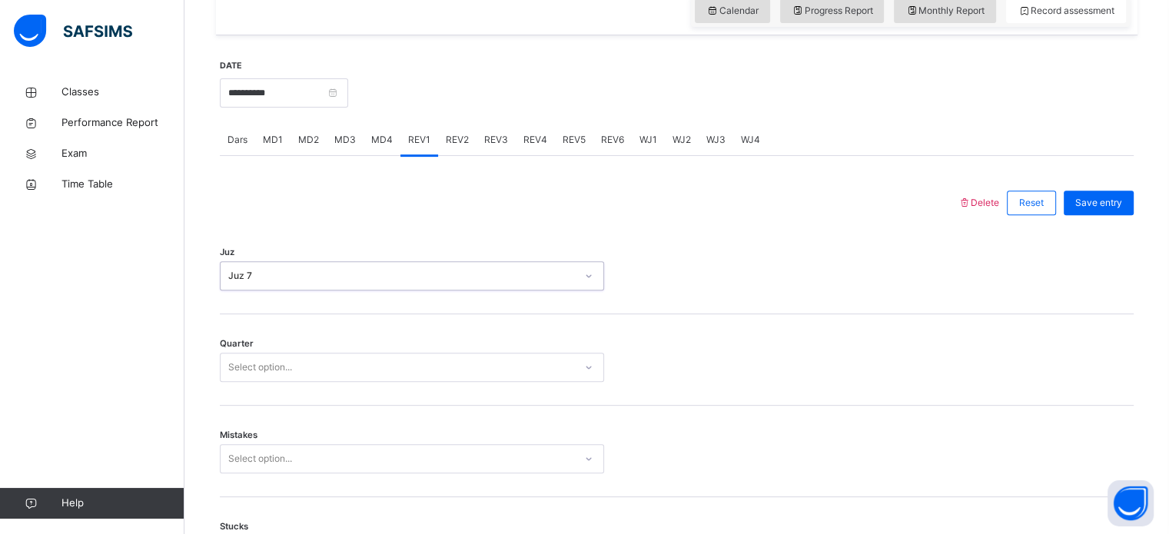
click at [261, 367] on div "Select option..." at bounding box center [260, 367] width 64 height 29
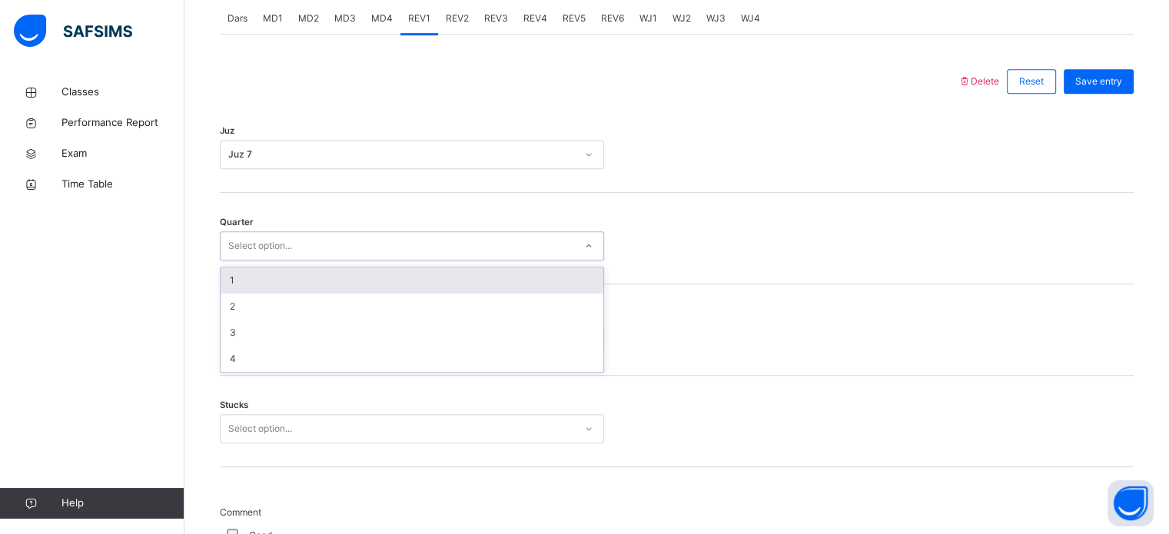
scroll to position [667, 0]
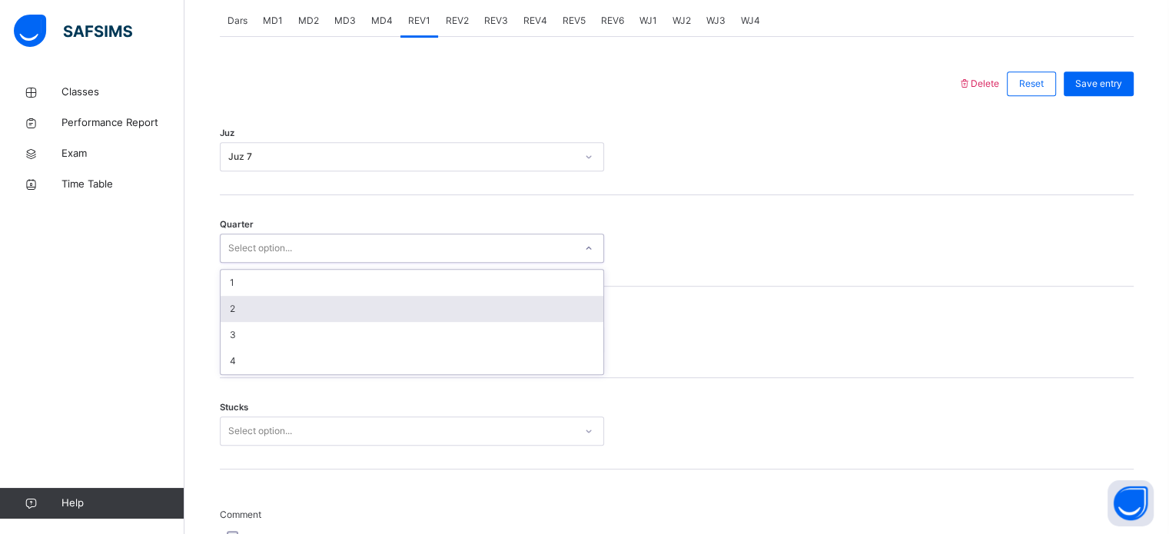
click at [258, 314] on div "2" at bounding box center [412, 309] width 383 height 26
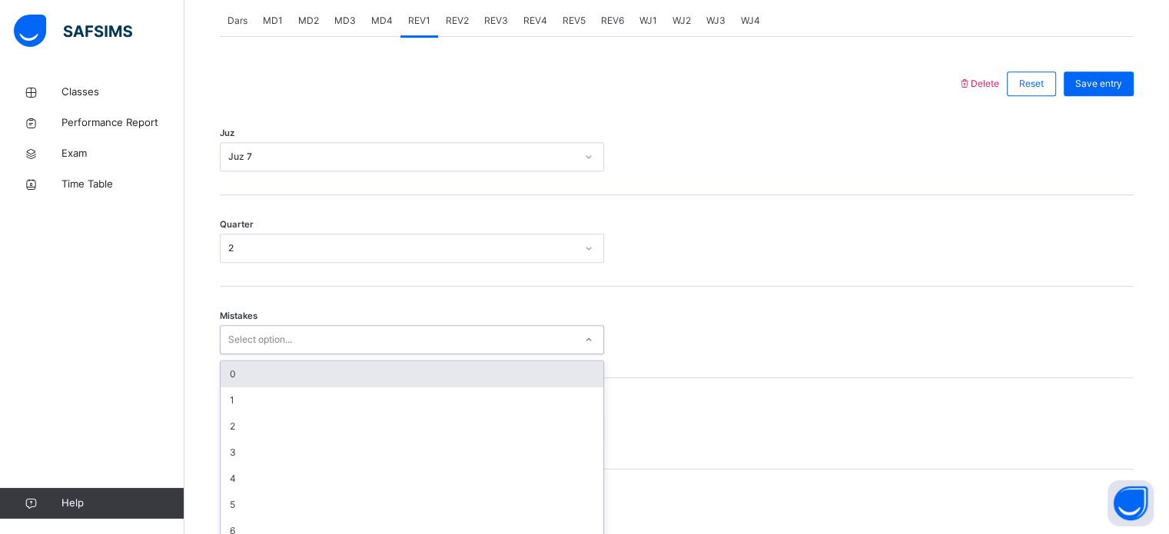
scroll to position [683, 0]
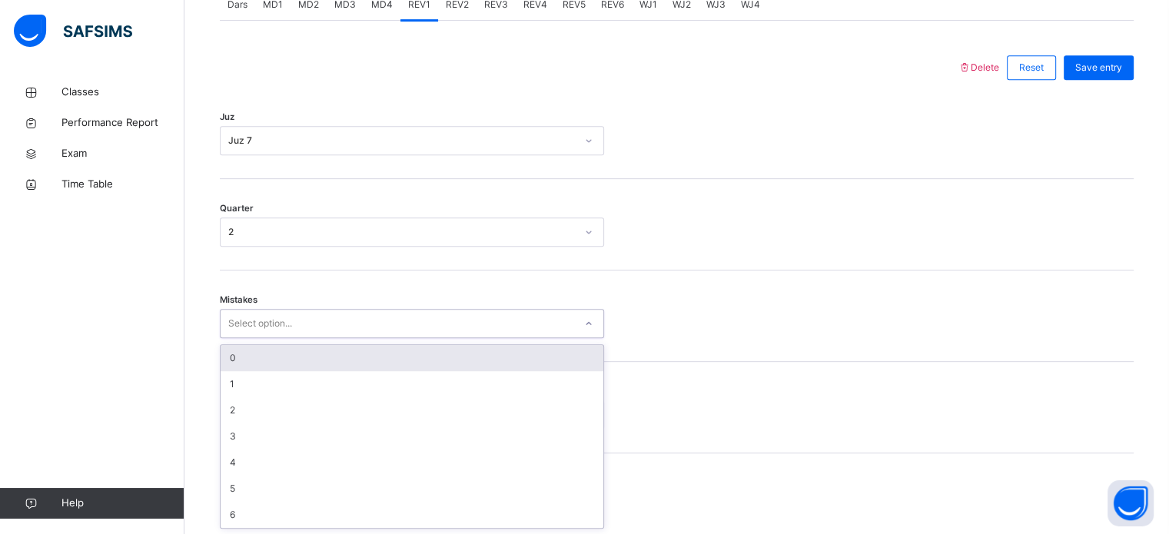
click at [268, 338] on div "Select option..." at bounding box center [412, 323] width 384 height 29
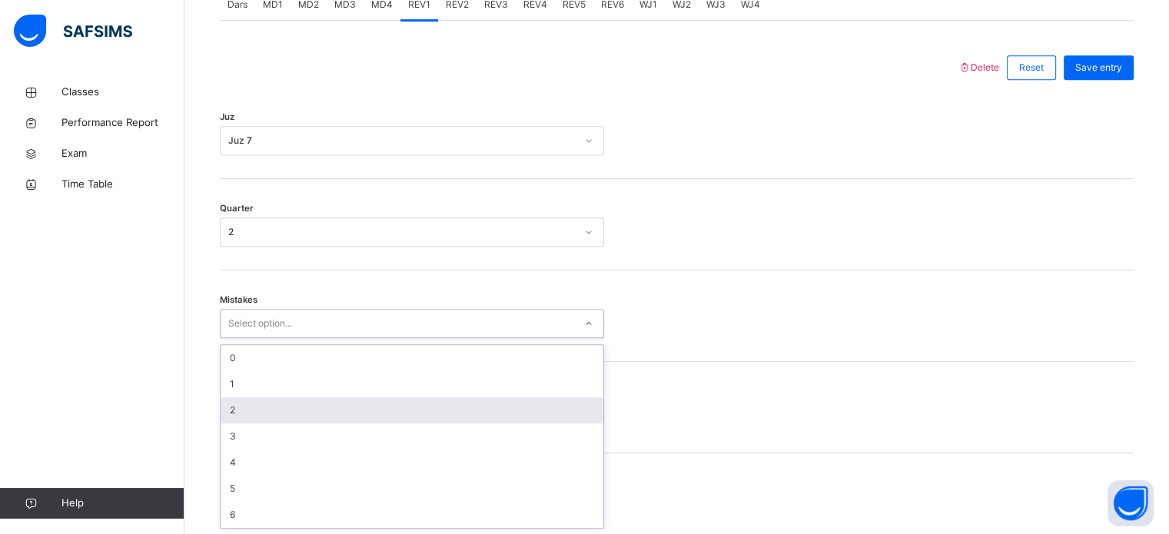
click at [241, 413] on div "2" at bounding box center [412, 410] width 383 height 26
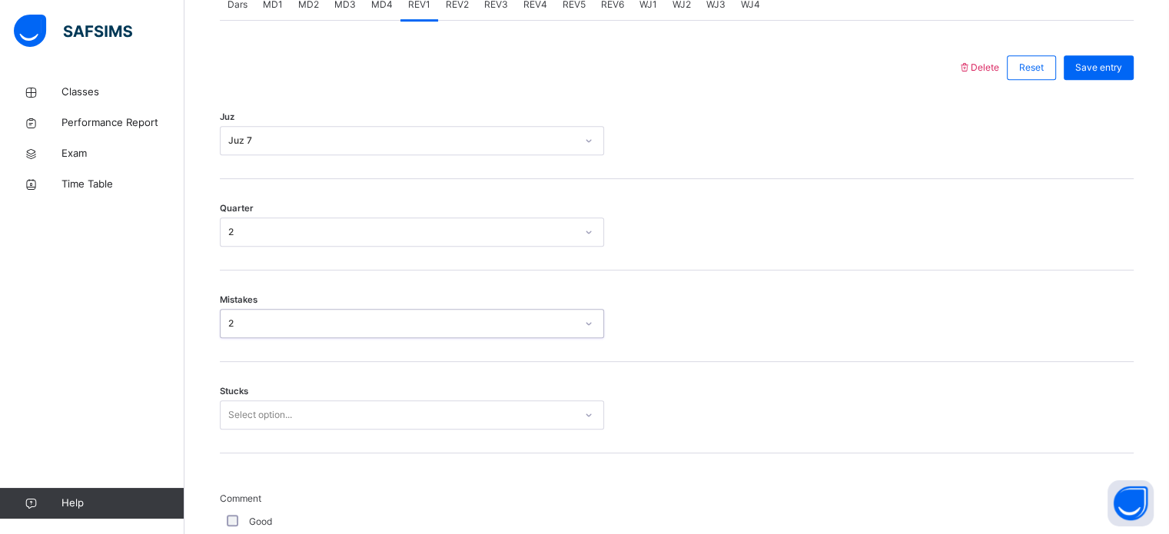
click at [240, 328] on div "2" at bounding box center [398, 324] width 354 height 24
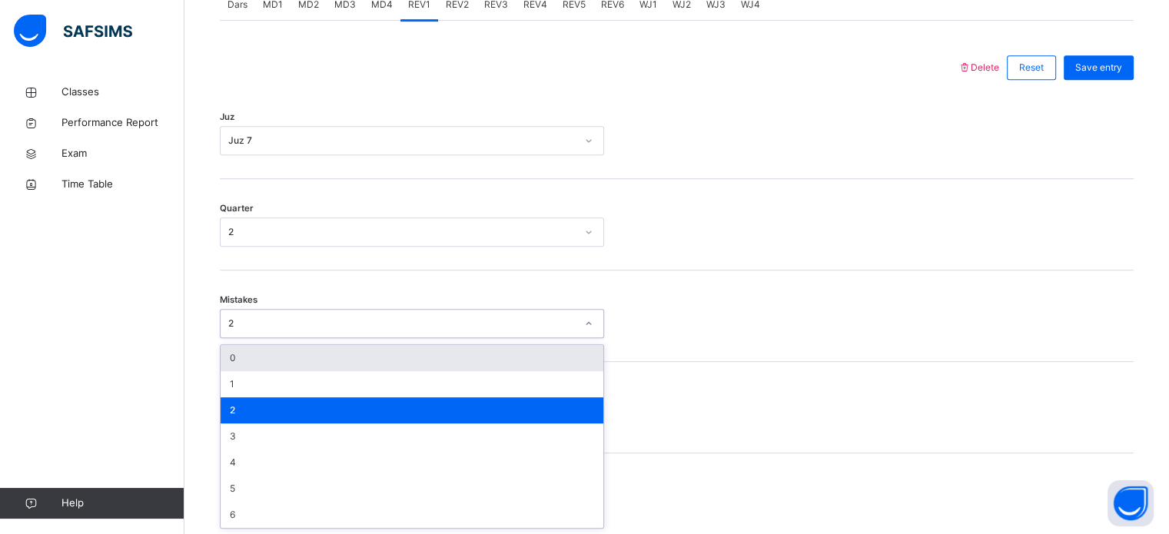
click at [245, 357] on div "0" at bounding box center [412, 358] width 383 height 26
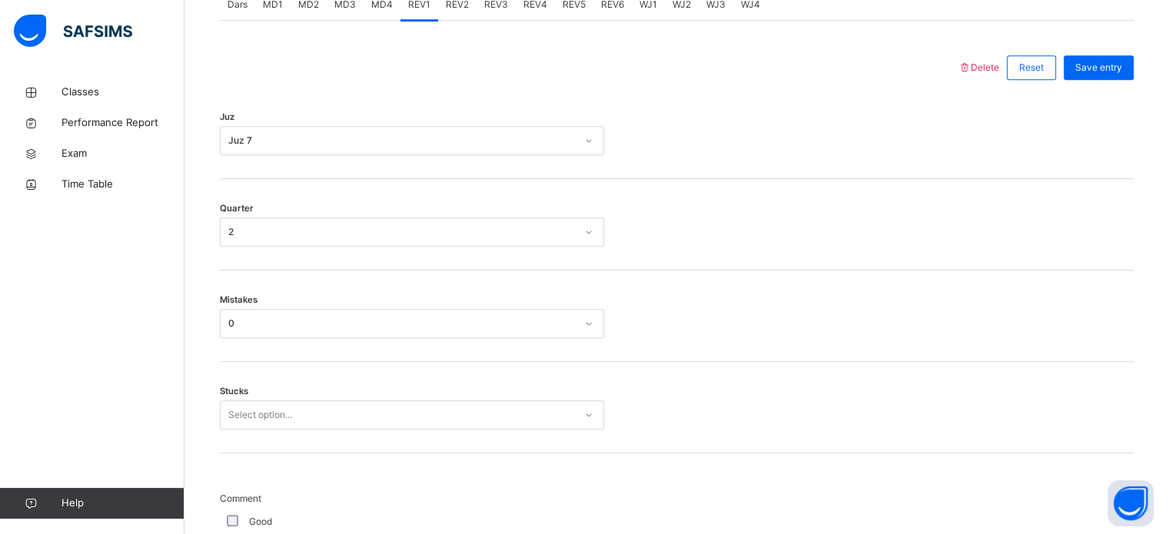
drag, startPoint x: 252, startPoint y: 433, endPoint x: 248, endPoint y: 424, distance: 10.3
click at [252, 432] on div "Stucks Select option..." at bounding box center [677, 407] width 914 height 91
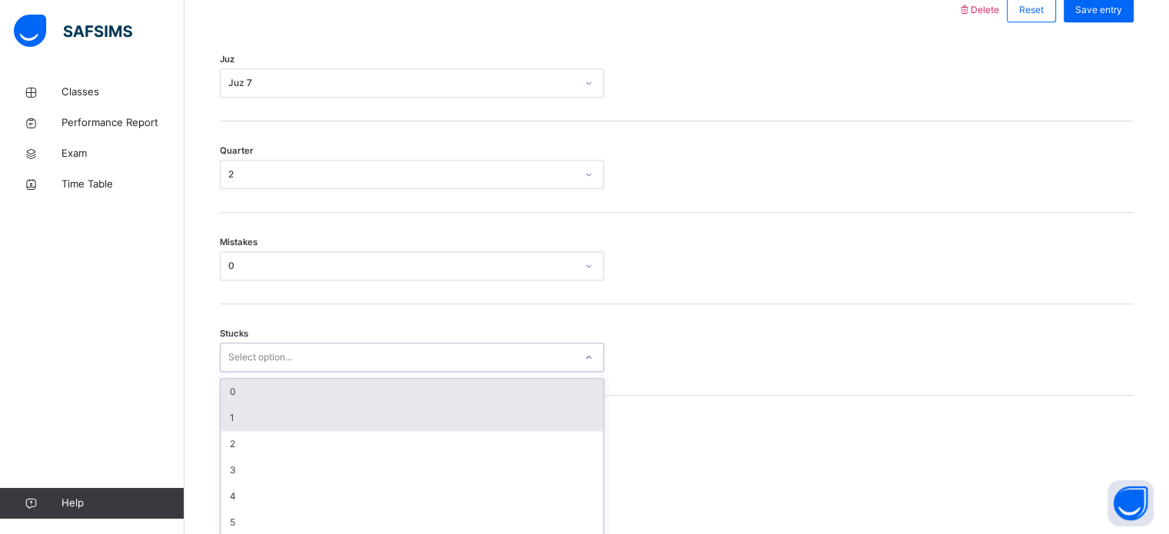
click at [243, 372] on div "option 0 focused, 1 of 6. 6 results available. Use Up and Down to choose option…" at bounding box center [412, 357] width 384 height 29
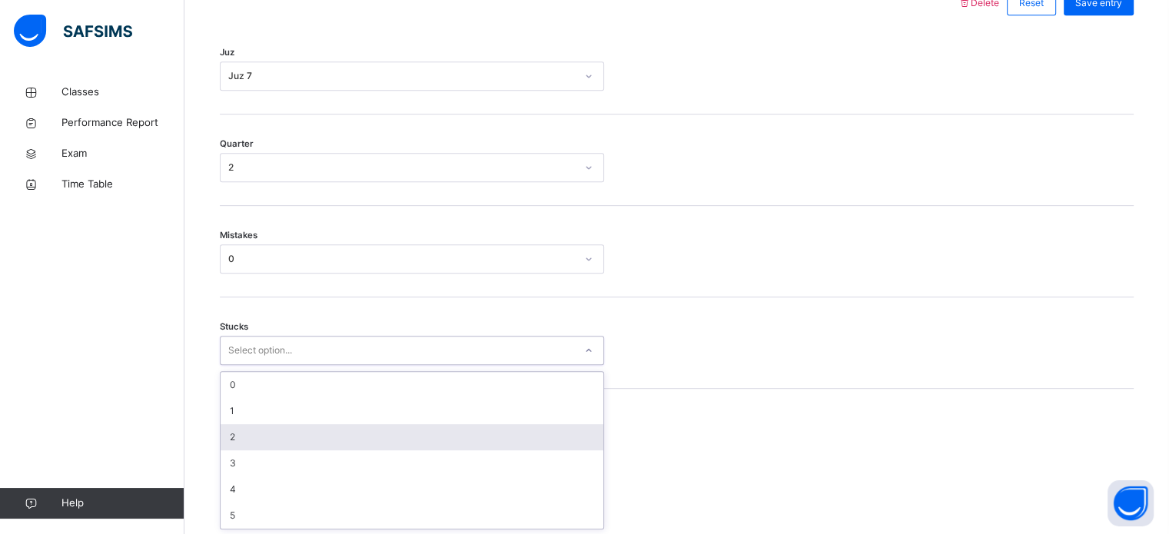
click at [238, 431] on div "2" at bounding box center [412, 437] width 383 height 26
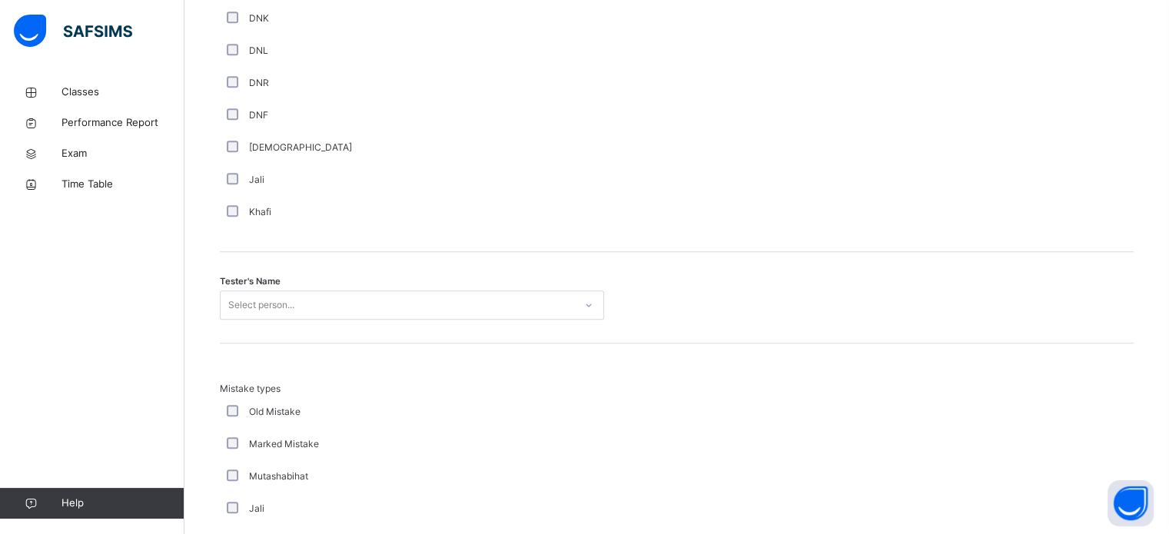
click at [262, 320] on div "Select person..." at bounding box center [412, 305] width 384 height 29
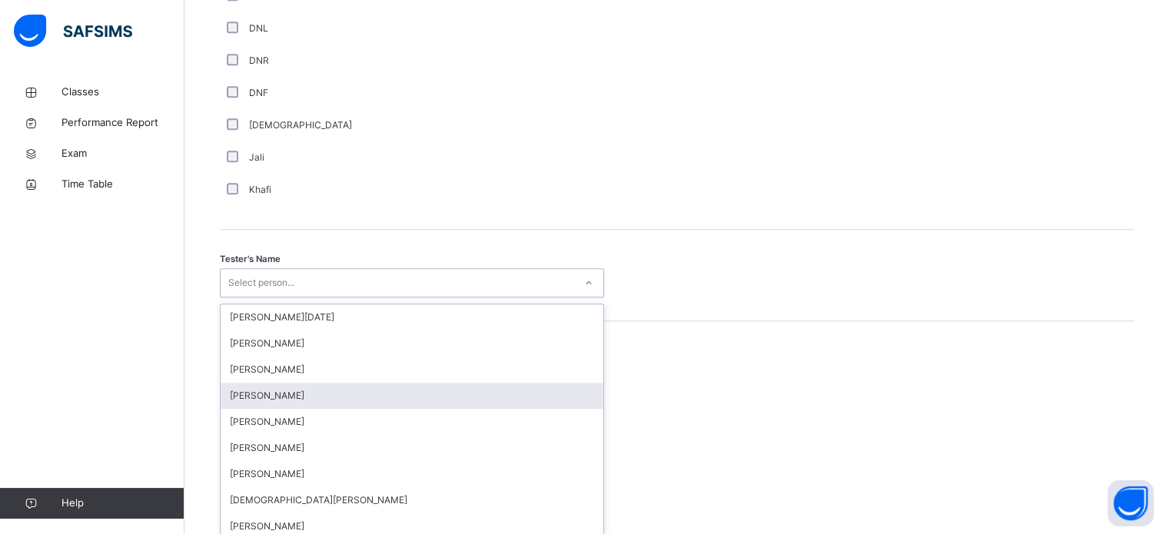
scroll to position [1408, 0]
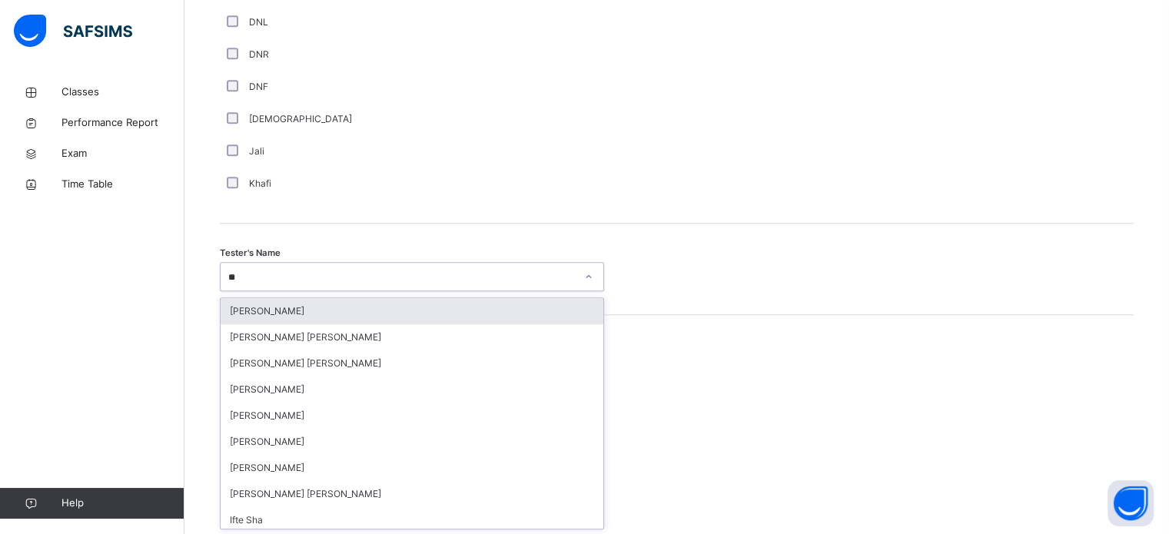
type input "***"
click at [261, 303] on div "[PERSON_NAME]" at bounding box center [412, 311] width 383 height 26
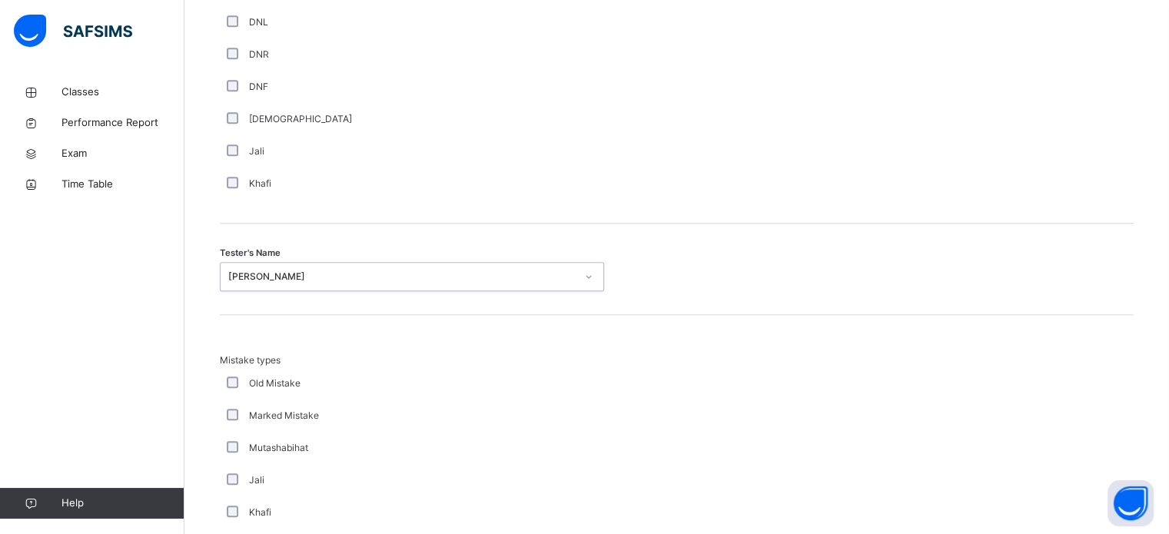
scroll to position [1691, 0]
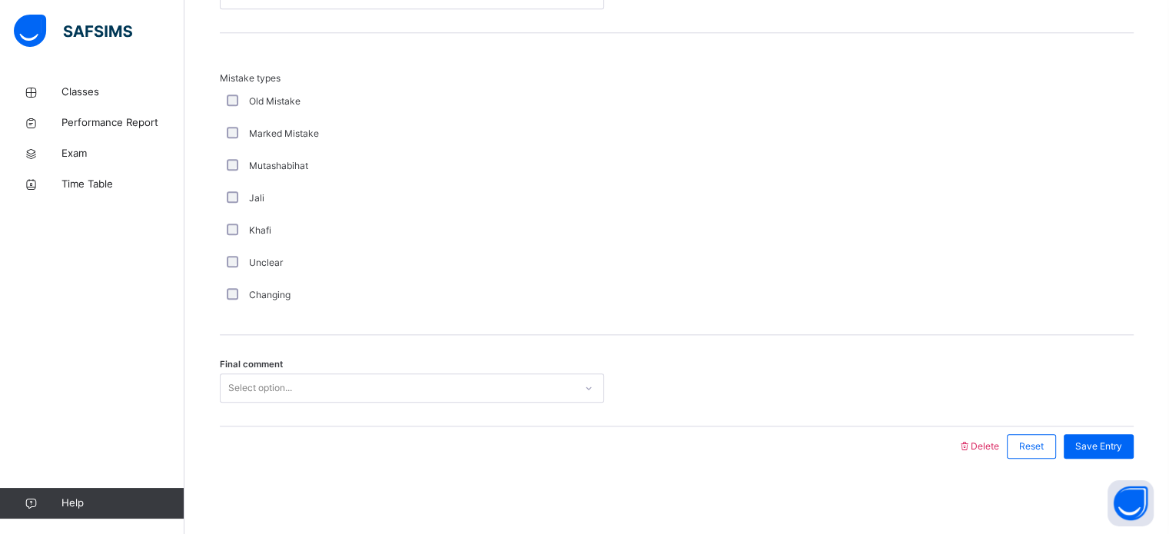
drag, startPoint x: 248, startPoint y: 372, endPoint x: 254, endPoint y: 379, distance: 8.8
click at [251, 377] on div "Final comment Select option..." at bounding box center [677, 380] width 914 height 91
click at [255, 399] on div "Final comment Select option..." at bounding box center [677, 380] width 914 height 91
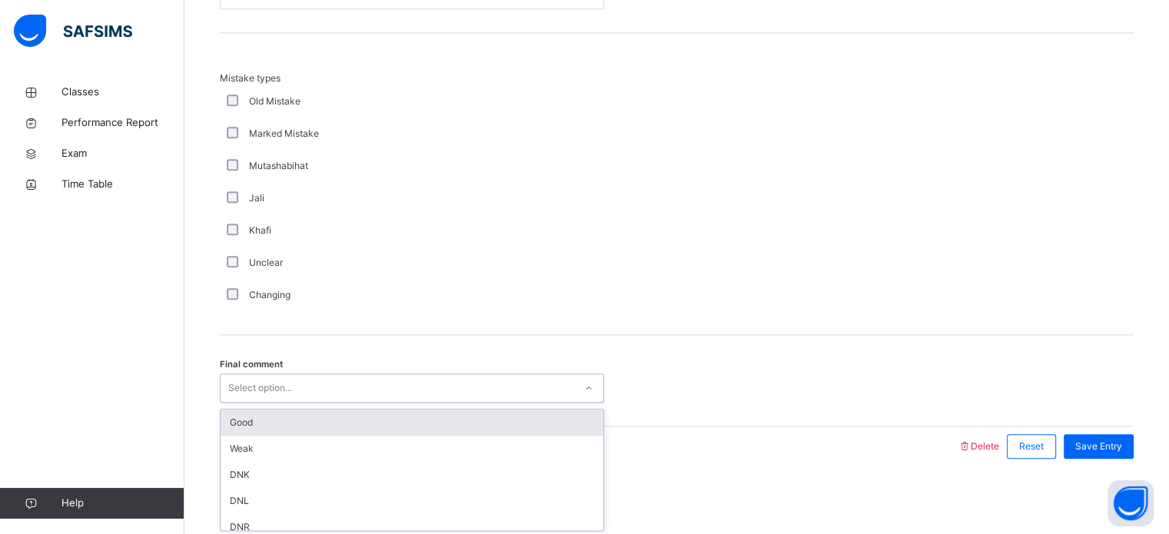
drag, startPoint x: 257, startPoint y: 399, endPoint x: 258, endPoint y: 390, distance: 9.3
click at [257, 397] on div "Select option..." at bounding box center [412, 388] width 384 height 29
click at [288, 421] on div "Good" at bounding box center [412, 423] width 383 height 26
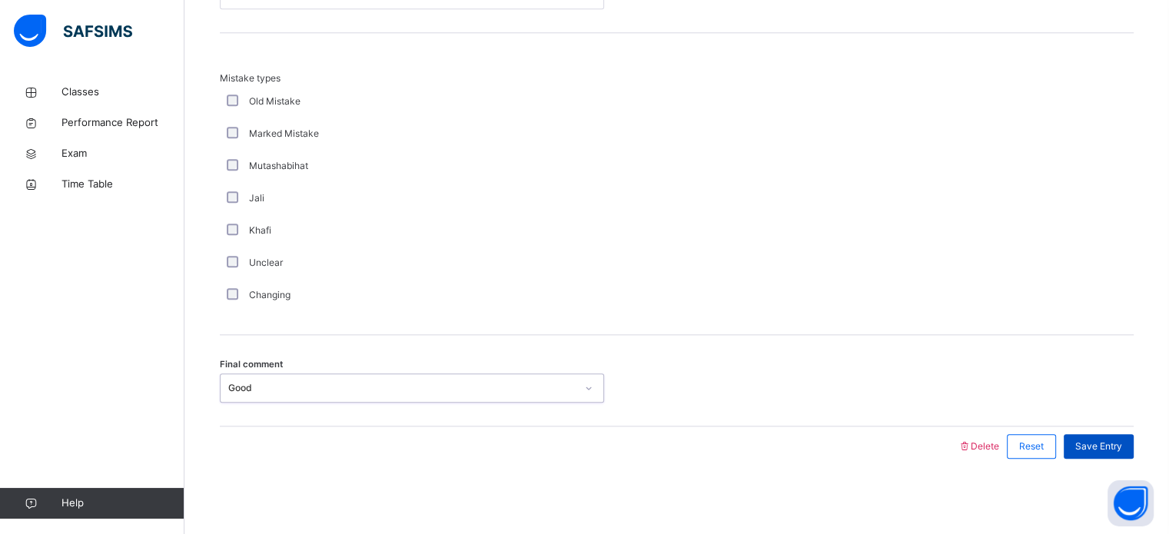
click at [1095, 450] on div "Save Entry" at bounding box center [1099, 446] width 70 height 25
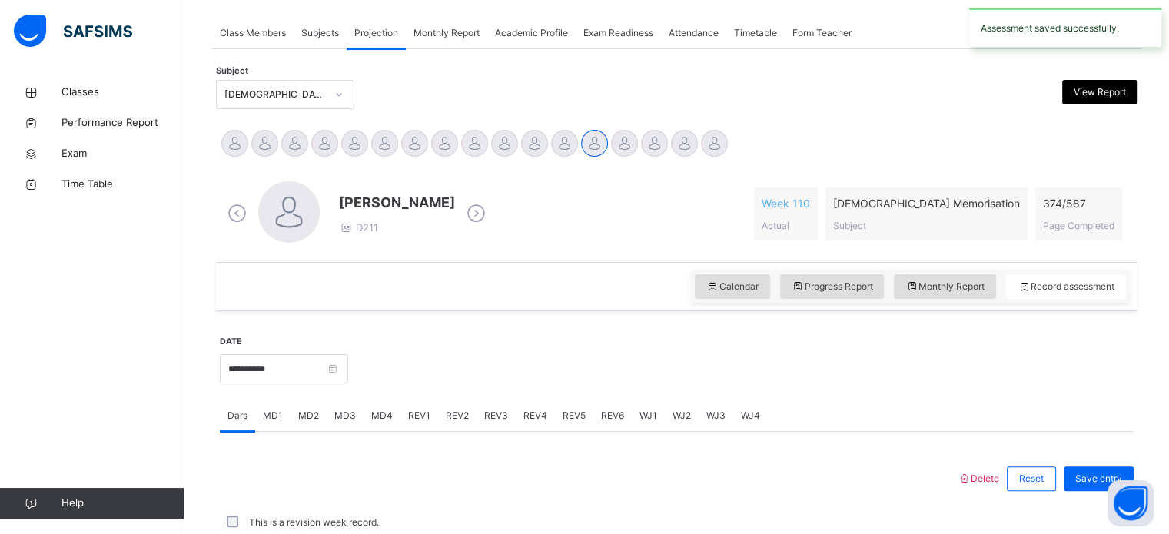
scroll to position [620, 0]
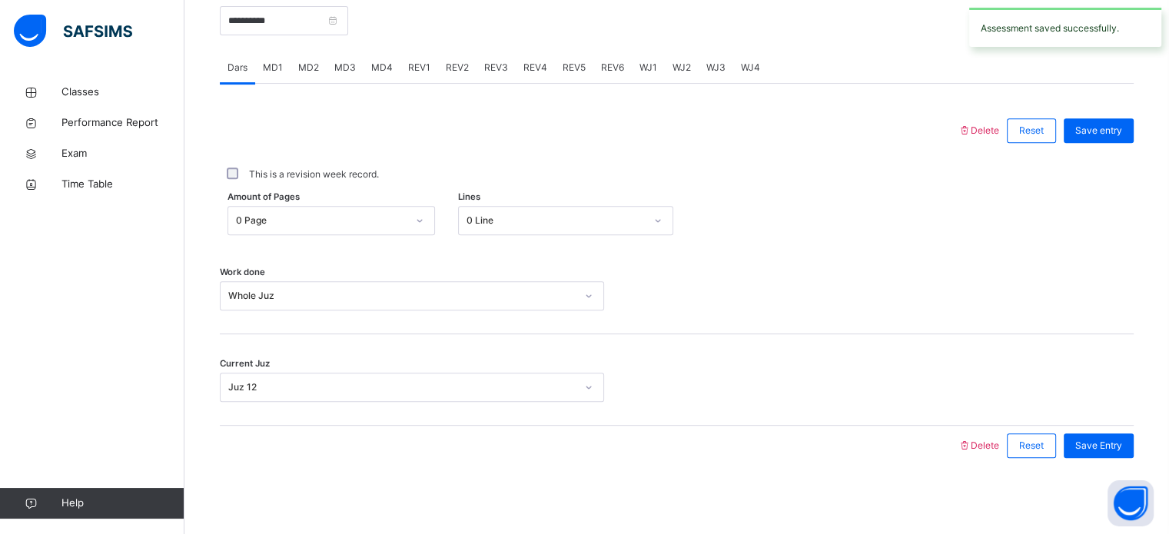
click at [451, 68] on span "REV2" at bounding box center [457, 68] width 23 height 14
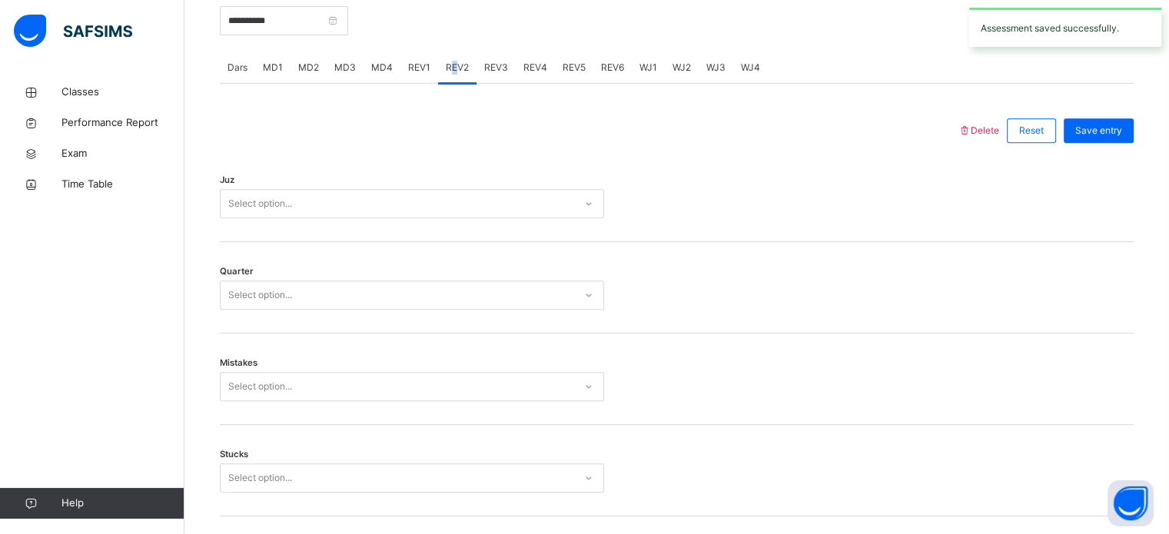
scroll to position [1691, 0]
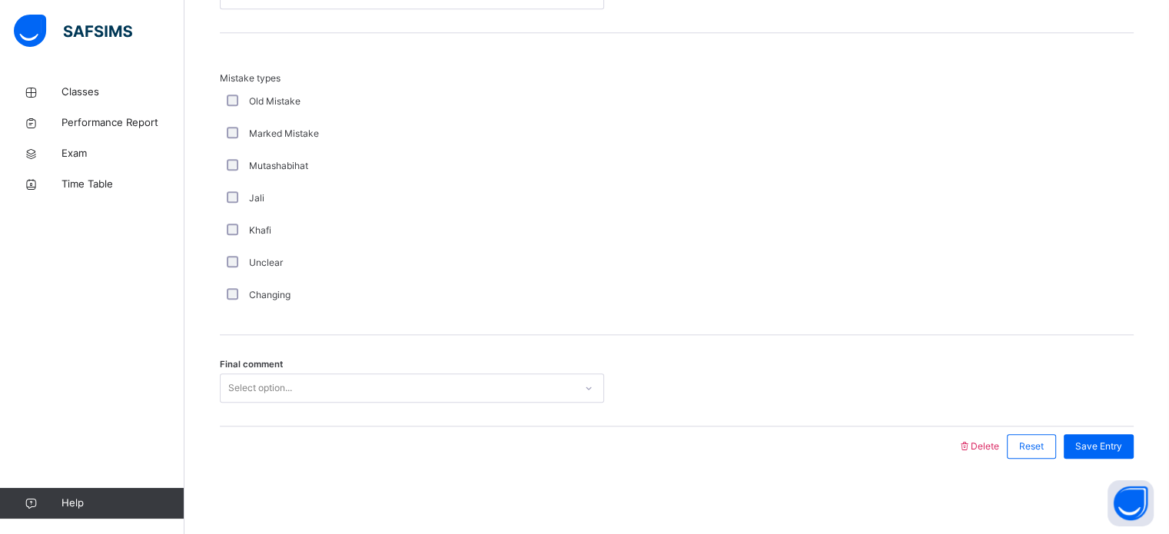
drag, startPoint x: 304, startPoint y: 355, endPoint x: 297, endPoint y: 371, distance: 17.9
click at [297, 371] on div "Final comment Select option..." at bounding box center [677, 380] width 914 height 91
click at [297, 374] on div "Select option..." at bounding box center [412, 388] width 384 height 29
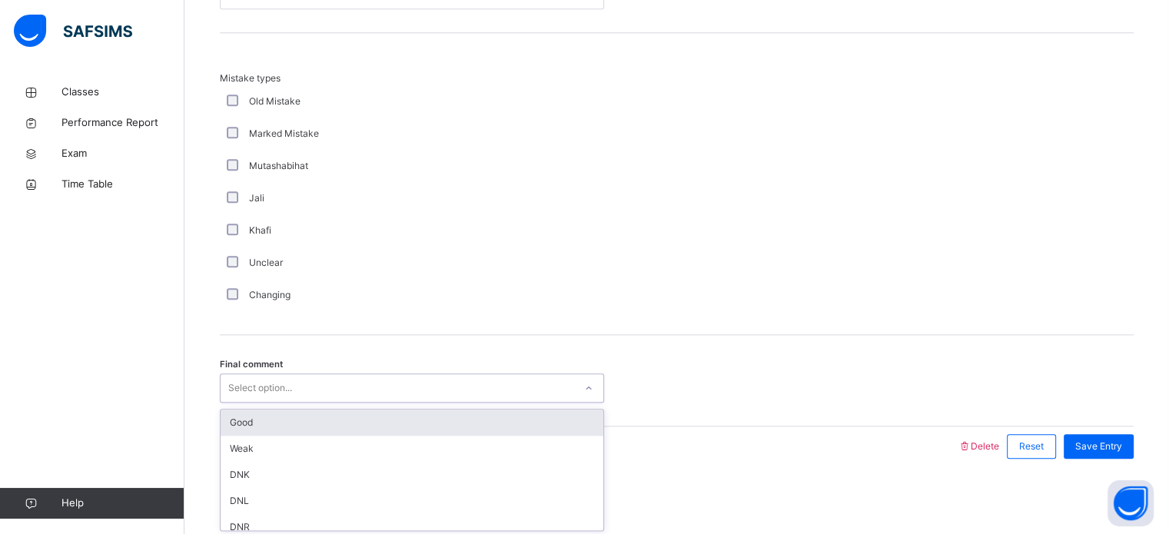
drag, startPoint x: 277, startPoint y: 433, endPoint x: 274, endPoint y: 424, distance: 9.5
click at [275, 427] on div "Good Weak DNK DNL DNR DNF" at bounding box center [412, 470] width 383 height 121
drag, startPoint x: 274, startPoint y: 421, endPoint x: 291, endPoint y: 314, distance: 108.8
click at [274, 421] on div "Good" at bounding box center [412, 423] width 383 height 26
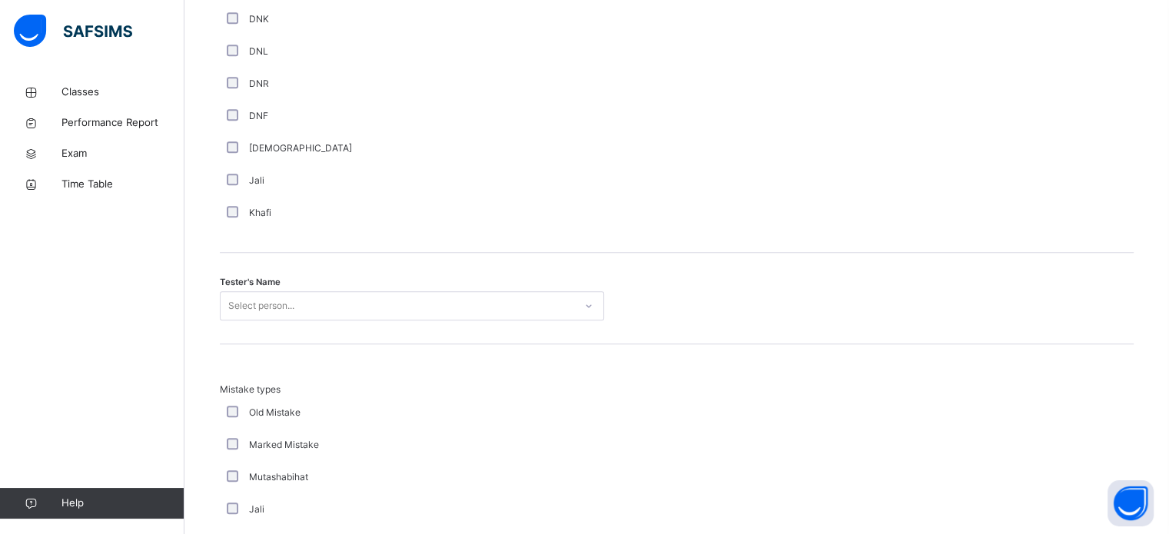
click at [308, 281] on div "Tester's Name Select person..." at bounding box center [677, 298] width 914 height 91
drag, startPoint x: 308, startPoint y: 281, endPoint x: 308, endPoint y: 302, distance: 21.5
click at [308, 294] on div "Tester's Name Select person..." at bounding box center [677, 298] width 914 height 91
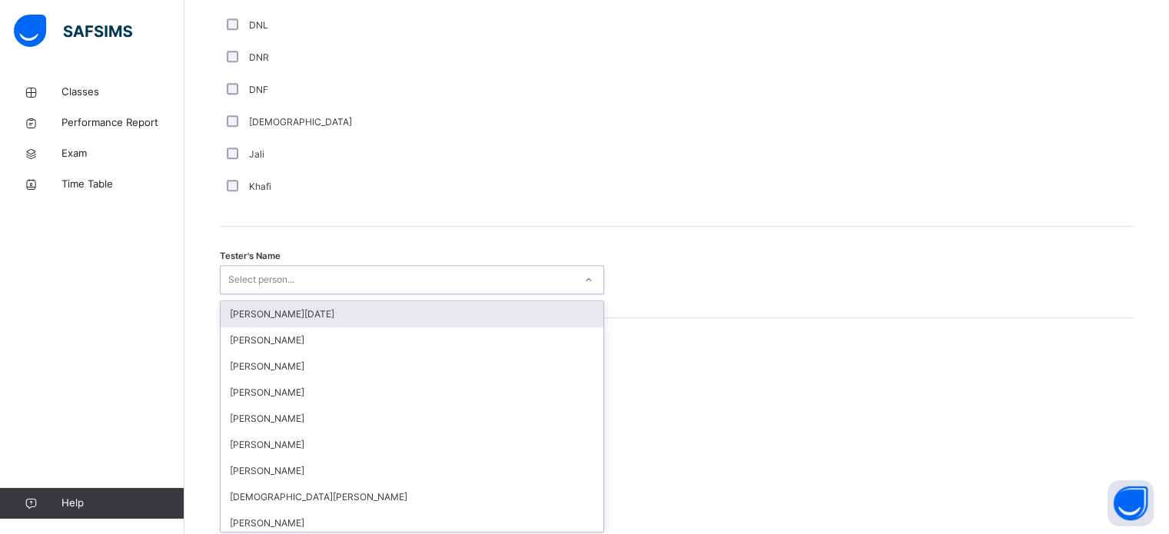
click at [308, 294] on div "option [PERSON_NAME][DATE] focused, 1 of 88. 88 results available. Use Up and D…" at bounding box center [412, 279] width 384 height 29
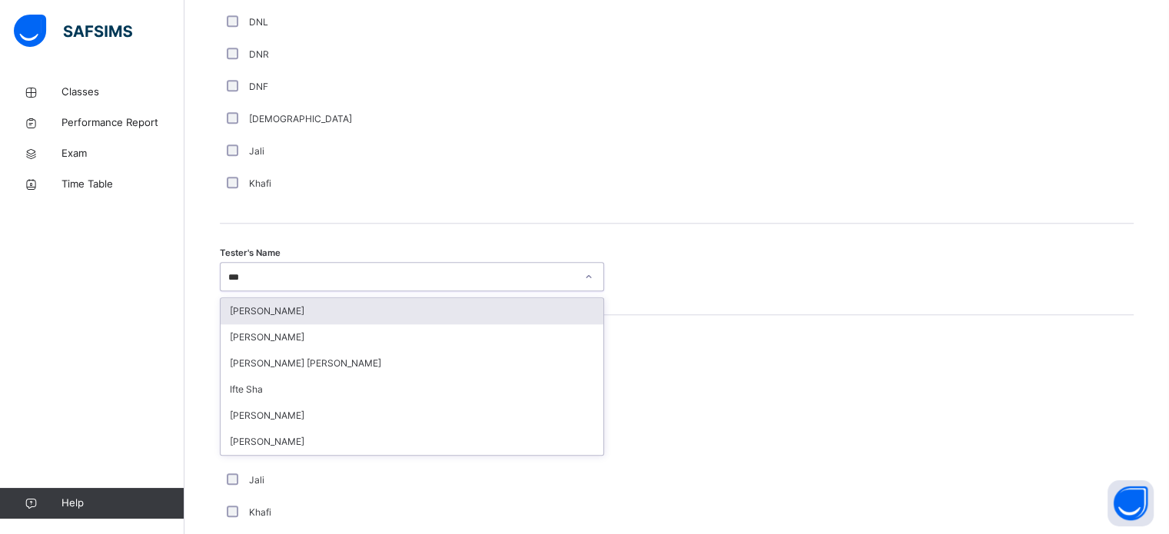
type input "****"
drag, startPoint x: 308, startPoint y: 303, endPoint x: 307, endPoint y: 259, distance: 43.8
click at [308, 303] on div "[PERSON_NAME]" at bounding box center [412, 311] width 383 height 26
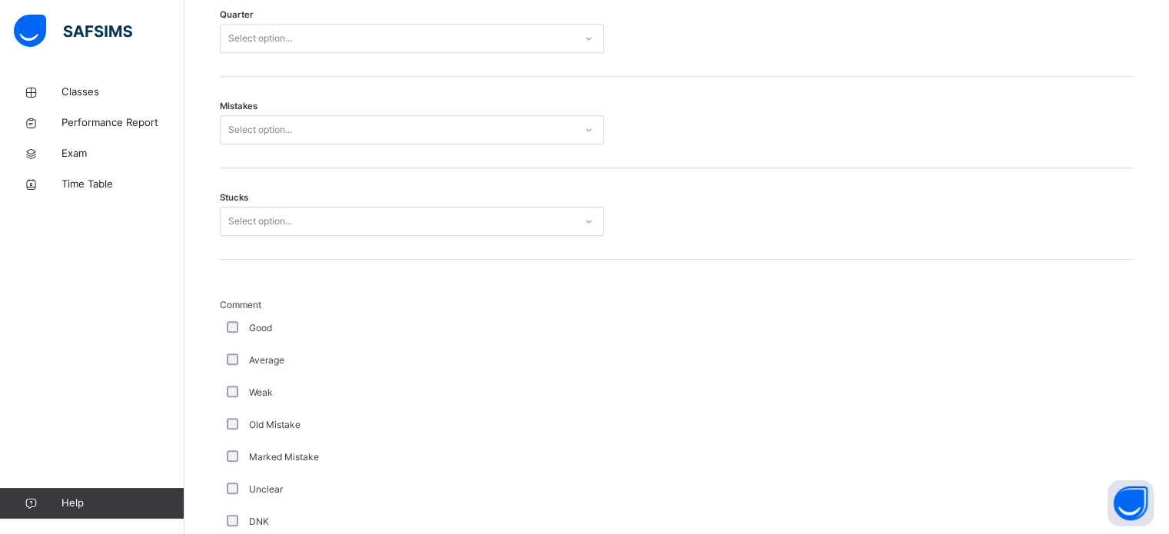
scroll to position [874, 0]
click at [240, 225] on div "Select option..." at bounding box center [260, 223] width 64 height 29
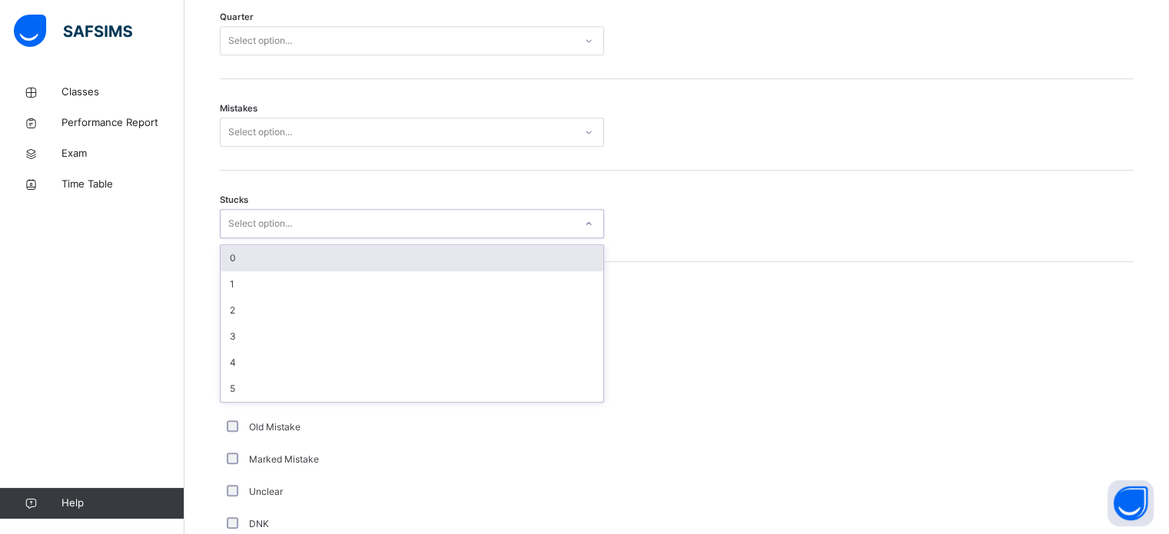
click at [246, 258] on div "0" at bounding box center [412, 258] width 383 height 26
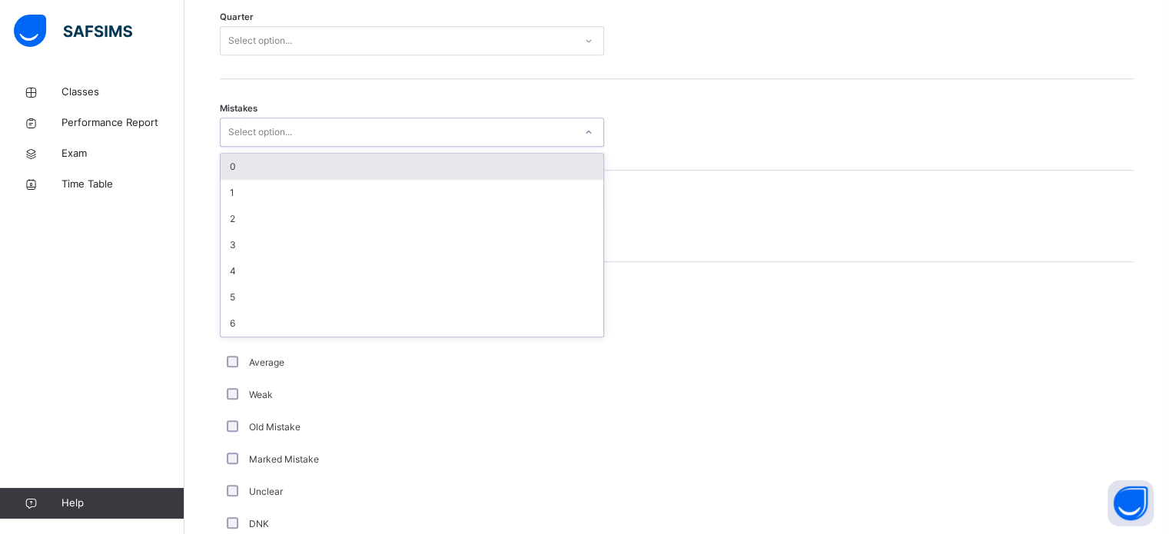
click at [298, 135] on div "Select option..." at bounding box center [398, 133] width 354 height 24
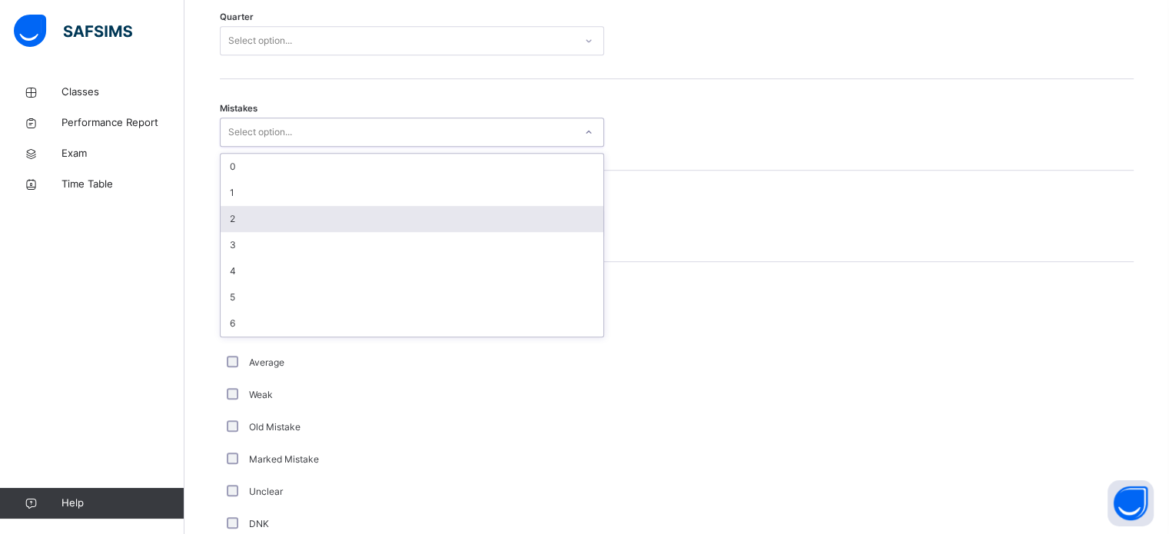
click at [255, 195] on div "1" at bounding box center [412, 193] width 383 height 26
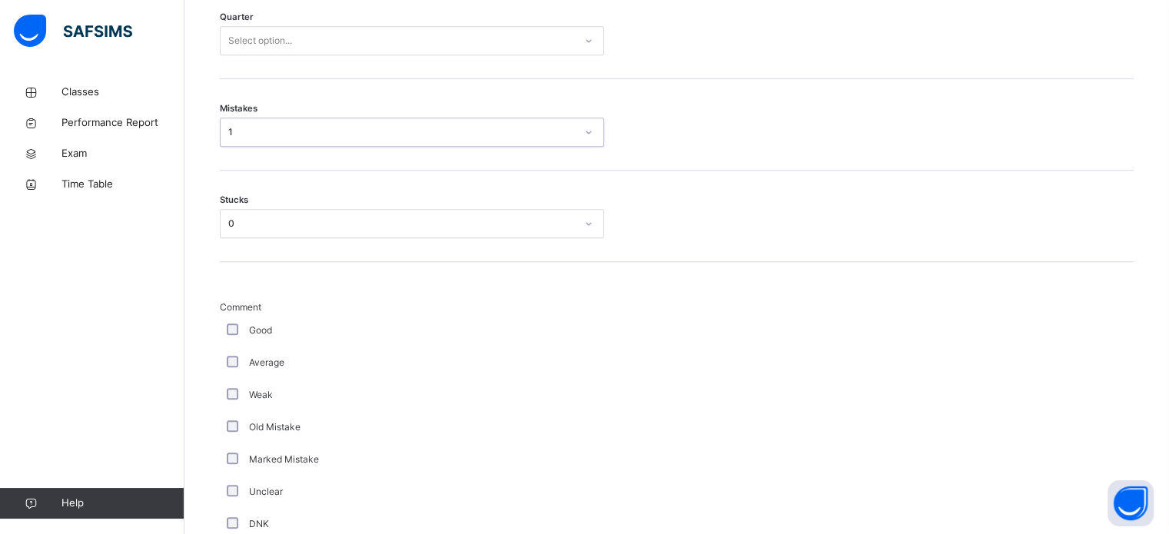
click at [253, 199] on div "Stucks 0" at bounding box center [677, 216] width 914 height 91
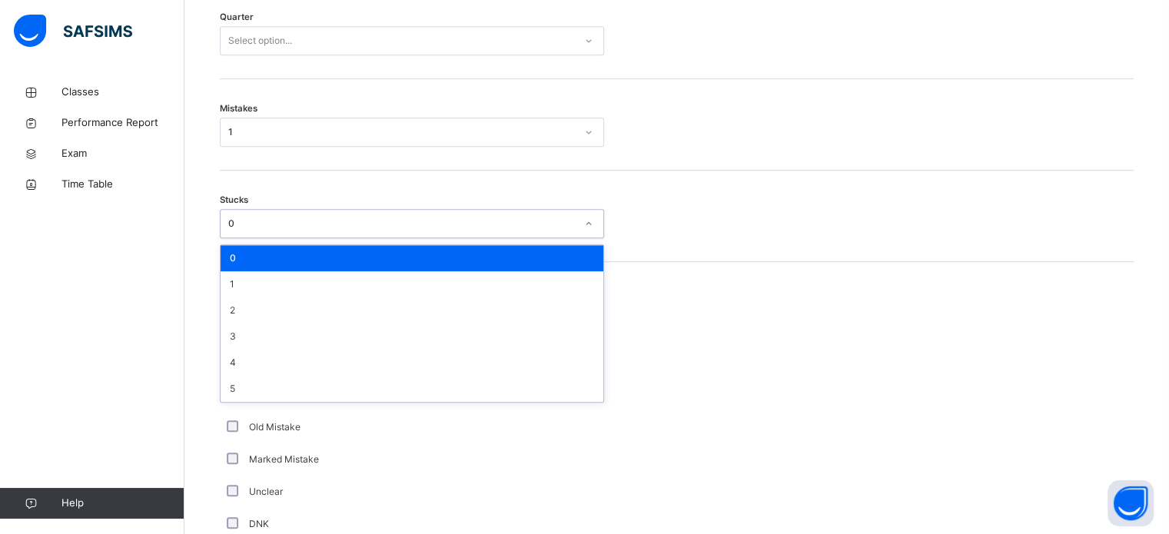
drag, startPoint x: 262, startPoint y: 221, endPoint x: 258, endPoint y: 268, distance: 46.3
click at [262, 222] on div "0" at bounding box center [402, 224] width 348 height 14
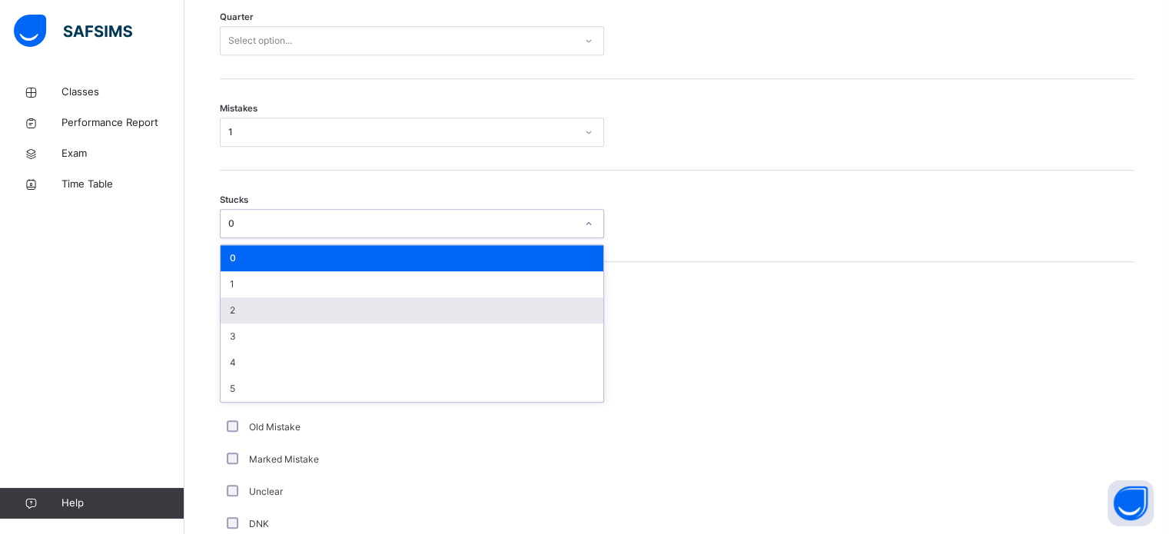
click at [251, 321] on div "0 1 2 3 4 5" at bounding box center [412, 323] width 383 height 157
click at [249, 311] on div "2" at bounding box center [412, 311] width 383 height 26
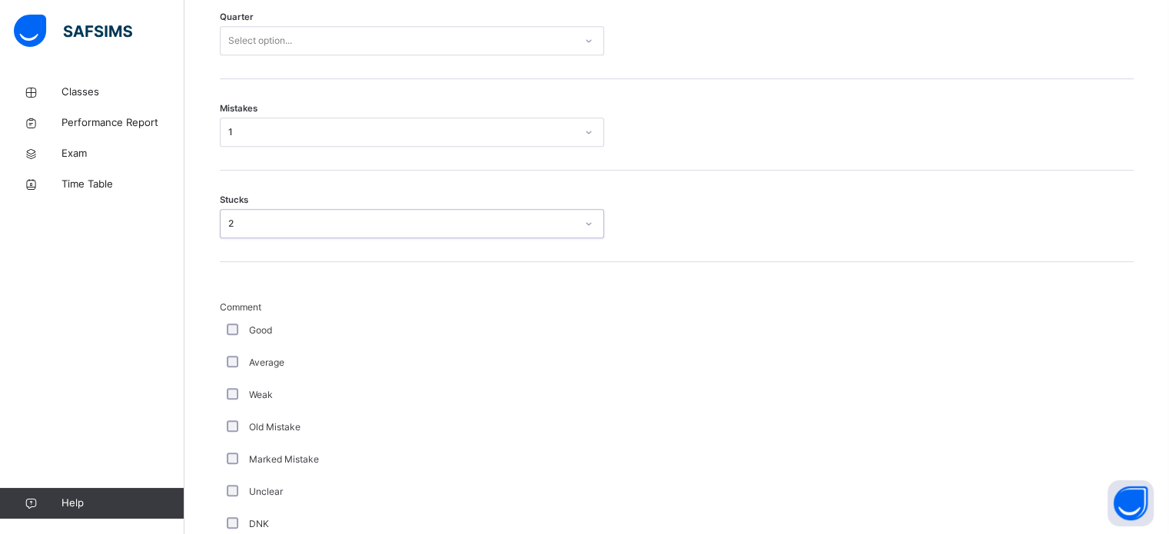
click at [311, 43] on div "Select option..." at bounding box center [398, 41] width 354 height 24
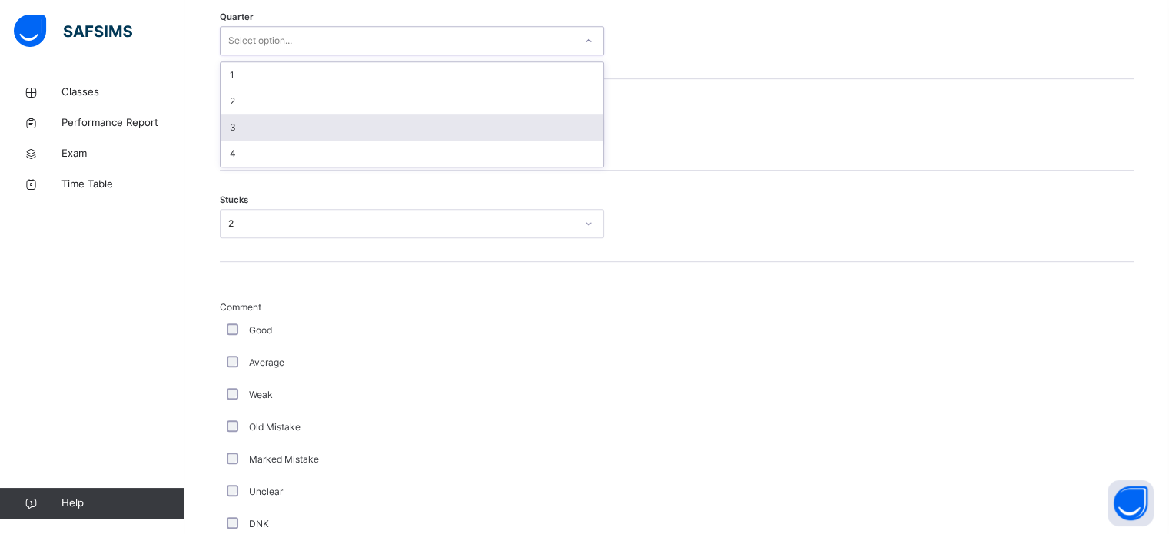
drag, startPoint x: 243, startPoint y: 122, endPoint x: 267, endPoint y: 84, distance: 45.2
click at [242, 117] on div "3" at bounding box center [412, 128] width 383 height 26
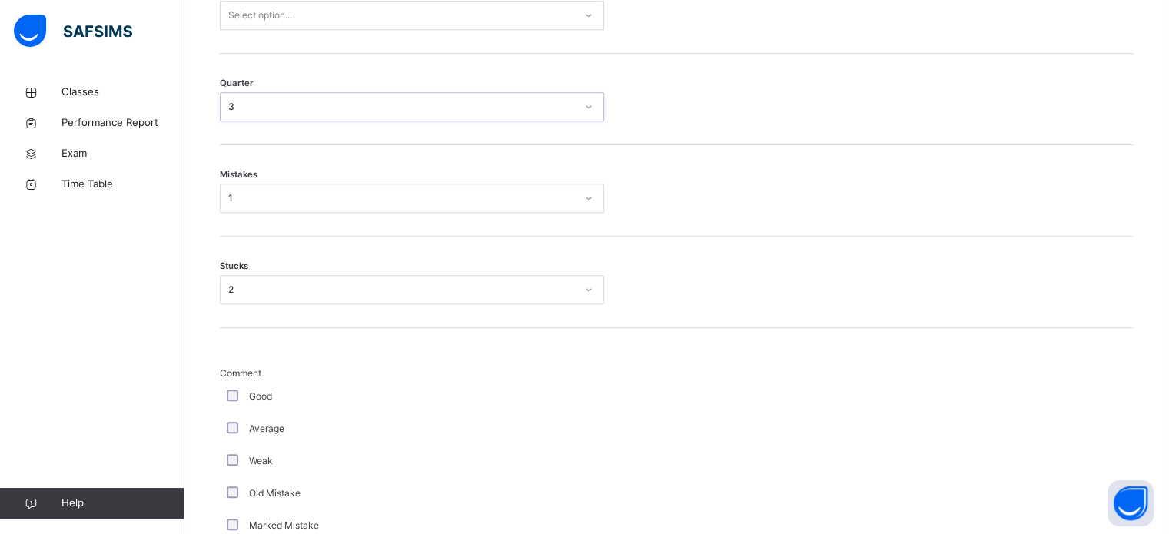
scroll to position [806, 0]
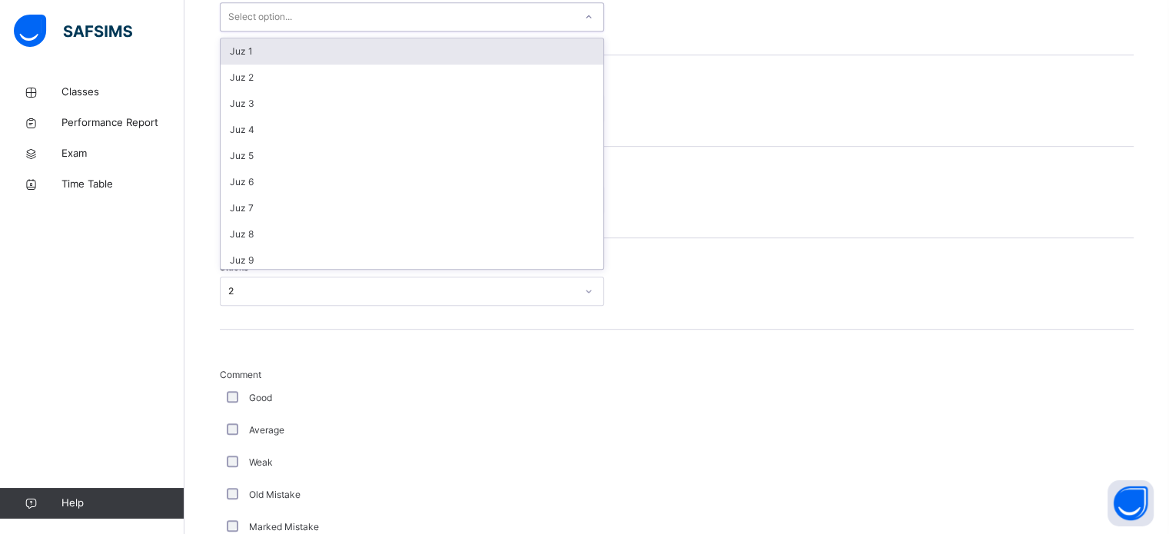
drag, startPoint x: 263, startPoint y: 18, endPoint x: 265, endPoint y: 45, distance: 27.0
click at [264, 22] on div "Select option..." at bounding box center [260, 16] width 64 height 29
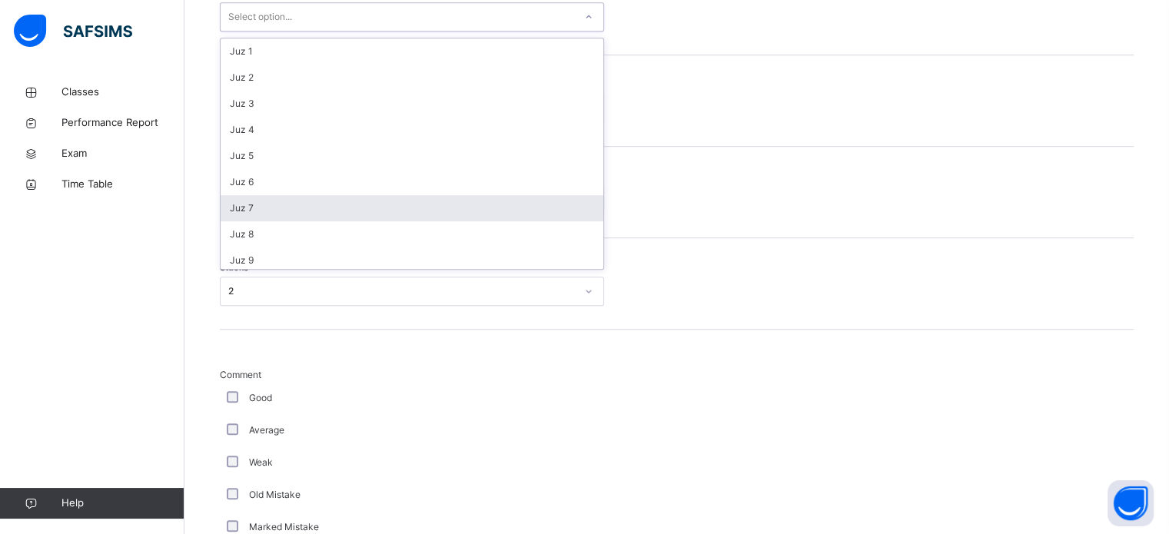
click at [261, 197] on div "Juz 7" at bounding box center [412, 208] width 383 height 26
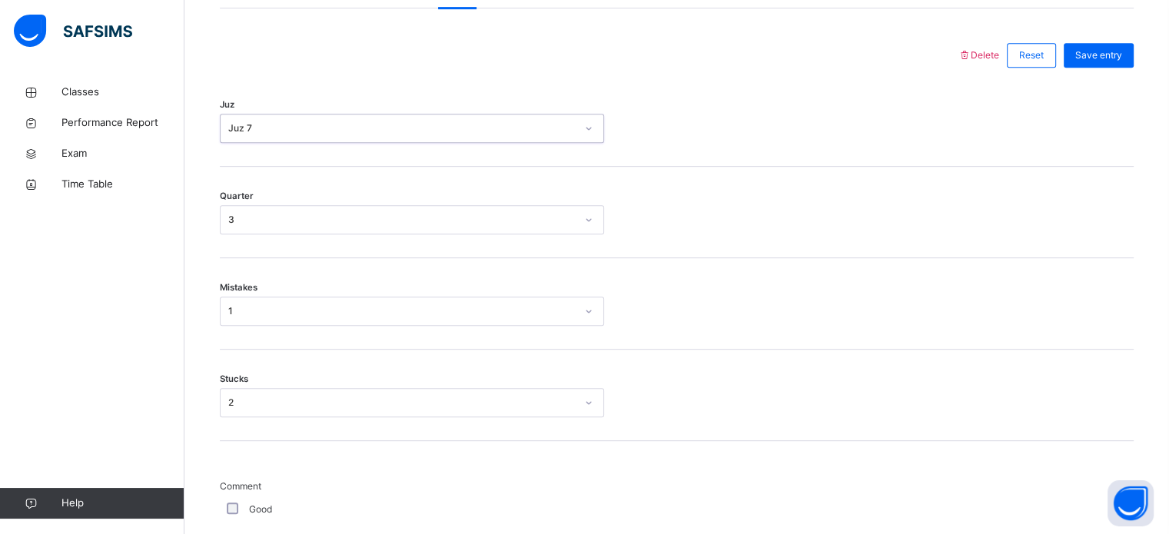
scroll to position [687, 0]
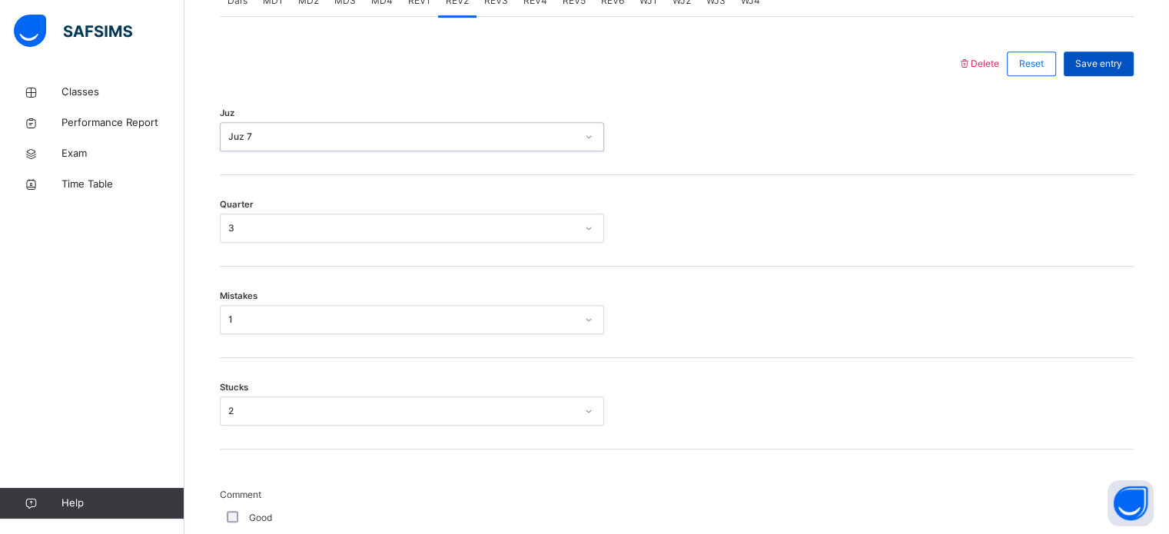
drag, startPoint x: 1102, startPoint y: 67, endPoint x: 1088, endPoint y: 64, distance: 14.2
click at [1101, 65] on span "Save entry" at bounding box center [1099, 64] width 47 height 14
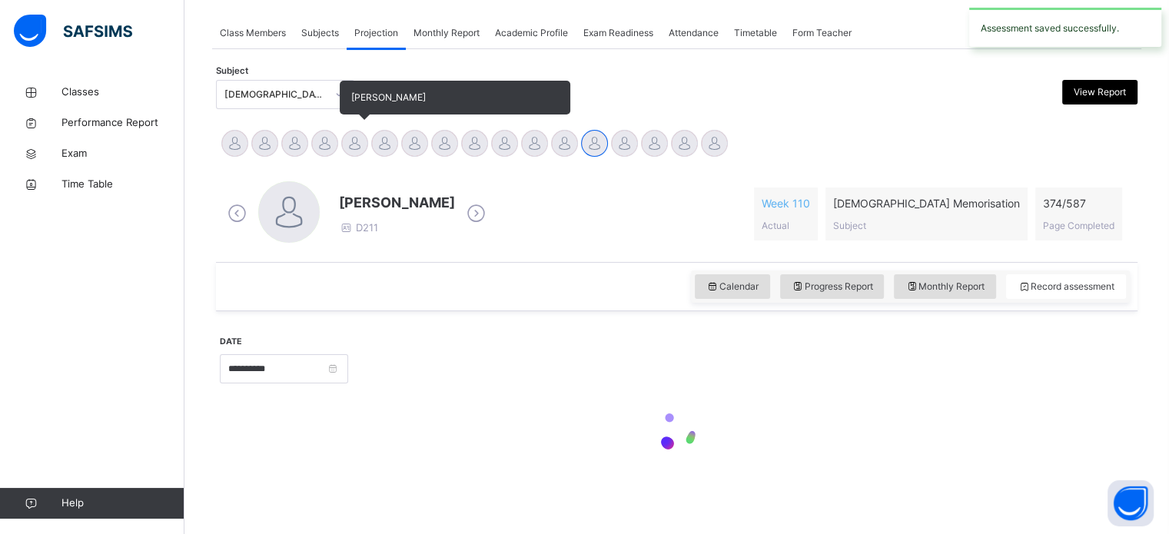
scroll to position [620, 0]
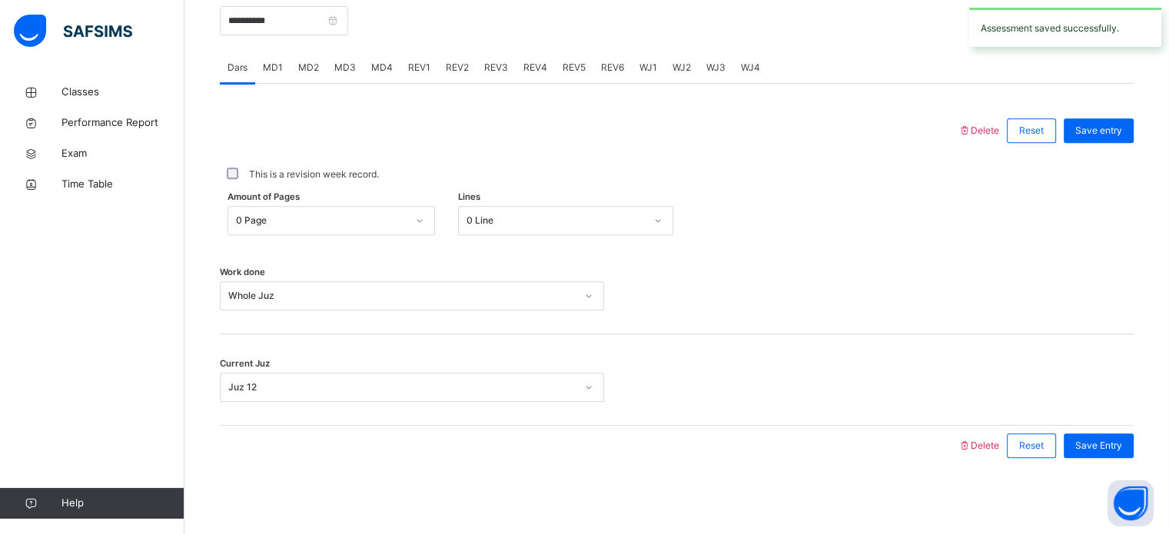
click at [392, 68] on div "MD4" at bounding box center [382, 67] width 37 height 31
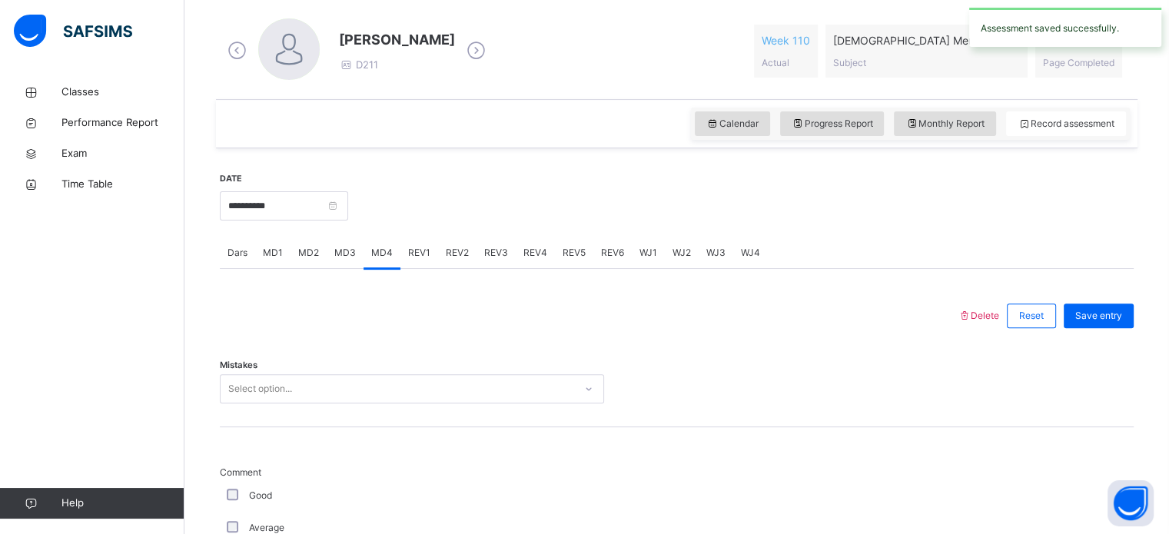
scroll to position [435, 0]
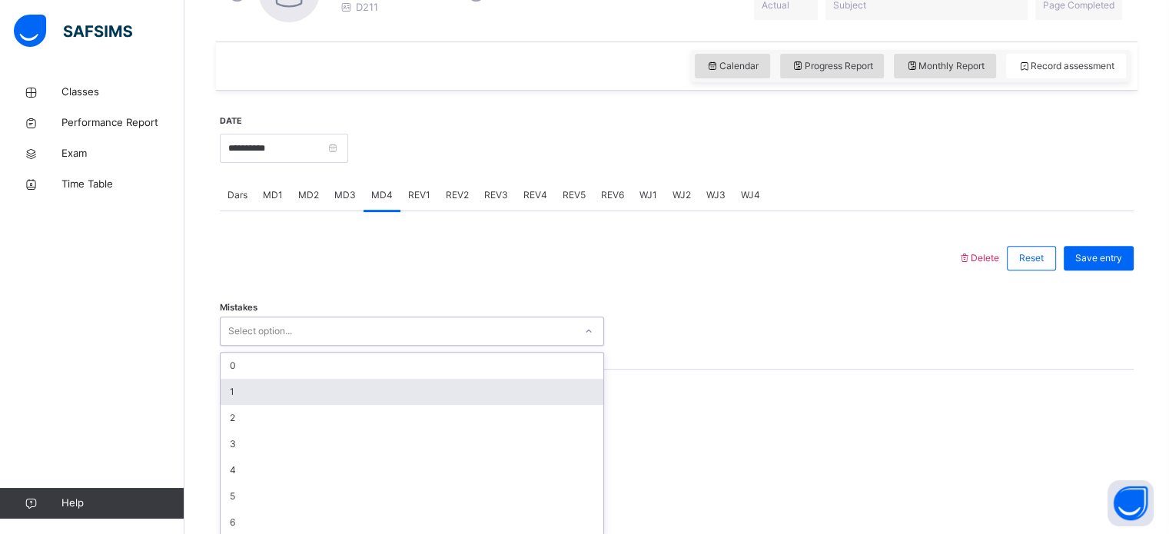
click at [271, 346] on div "option 1 focused, 2 of 7. 7 results available. Use Up and Down to choose option…" at bounding box center [412, 331] width 384 height 29
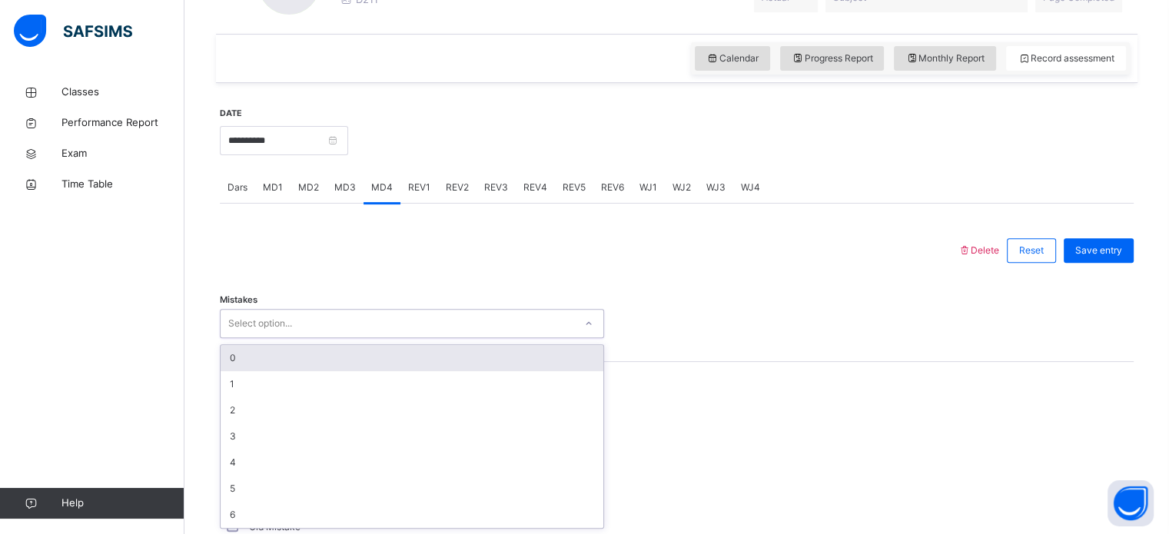
click at [247, 358] on div "0" at bounding box center [412, 358] width 383 height 26
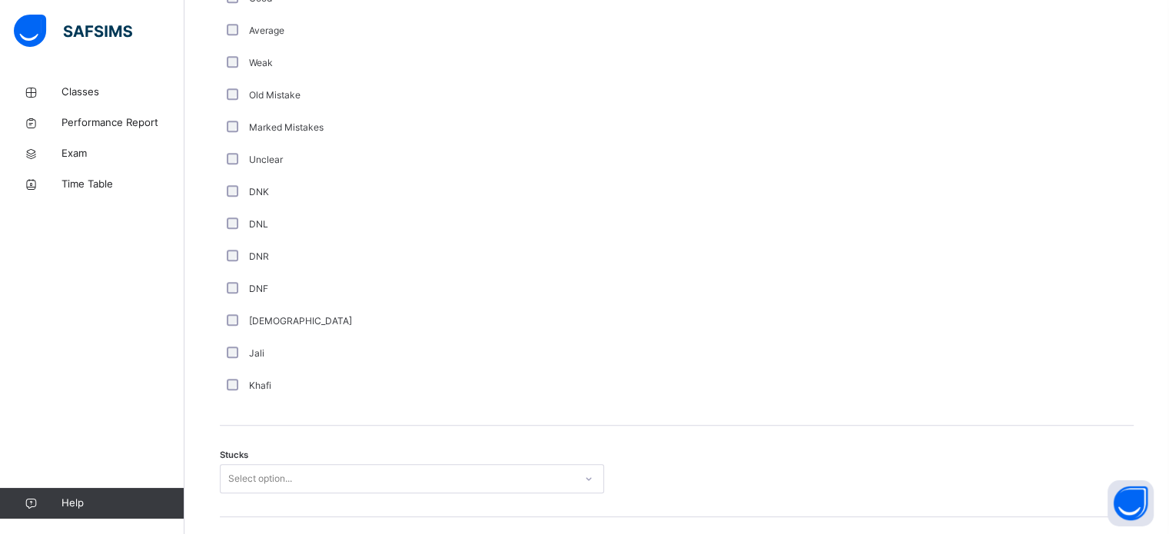
click at [246, 483] on div "Select option..." at bounding box center [412, 478] width 384 height 29
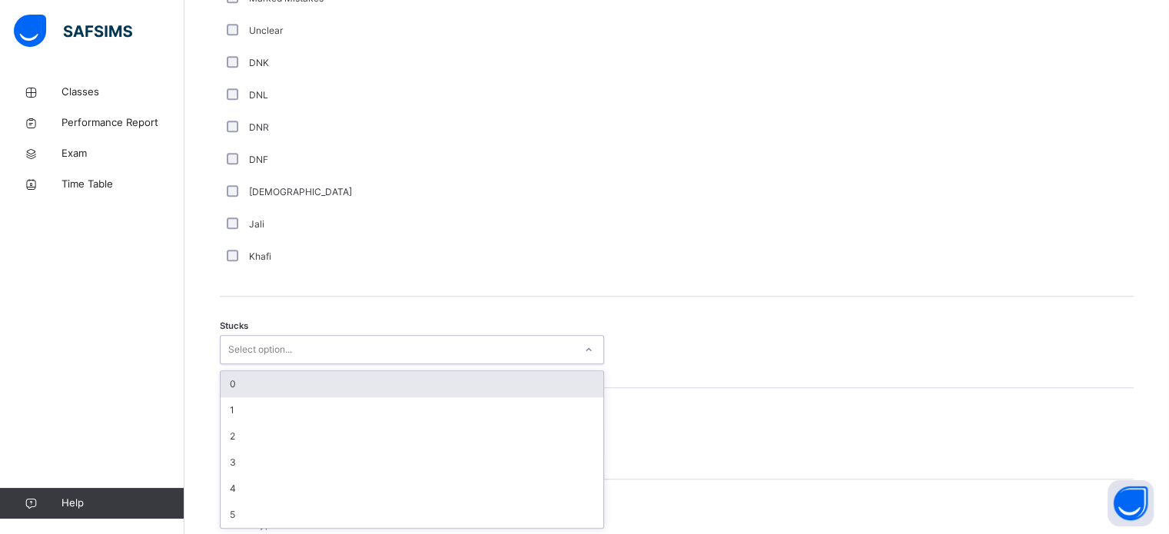
drag, startPoint x: 233, startPoint y: 382, endPoint x: 231, endPoint y: 397, distance: 14.7
click at [233, 384] on div "0" at bounding box center [412, 384] width 383 height 26
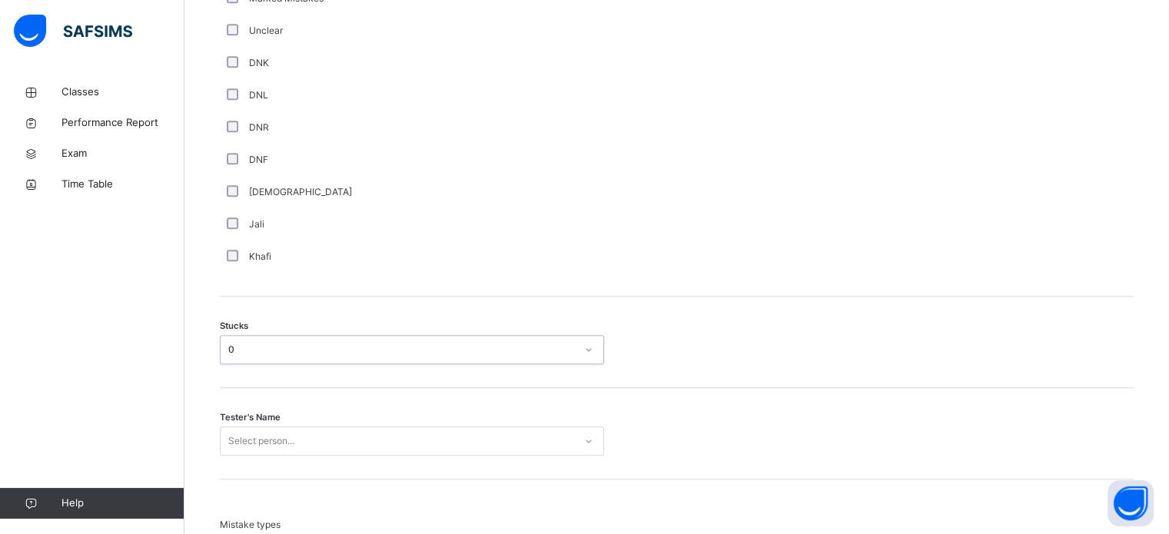
click at [230, 433] on div "Select person..." at bounding box center [412, 441] width 384 height 29
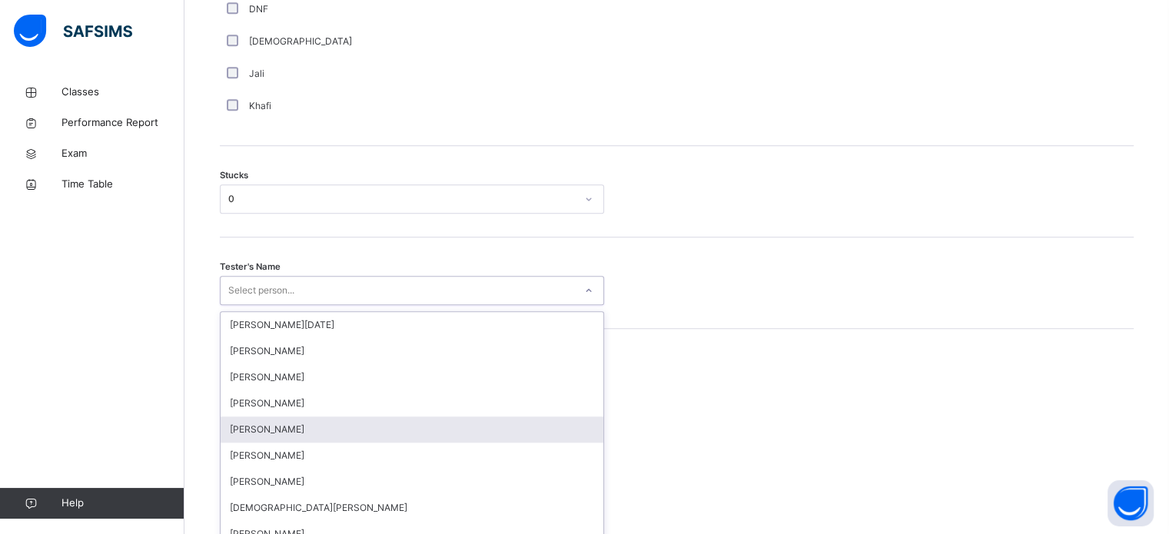
scroll to position [1225, 0]
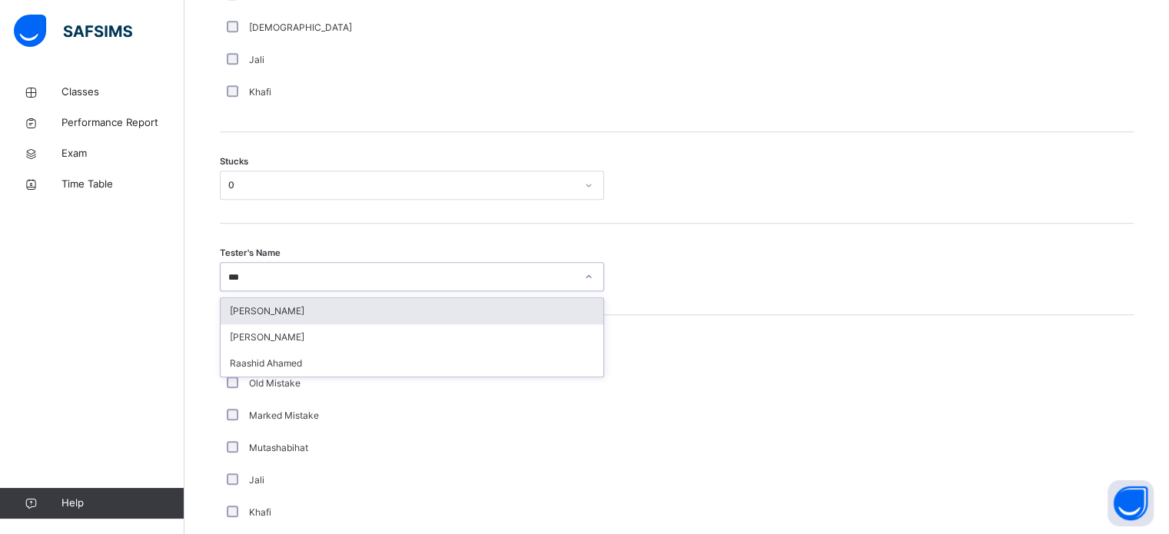
type input "****"
click at [252, 312] on div "[PERSON_NAME]" at bounding box center [412, 311] width 383 height 26
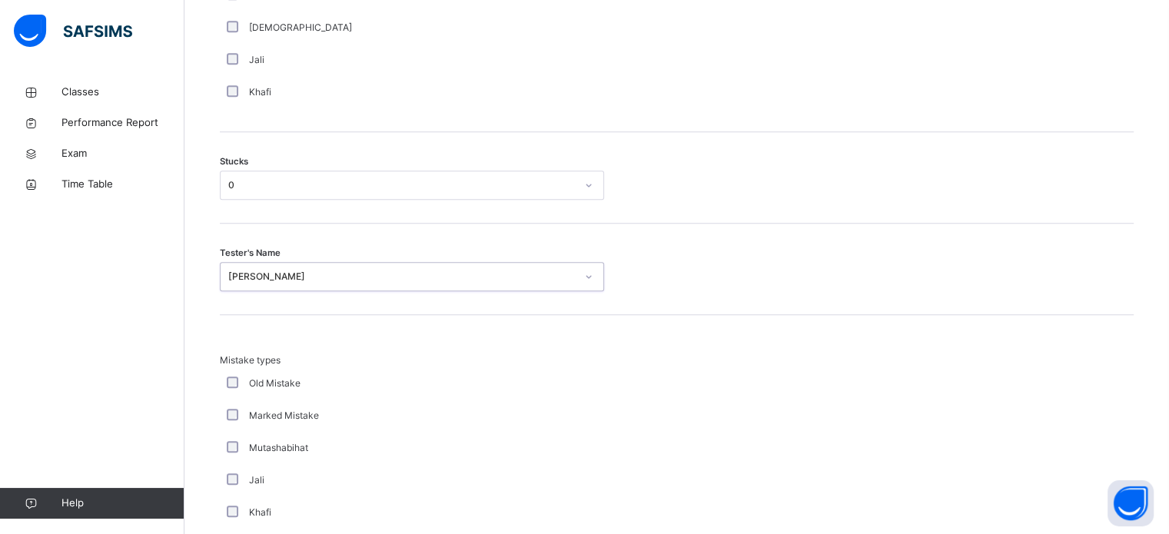
scroll to position [1508, 0]
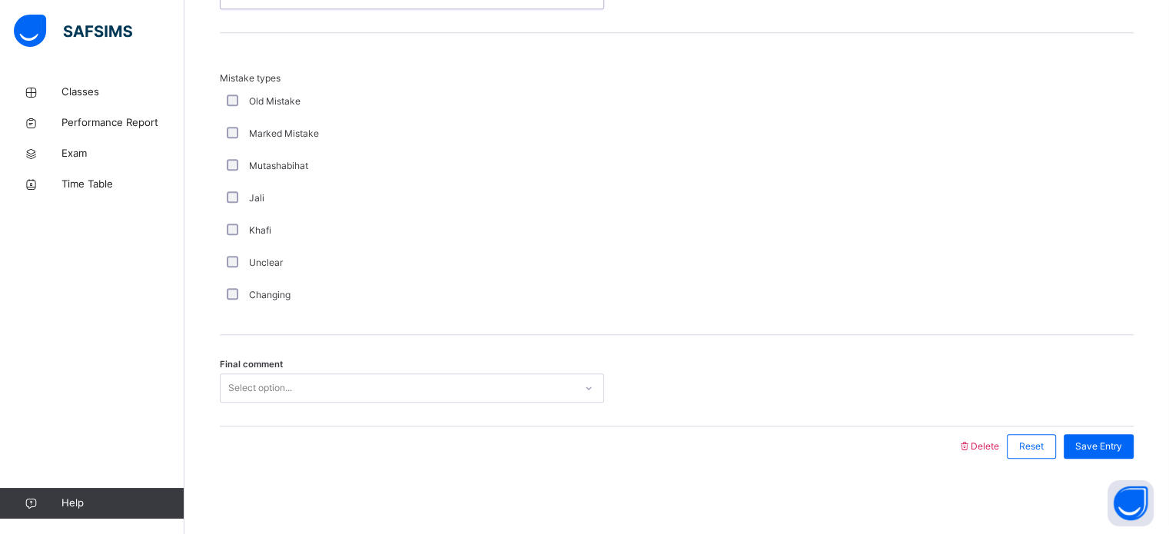
click at [244, 393] on div "Select option..." at bounding box center [260, 388] width 64 height 29
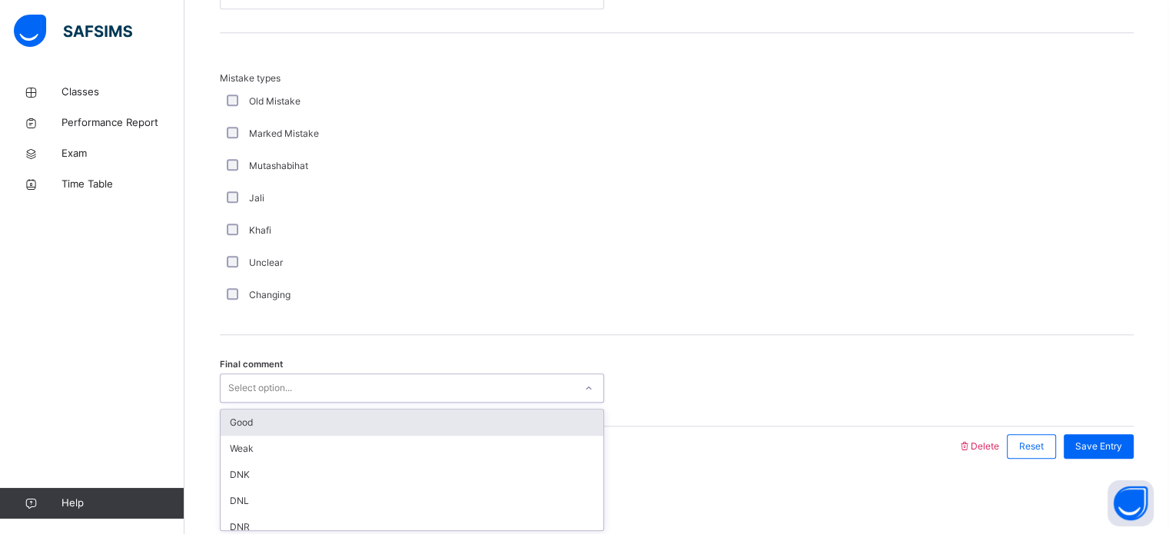
click at [263, 420] on div "Good" at bounding box center [412, 423] width 383 height 26
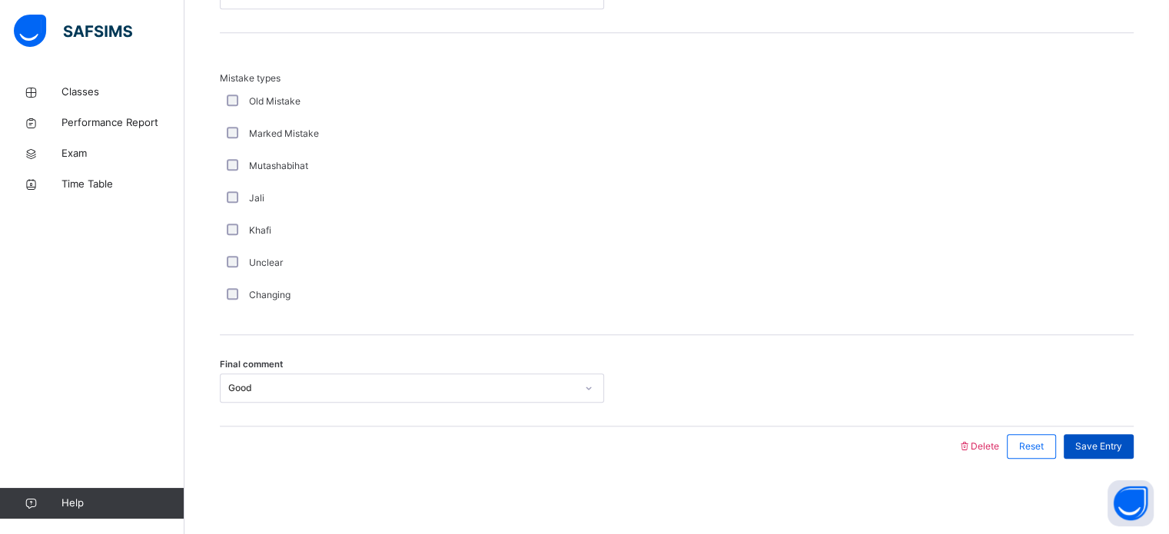
click at [1115, 440] on span "Save Entry" at bounding box center [1099, 447] width 47 height 14
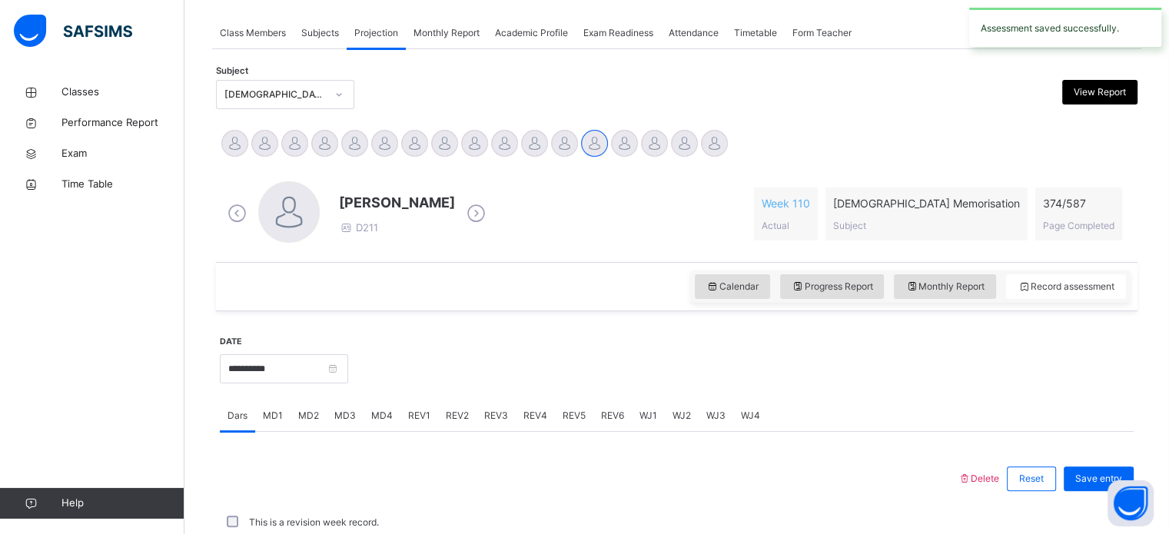
scroll to position [620, 0]
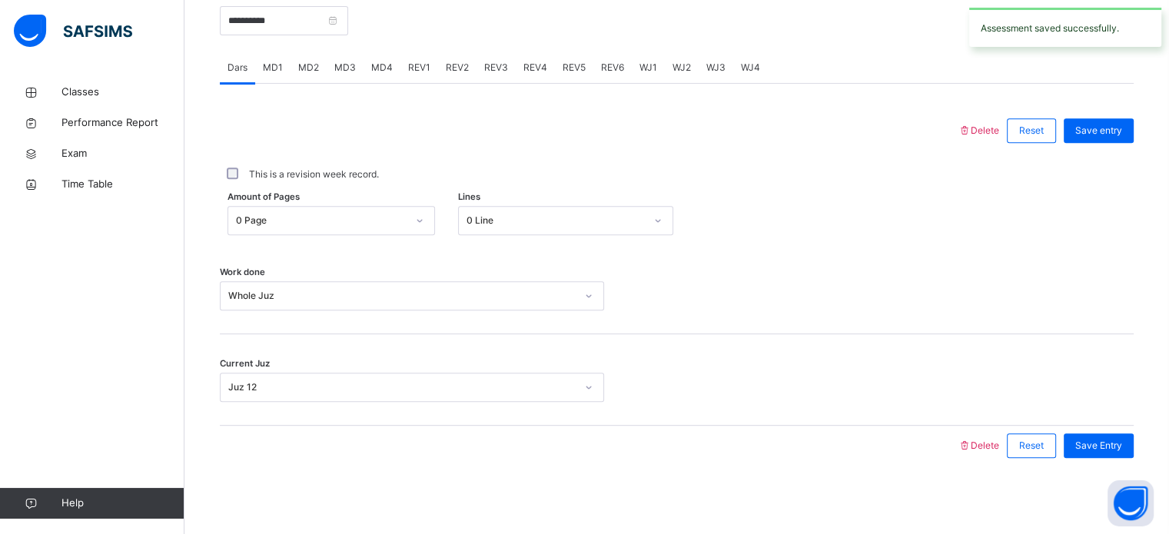
click at [391, 64] on div "MD4" at bounding box center [382, 67] width 37 height 31
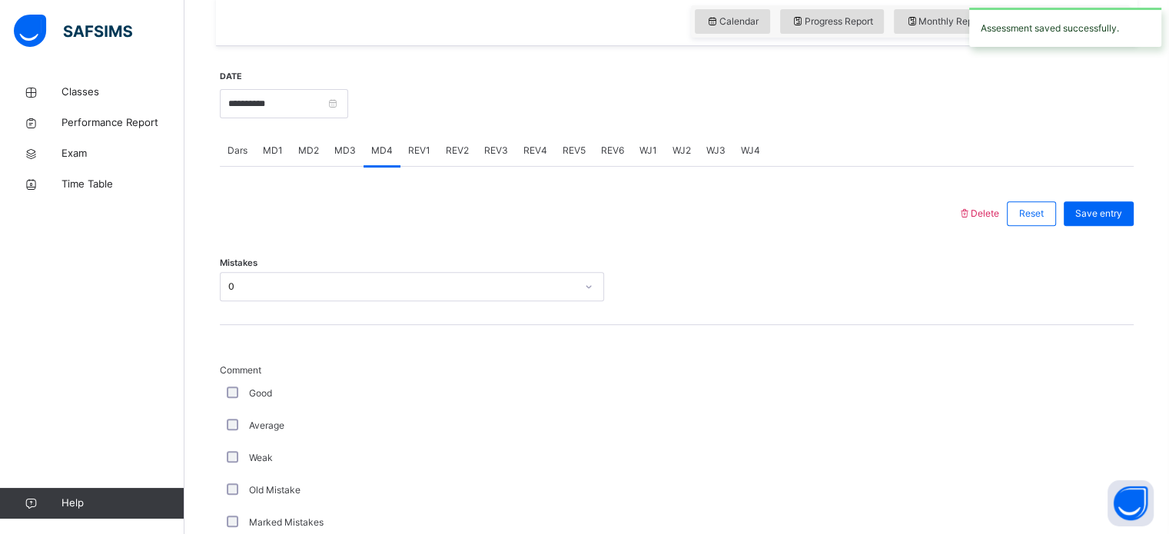
scroll to position [461, 0]
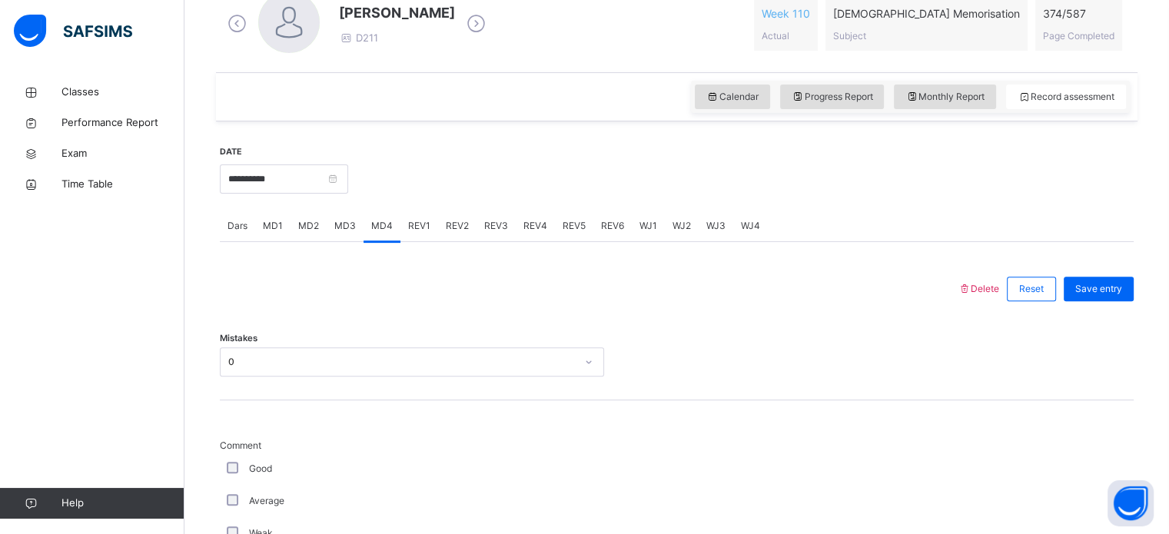
drag, startPoint x: 275, startPoint y: 226, endPoint x: 274, endPoint y: 218, distance: 8.5
click at [274, 218] on div "MD1" at bounding box center [272, 226] width 35 height 31
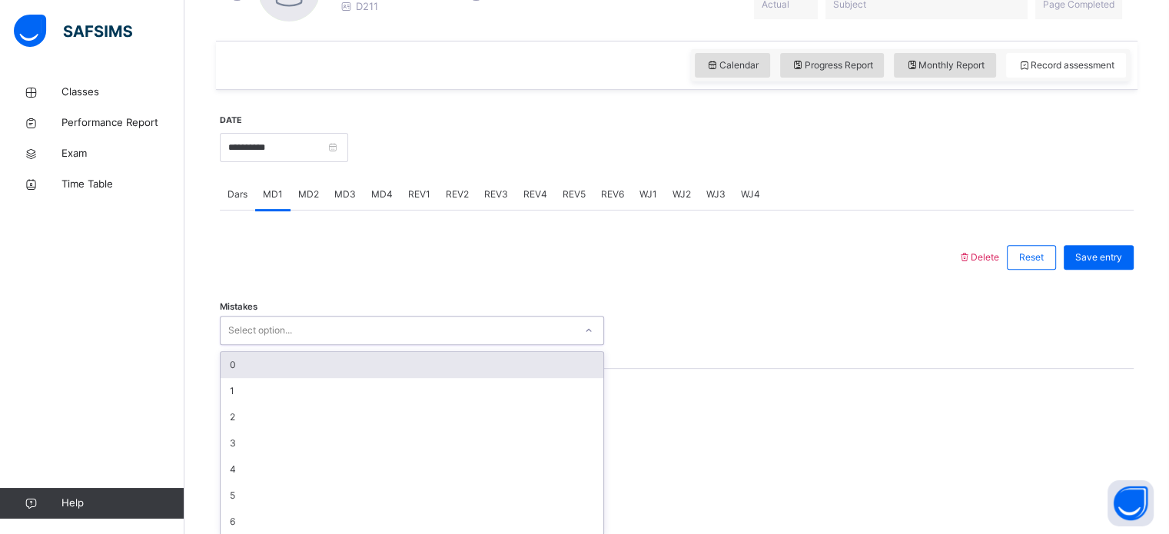
click at [286, 345] on div "option 0 focused, 1 of 7. 7 results available. Use Up and Down to choose option…" at bounding box center [412, 330] width 384 height 29
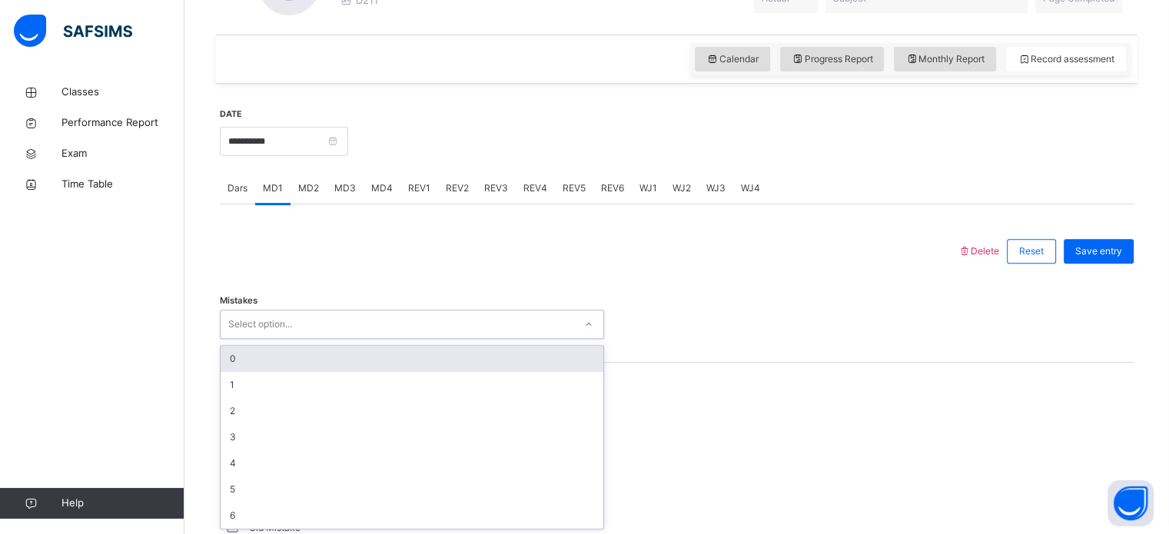
scroll to position [500, 0]
click at [286, 359] on div "0" at bounding box center [412, 358] width 383 height 26
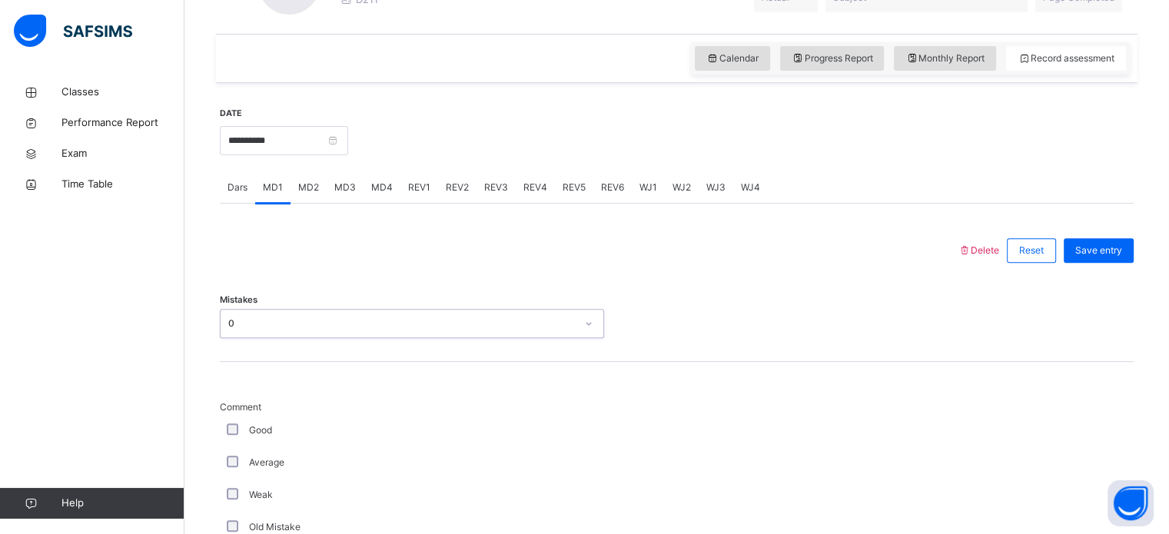
click at [231, 438] on div "Good" at bounding box center [412, 430] width 384 height 32
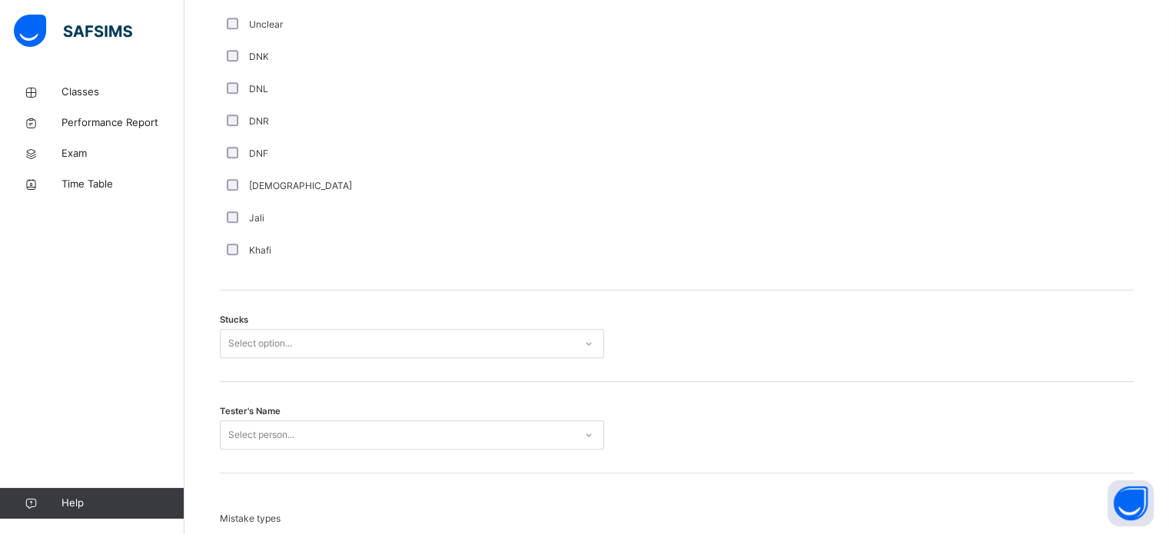
scroll to position [1069, 0]
click at [240, 344] on div "Select option..." at bounding box center [260, 342] width 64 height 29
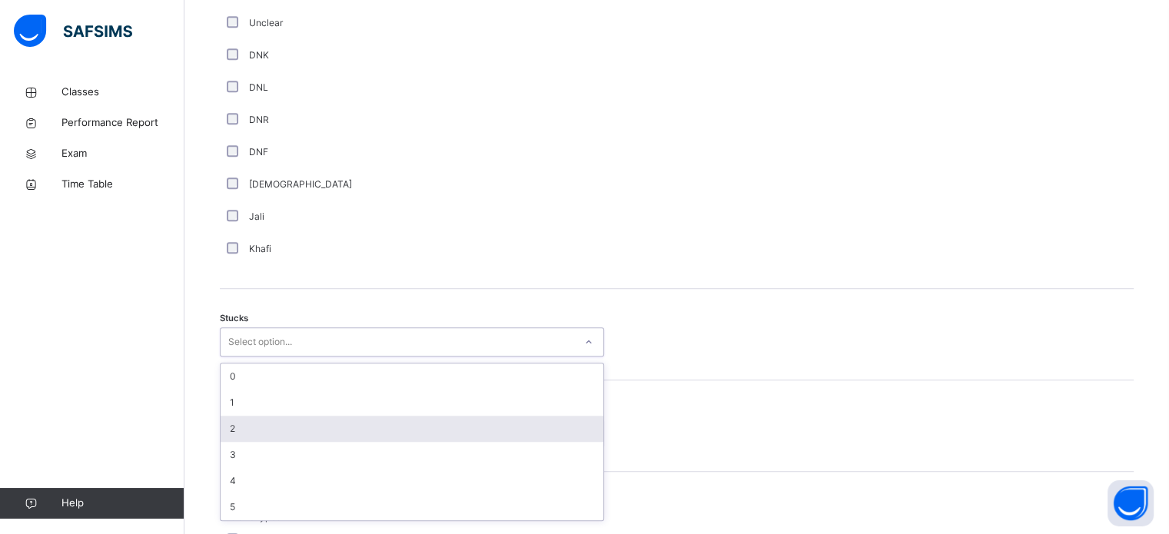
click at [250, 424] on div "2" at bounding box center [412, 429] width 383 height 26
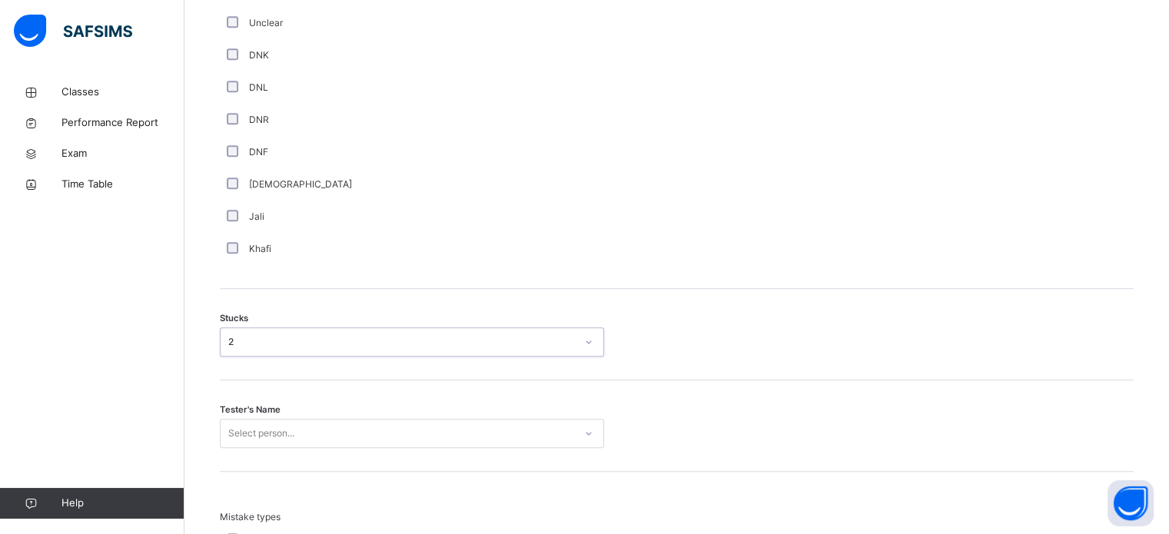
click at [251, 425] on div "Select person..." at bounding box center [412, 433] width 384 height 29
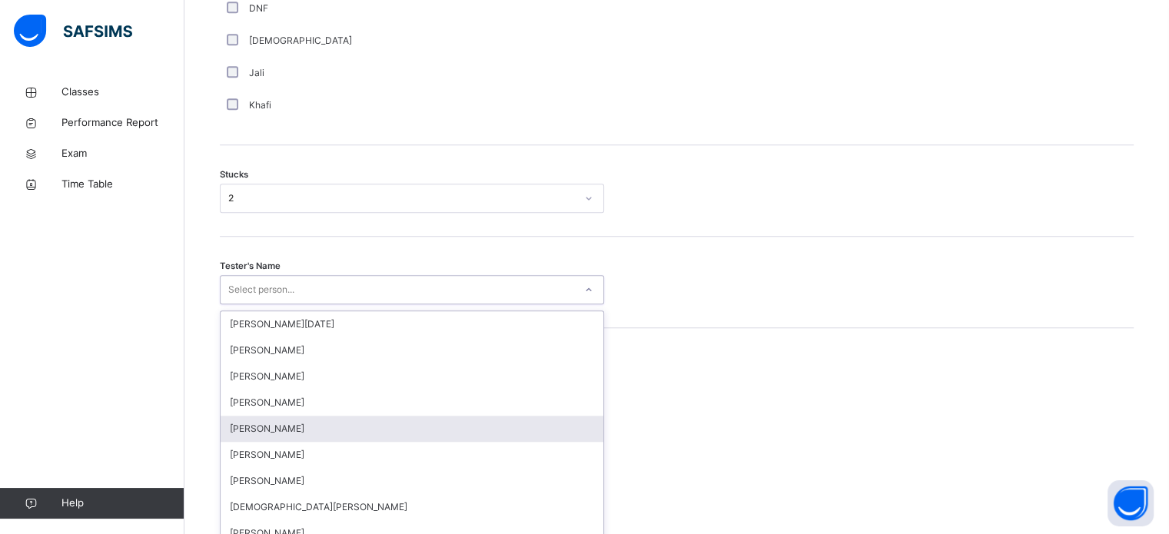
scroll to position [1225, 0]
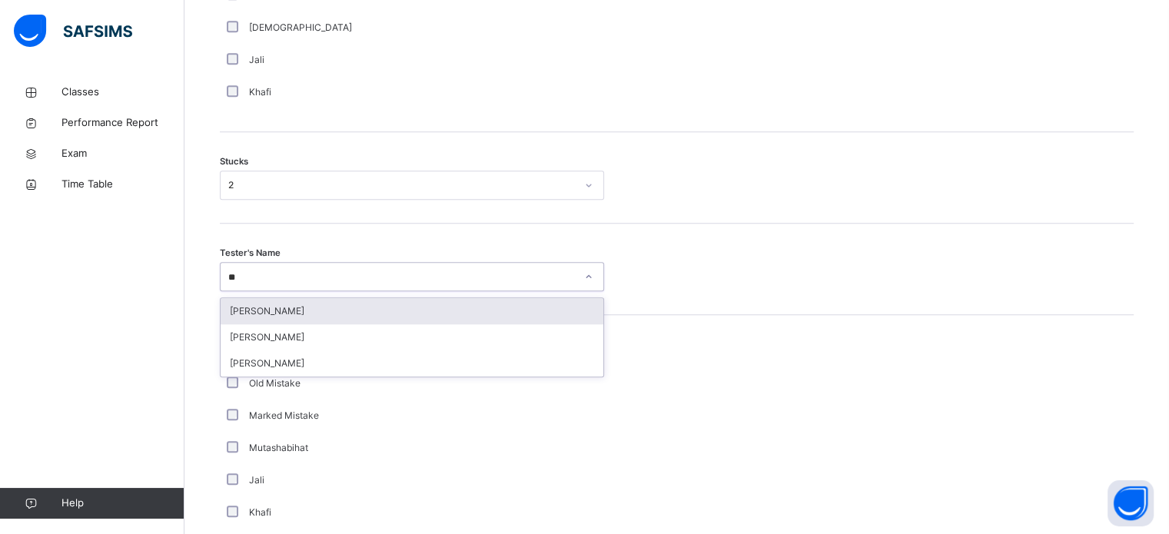
type input "***"
click at [243, 313] on div "[PERSON_NAME]" at bounding box center [412, 311] width 383 height 26
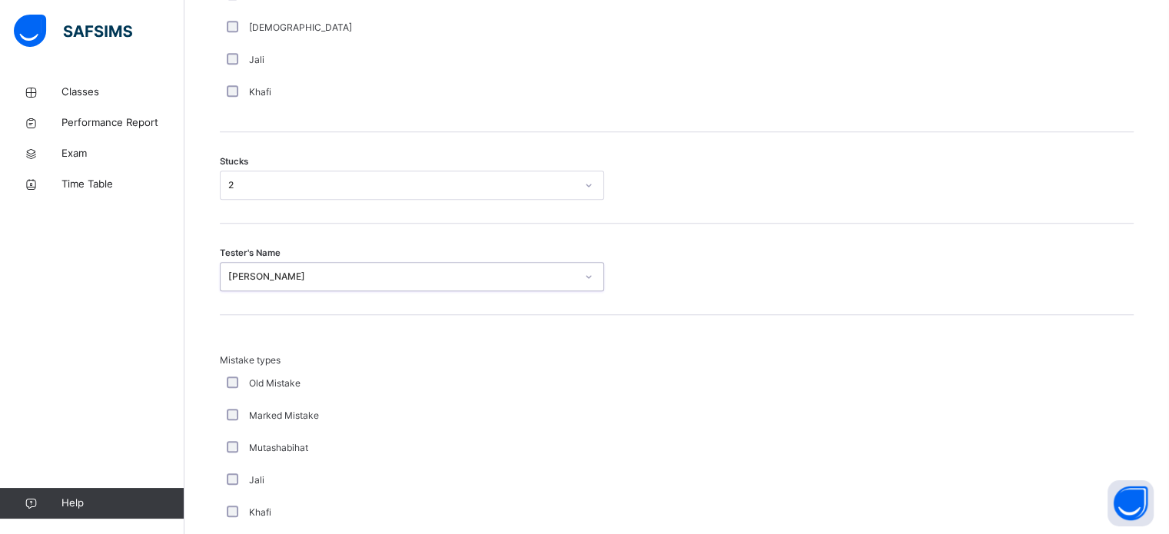
scroll to position [1508, 0]
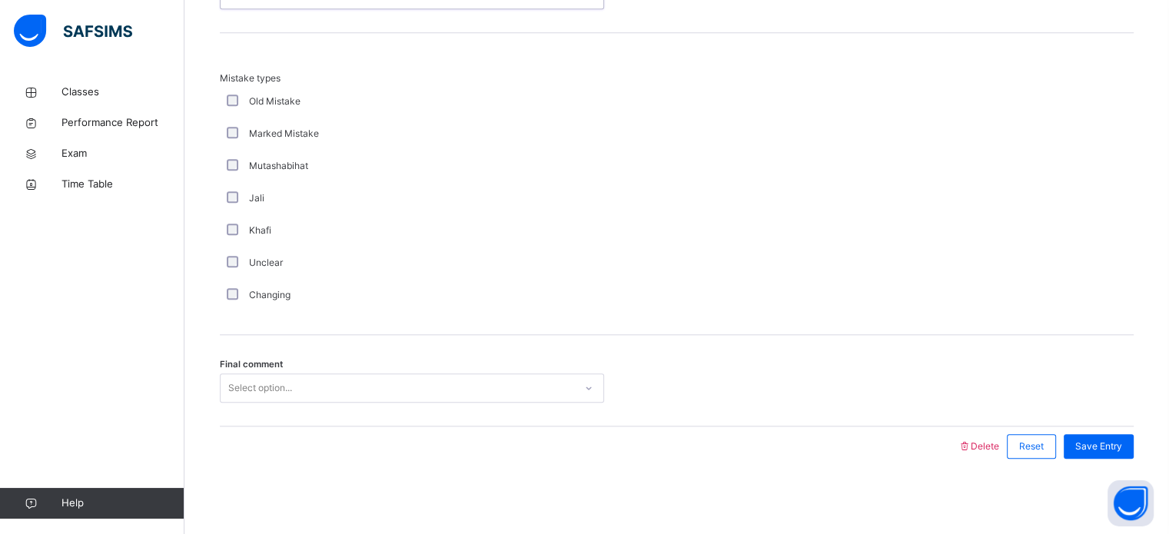
click at [259, 373] on div "Final comment Select option..." at bounding box center [677, 380] width 914 height 91
drag, startPoint x: 264, startPoint y: 405, endPoint x: 264, endPoint y: 396, distance: 9.3
click at [264, 398] on div "Final comment Select option..." at bounding box center [677, 380] width 914 height 91
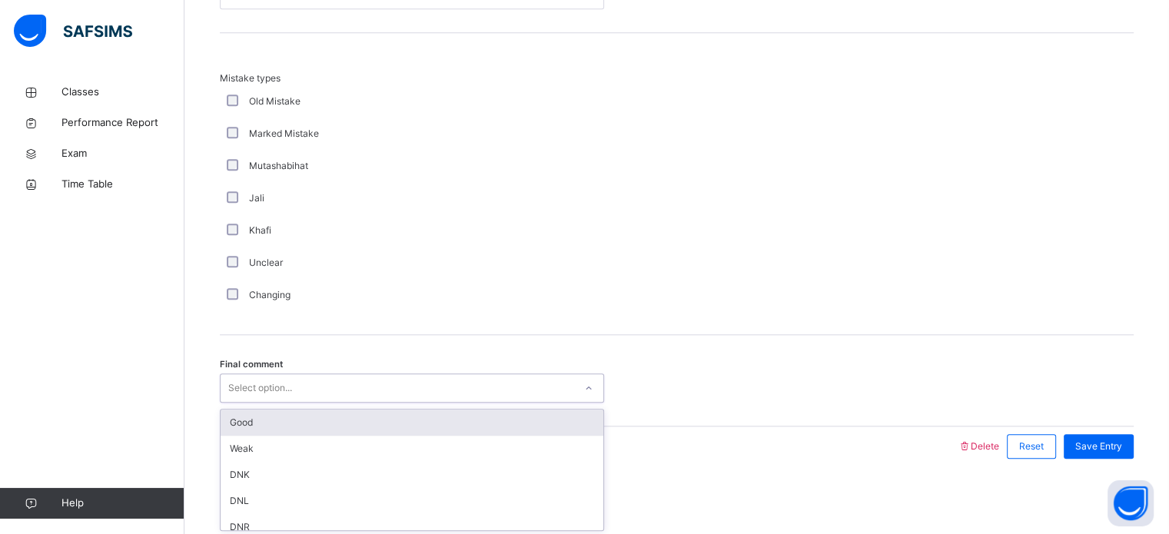
click at [263, 394] on div "Select option..." at bounding box center [260, 388] width 64 height 29
click at [258, 414] on div "Good" at bounding box center [412, 423] width 383 height 26
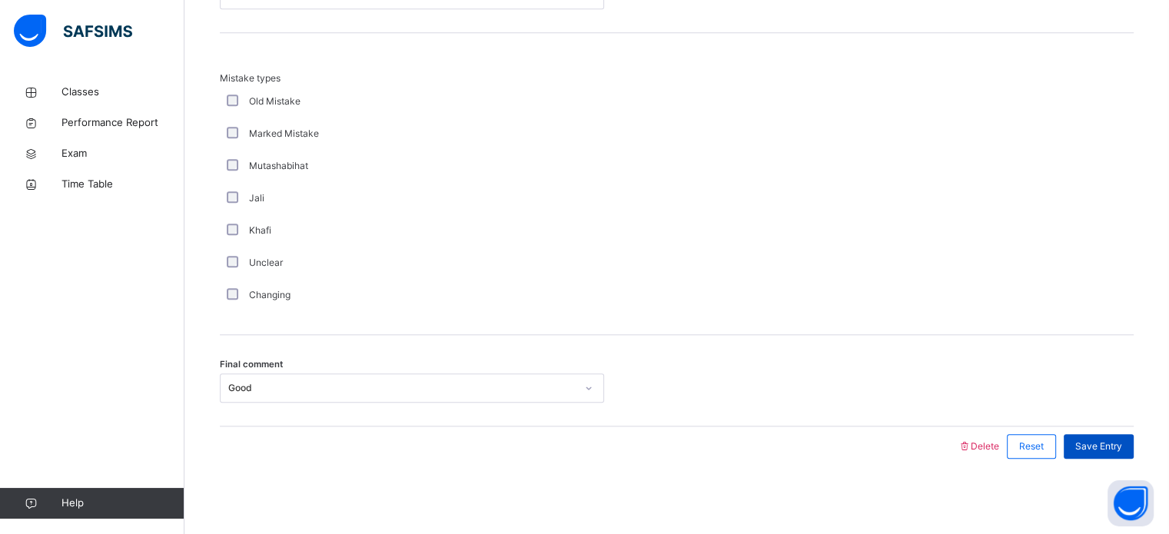
click at [1117, 437] on div "Save Entry" at bounding box center [1099, 446] width 70 height 25
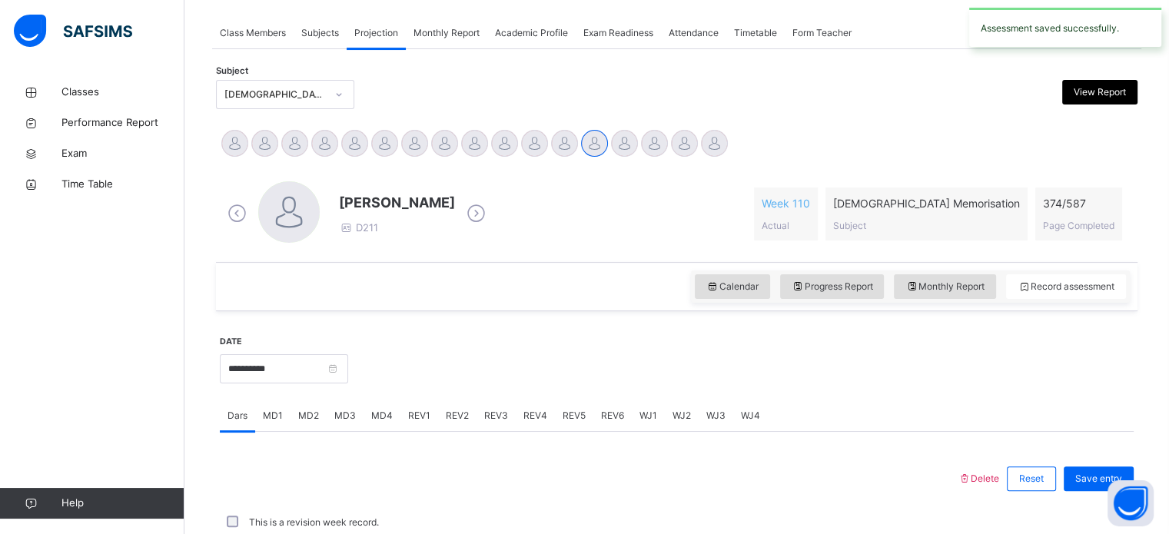
scroll to position [620, 0]
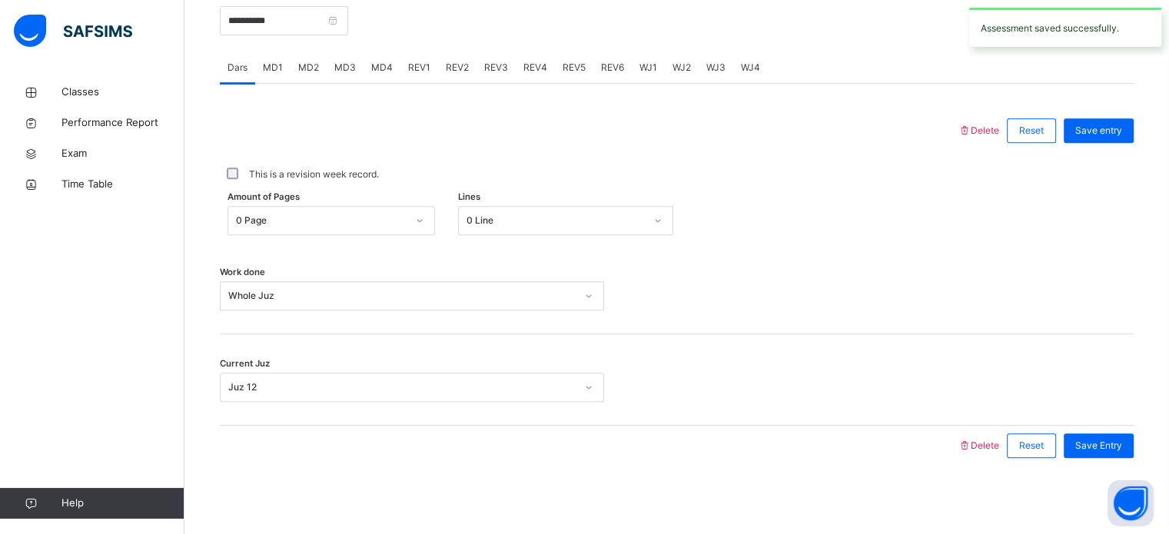
click at [417, 74] on div "REV1" at bounding box center [420, 67] width 38 height 31
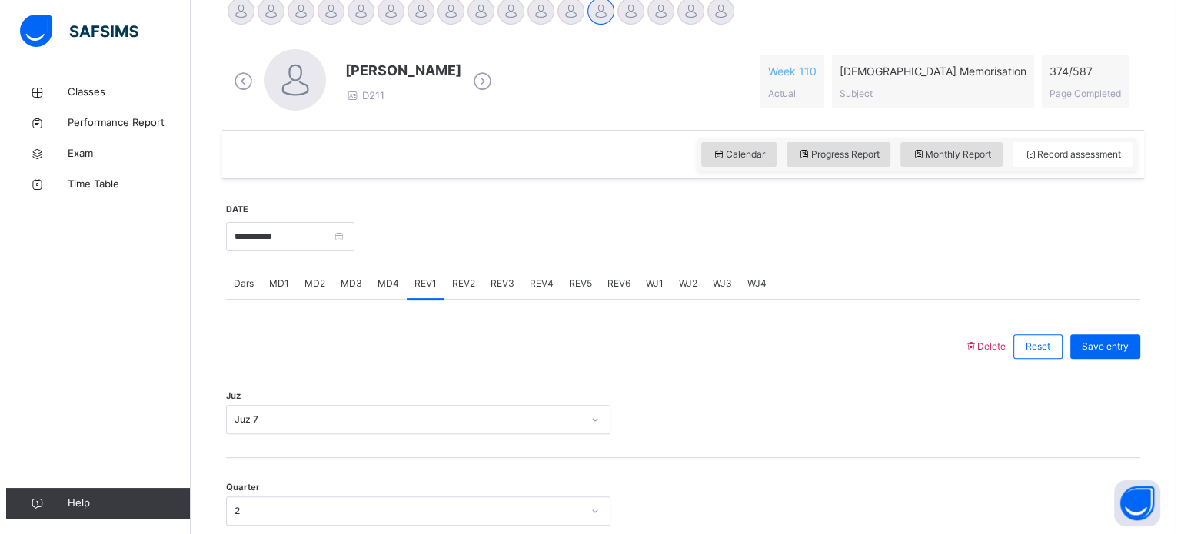
scroll to position [411, 0]
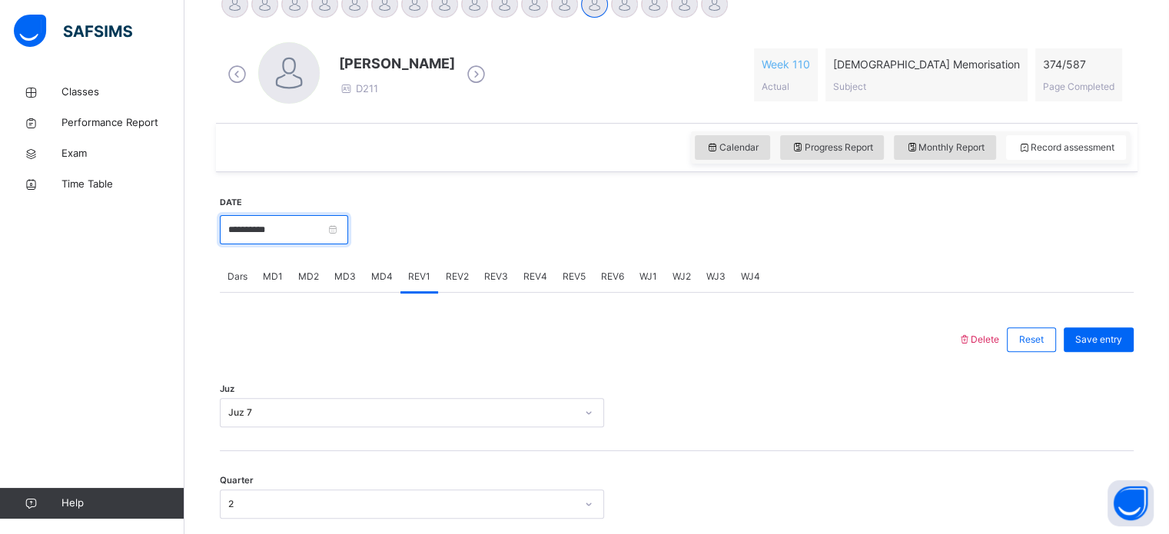
click at [251, 218] on input "**********" at bounding box center [284, 229] width 128 height 29
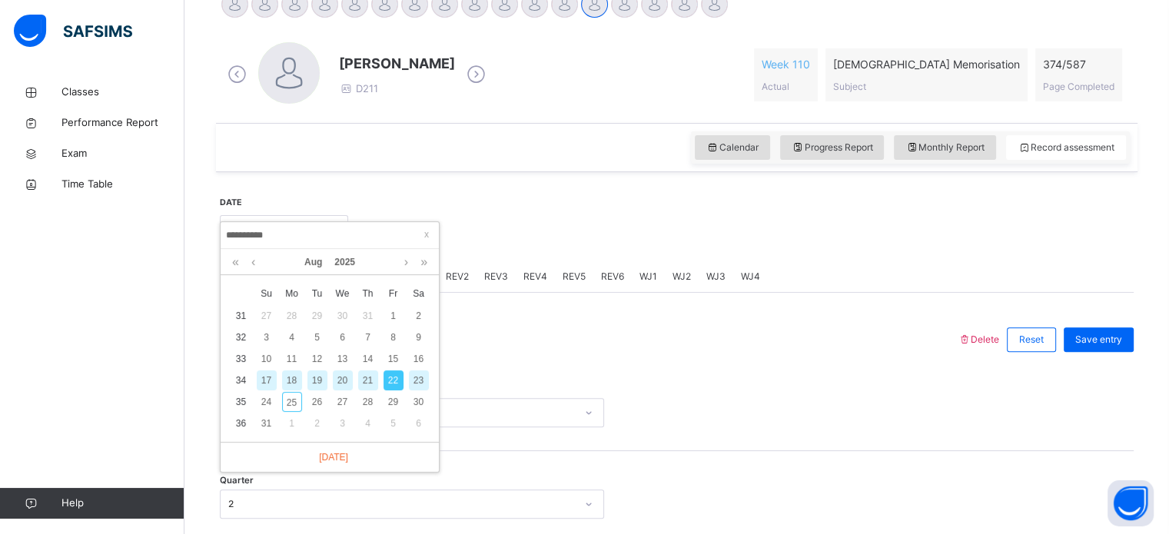
click at [254, 237] on input "**********" at bounding box center [329, 235] width 209 height 17
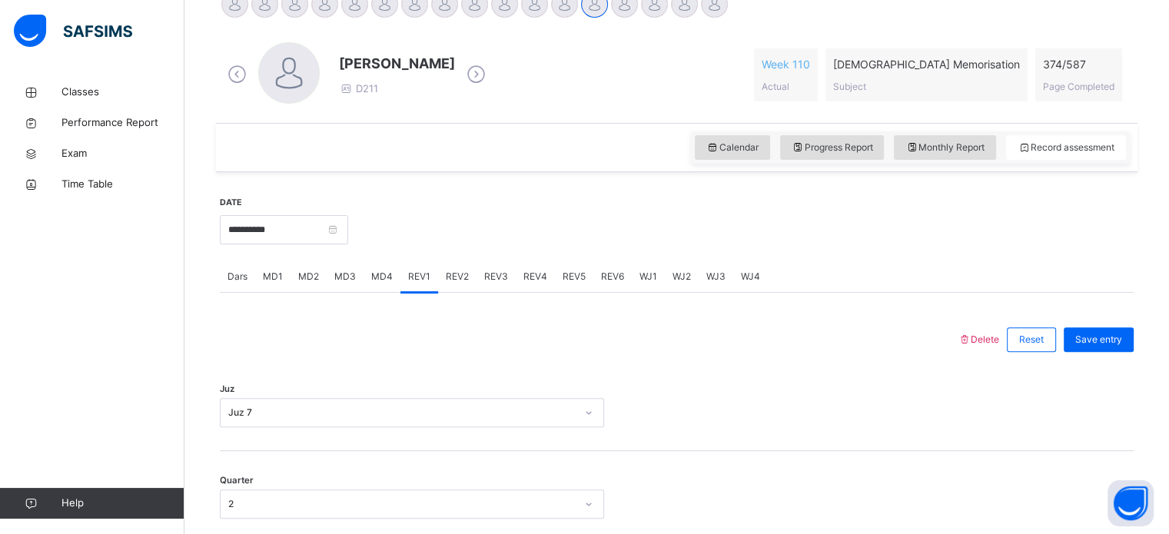
click at [374, 265] on div "MD4" at bounding box center [382, 276] width 37 height 31
click at [975, 331] on div "Delete Reset Save entry" at bounding box center [1046, 340] width 176 height 40
click at [986, 337] on span "Delete" at bounding box center [979, 340] width 42 height 12
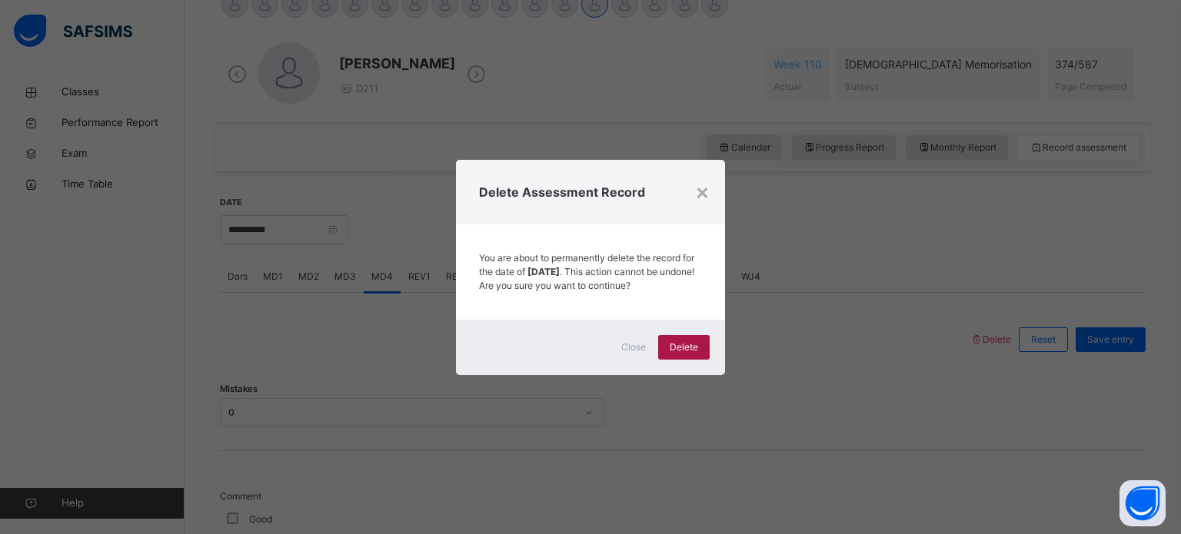
click at [694, 348] on span "Delete" at bounding box center [684, 348] width 28 height 14
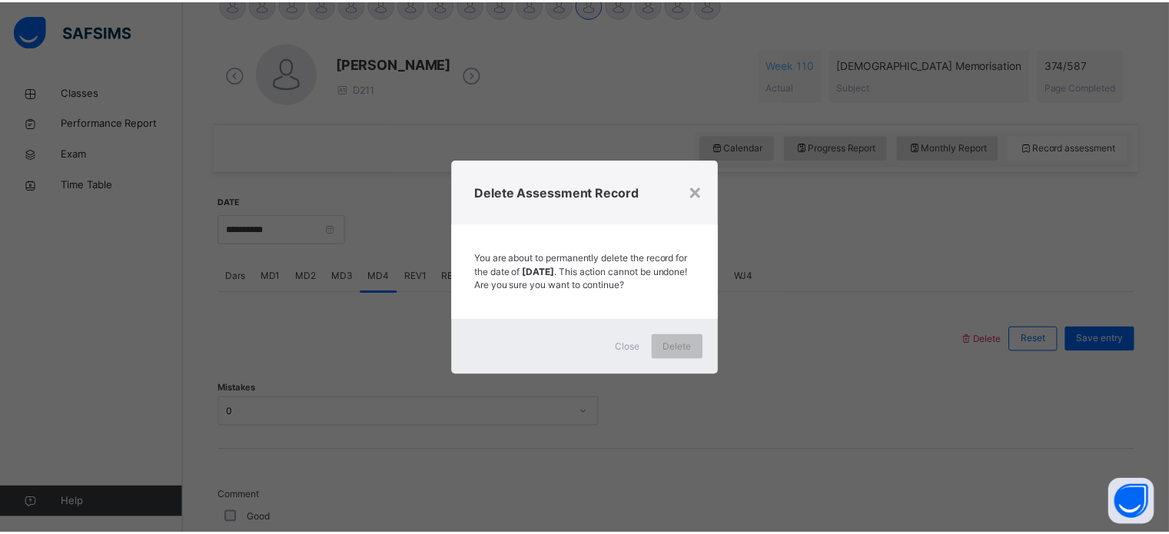
scroll to position [271, 0]
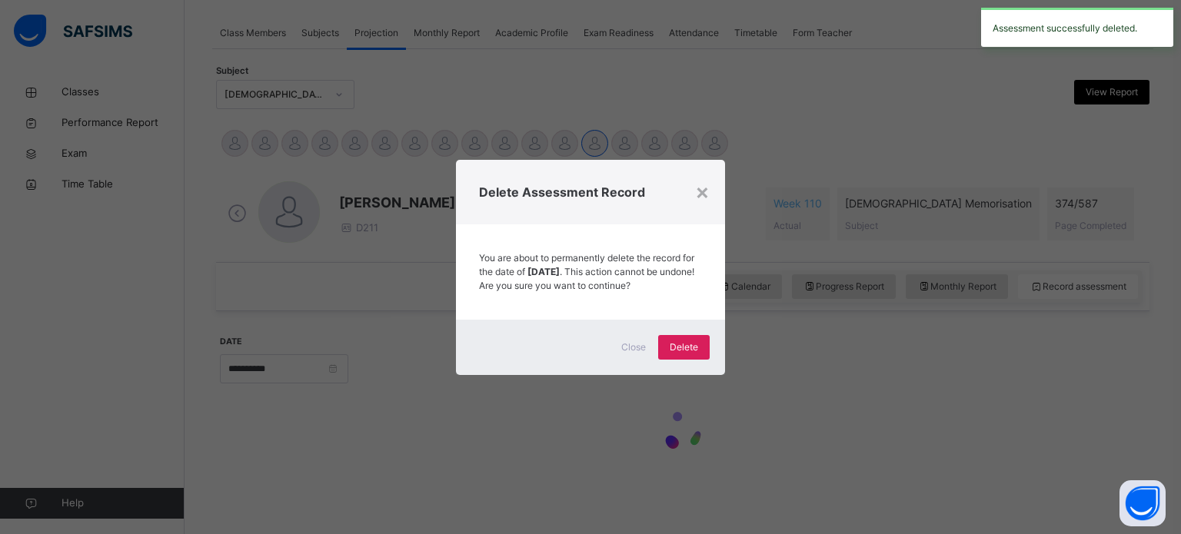
click at [632, 354] on span "Close" at bounding box center [633, 348] width 25 height 14
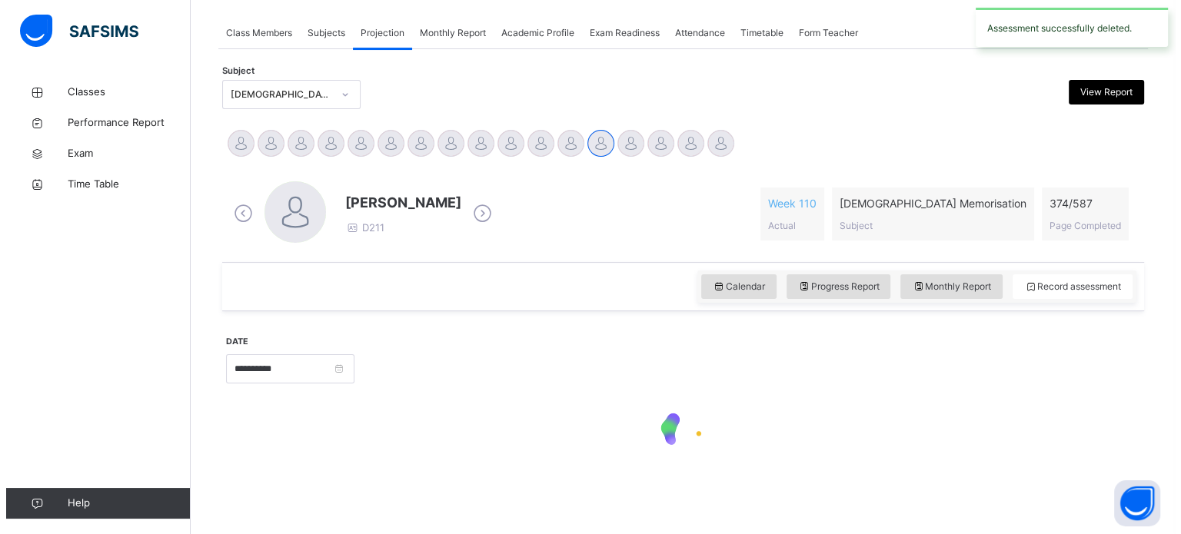
scroll to position [411, 0]
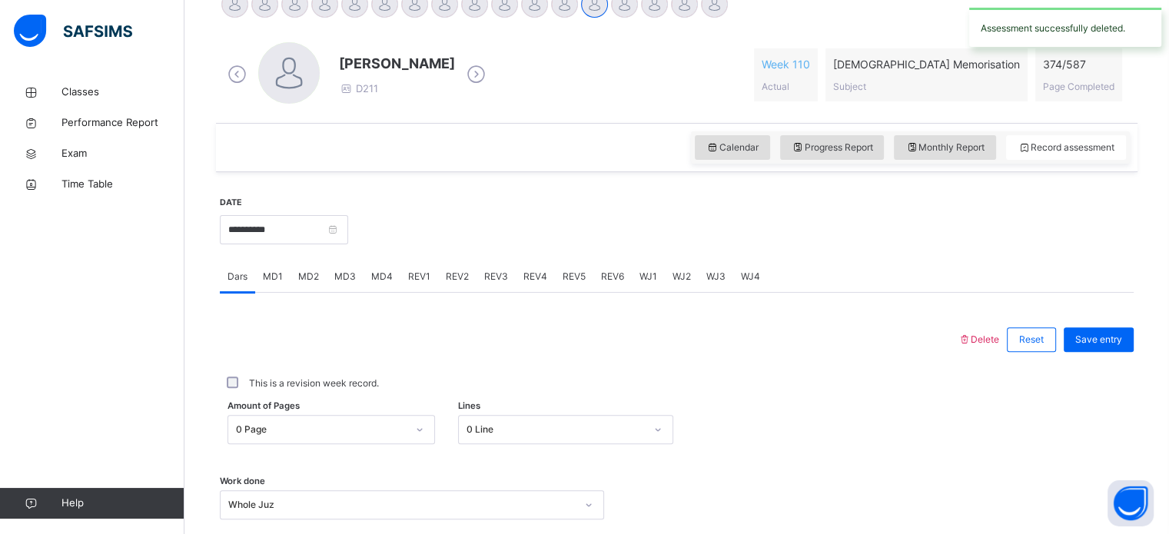
click at [268, 275] on span "MD1" at bounding box center [273, 277] width 20 height 14
click at [990, 338] on span "Delete" at bounding box center [979, 340] width 42 height 12
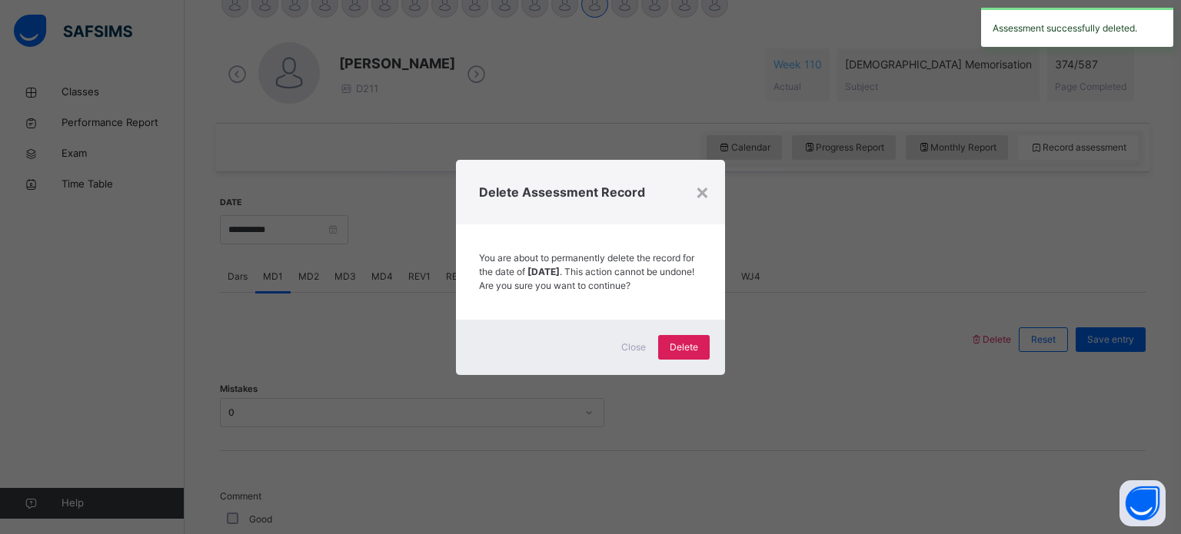
click at [666, 367] on div "Close Delete" at bounding box center [590, 347] width 269 height 55
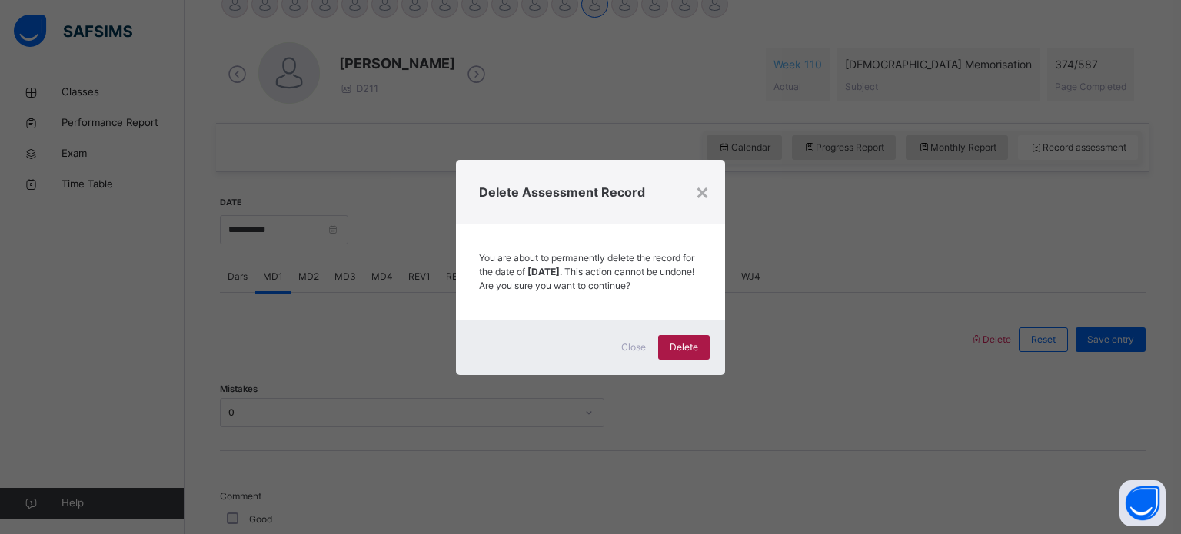
click at [678, 354] on span "Delete" at bounding box center [684, 348] width 28 height 14
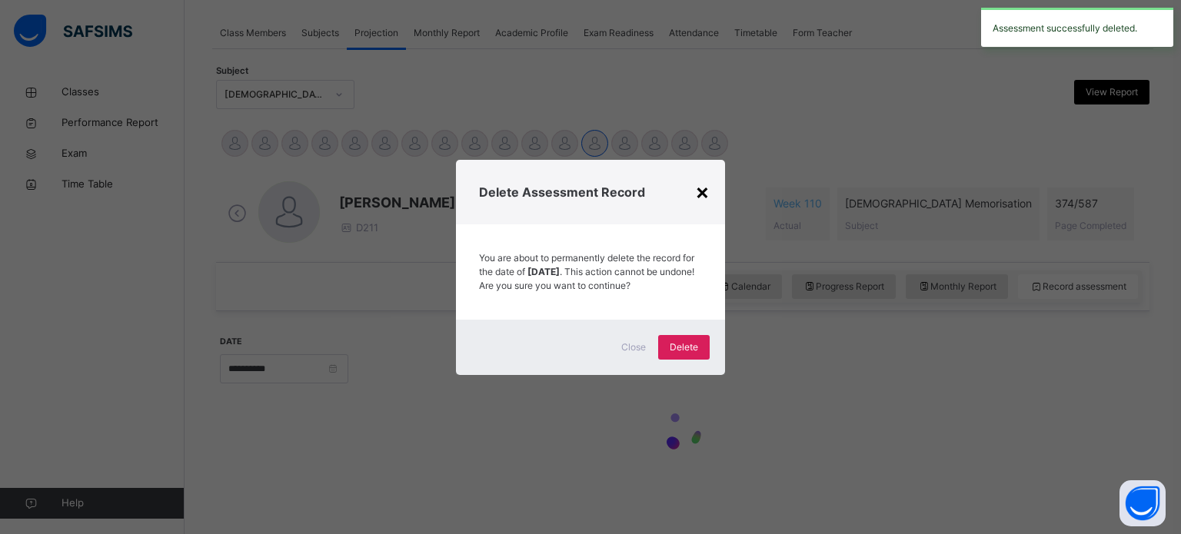
click at [699, 193] on div "×" at bounding box center [702, 191] width 15 height 32
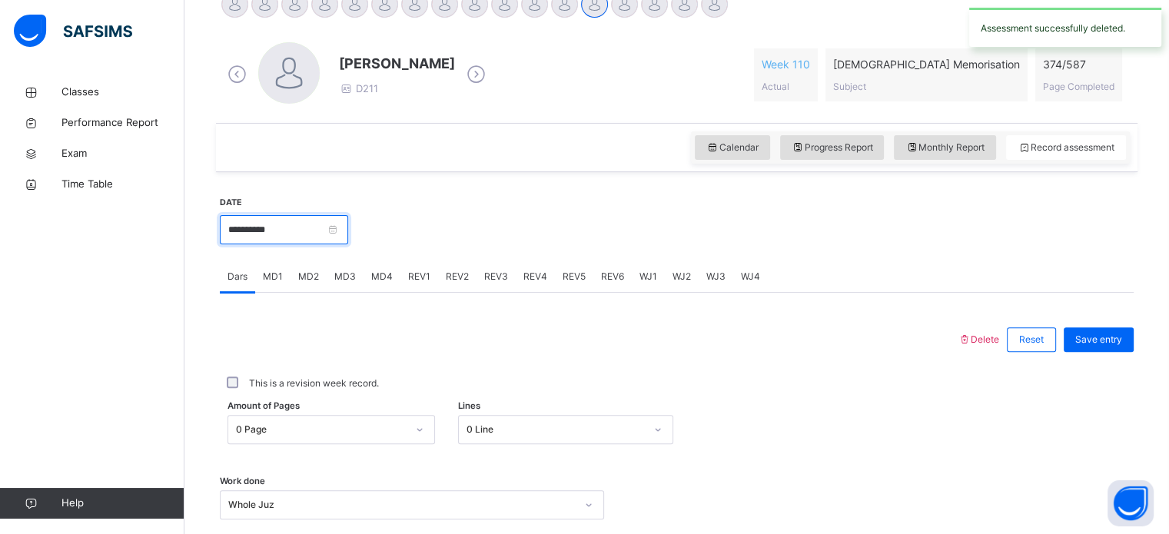
click at [321, 238] on input "**********" at bounding box center [284, 229] width 128 height 29
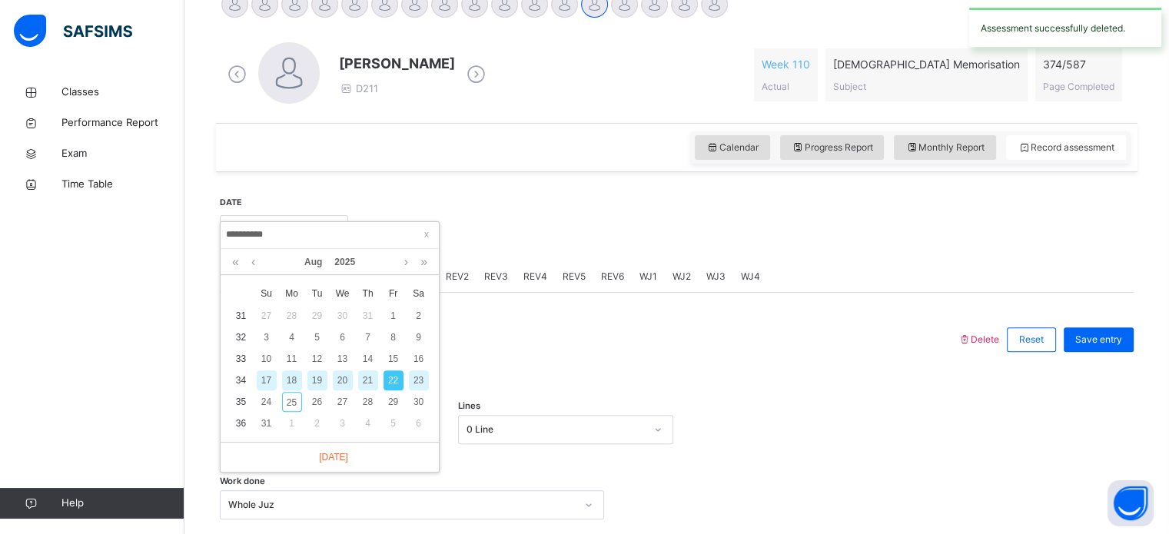
click at [419, 374] on div "23" at bounding box center [419, 381] width 20 height 20
type input "**********"
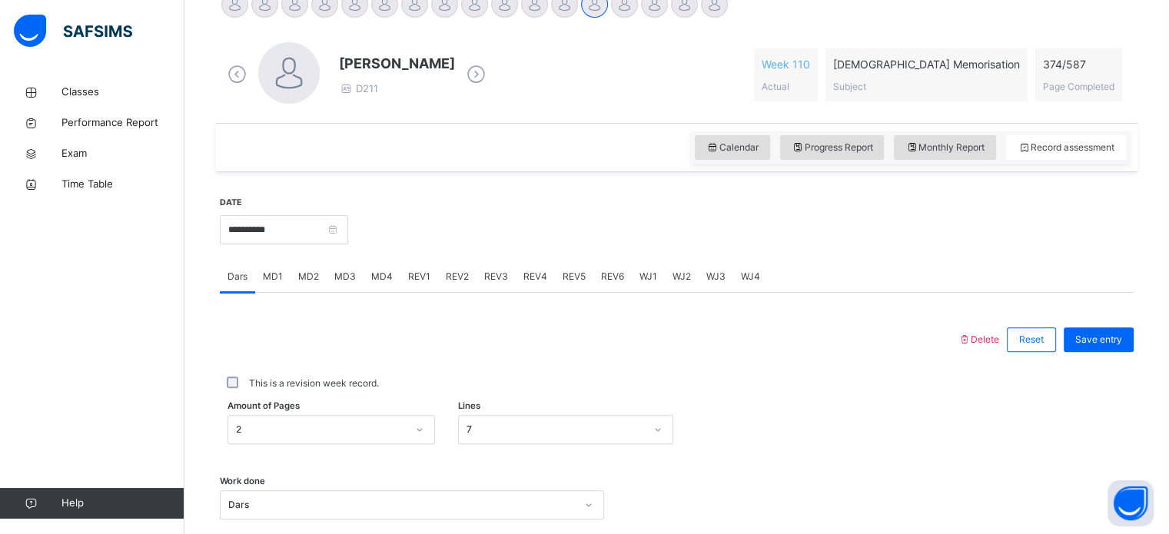
click at [384, 268] on div "MD4" at bounding box center [382, 276] width 37 height 31
click at [308, 424] on div "Select option..." at bounding box center [412, 412] width 384 height 29
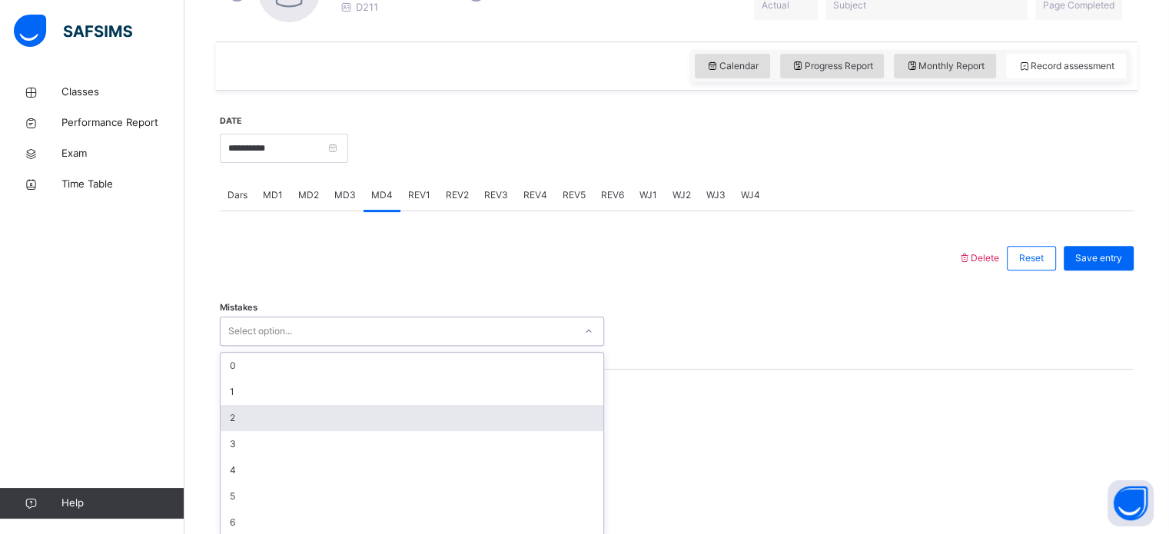
scroll to position [500, 0]
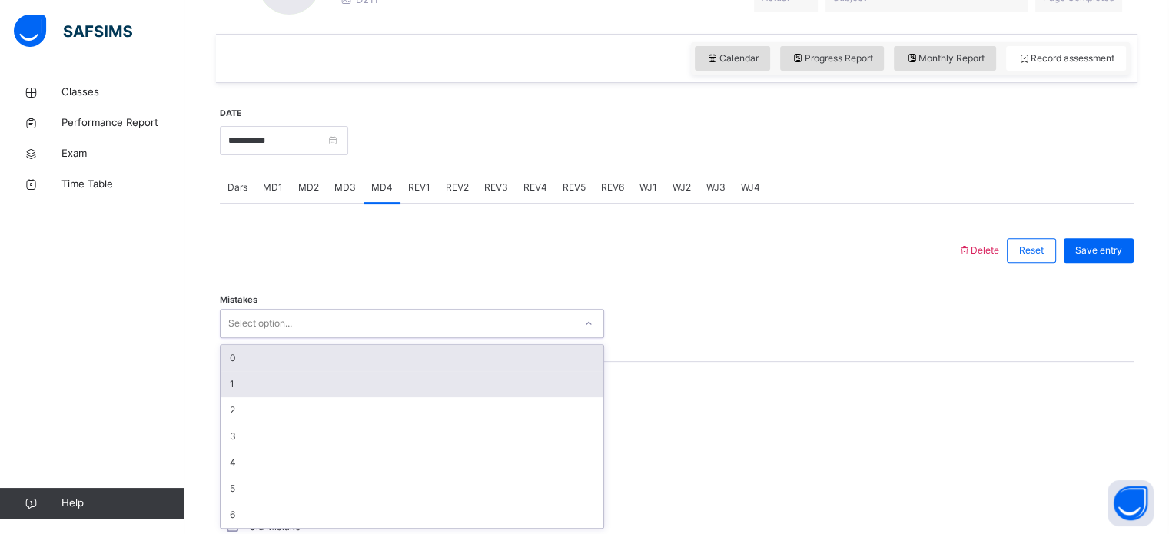
click at [300, 368] on div "0 1 2 3 4 5 6" at bounding box center [412, 436] width 383 height 183
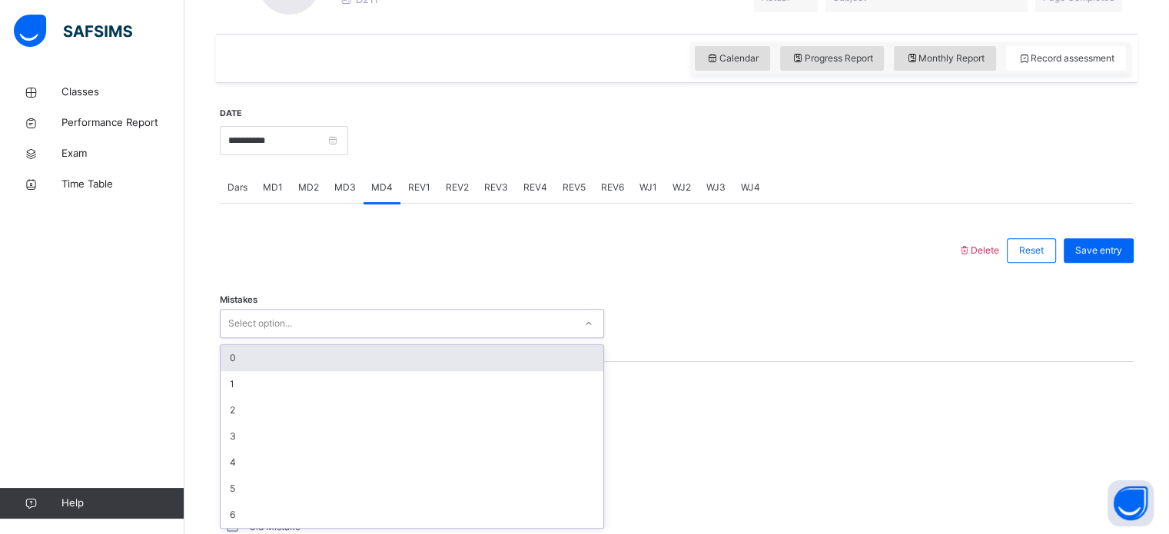
click at [295, 362] on div "0" at bounding box center [412, 358] width 383 height 26
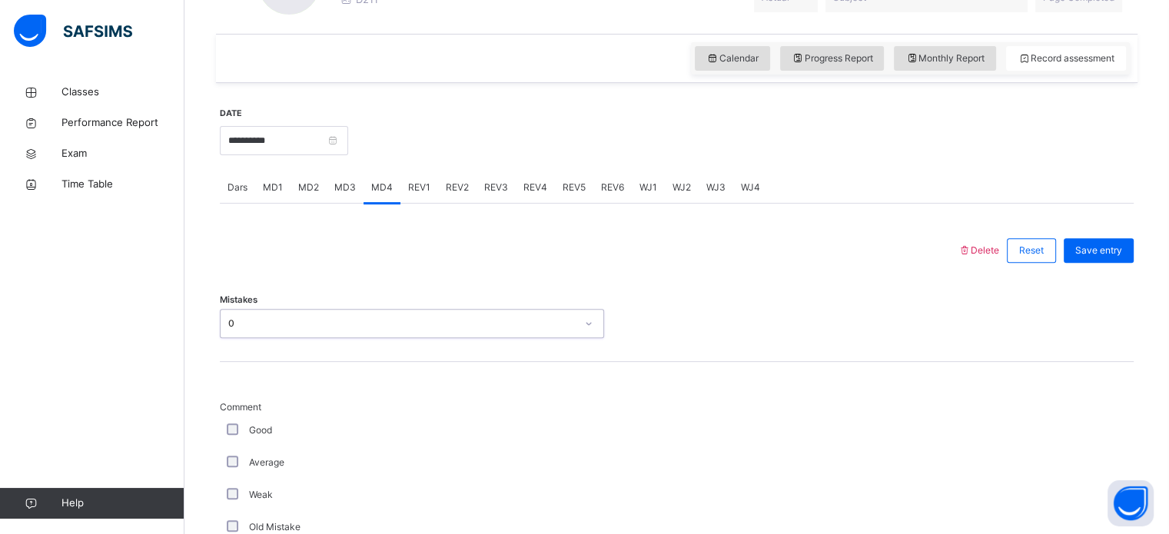
click at [233, 421] on div "Good" at bounding box center [412, 430] width 384 height 32
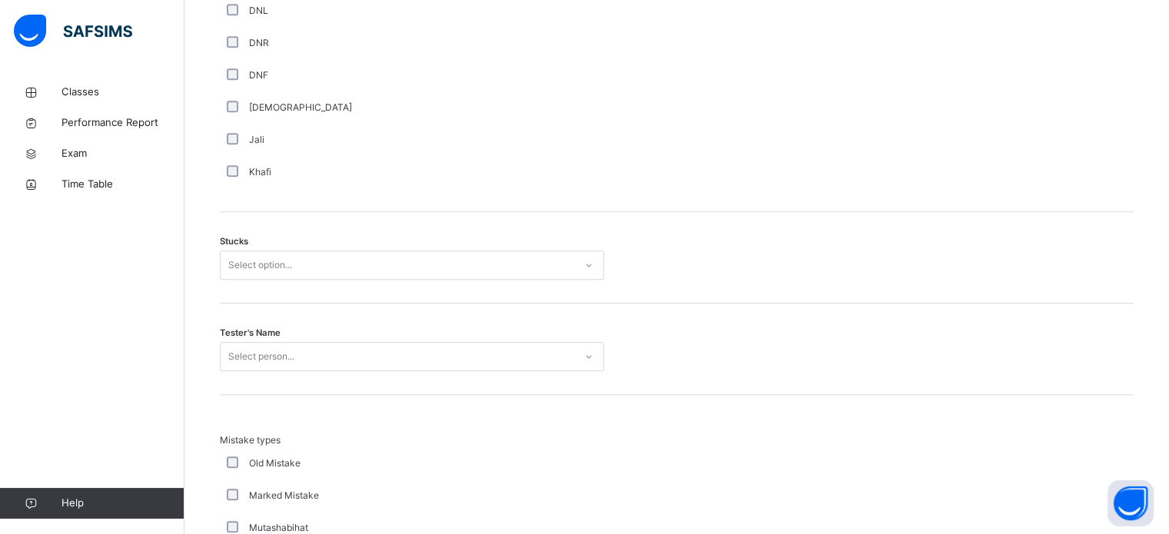
scroll to position [1318, 0]
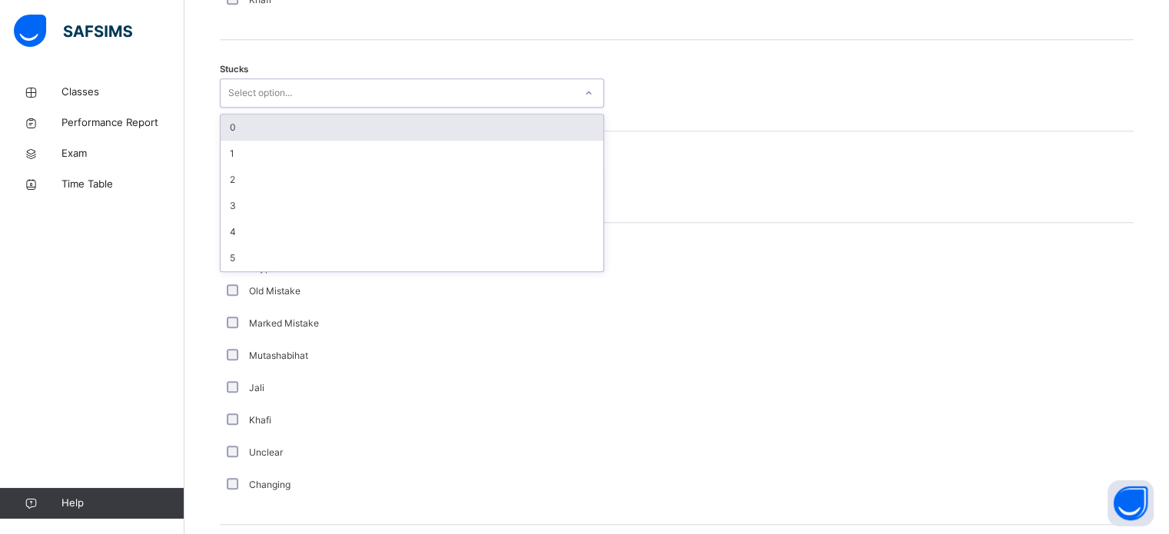
drag, startPoint x: 294, startPoint y: 95, endPoint x: 297, endPoint y: 108, distance: 14.0
click at [296, 101] on div "Select option..." at bounding box center [398, 93] width 354 height 24
click at [297, 128] on div "0" at bounding box center [412, 128] width 383 height 26
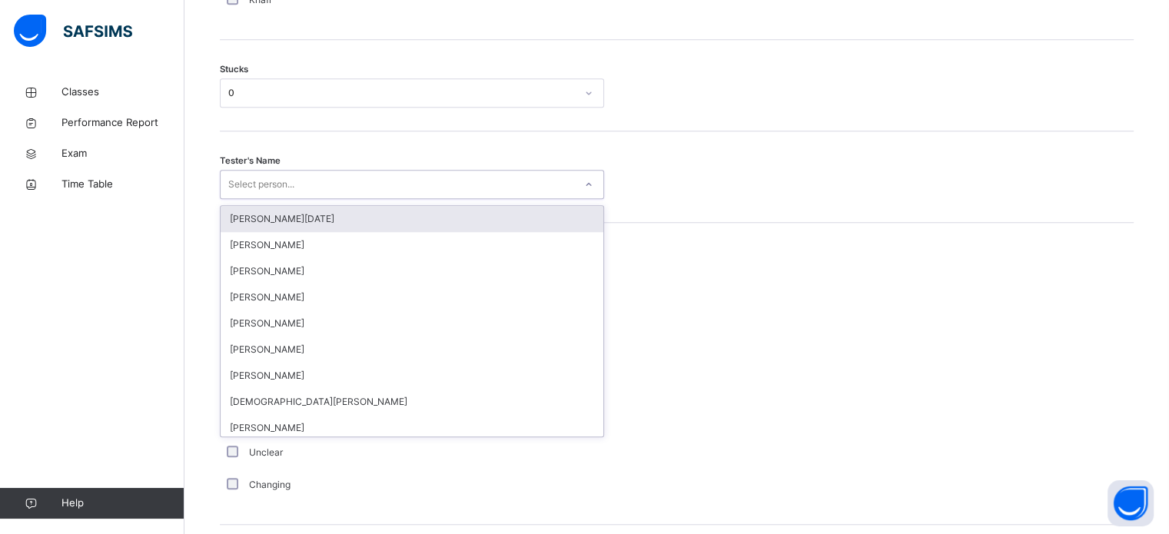
click at [282, 191] on div "Select person..." at bounding box center [261, 184] width 66 height 29
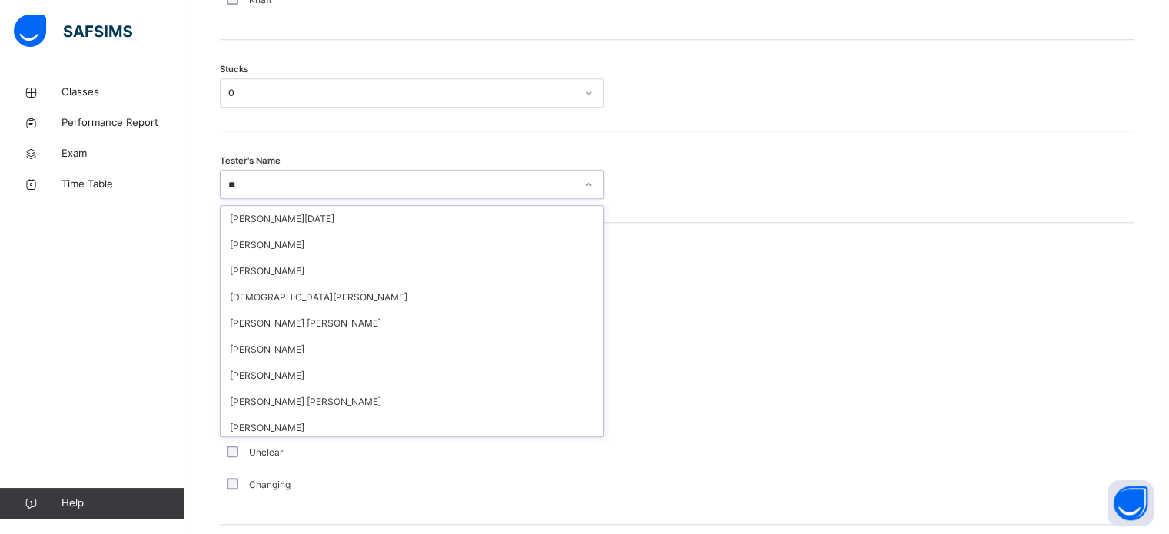
type input "***"
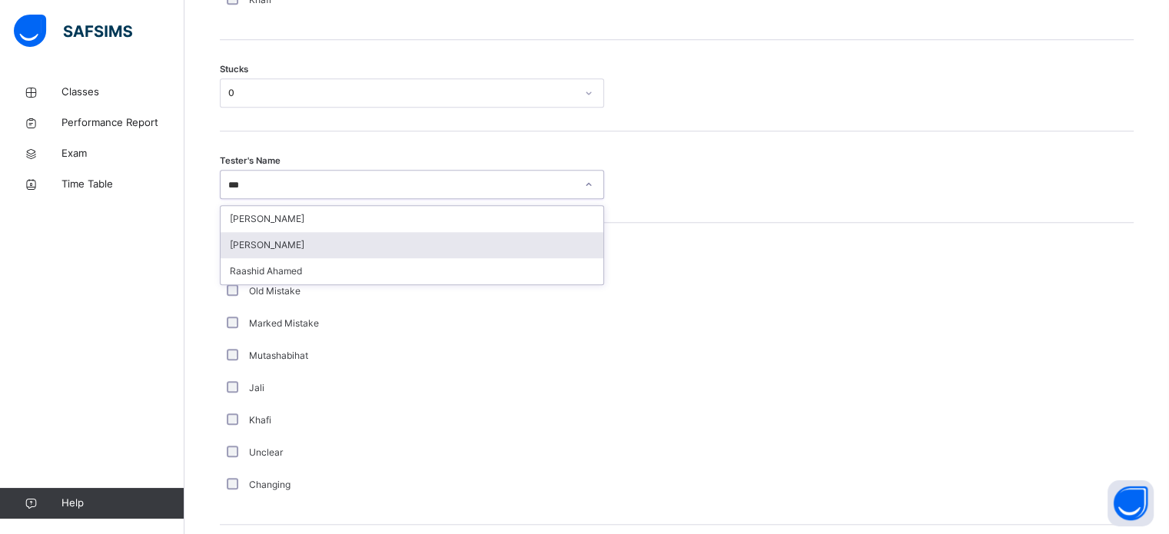
click at [249, 254] on div "[PERSON_NAME]" at bounding box center [412, 245] width 383 height 26
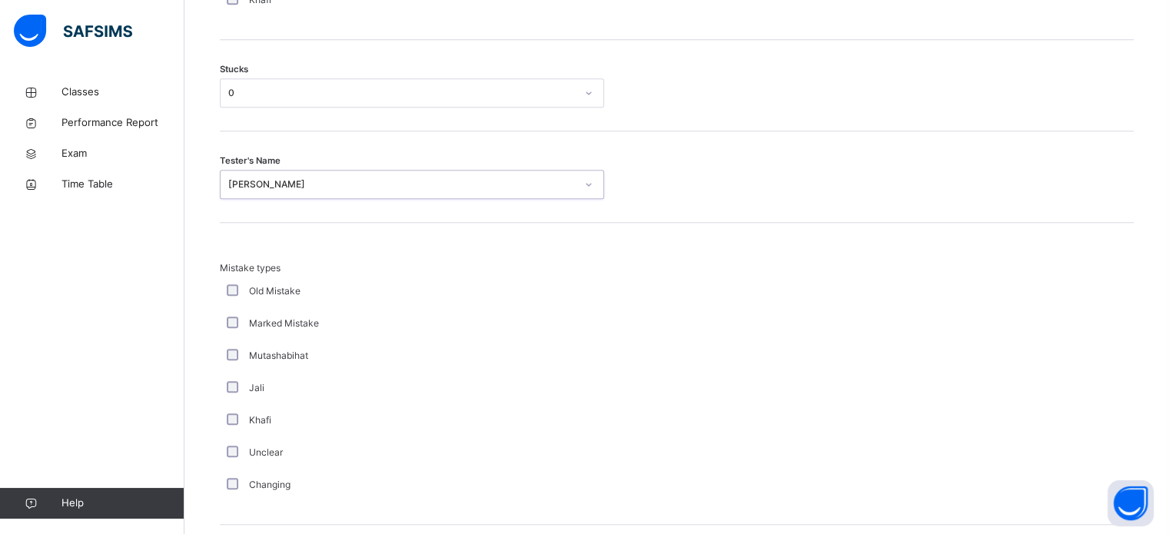
scroll to position [1508, 0]
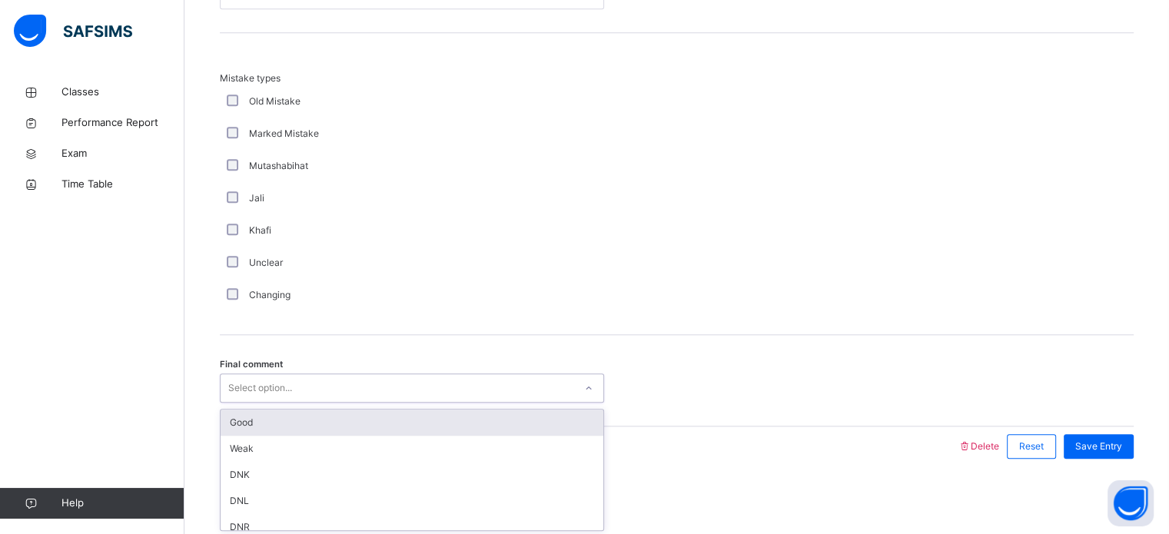
click at [234, 384] on div "Select option..." at bounding box center [260, 388] width 64 height 29
drag, startPoint x: 261, startPoint y: 422, endPoint x: 328, endPoint y: 403, distance: 68.9
click at [262, 421] on div "Good" at bounding box center [412, 423] width 383 height 26
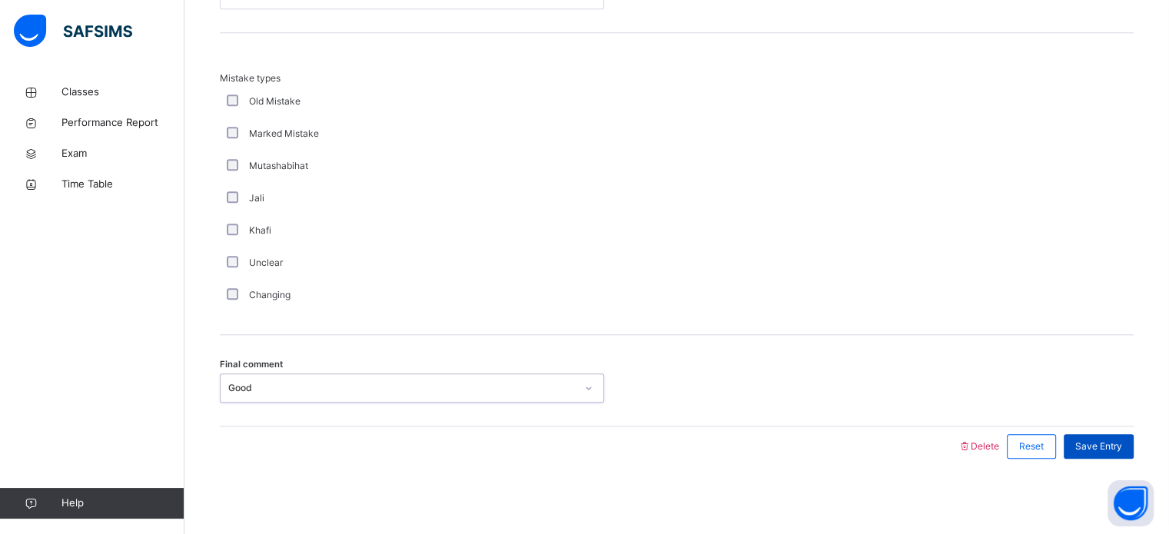
click at [1094, 440] on span "Save Entry" at bounding box center [1099, 447] width 47 height 14
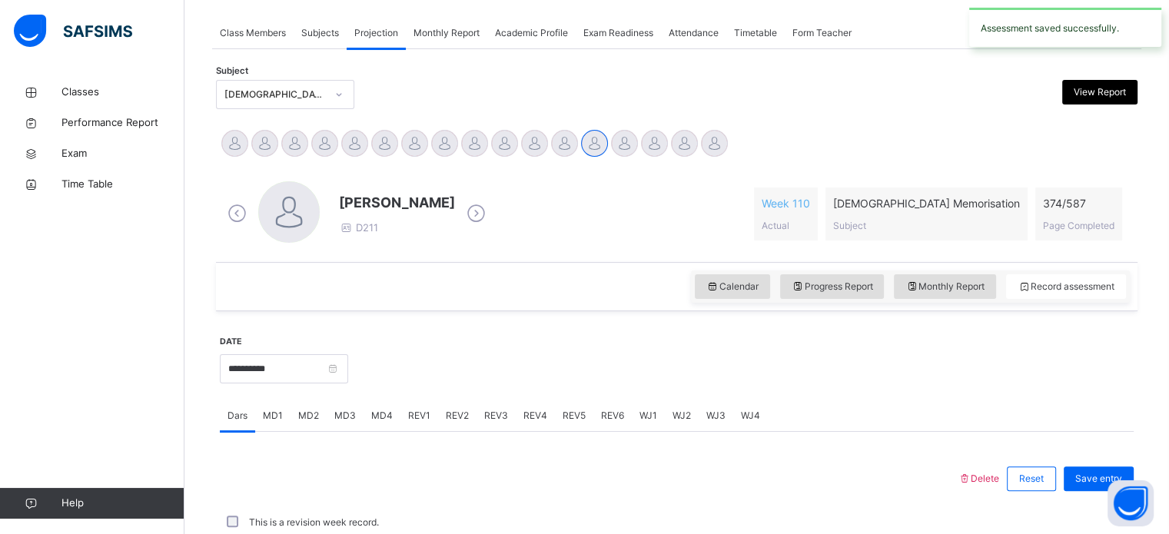
scroll to position [620, 0]
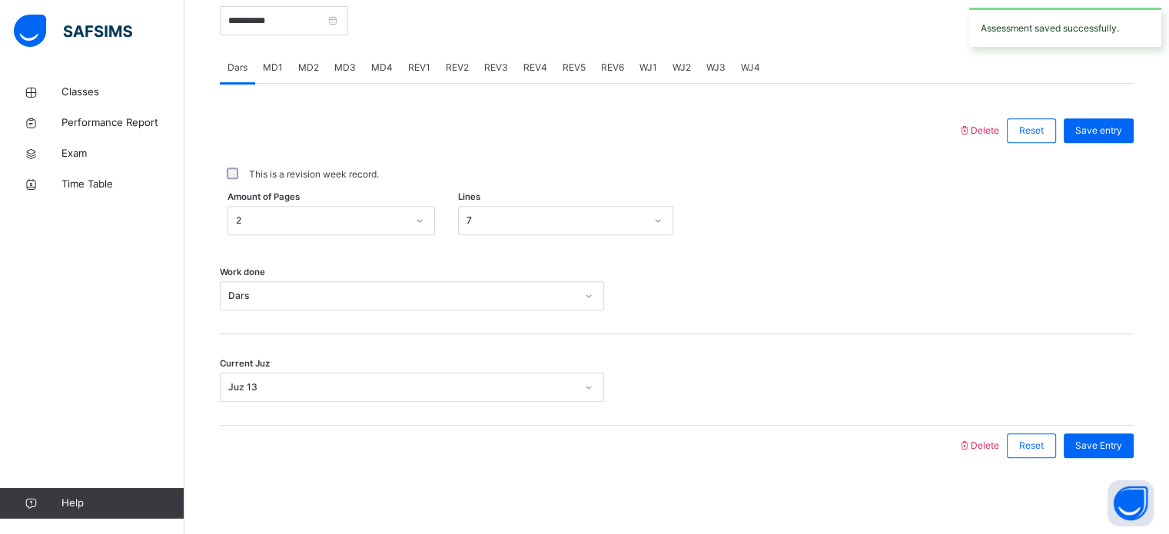
click at [270, 59] on div "MD1" at bounding box center [272, 67] width 35 height 31
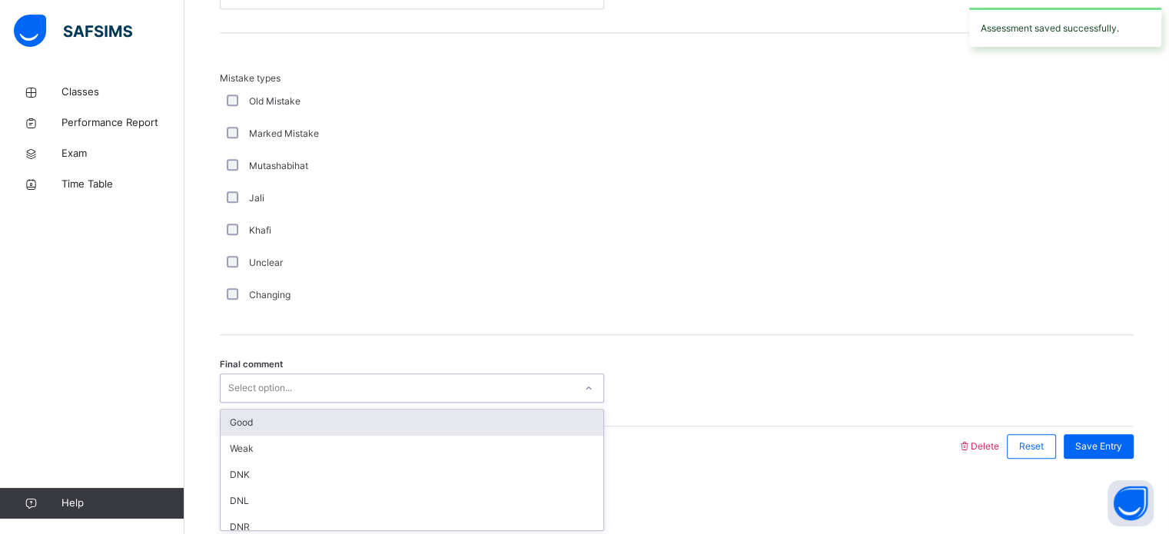
click at [242, 384] on div "Select option..." at bounding box center [260, 388] width 64 height 29
click at [248, 417] on div "Good" at bounding box center [412, 423] width 383 height 26
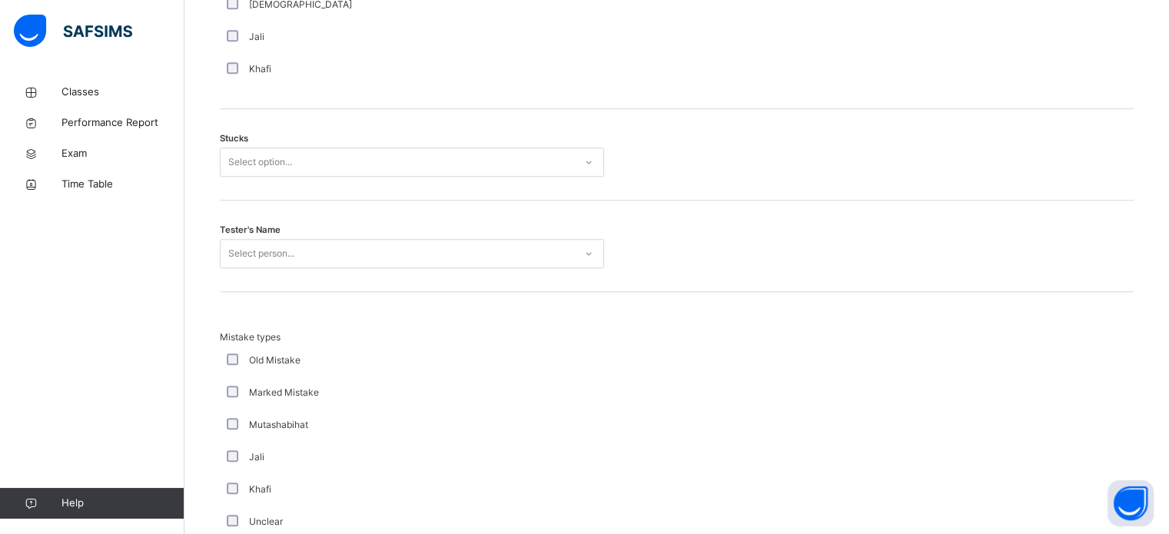
scroll to position [1154, 0]
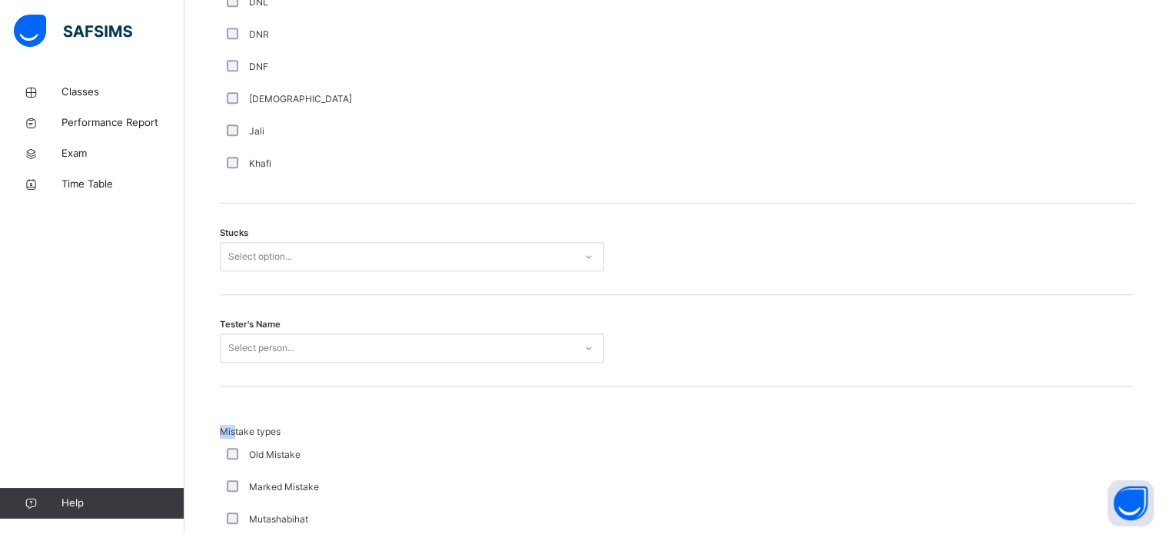
drag, startPoint x: 235, startPoint y: 397, endPoint x: 244, endPoint y: 347, distance: 50.7
click at [244, 361] on div "Delete Reset Save entry Mistakes Select option... Comment Good Average Weak Old…" at bounding box center [677, 198] width 914 height 1244
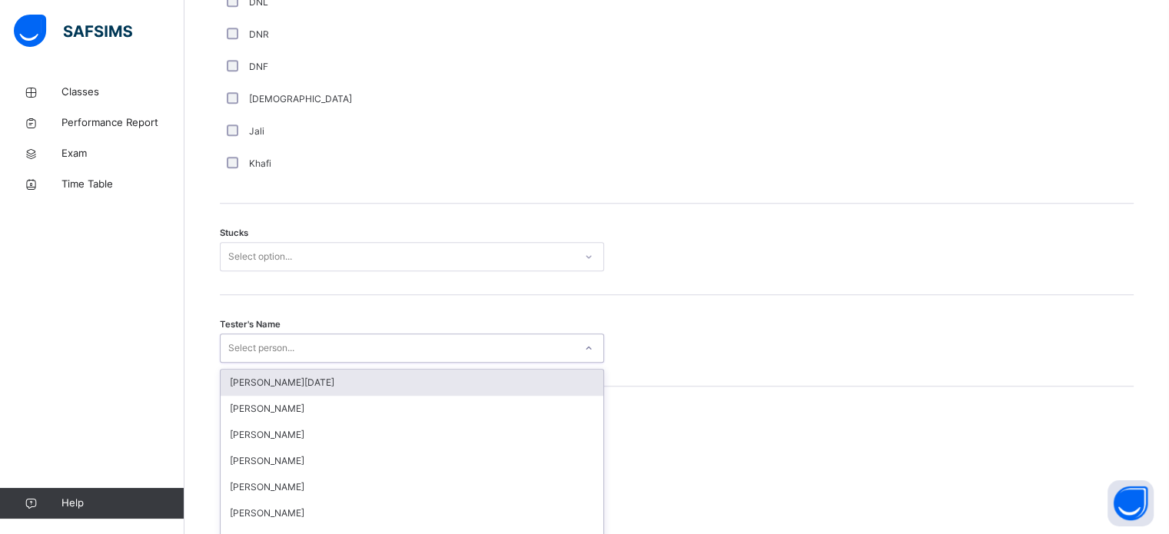
click at [244, 346] on div "option [PERSON_NAME][DATE] focused, 1 of 88. 88 results available. Use Up and D…" at bounding box center [412, 348] width 384 height 29
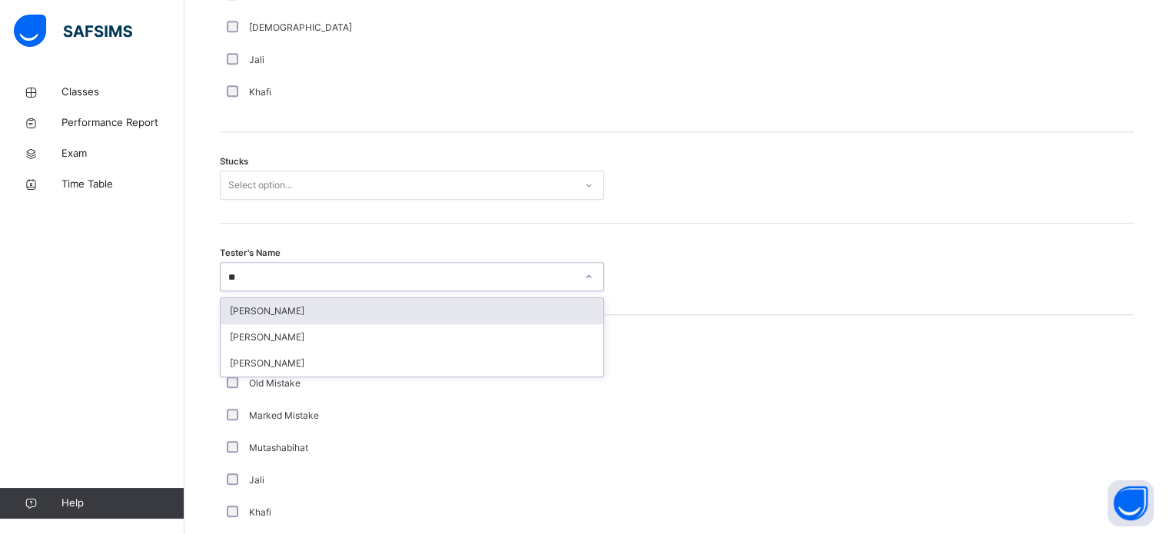
type input "***"
drag, startPoint x: 252, startPoint y: 315, endPoint x: 256, endPoint y: 290, distance: 25.7
click at [252, 314] on div "[PERSON_NAME]" at bounding box center [412, 311] width 383 height 26
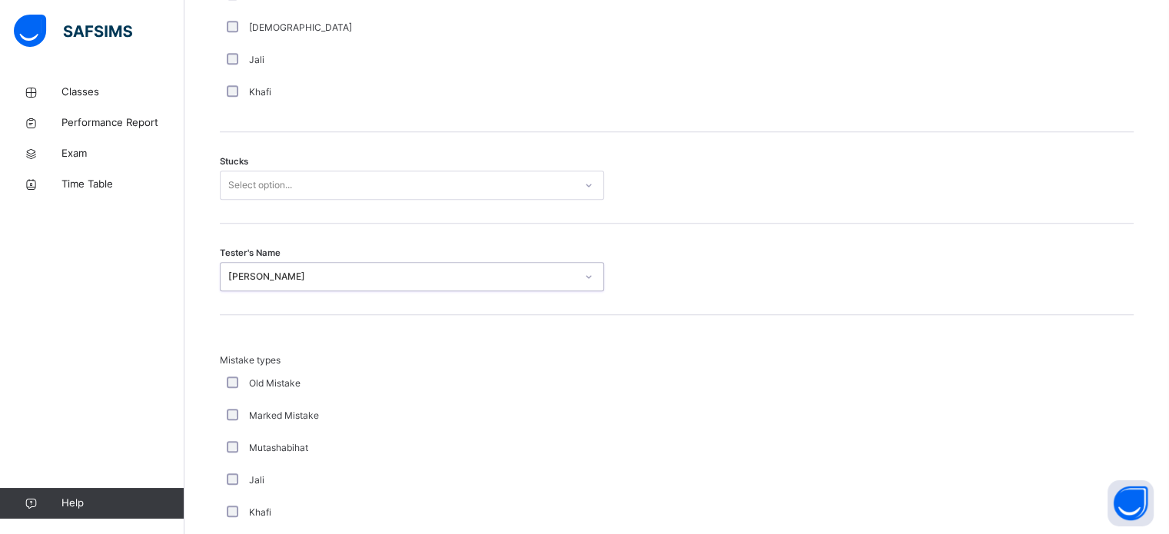
click at [276, 180] on div "Select option..." at bounding box center [260, 185] width 64 height 29
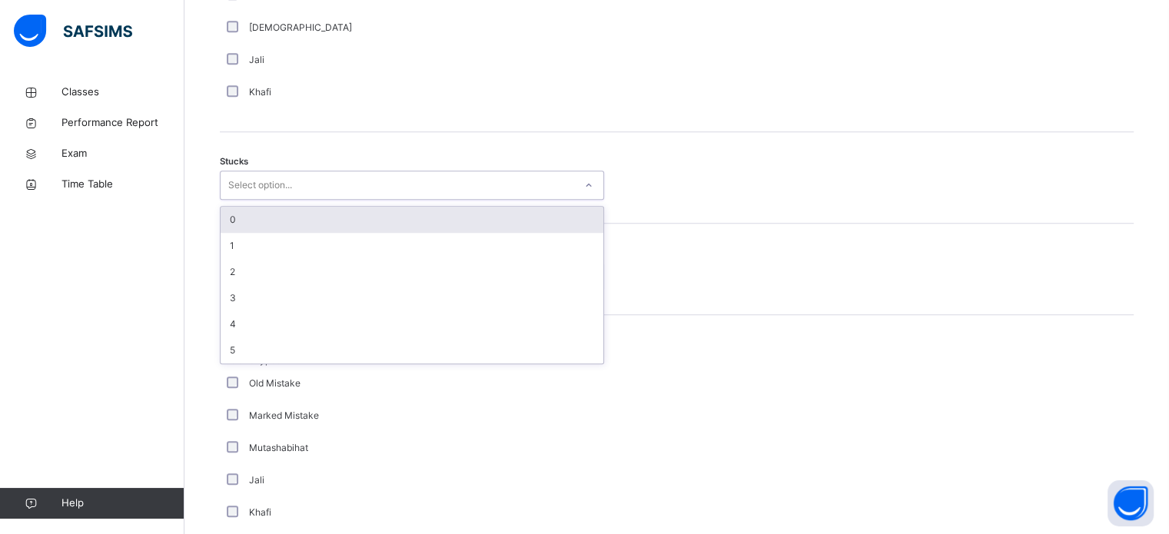
drag, startPoint x: 261, startPoint y: 224, endPoint x: 272, endPoint y: 135, distance: 89.8
click at [261, 224] on div "0" at bounding box center [412, 220] width 383 height 26
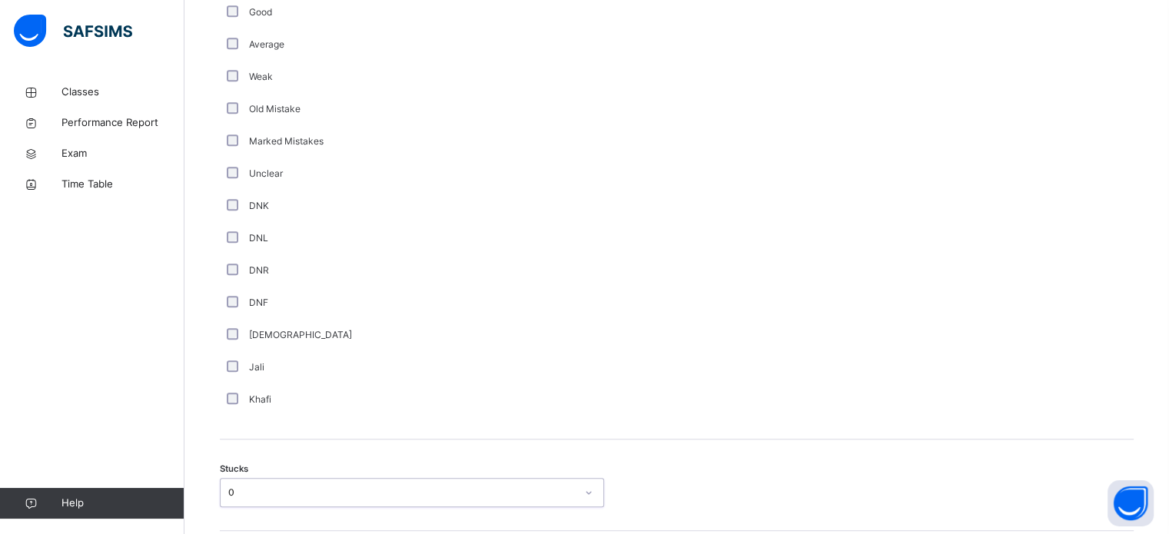
scroll to position [911, 0]
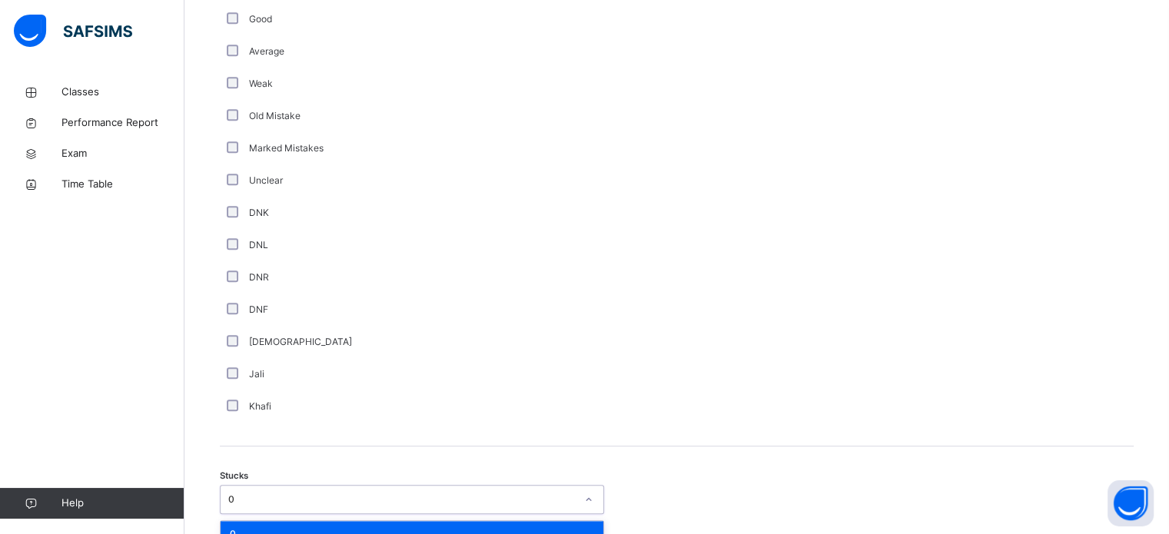
click at [264, 489] on div "option 0, selected. option 1 focused, 2 of 6. 6 results available. Use Up and D…" at bounding box center [412, 499] width 384 height 29
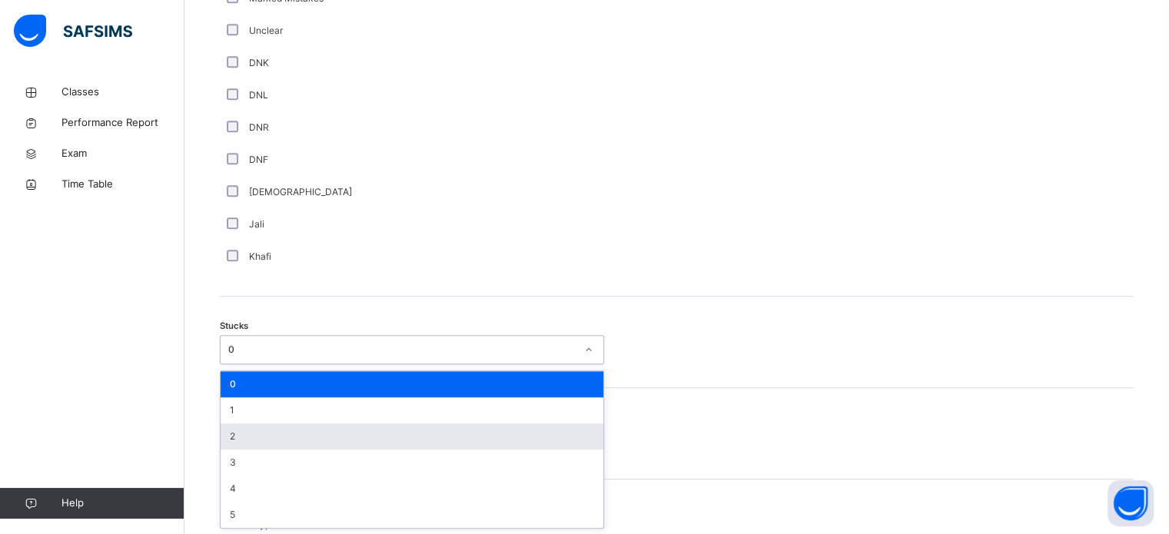
click at [250, 439] on div "2" at bounding box center [412, 437] width 383 height 26
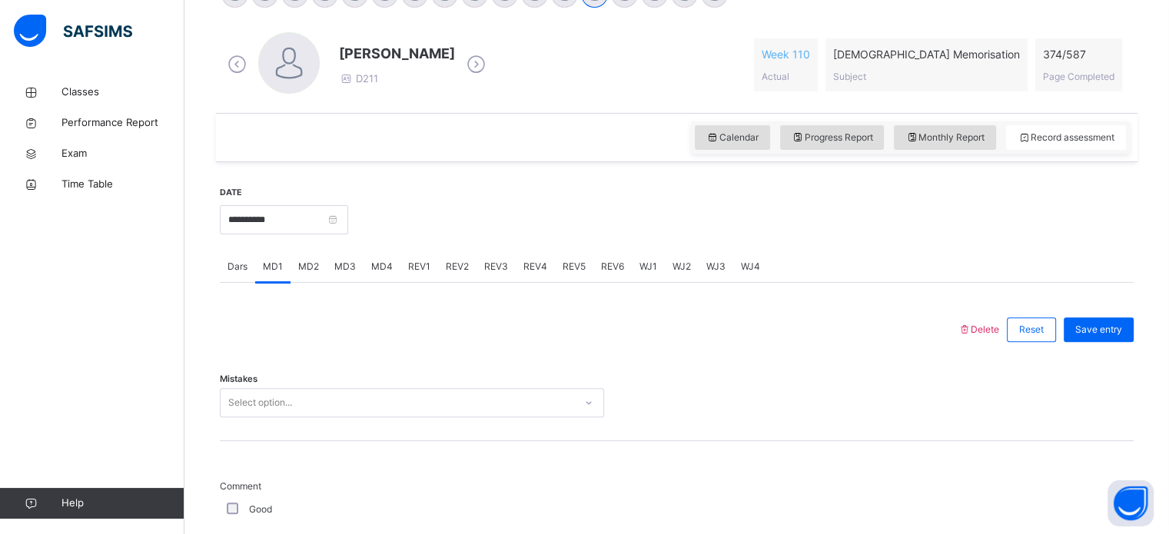
scroll to position [418, 0]
drag, startPoint x: 244, startPoint y: 389, endPoint x: 244, endPoint y: 399, distance: 10.0
click at [244, 397] on div "Mistakes Select option..." at bounding box center [412, 405] width 384 height 29
click at [247, 414] on div "Select option..." at bounding box center [412, 405] width 384 height 29
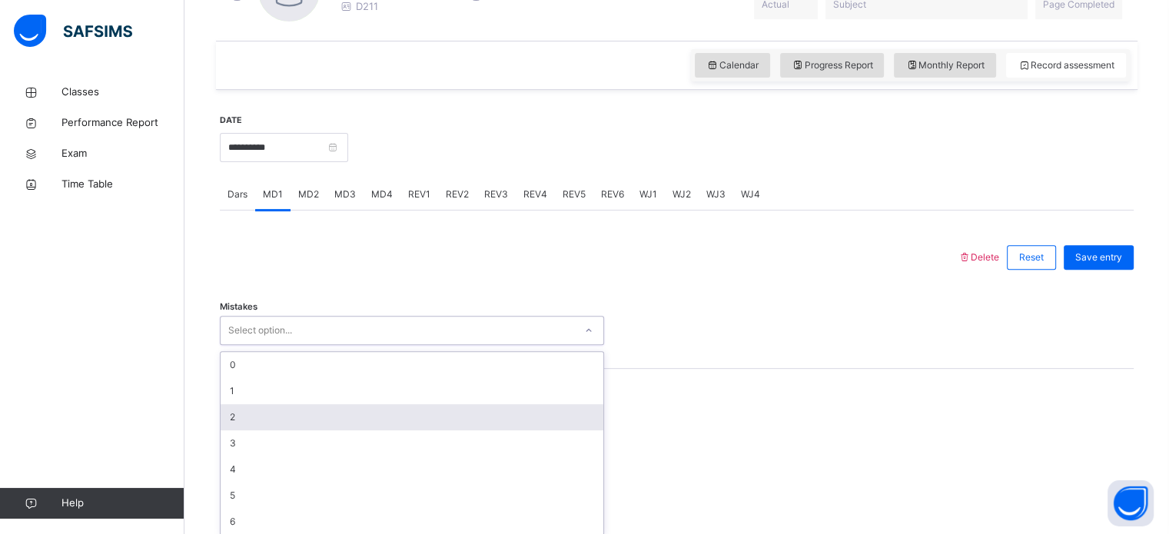
scroll to position [500, 0]
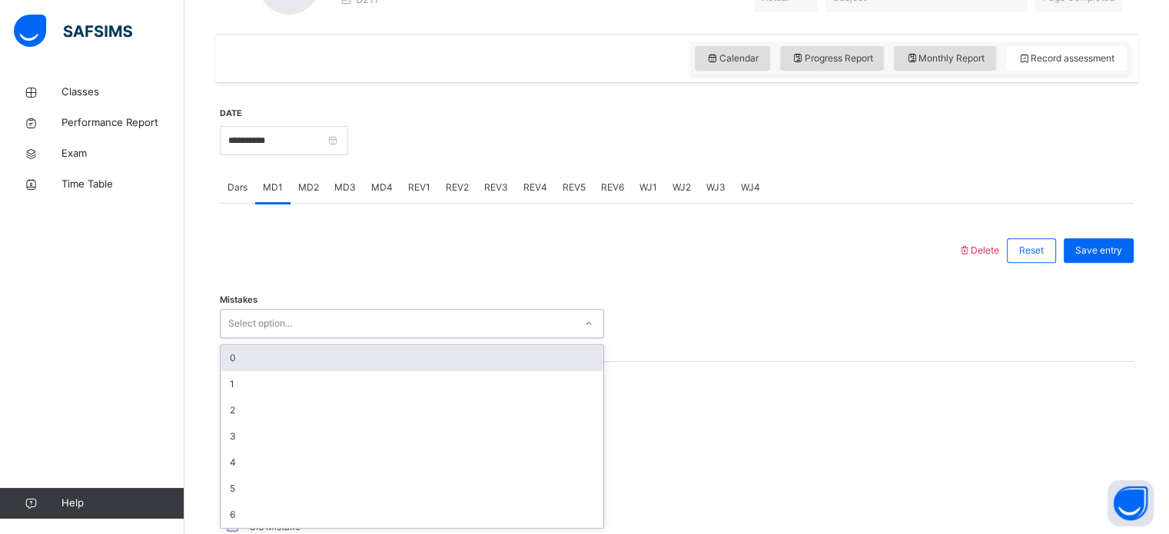
click at [231, 362] on div "0" at bounding box center [412, 358] width 383 height 26
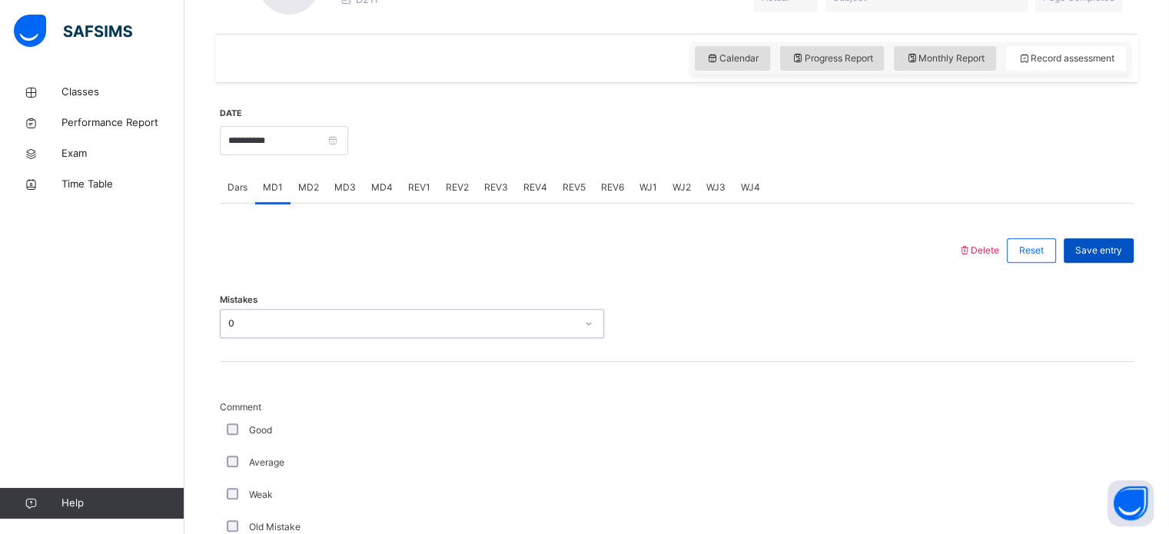
click at [1114, 251] on span "Save entry" at bounding box center [1099, 251] width 47 height 14
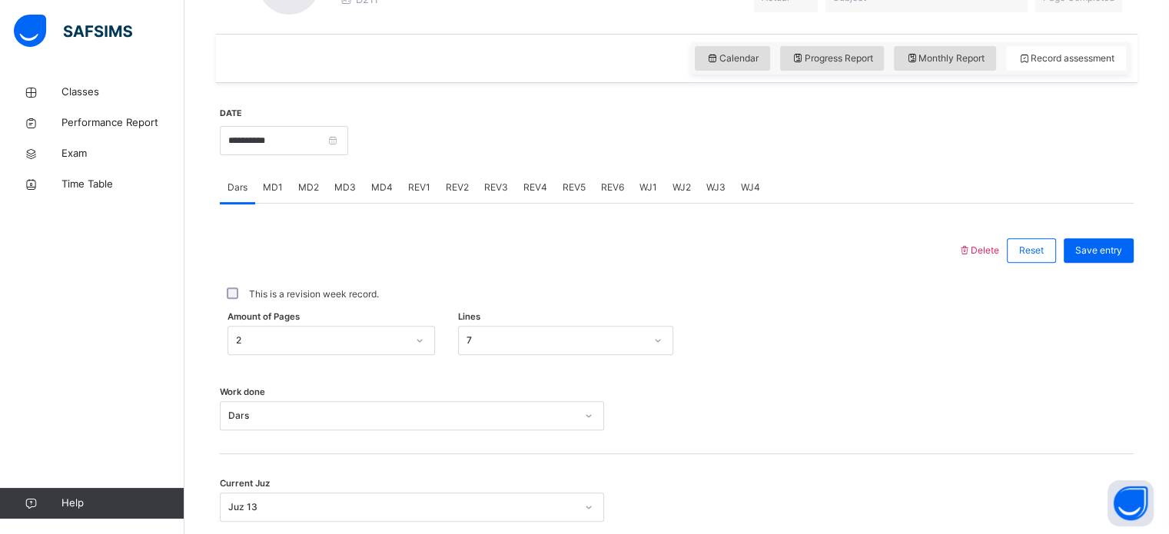
click at [414, 188] on span "REV1" at bounding box center [419, 188] width 22 height 14
click at [351, 307] on div "Juz Select option..." at bounding box center [677, 316] width 914 height 91
click at [348, 313] on div "Select option..." at bounding box center [412, 323] width 384 height 29
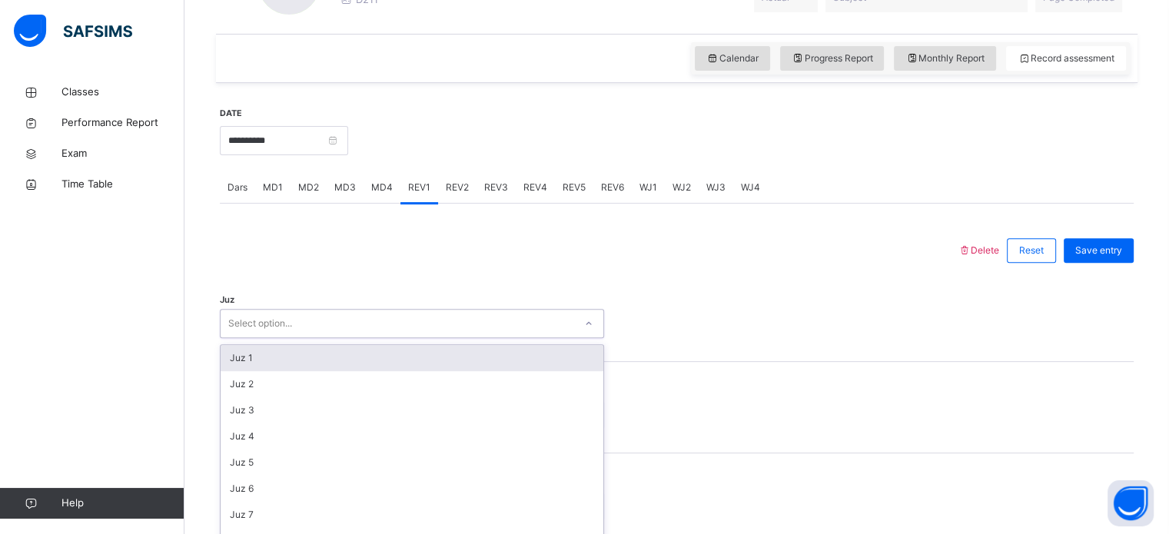
scroll to position [547, 0]
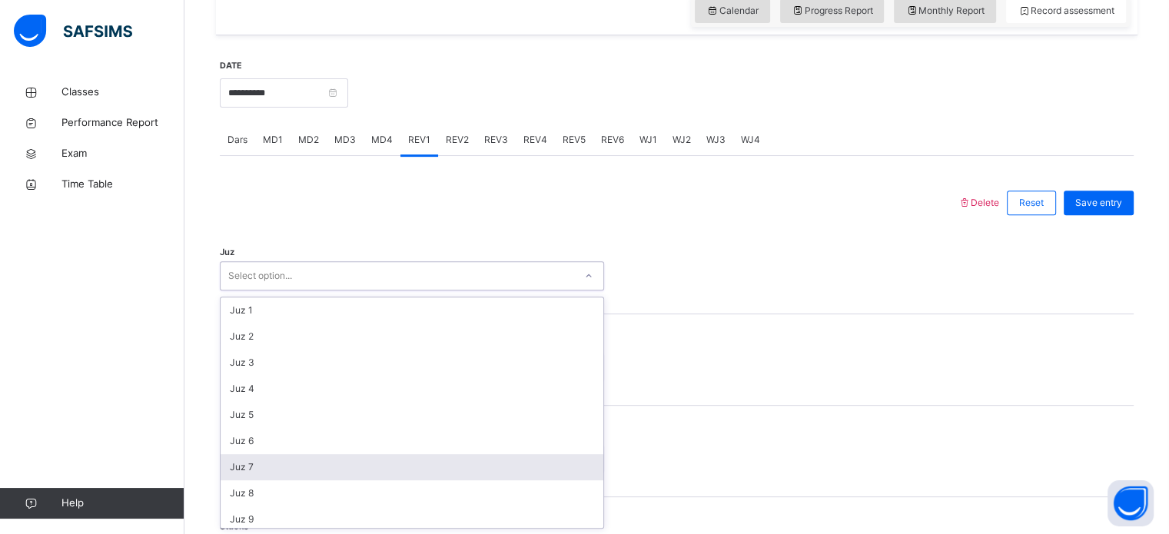
click at [269, 471] on div "Juz 7" at bounding box center [412, 467] width 383 height 26
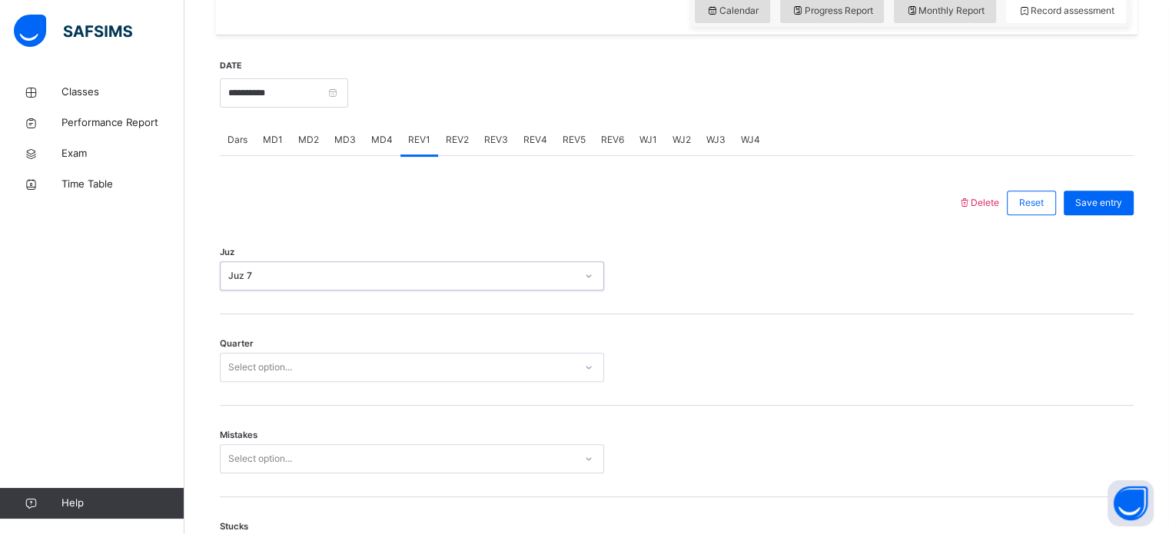
drag, startPoint x: 254, startPoint y: 347, endPoint x: 255, endPoint y: 371, distance: 24.6
click at [254, 351] on div "Quarter Select option..." at bounding box center [677, 359] width 914 height 91
click at [255, 375] on div "Select option..." at bounding box center [260, 367] width 64 height 29
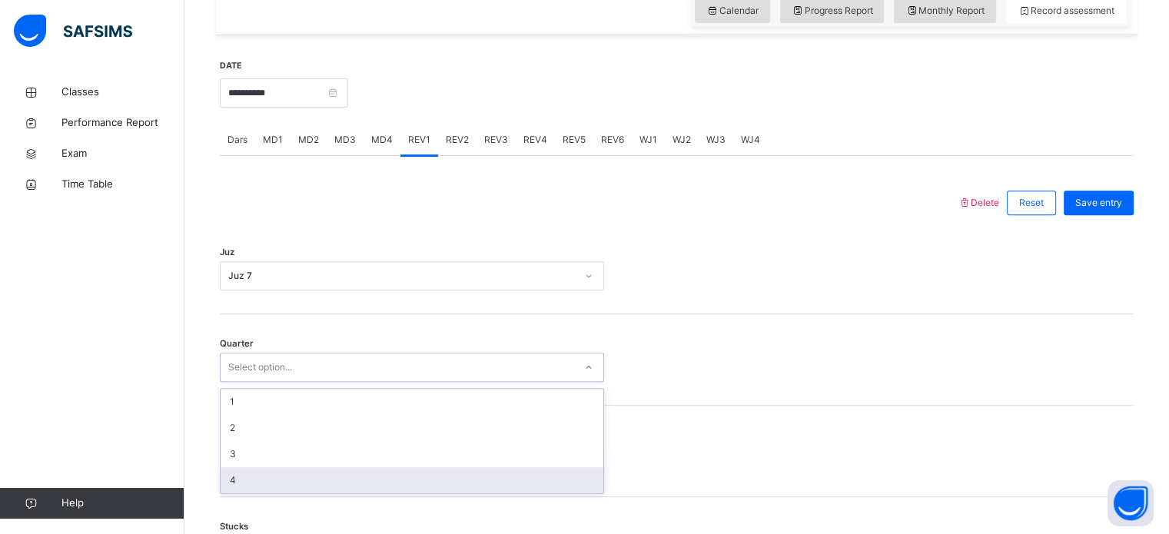
click at [261, 477] on div "4" at bounding box center [412, 480] width 383 height 26
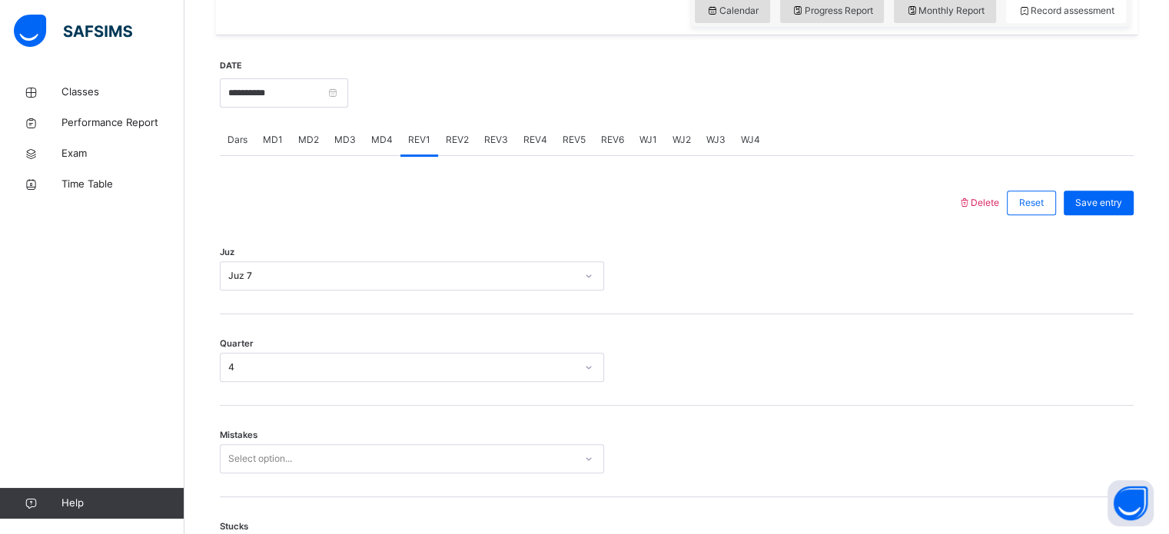
drag, startPoint x: 258, startPoint y: 430, endPoint x: 258, endPoint y: 445, distance: 15.4
click at [258, 434] on div "Mistakes Select option..." at bounding box center [677, 451] width 914 height 91
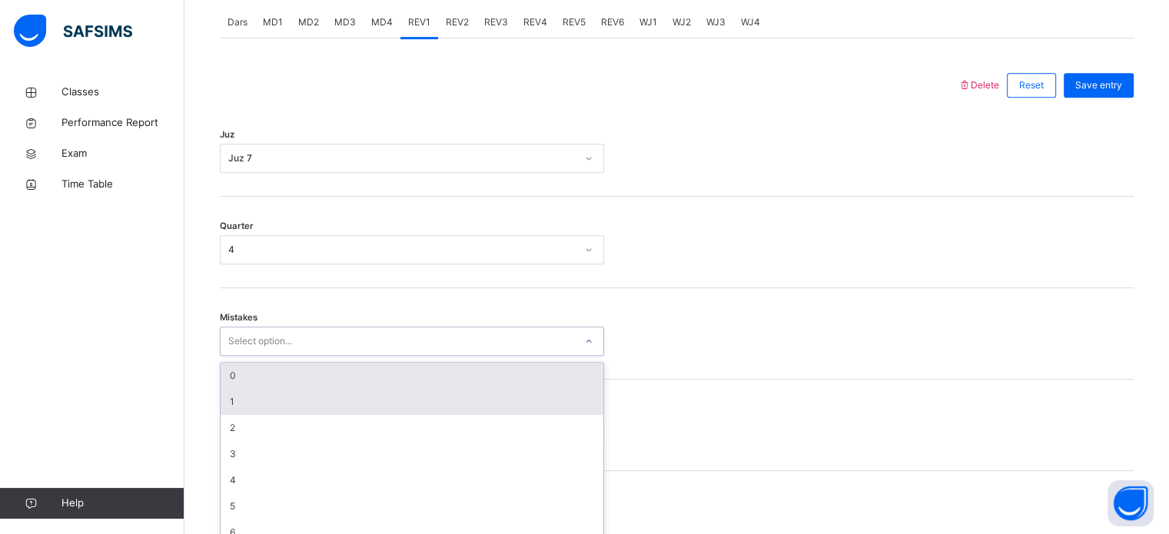
click at [258, 356] on div "option 0 focused, 1 of 7. 7 results available. Use Up and Down to choose option…" at bounding box center [412, 341] width 384 height 29
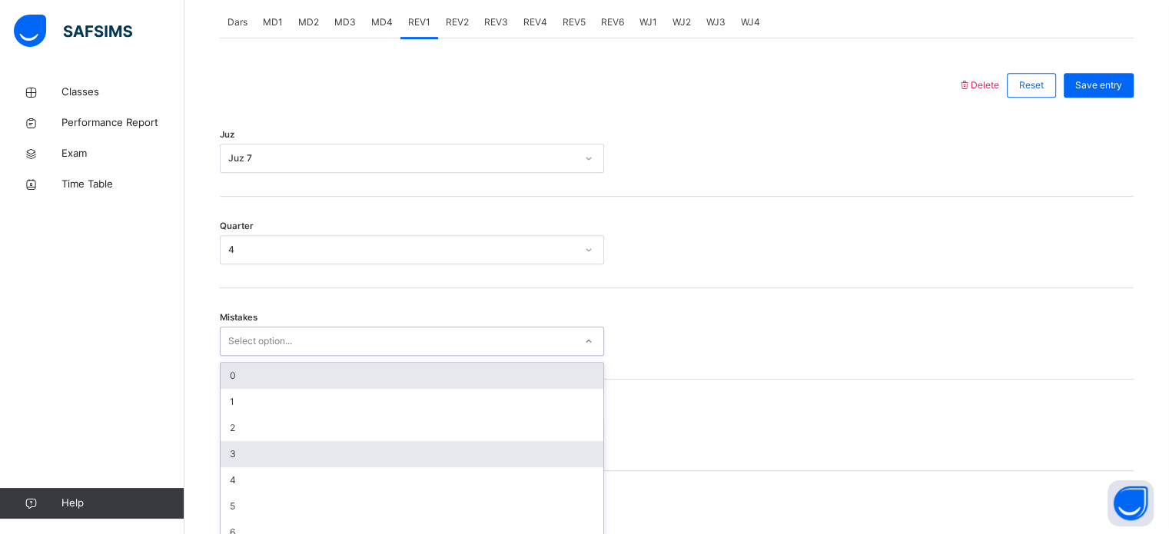
scroll to position [683, 0]
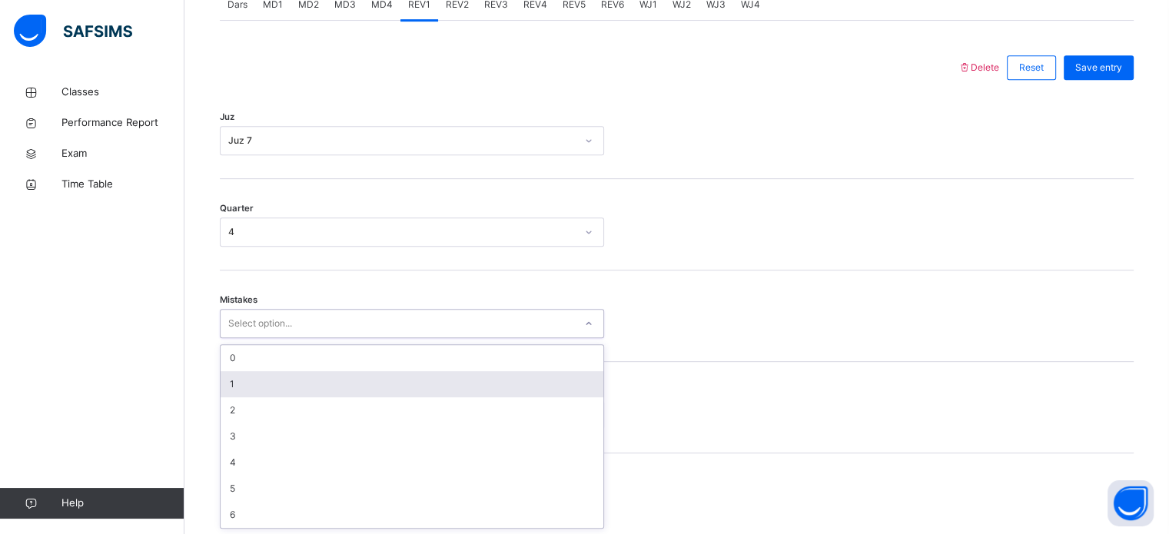
click at [248, 392] on div "1" at bounding box center [412, 384] width 383 height 26
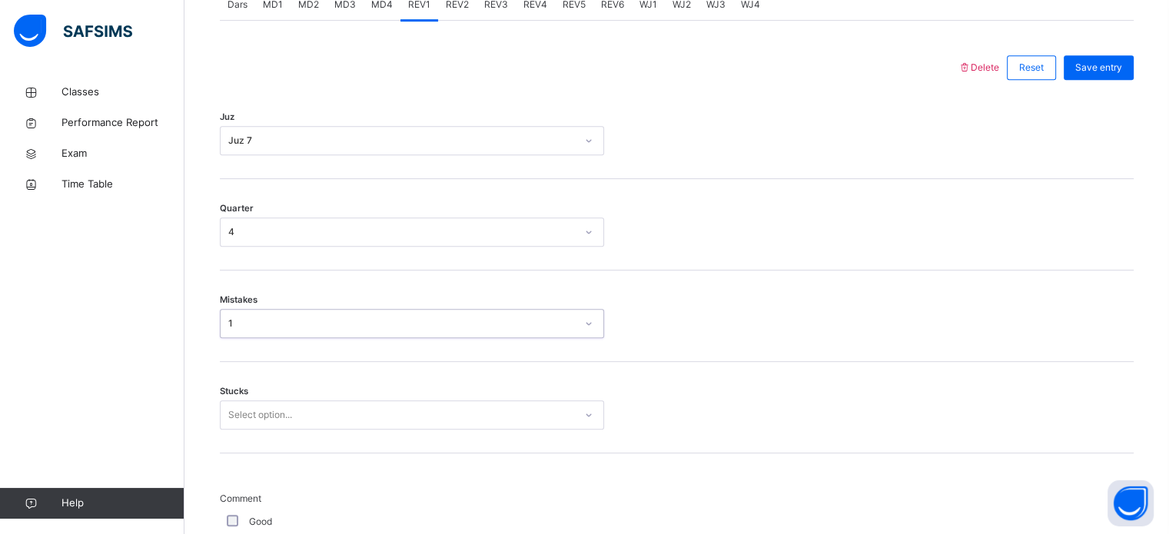
drag, startPoint x: 245, startPoint y: 436, endPoint x: 246, endPoint y: 420, distance: 16.2
click at [246, 421] on div "Stucks Select option..." at bounding box center [677, 407] width 914 height 91
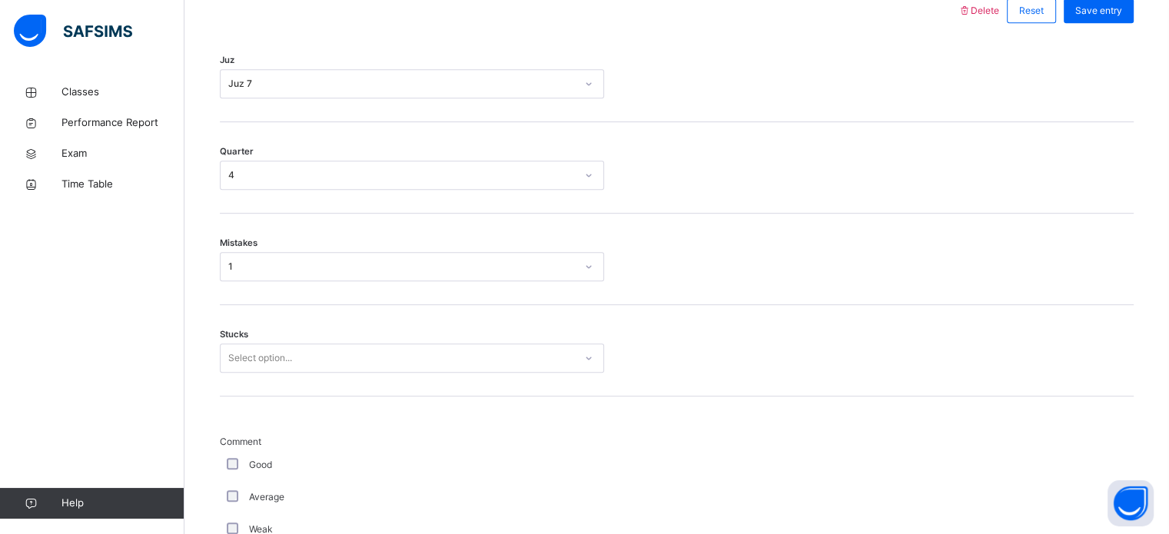
click at [246, 373] on div "Select option..." at bounding box center [412, 358] width 384 height 29
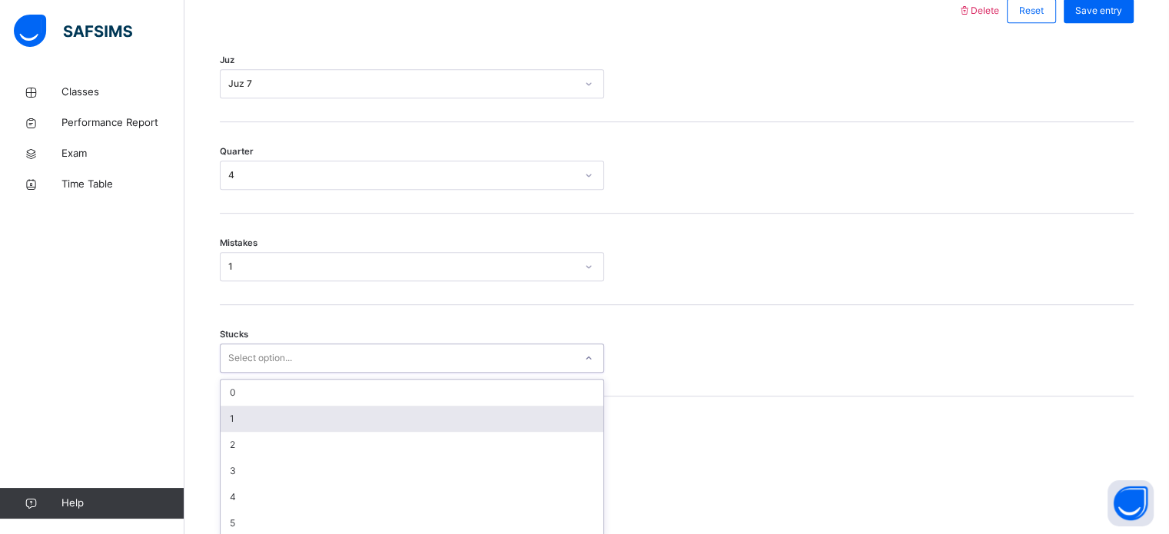
scroll to position [747, 0]
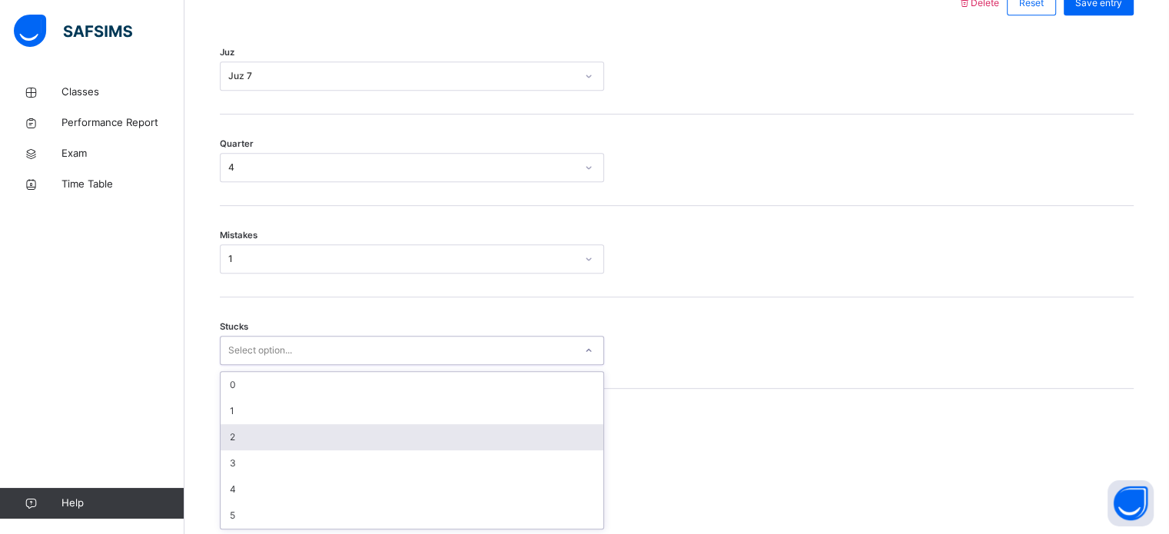
click at [246, 444] on div "2" at bounding box center [412, 437] width 383 height 26
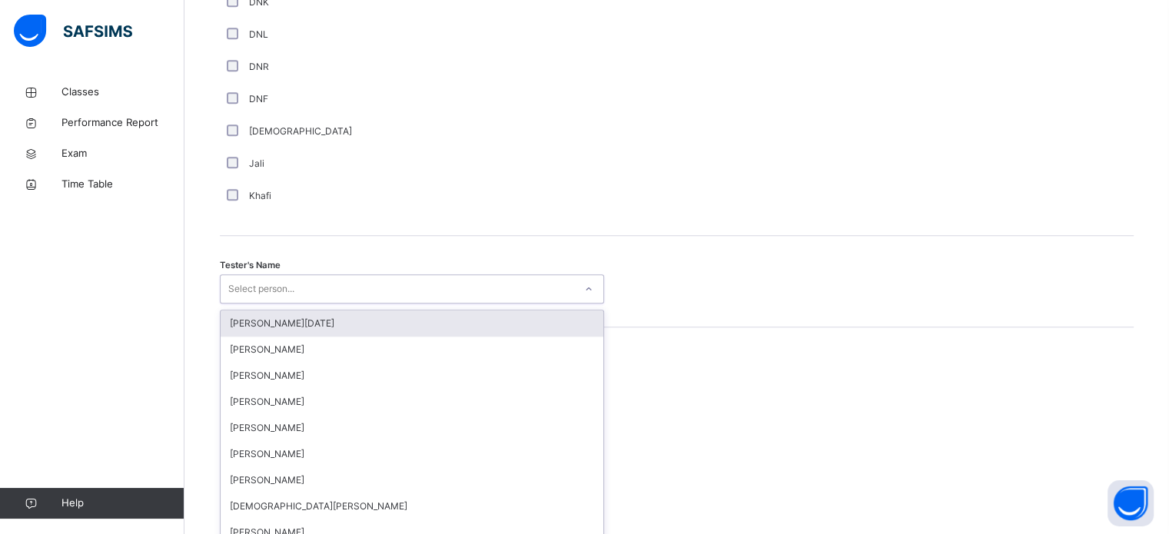
click at [251, 304] on div "option [PERSON_NAME][DATE] focused, 1 of 88. 88 results available. Use Up and D…" at bounding box center [412, 288] width 384 height 29
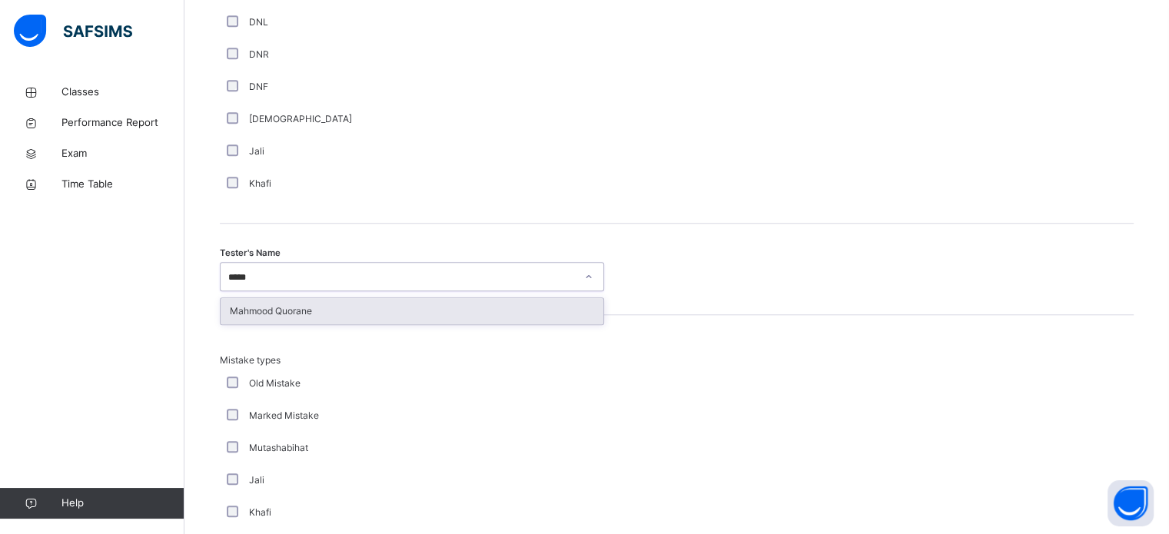
type input "******"
click at [255, 307] on div "Mahmood Quorane" at bounding box center [412, 311] width 383 height 26
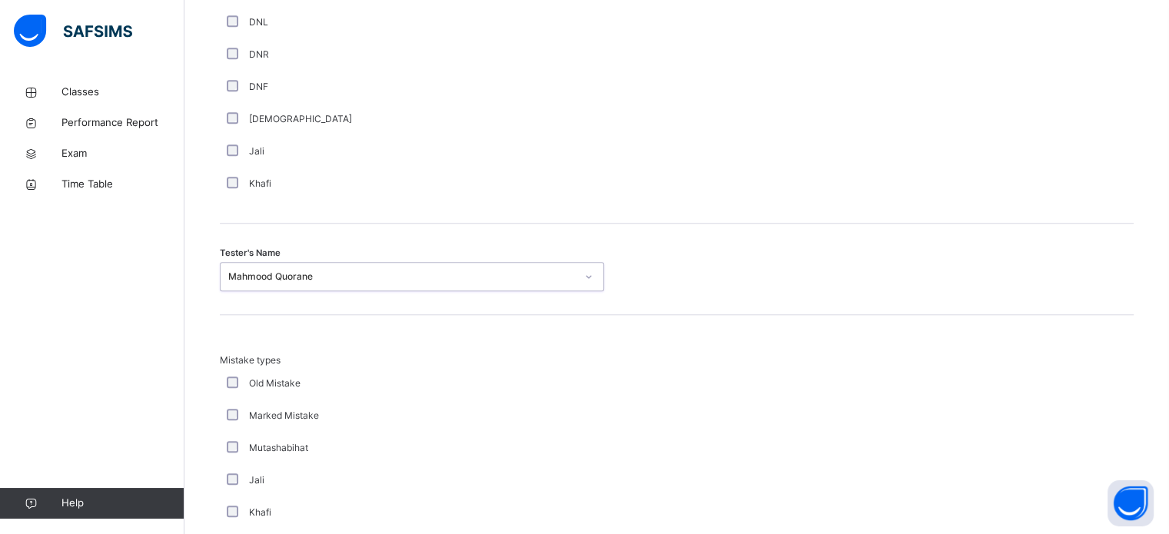
scroll to position [1691, 0]
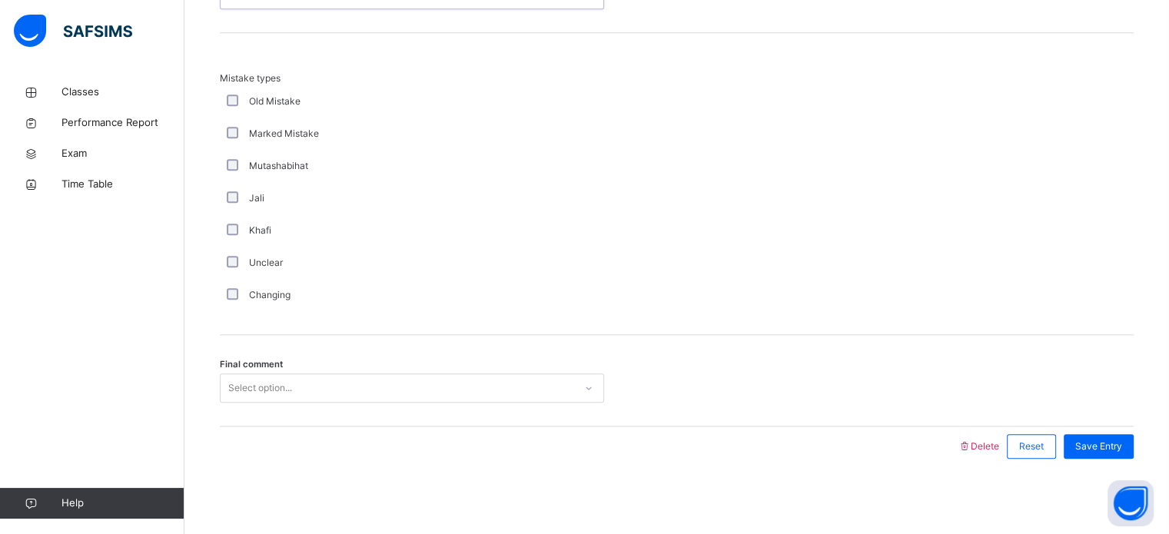
click at [242, 395] on div "Select option..." at bounding box center [260, 388] width 64 height 29
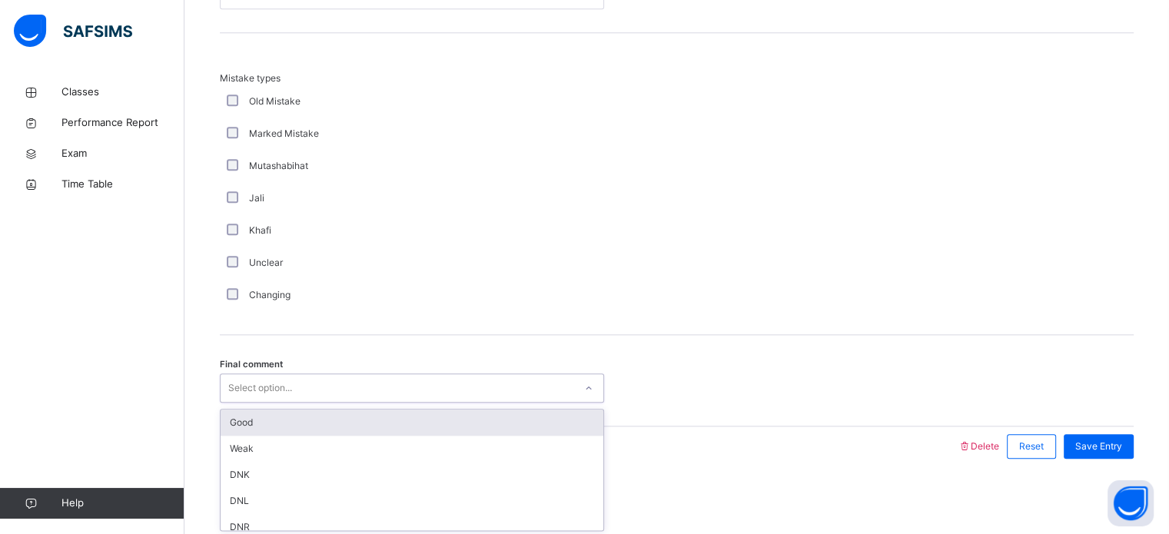
click at [249, 414] on div "Good" at bounding box center [412, 423] width 383 height 26
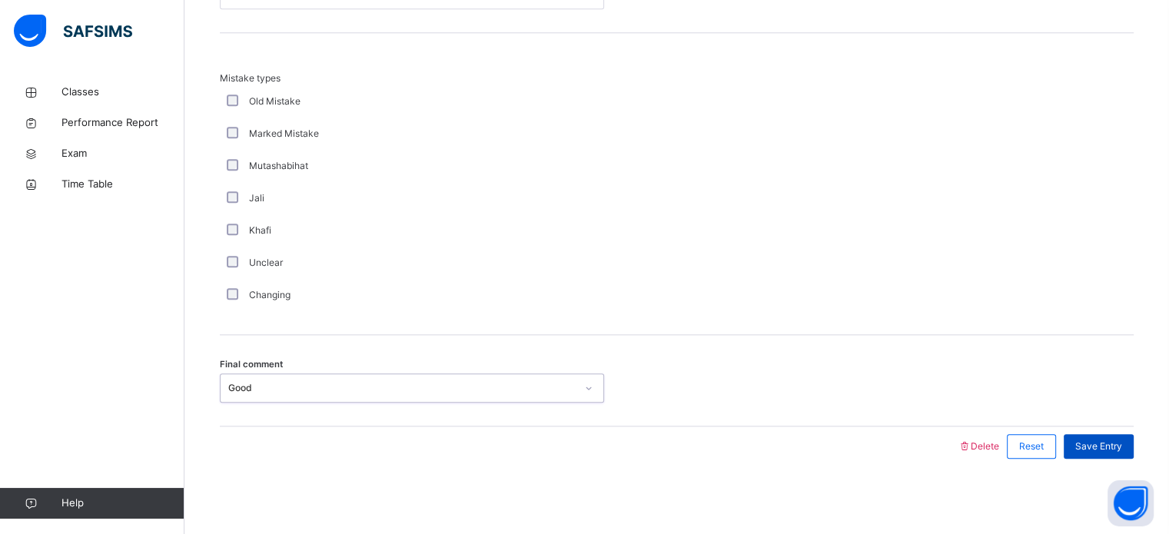
click at [1122, 447] on span "Save Entry" at bounding box center [1099, 447] width 47 height 14
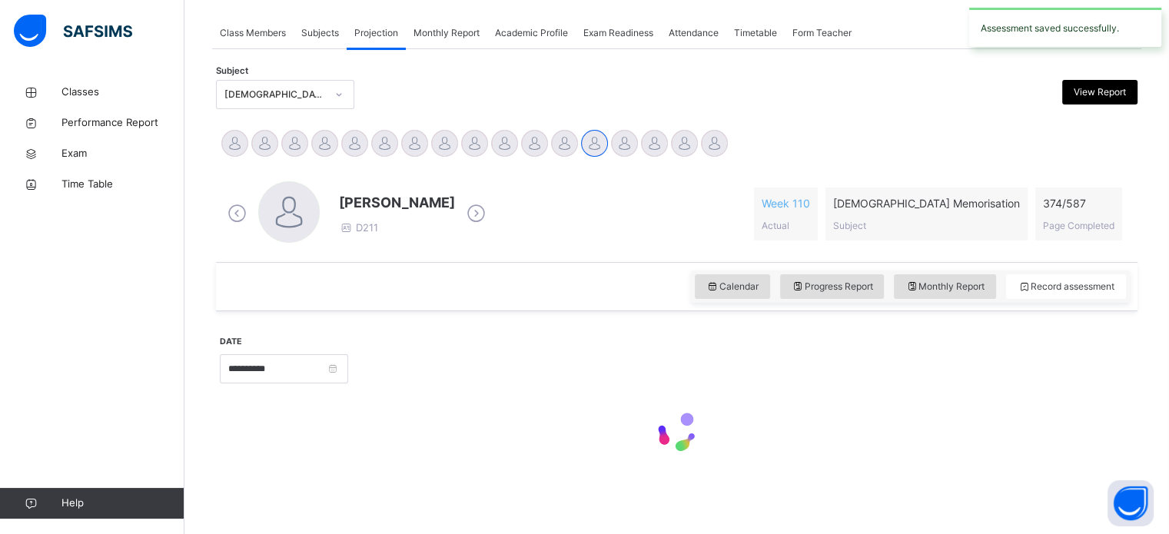
scroll to position [620, 0]
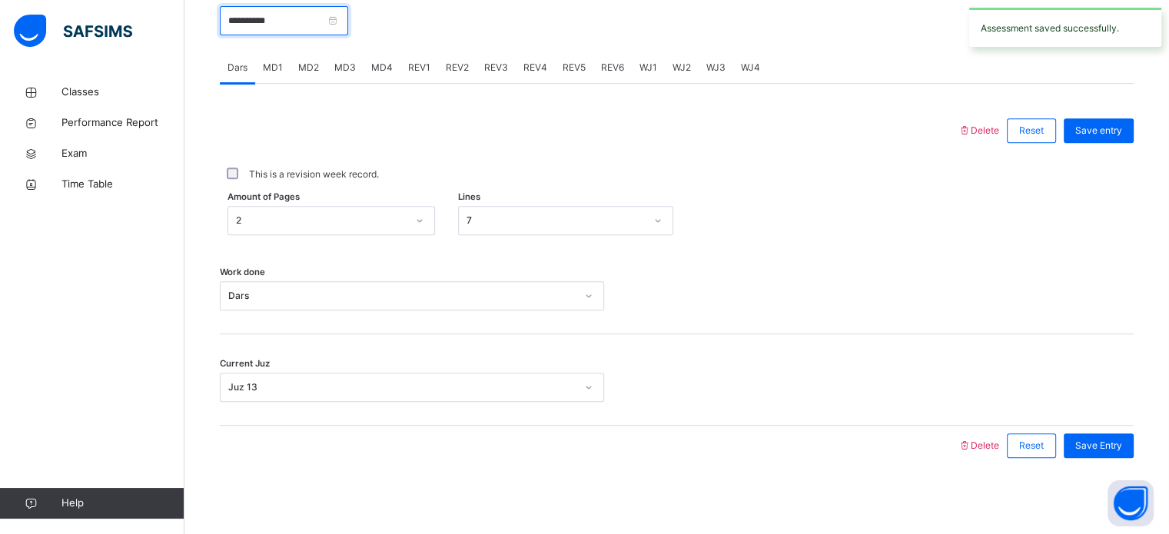
click at [286, 32] on input "**********" at bounding box center [284, 20] width 128 height 29
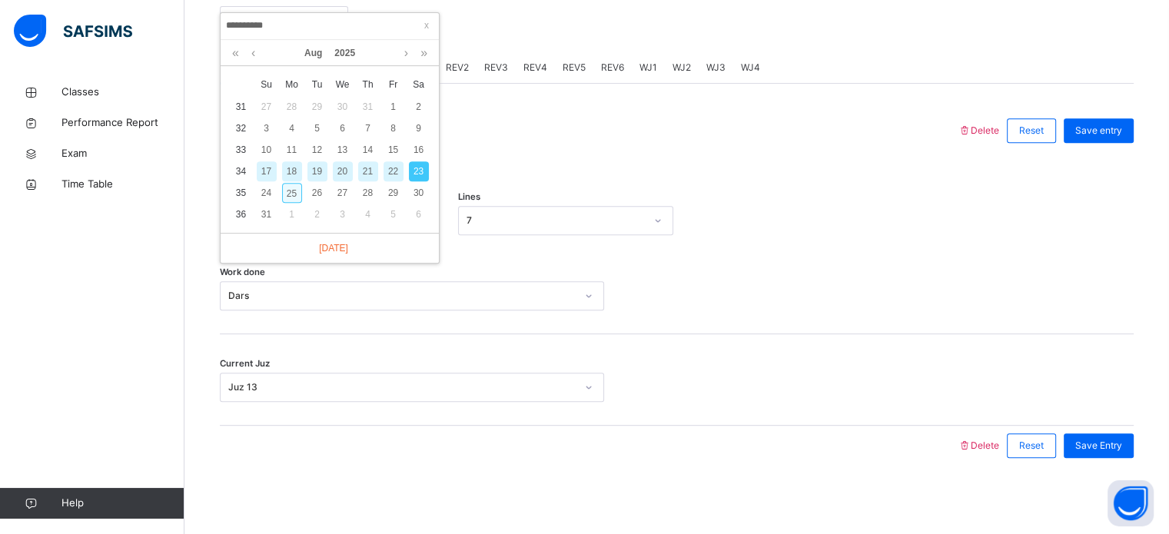
click at [284, 190] on div "25" at bounding box center [292, 193] width 20 height 20
type input "**********"
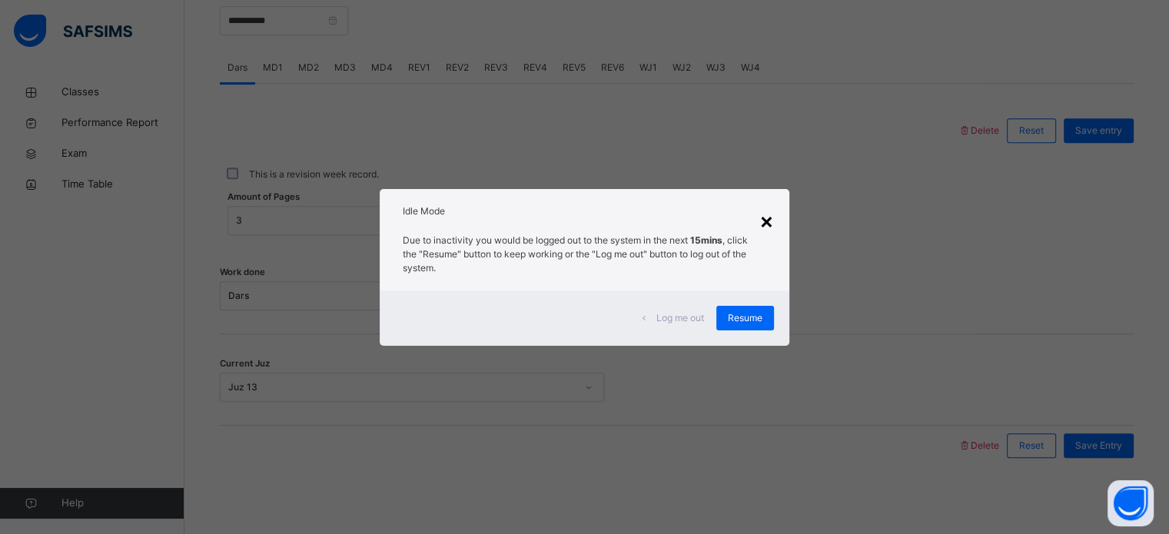
click at [764, 221] on div "×" at bounding box center [767, 221] width 15 height 32
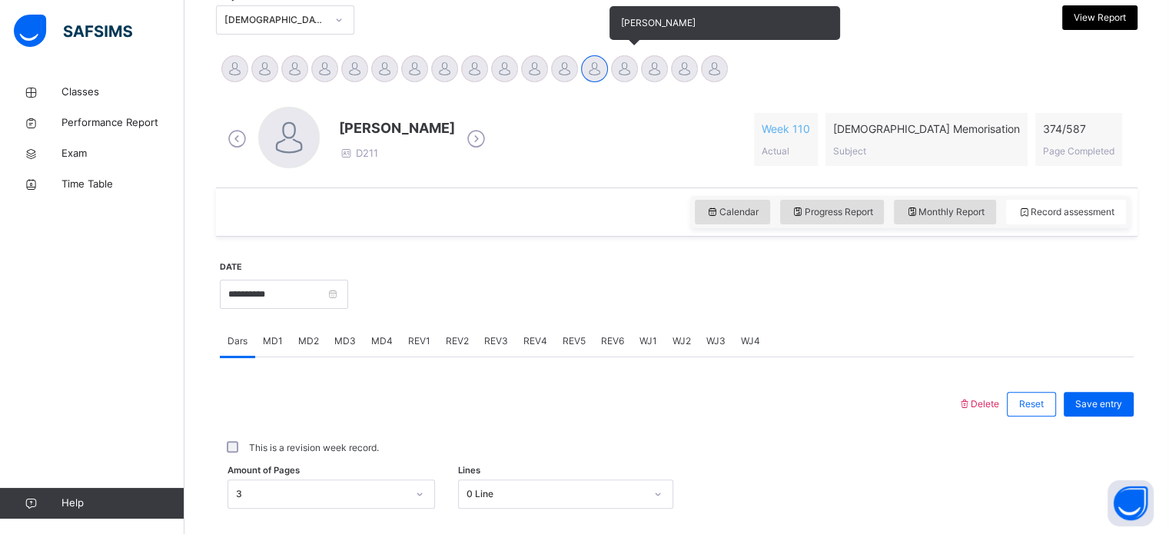
scroll to position [348, 0]
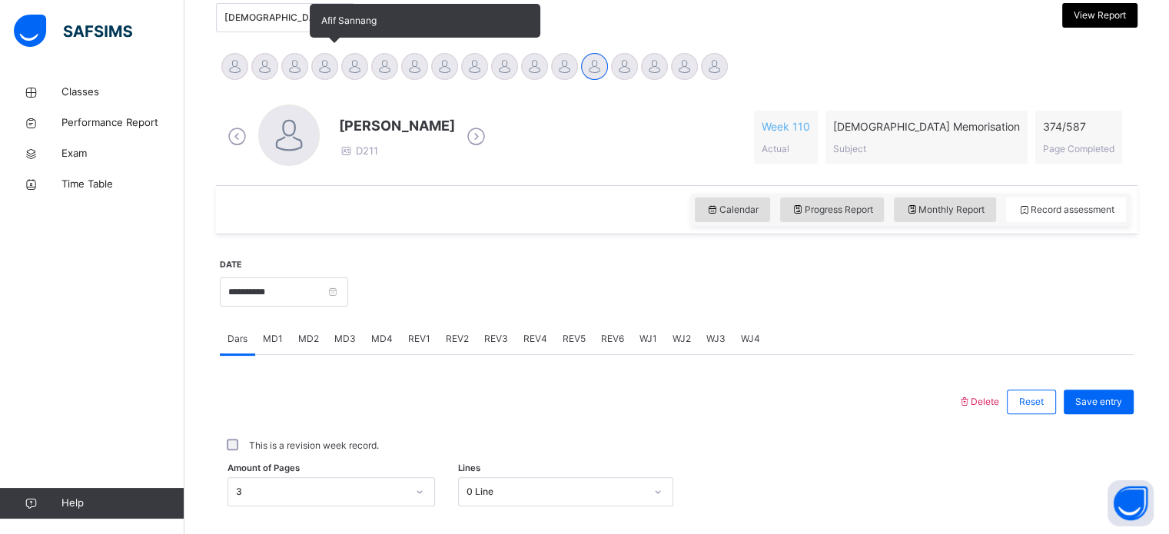
click at [323, 53] on div at bounding box center [324, 66] width 27 height 27
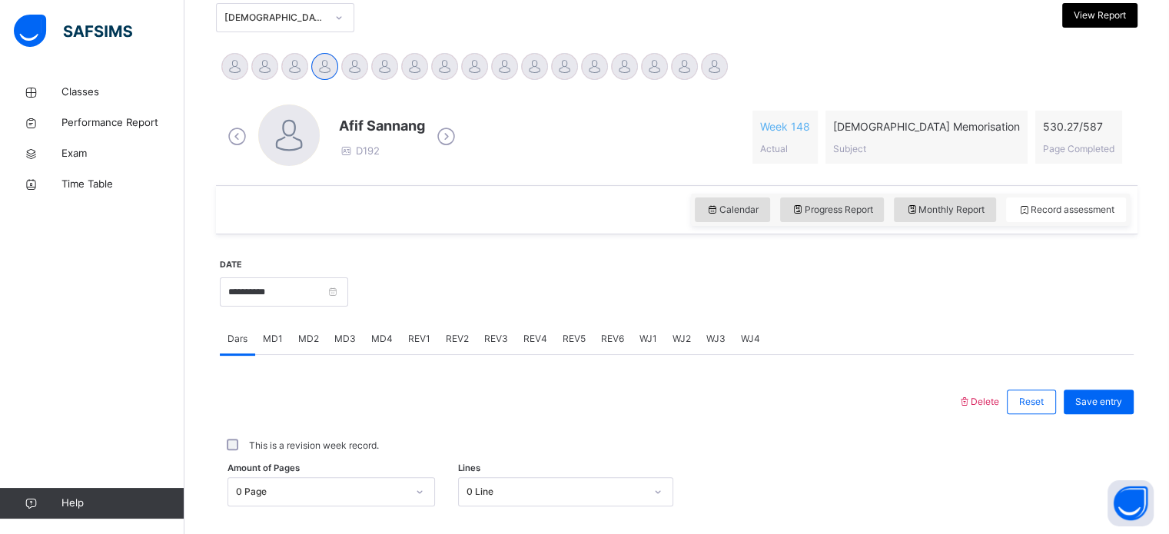
scroll to position [515, 0]
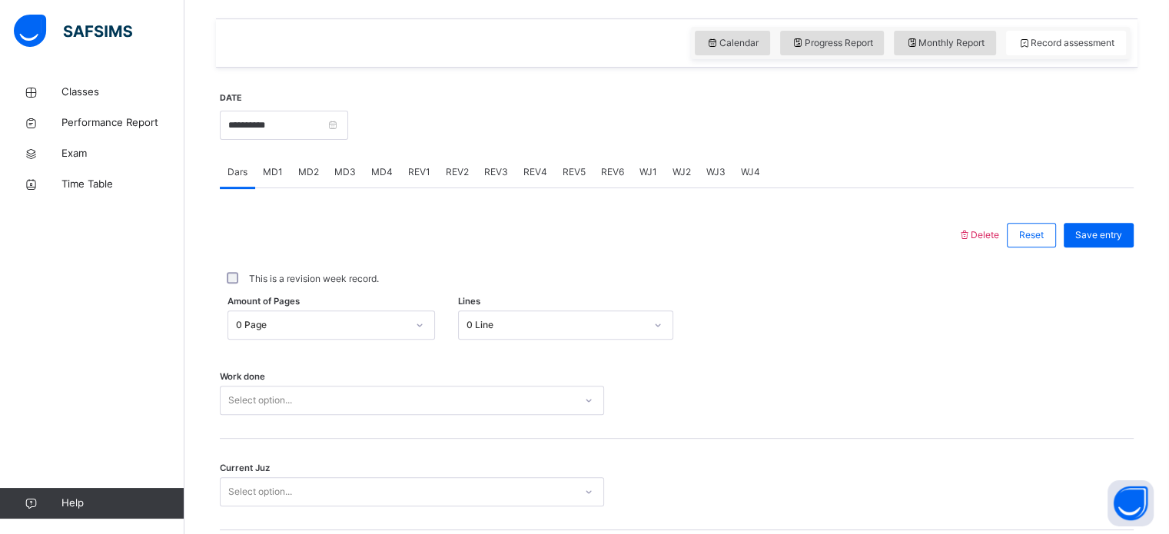
click at [357, 397] on div "Select option..." at bounding box center [412, 400] width 384 height 29
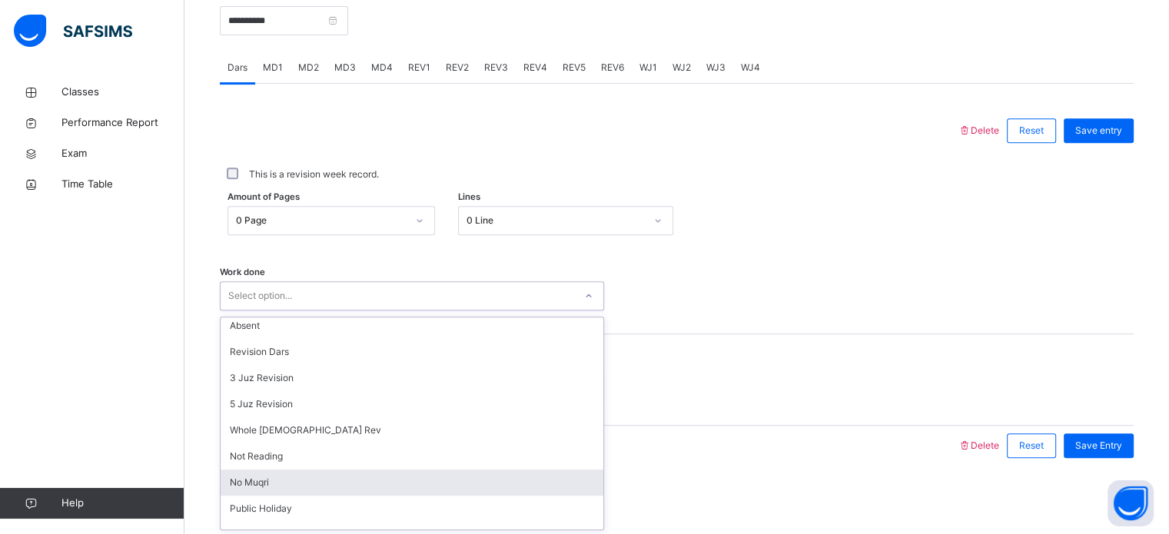
scroll to position [135, 0]
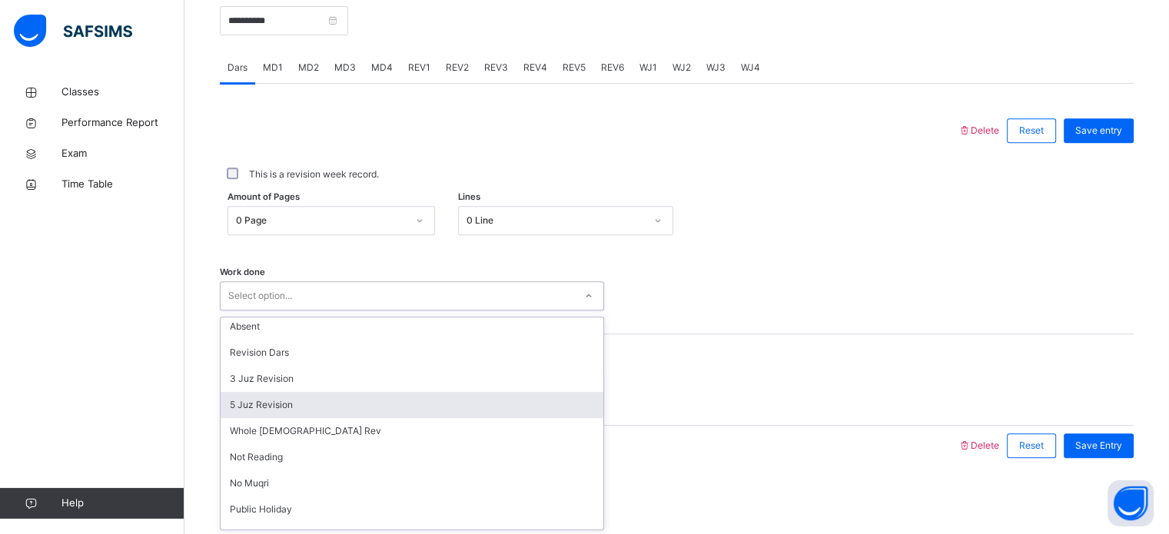
click at [357, 397] on div "5 Juz Revision" at bounding box center [412, 405] width 383 height 26
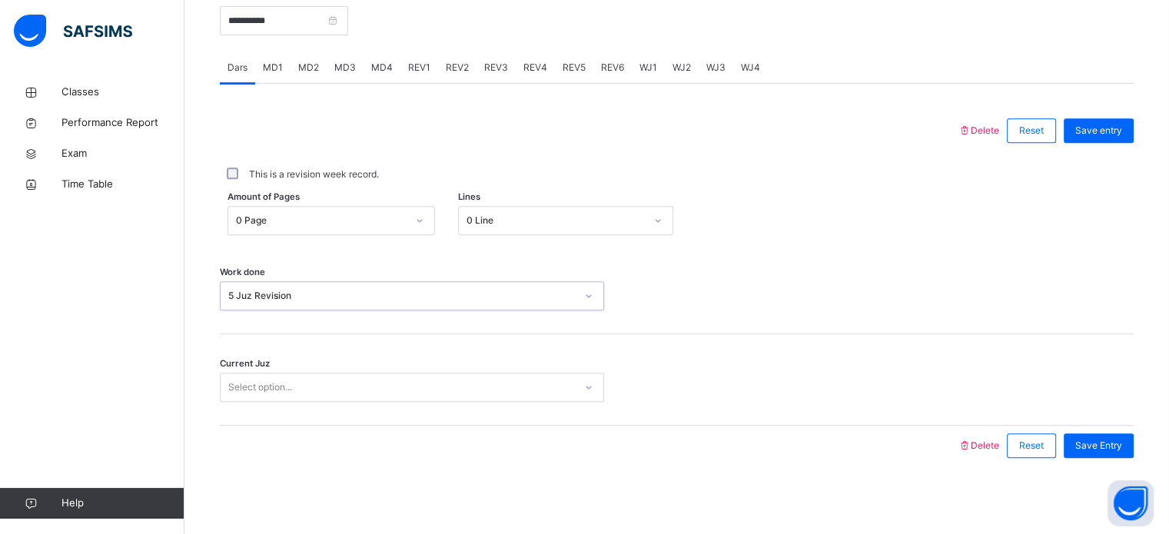
click at [351, 380] on div "Select option..." at bounding box center [398, 388] width 354 height 24
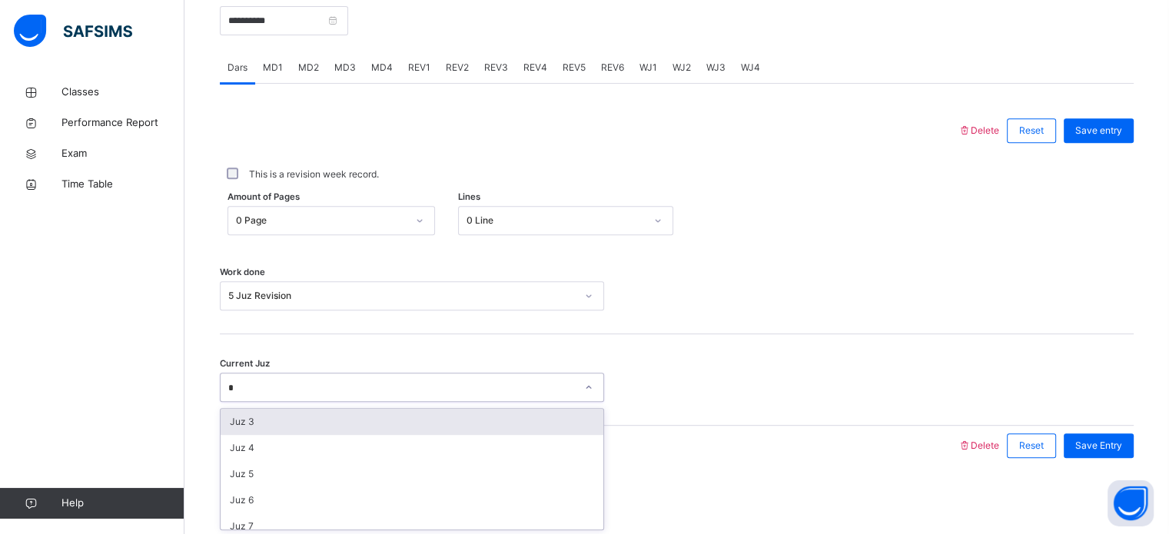
type input "**"
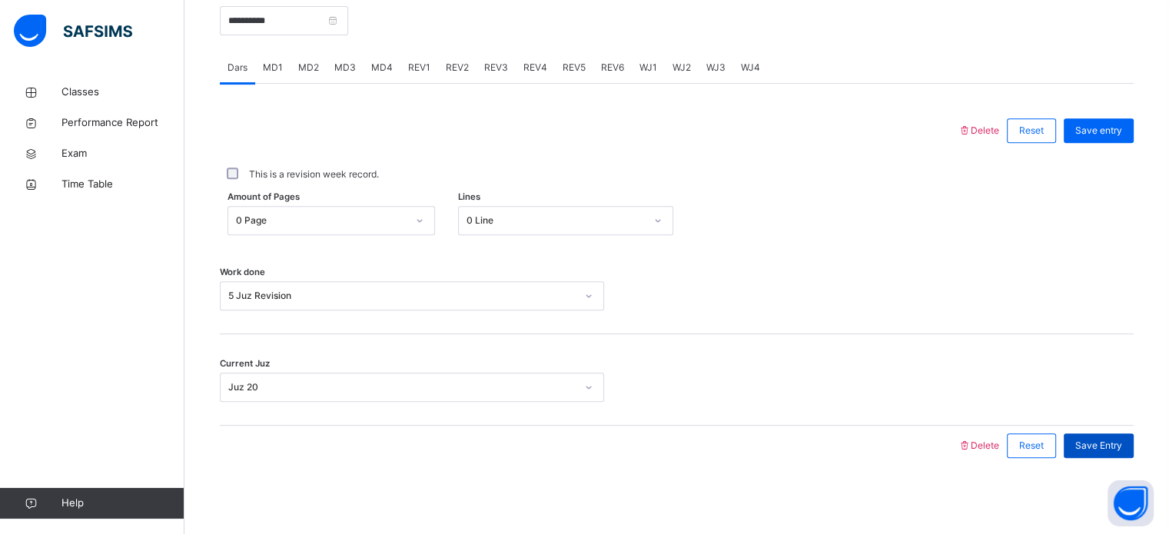
click at [1122, 440] on span "Save Entry" at bounding box center [1099, 446] width 47 height 14
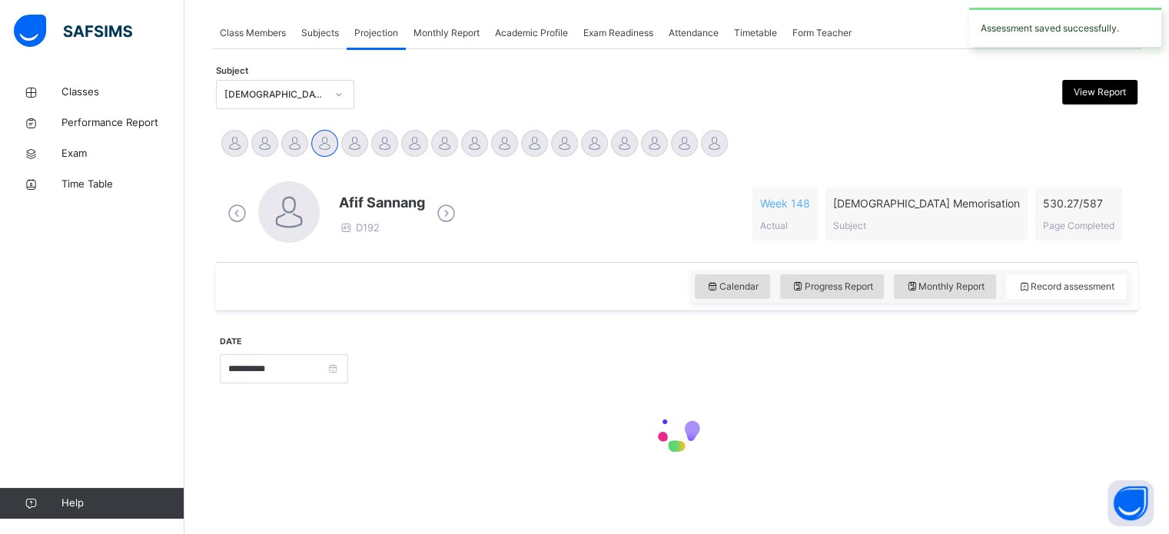
scroll to position [620, 0]
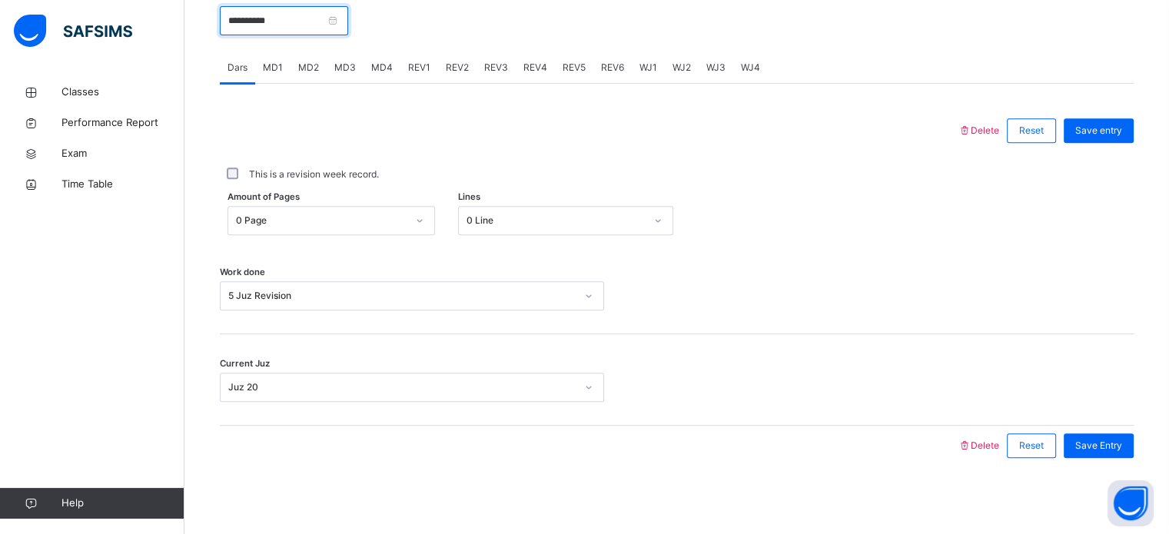
click at [328, 30] on input "**********" at bounding box center [284, 20] width 128 height 29
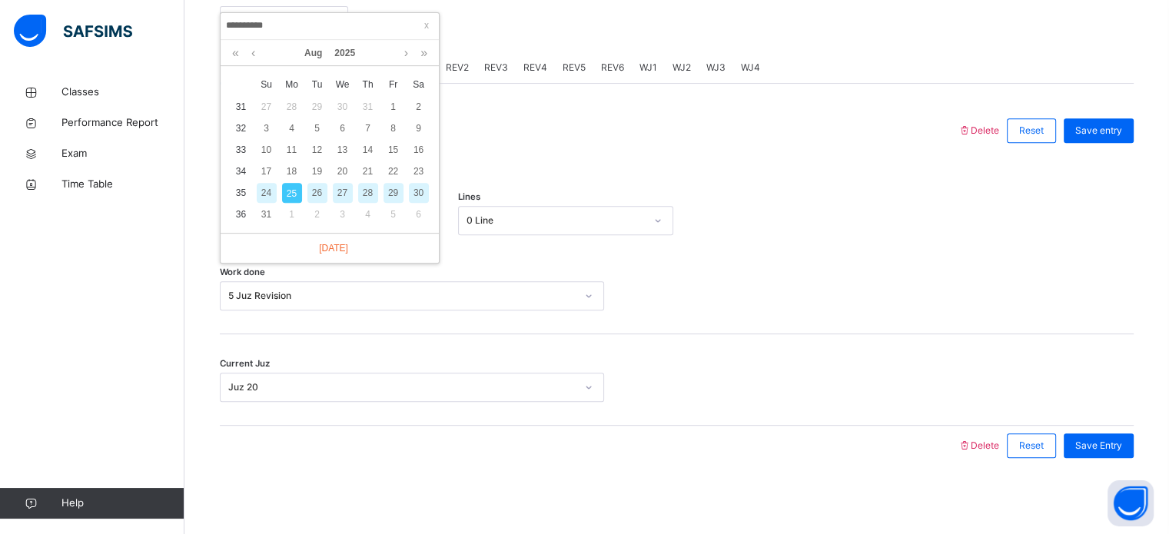
click at [557, 108] on div "Delete Reset Save entry This is a revision week record. Amount of Pages 0 Page …" at bounding box center [677, 275] width 914 height 382
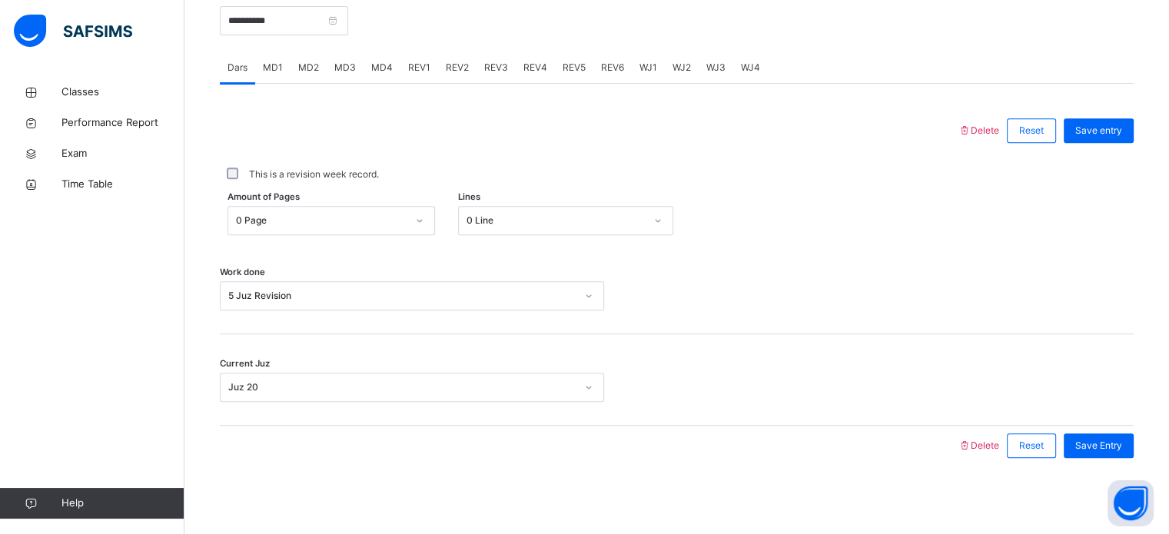
scroll to position [585, 0]
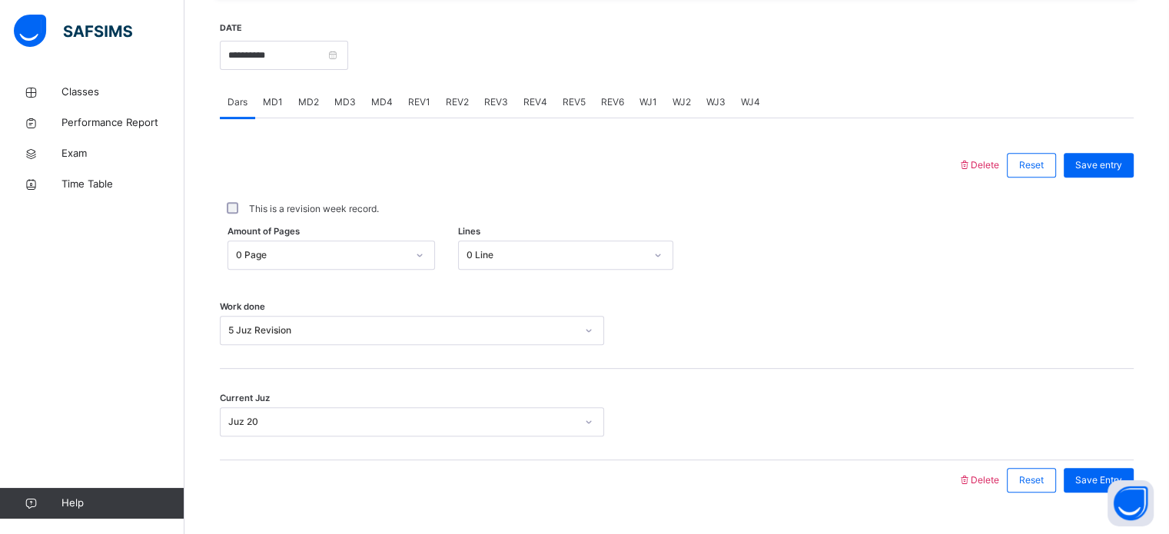
click at [403, 103] on div "REV1" at bounding box center [420, 102] width 38 height 31
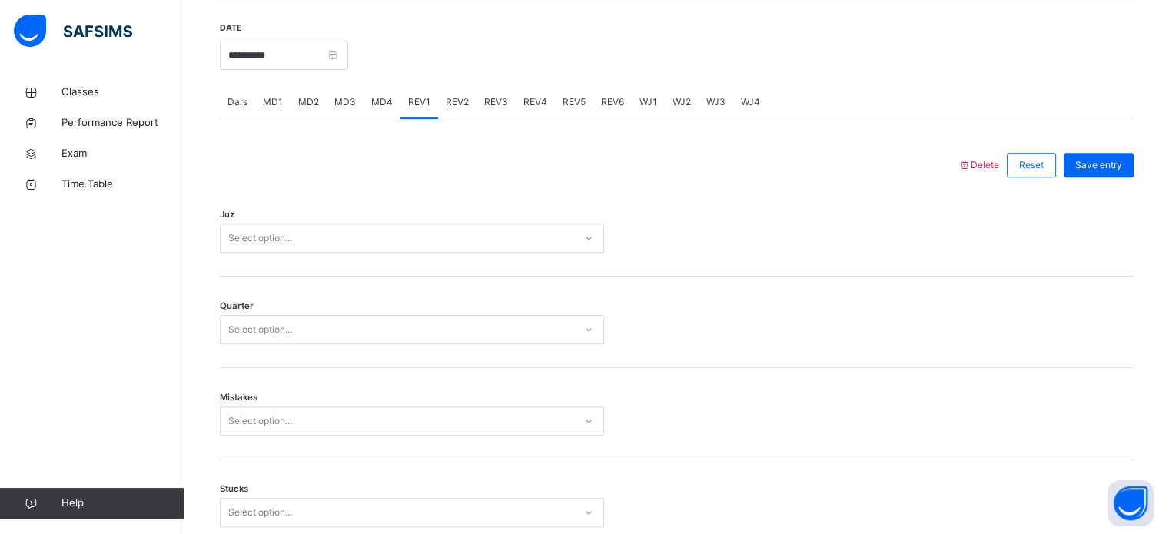
click at [431, 236] on div "Select option..." at bounding box center [398, 239] width 354 height 24
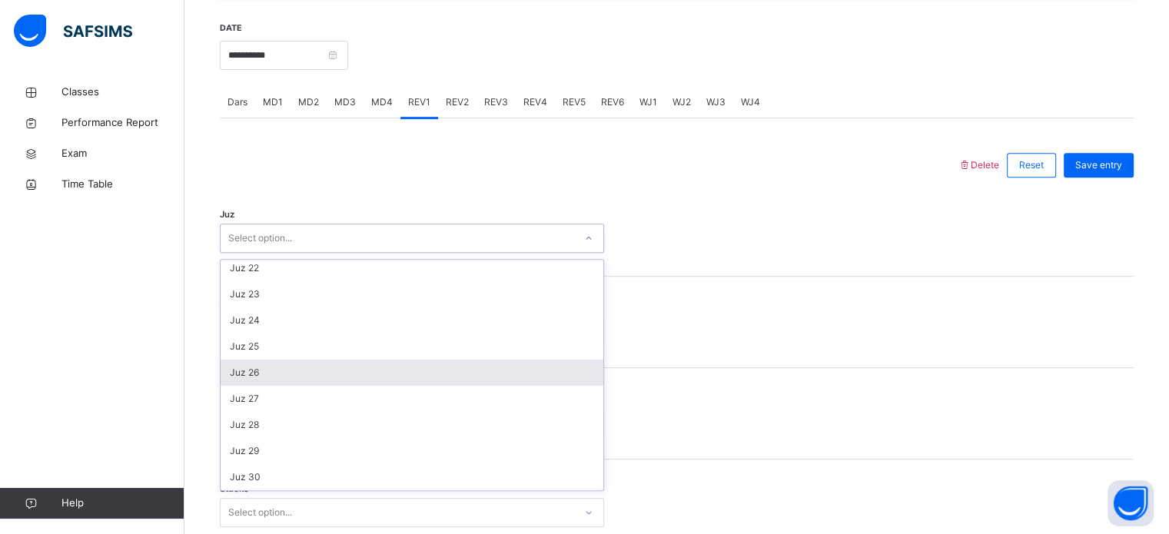
click at [304, 371] on div "Juz 26" at bounding box center [412, 373] width 383 height 26
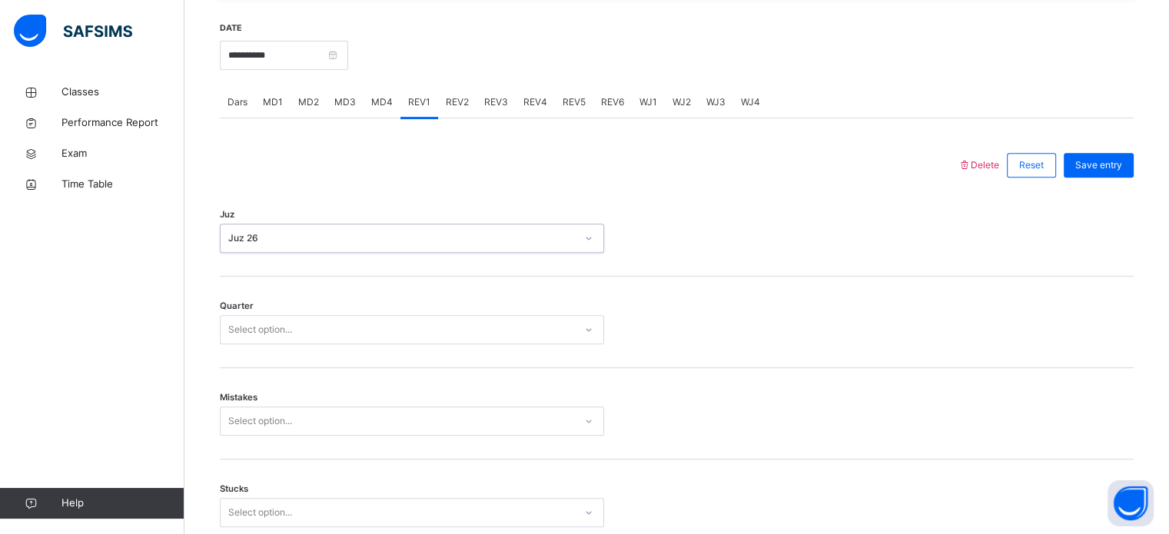
click at [304, 338] on div "Select option..." at bounding box center [398, 330] width 354 height 24
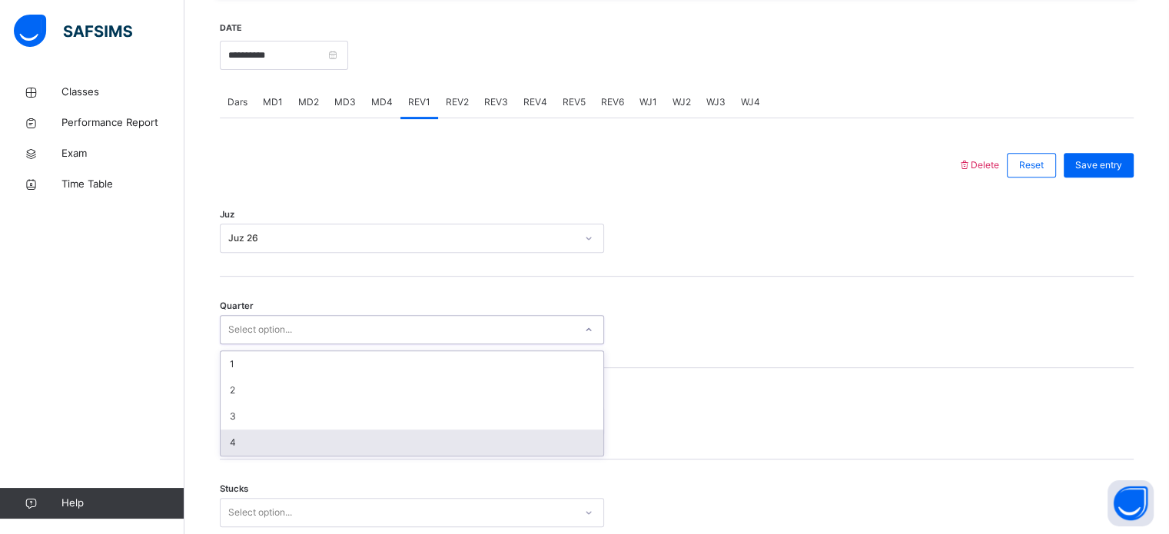
click at [326, 430] on div "4" at bounding box center [412, 443] width 383 height 26
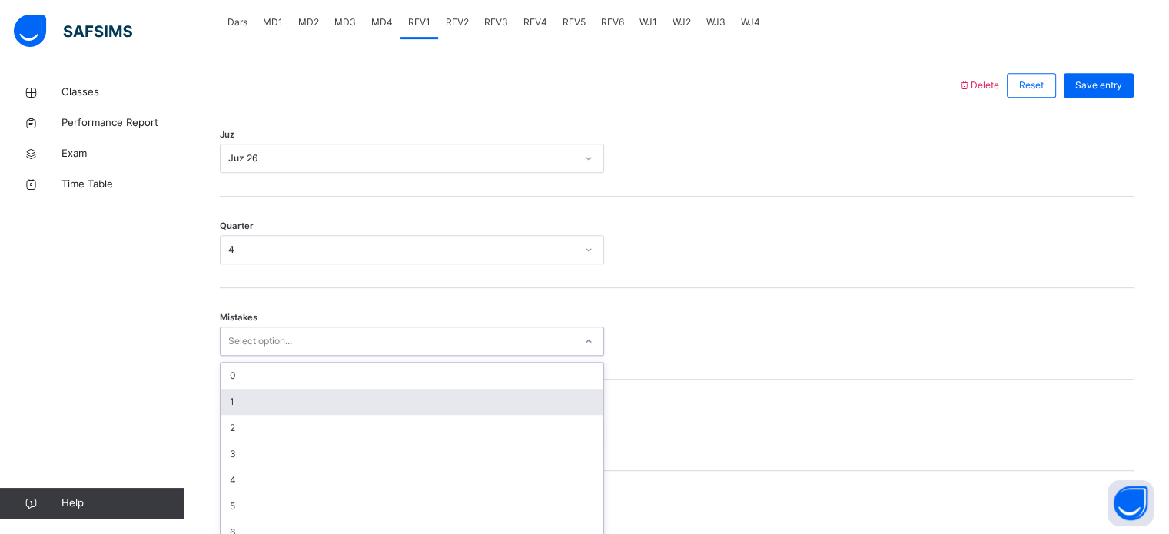
click at [311, 356] on div "option 1 focused, 2 of 7. 7 results available. Use Up and Down to choose option…" at bounding box center [412, 341] width 384 height 29
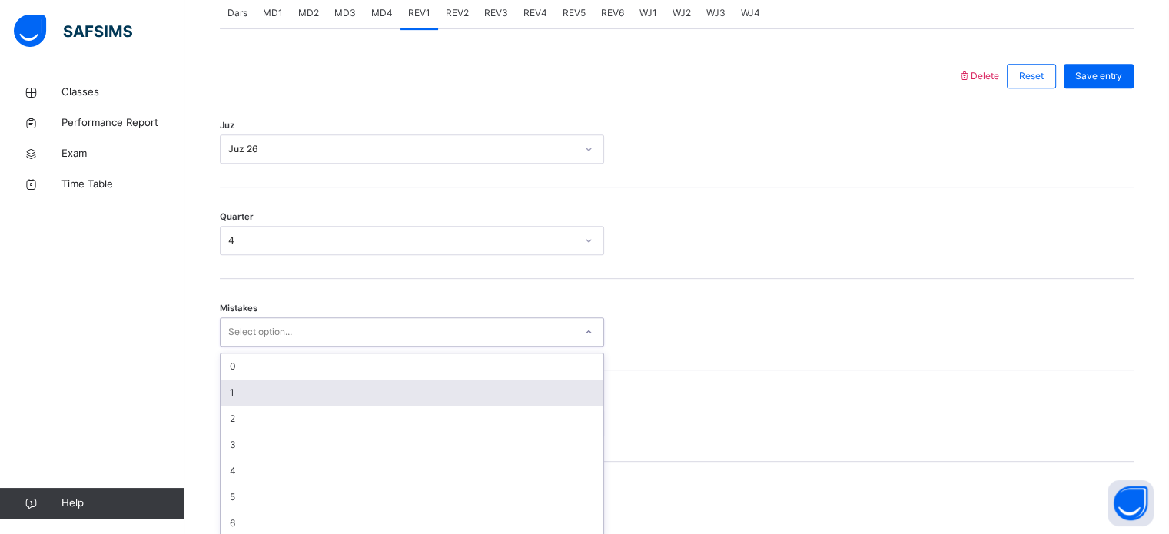
scroll to position [683, 0]
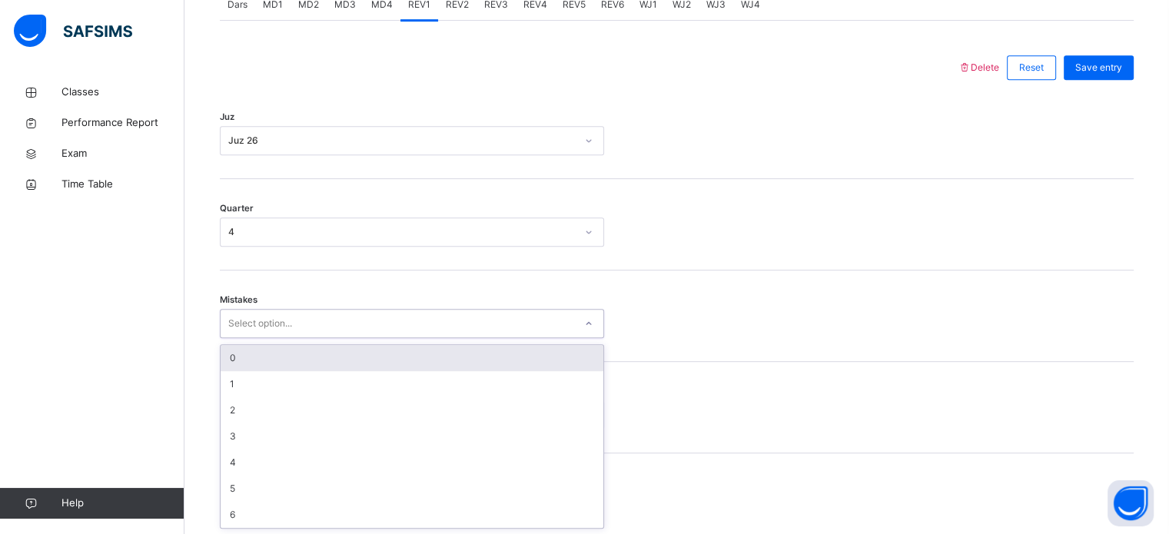
click at [275, 353] on div "0" at bounding box center [412, 358] width 383 height 26
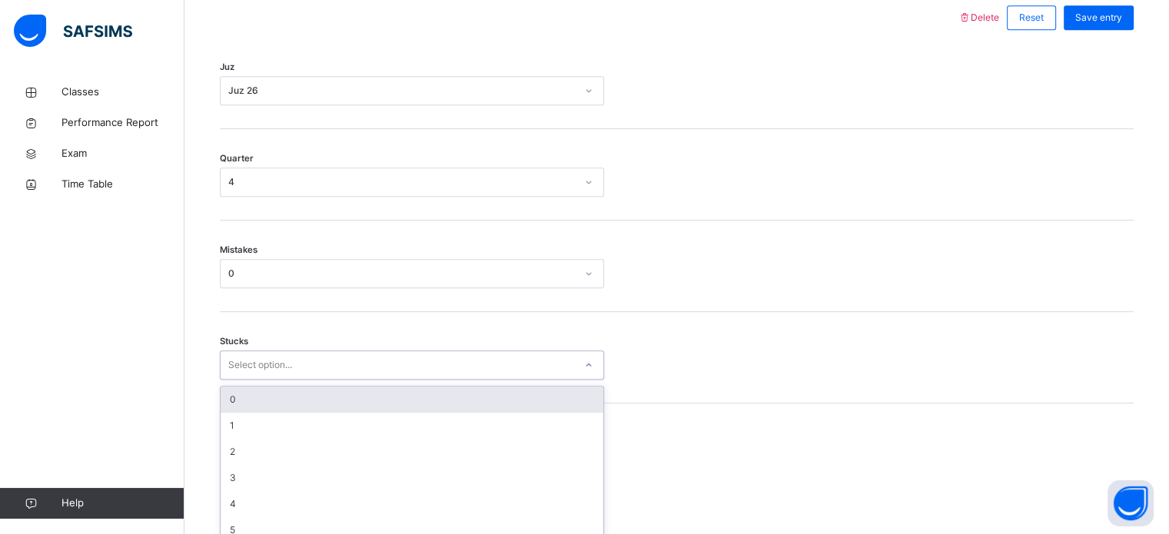
click at [278, 380] on div "option 0 focused, 1 of 6. 6 results available. Use Up and Down to choose option…" at bounding box center [412, 365] width 384 height 29
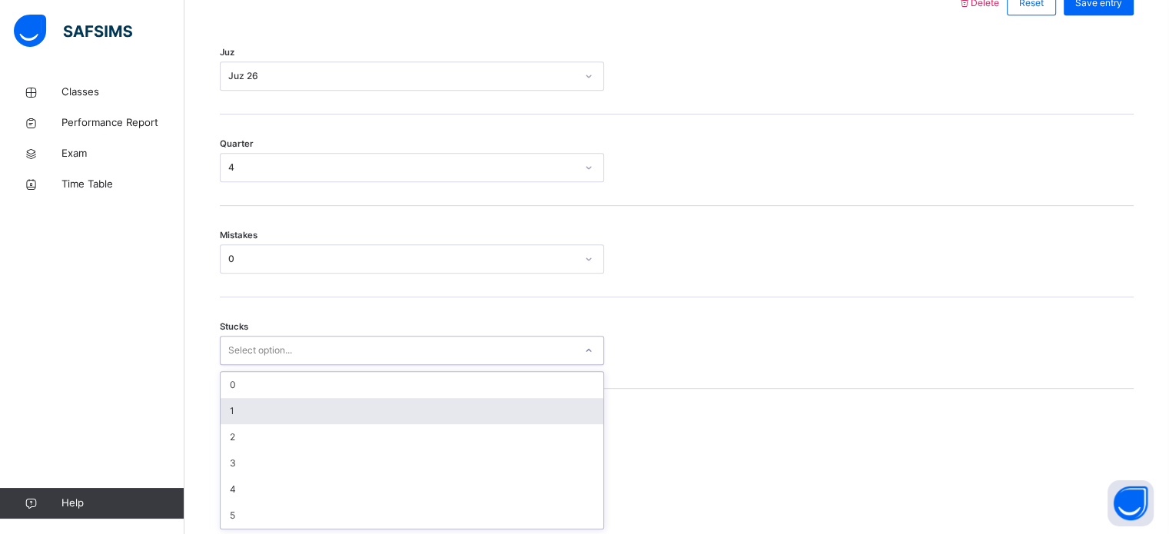
click at [278, 399] on div "1" at bounding box center [412, 411] width 383 height 26
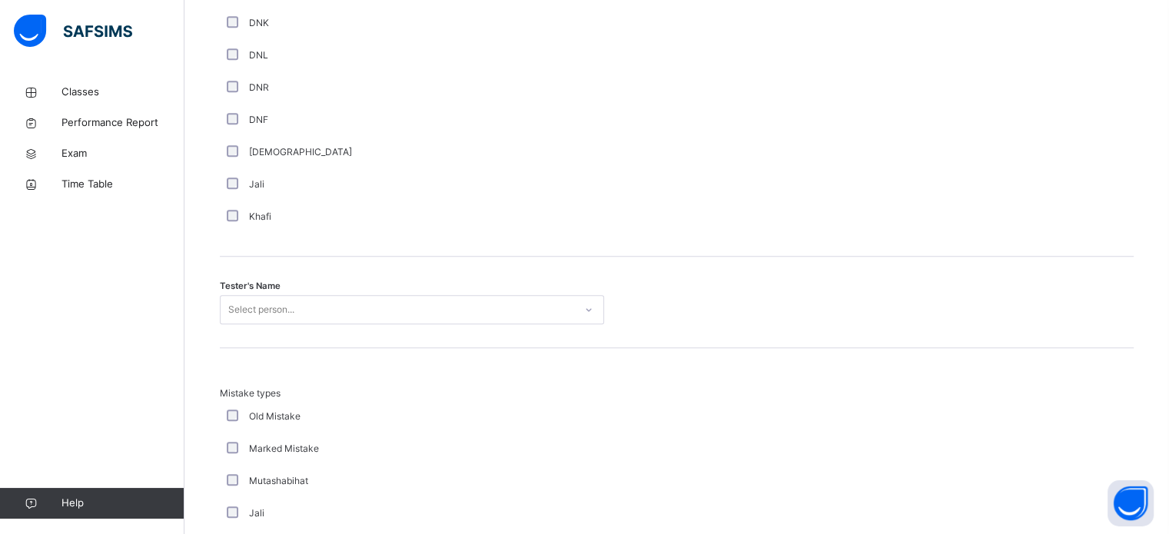
scroll to position [1403, 0]
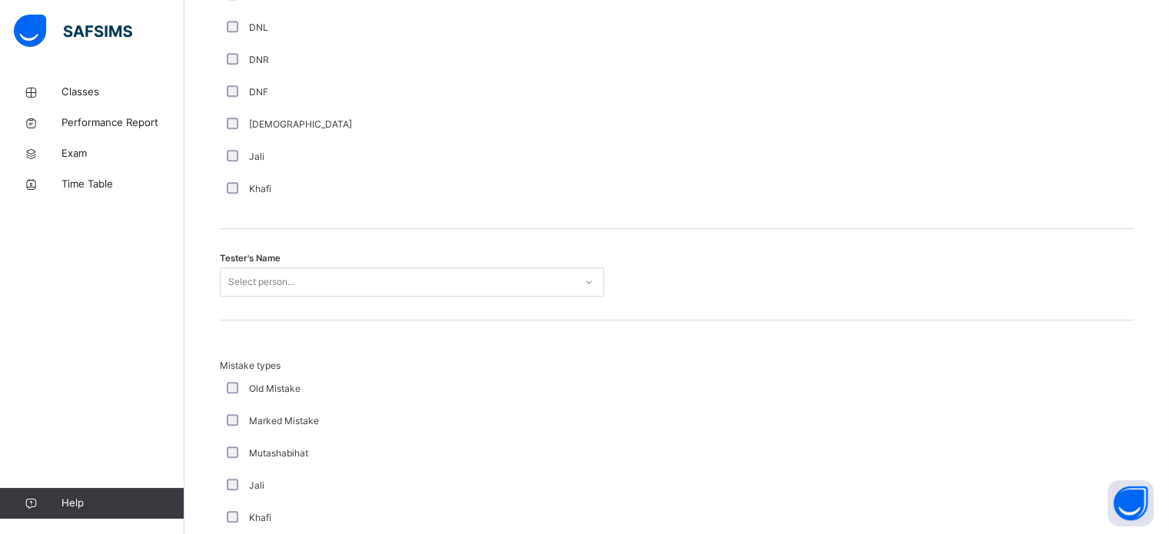
click at [285, 321] on div "Mistake types Old Mistake Marked Mistake Mutashabihat [PERSON_NAME] Unclear Cha…" at bounding box center [677, 472] width 914 height 302
click at [281, 284] on div "Select person..." at bounding box center [261, 282] width 66 height 29
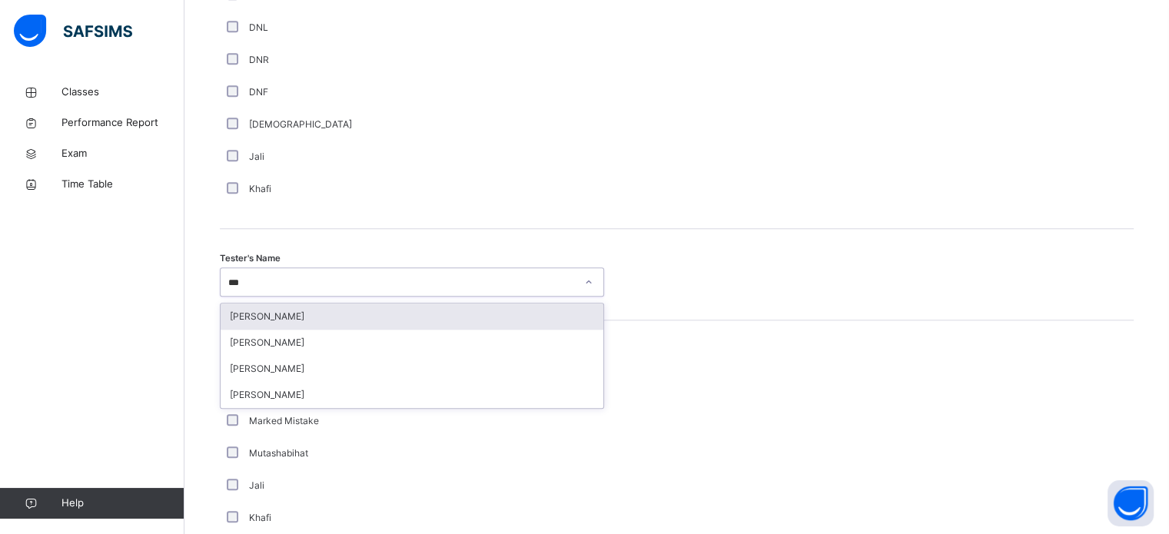
type input "****"
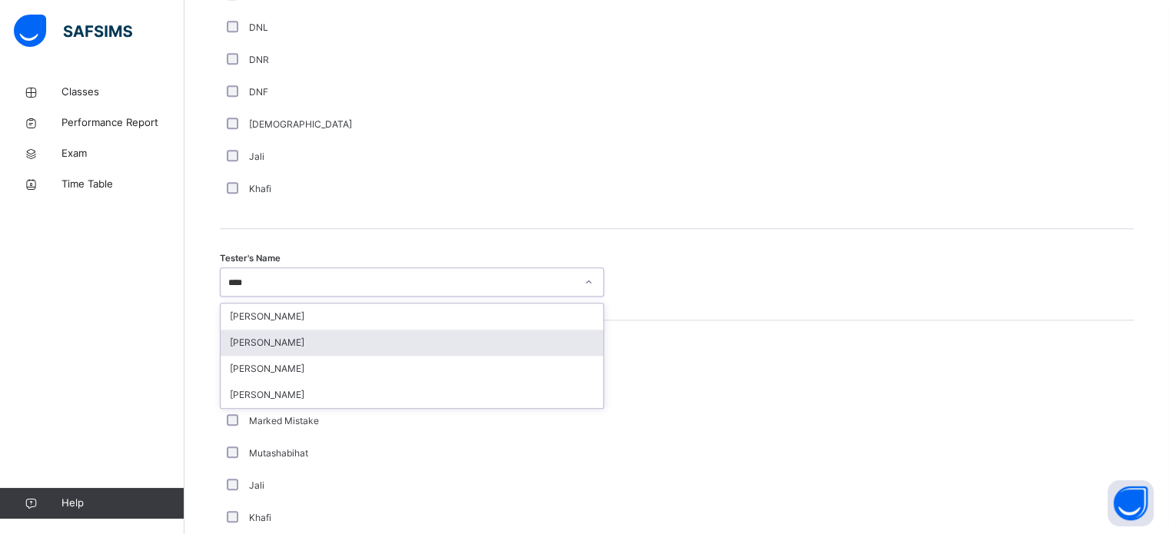
click at [320, 342] on div "[PERSON_NAME]" at bounding box center [412, 343] width 383 height 26
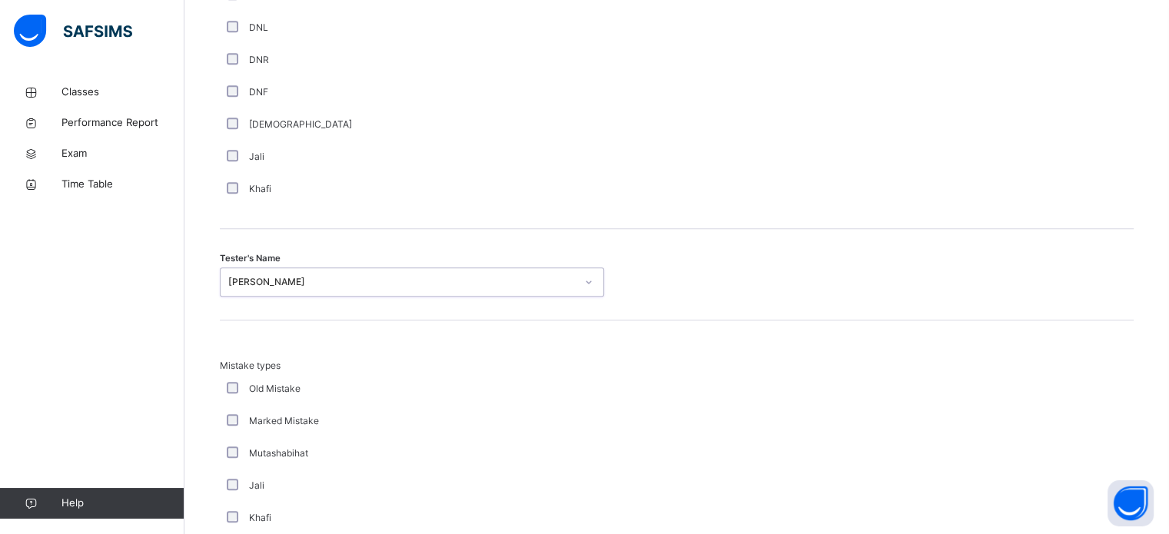
scroll to position [1691, 0]
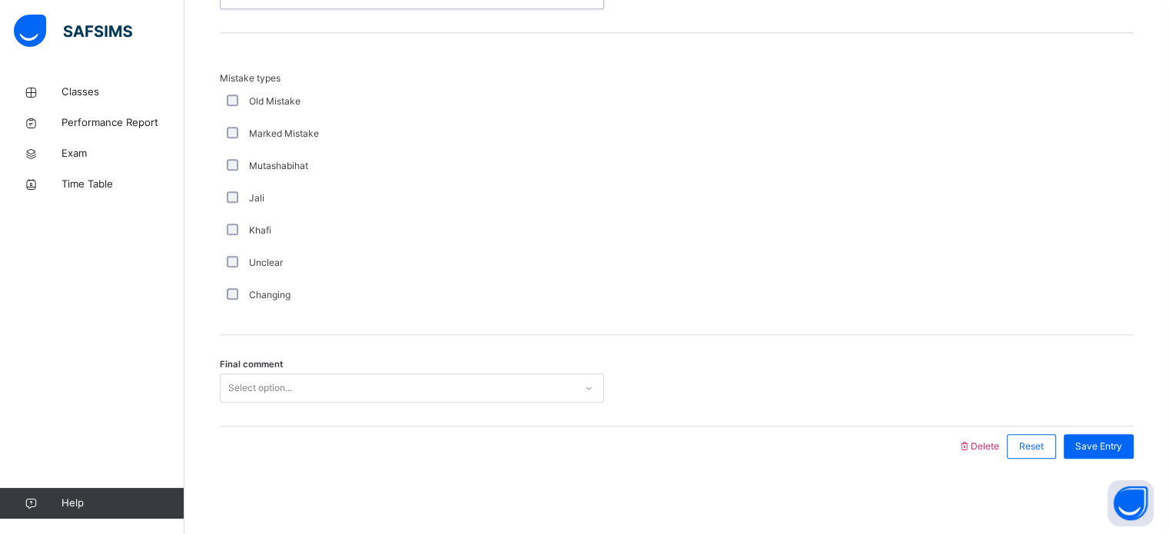
click at [348, 379] on div "Select option..." at bounding box center [398, 389] width 354 height 24
click at [1113, 440] on span "Save Entry" at bounding box center [1099, 447] width 47 height 14
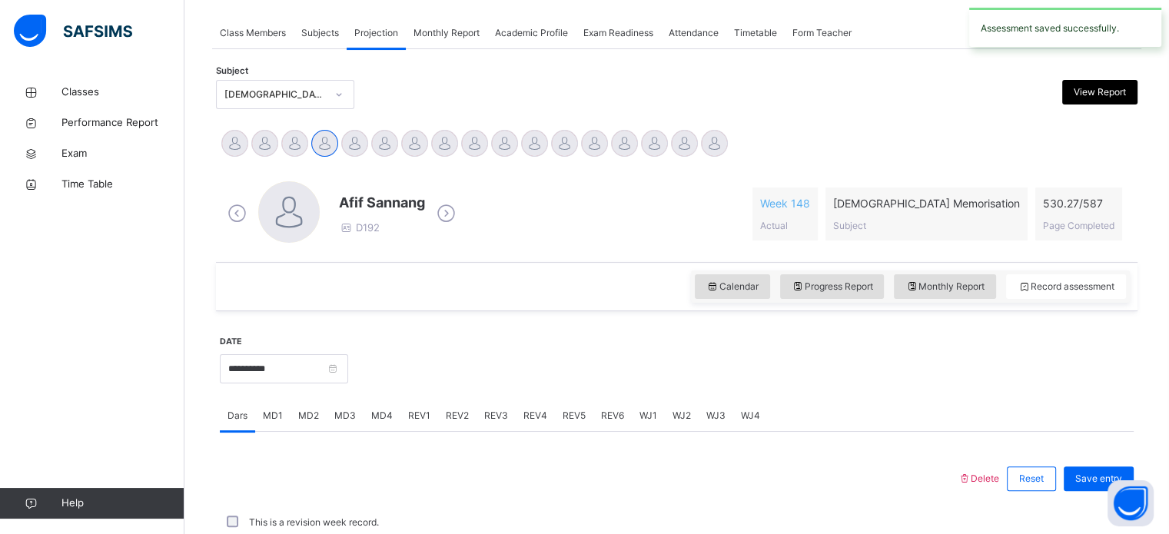
scroll to position [620, 0]
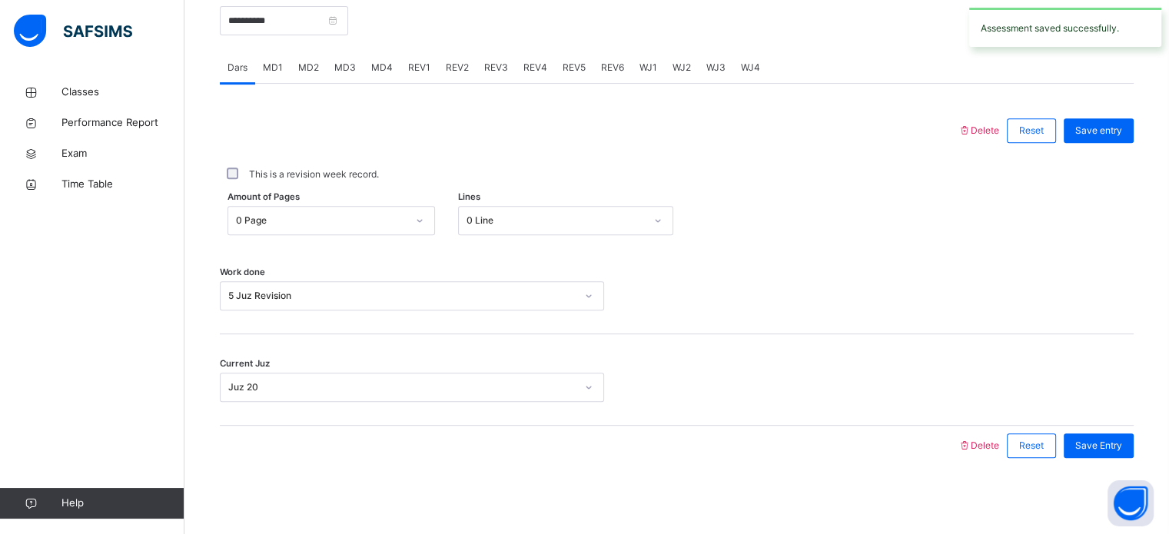
click at [449, 67] on span "REV2" at bounding box center [457, 68] width 23 height 14
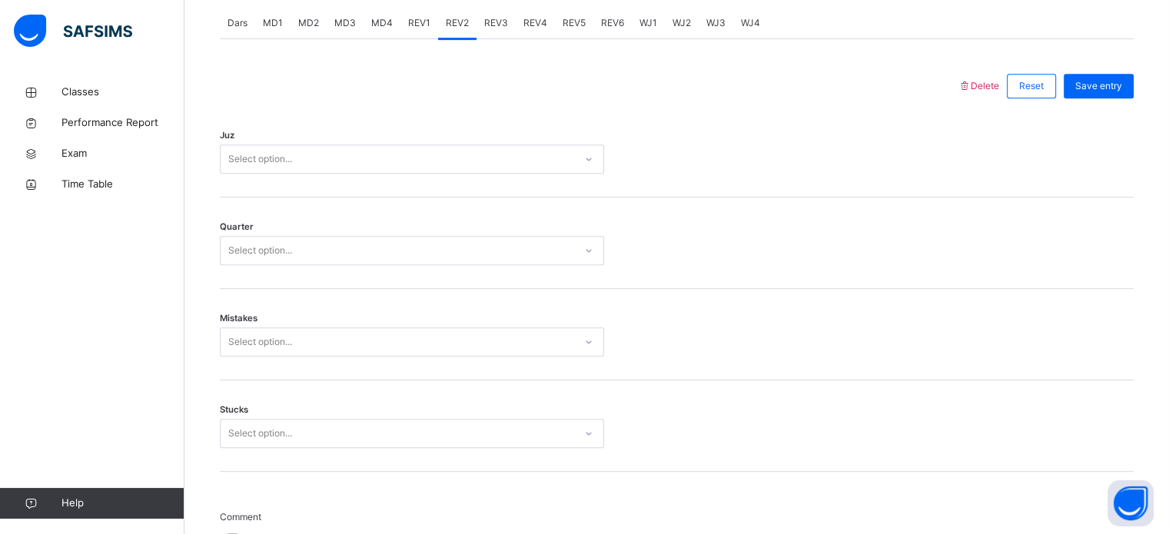
scroll to position [544, 0]
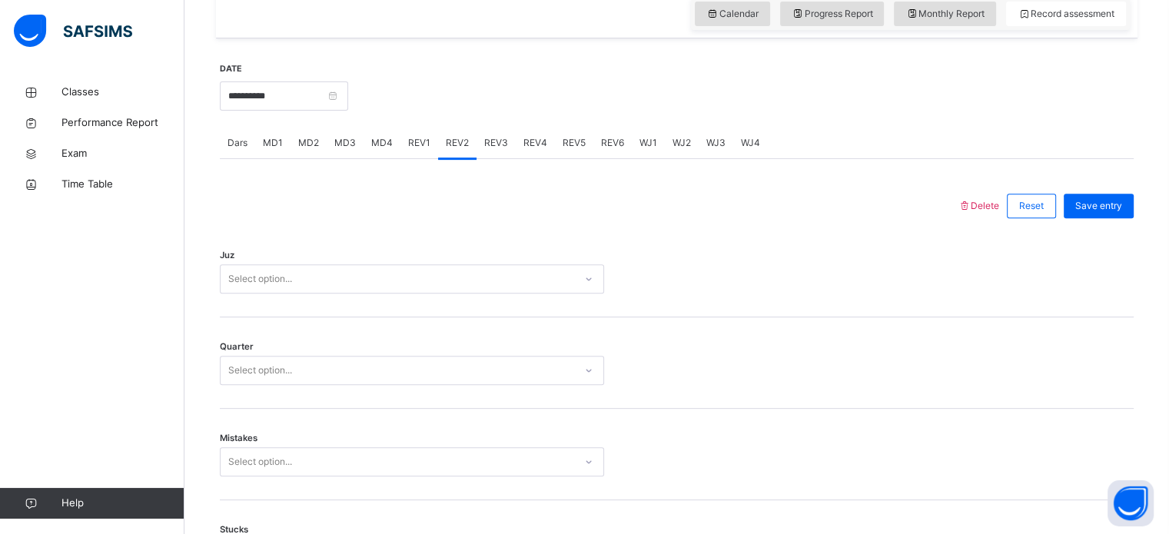
click at [490, 273] on div "Select option..." at bounding box center [398, 280] width 354 height 24
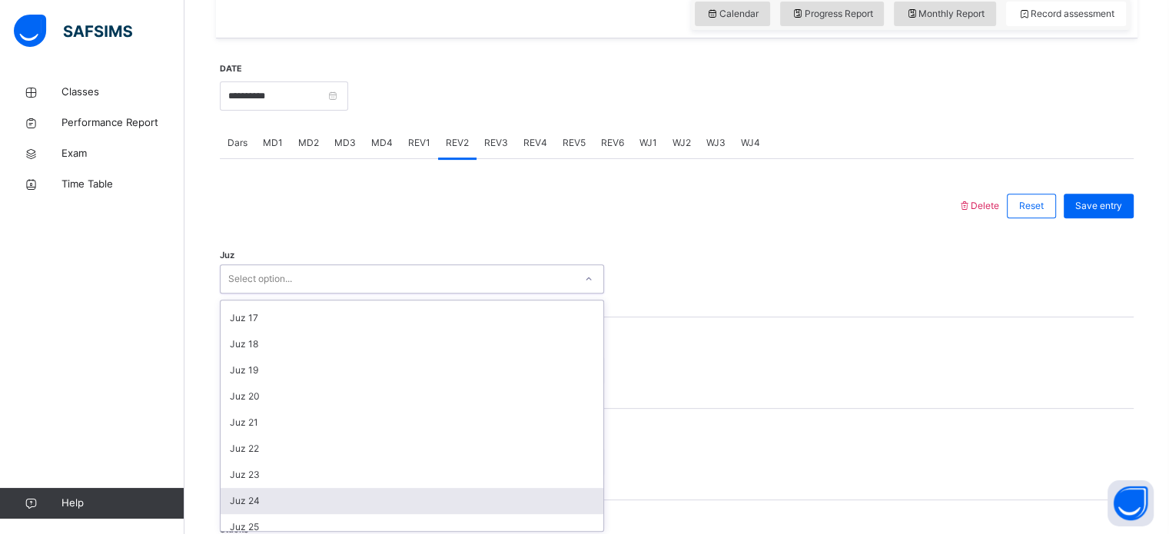
scroll to position [554, 0]
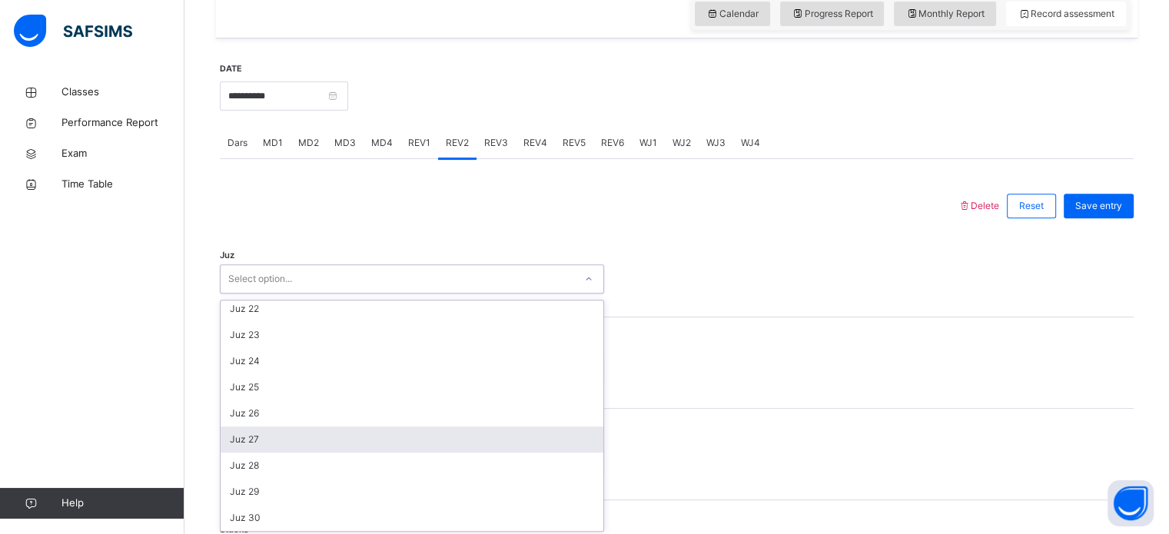
click at [519, 427] on div "Juz 27" at bounding box center [412, 440] width 383 height 26
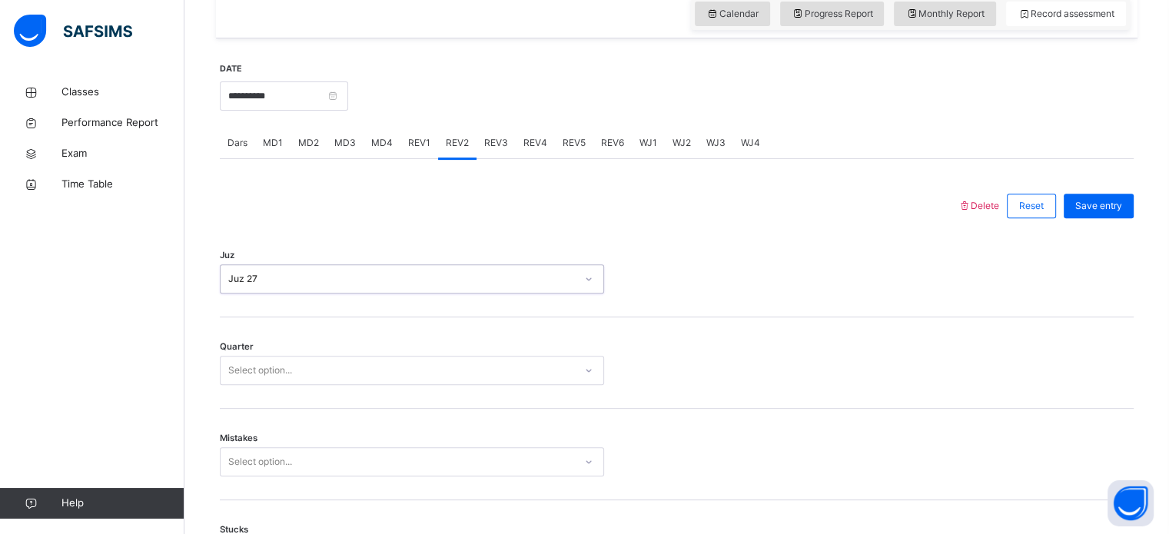
click at [511, 371] on div "Select option..." at bounding box center [398, 371] width 354 height 24
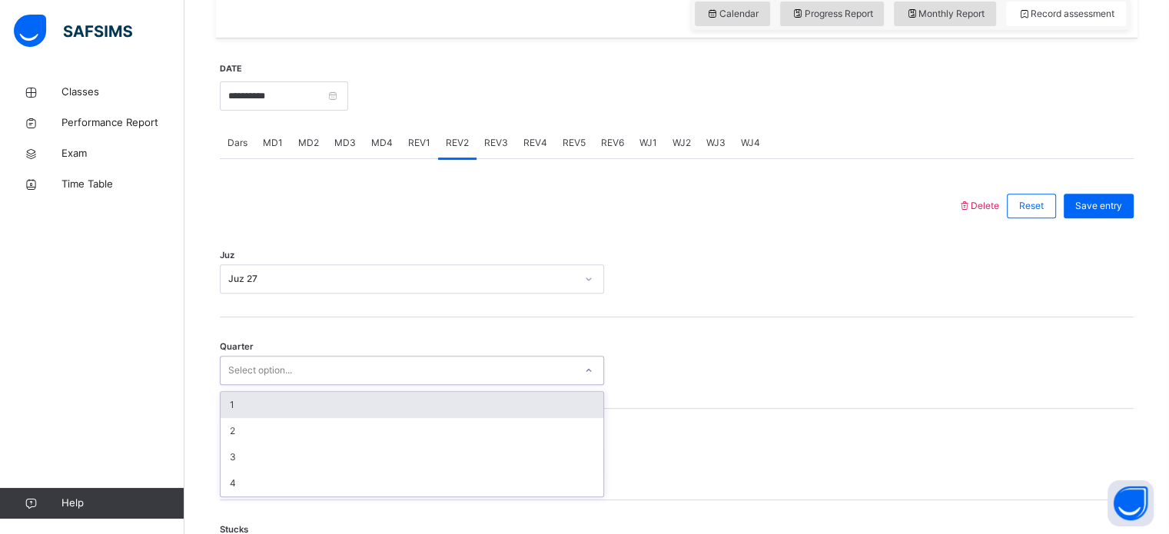
click at [527, 414] on div "1" at bounding box center [412, 405] width 383 height 26
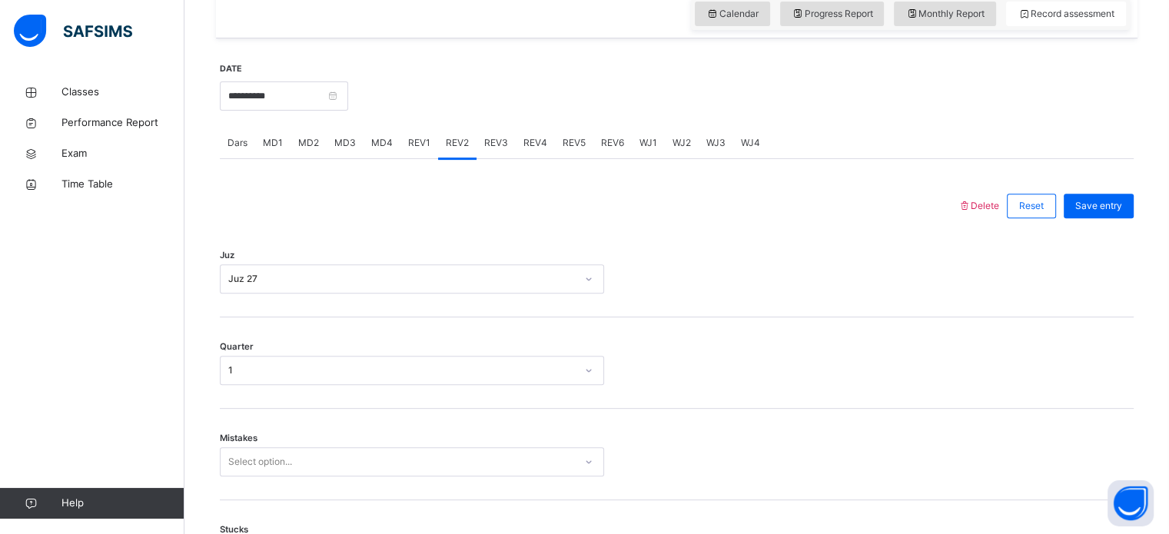
click at [543, 439] on div "Mistakes Select option..." at bounding box center [677, 454] width 914 height 91
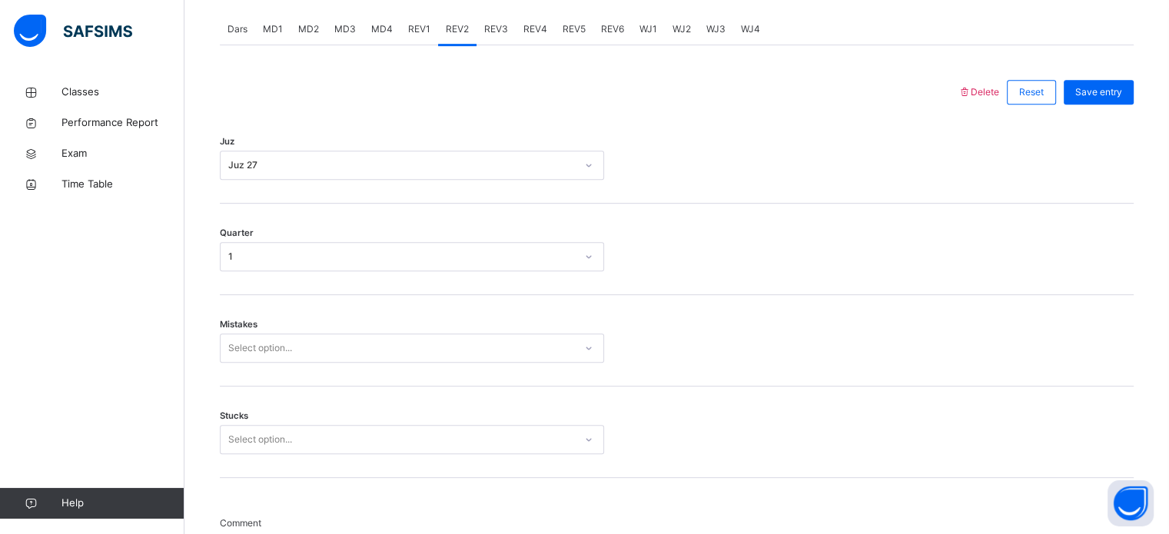
click at [557, 363] on div "Select option..." at bounding box center [412, 348] width 384 height 29
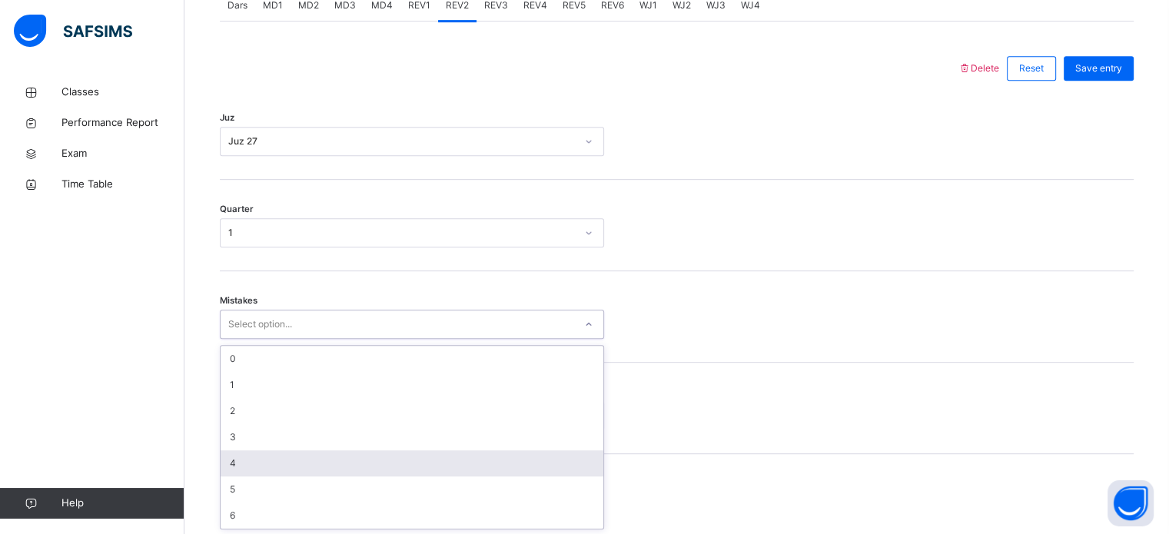
scroll to position [683, 0]
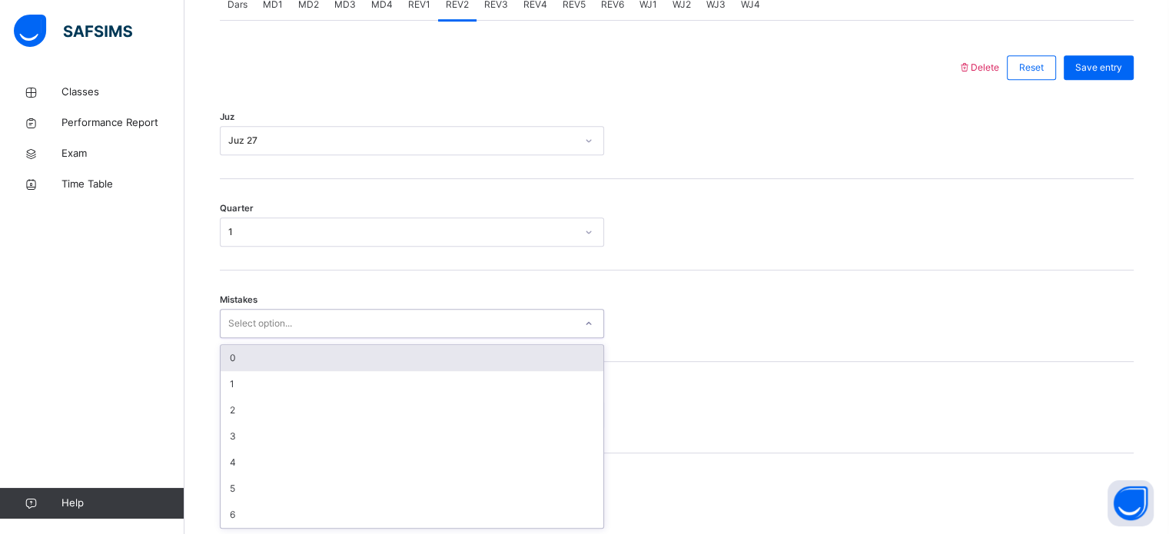
click at [489, 368] on div "0" at bounding box center [412, 358] width 383 height 26
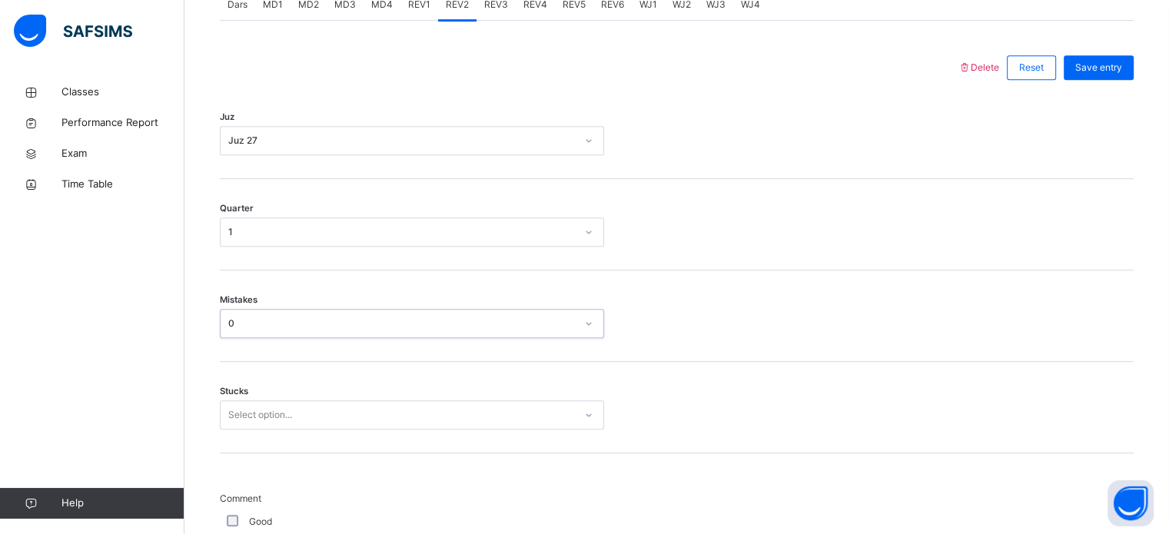
click at [496, 405] on div "Select option..." at bounding box center [412, 415] width 384 height 29
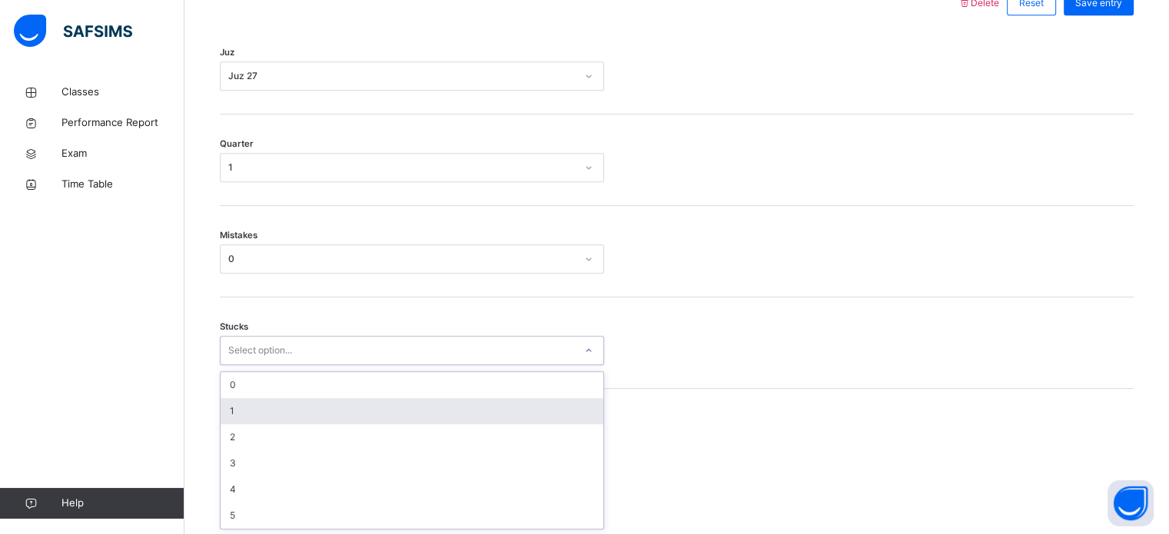
click at [495, 398] on div "1" at bounding box center [412, 411] width 383 height 26
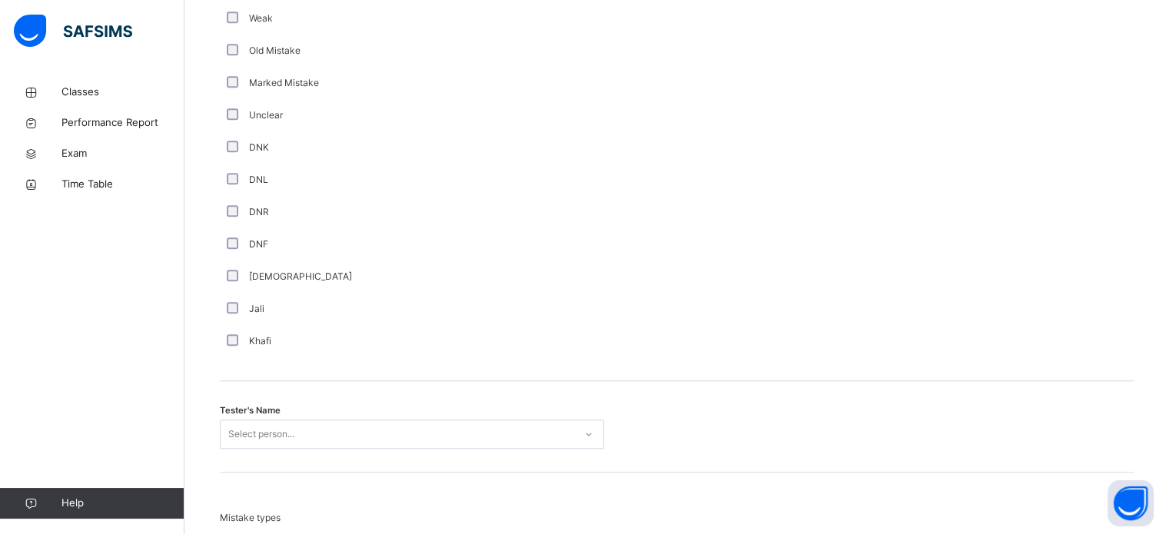
click at [506, 430] on div "Select person..." at bounding box center [412, 434] width 384 height 29
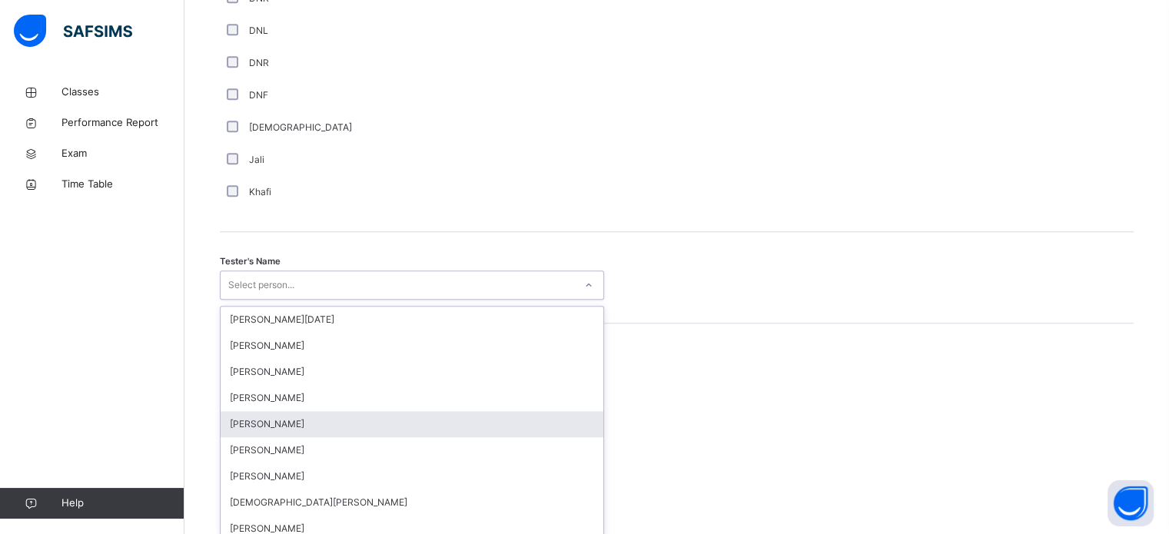
scroll to position [1408, 0]
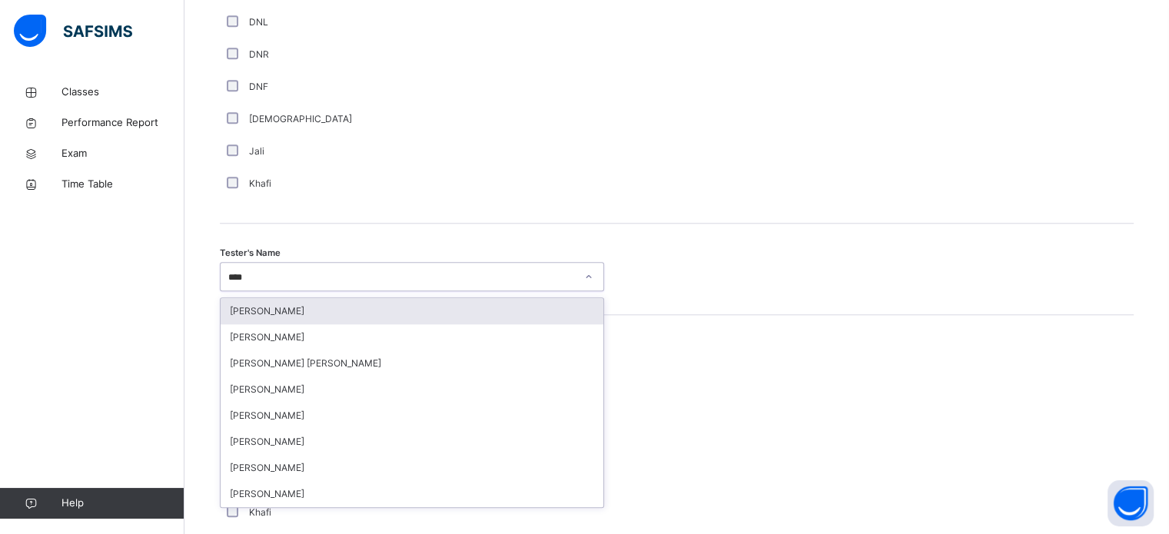
type input "*****"
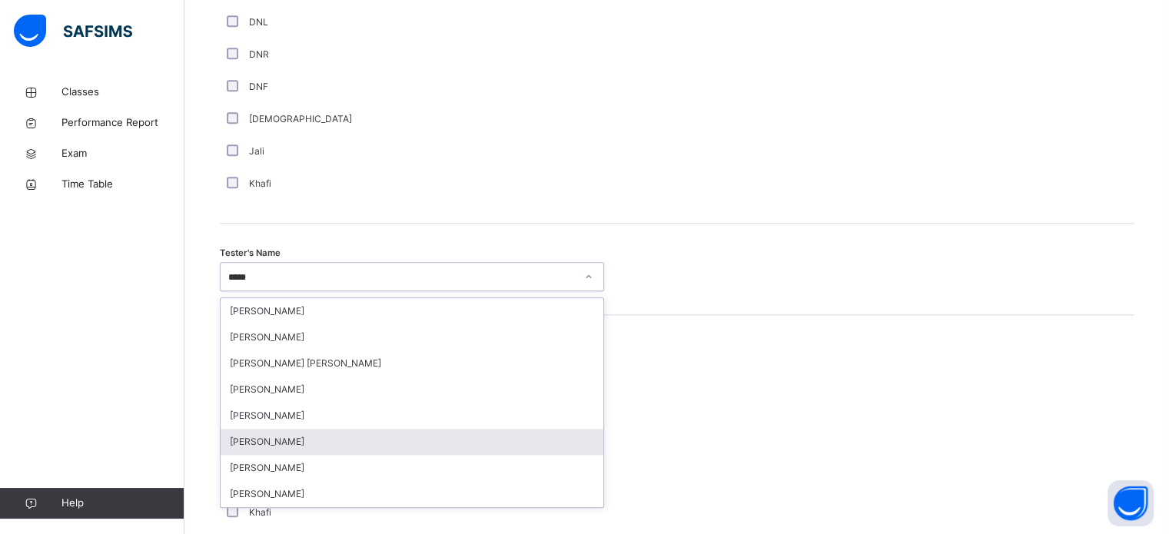
click at [437, 441] on div "[PERSON_NAME]" at bounding box center [412, 442] width 383 height 26
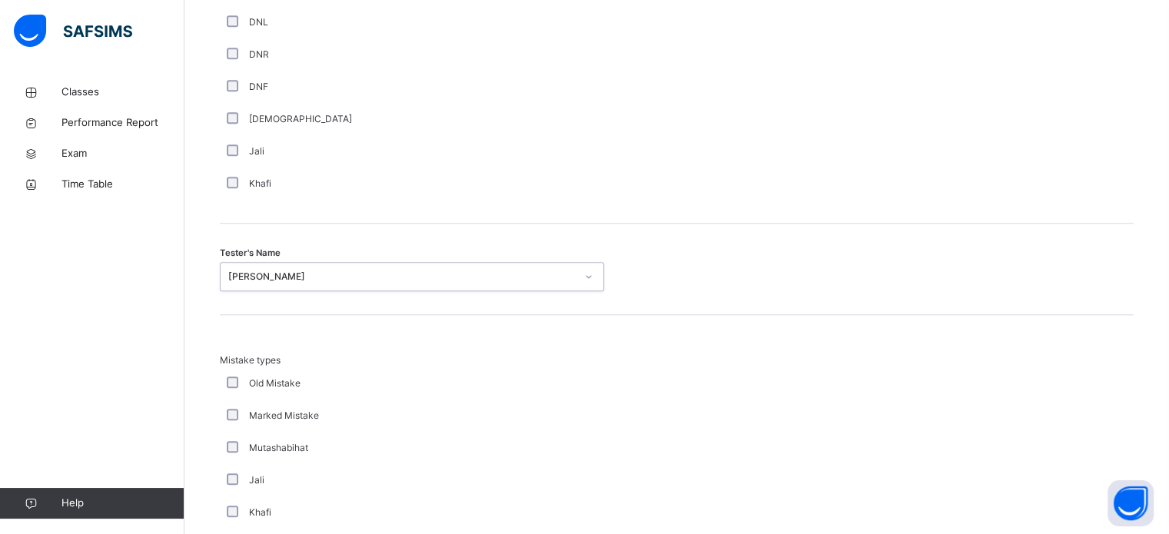
scroll to position [1691, 0]
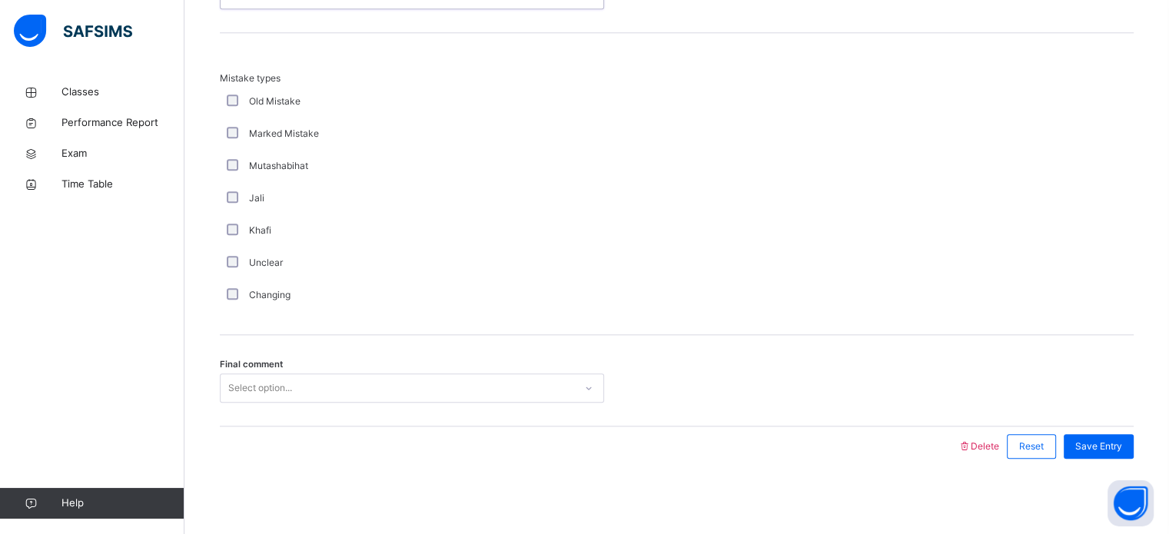
click at [400, 371] on div "Final comment Select option..." at bounding box center [677, 380] width 914 height 91
click at [400, 378] on div "Select option..." at bounding box center [398, 389] width 354 height 24
click at [1122, 445] on span "Save Entry" at bounding box center [1099, 447] width 47 height 14
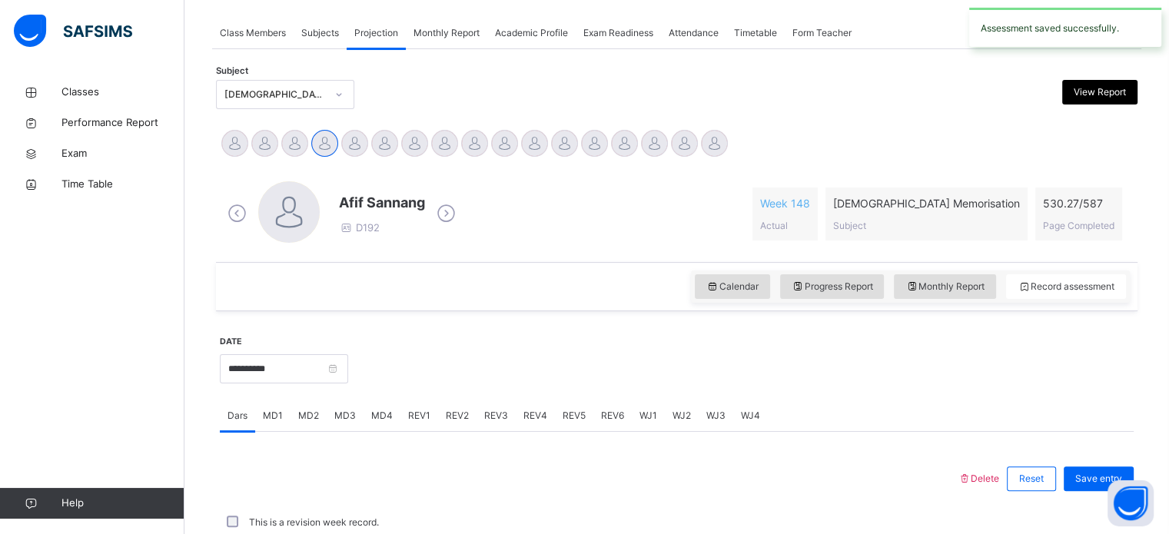
scroll to position [620, 0]
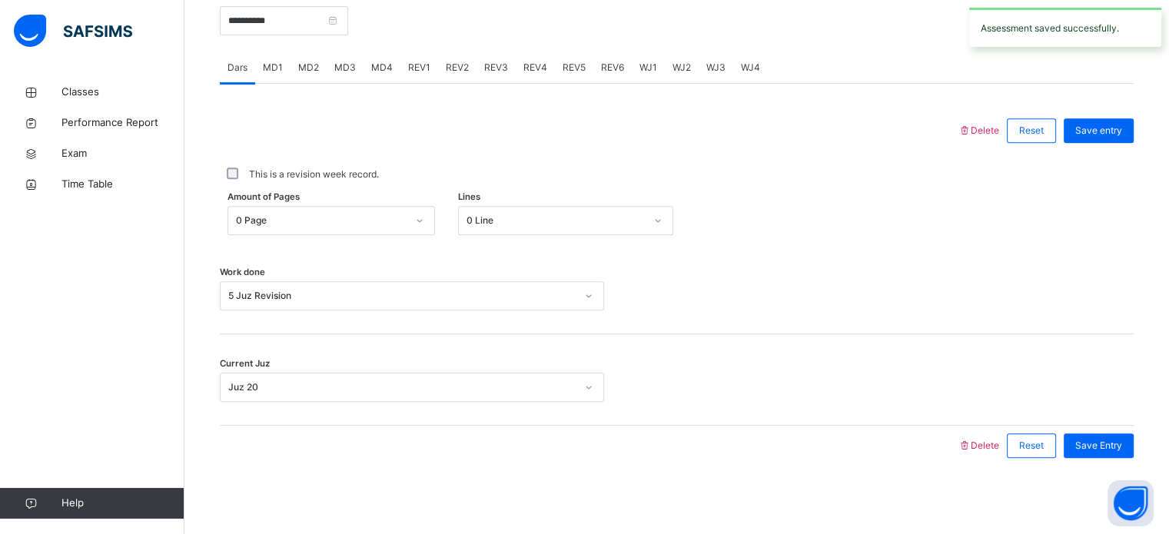
click at [438, 63] on div "REV2" at bounding box center [457, 67] width 38 height 31
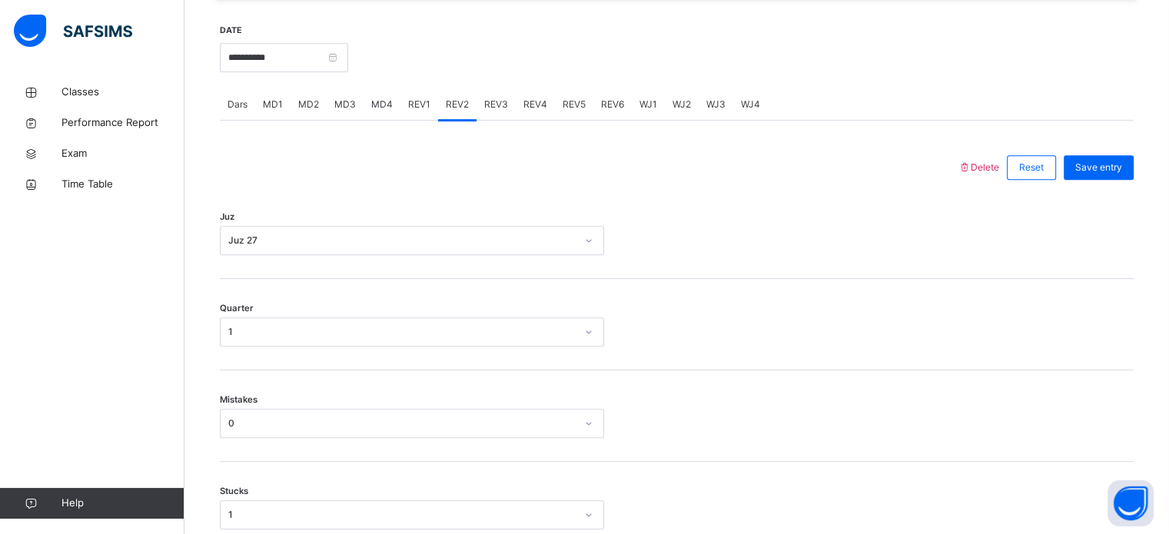
scroll to position [558, 0]
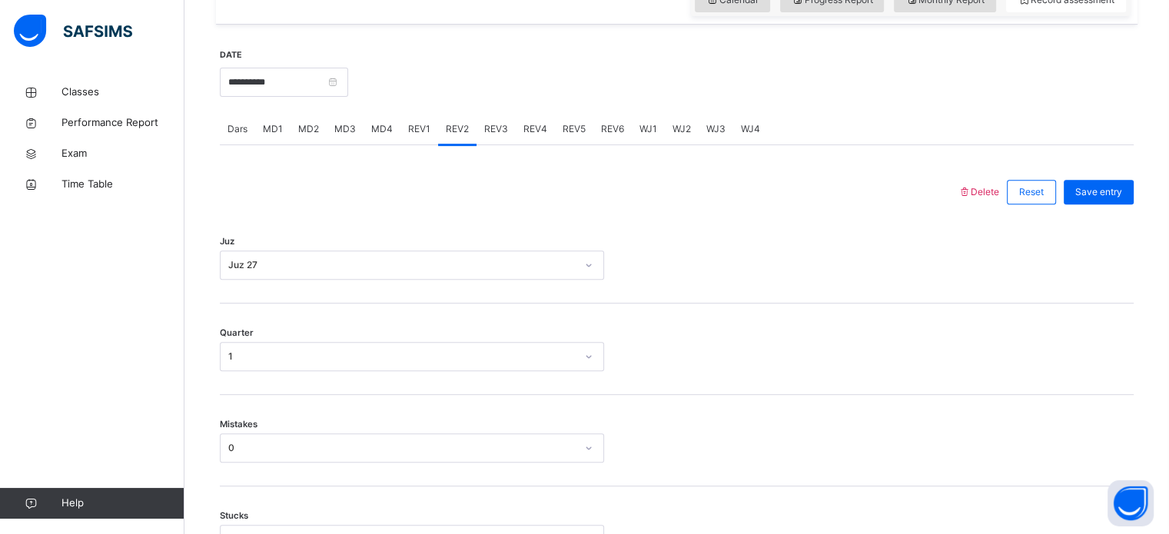
click at [504, 114] on div "REV3" at bounding box center [496, 129] width 39 height 31
click at [504, 268] on div "Select option..." at bounding box center [398, 266] width 354 height 24
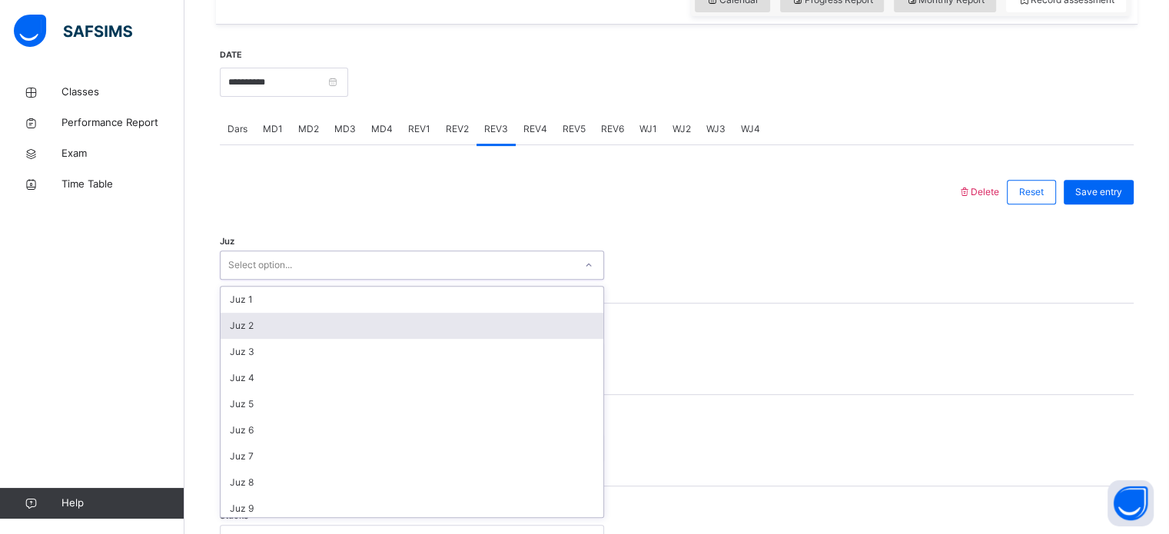
scroll to position [554, 0]
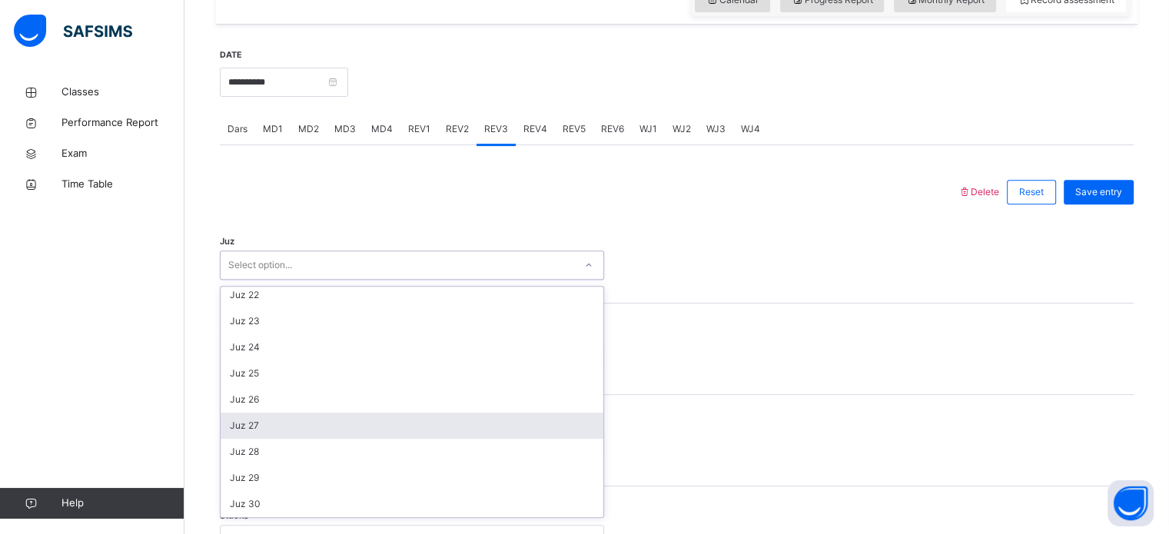
click at [514, 436] on div "Juz 27" at bounding box center [412, 426] width 383 height 26
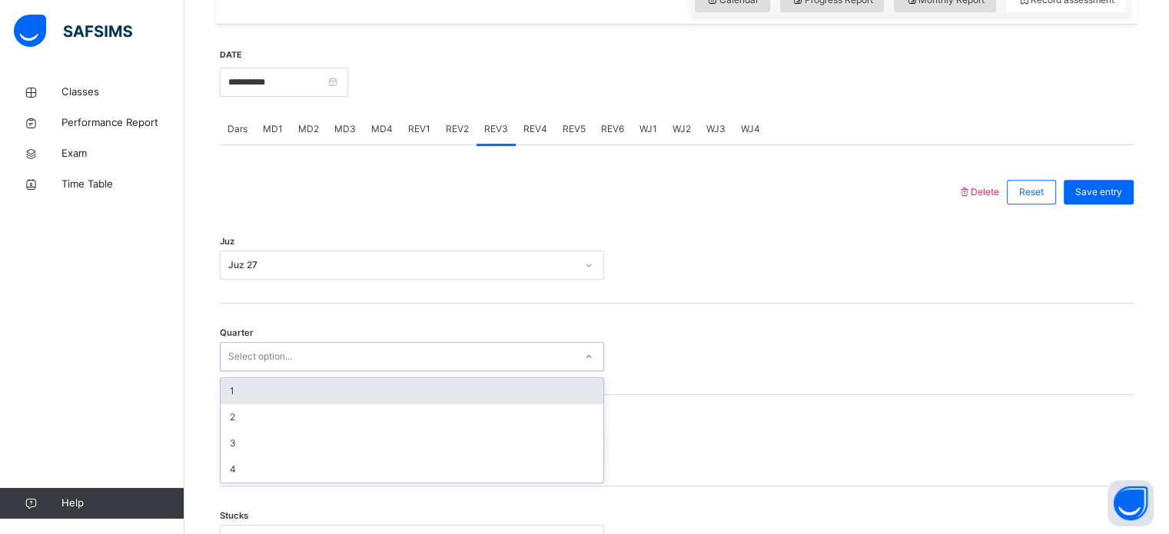
click at [433, 346] on div "Select option..." at bounding box center [398, 357] width 354 height 24
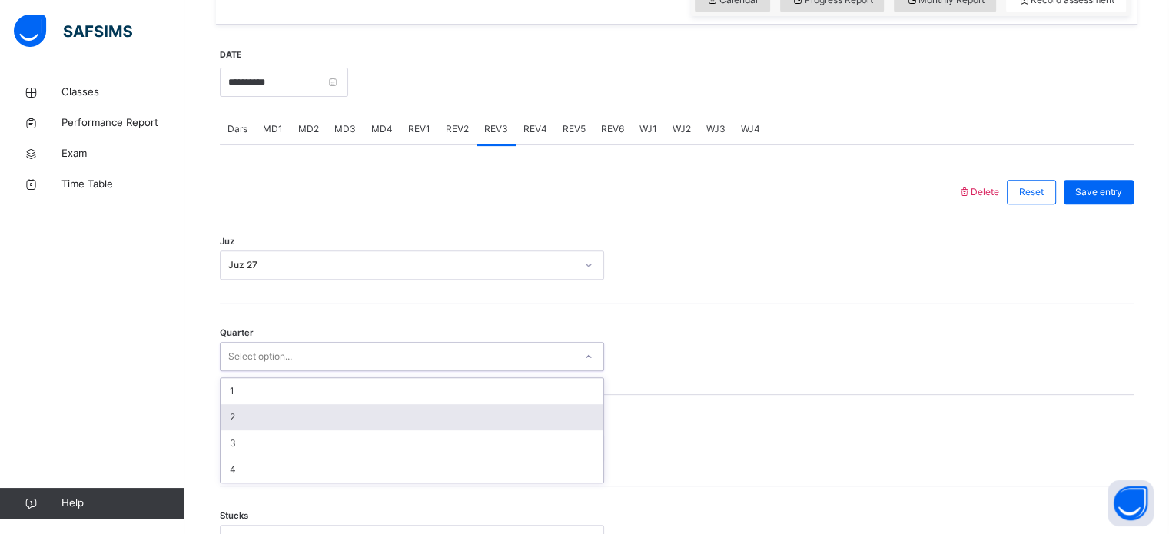
click at [427, 421] on div "2" at bounding box center [412, 417] width 383 height 26
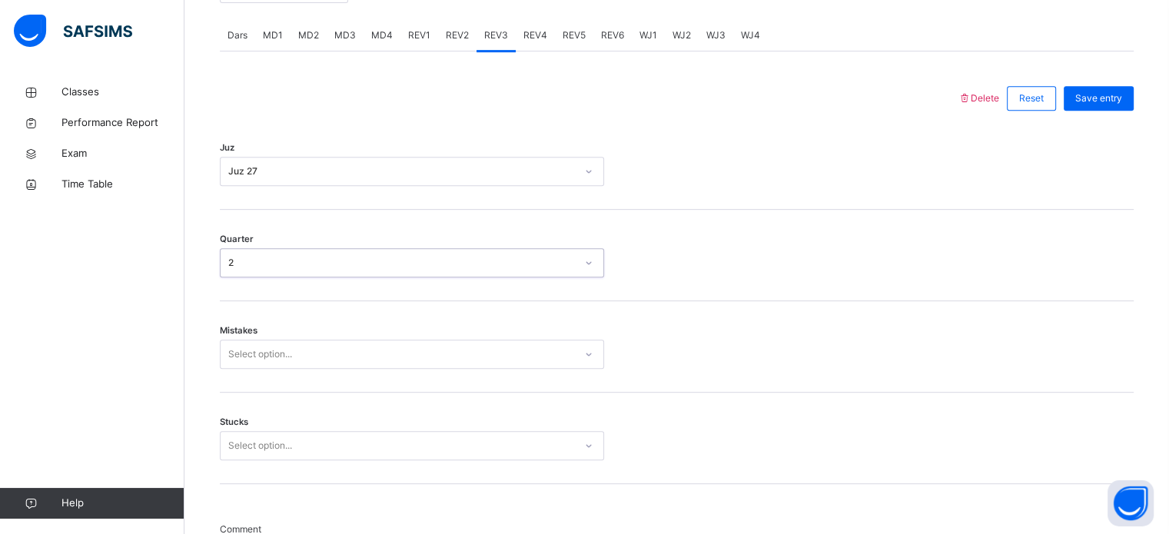
click at [428, 369] on div "Select option..." at bounding box center [412, 354] width 384 height 29
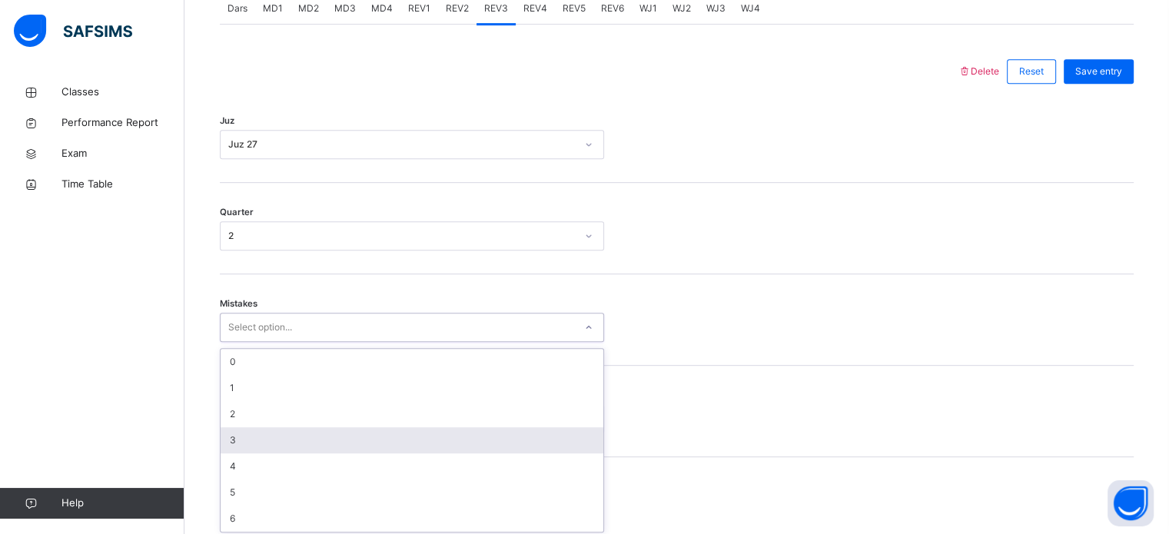
scroll to position [683, 0]
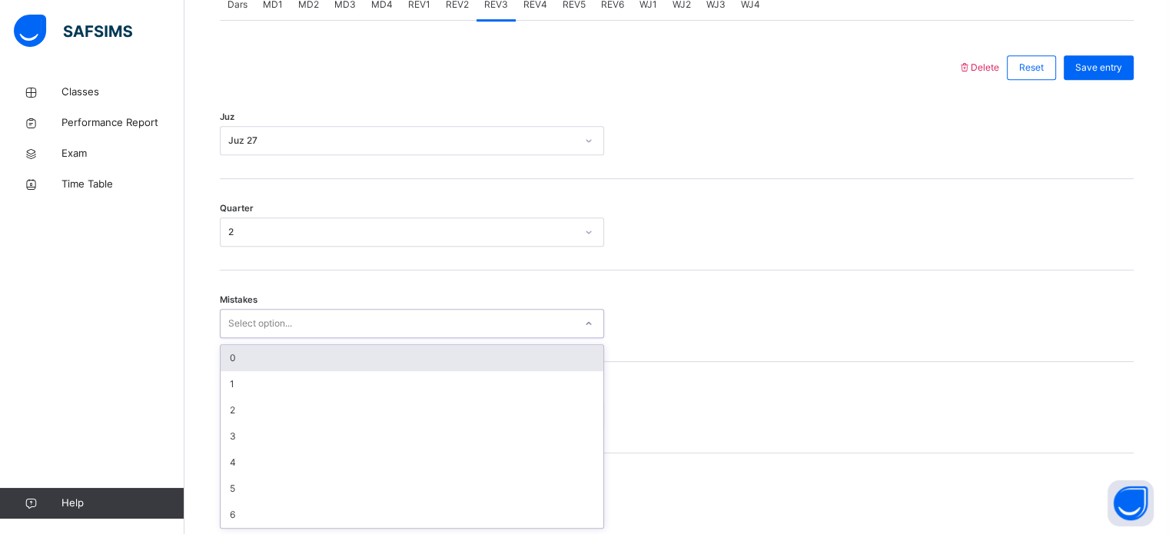
click at [351, 364] on div "0" at bounding box center [412, 358] width 383 height 26
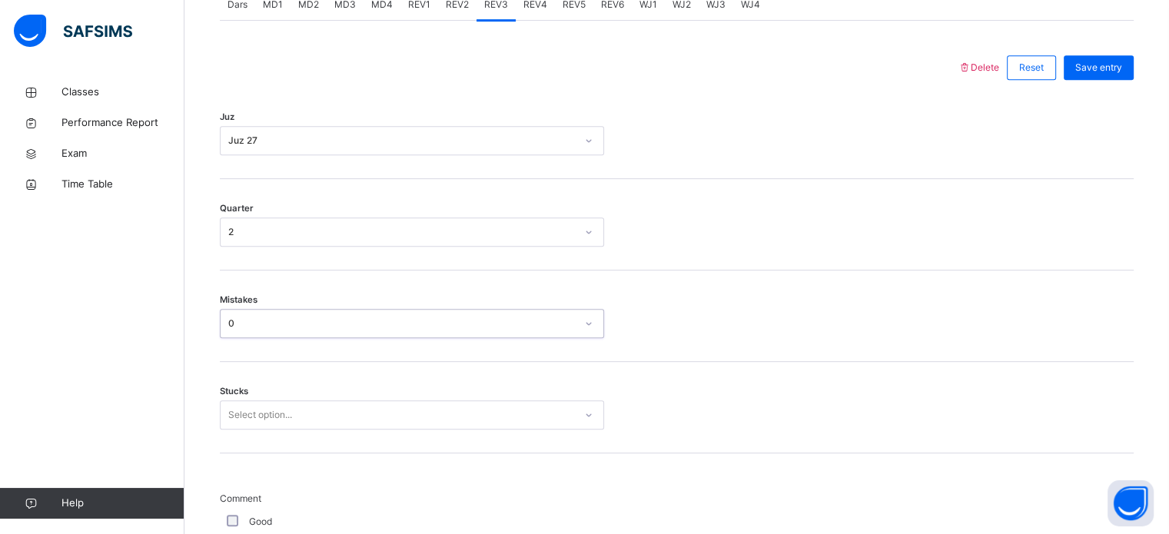
click at [367, 398] on div "Stucks Select option..." at bounding box center [677, 407] width 914 height 91
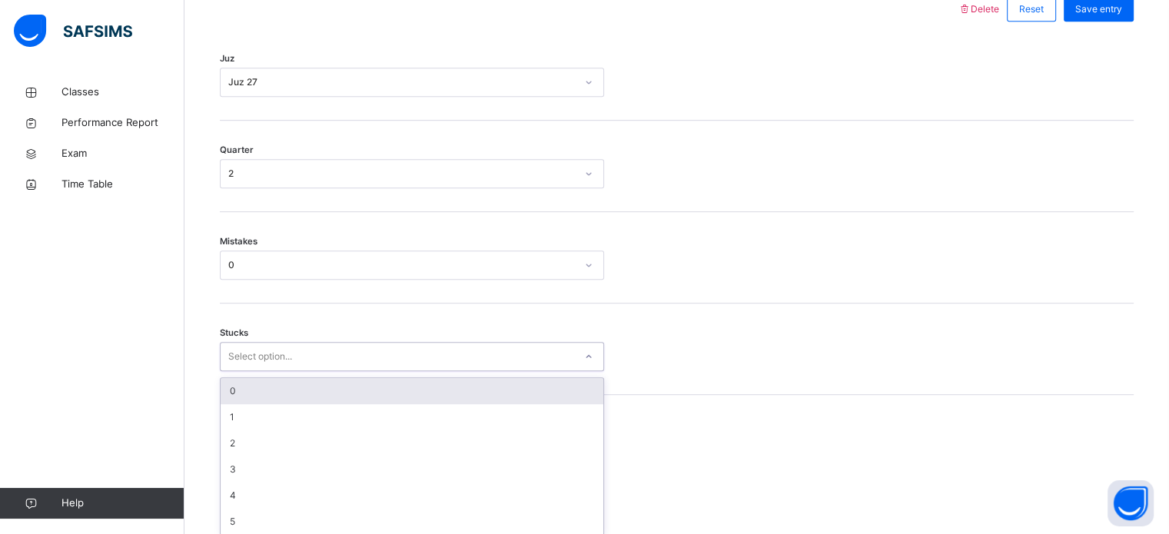
click at [379, 371] on div "option 0 focused, 1 of 6. 6 results available. Use Up and Down to choose option…" at bounding box center [412, 356] width 384 height 29
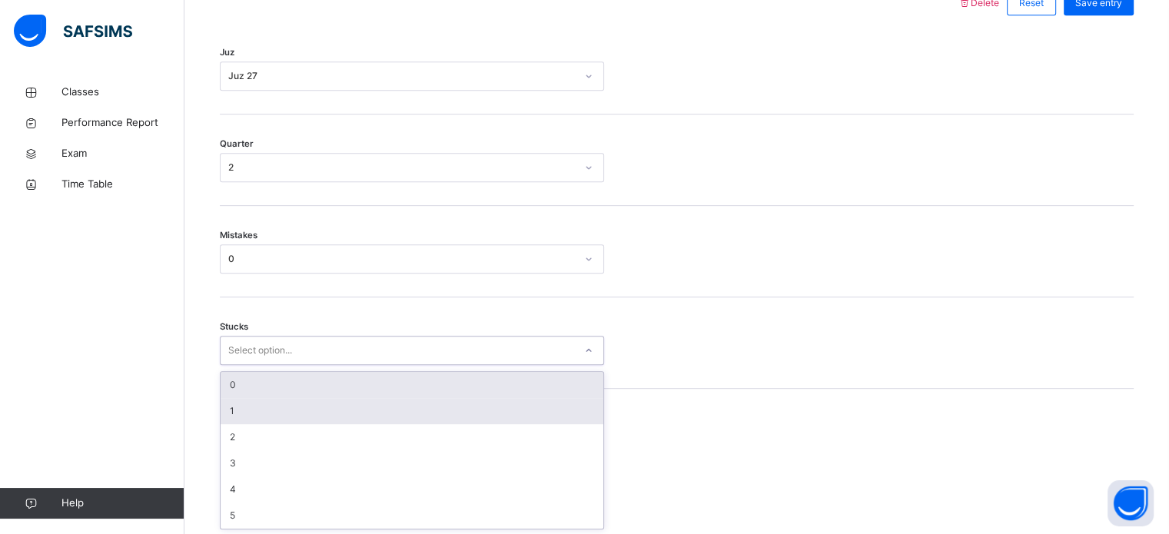
drag, startPoint x: 374, startPoint y: 401, endPoint x: 368, endPoint y: 386, distance: 15.6
click at [368, 386] on div "0 1 2 3 4 5" at bounding box center [412, 450] width 383 height 157
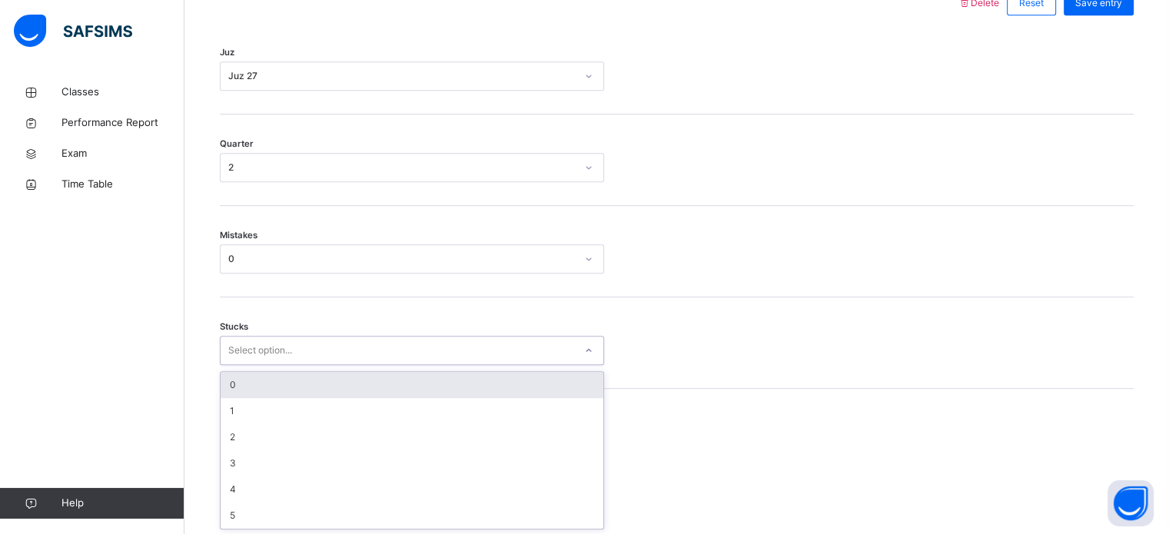
click at [368, 386] on div "0" at bounding box center [412, 385] width 383 height 26
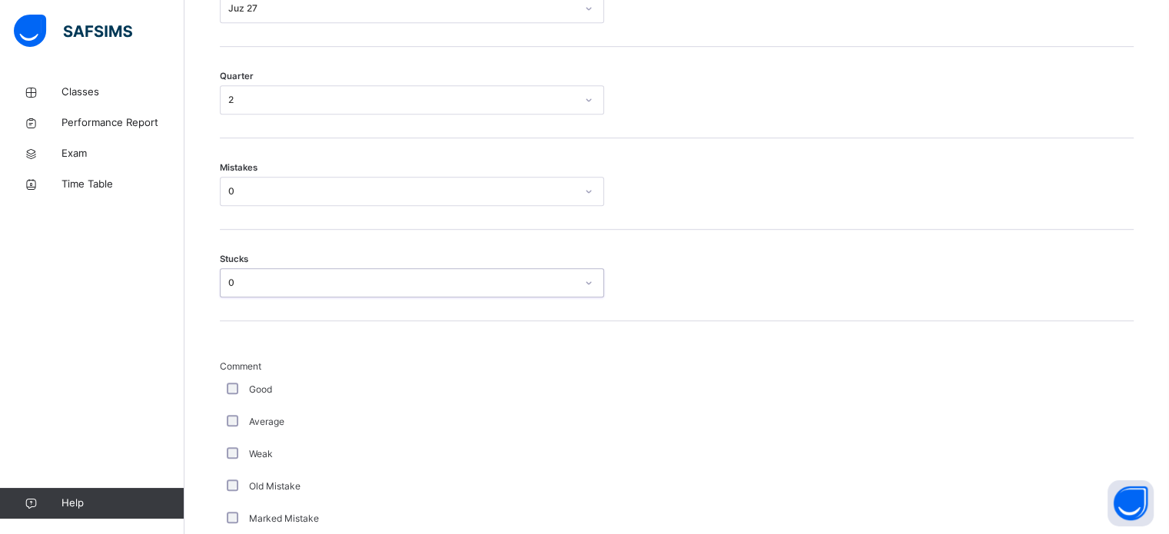
scroll to position [813, 0]
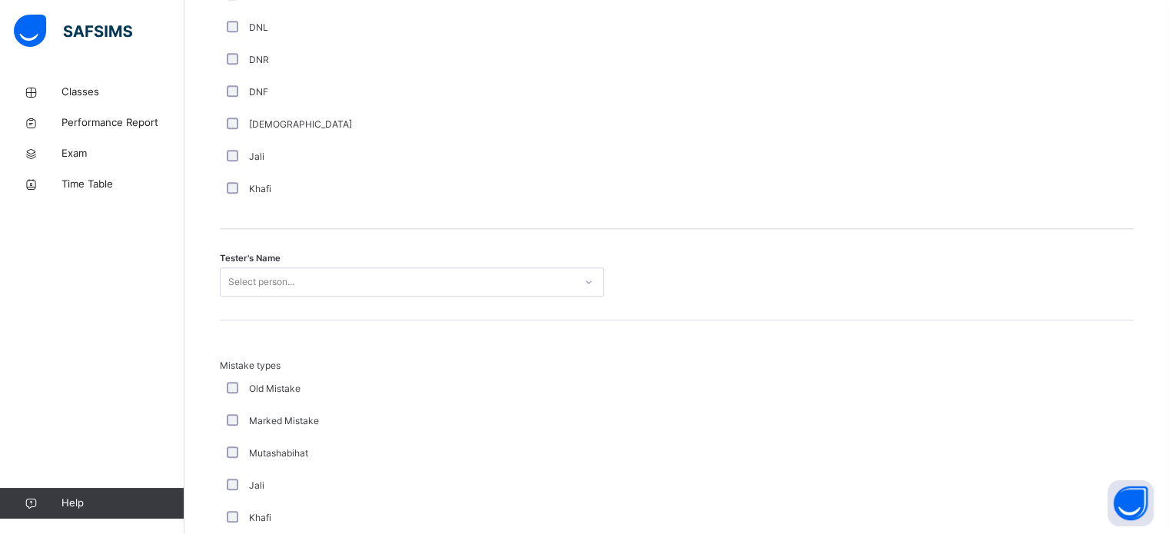
click at [351, 297] on div "Select person..." at bounding box center [412, 282] width 384 height 29
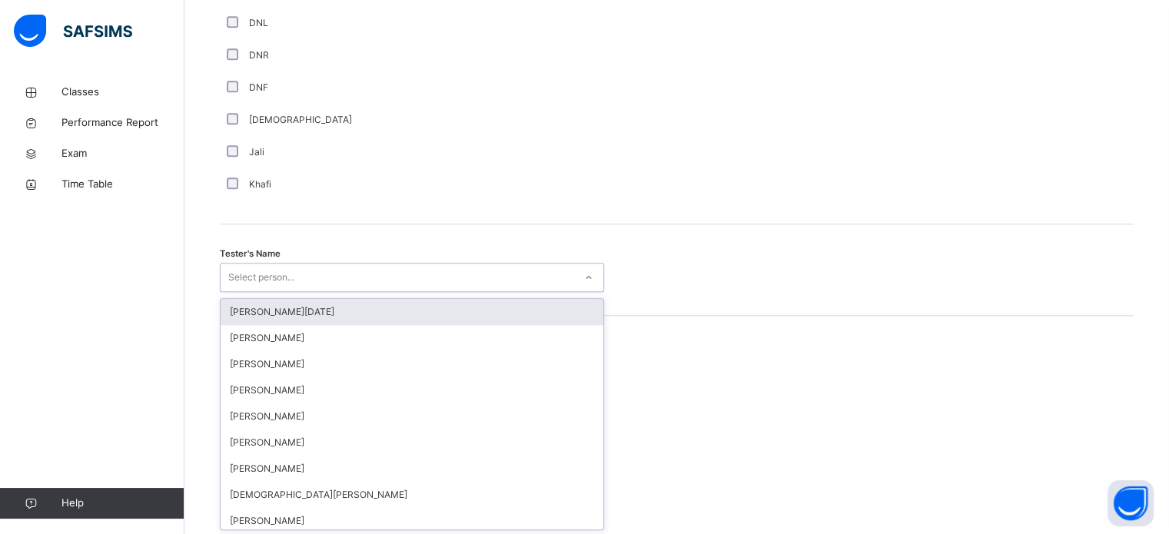
scroll to position [1408, 0]
type input "***"
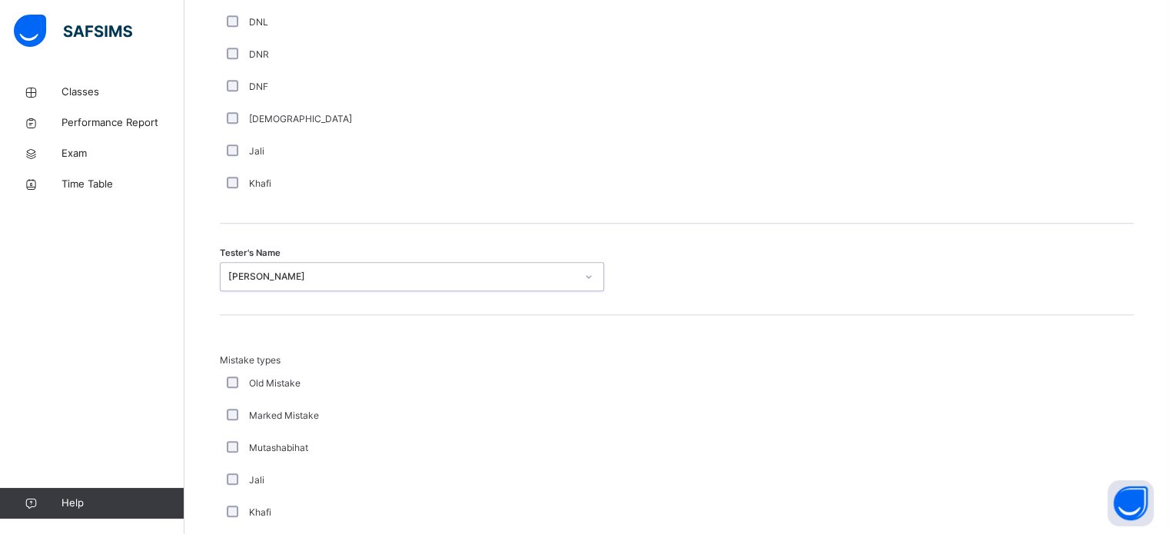
scroll to position [1691, 0]
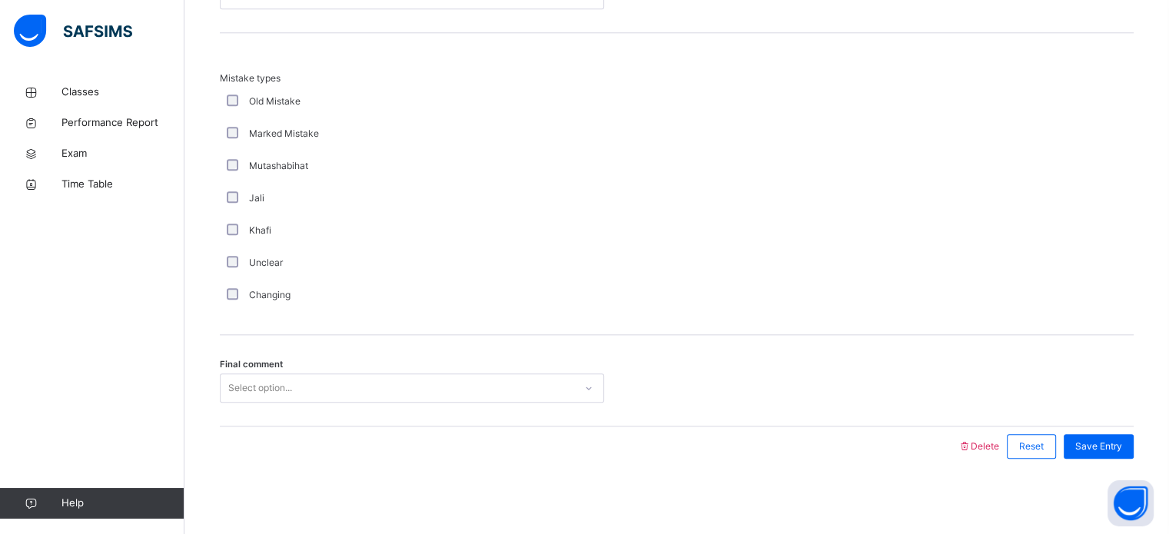
click at [371, 368] on div "Final comment Select option..." at bounding box center [677, 380] width 914 height 91
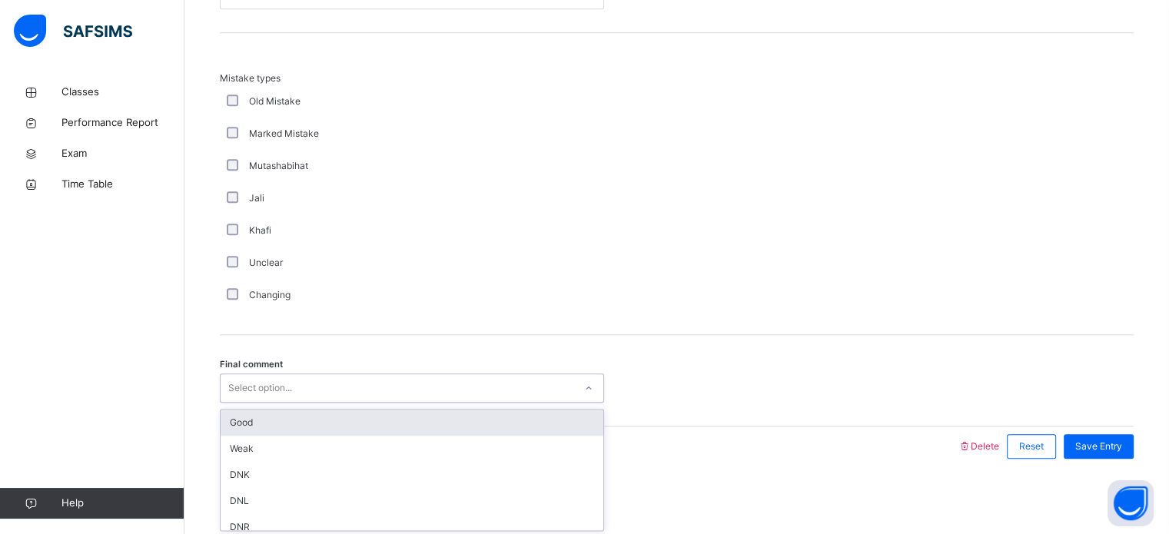
click at [378, 381] on div "Select option..." at bounding box center [398, 389] width 354 height 24
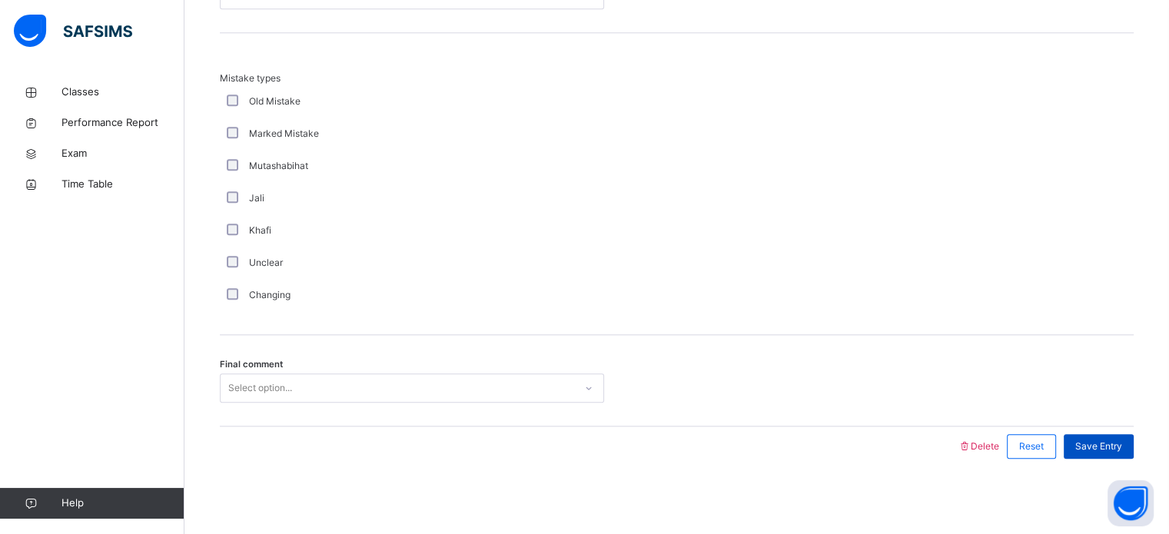
click at [1134, 436] on div "Save Entry" at bounding box center [1099, 446] width 70 height 25
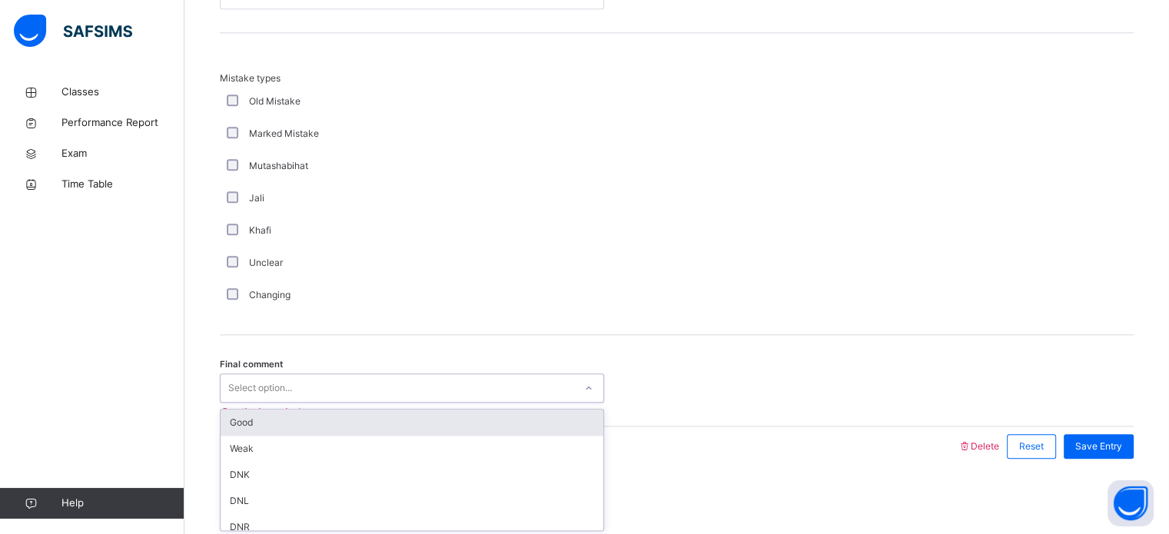
click at [530, 384] on div "Select option..." at bounding box center [398, 389] width 354 height 24
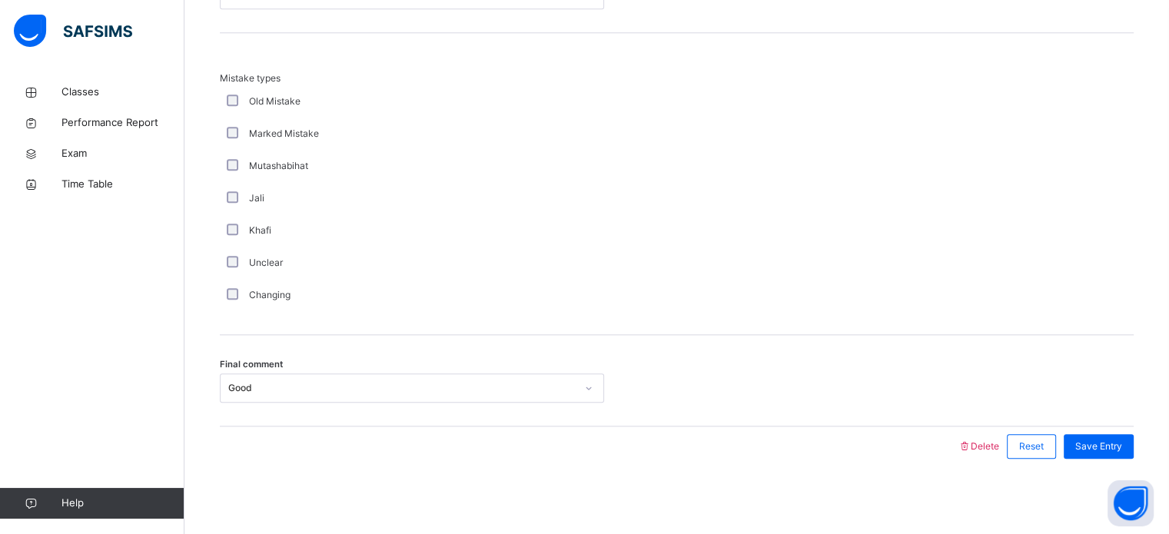
click at [1120, 431] on div "Save Entry" at bounding box center [1095, 447] width 78 height 40
click at [1122, 440] on span "Save Entry" at bounding box center [1099, 447] width 47 height 14
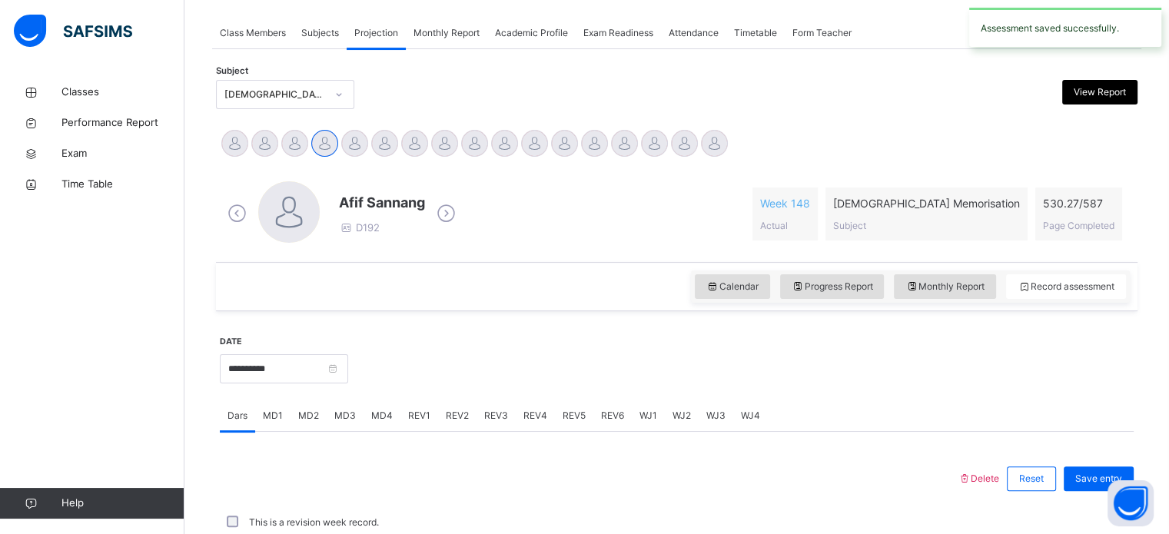
scroll to position [620, 0]
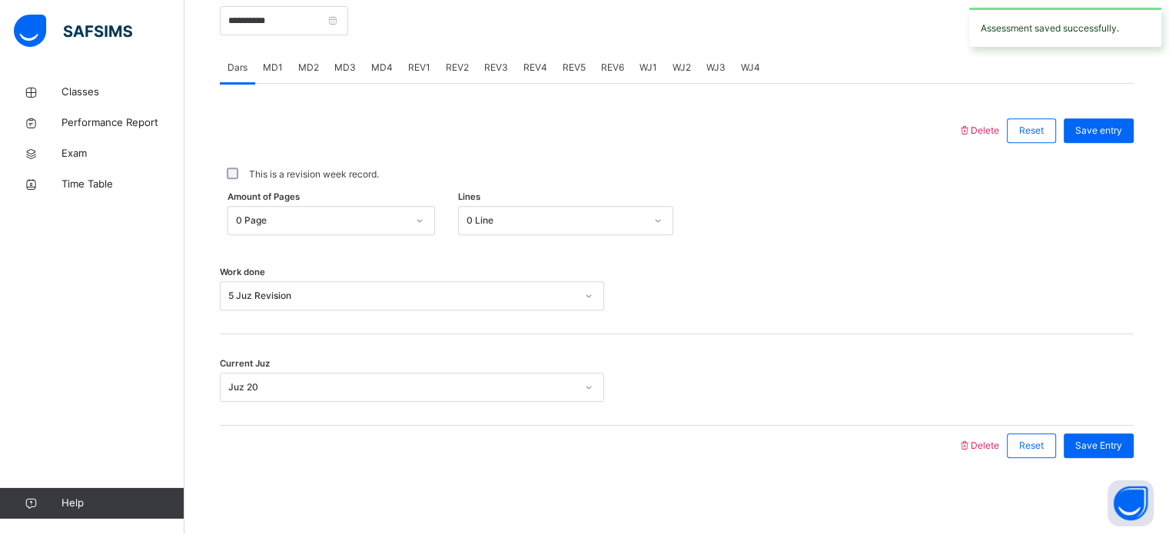
click at [523, 85] on div "Delete Reset Save entry This is a revision week record. Amount of Pages 0 Page …" at bounding box center [677, 275] width 914 height 382
click at [526, 76] on div "REV4" at bounding box center [535, 67] width 39 height 31
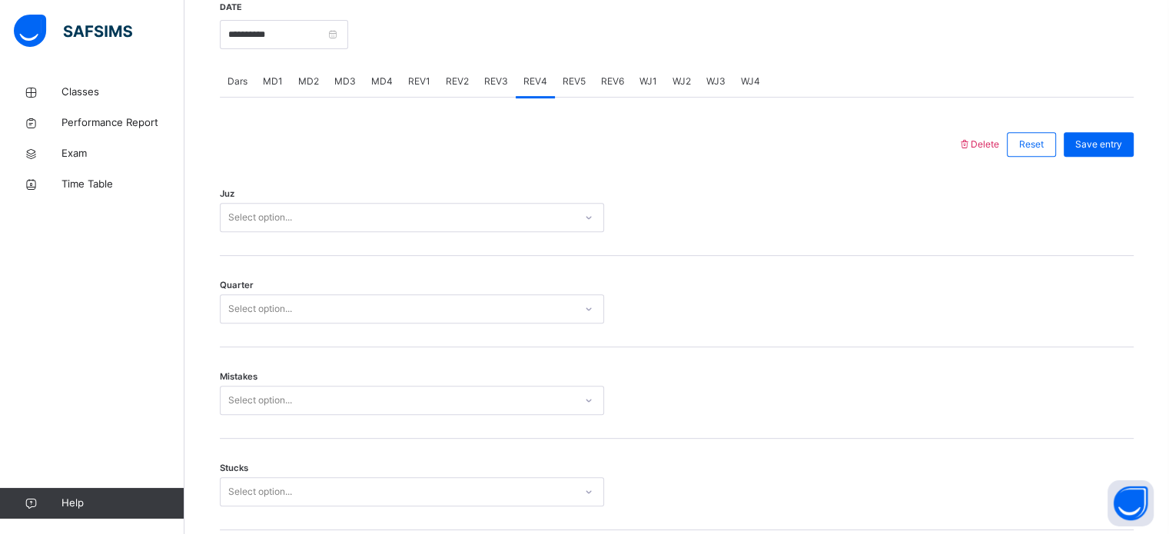
scroll to position [600, 0]
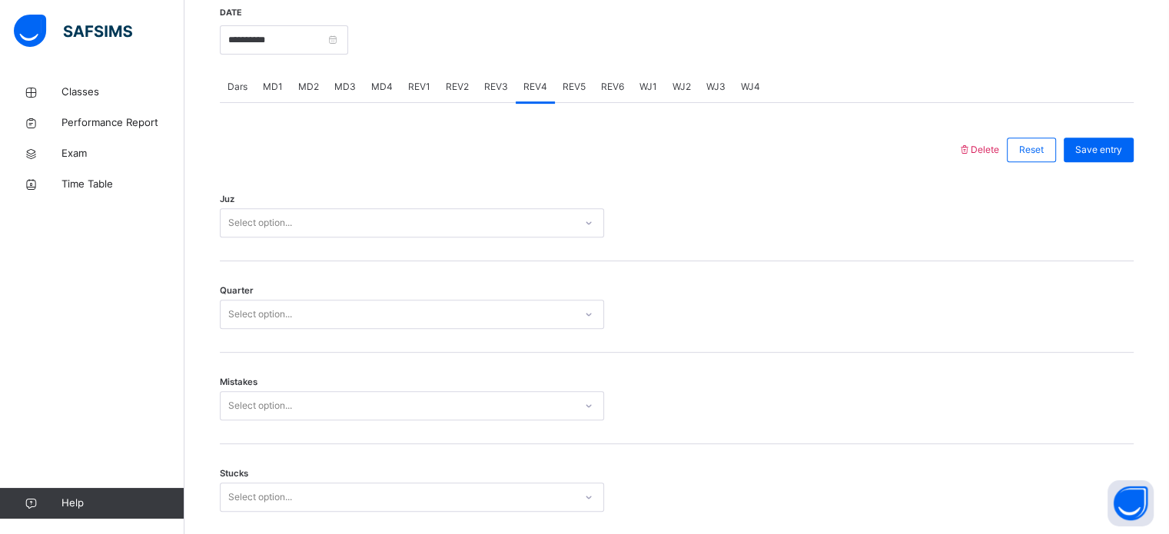
click at [535, 213] on div "Select option..." at bounding box center [398, 223] width 354 height 24
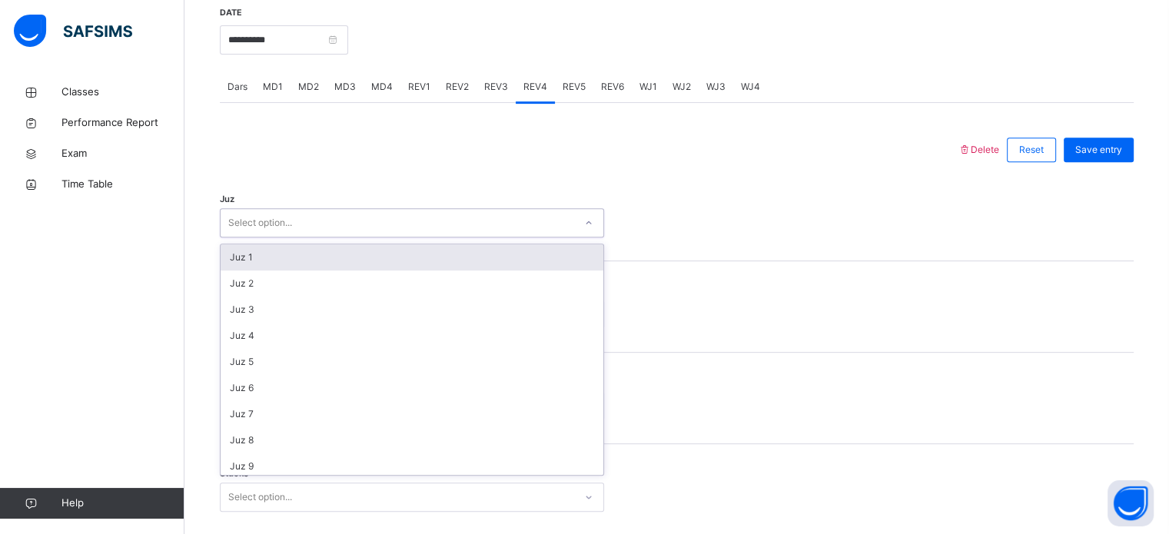
click at [535, 213] on div "Select option..." at bounding box center [398, 223] width 354 height 24
click at [537, 221] on div "Select option..." at bounding box center [398, 223] width 354 height 24
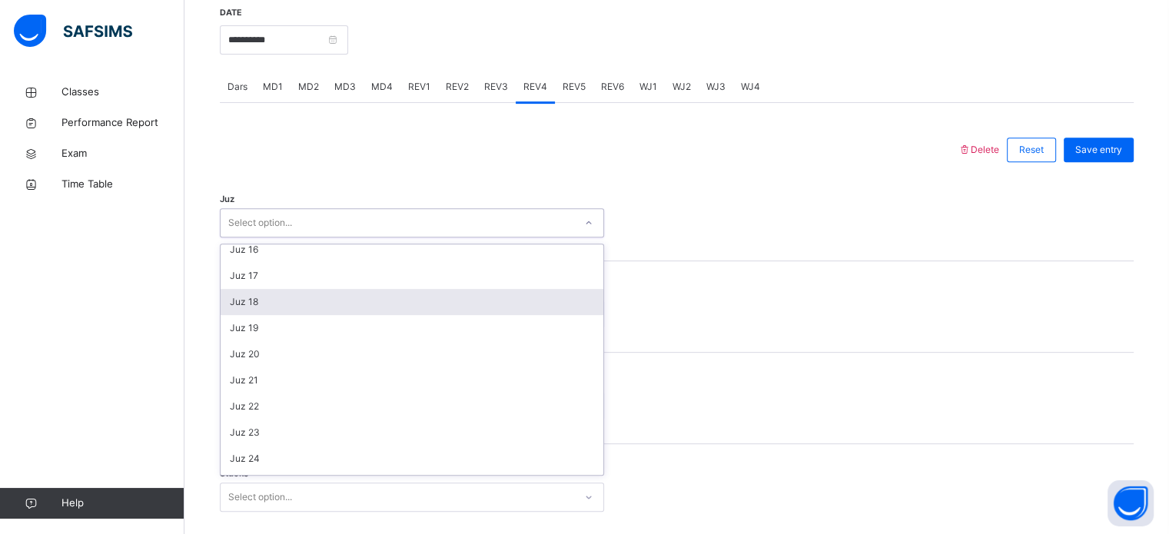
scroll to position [400, 0]
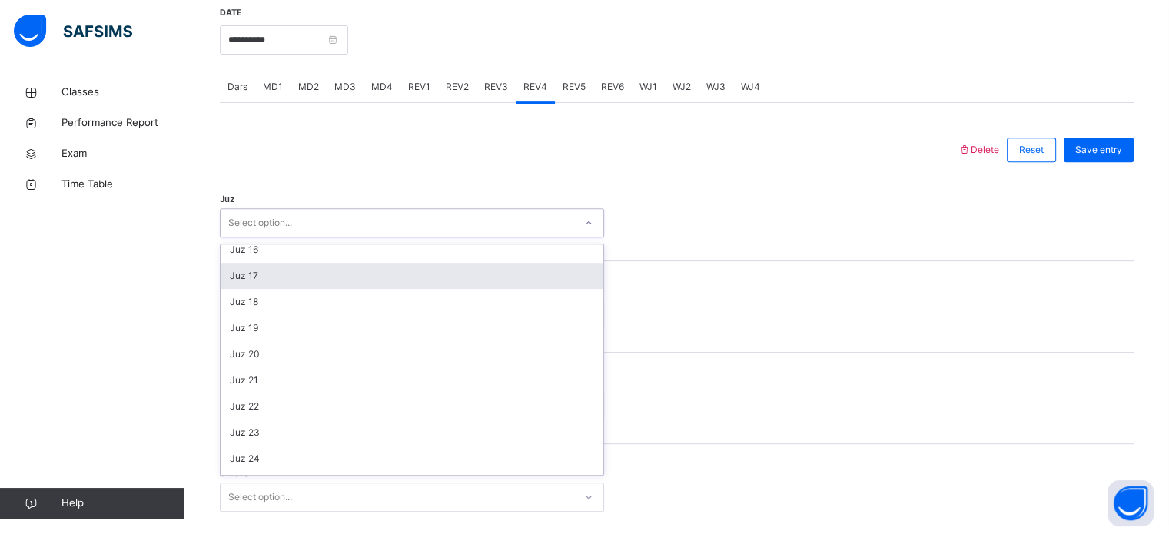
click at [534, 279] on div "Juz 17" at bounding box center [412, 276] width 383 height 26
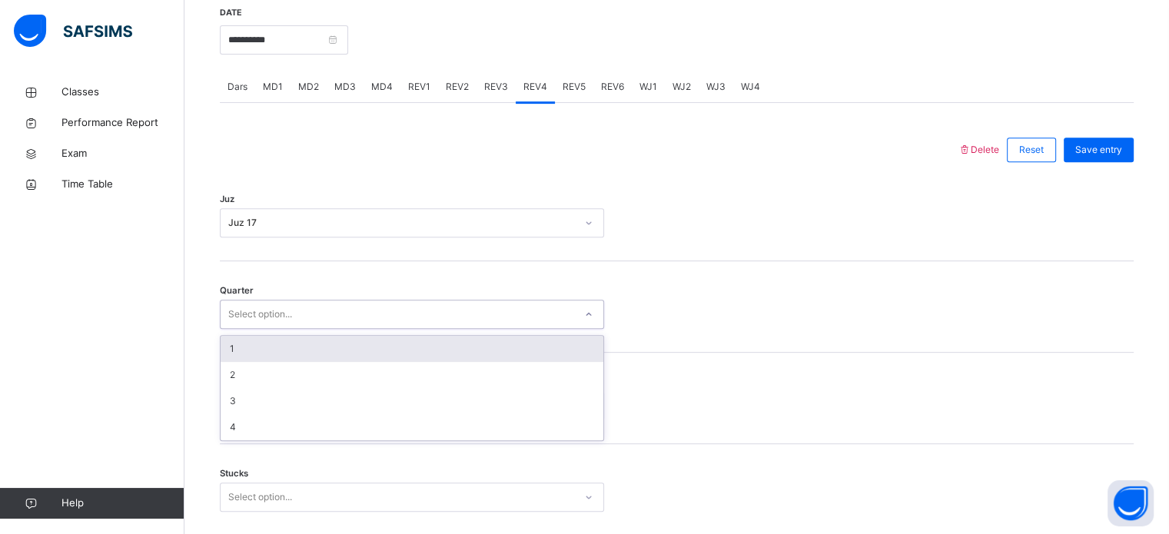
click at [531, 303] on div "Select option..." at bounding box center [398, 315] width 354 height 24
click at [535, 349] on div "1" at bounding box center [412, 349] width 383 height 26
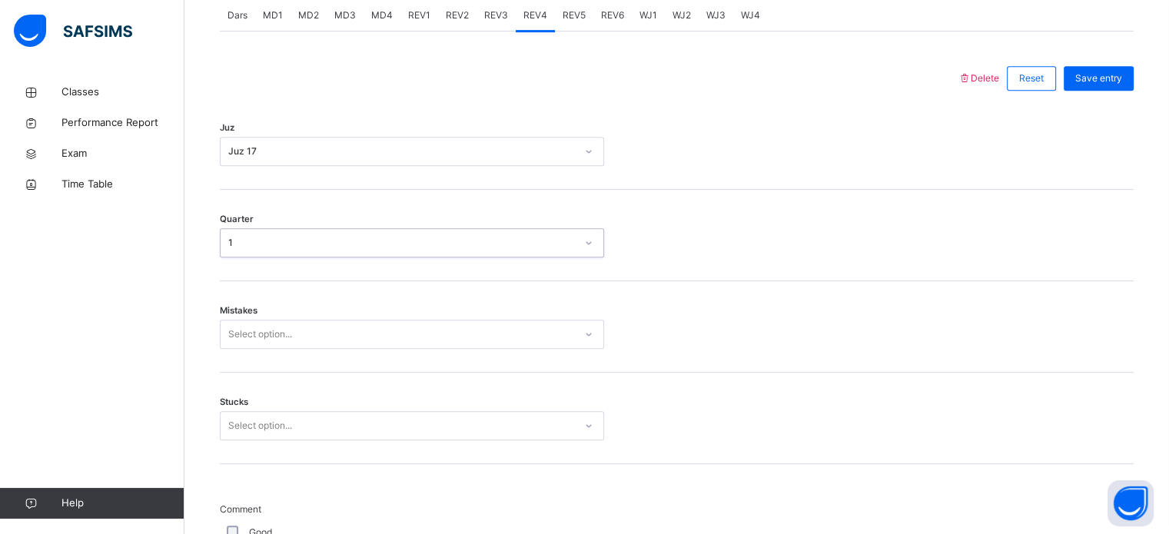
click at [540, 349] on div "Select option..." at bounding box center [412, 334] width 384 height 29
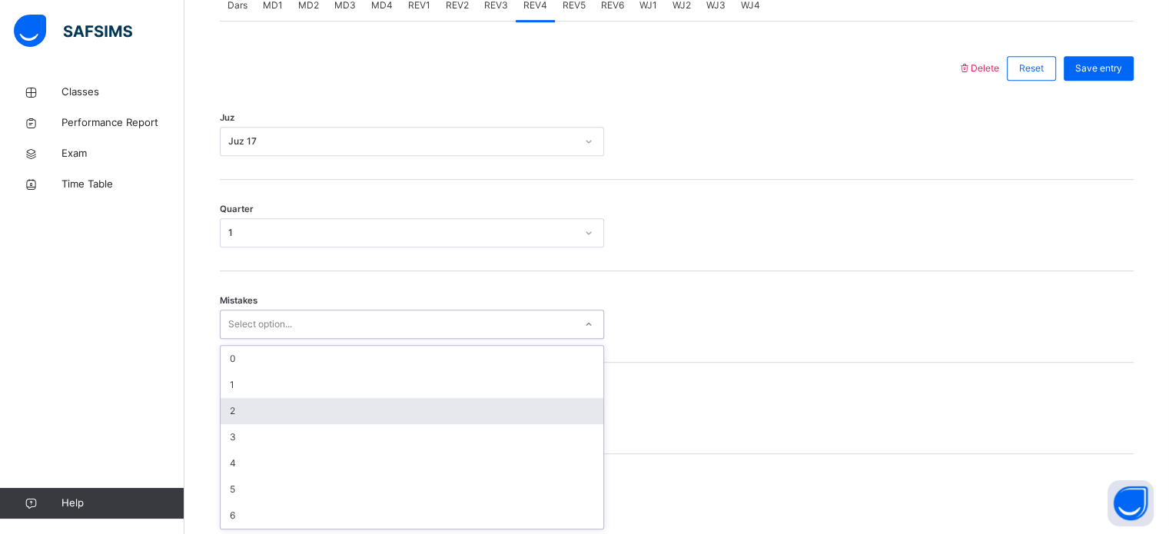
scroll to position [683, 0]
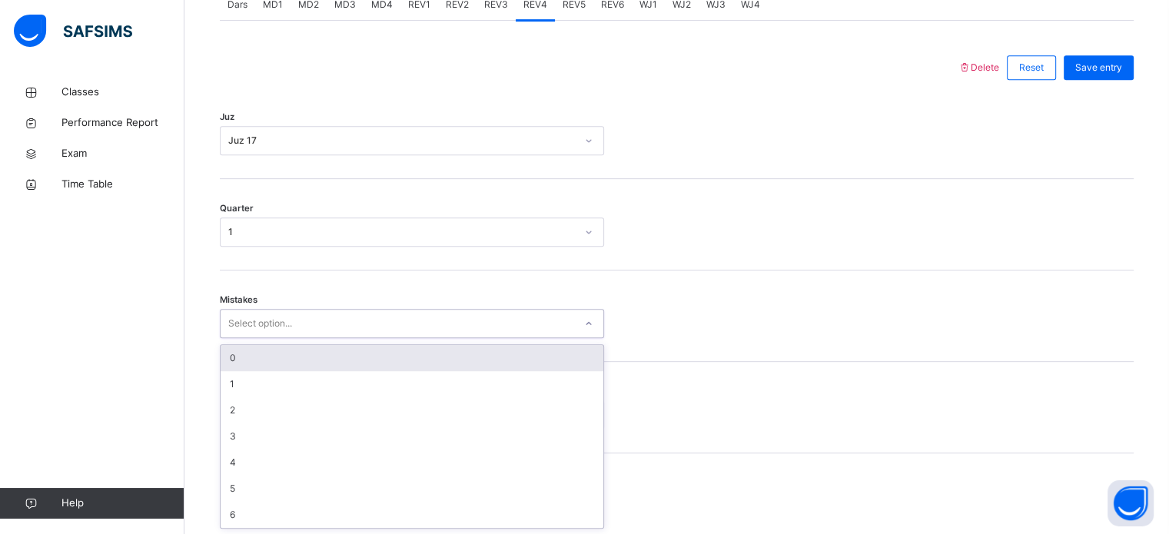
click at [526, 361] on div "0" at bounding box center [412, 358] width 383 height 26
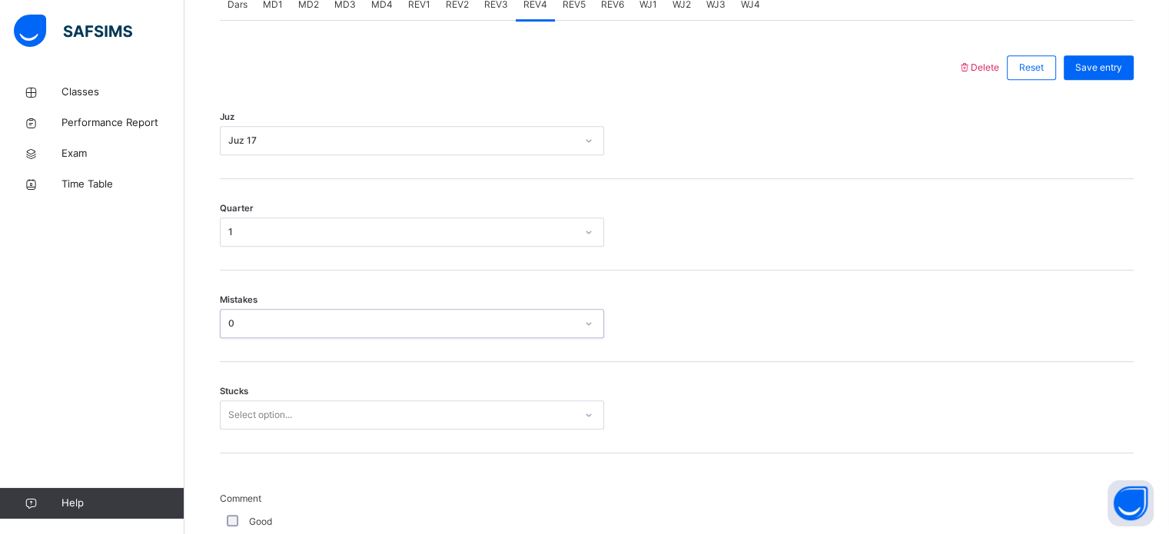
click at [499, 346] on div "Mistakes option 0, selected. 0 results available. Select is focused ,type to re…" at bounding box center [677, 316] width 914 height 91
click at [480, 317] on div "0" at bounding box center [402, 324] width 348 height 14
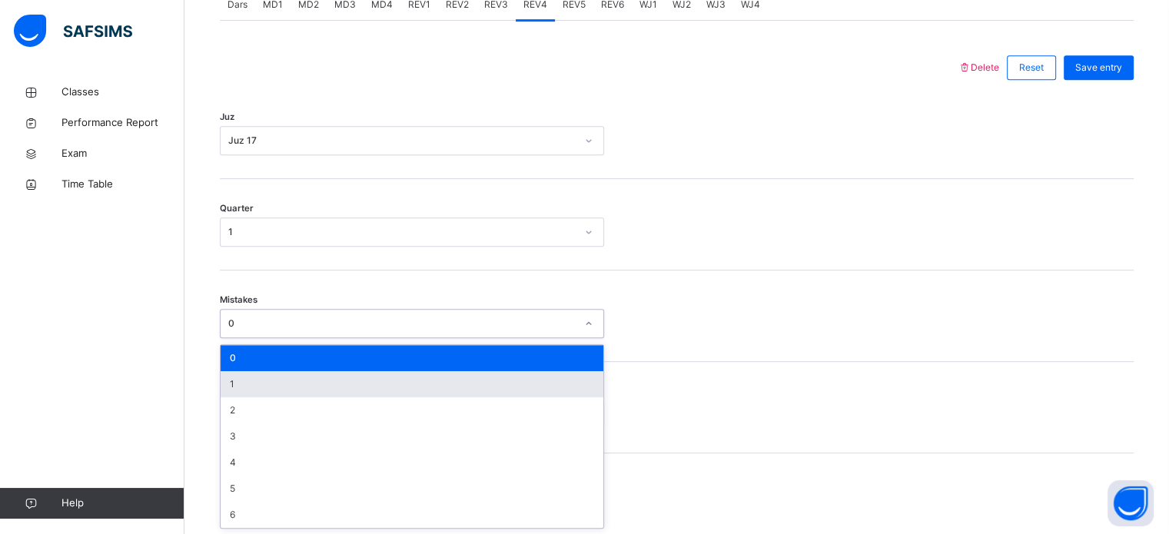
click at [481, 380] on div "1" at bounding box center [412, 384] width 383 height 26
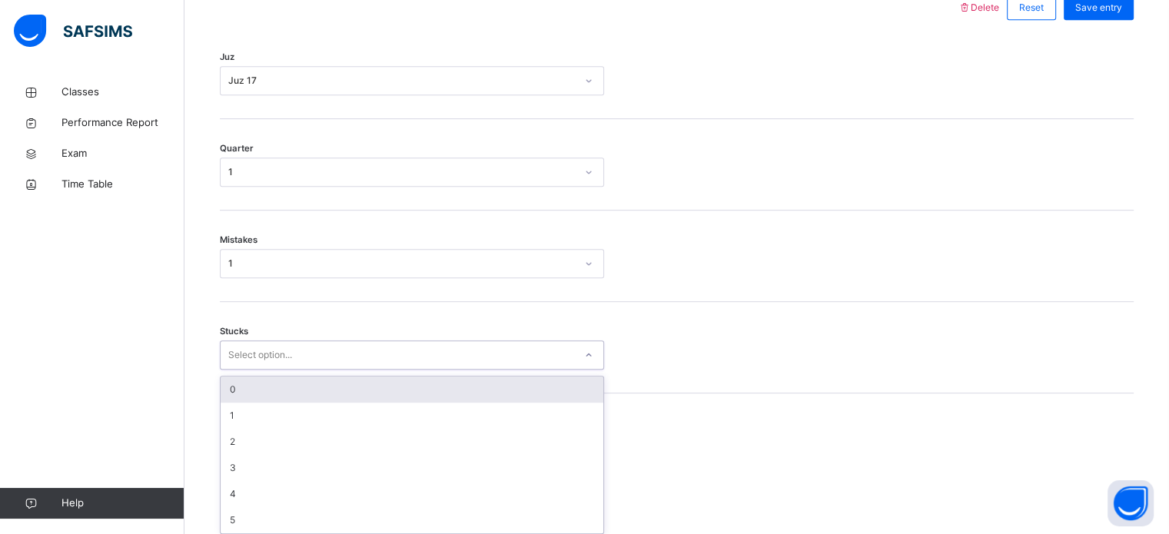
click at [490, 370] on div "option 0 focused, 1 of 6. 6 results available. Use Up and Down to choose option…" at bounding box center [412, 355] width 384 height 29
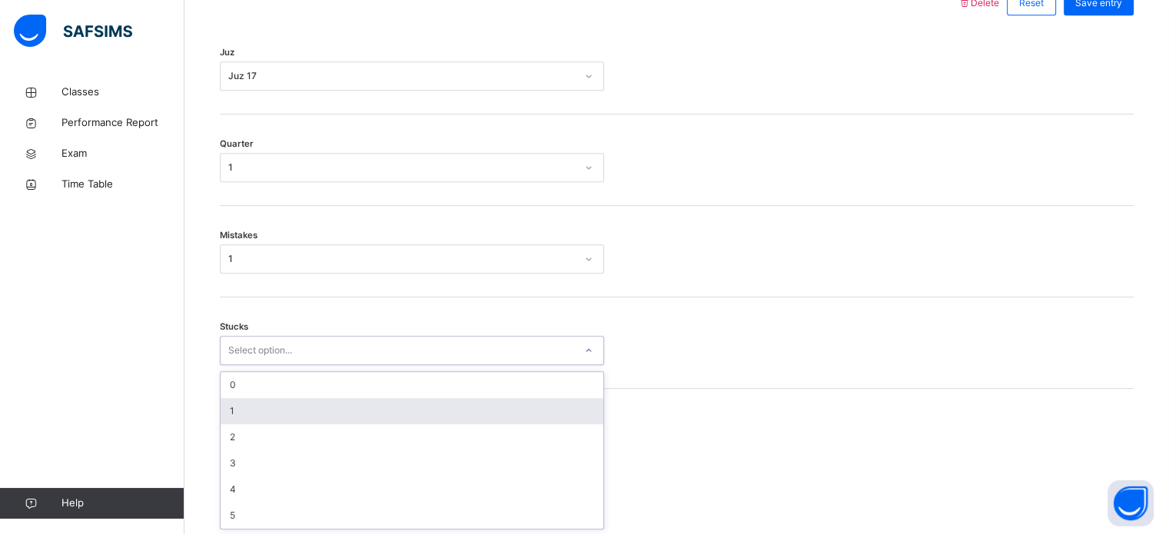
click at [491, 401] on div "1" at bounding box center [412, 411] width 383 height 26
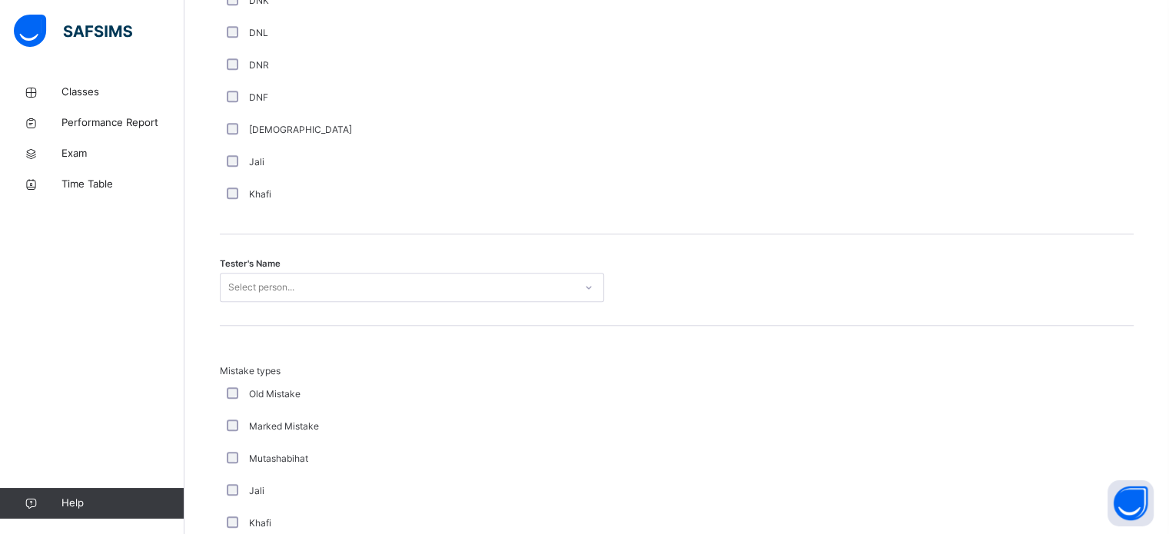
click at [478, 302] on div "Select person..." at bounding box center [412, 287] width 384 height 29
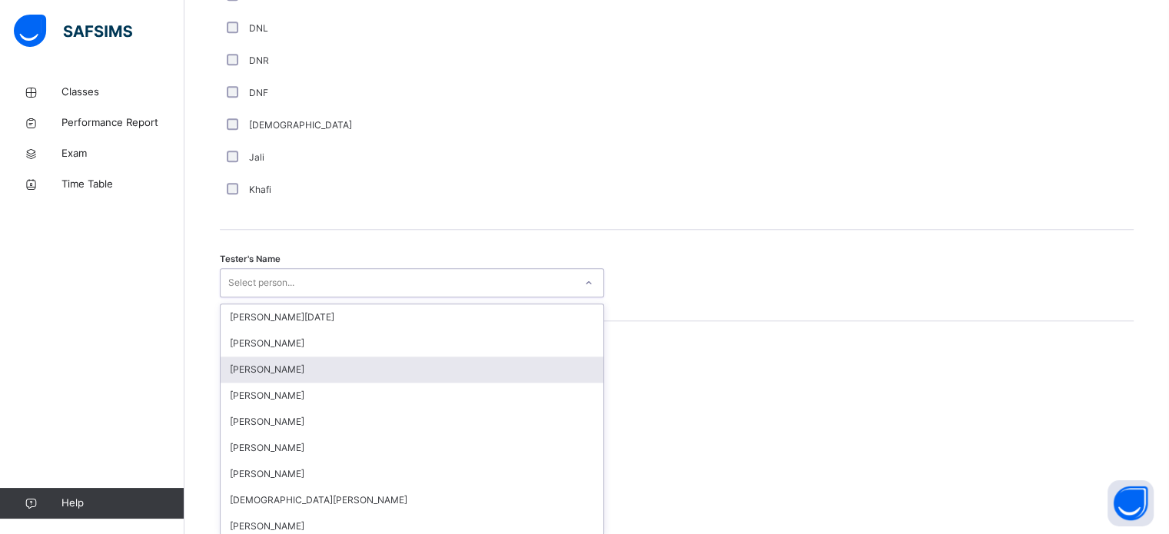
scroll to position [1408, 0]
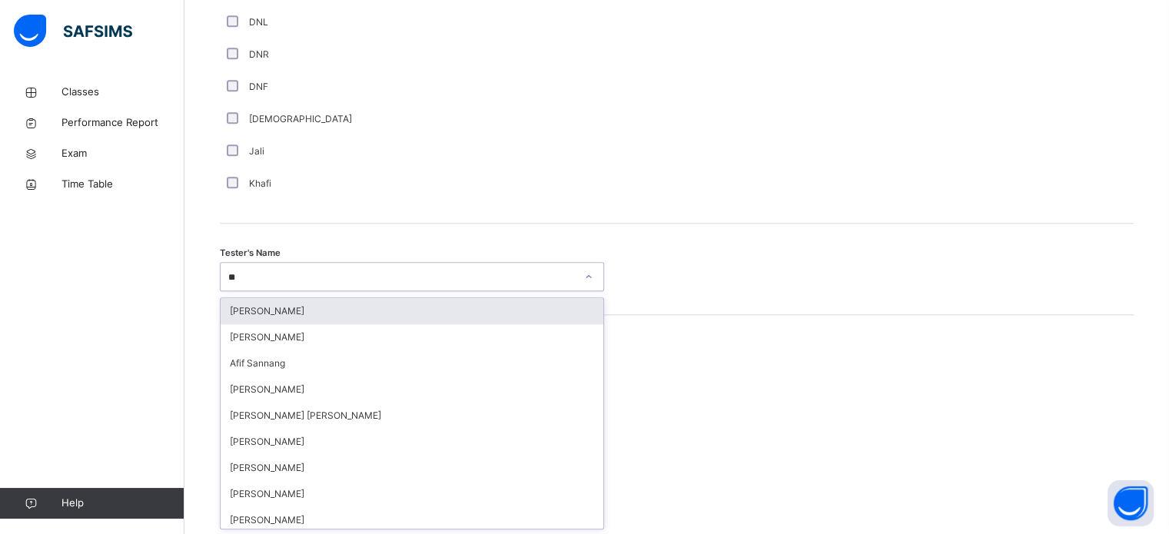
type input "***"
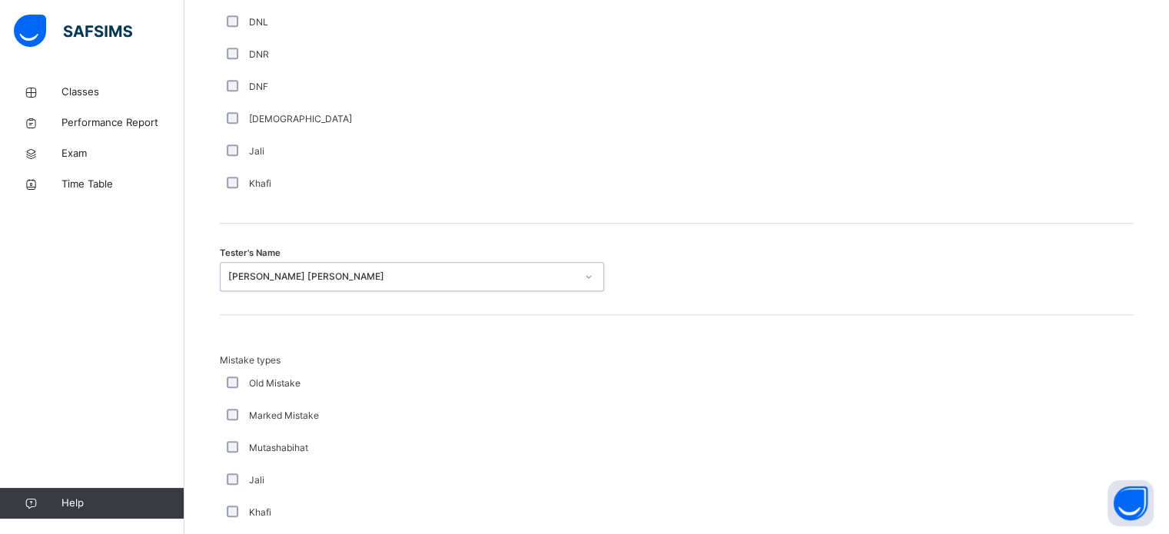
scroll to position [1691, 0]
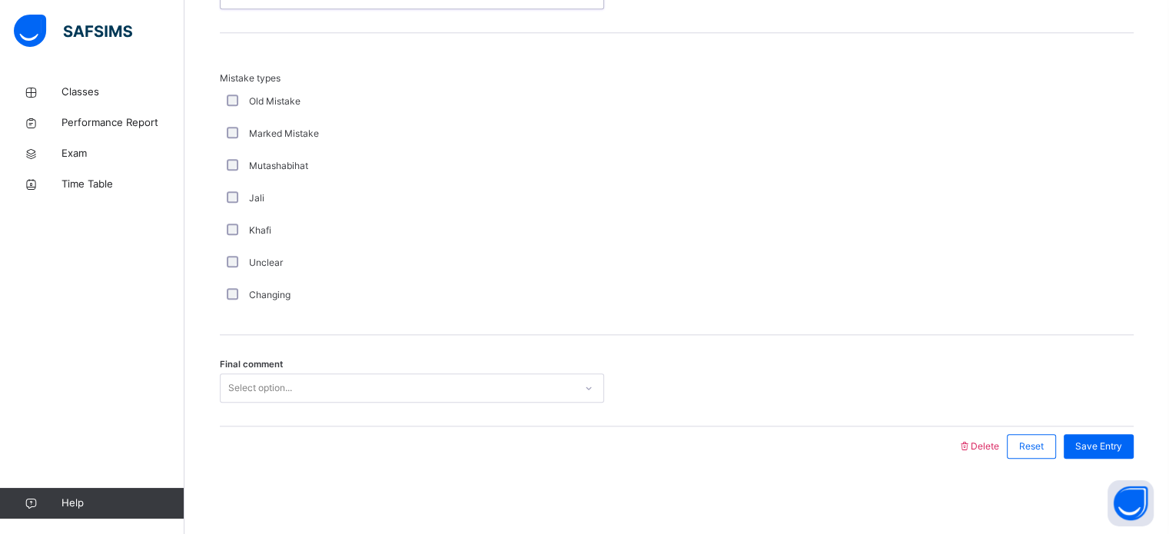
click at [477, 377] on div "Select option..." at bounding box center [398, 389] width 354 height 24
click at [1126, 434] on div "Save Entry" at bounding box center [1099, 446] width 70 height 25
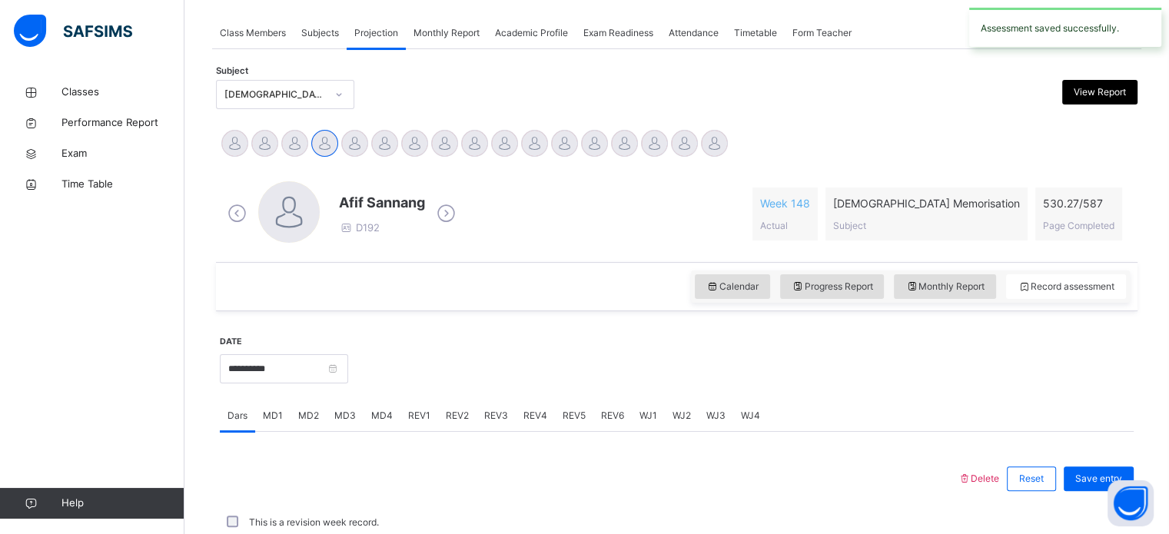
scroll to position [620, 0]
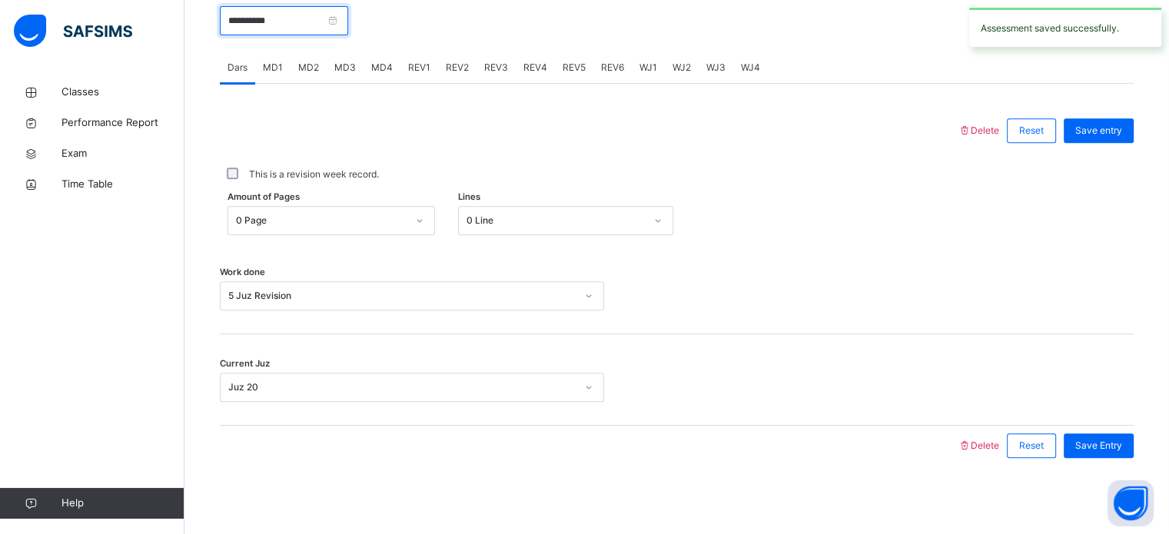
click at [348, 33] on input "**********" at bounding box center [284, 20] width 128 height 29
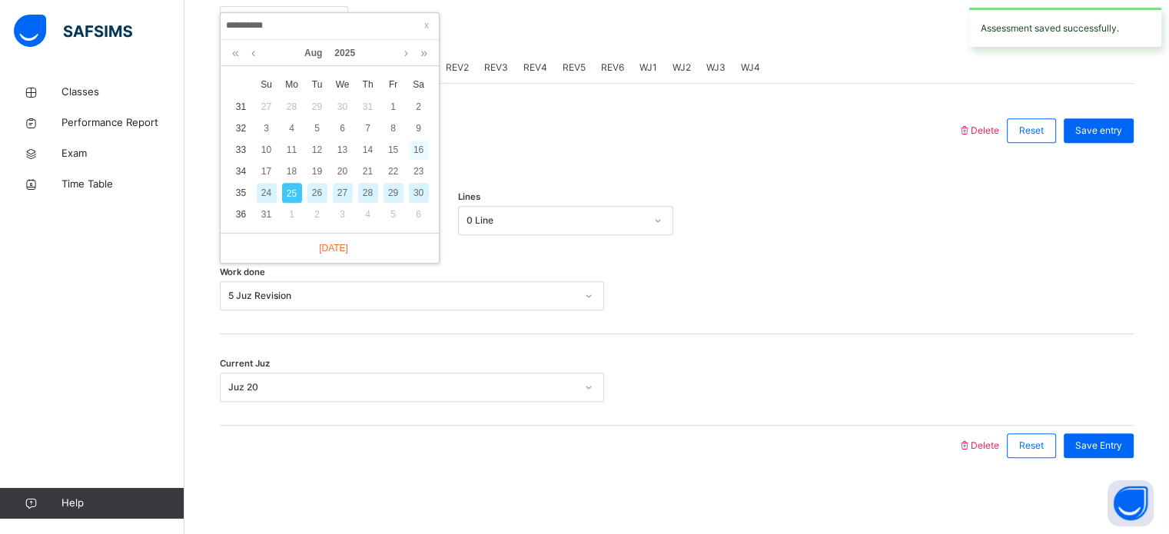
click at [417, 151] on div "16" at bounding box center [419, 150] width 20 height 20
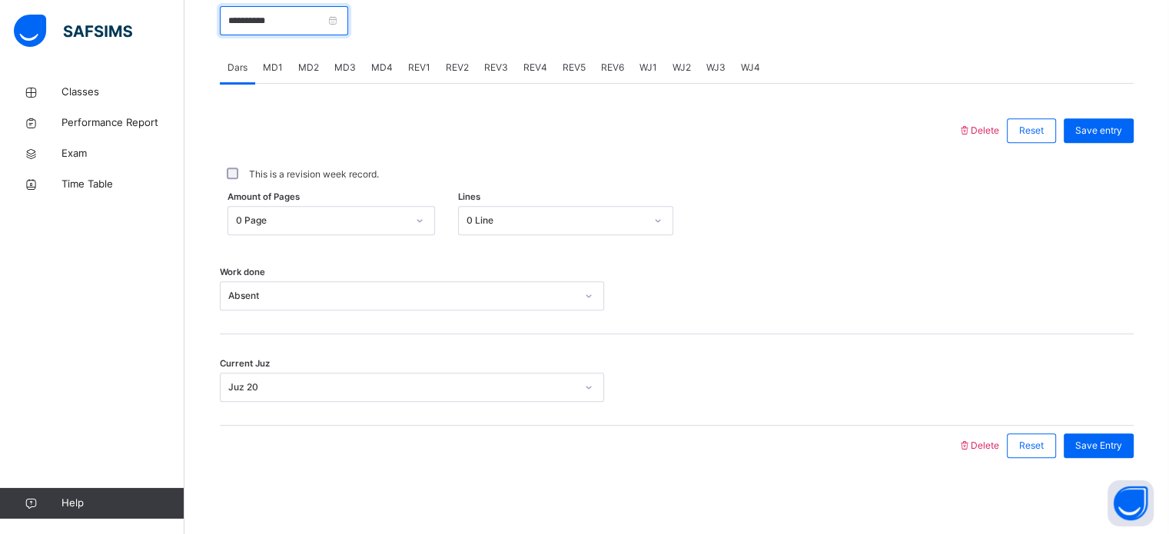
click at [348, 21] on input "**********" at bounding box center [284, 20] width 128 height 29
drag, startPoint x: 540, startPoint y: 332, endPoint x: 298, endPoint y: 34, distance: 384.2
click at [298, 34] on input "**********" at bounding box center [284, 20] width 128 height 29
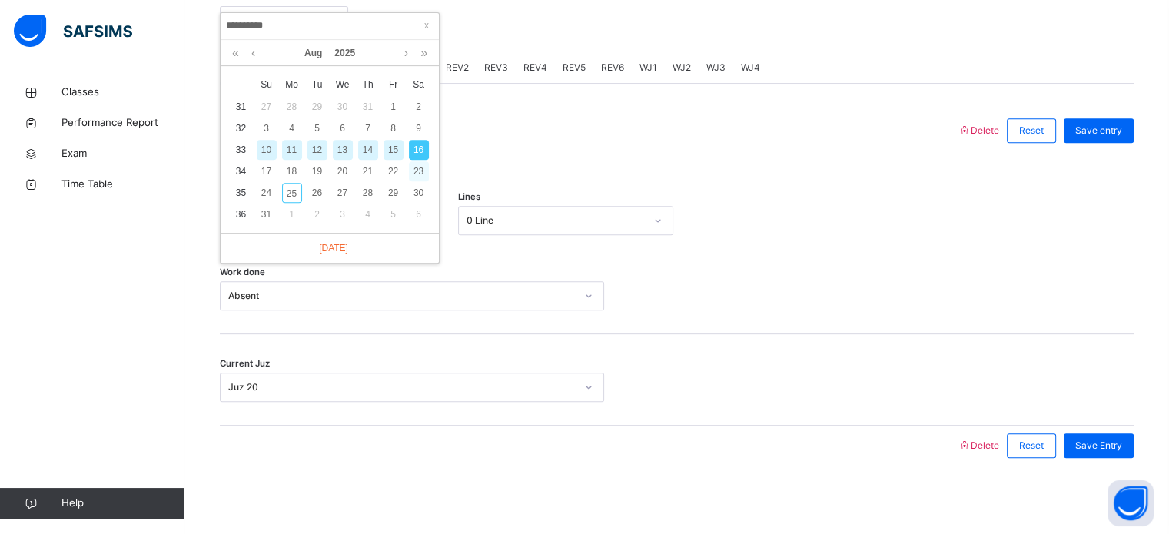
click at [414, 168] on div "23" at bounding box center [419, 171] width 20 height 20
type input "**********"
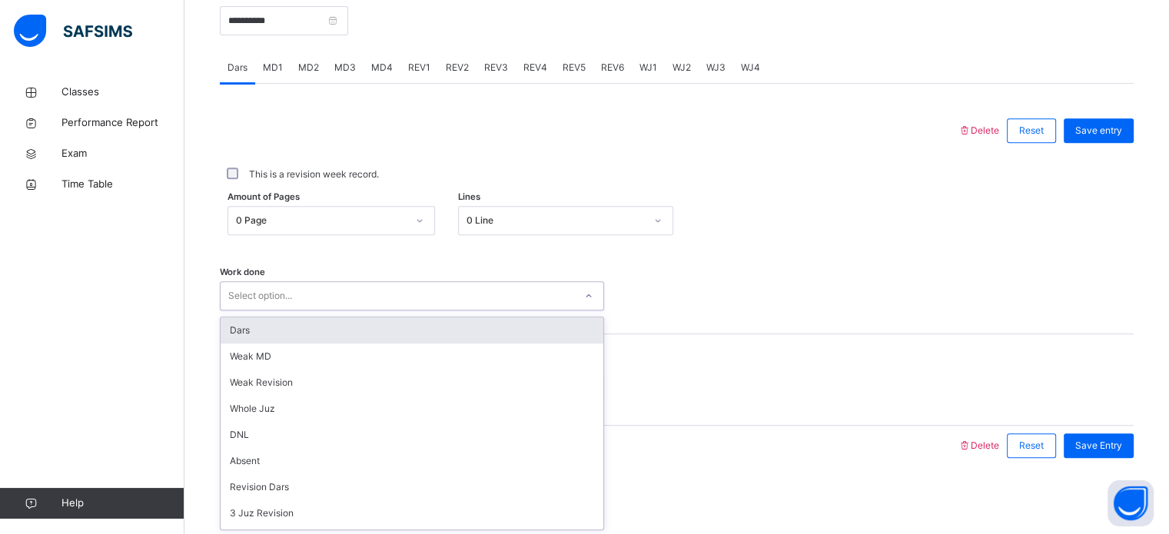
click at [400, 286] on div "Select option..." at bounding box center [398, 296] width 354 height 24
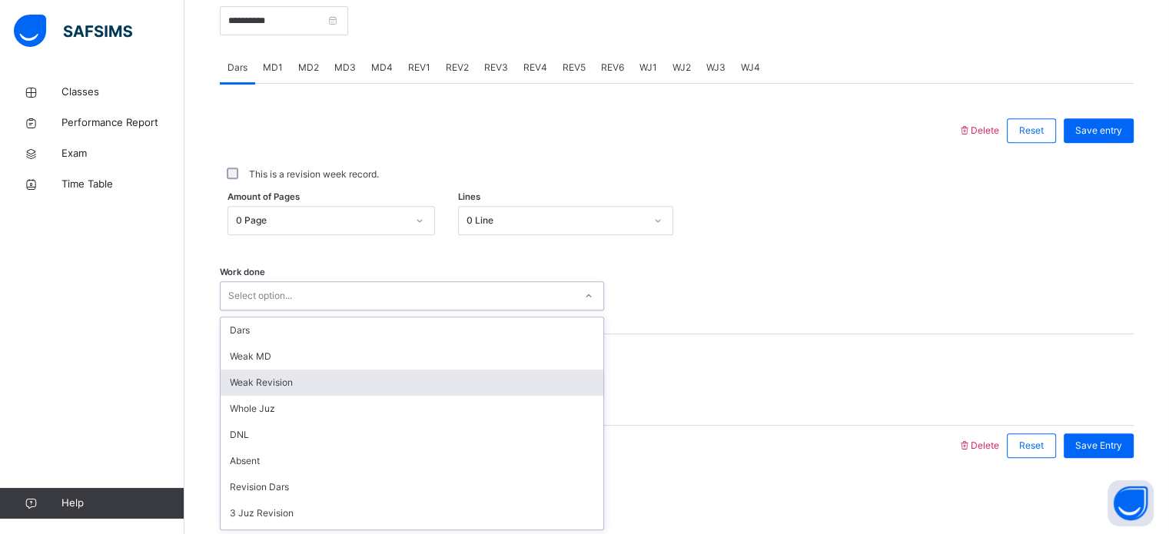
scroll to position [206, 0]
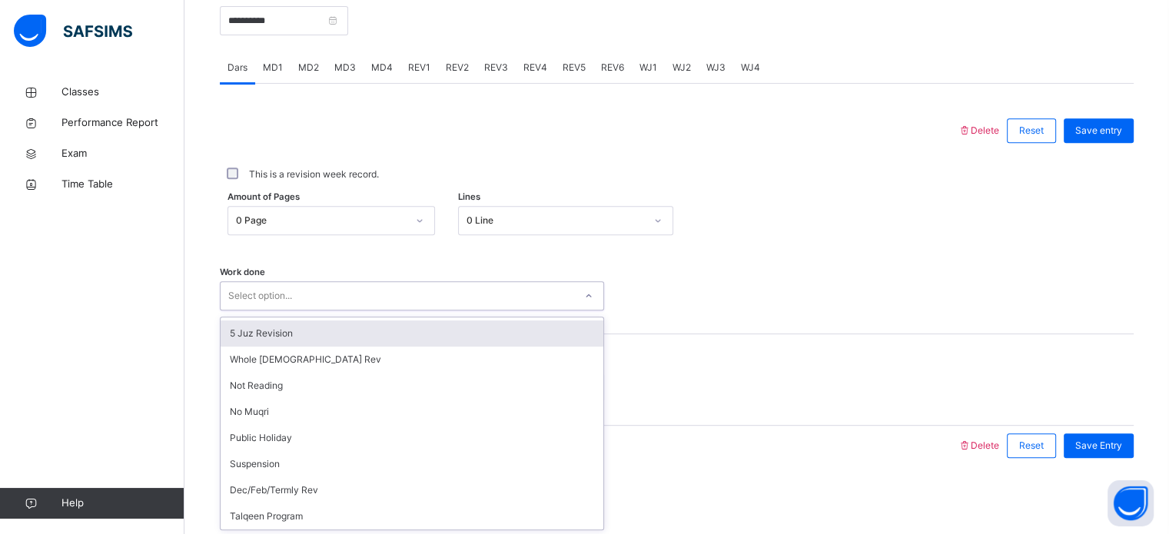
click at [421, 329] on div "5 Juz Revision" at bounding box center [412, 334] width 383 height 26
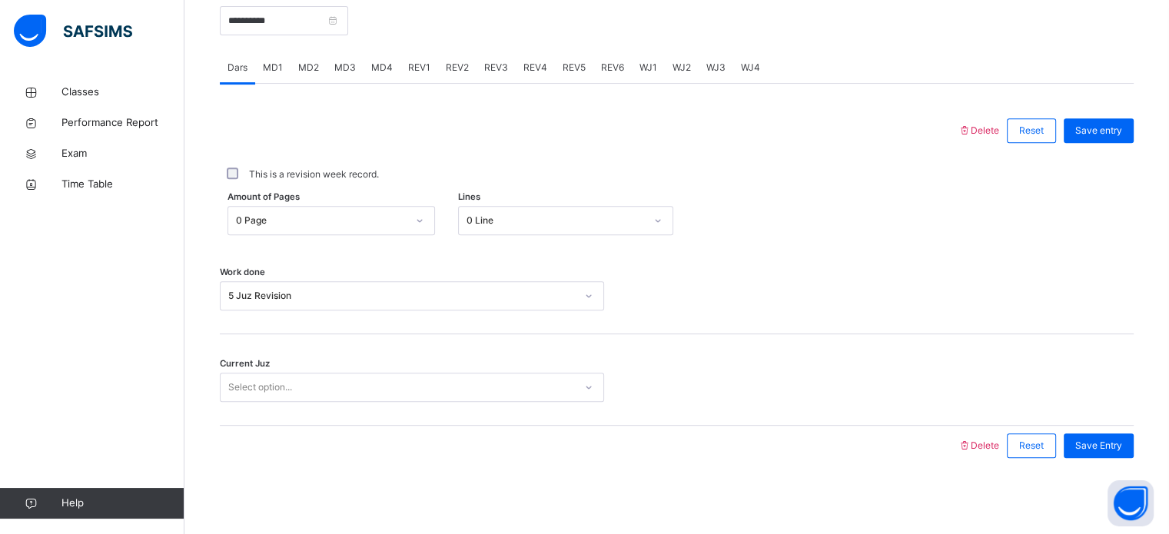
click at [421, 329] on div "Work done 5 Juz Revision" at bounding box center [677, 288] width 914 height 91
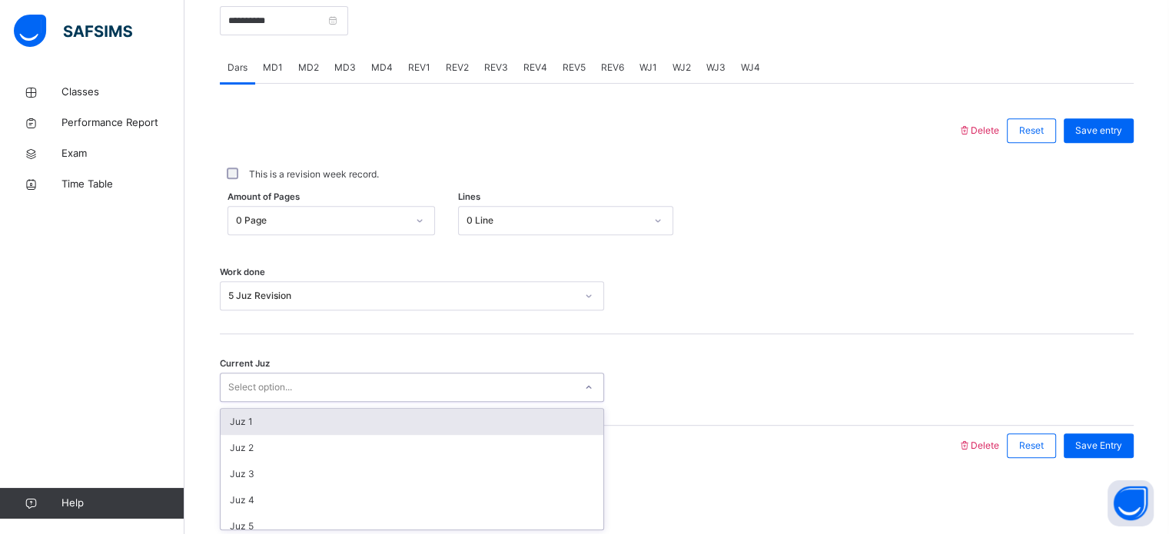
click at [437, 376] on div "Select option..." at bounding box center [398, 388] width 354 height 24
type input "**"
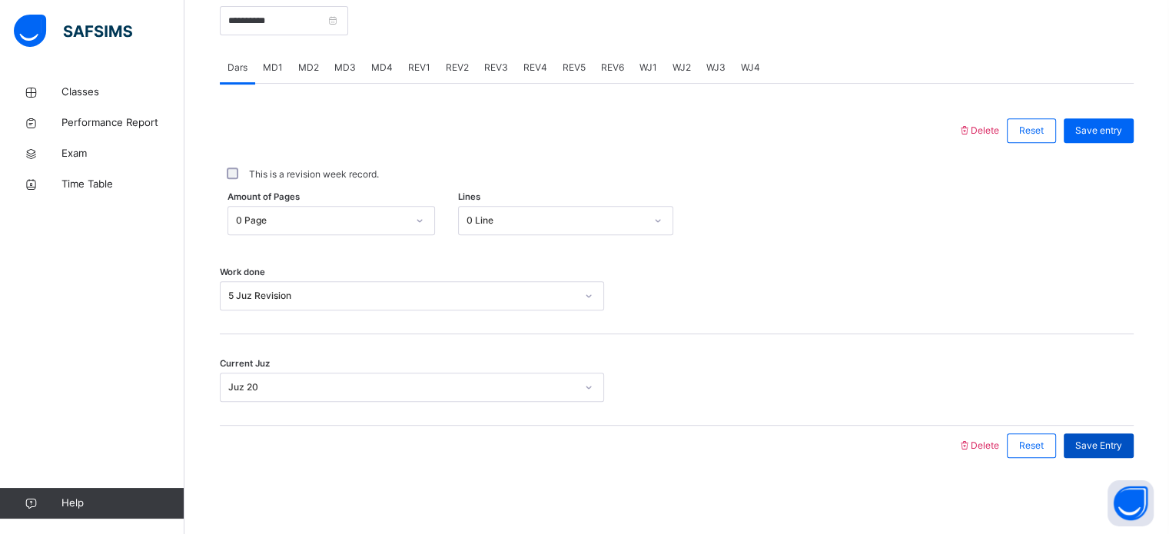
click at [1107, 436] on div "Save Entry" at bounding box center [1099, 446] width 70 height 25
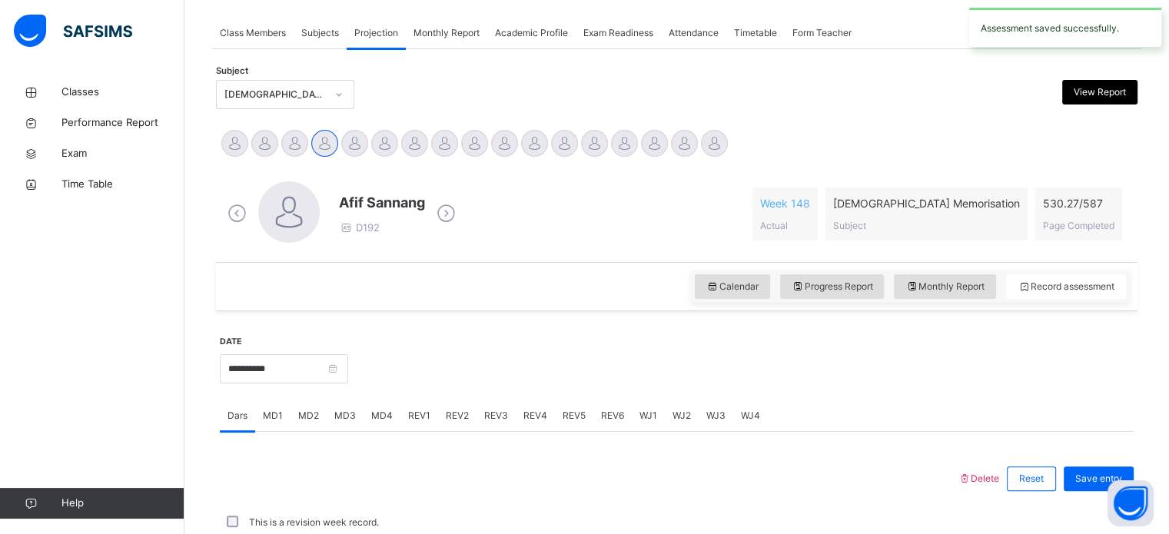
scroll to position [620, 0]
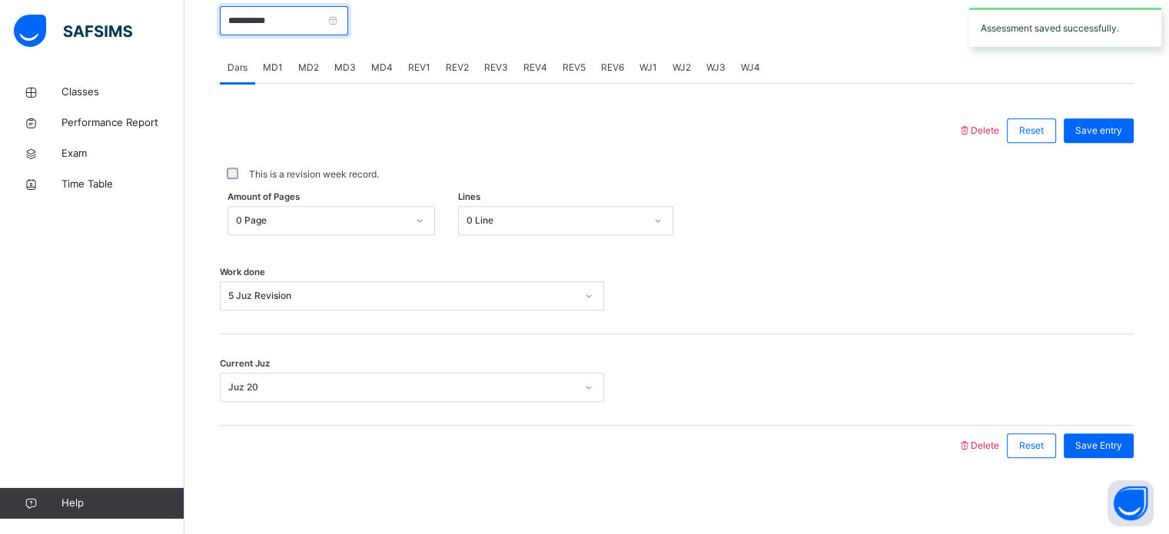
click at [348, 21] on input "**********" at bounding box center [284, 20] width 128 height 29
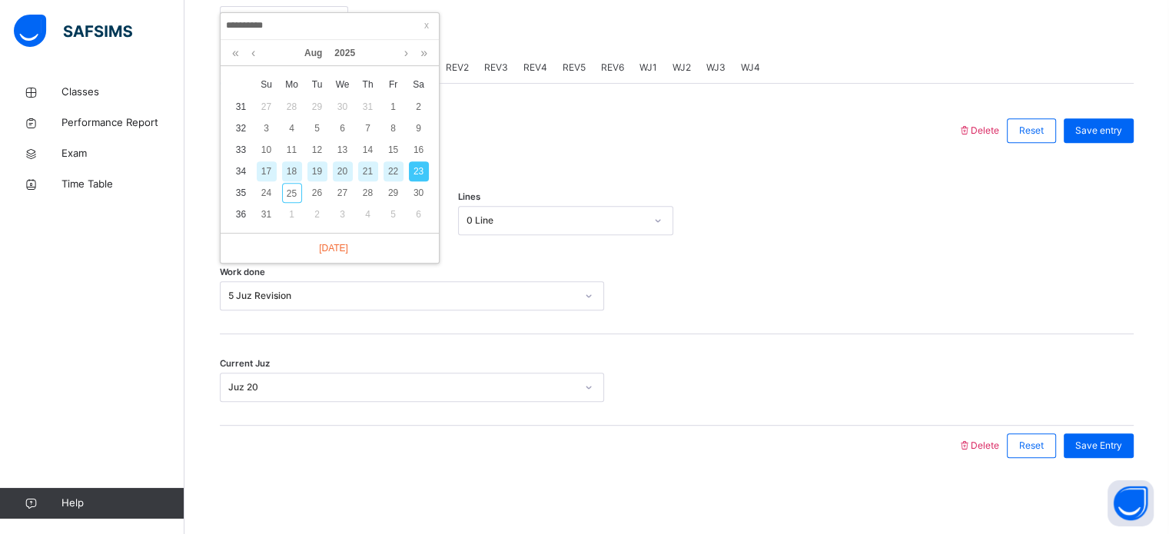
click at [391, 170] on div "22" at bounding box center [394, 171] width 20 height 20
type input "**********"
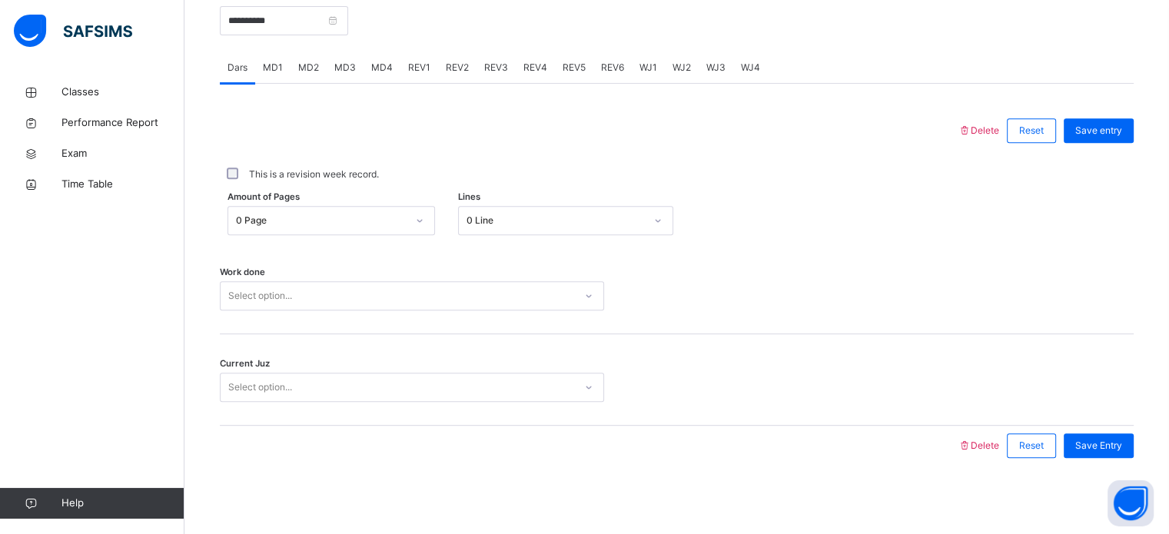
click at [367, 284] on div "Select option..." at bounding box center [398, 296] width 354 height 24
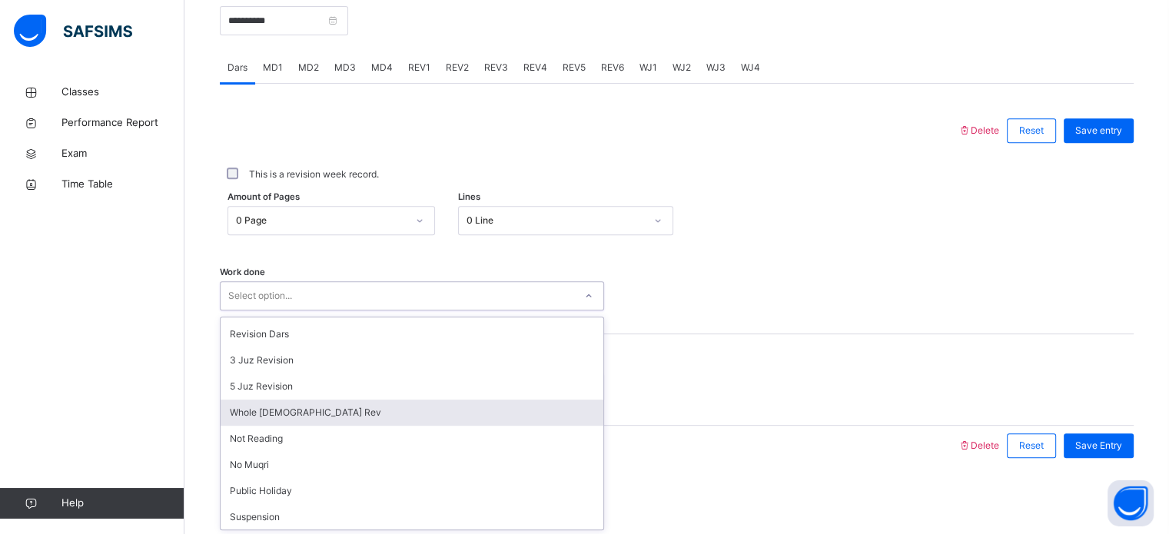
scroll to position [152, 0]
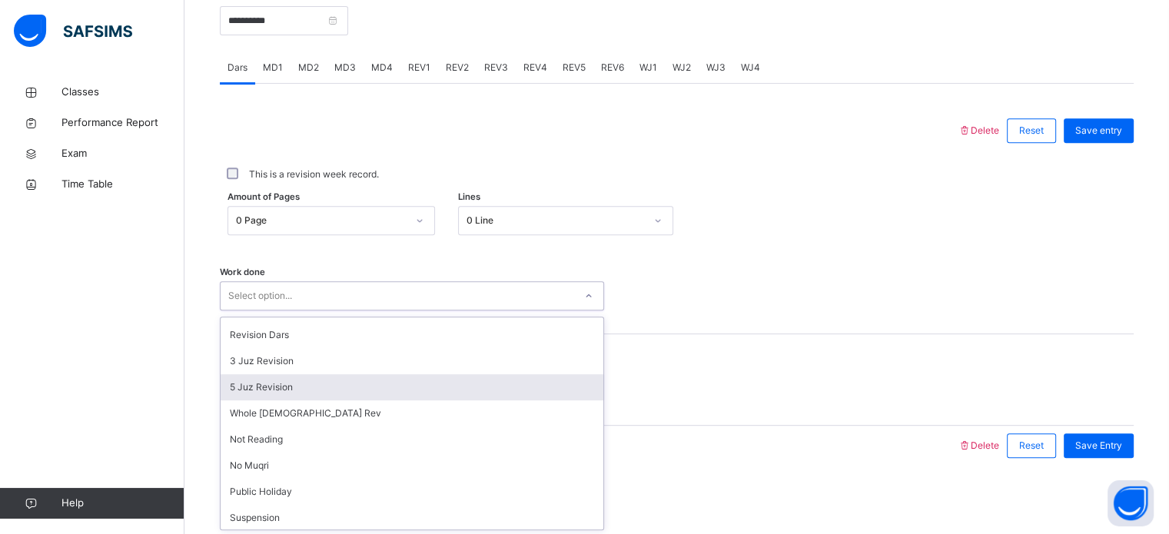
click at [421, 380] on div "5 Juz Revision" at bounding box center [412, 387] width 383 height 26
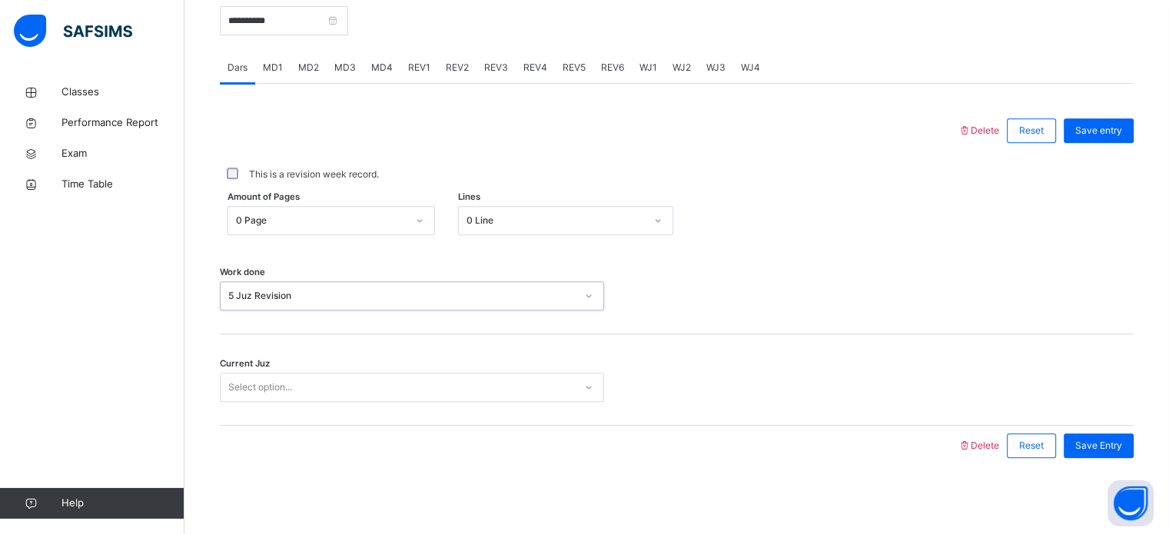
click at [421, 380] on div "Select option..." at bounding box center [398, 388] width 354 height 24
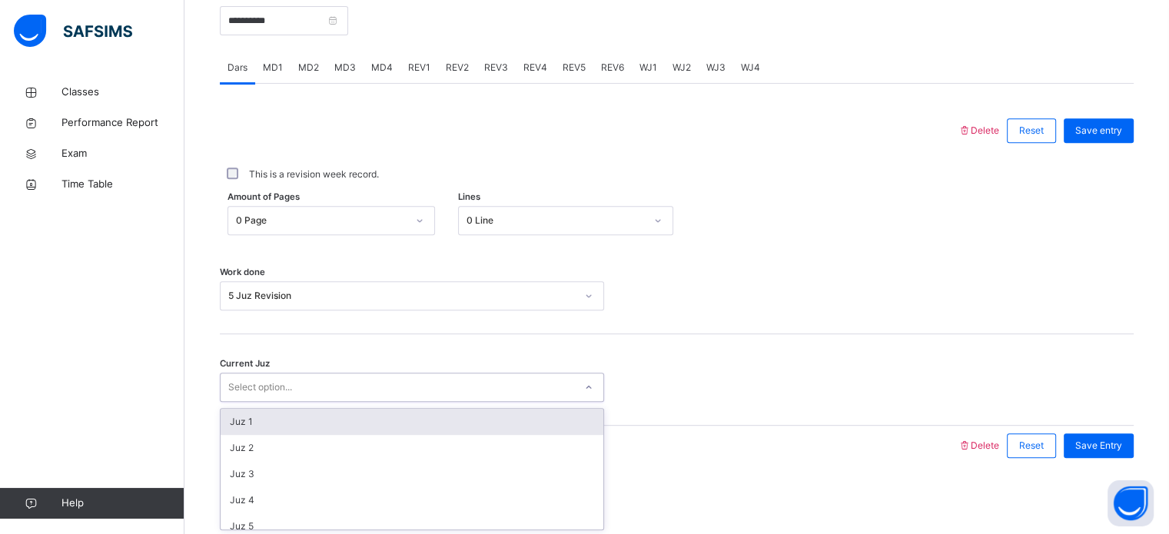
click at [421, 380] on div "Select option..." at bounding box center [398, 388] width 354 height 24
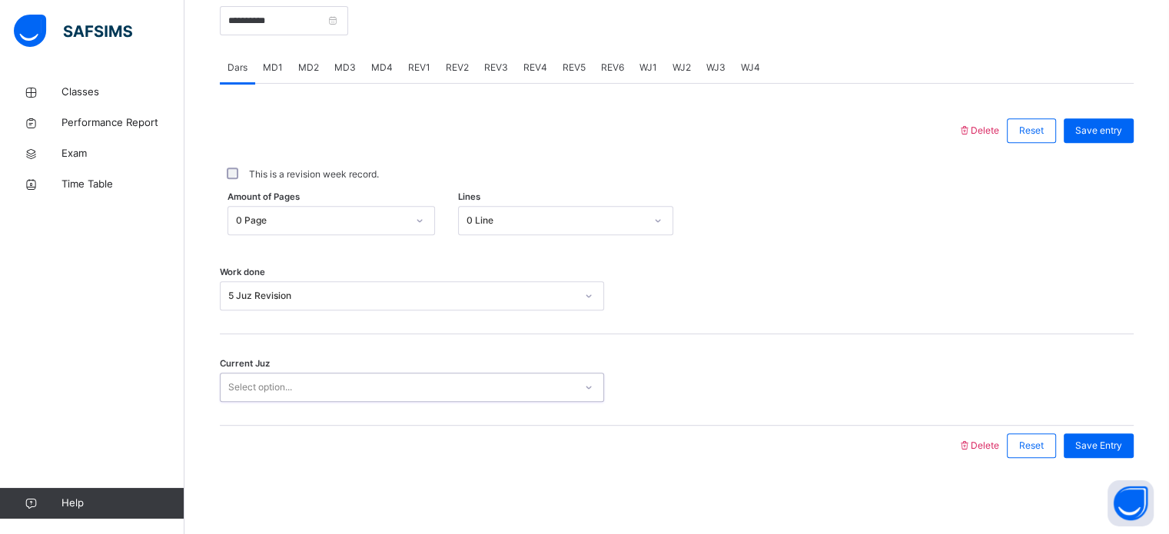
click at [421, 380] on div "Select option..." at bounding box center [398, 388] width 354 height 24
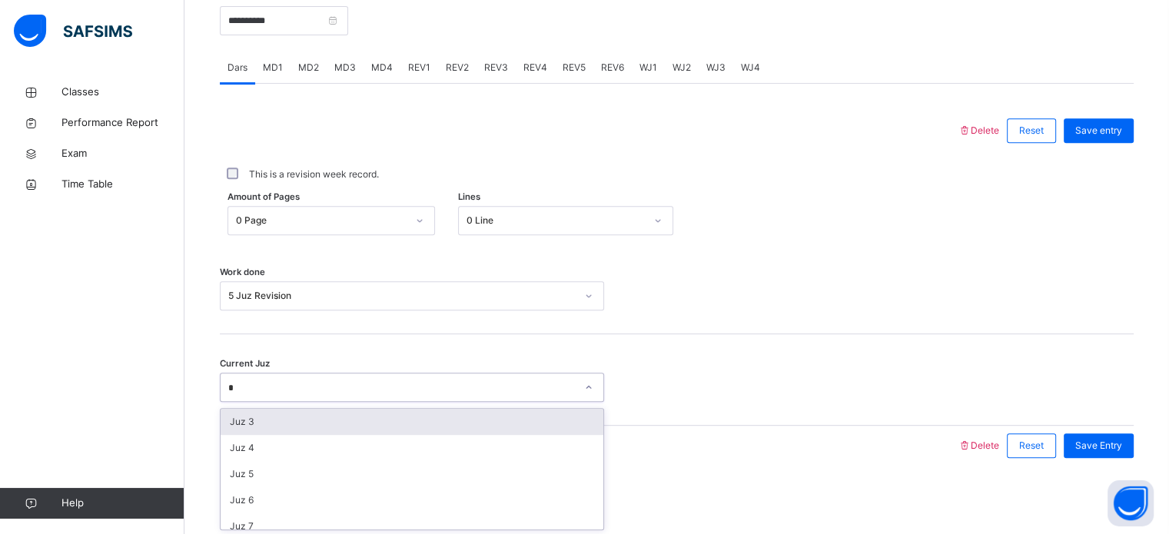
type input "**"
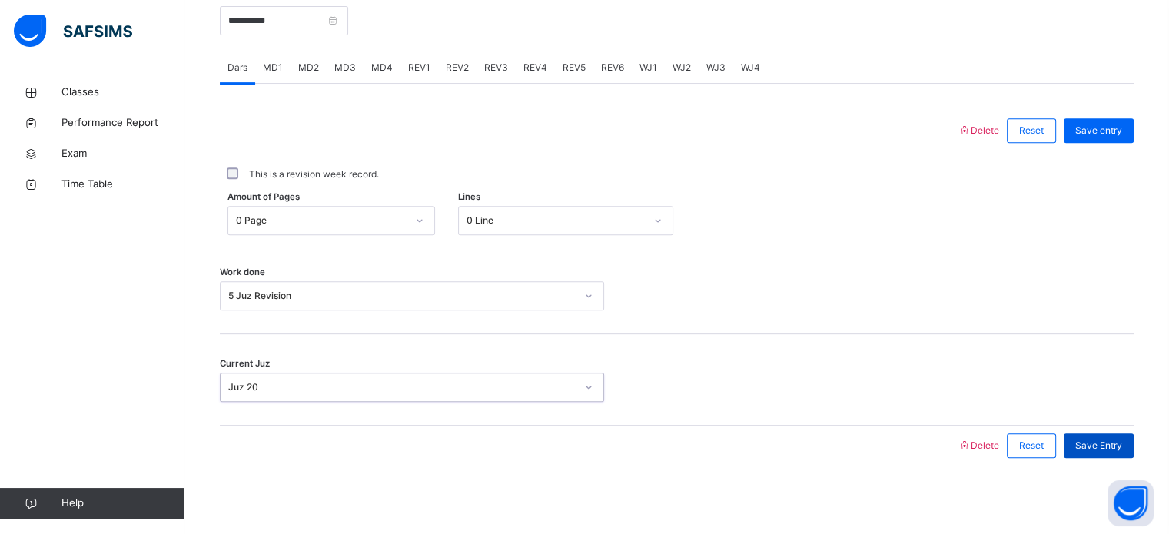
click at [1097, 456] on div "Save Entry" at bounding box center [1099, 446] width 70 height 25
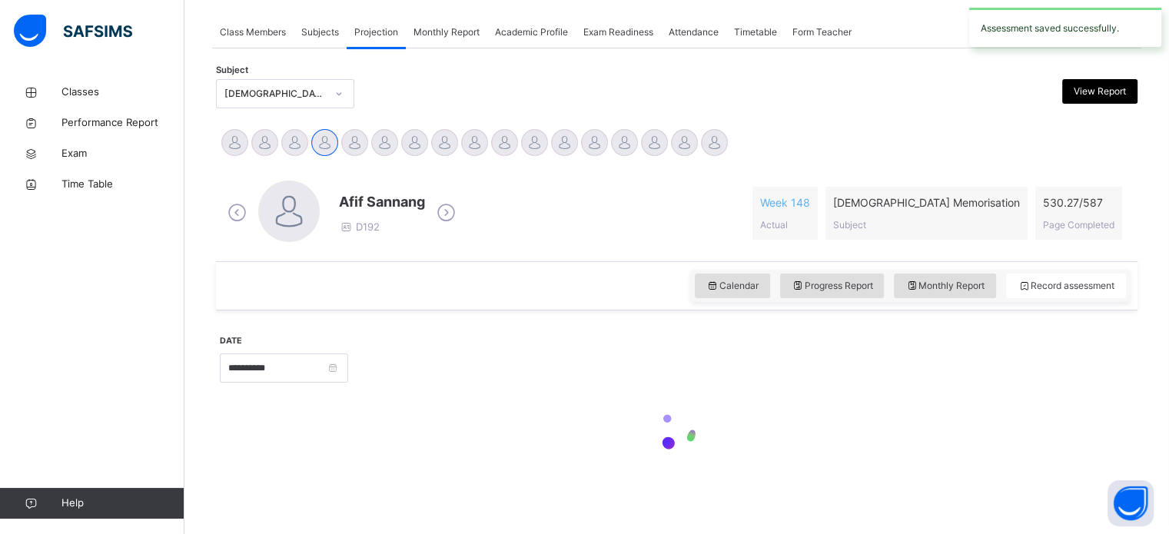
scroll to position [271, 0]
click at [596, 202] on div "Afif Sannang D192 Week 148 Actual [DEMOGRAPHIC_DATA] Memorisation Subject 530.2…" at bounding box center [677, 213] width 906 height 65
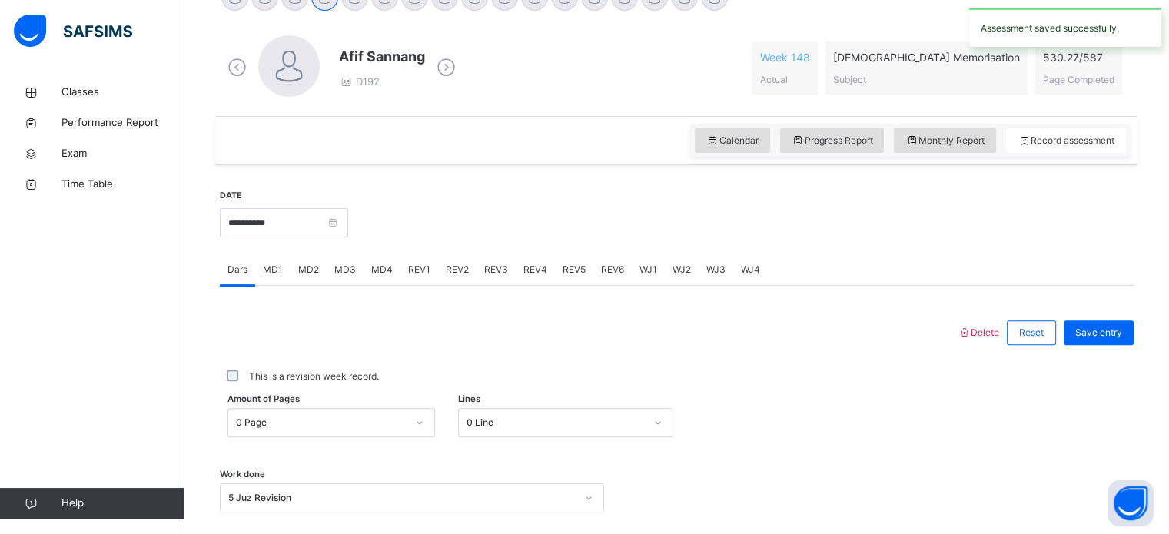
scroll to position [417, 0]
click at [969, 166] on div "**********" at bounding box center [677, 429] width 922 height 526
click at [969, 159] on div "Calendar Progress Report Monthly Report Record assessment" at bounding box center [677, 141] width 922 height 49
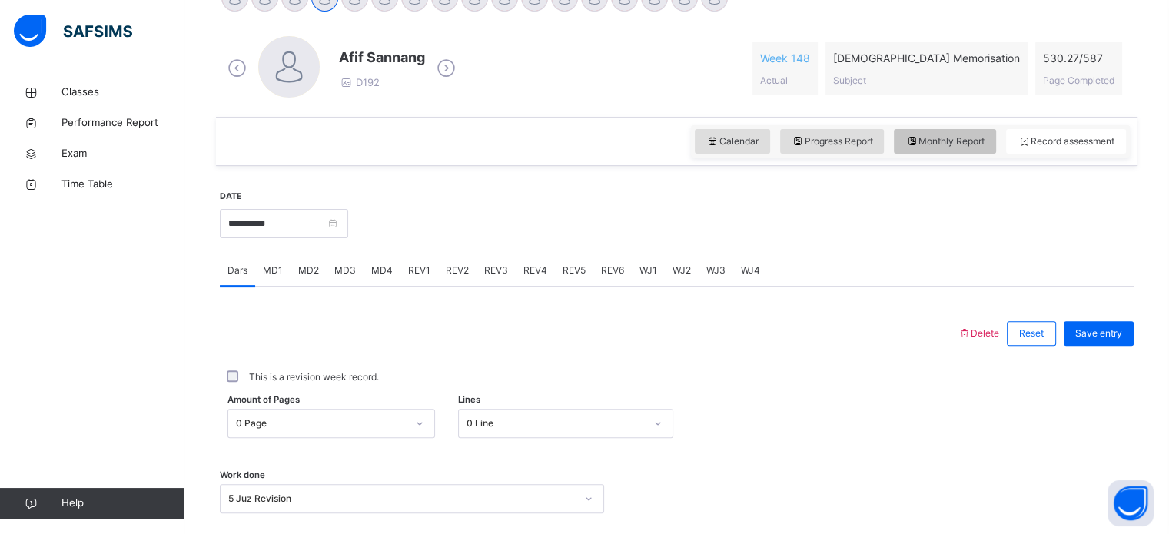
click at [953, 133] on div "Monthly Report" at bounding box center [945, 141] width 102 height 25
select select "****"
select select "*"
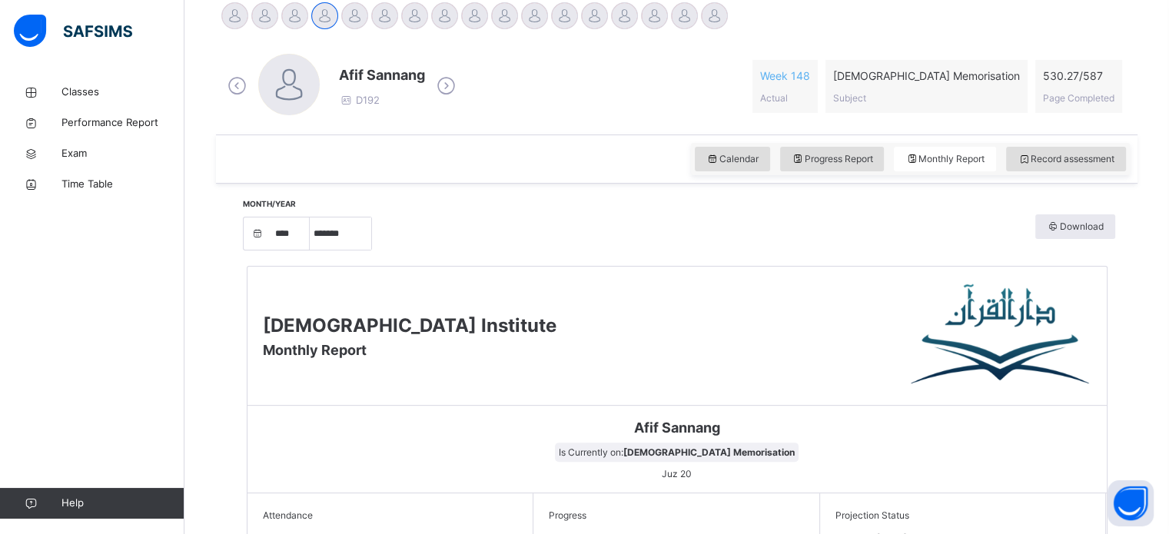
scroll to position [334, 0]
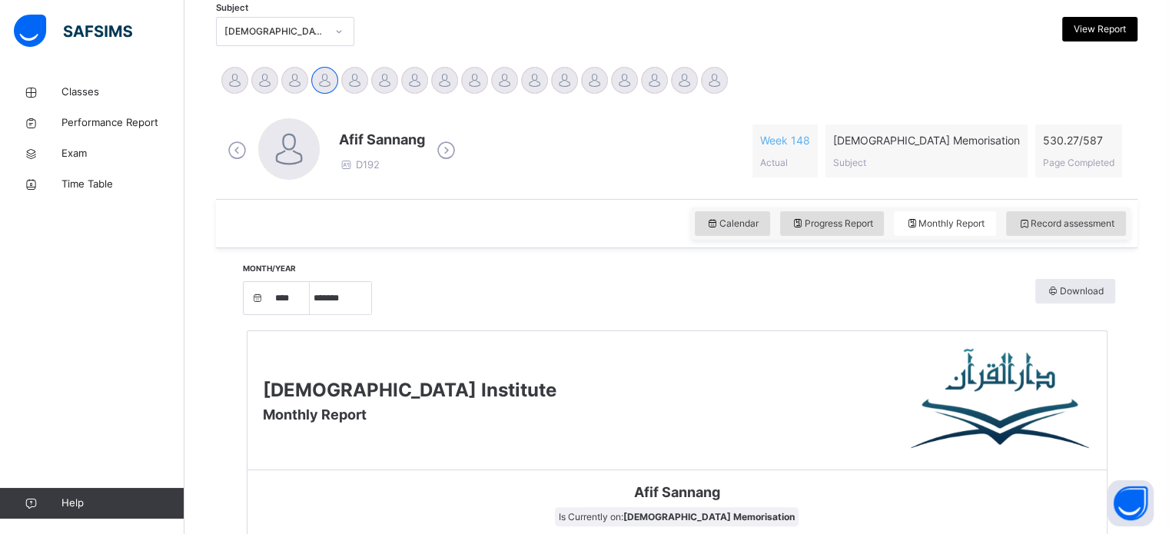
drag, startPoint x: 910, startPoint y: 362, endPoint x: 774, endPoint y: 314, distance: 144.2
click at [774, 314] on div "Month/Year **** **** **** **** **** **** **** **** **** **** **** **** **** ***…" at bounding box center [677, 297] width 876 height 52
click at [1054, 235] on div "Record assessment" at bounding box center [1066, 223] width 120 height 25
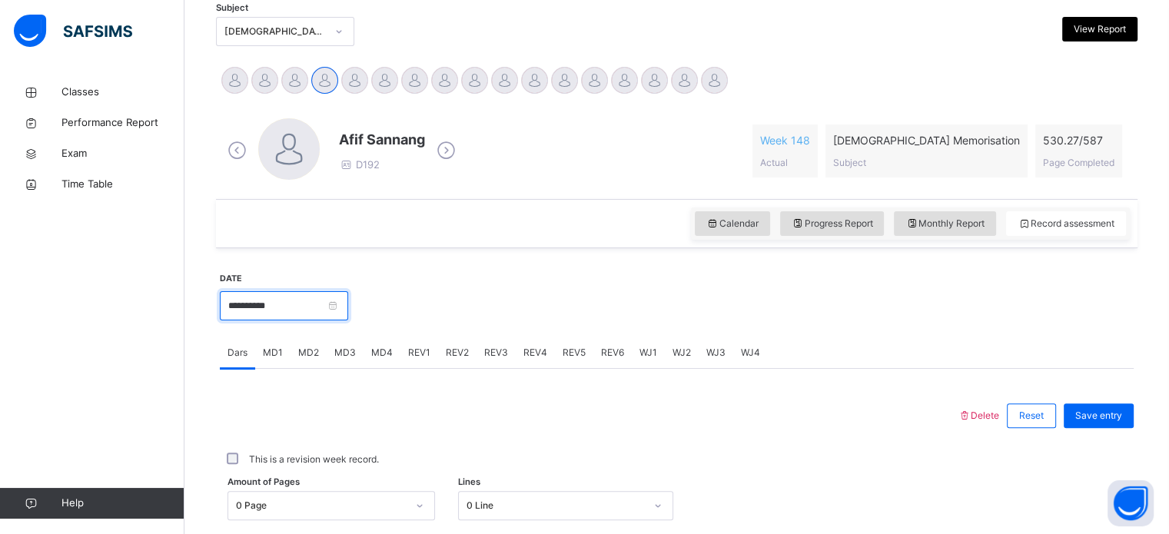
click at [319, 310] on input "**********" at bounding box center [284, 305] width 128 height 29
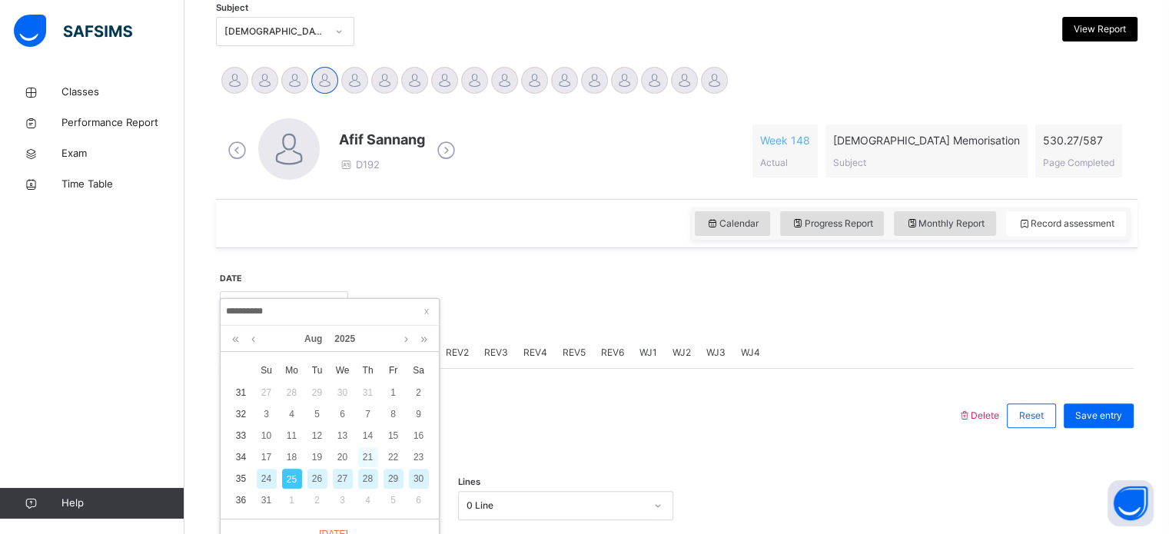
click at [363, 454] on div "21" at bounding box center [368, 457] width 20 height 20
type input "**********"
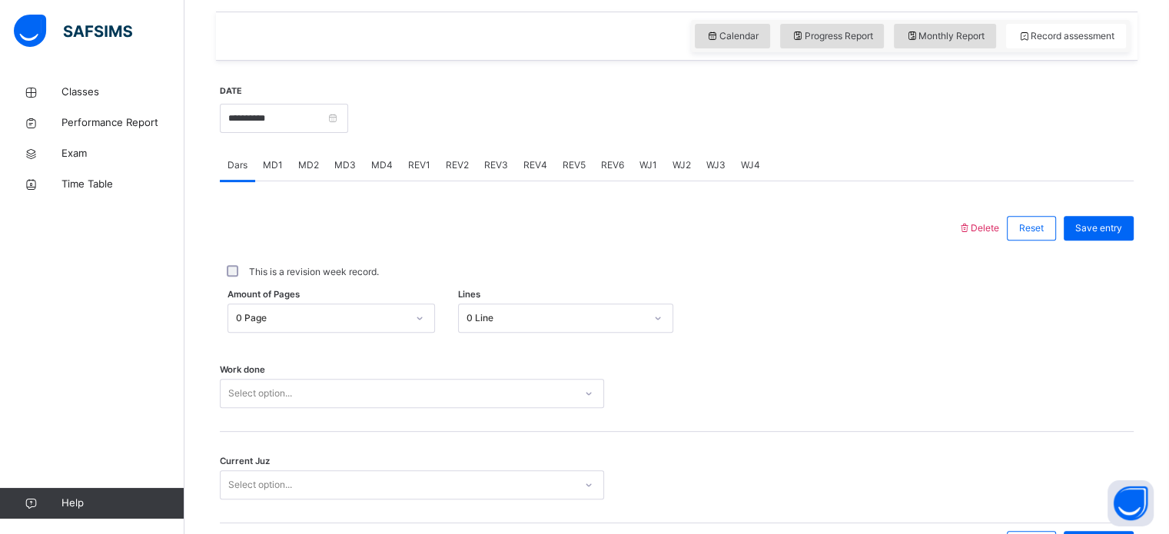
scroll to position [620, 0]
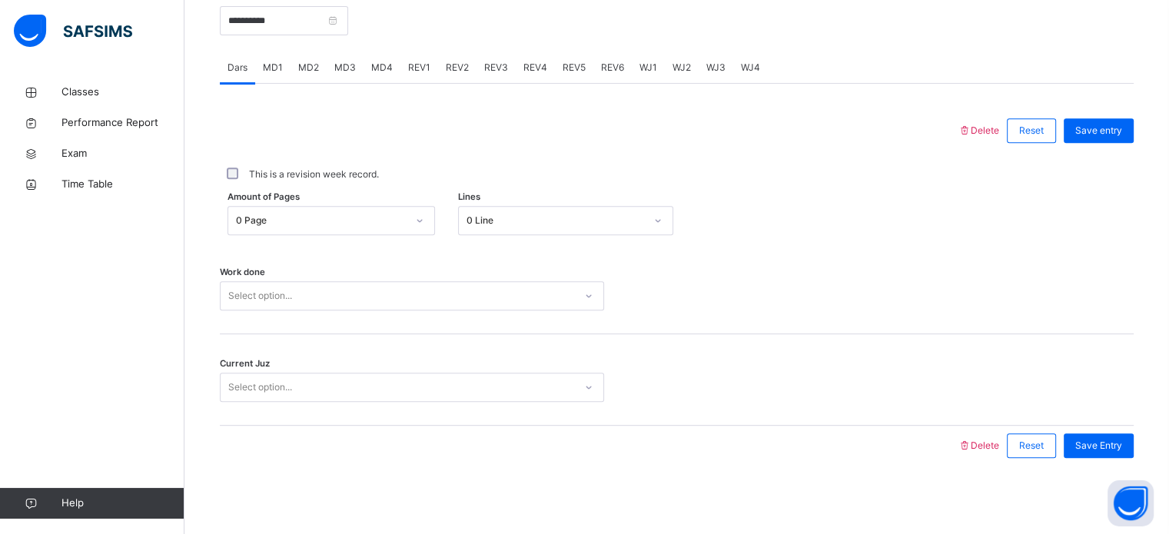
click at [351, 311] on div "Select option..." at bounding box center [412, 295] width 384 height 29
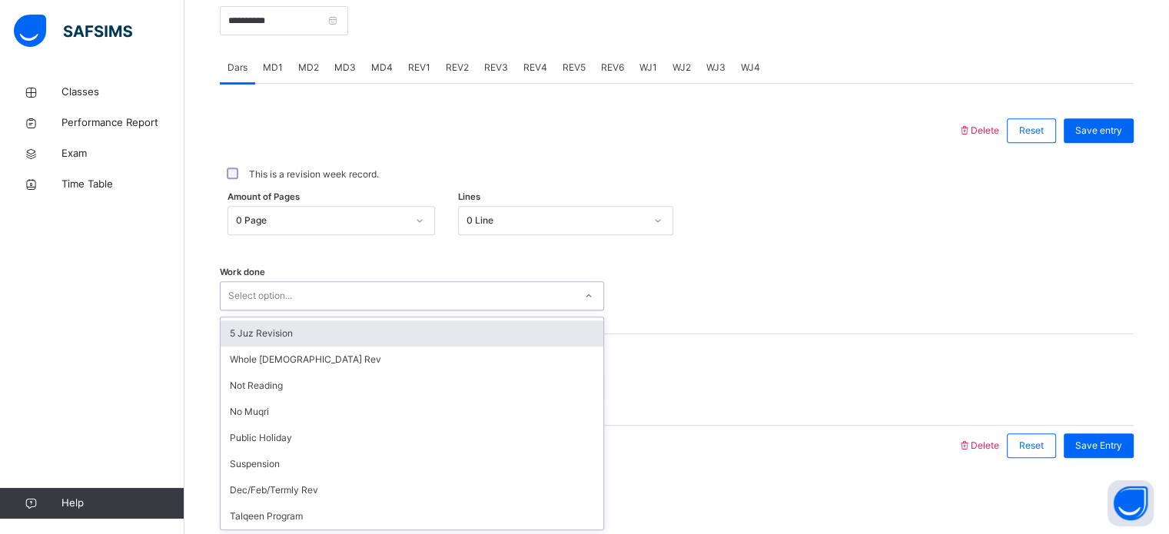
click at [357, 328] on div "5 Juz Revision" at bounding box center [412, 334] width 383 height 26
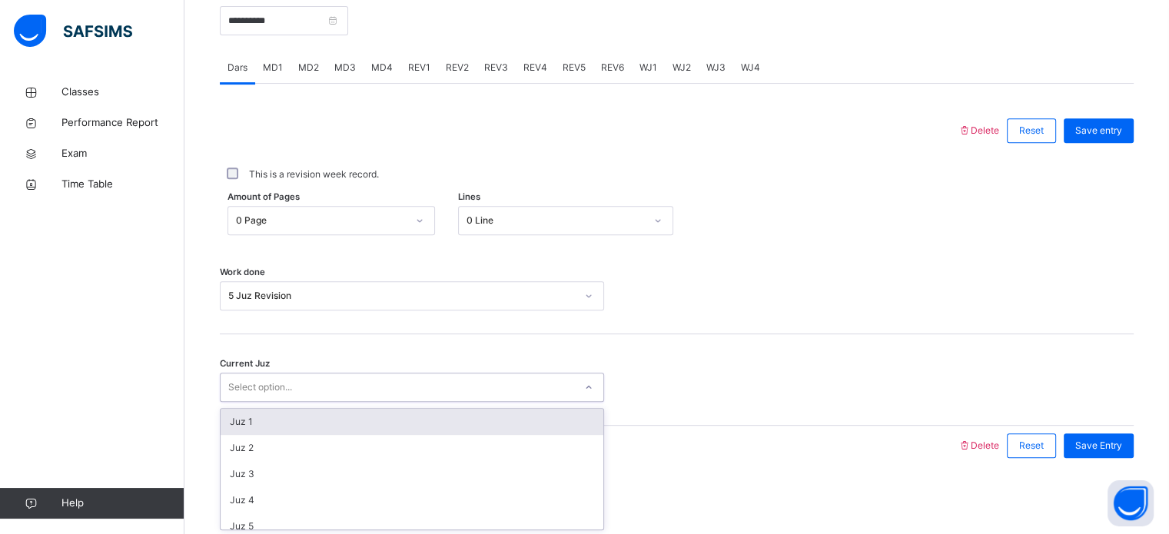
click at [382, 379] on div "Select option..." at bounding box center [398, 388] width 354 height 24
type input "**"
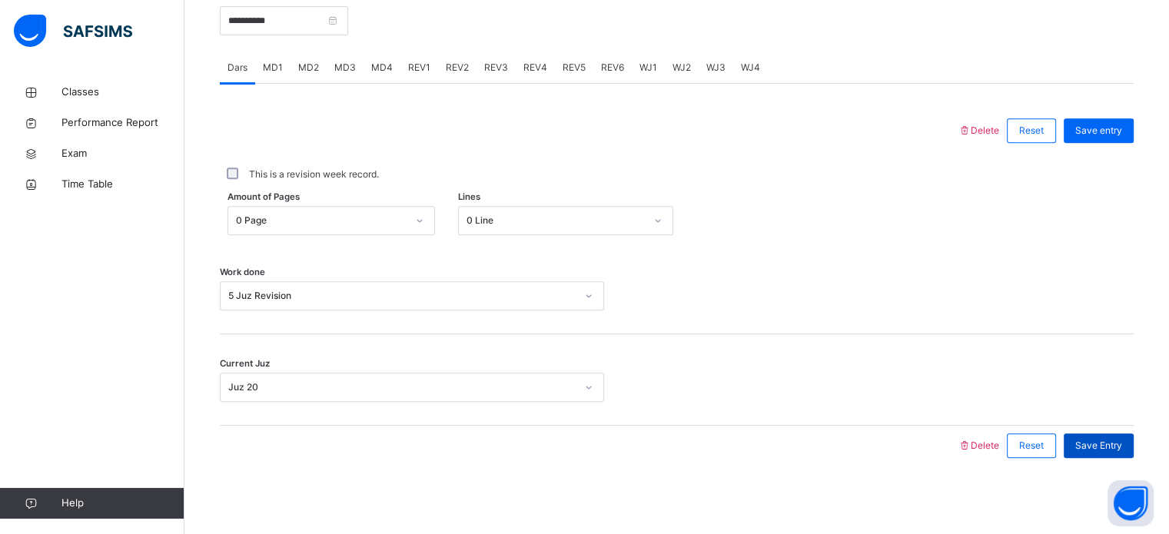
click at [1099, 445] on span "Save Entry" at bounding box center [1099, 446] width 47 height 14
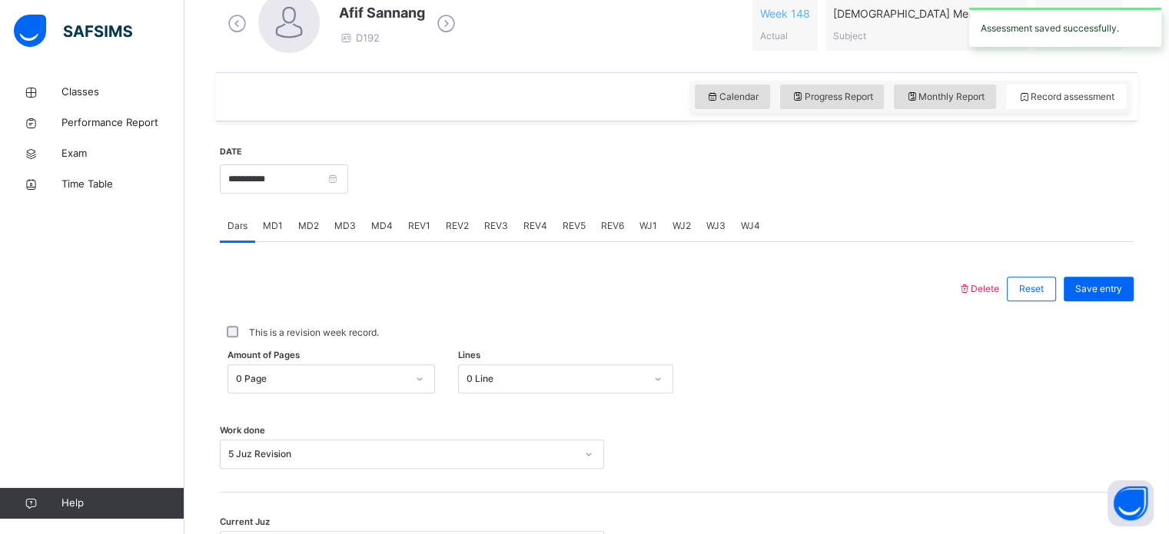
scroll to position [447, 0]
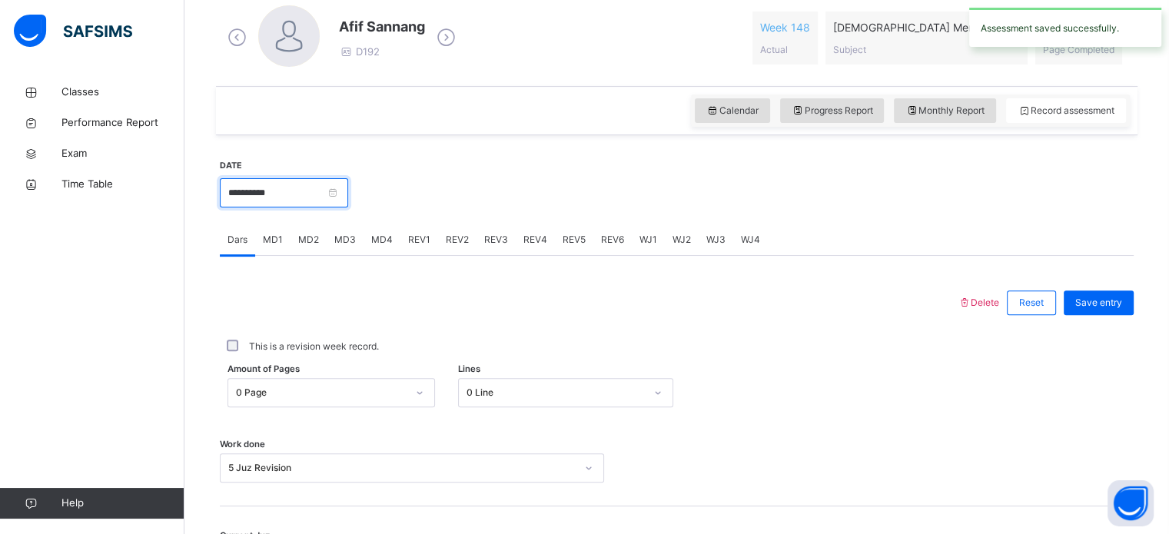
click at [341, 185] on input "**********" at bounding box center [284, 192] width 128 height 29
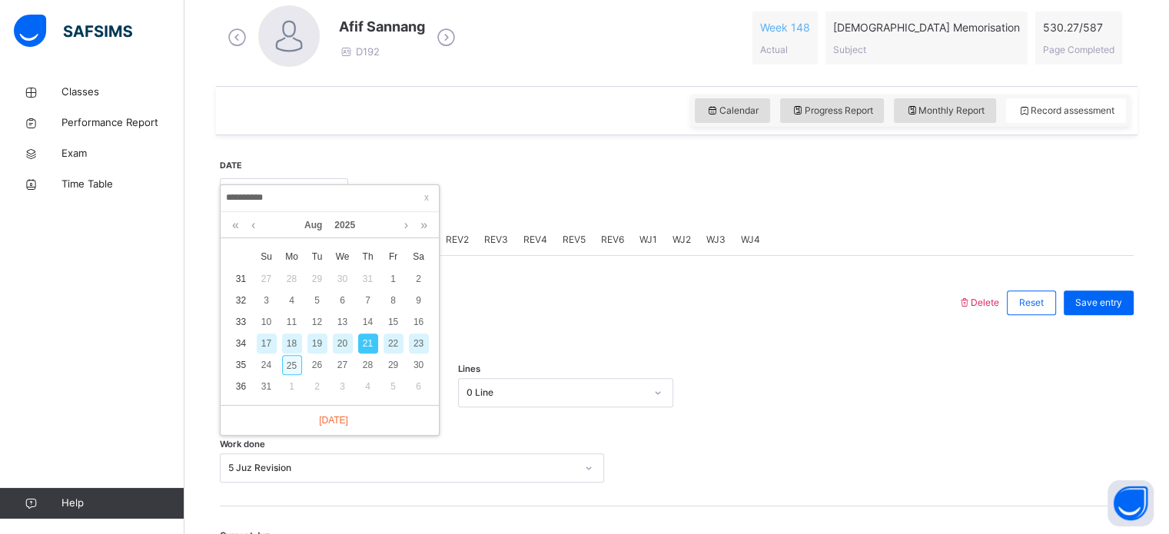
click at [294, 365] on div "25" at bounding box center [292, 365] width 20 height 20
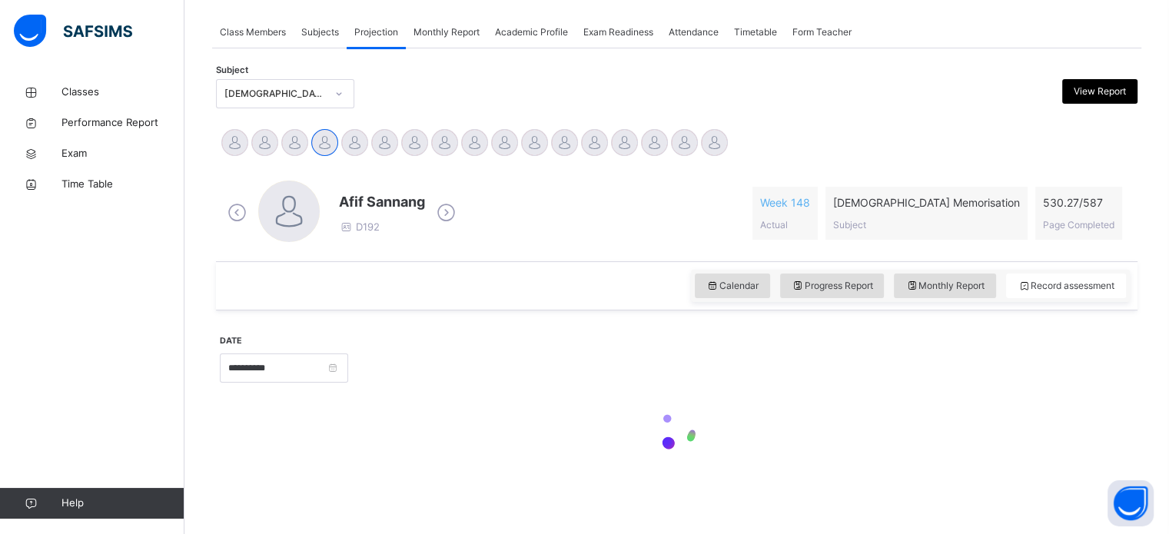
type input "**********"
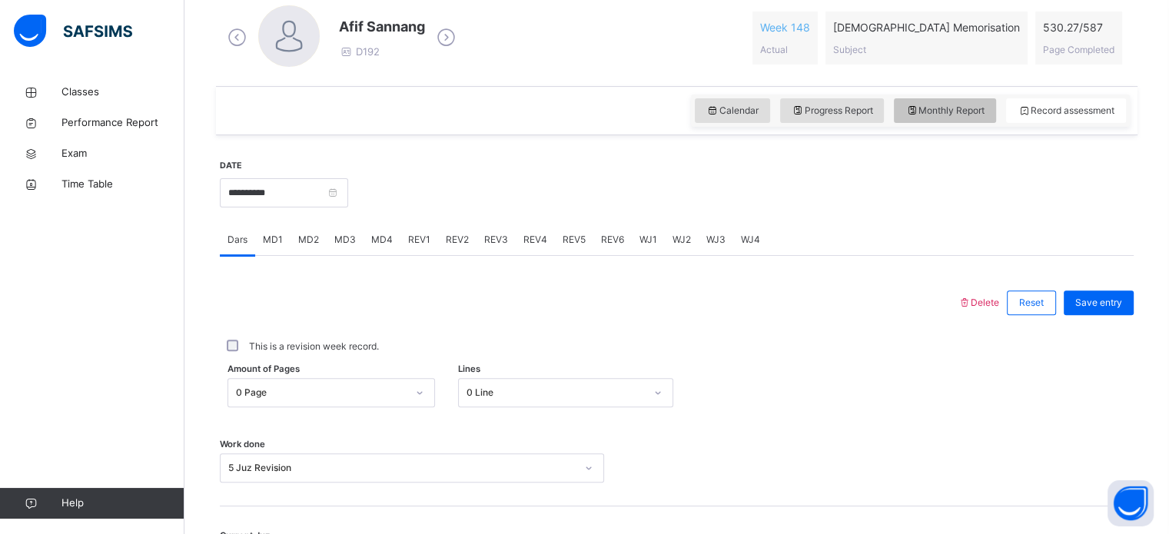
click at [919, 108] on icon at bounding box center [912, 111] width 13 height 14
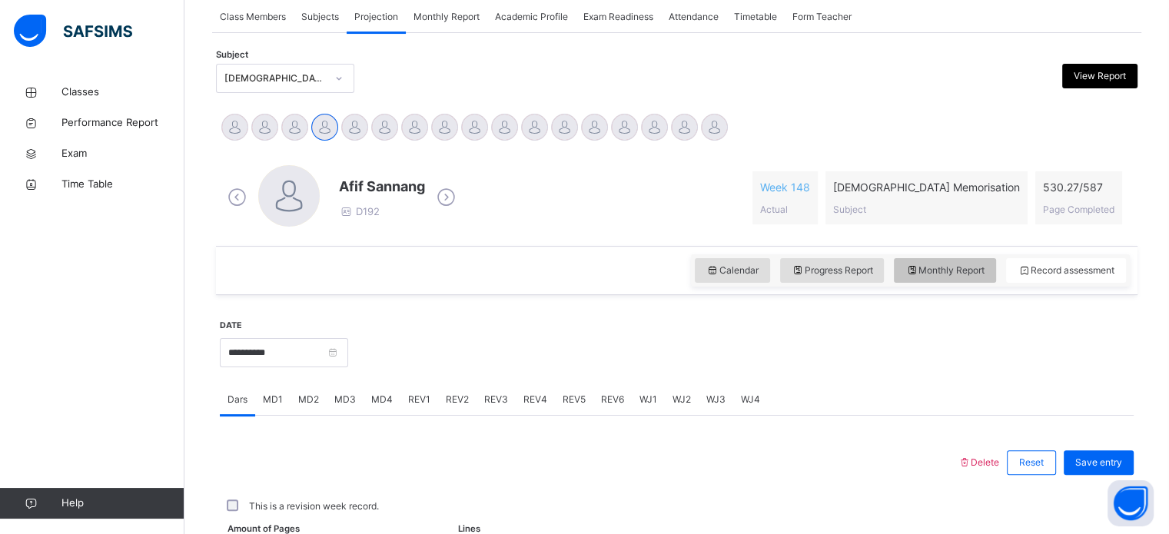
select select "****"
select select "*"
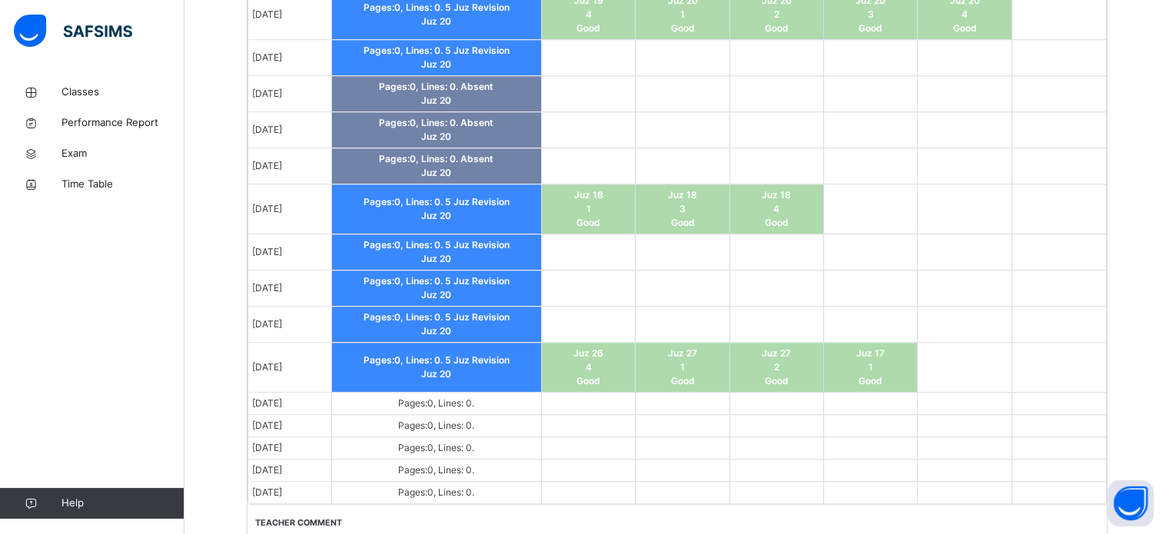
scroll to position [1525, 0]
click at [597, 314] on td at bounding box center [588, 324] width 94 height 36
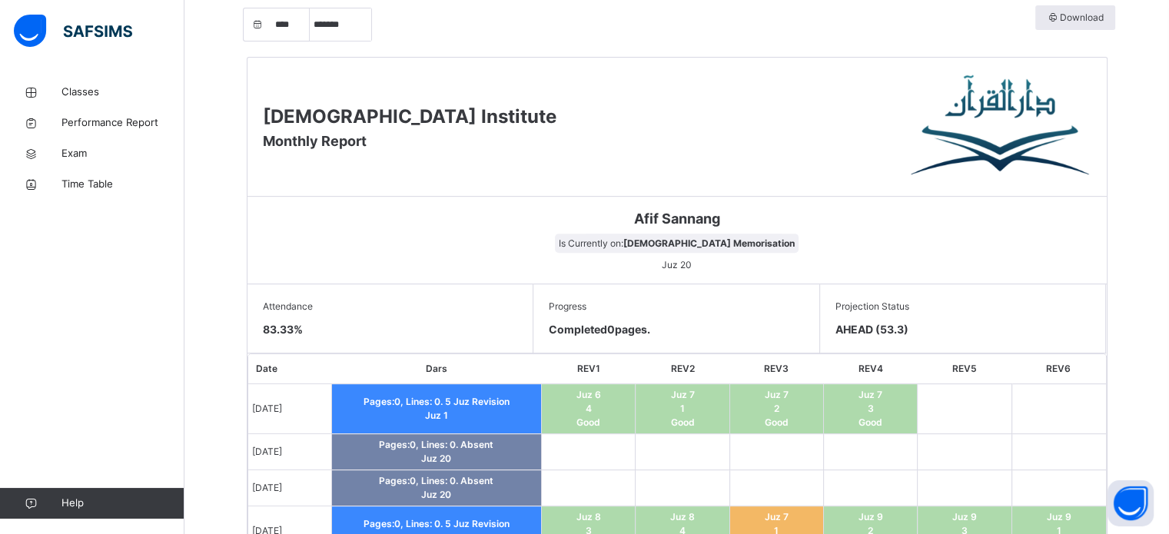
scroll to position [510, 0]
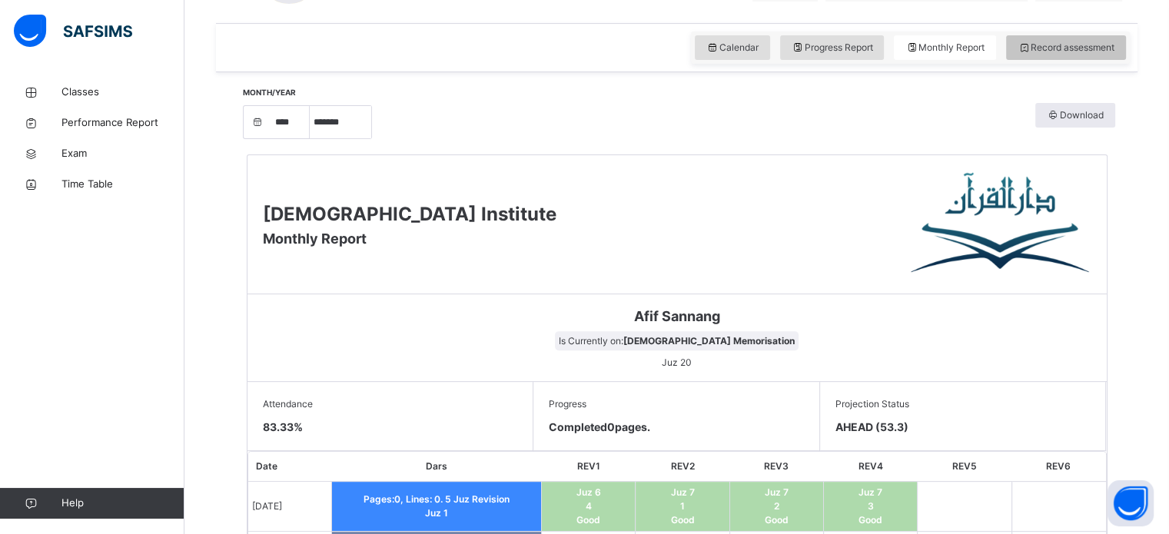
click at [1050, 49] on span "Record assessment" at bounding box center [1066, 48] width 97 height 14
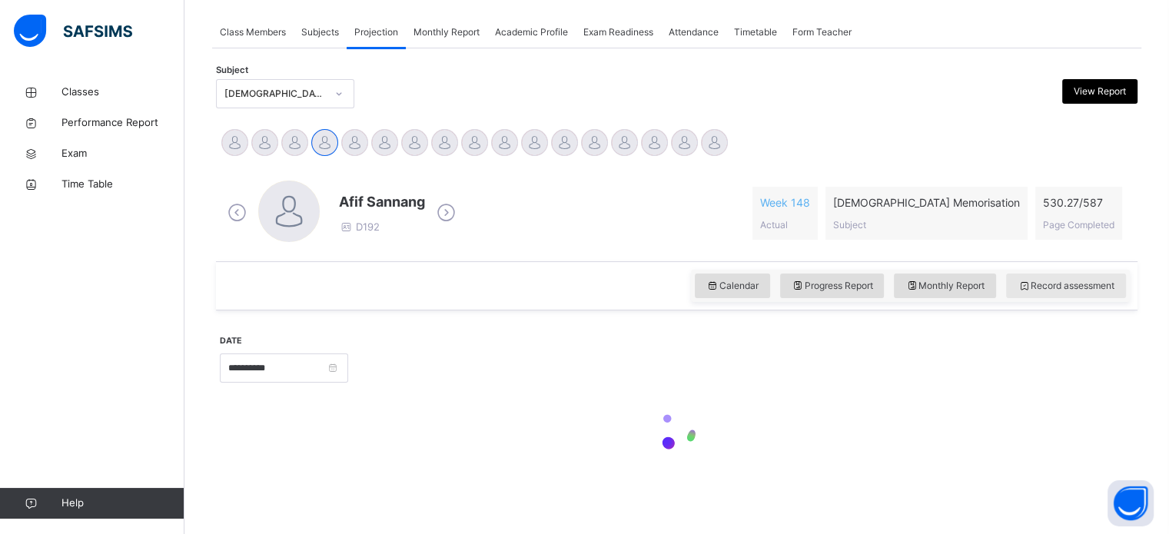
scroll to position [271, 0]
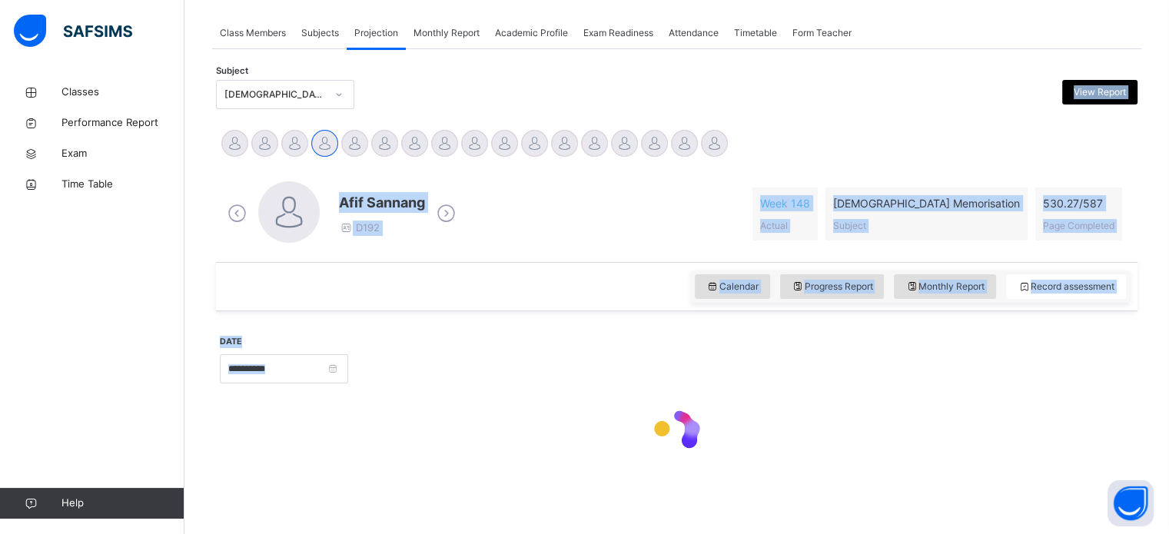
drag, startPoint x: 1050, startPoint y: 49, endPoint x: 467, endPoint y: 363, distance: 662.5
click at [467, 363] on div "**********" at bounding box center [676, 272] width 929 height 447
click at [475, 363] on div at bounding box center [741, 367] width 770 height 66
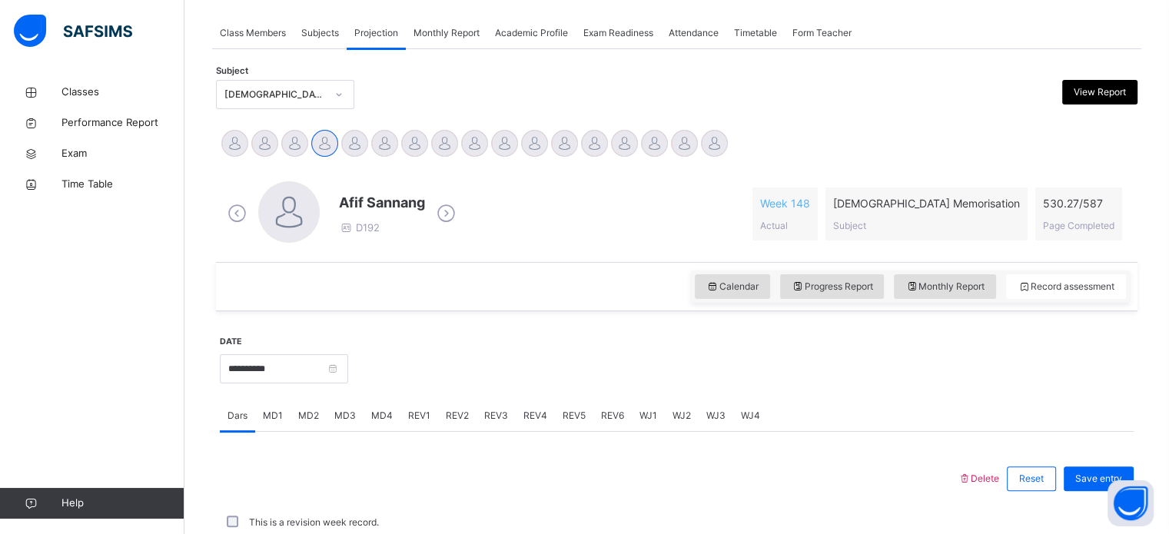
scroll to position [510, 0]
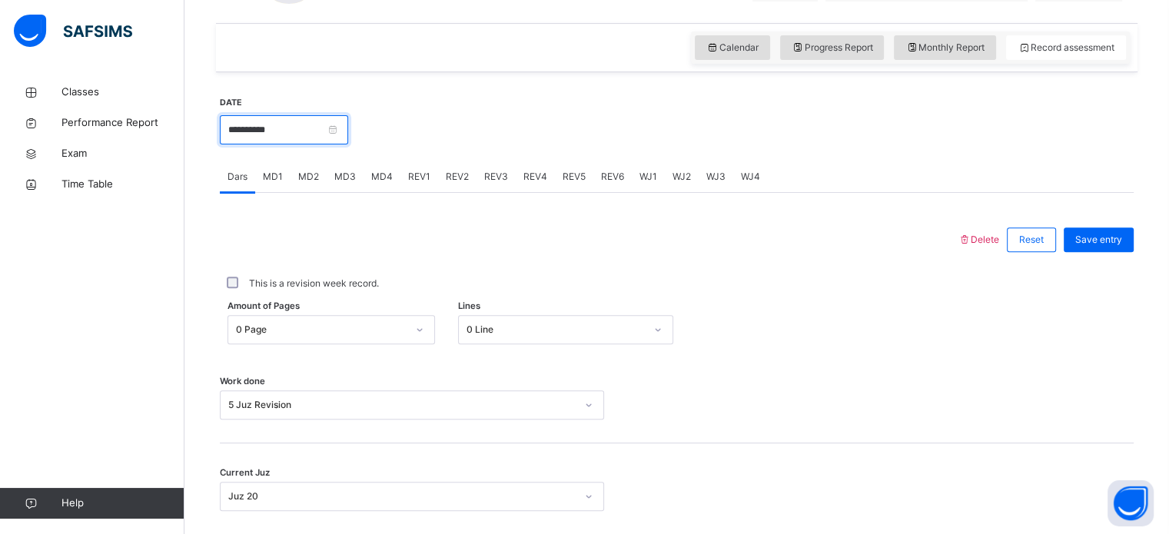
click at [318, 141] on input "**********" at bounding box center [284, 129] width 128 height 29
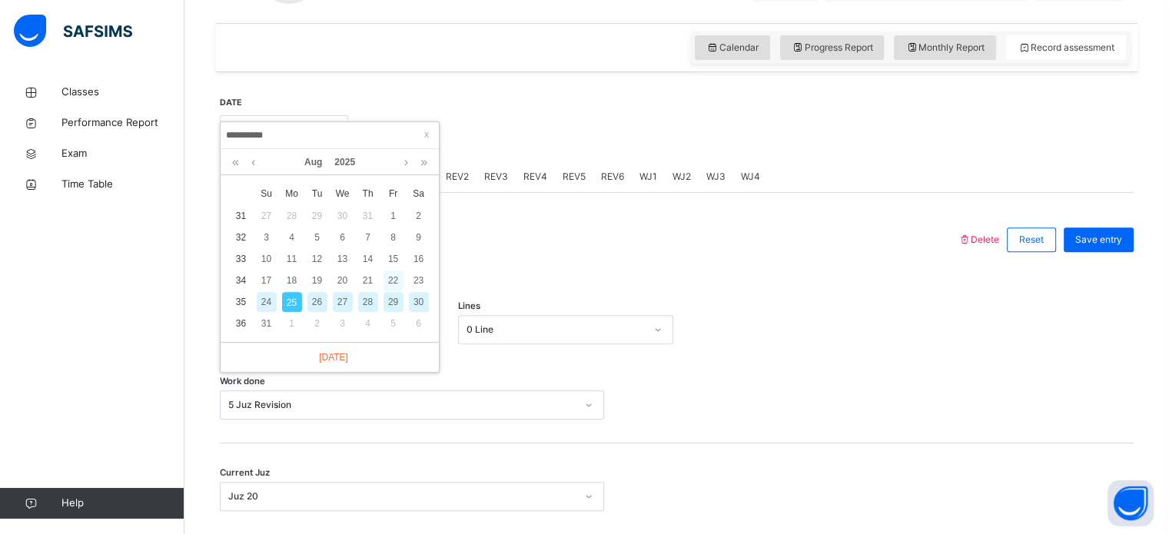
click at [391, 279] on div "22" at bounding box center [394, 281] width 20 height 20
type input "**********"
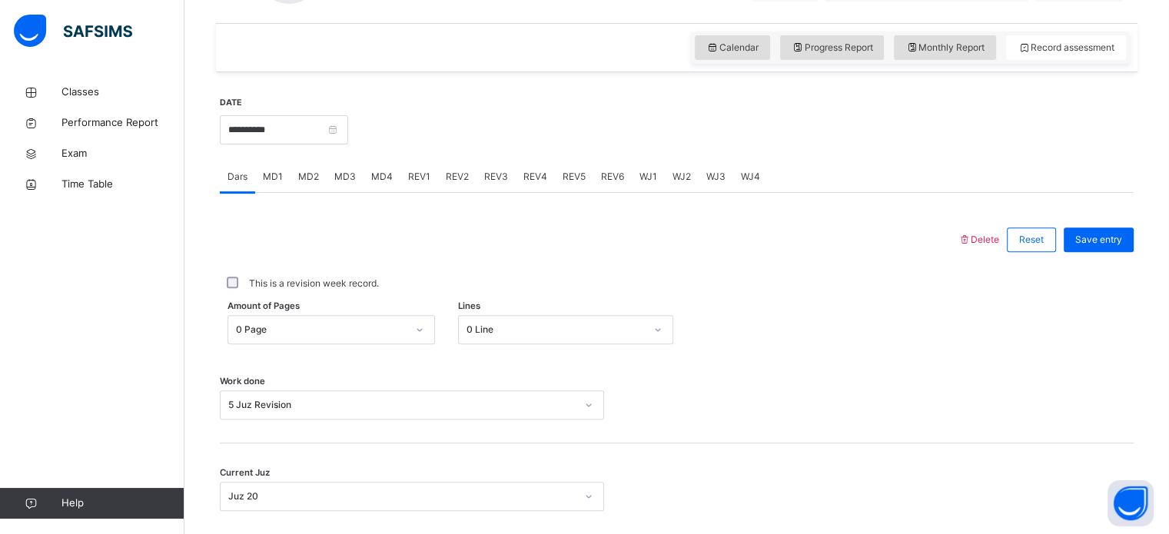
click at [427, 175] on span "REV1" at bounding box center [419, 177] width 22 height 14
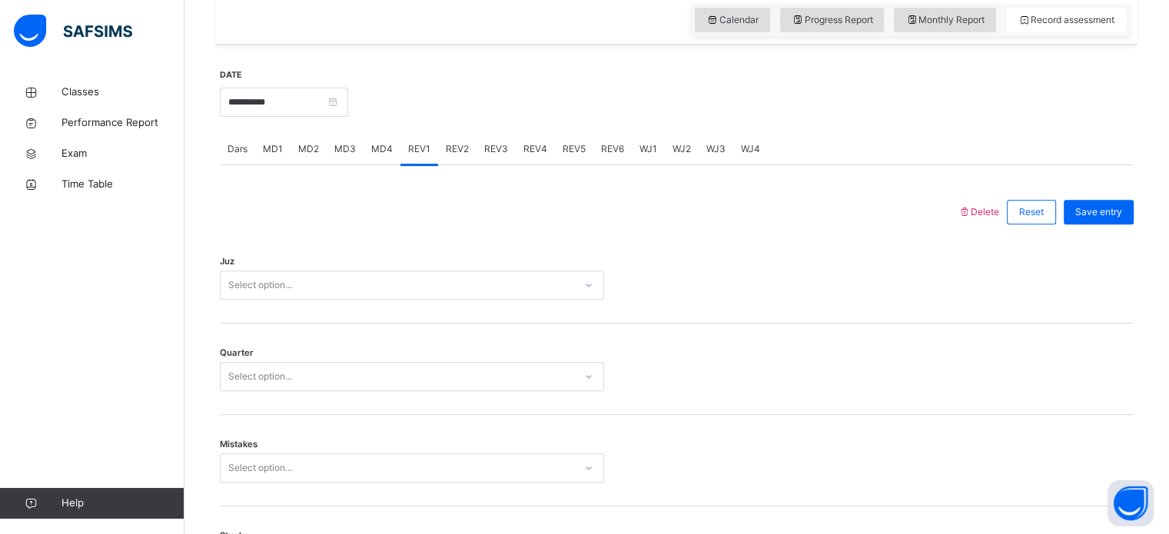
click at [444, 301] on div "Juz Select option..." at bounding box center [677, 277] width 914 height 91
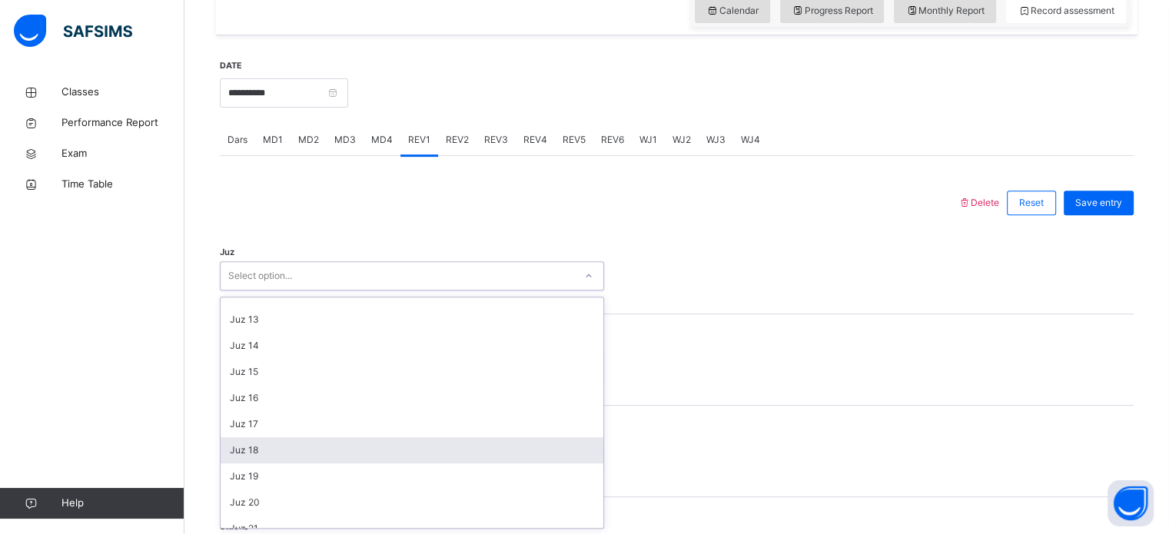
scroll to position [309, 0]
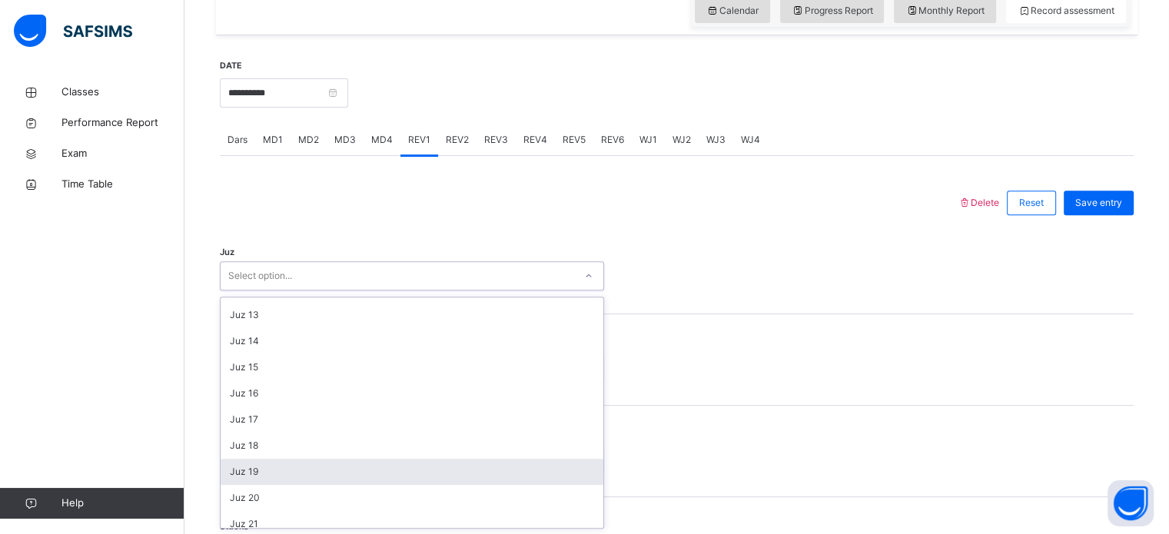
click at [444, 468] on div "Juz 19" at bounding box center [412, 472] width 383 height 26
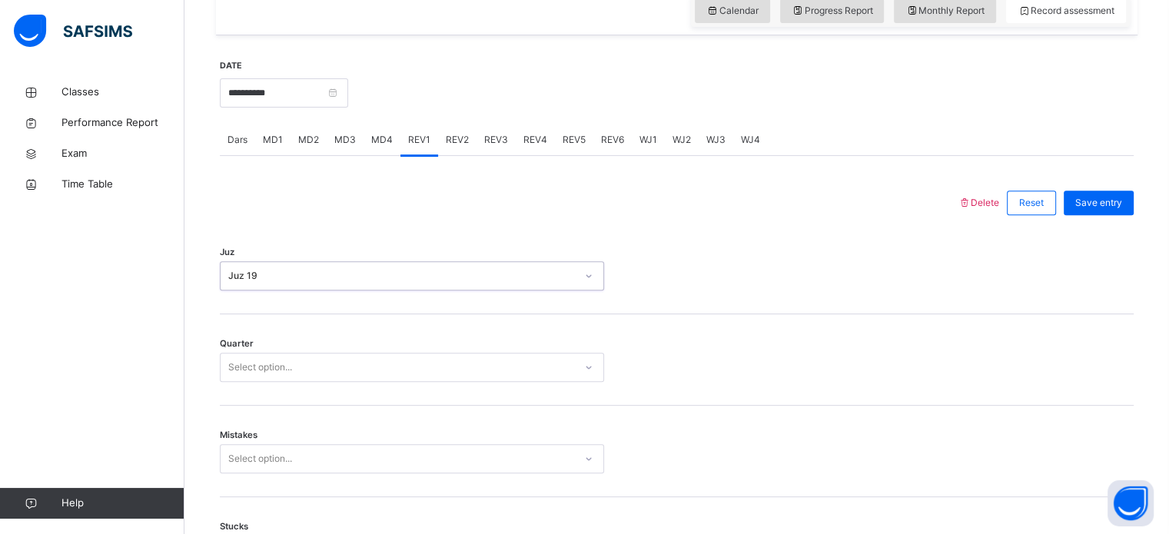
click at [414, 379] on div "Select option..." at bounding box center [412, 367] width 384 height 29
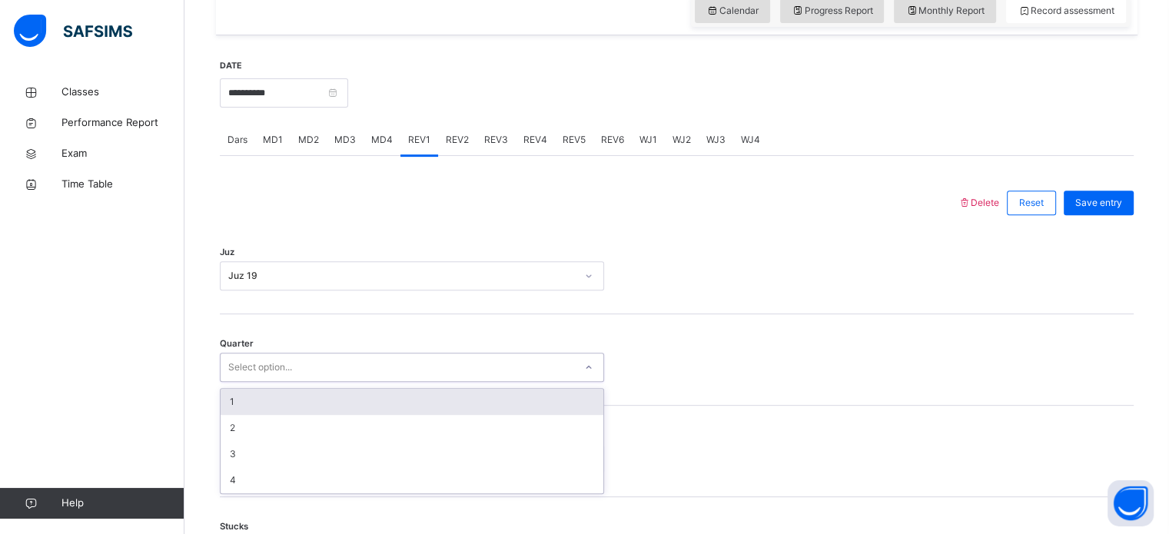
click at [432, 407] on div "1" at bounding box center [412, 402] width 383 height 26
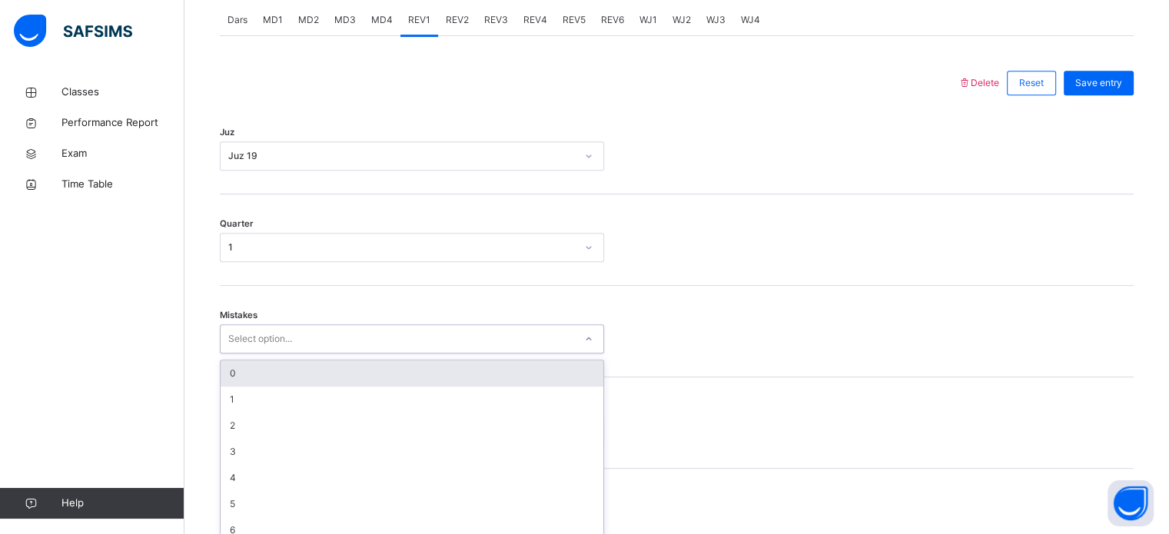
click at [432, 354] on div "option 0 focused, 1 of 7. 7 results available. Use Up and Down to choose option…" at bounding box center [412, 338] width 384 height 29
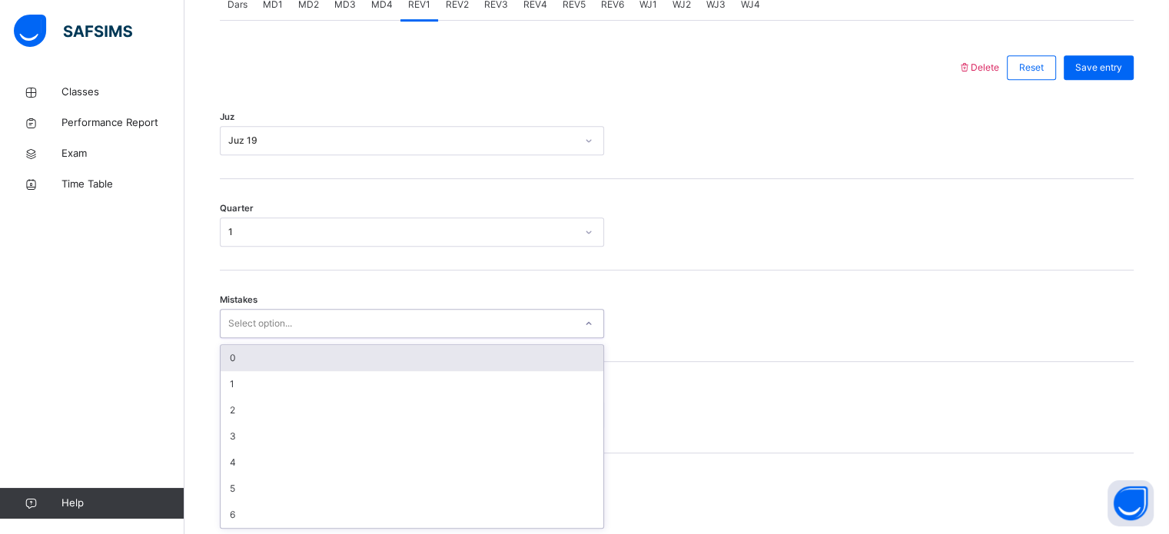
click at [406, 364] on div "0" at bounding box center [412, 358] width 383 height 26
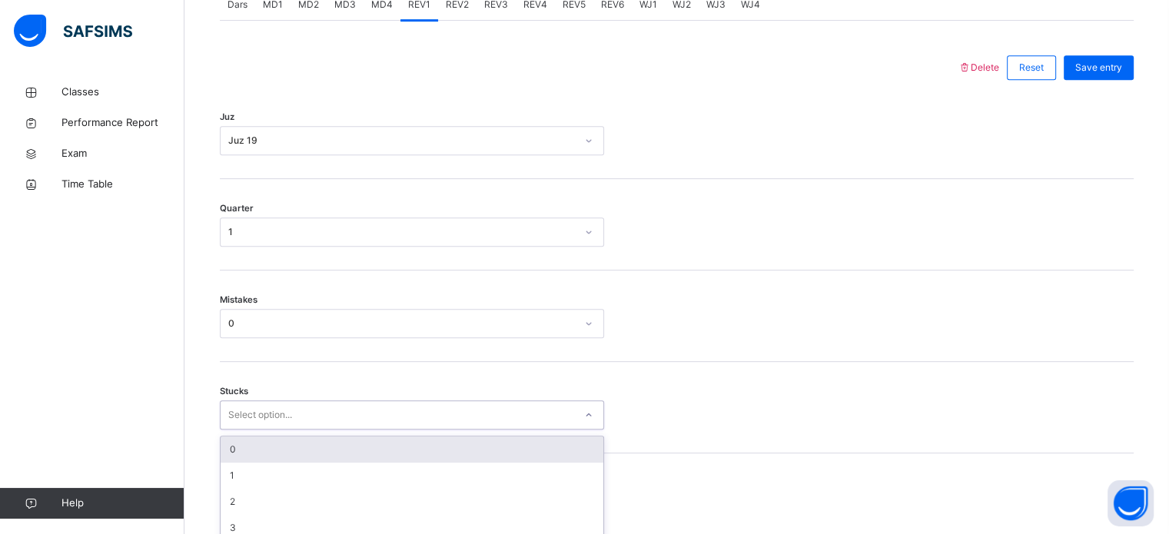
click at [405, 401] on div "option 0 focused, 1 of 6. 6 results available. Use Up and Down to choose option…" at bounding box center [412, 415] width 384 height 29
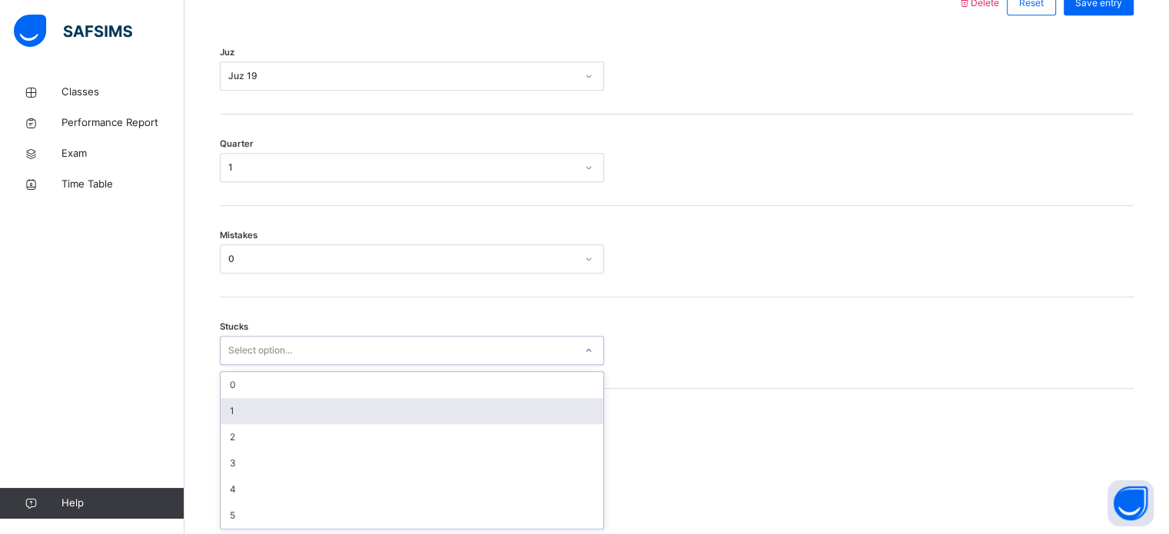
click at [406, 410] on div "1" at bounding box center [412, 411] width 383 height 26
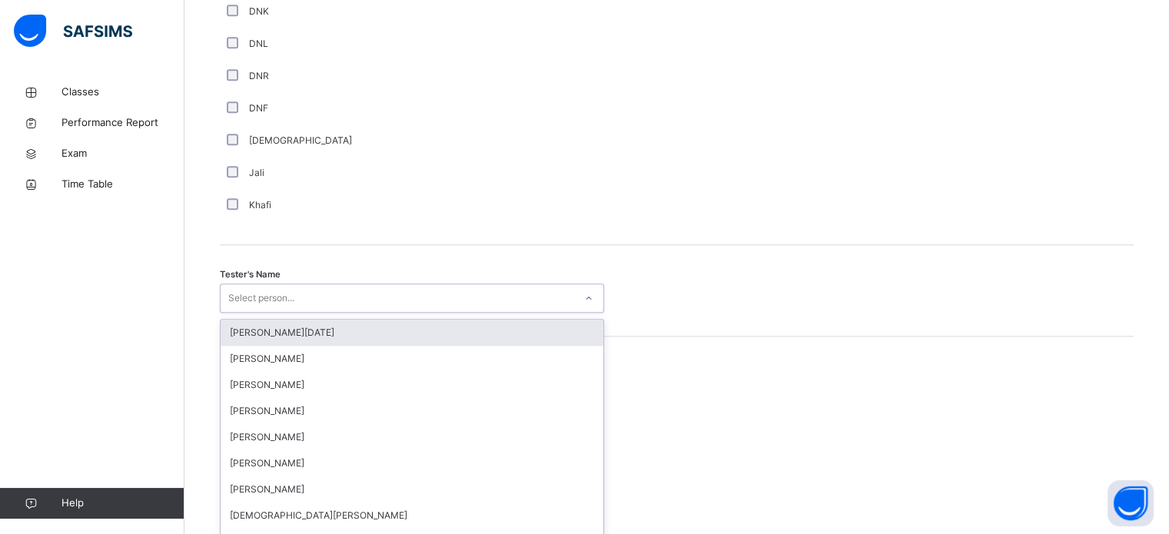
click at [386, 308] on div "option [PERSON_NAME][DATE] focused, 1 of 88. 88 results available. Use Up and D…" at bounding box center [412, 298] width 384 height 29
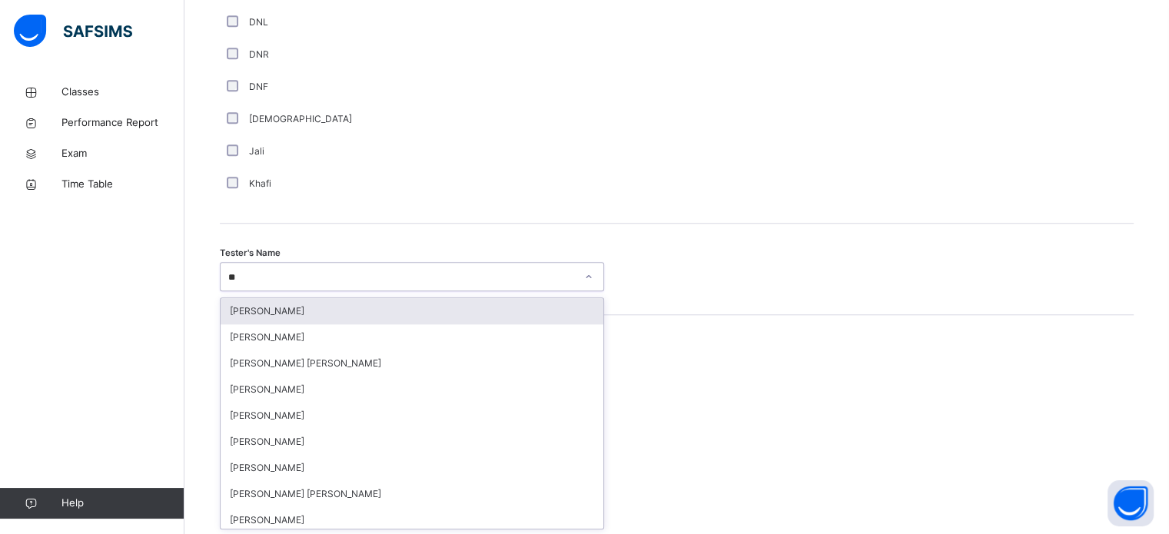
type input "***"
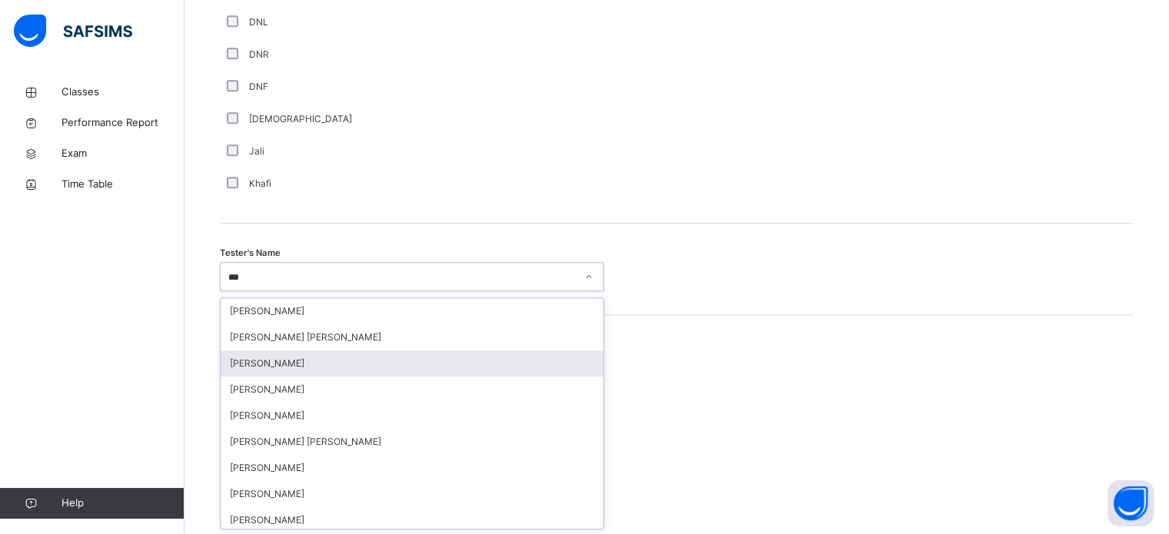
click at [403, 359] on div "[PERSON_NAME]" at bounding box center [412, 364] width 383 height 26
click at [403, 359] on span "Mistake types" at bounding box center [412, 361] width 384 height 14
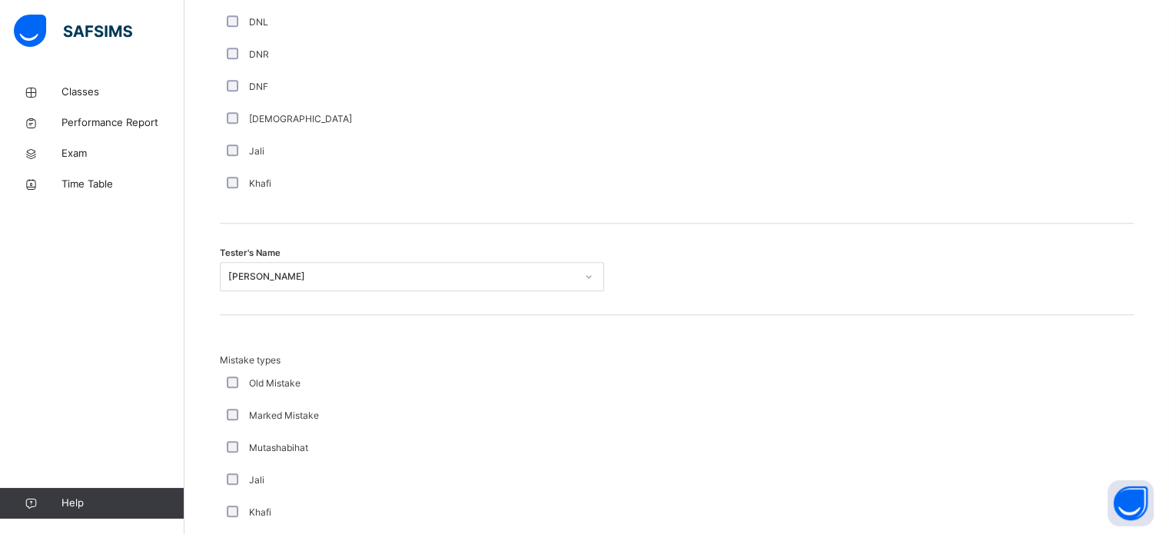
scroll to position [1691, 0]
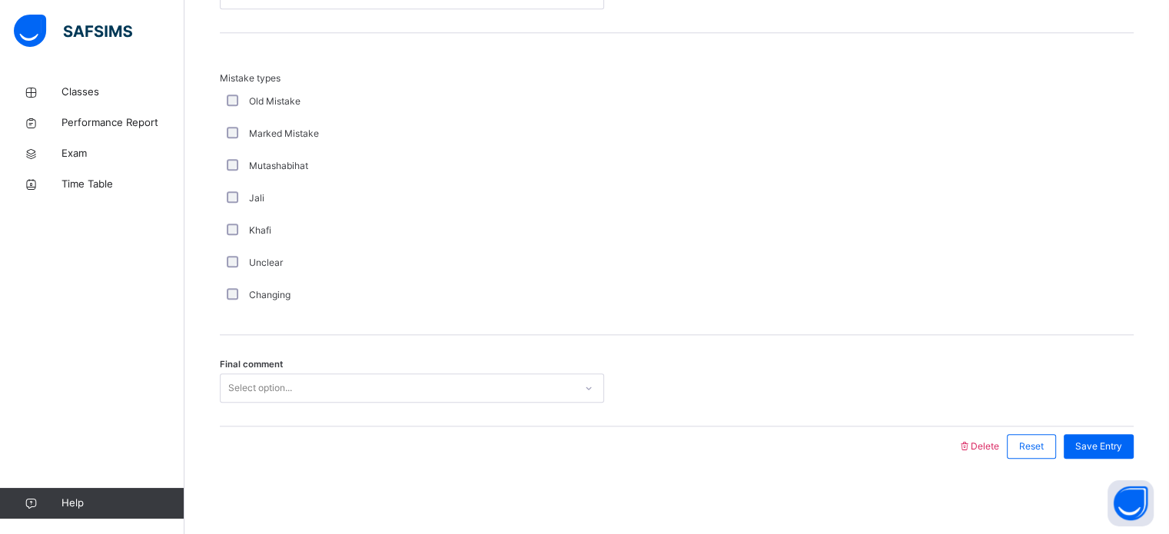
click at [410, 374] on div "Select option..." at bounding box center [412, 388] width 384 height 29
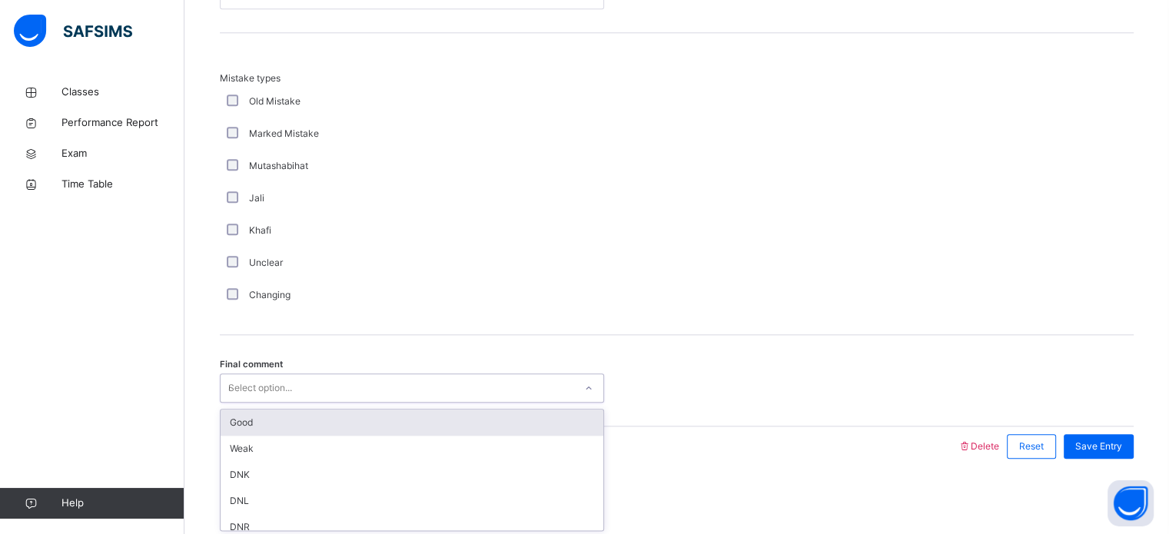
type input "*"
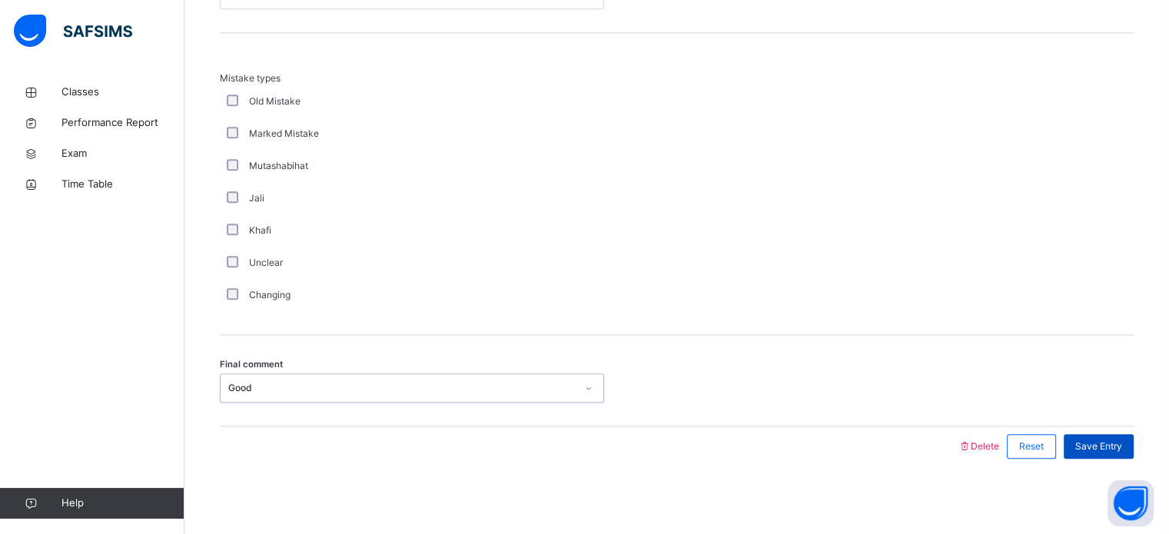
click at [1122, 436] on div "Save Entry" at bounding box center [1099, 446] width 70 height 25
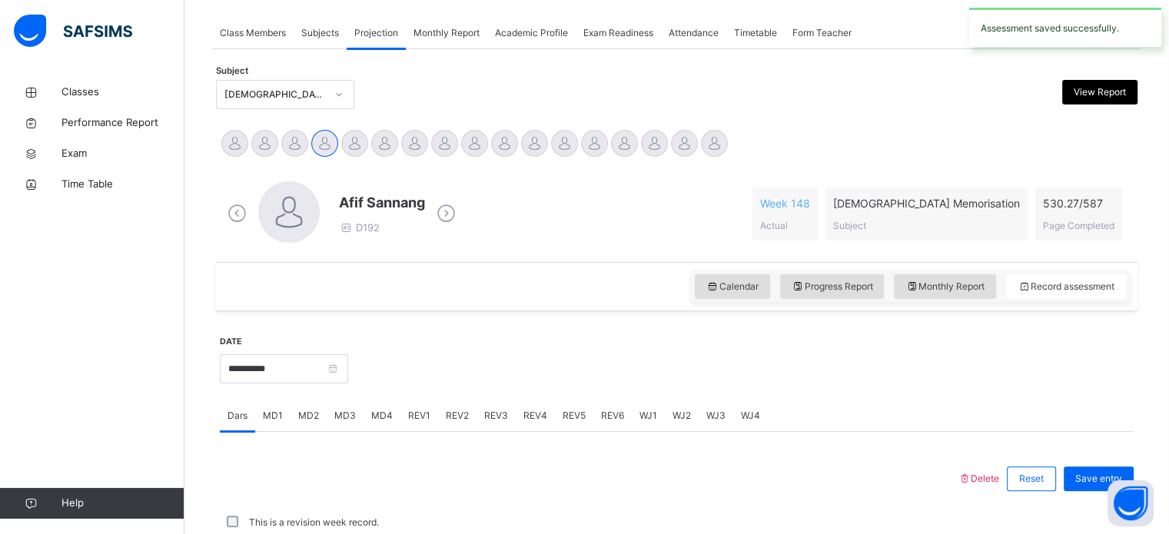
scroll to position [620, 0]
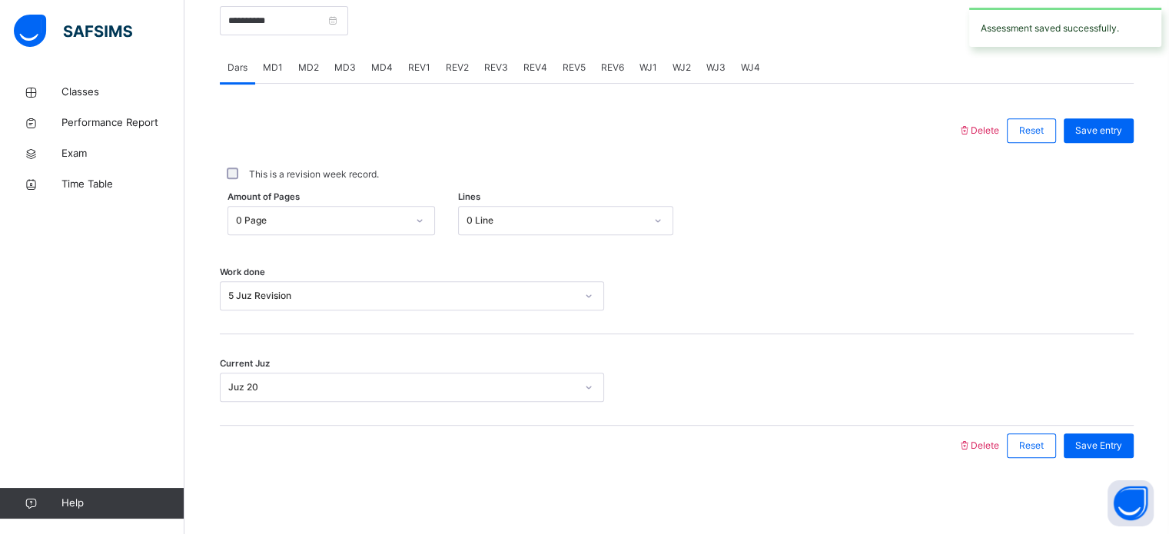
click at [467, 62] on div "REV2" at bounding box center [457, 67] width 38 height 31
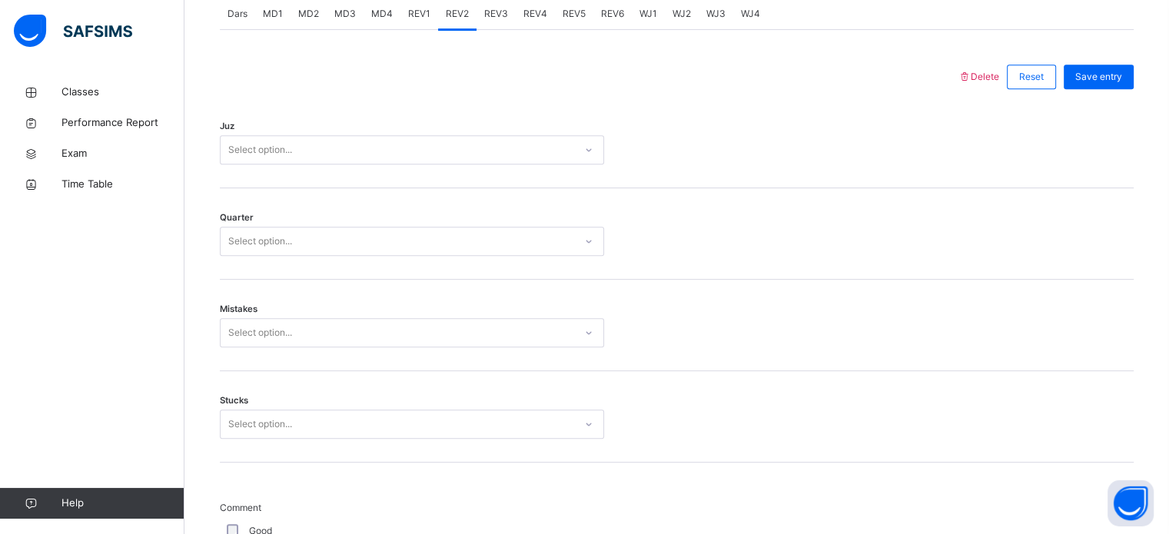
scroll to position [673, 0]
click at [477, 145] on div "Select option..." at bounding box center [398, 150] width 354 height 24
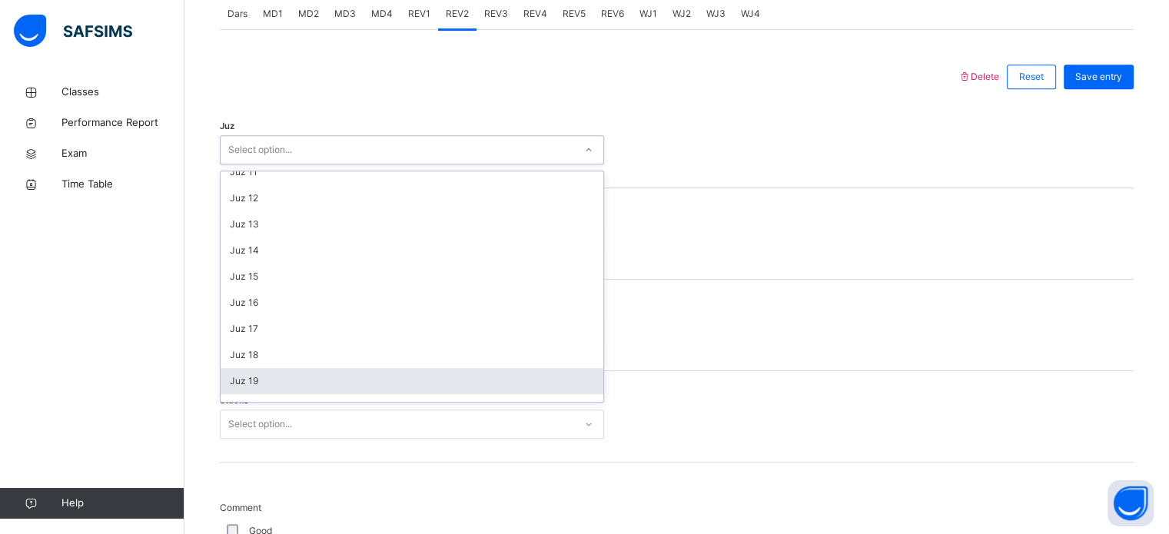
click at [356, 369] on div "Juz 19" at bounding box center [412, 381] width 383 height 26
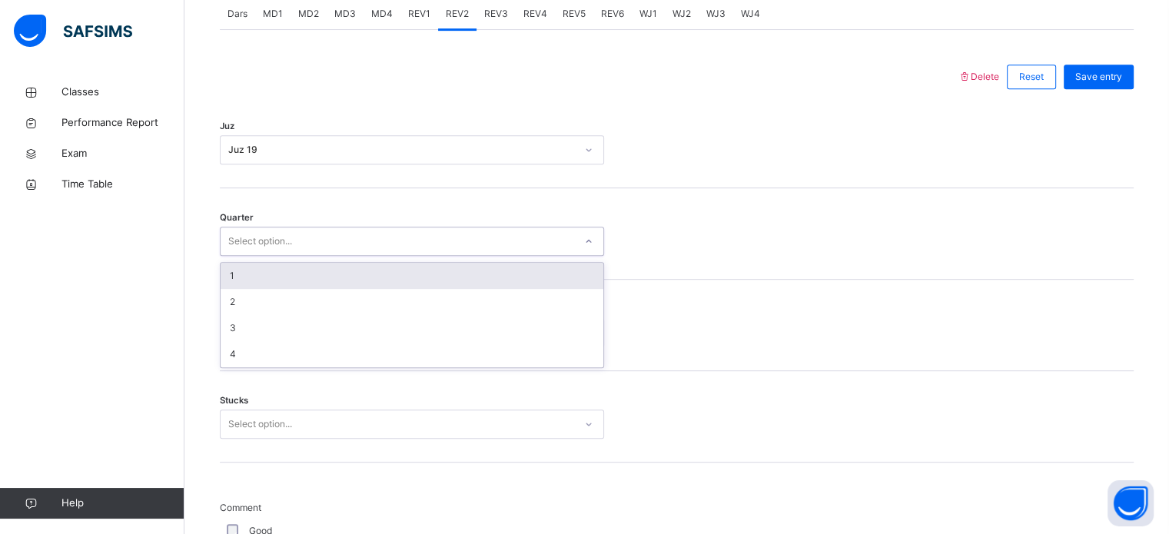
click at [336, 253] on div "Select option..." at bounding box center [412, 241] width 384 height 29
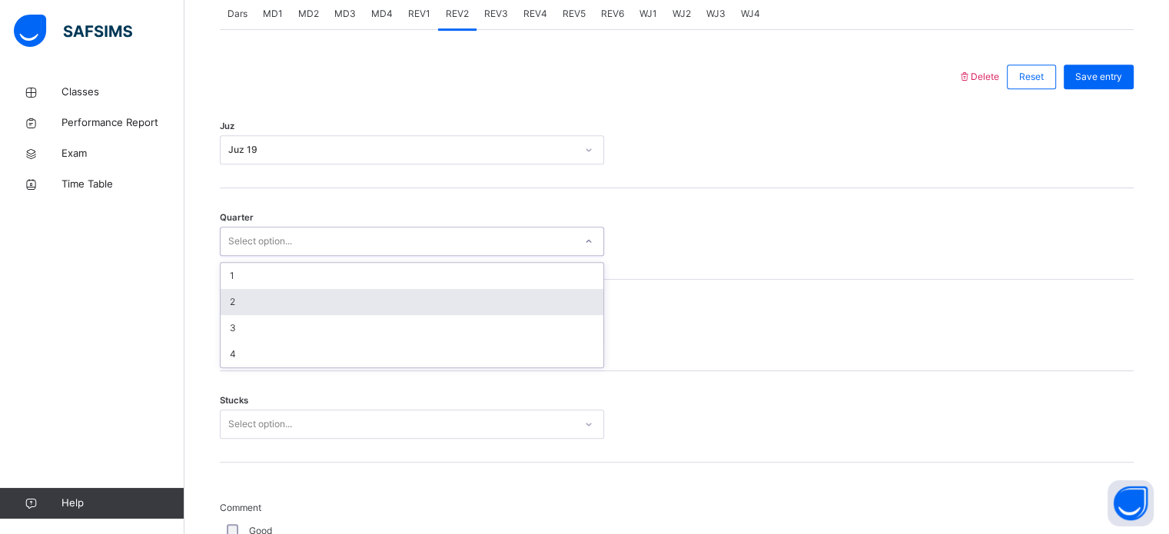
click at [370, 305] on div "2" at bounding box center [412, 302] width 383 height 26
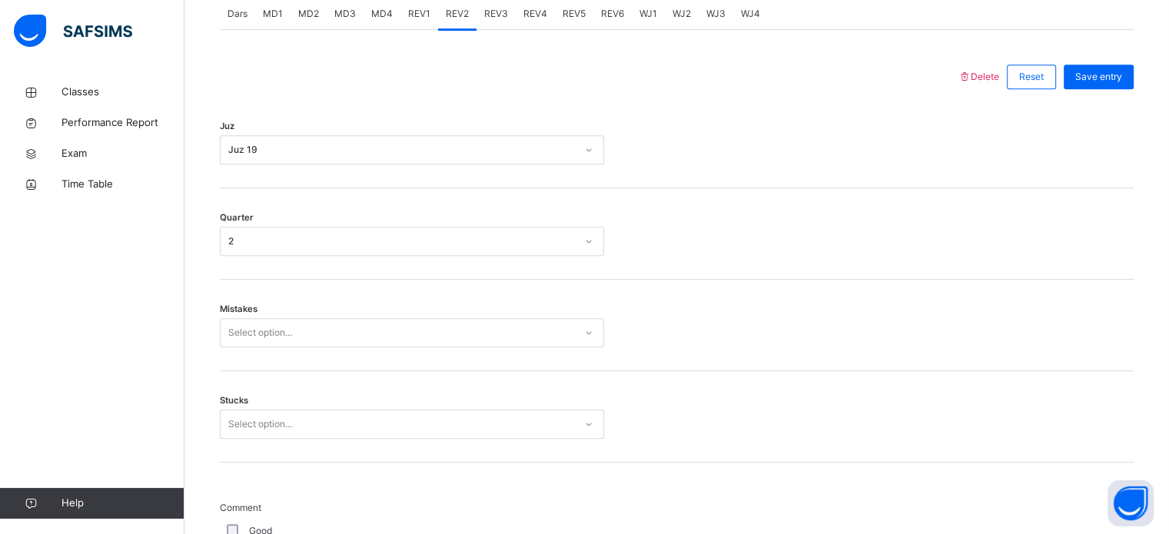
click at [370, 314] on div "Mistakes Select option..." at bounding box center [677, 325] width 914 height 91
click at [373, 323] on div "Select option..." at bounding box center [398, 333] width 354 height 24
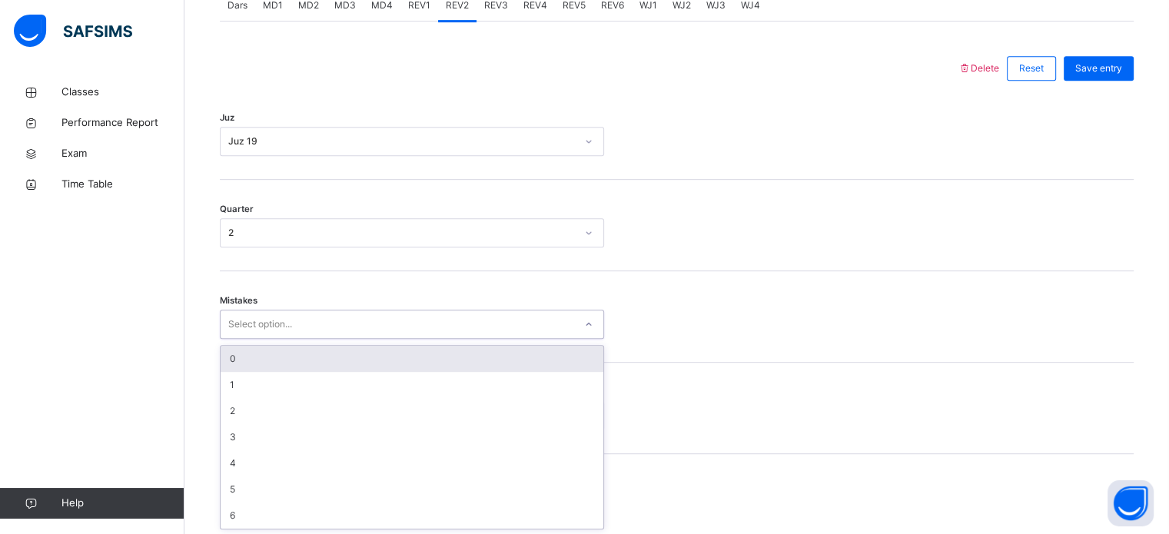
scroll to position [683, 0]
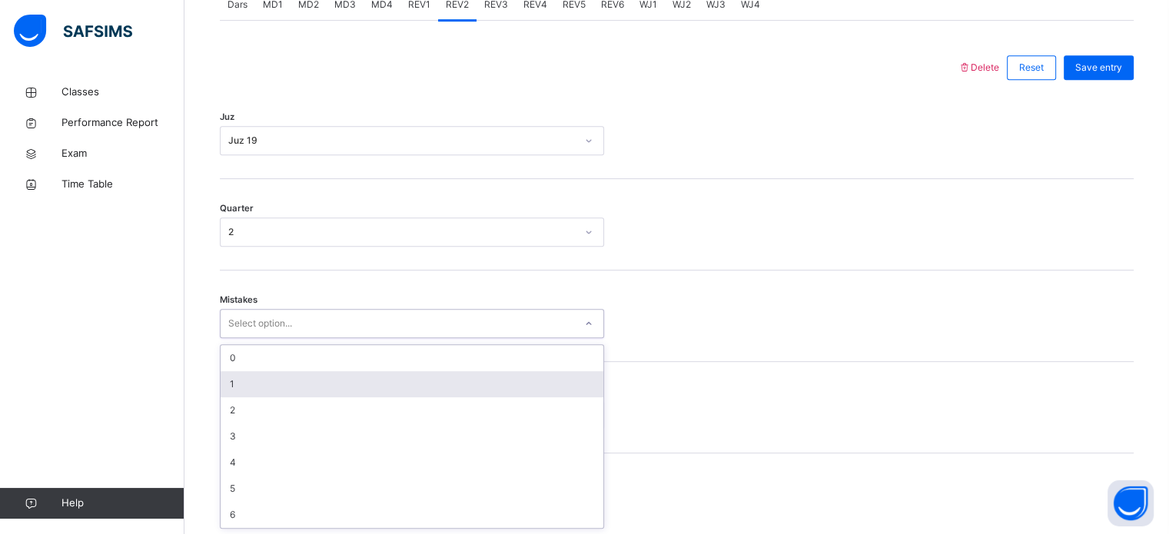
click at [390, 379] on div "1" at bounding box center [412, 384] width 383 height 26
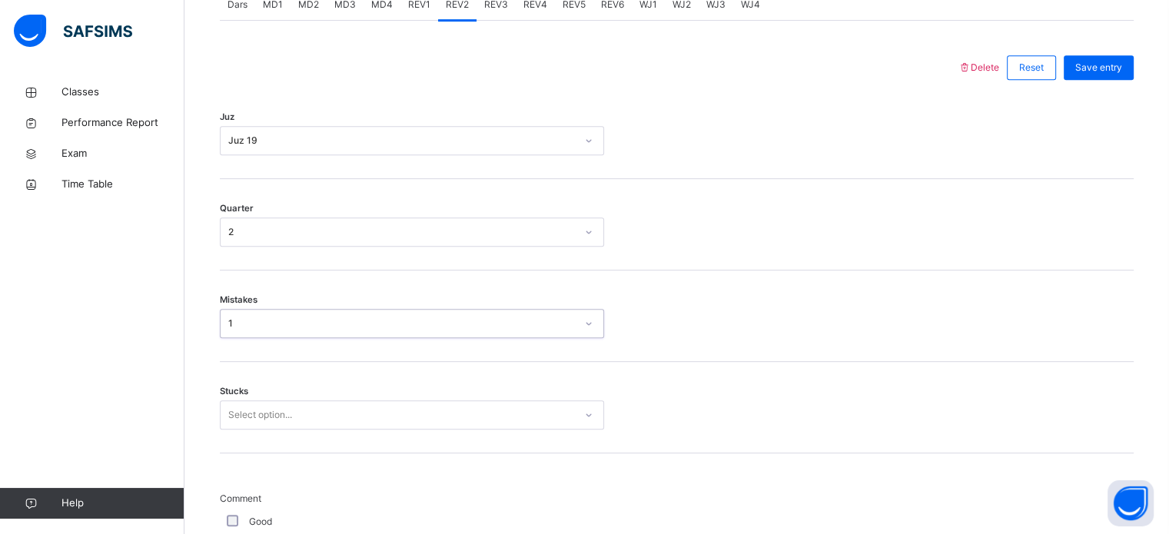
click at [413, 415] on div "Select option..." at bounding box center [412, 415] width 384 height 29
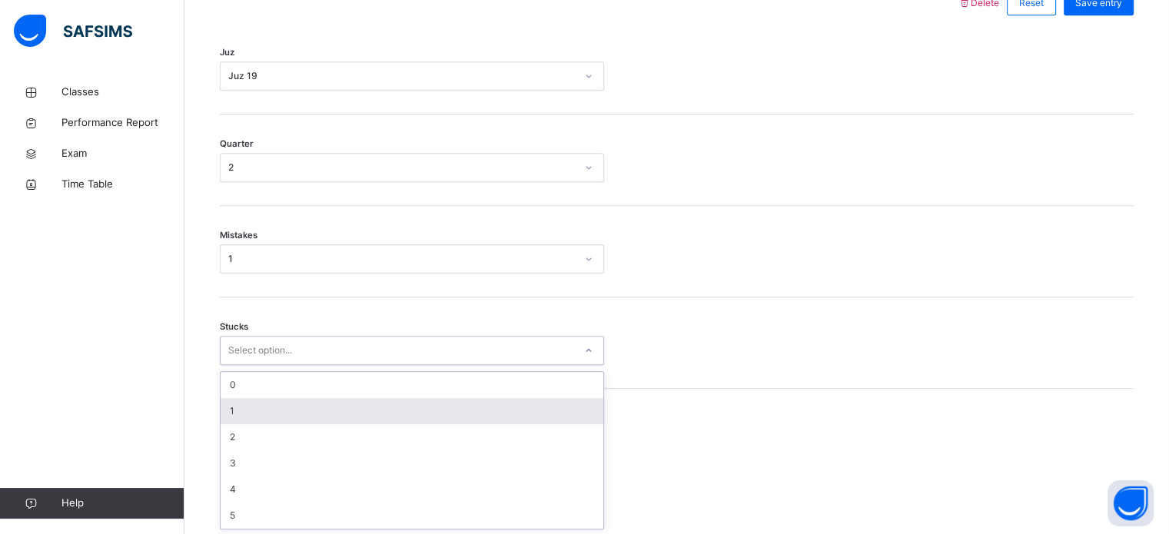
click at [413, 421] on div "1" at bounding box center [412, 411] width 383 height 26
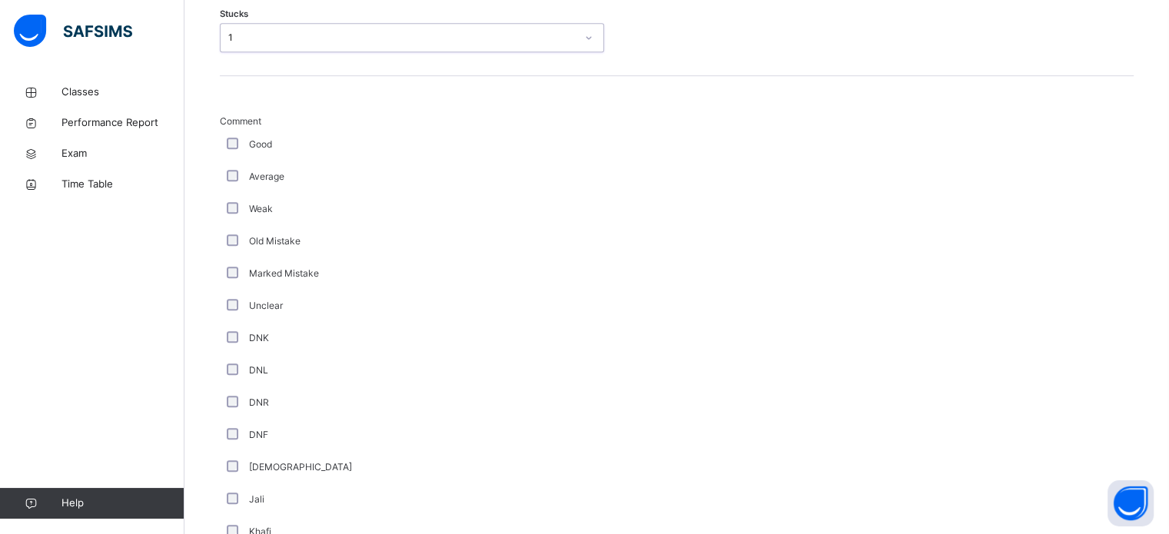
scroll to position [1061, 0]
click at [409, 25] on div "1" at bounding box center [398, 37] width 354 height 24
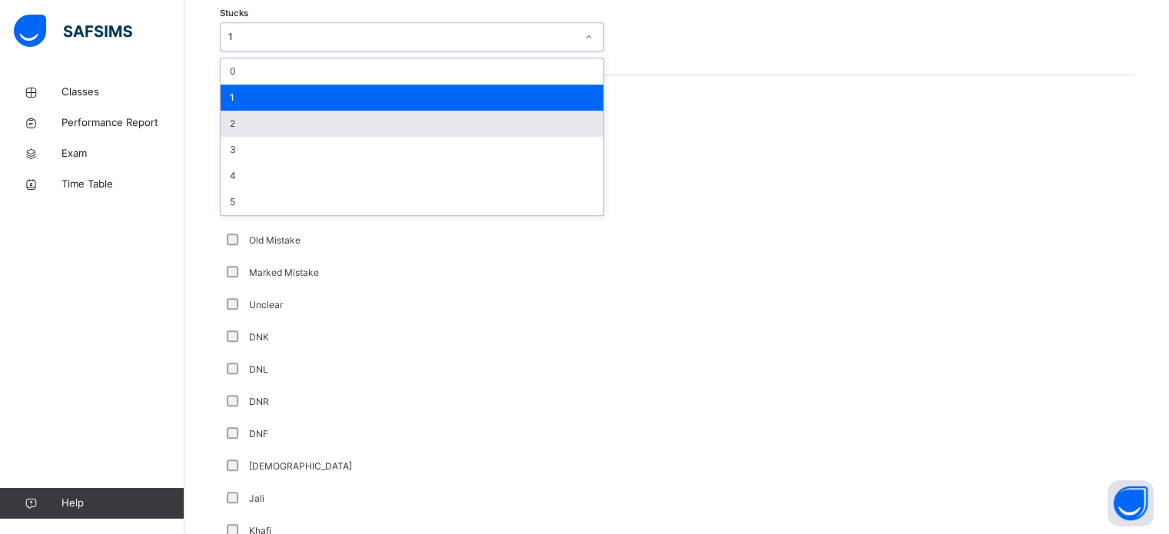
click at [421, 113] on div "2" at bounding box center [412, 124] width 383 height 26
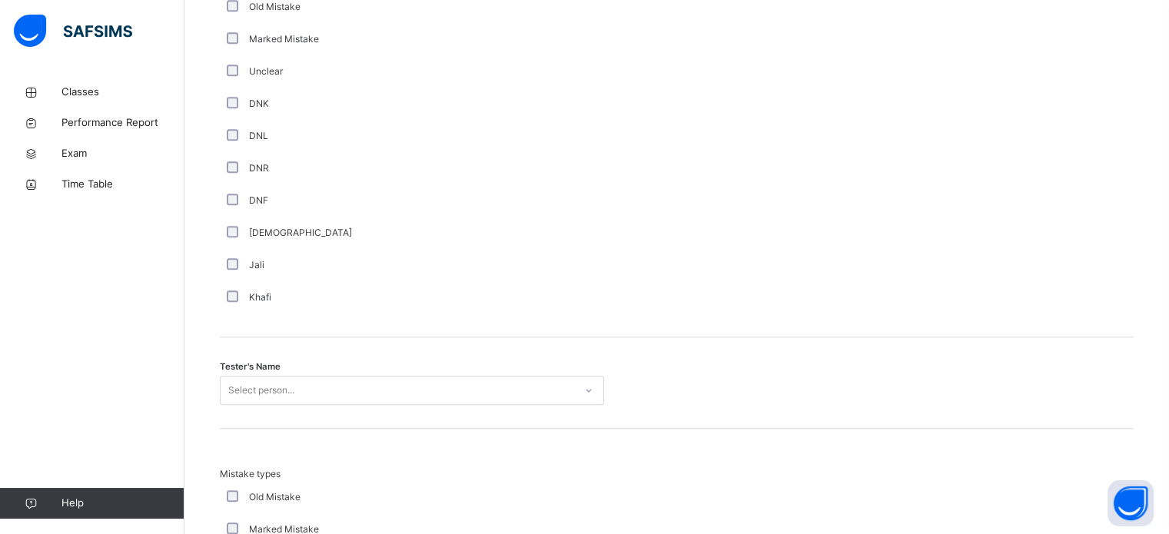
scroll to position [1294, 0]
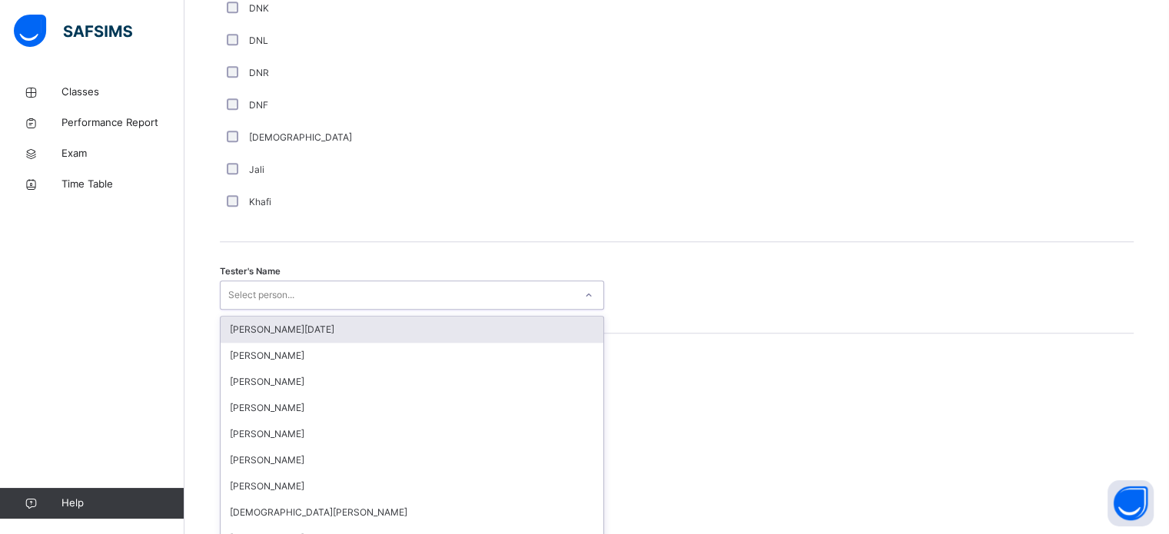
click at [471, 310] on div "option [PERSON_NAME][DATE] focused, 1 of 88. 88 results available. Use Up and D…" at bounding box center [412, 295] width 384 height 29
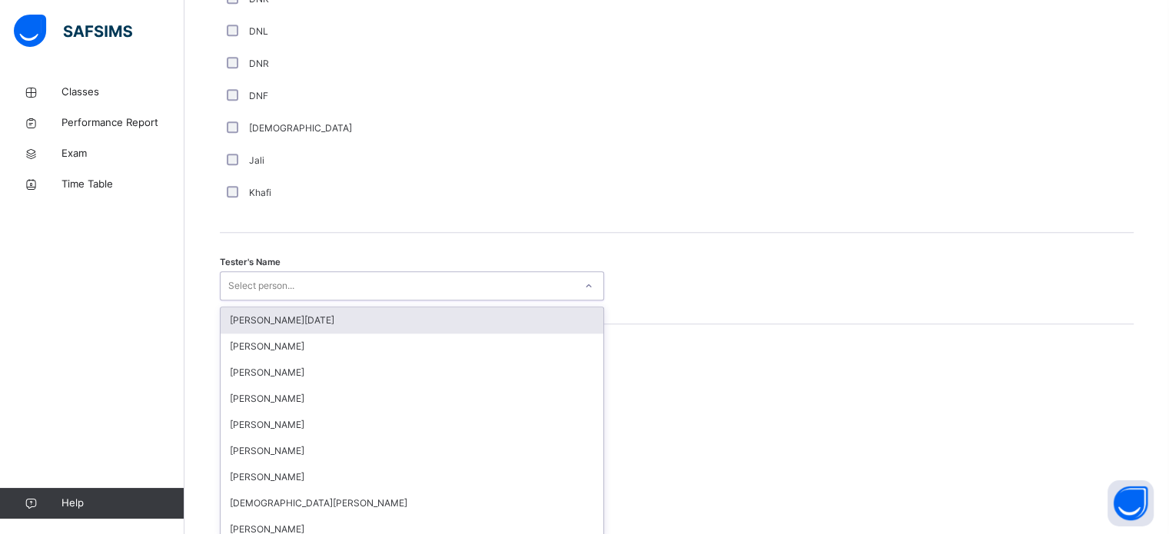
scroll to position [1408, 0]
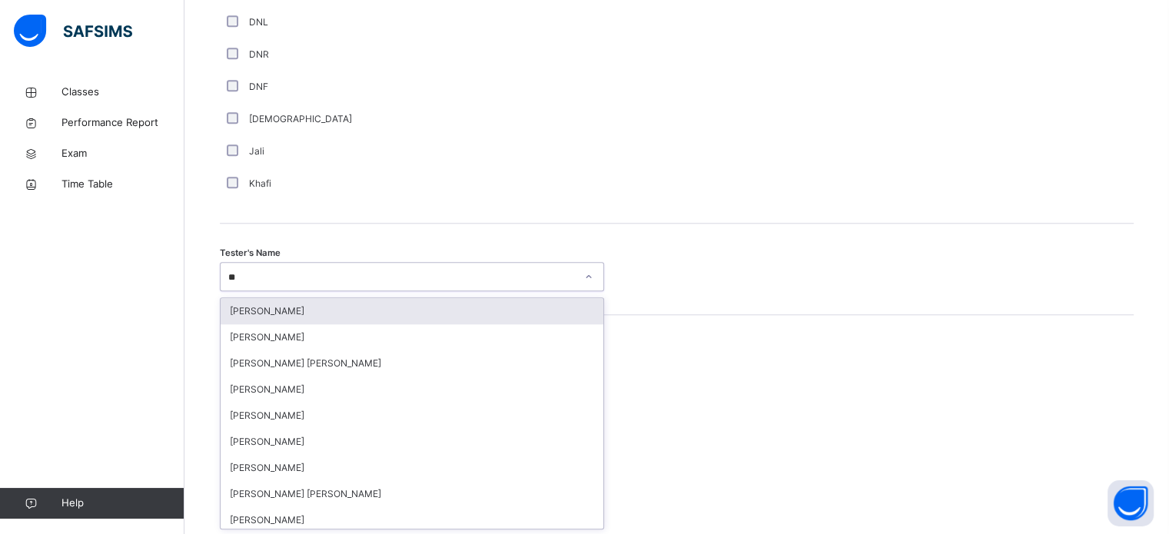
type input "***"
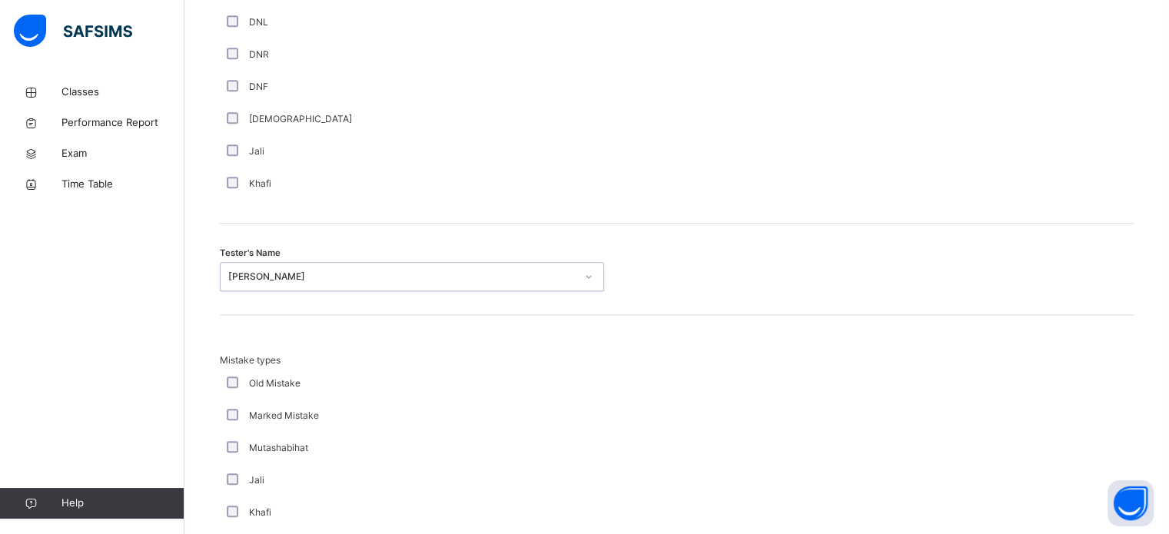
scroll to position [1691, 0]
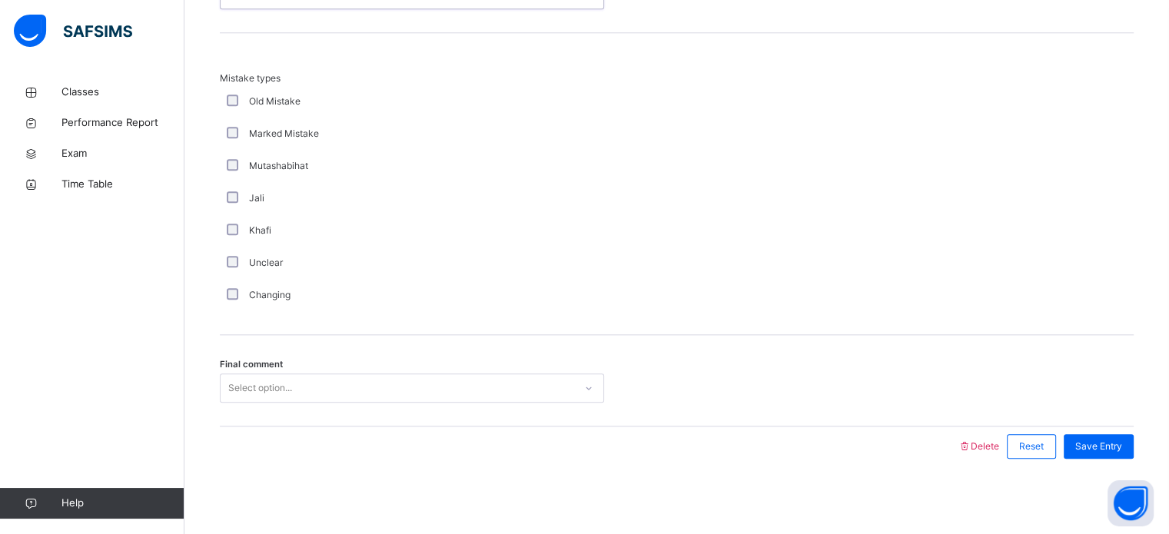
click at [474, 387] on div "Select option..." at bounding box center [398, 389] width 354 height 24
click at [1103, 440] on span "Save Entry" at bounding box center [1099, 447] width 47 height 14
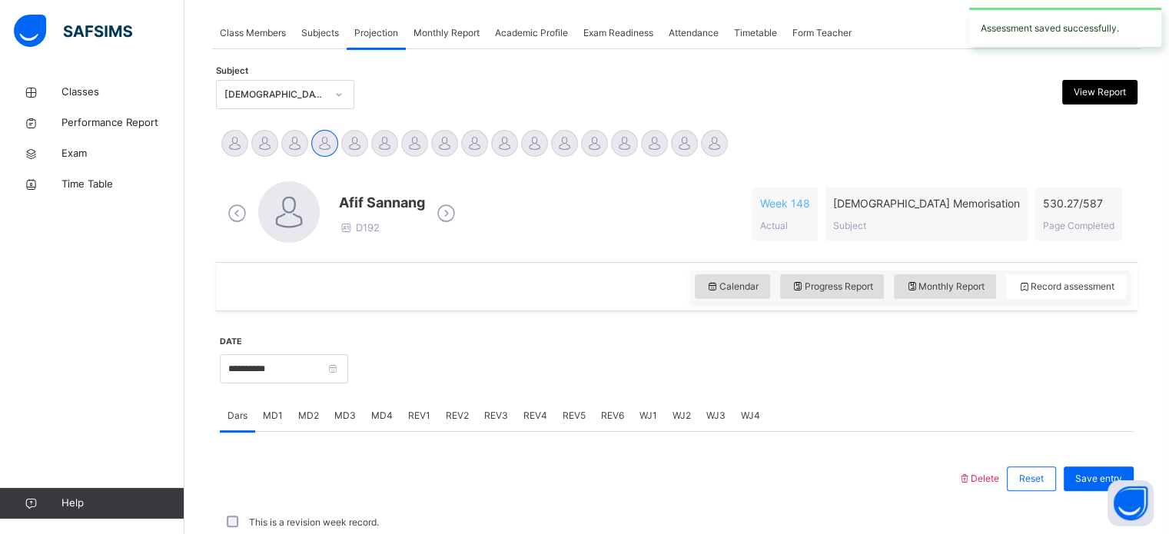
scroll to position [620, 0]
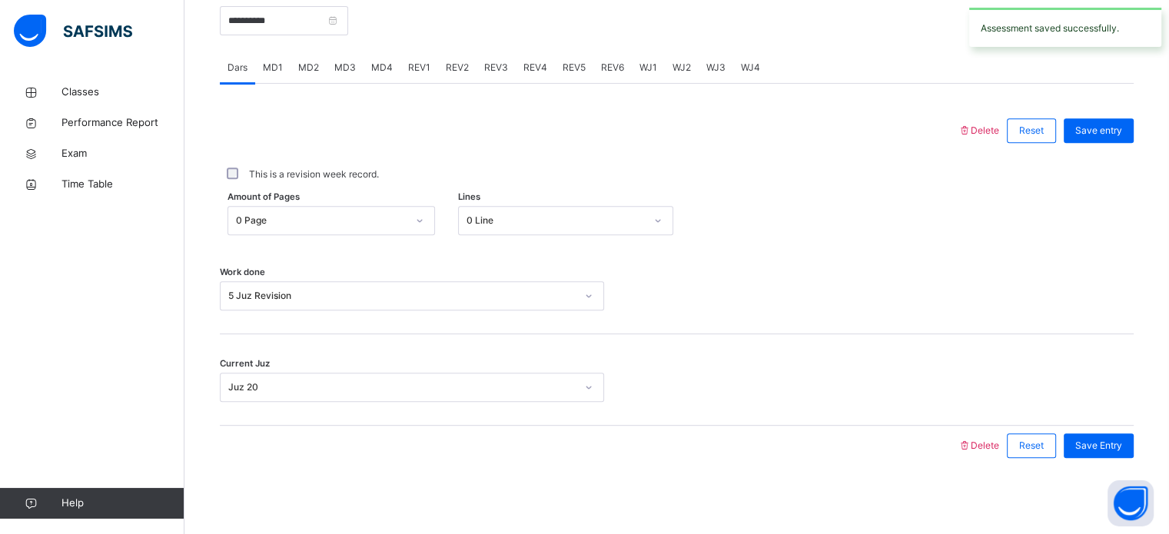
click at [498, 80] on div "REV3" at bounding box center [496, 67] width 39 height 31
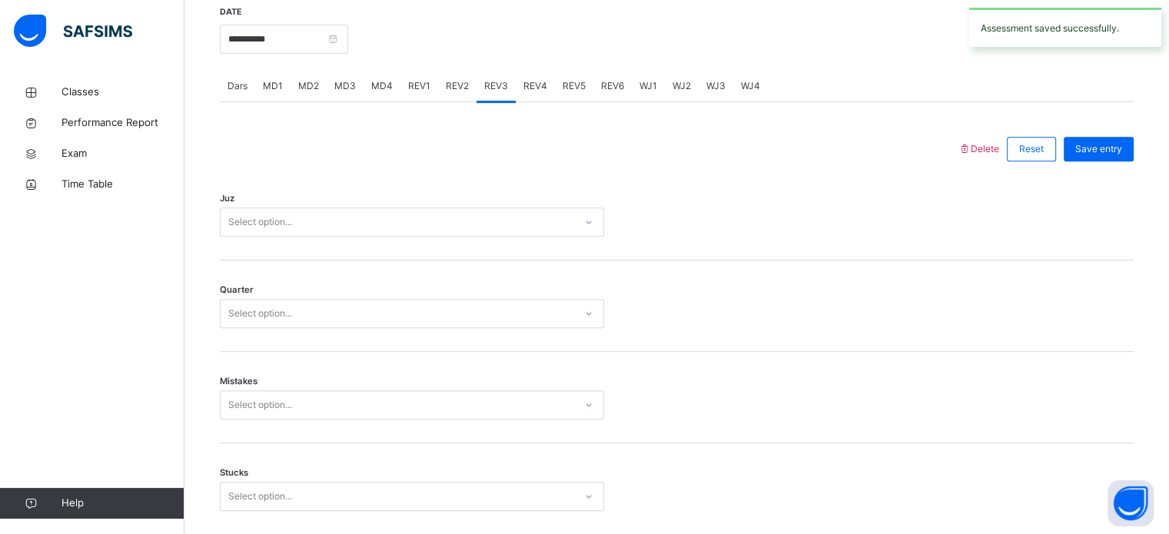
scroll to position [599, 0]
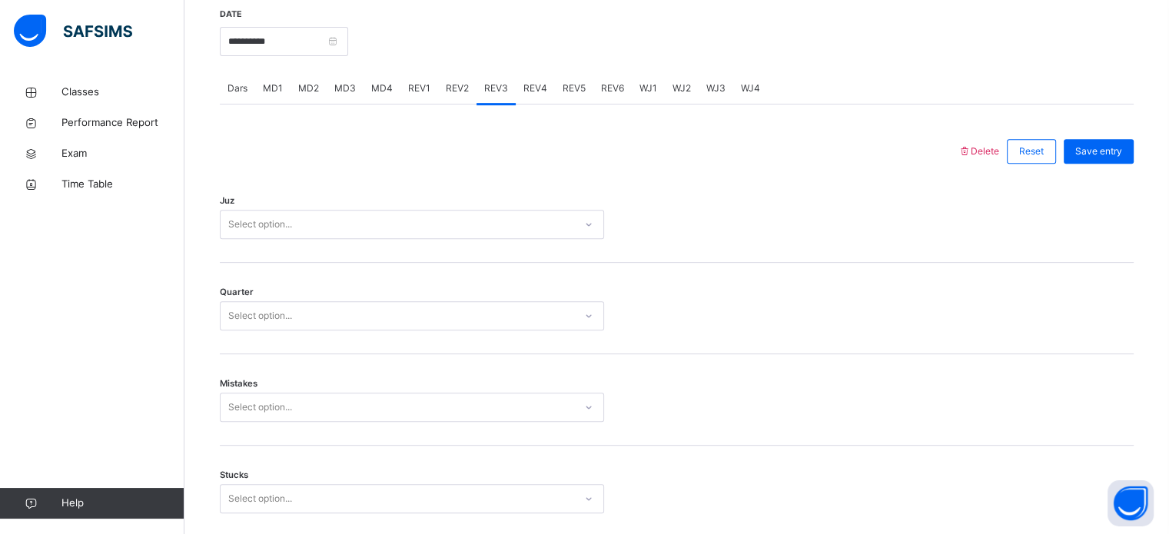
click at [467, 88] on div "REV2" at bounding box center [457, 88] width 38 height 31
click at [489, 91] on span "REV3" at bounding box center [496, 88] width 24 height 14
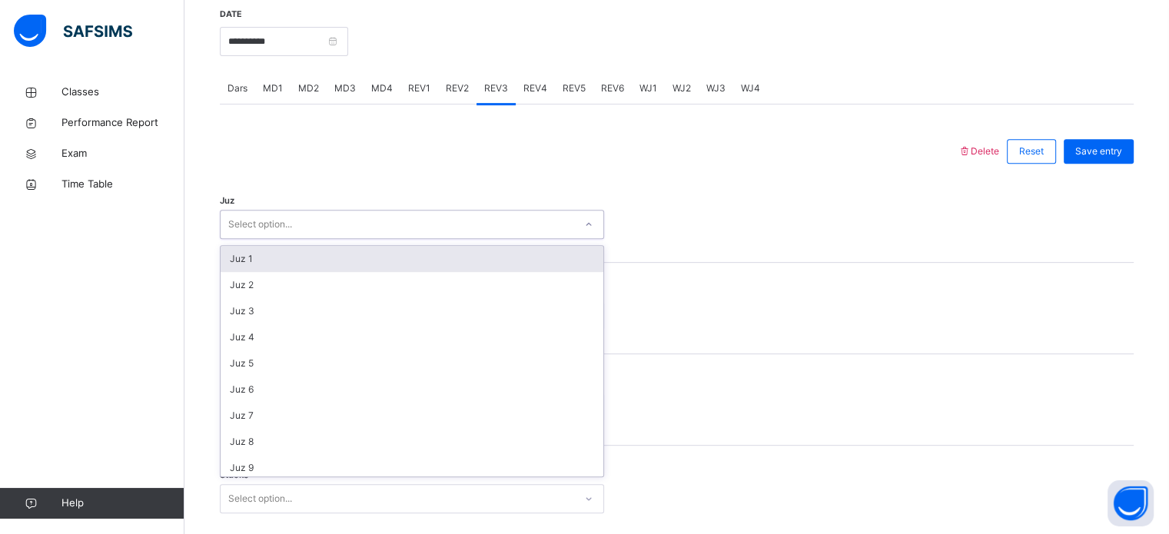
click at [516, 218] on div "Select option..." at bounding box center [398, 225] width 354 height 24
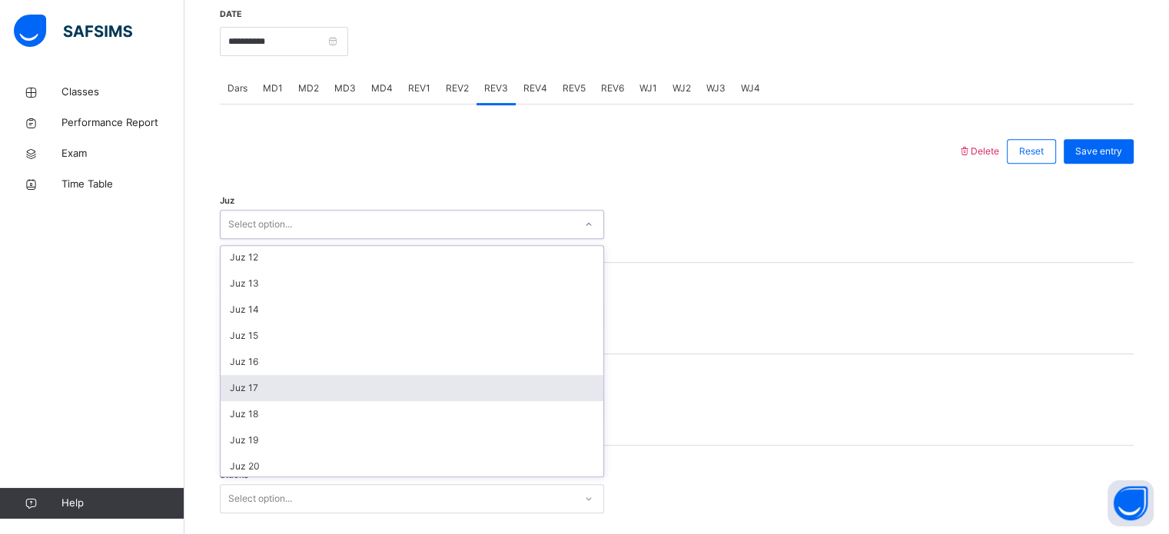
scroll to position [288, 0]
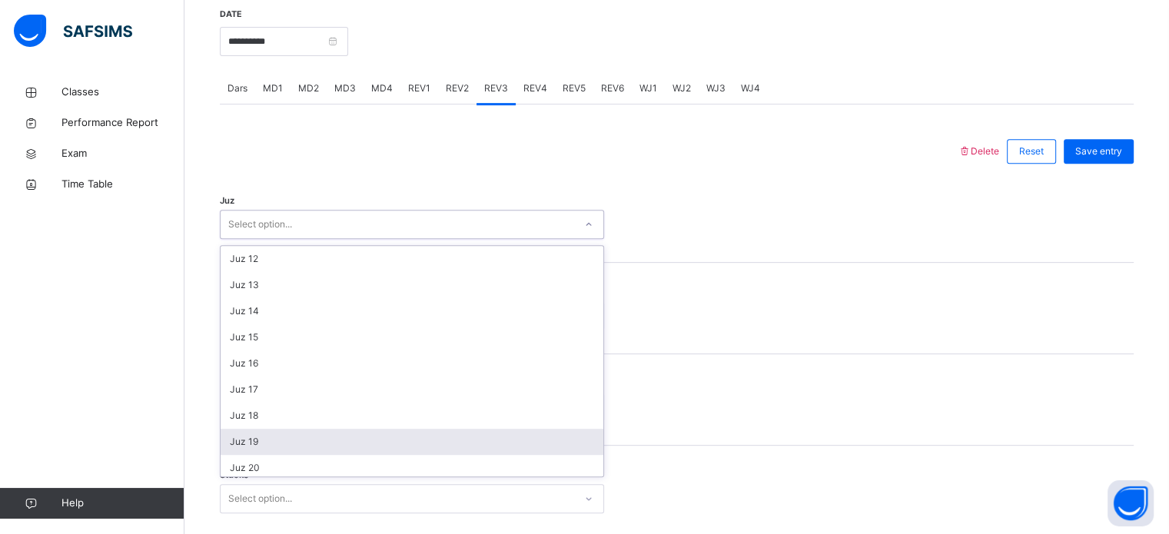
click at [504, 434] on div "Juz 19" at bounding box center [412, 442] width 383 height 26
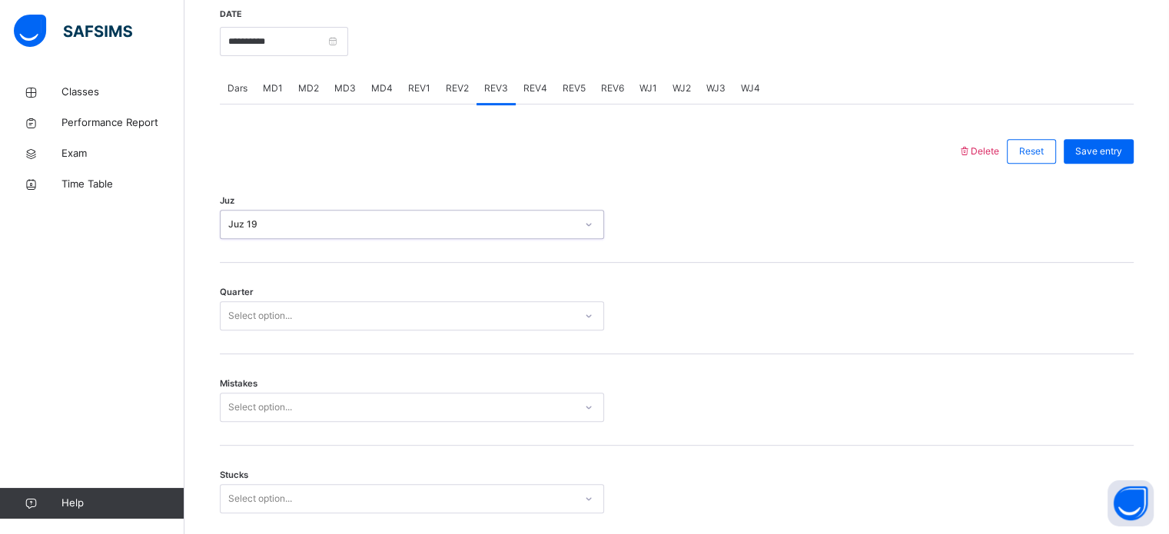
click at [461, 337] on div "Quarter Select option..." at bounding box center [677, 308] width 914 height 91
click at [449, 321] on div "Select option..." at bounding box center [398, 316] width 354 height 24
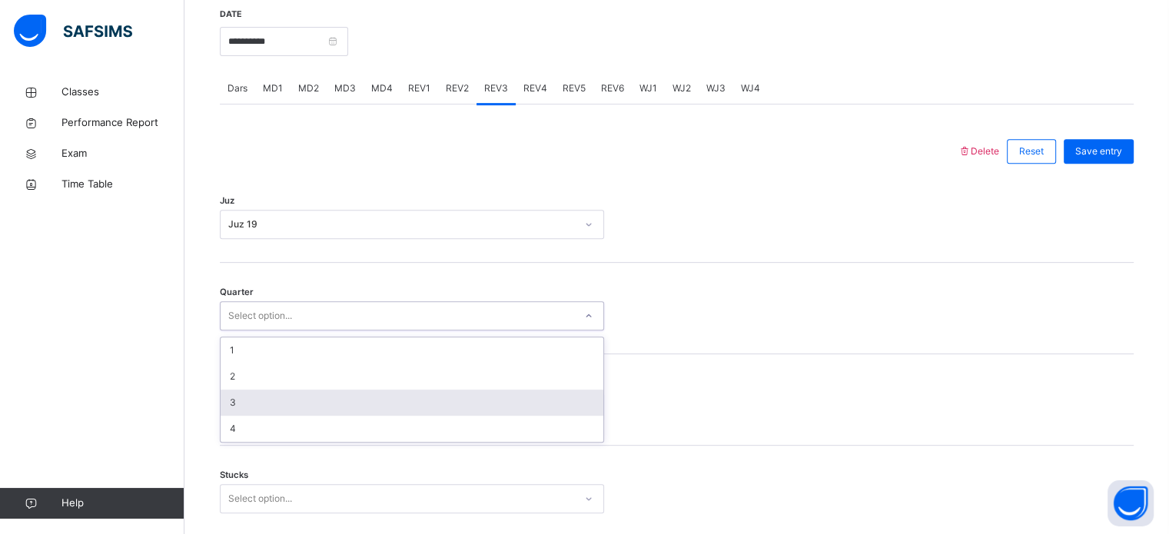
click at [461, 393] on div "3" at bounding box center [412, 403] width 383 height 26
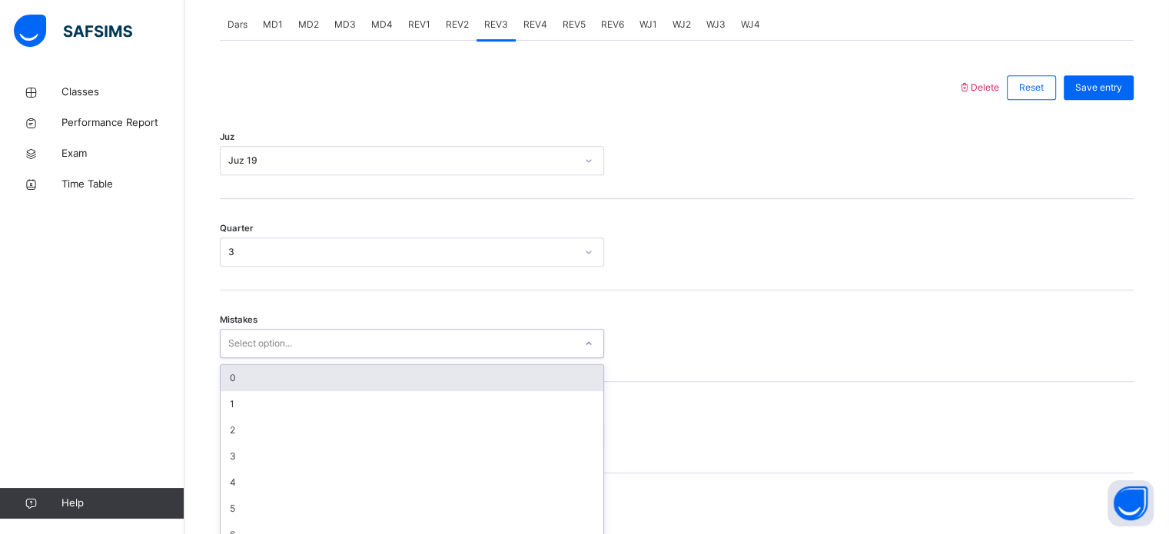
click at [439, 358] on div "option 0 focused, 1 of 7. 7 results available. Use Up and Down to choose option…" at bounding box center [412, 343] width 384 height 29
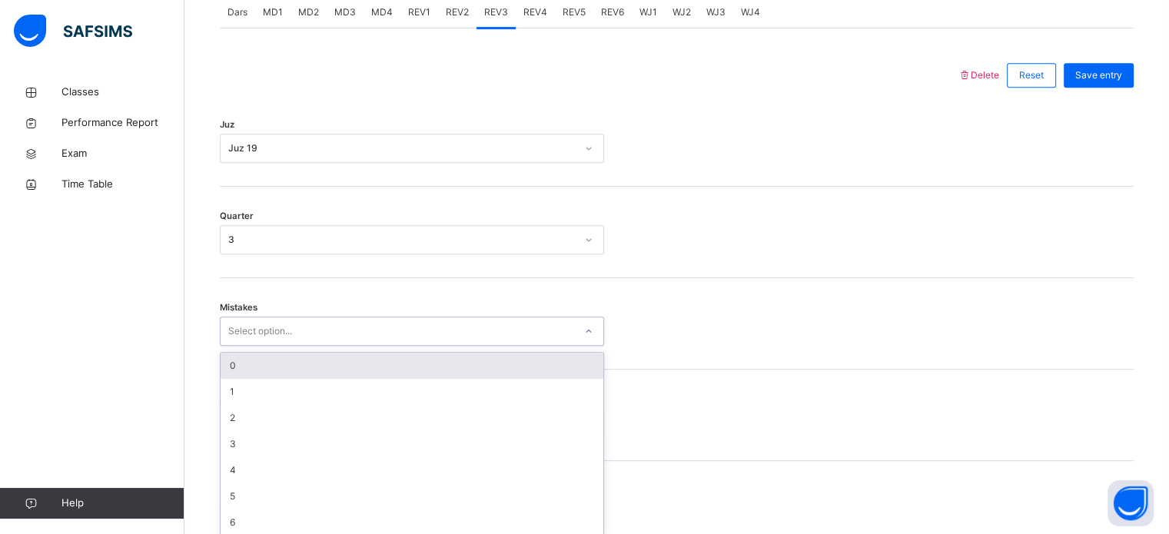
scroll to position [683, 0]
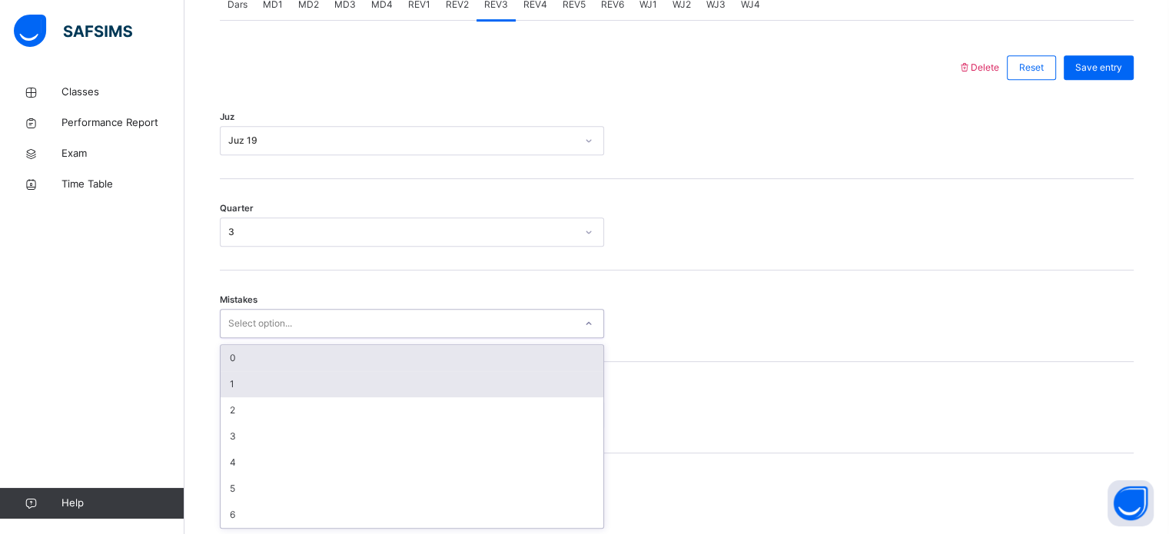
click at [431, 371] on div "1" at bounding box center [412, 384] width 383 height 26
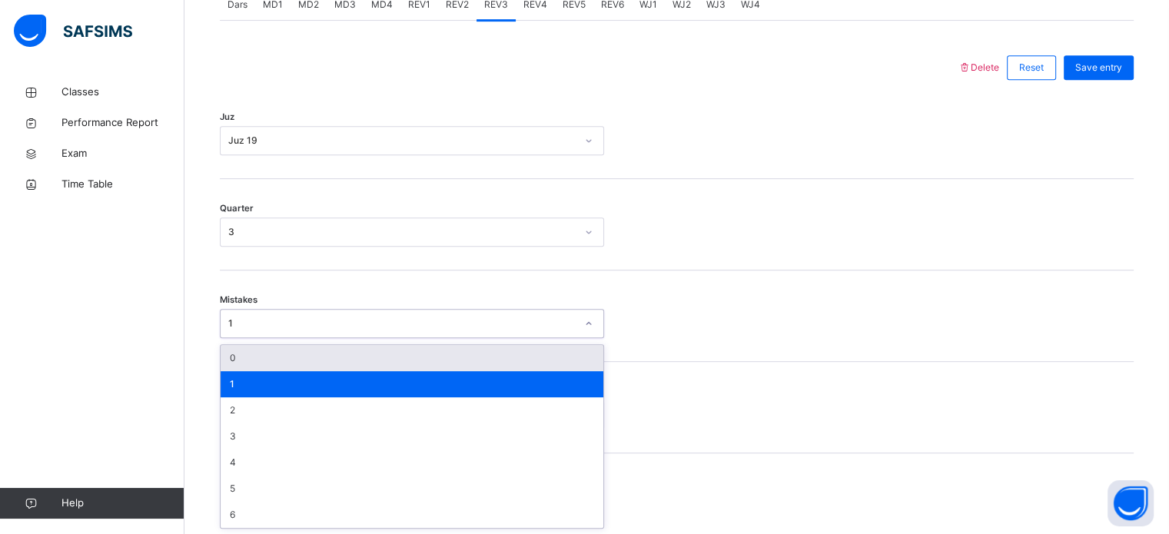
click at [427, 329] on div "1" at bounding box center [402, 324] width 348 height 14
click at [437, 357] on div "0" at bounding box center [412, 358] width 383 height 26
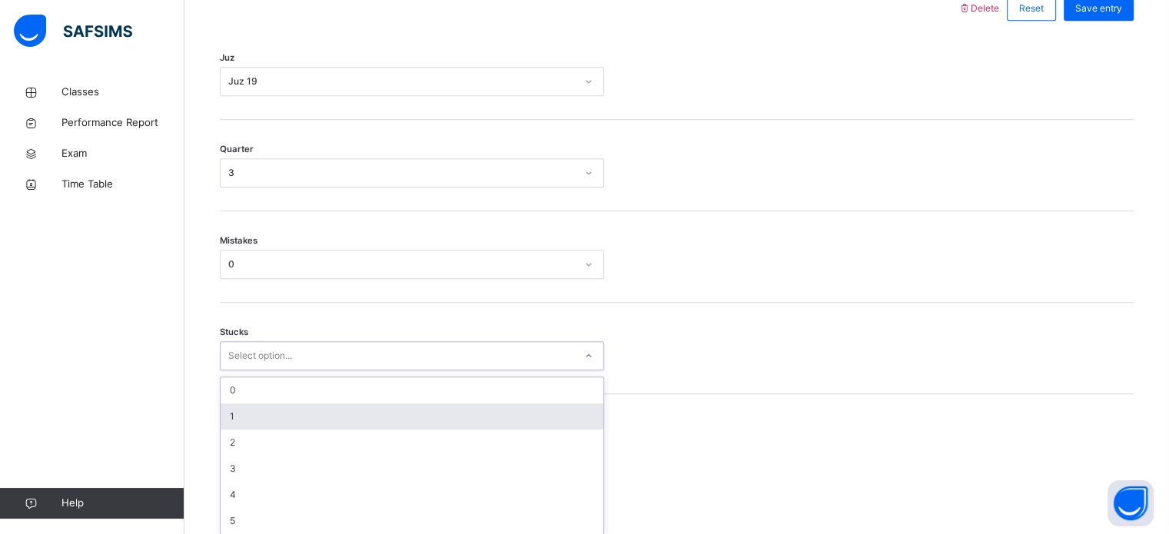
click at [438, 371] on div "option 1 focused, 2 of 6. 6 results available. Use Up and Down to choose option…" at bounding box center [412, 355] width 384 height 29
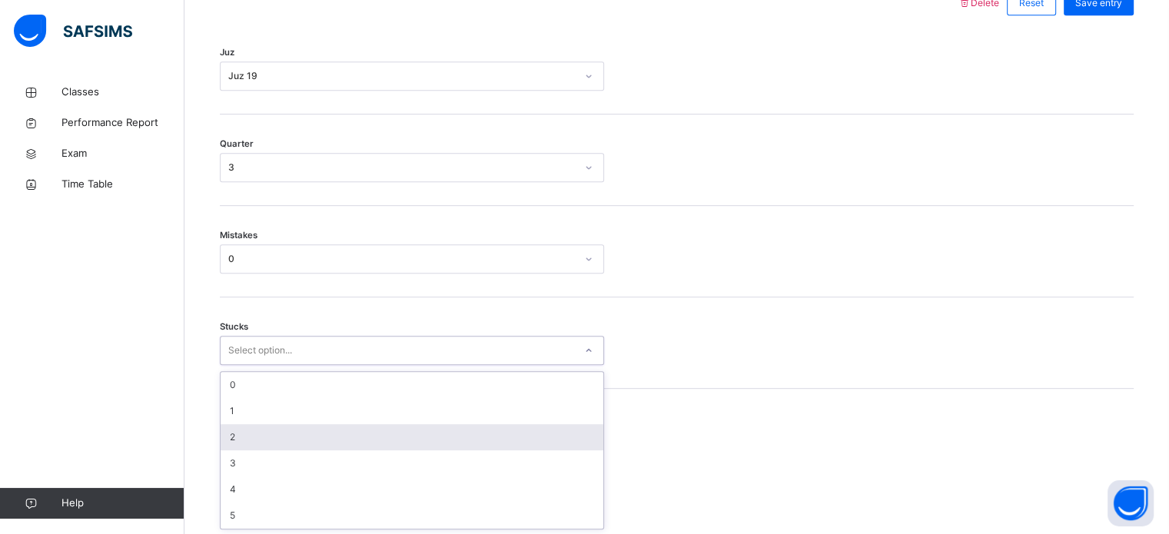
click at [448, 441] on div "2" at bounding box center [412, 437] width 383 height 26
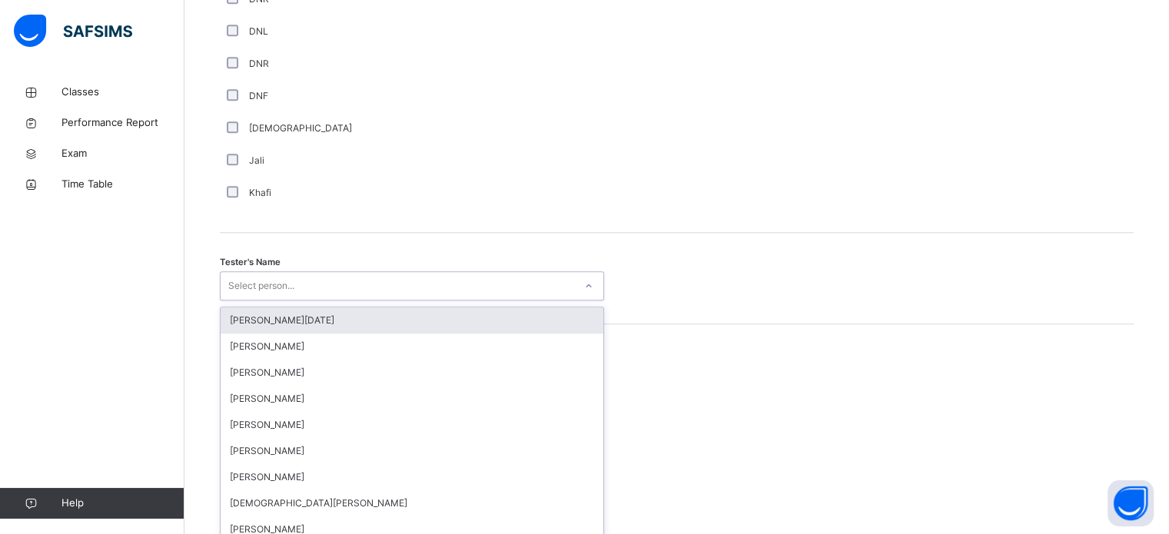
click at [428, 301] on div "option [PERSON_NAME][DATE] focused, 1 of 88. 88 results available. Use Up and D…" at bounding box center [412, 285] width 384 height 29
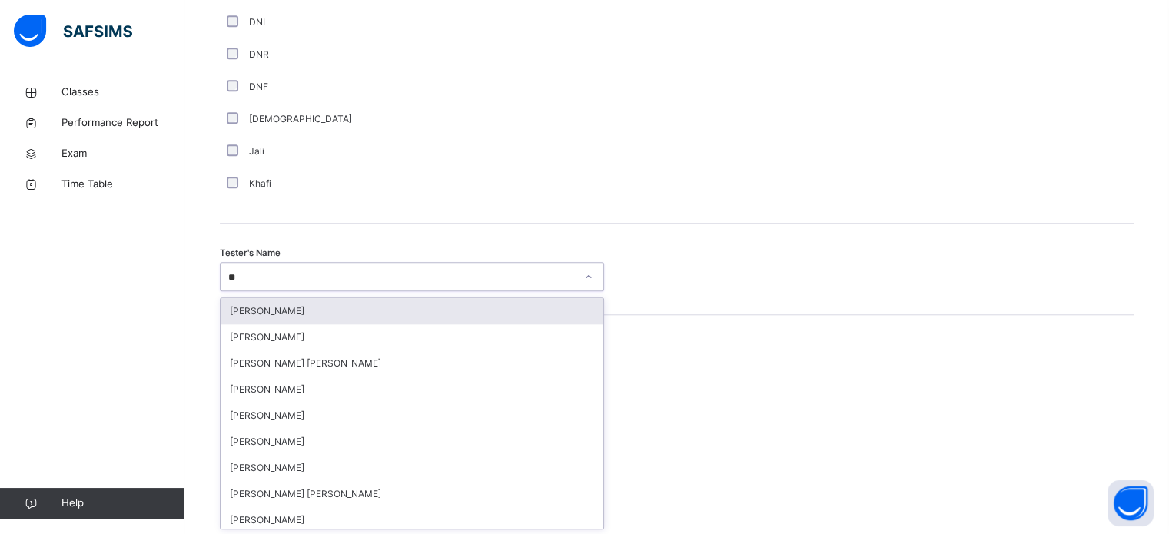
type input "***"
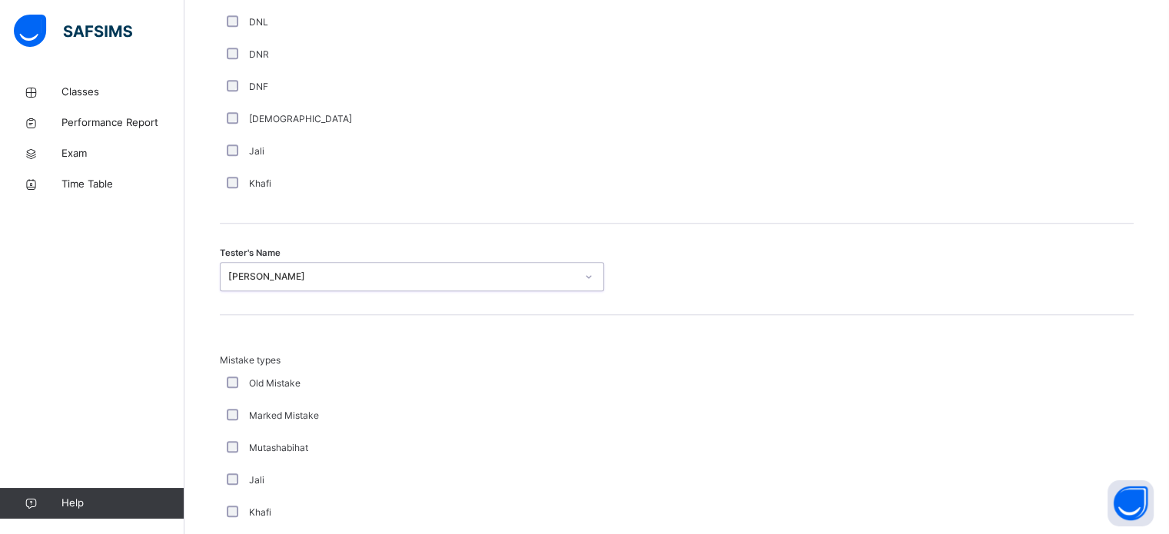
scroll to position [1691, 0]
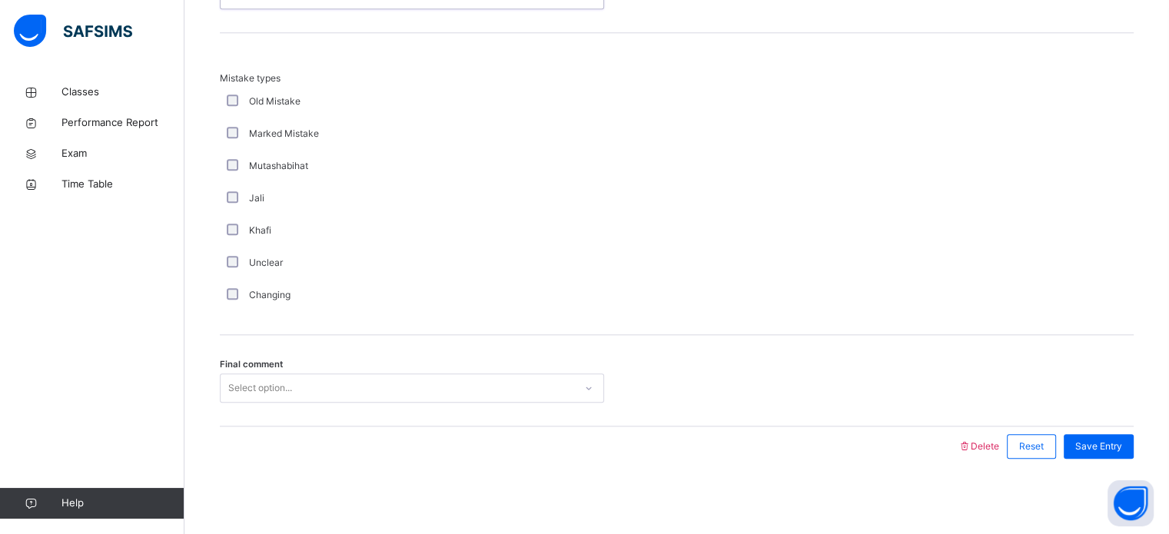
click at [453, 391] on div "Select option..." at bounding box center [398, 389] width 354 height 24
click at [1091, 450] on span "Save Entry" at bounding box center [1099, 447] width 47 height 14
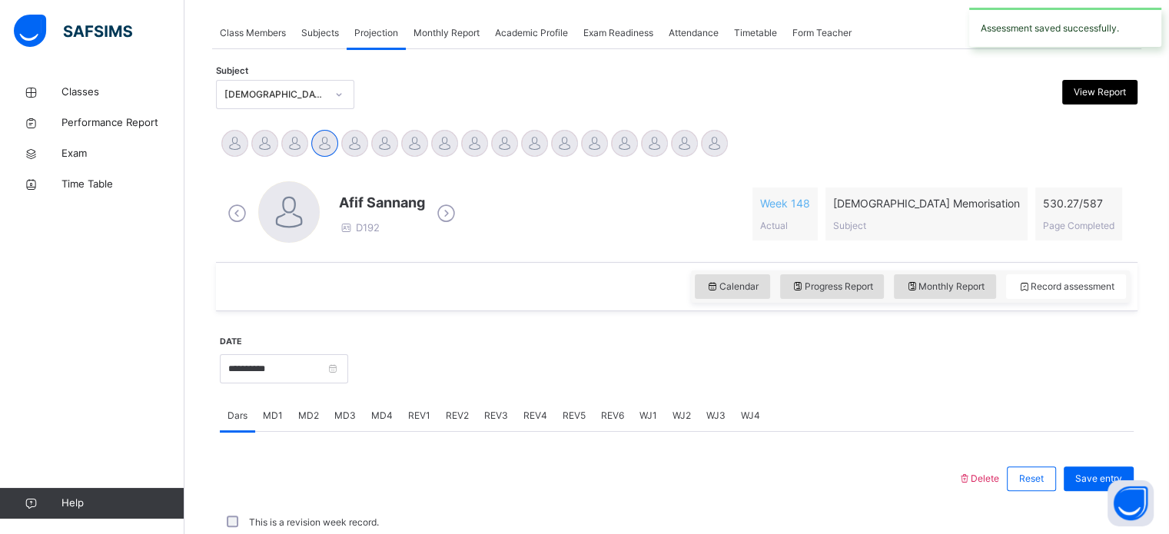
scroll to position [620, 0]
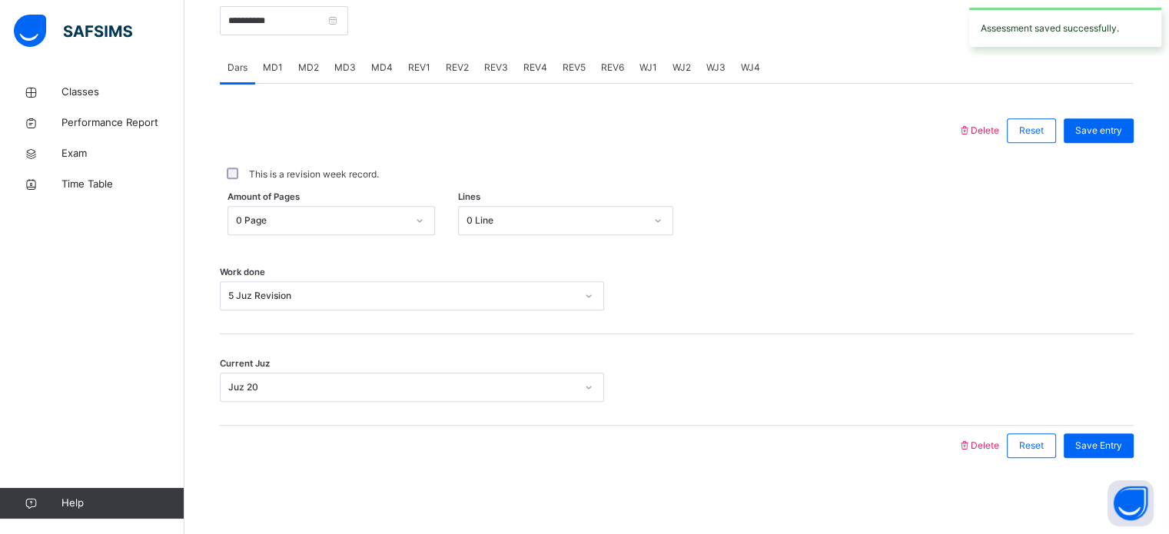
click at [507, 76] on div "REV3" at bounding box center [496, 67] width 39 height 31
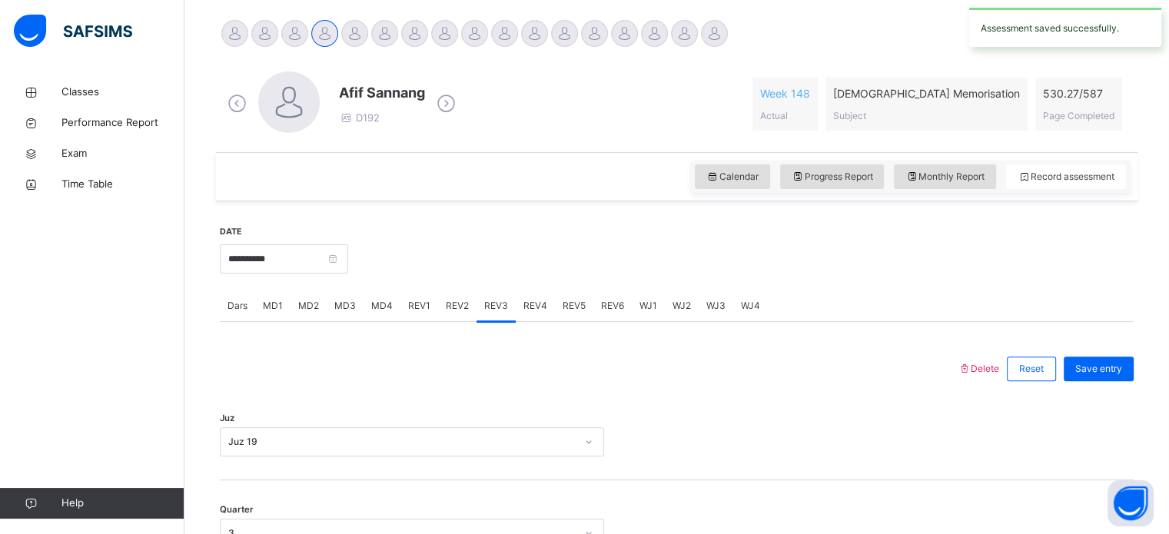
scroll to position [341, 0]
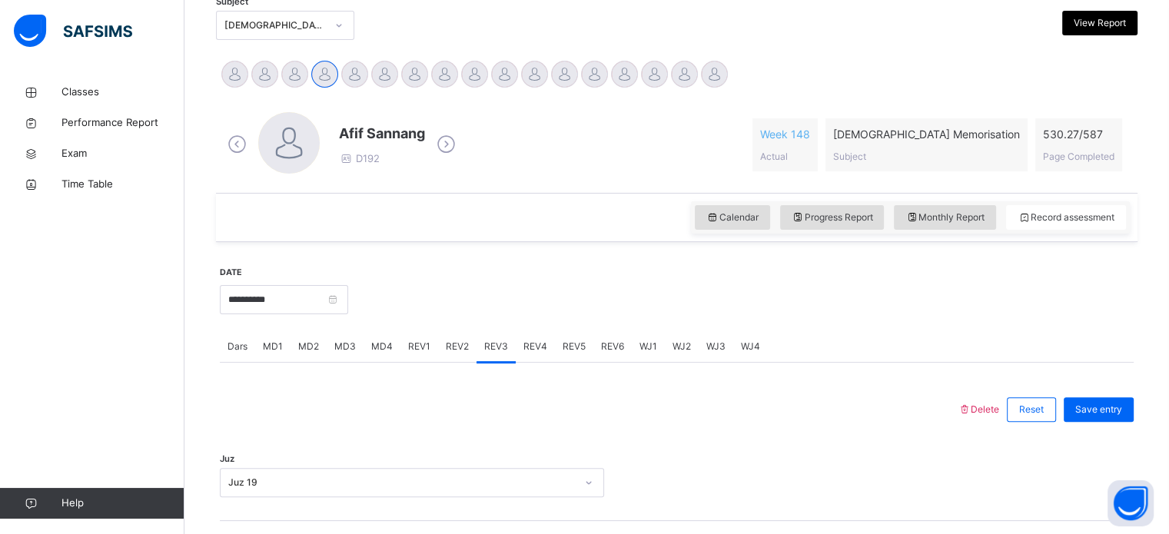
click at [536, 337] on div "REV4" at bounding box center [535, 346] width 39 height 31
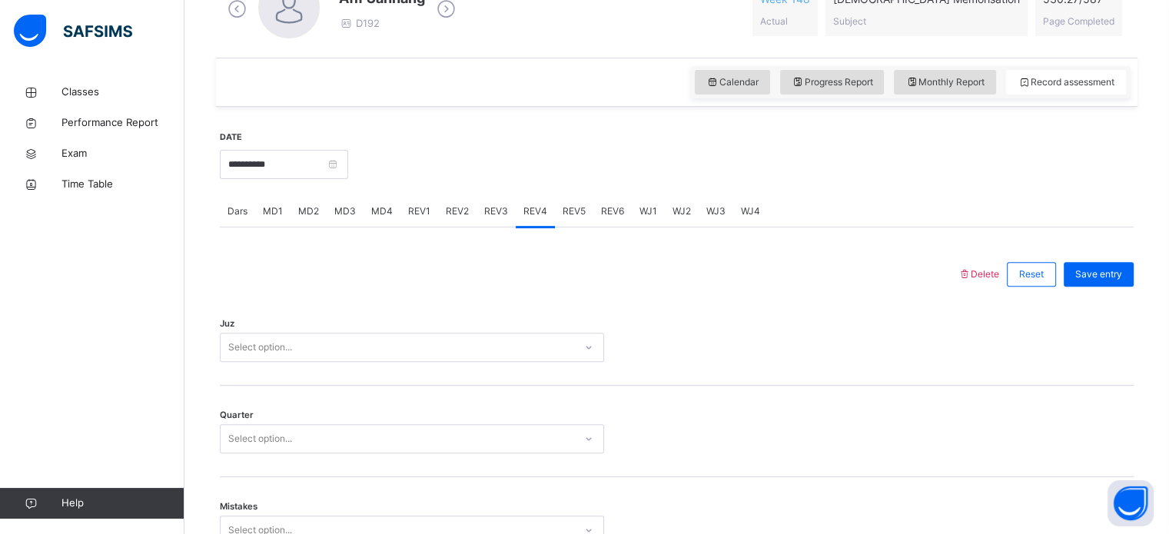
click at [528, 362] on div "Select option..." at bounding box center [412, 347] width 384 height 29
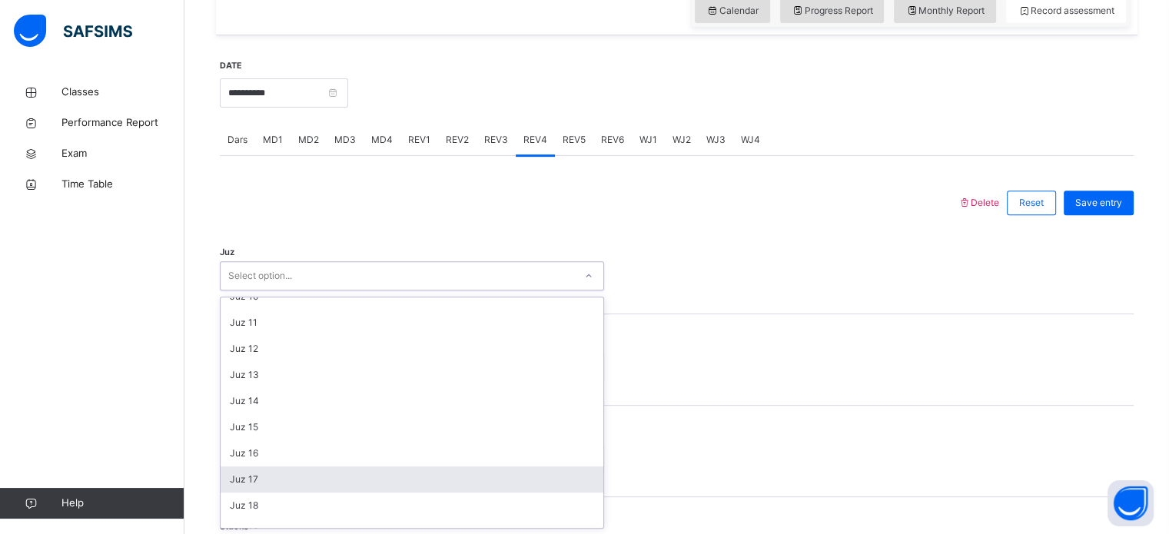
scroll to position [312, 0]
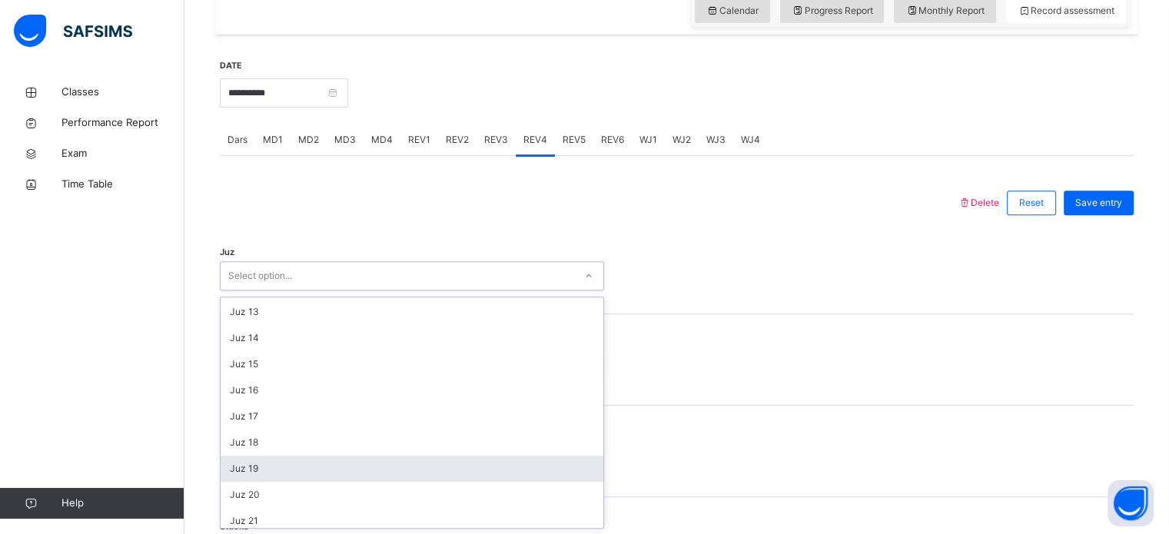
click at [526, 477] on div "Juz 19" at bounding box center [412, 469] width 383 height 26
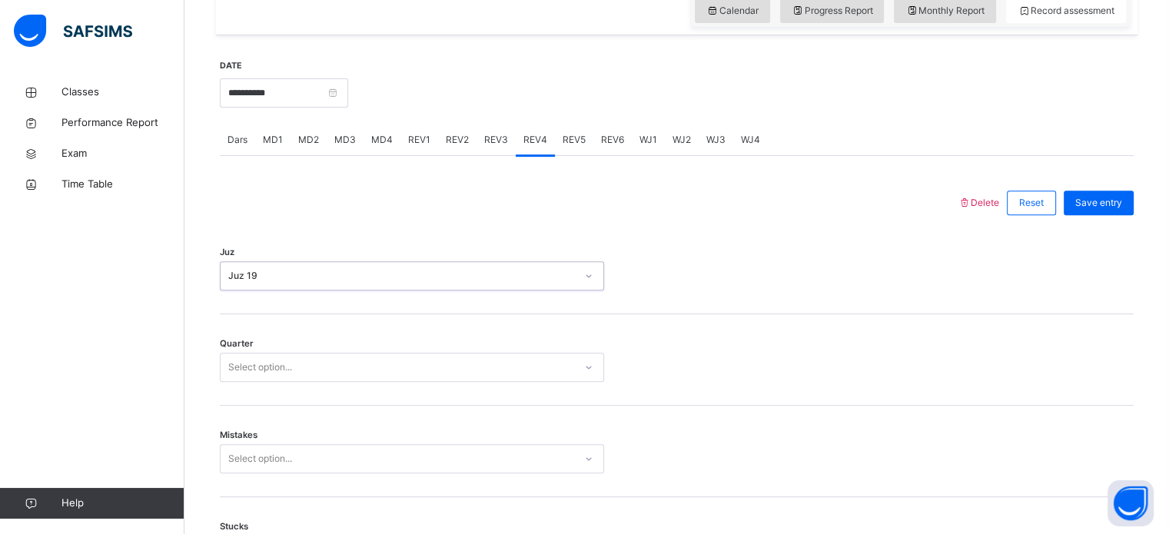
click at [462, 377] on div "Select option..." at bounding box center [398, 368] width 354 height 24
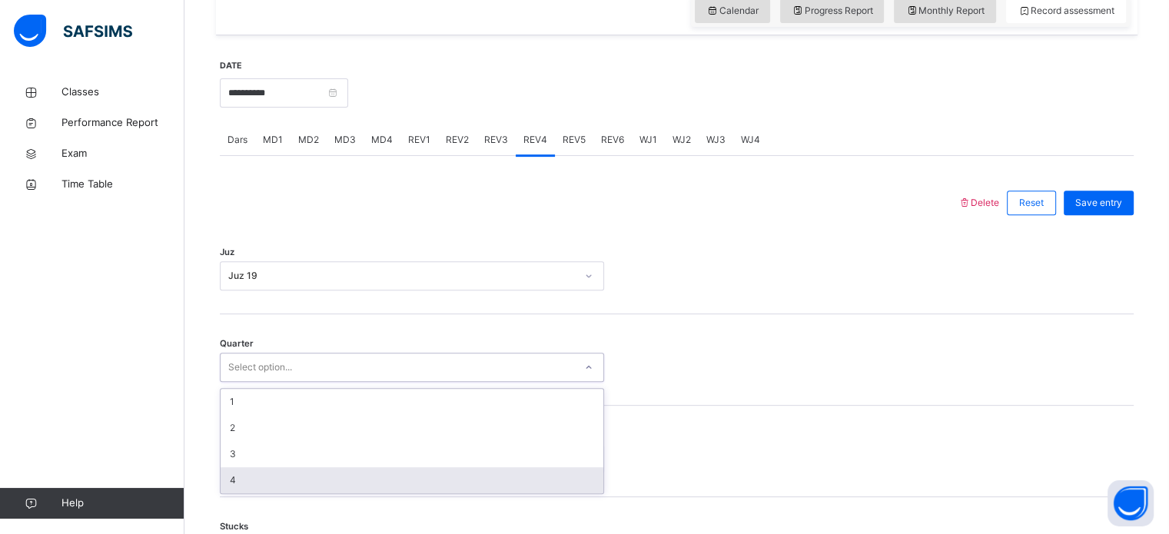
click at [472, 491] on div "4" at bounding box center [412, 480] width 383 height 26
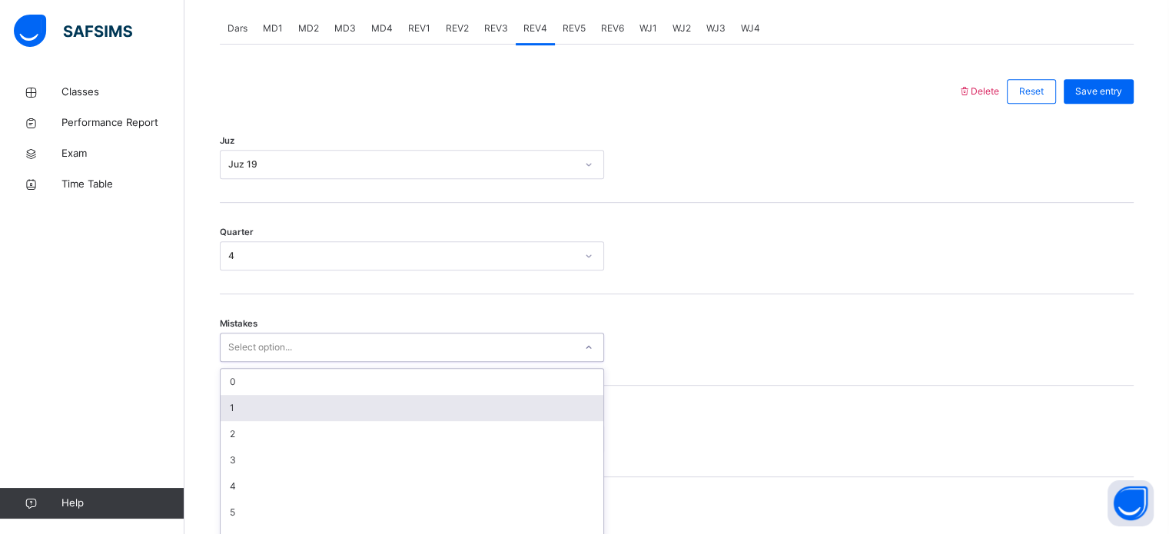
click at [475, 362] on div "option 1 focused, 2 of 7. 7 results available. Use Up and Down to choose option…" at bounding box center [412, 347] width 384 height 29
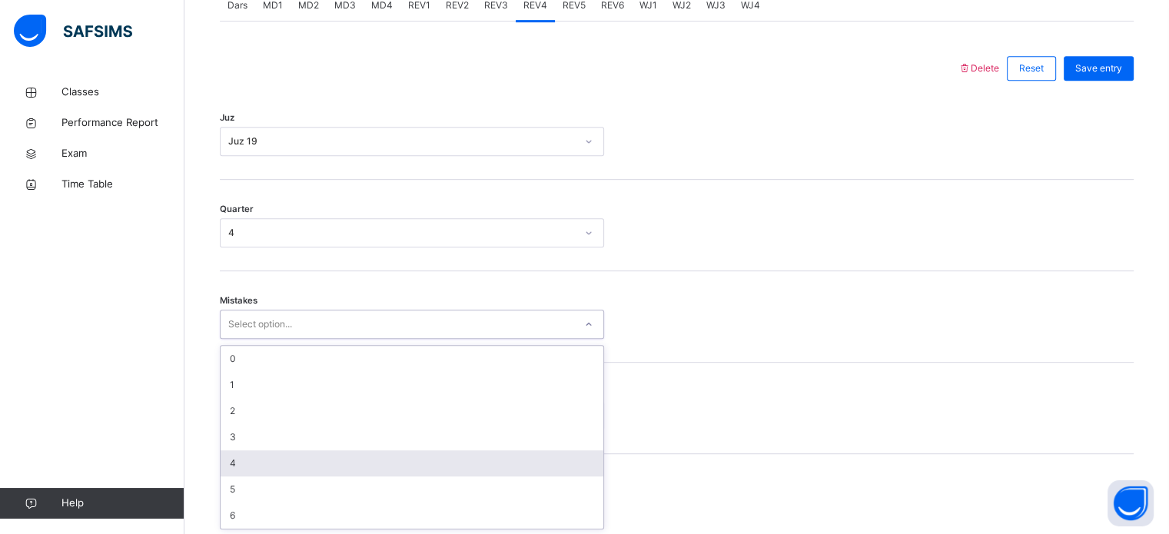
scroll to position [683, 0]
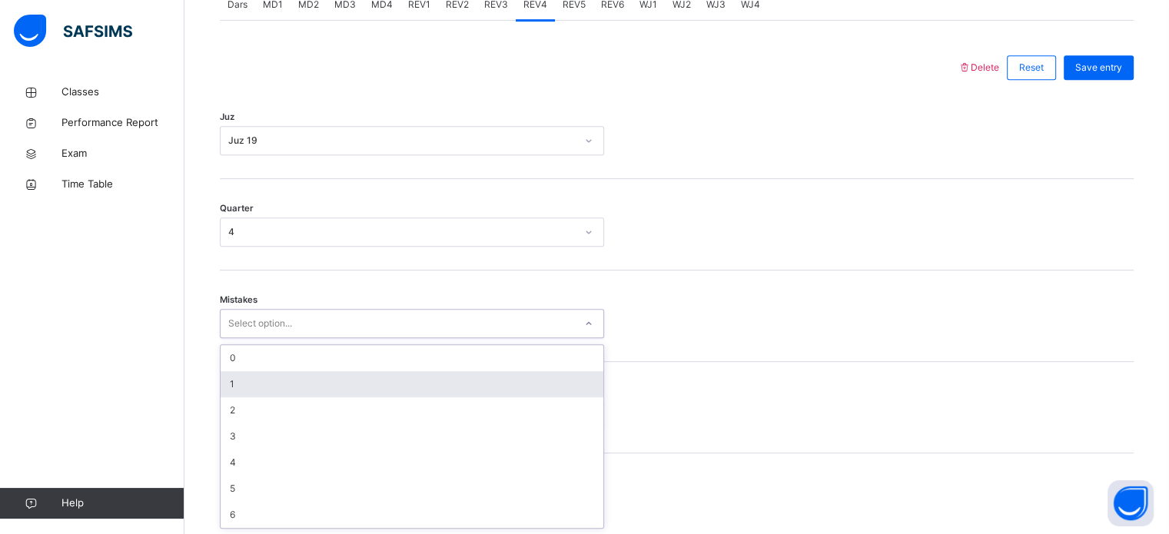
click at [449, 388] on div "1" at bounding box center [412, 384] width 383 height 26
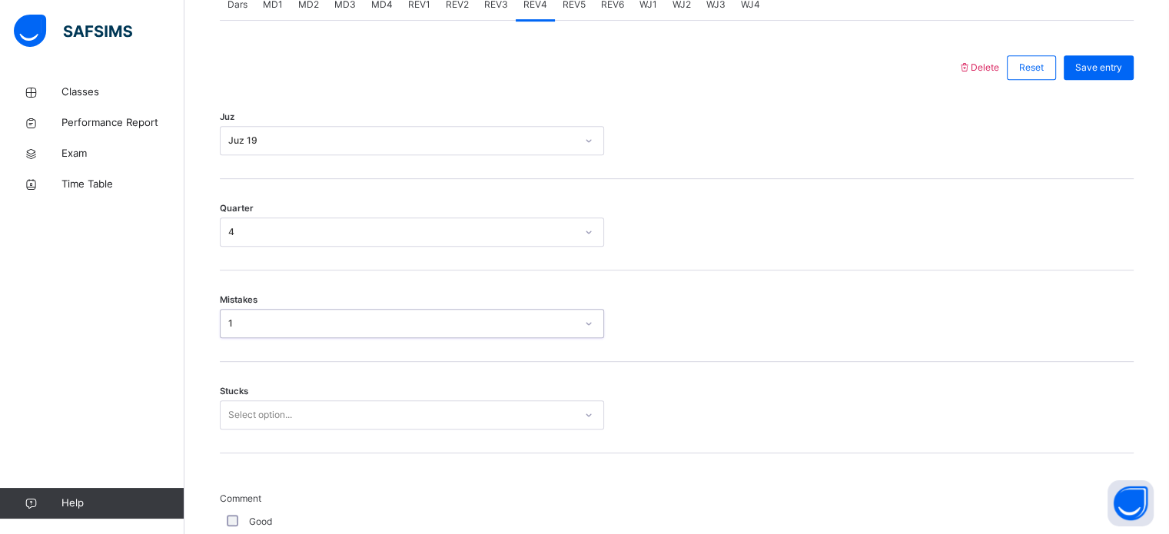
click at [453, 414] on div "Select option..." at bounding box center [412, 415] width 384 height 29
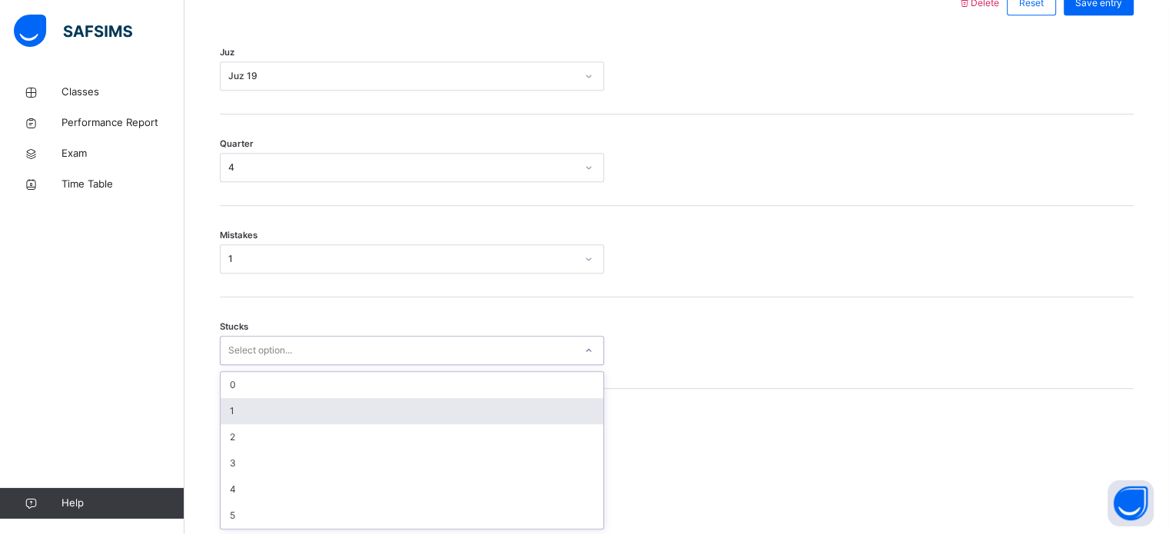
click at [453, 415] on div "1" at bounding box center [412, 411] width 383 height 26
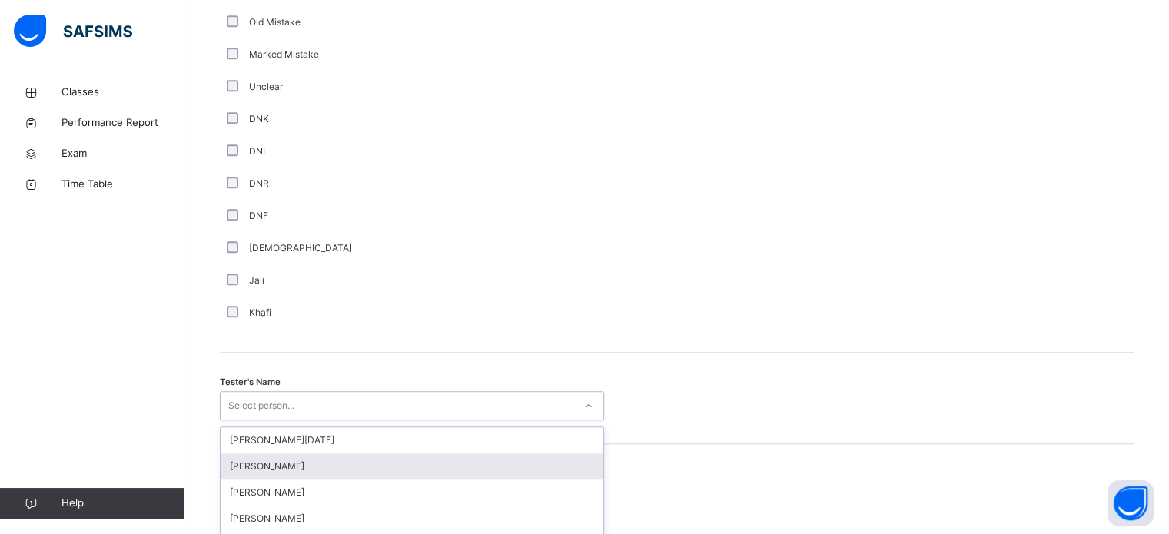
click at [453, 415] on div "option [PERSON_NAME] focused, 2 of 88. 88 results available. Use Up and Down to…" at bounding box center [412, 405] width 384 height 29
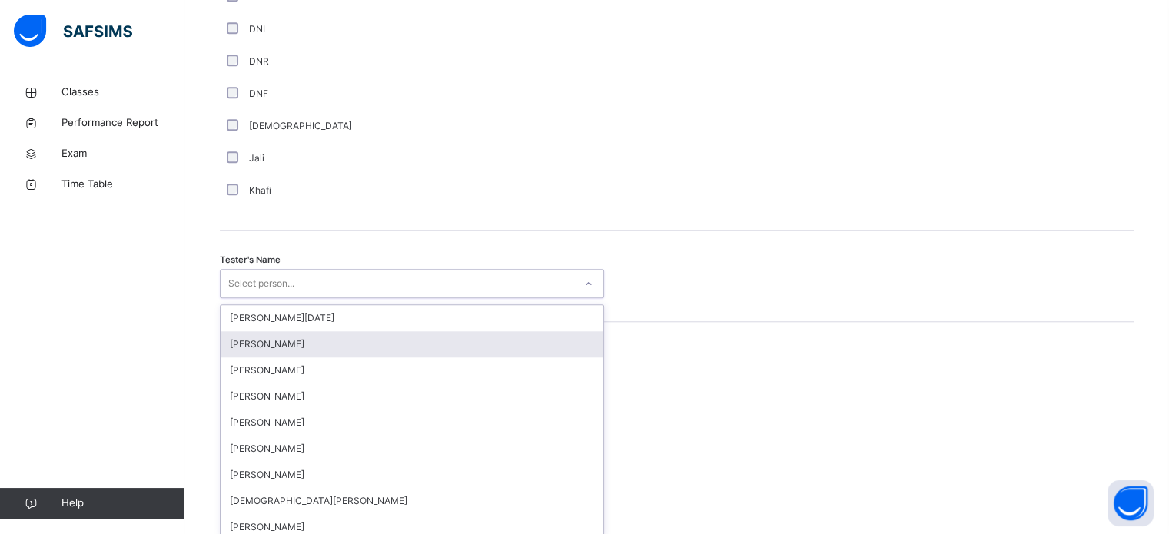
click at [453, 415] on div "[PERSON_NAME]" at bounding box center [412, 423] width 383 height 26
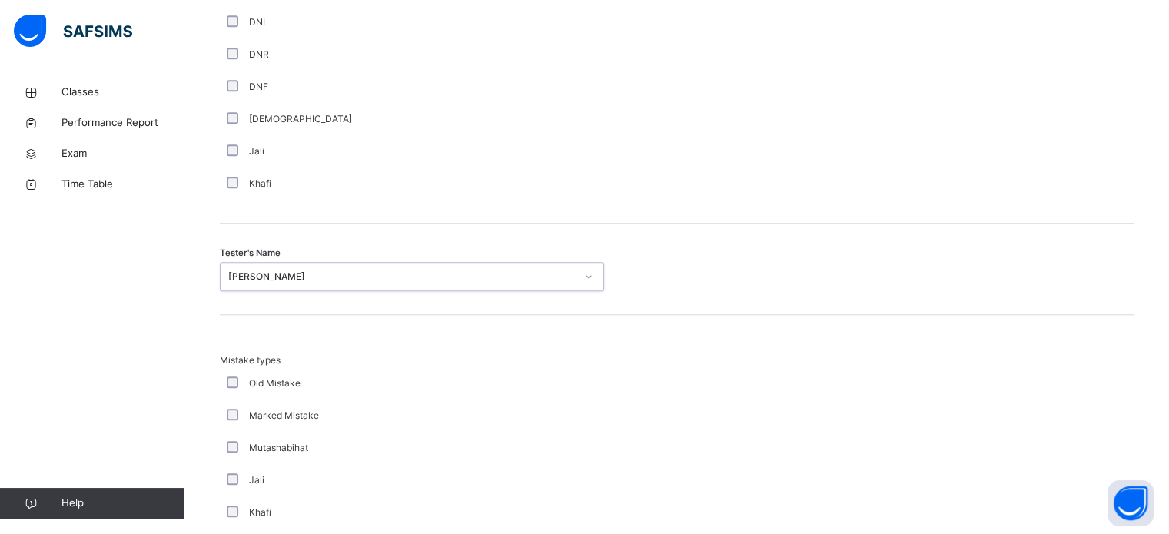
click at [427, 276] on div "[PERSON_NAME]" at bounding box center [402, 277] width 348 height 14
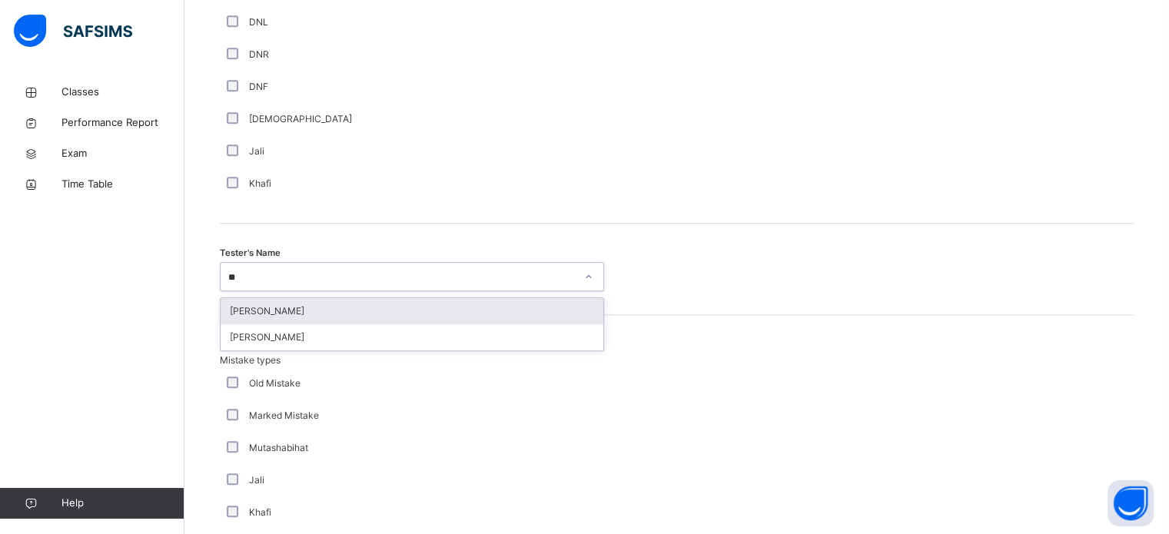
type input "***"
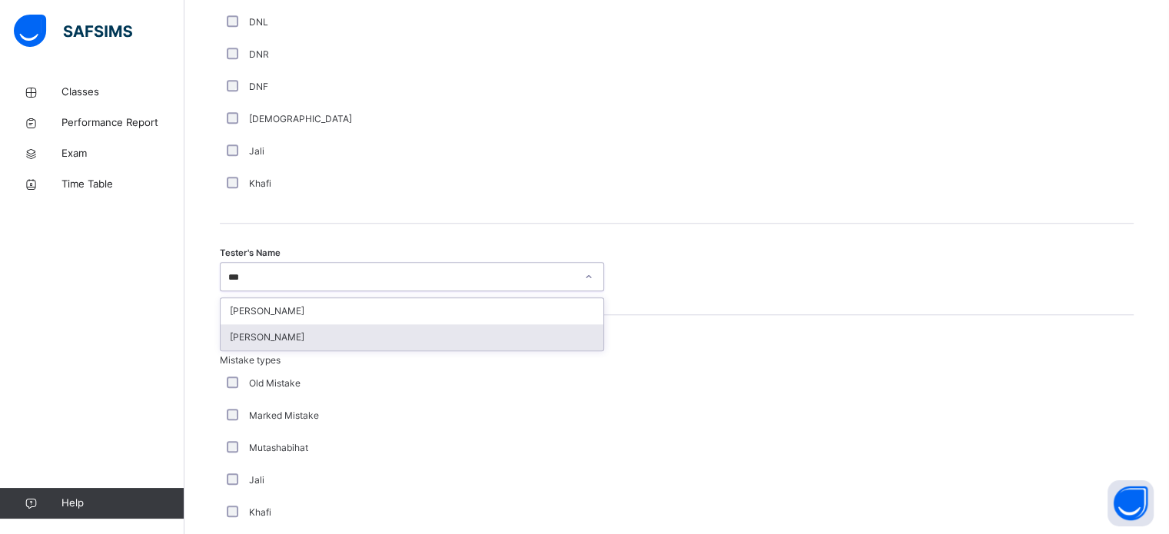
click at [445, 324] on div "[PERSON_NAME]" at bounding box center [412, 337] width 383 height 26
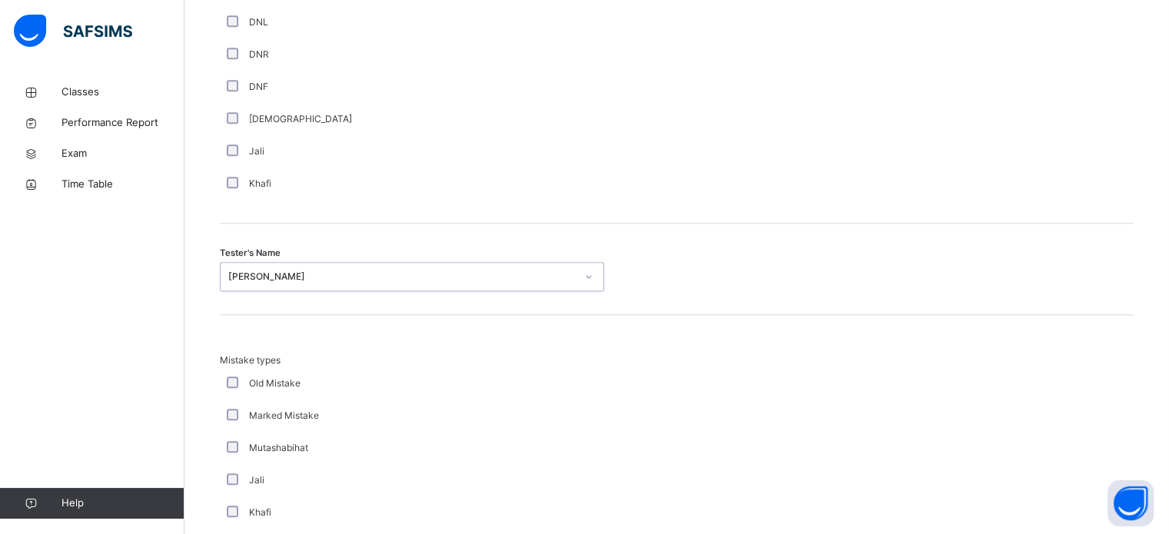
scroll to position [1691, 0]
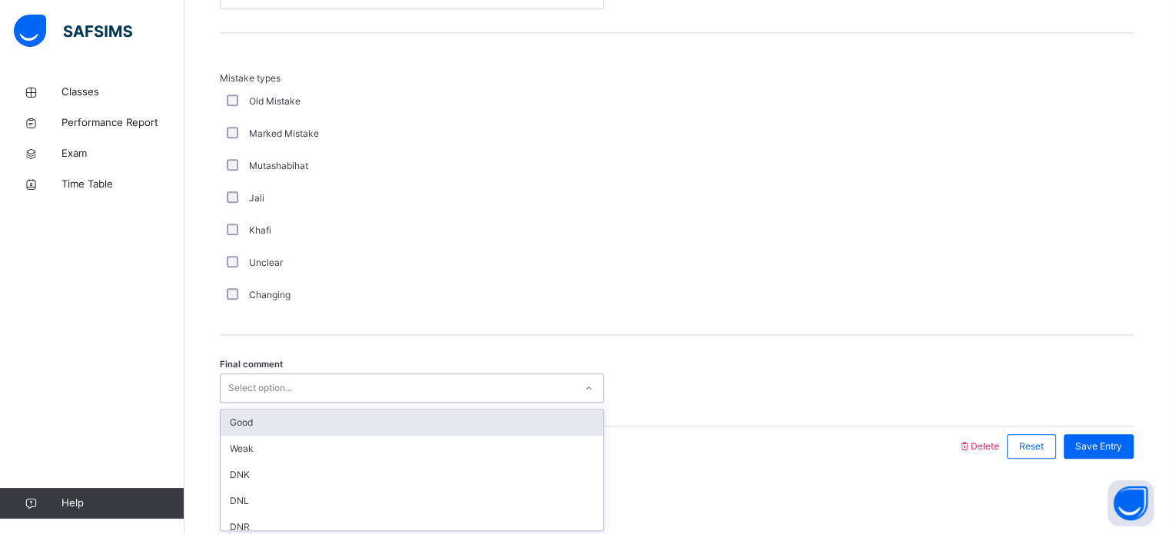
click at [448, 390] on div "Select option..." at bounding box center [398, 389] width 354 height 24
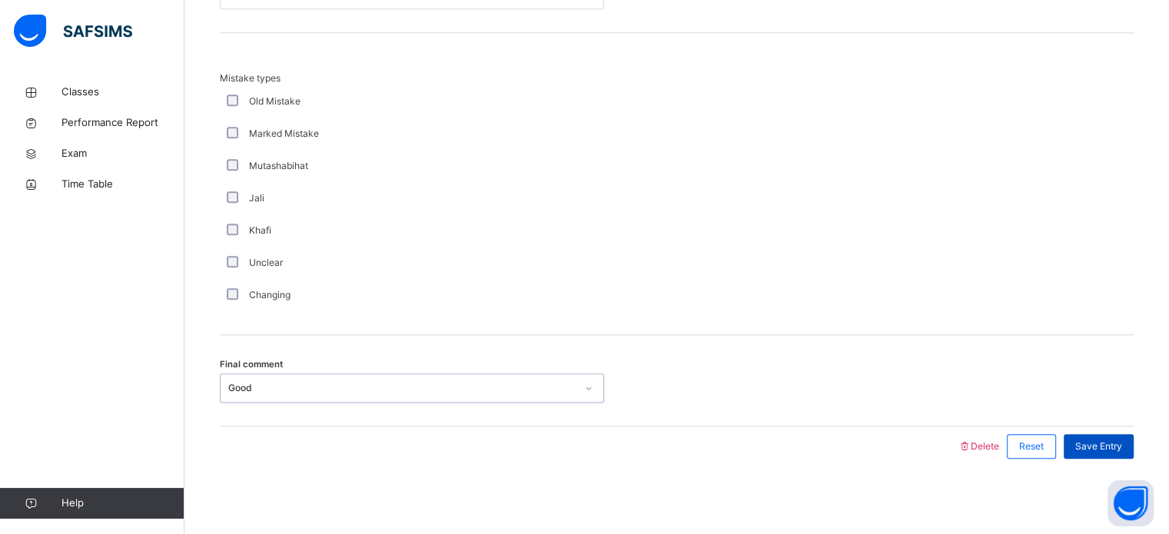
click at [1122, 440] on span "Save Entry" at bounding box center [1099, 447] width 47 height 14
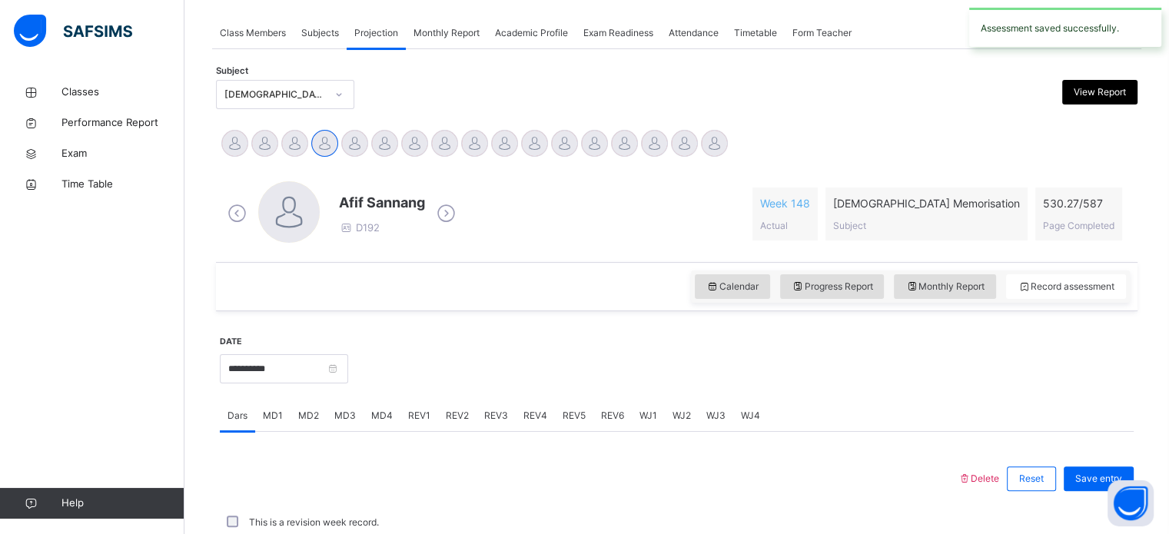
scroll to position [620, 0]
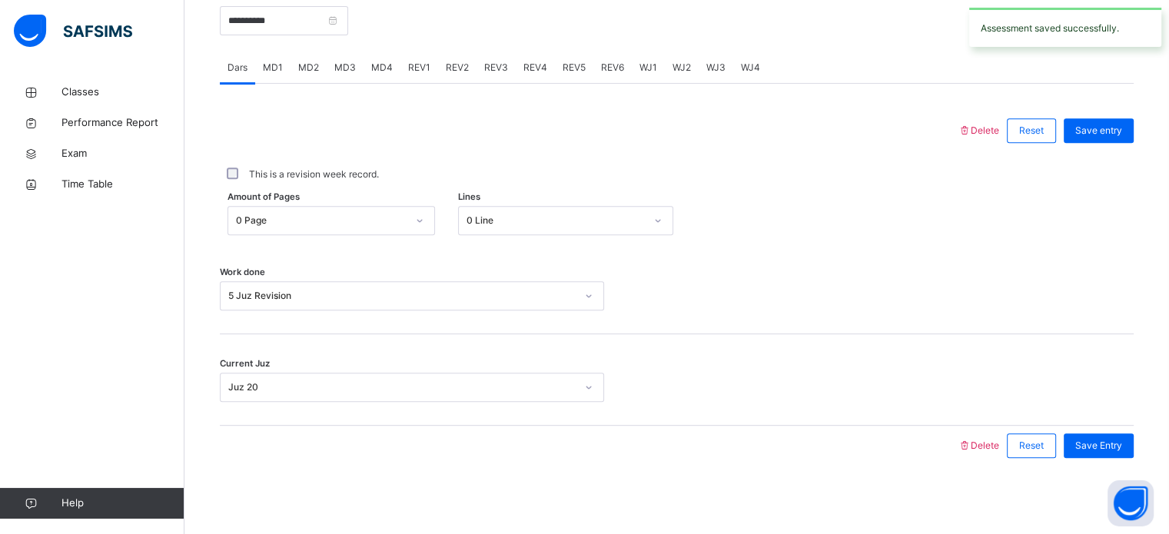
click at [539, 64] on span "REV4" at bounding box center [536, 68] width 24 height 14
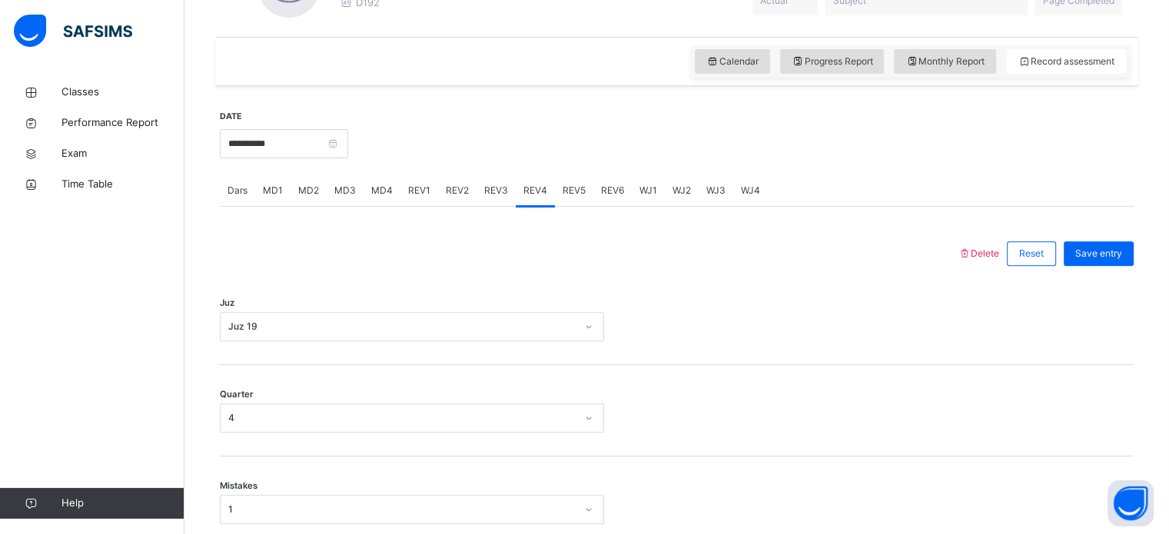
scroll to position [497, 0]
click at [933, 70] on div "Monthly Report" at bounding box center [945, 60] width 102 height 25
select select "****"
select select "*"
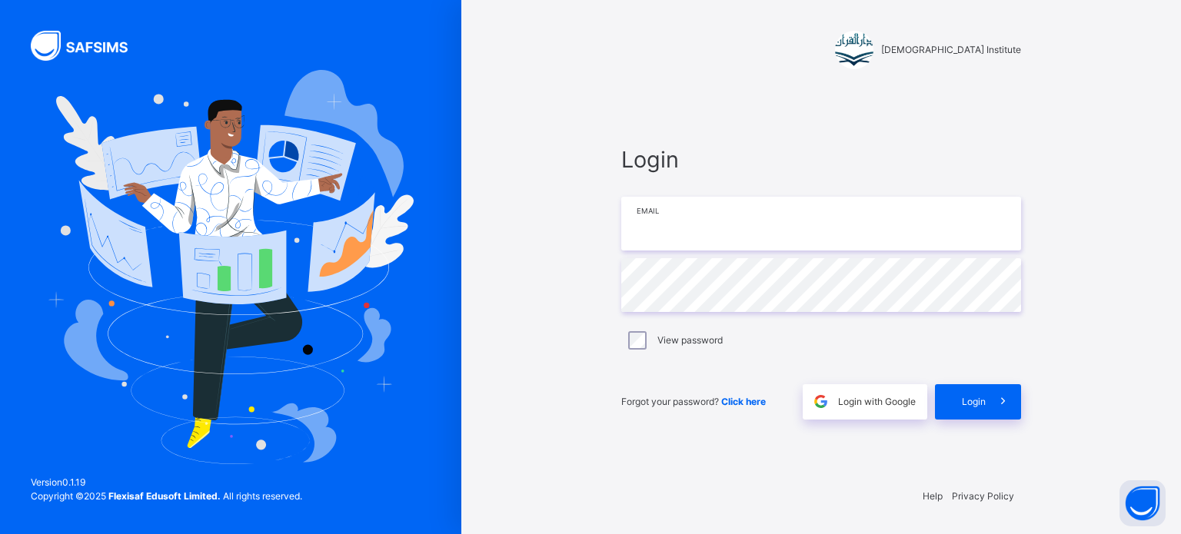
click at [692, 226] on input "email" at bounding box center [821, 224] width 400 height 54
type input "**********"
click at [996, 387] on span at bounding box center [1003, 401] width 35 height 35
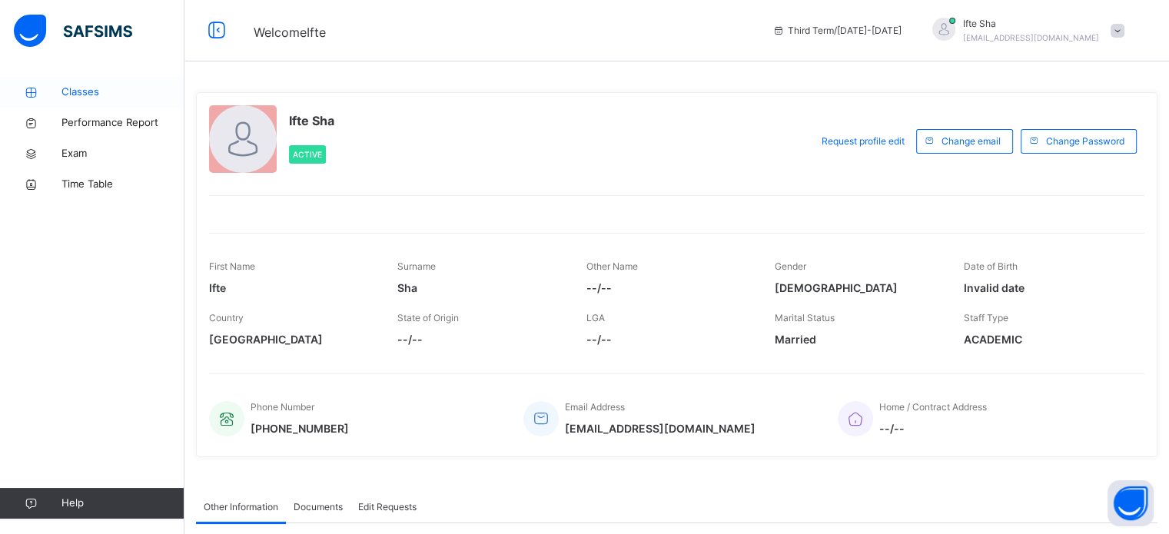
click at [96, 97] on span "Classes" at bounding box center [123, 92] width 123 height 15
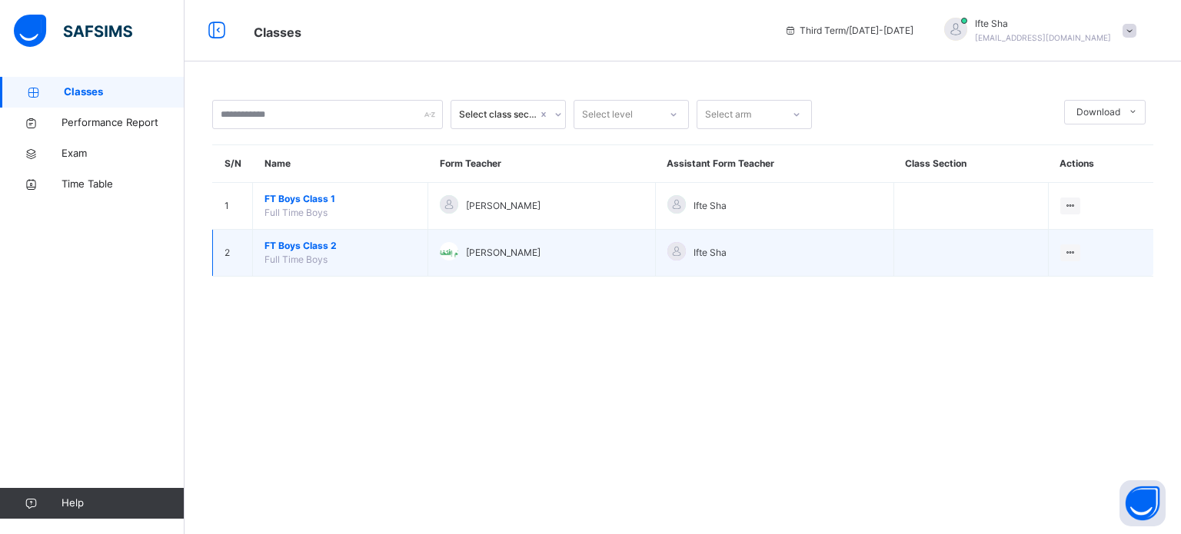
click at [300, 251] on span "FT Boys Class 2" at bounding box center [339, 246] width 151 height 14
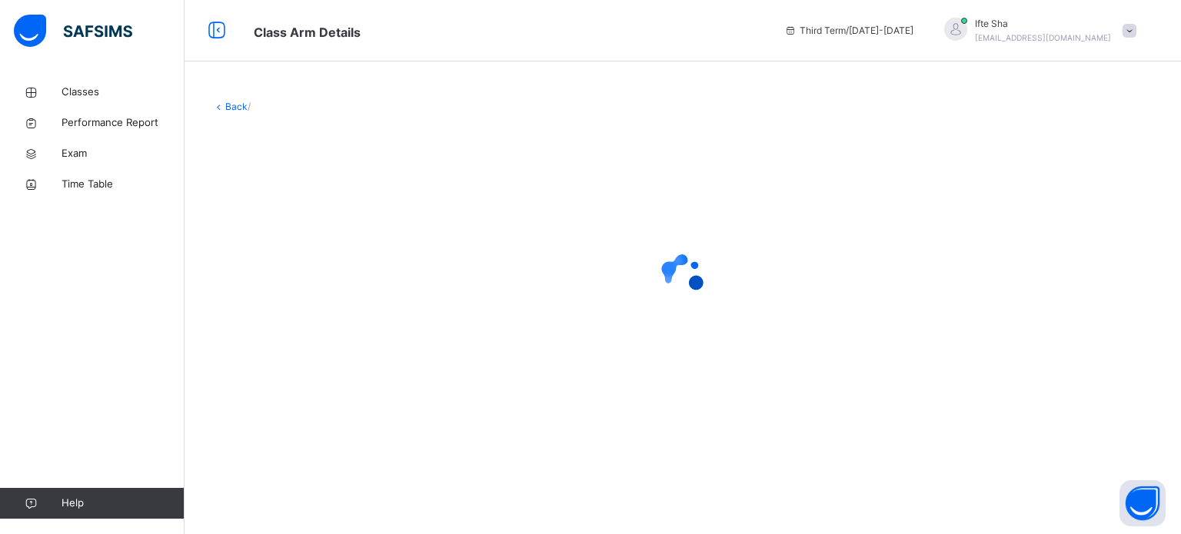
click at [300, 251] on div at bounding box center [682, 275] width 941 height 62
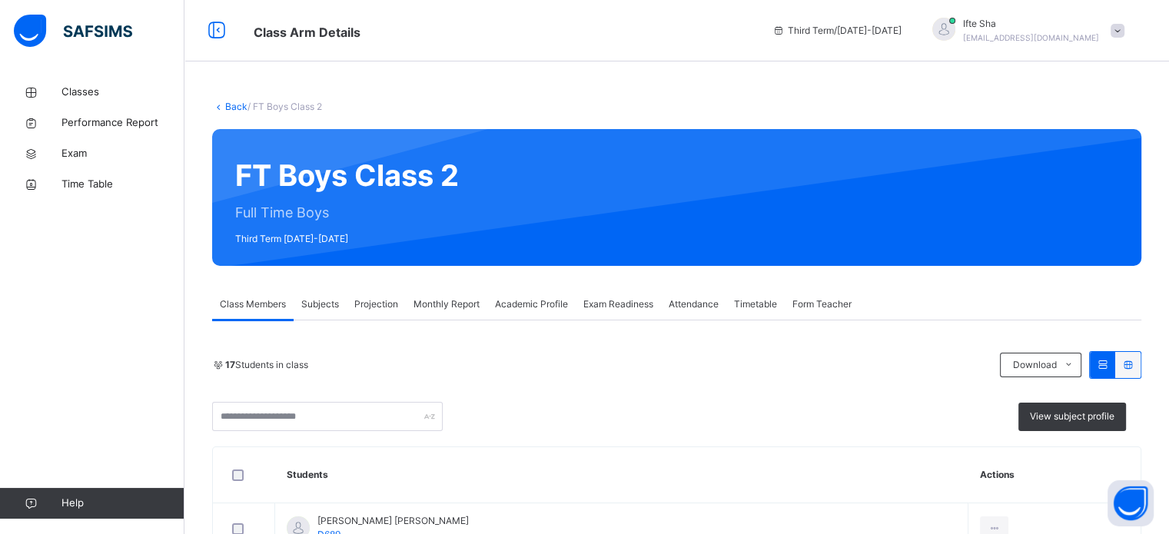
click at [403, 302] on div "Projection" at bounding box center [376, 304] width 59 height 31
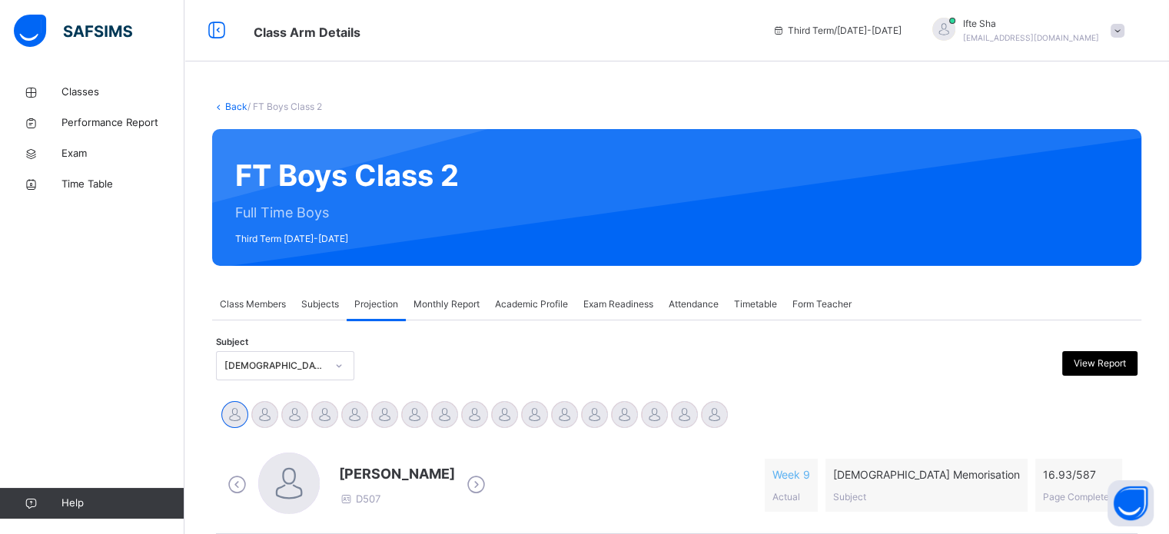
scroll to position [92, 0]
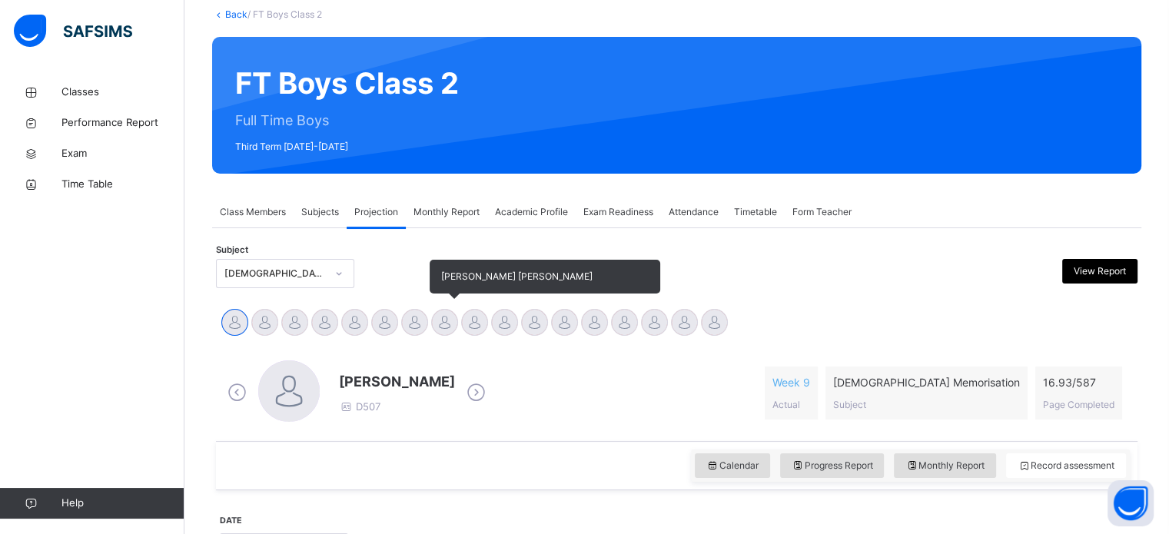
drag, startPoint x: 458, startPoint y: 325, endPoint x: 434, endPoint y: 325, distance: 24.6
click at [434, 325] on div at bounding box center [444, 322] width 27 height 27
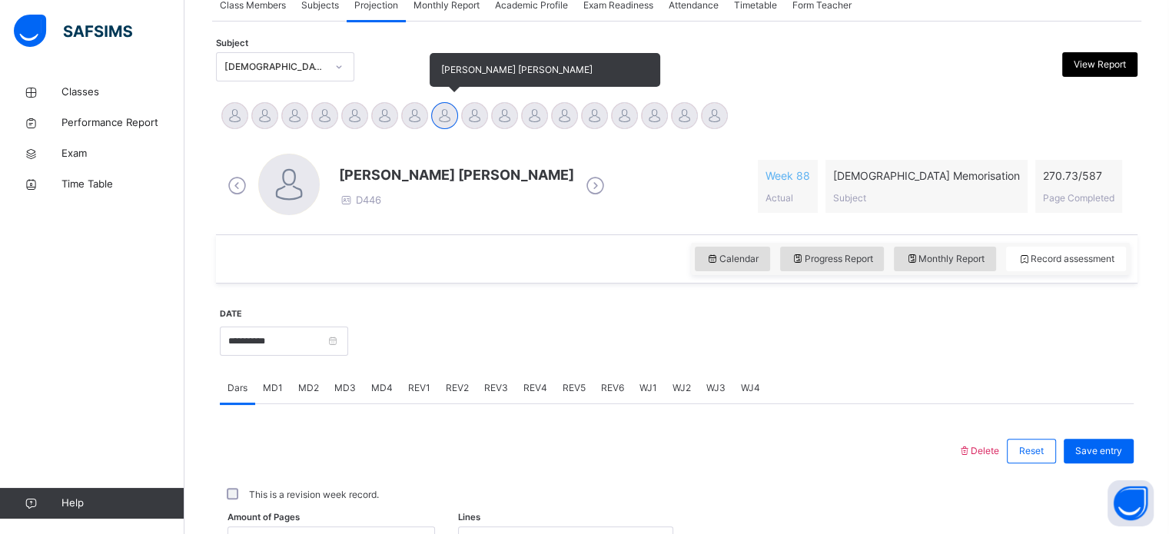
scroll to position [461, 0]
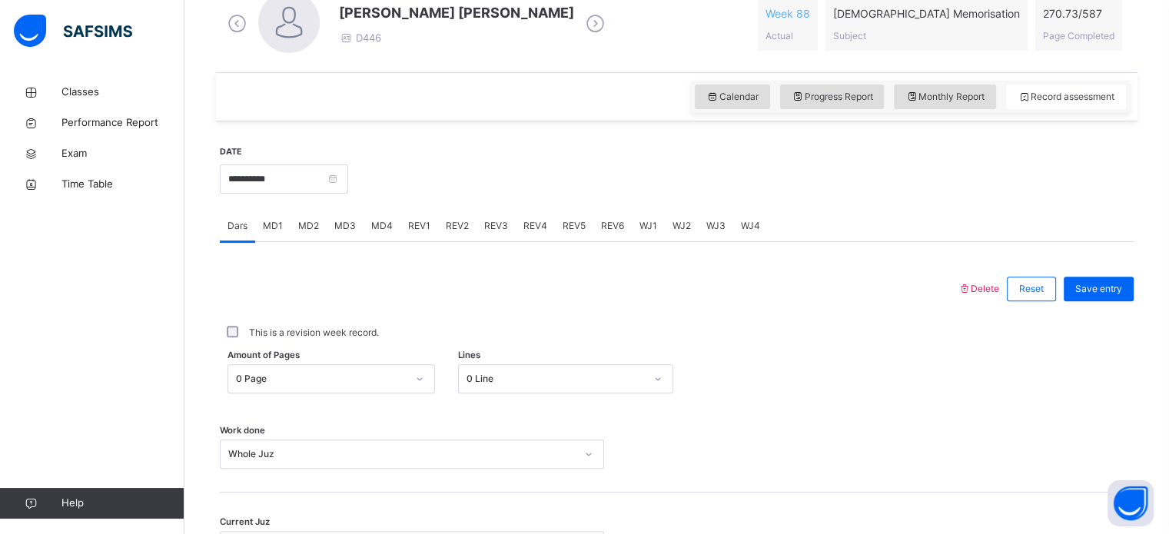
click at [408, 221] on span "REV1" at bounding box center [419, 226] width 22 height 14
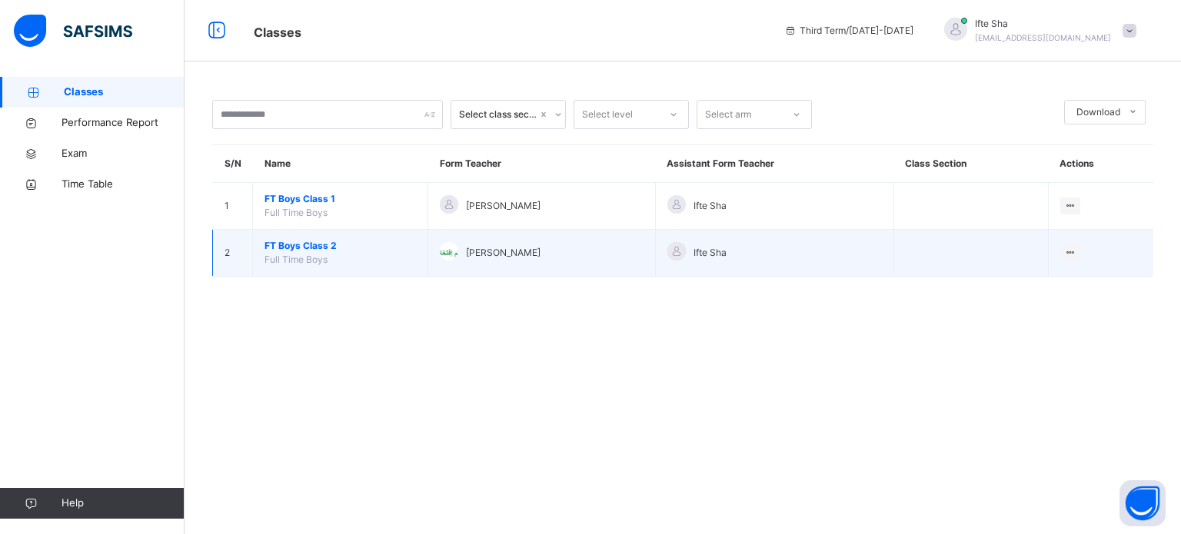
click at [300, 251] on span "FT Boys Class 2" at bounding box center [339, 246] width 151 height 14
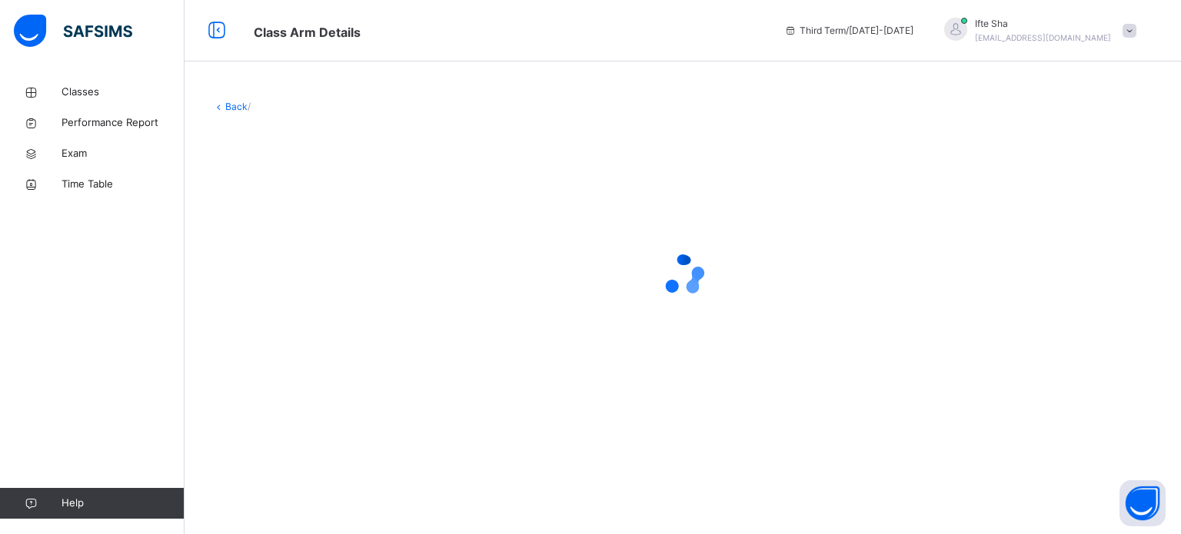
click at [300, 251] on div at bounding box center [682, 275] width 941 height 62
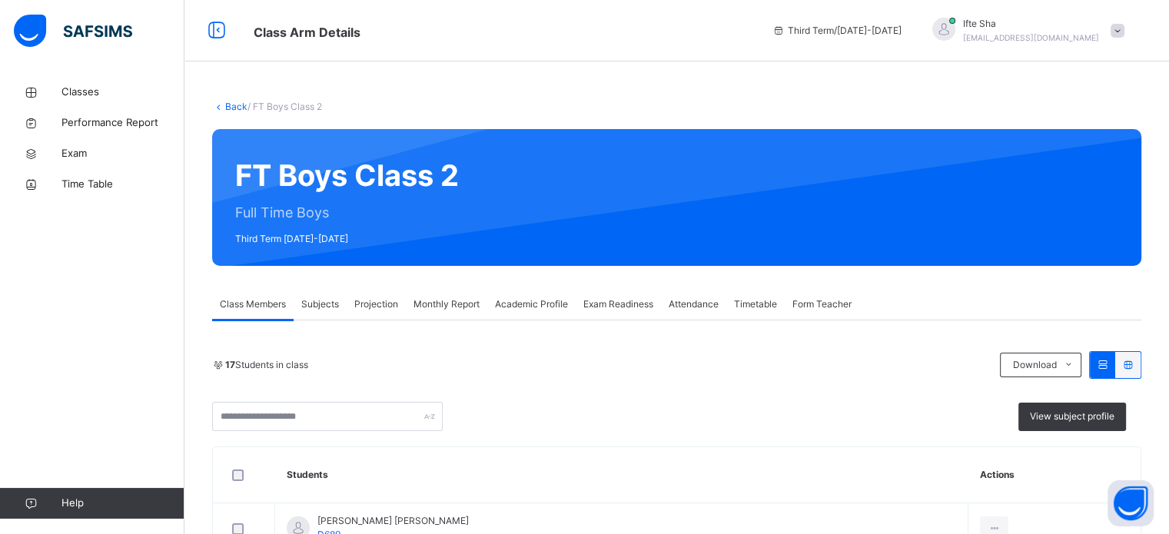
click at [366, 311] on span "Projection" at bounding box center [376, 305] width 44 height 14
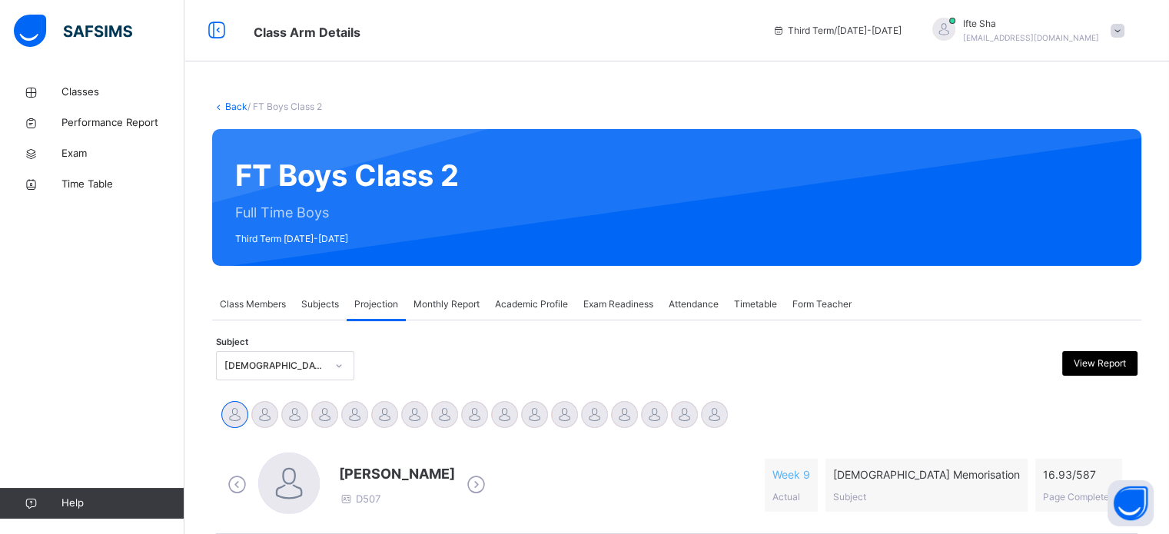
scroll to position [31, 0]
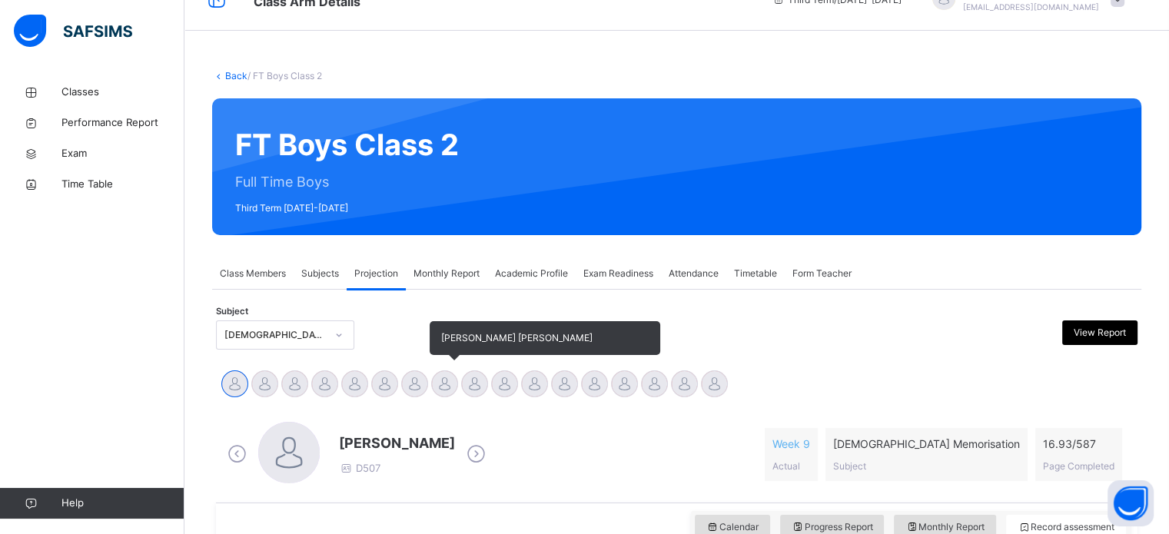
click at [441, 386] on div at bounding box center [444, 384] width 27 height 27
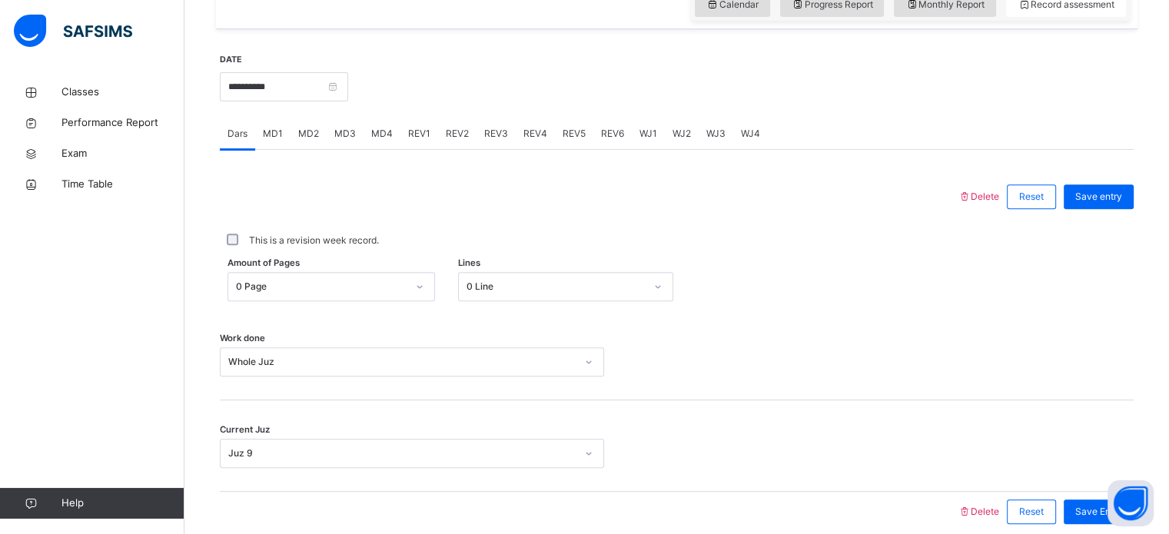
scroll to position [584, 0]
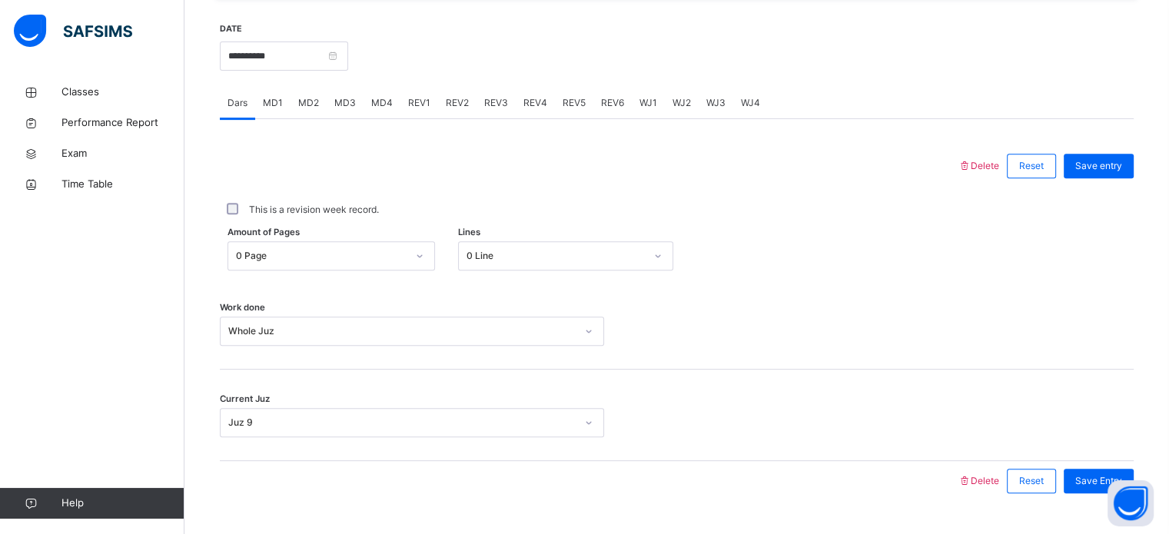
click at [424, 98] on span "REV1" at bounding box center [419, 103] width 22 height 14
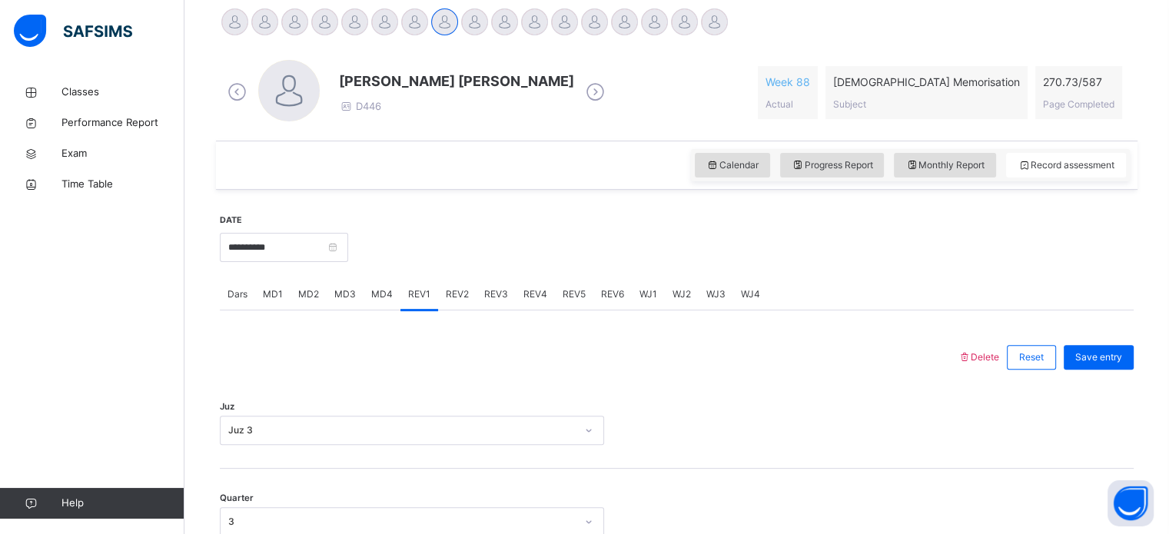
scroll to position [400, 0]
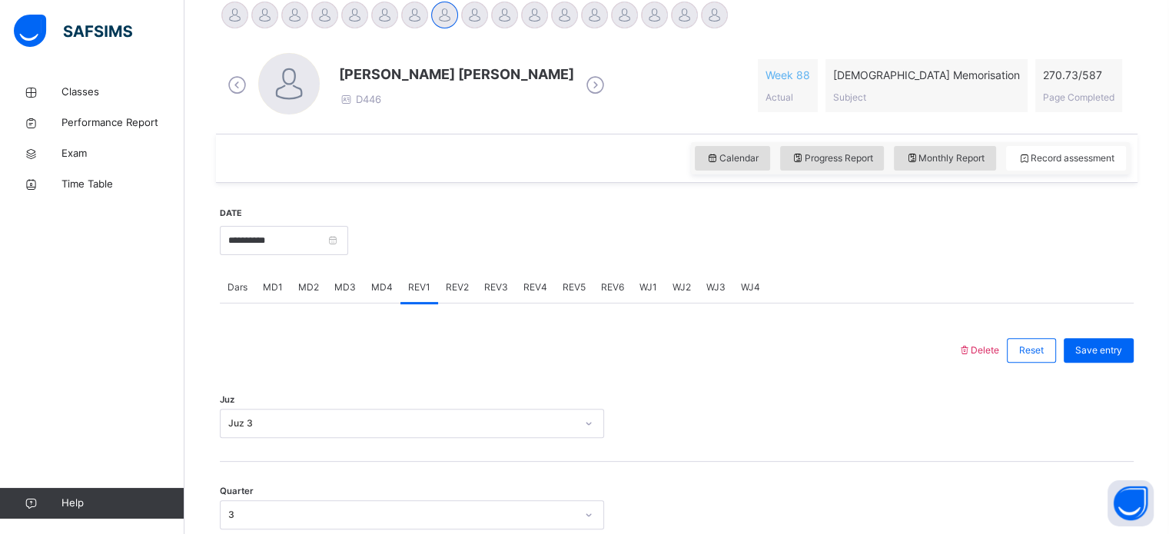
click at [453, 288] on span "REV2" at bounding box center [457, 288] width 23 height 14
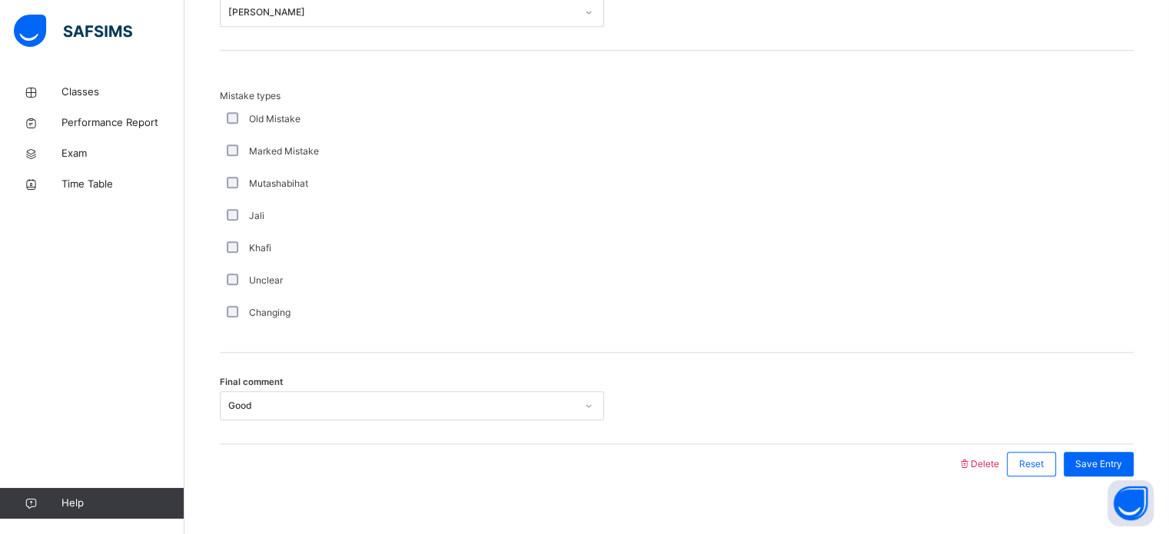
scroll to position [1691, 0]
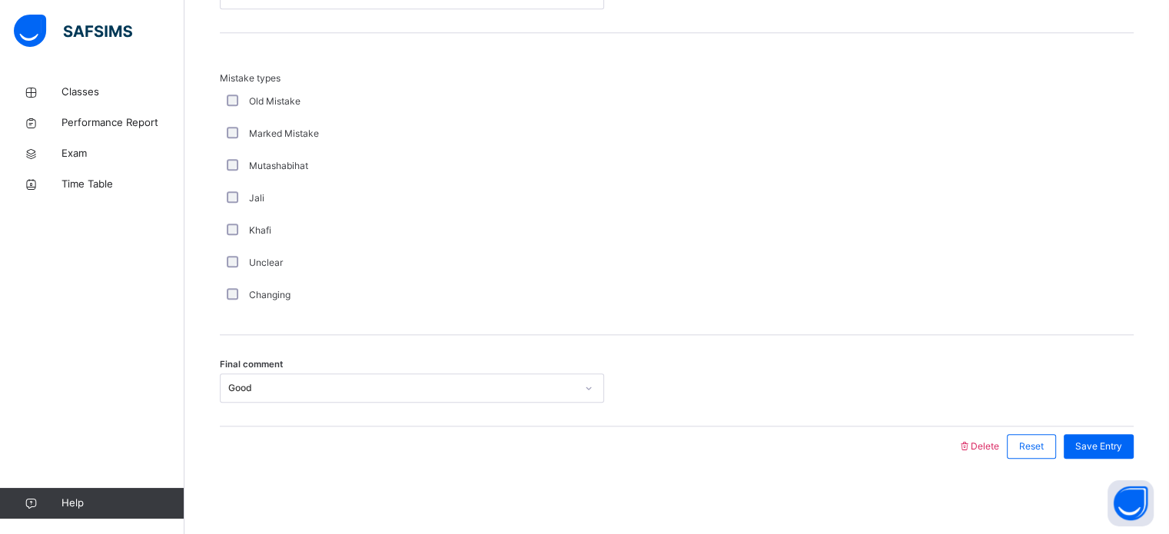
click at [407, 391] on div "Good" at bounding box center [402, 388] width 348 height 14
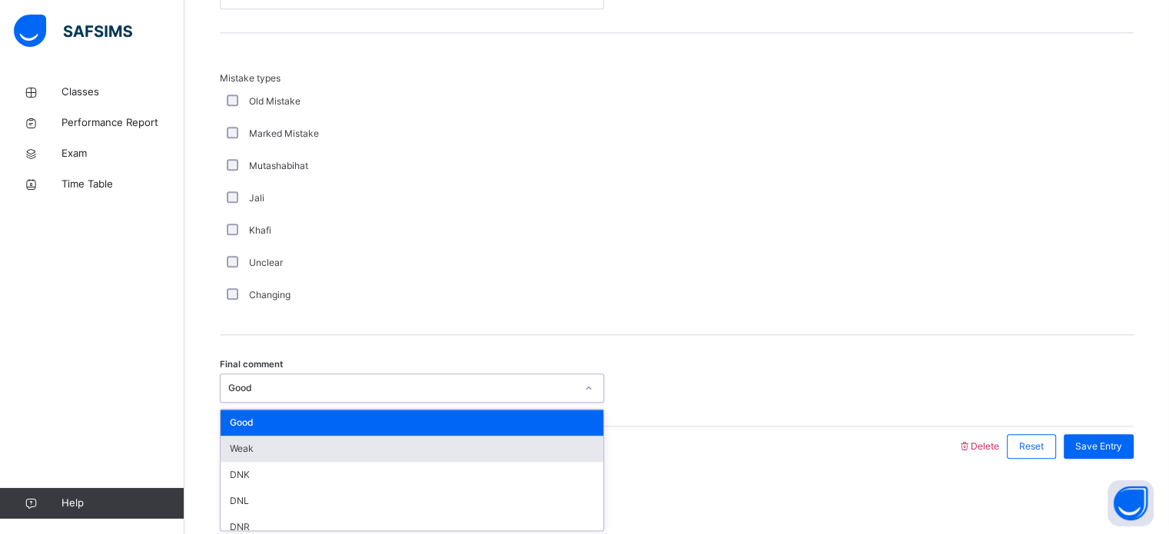
click at [387, 451] on div "Weak" at bounding box center [412, 449] width 383 height 26
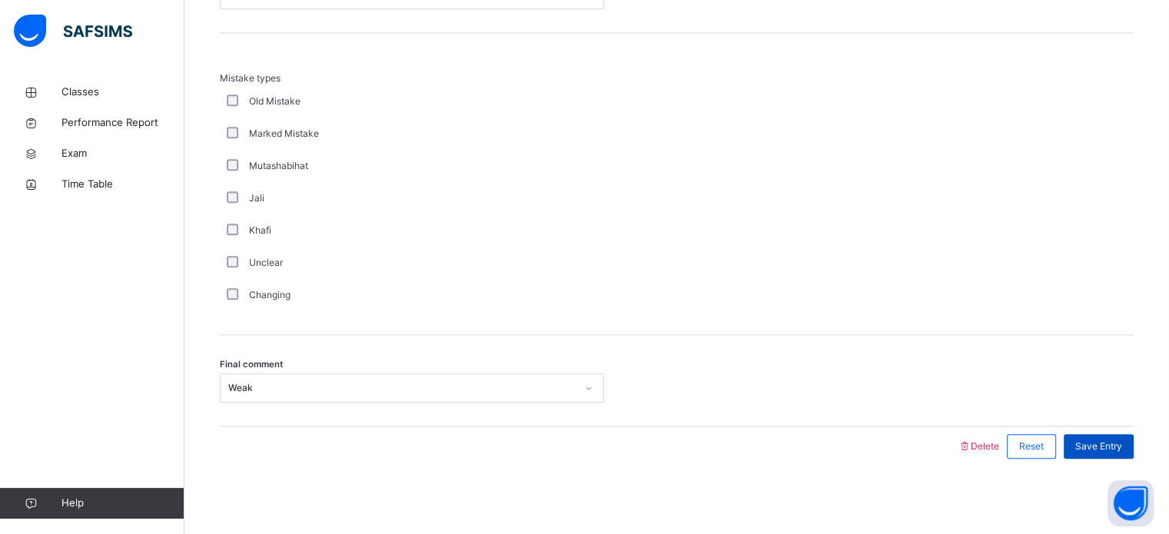
click at [1097, 436] on div "Save Entry" at bounding box center [1099, 446] width 70 height 25
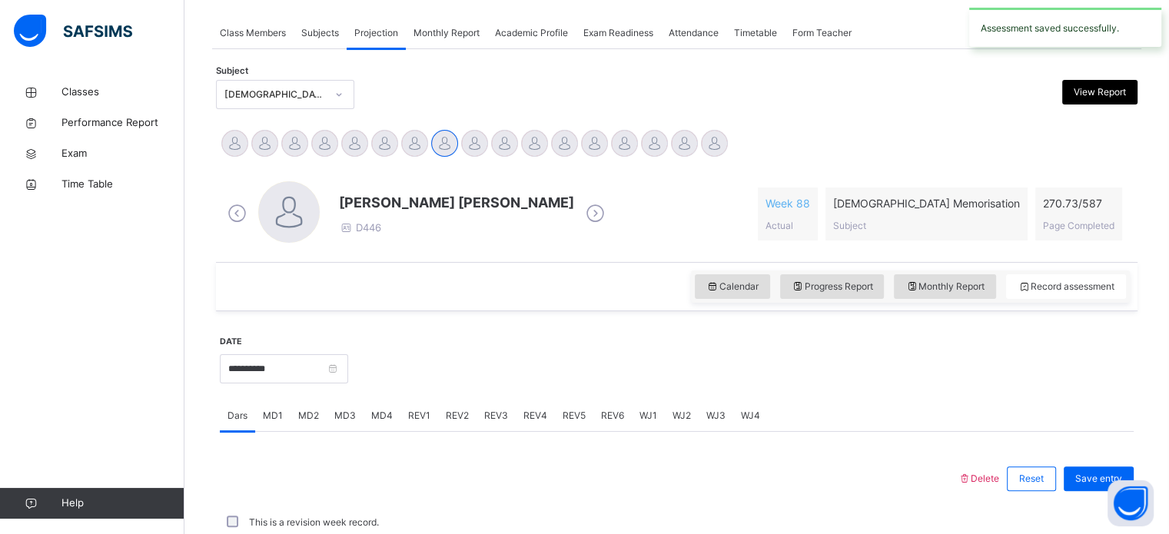
scroll to position [620, 0]
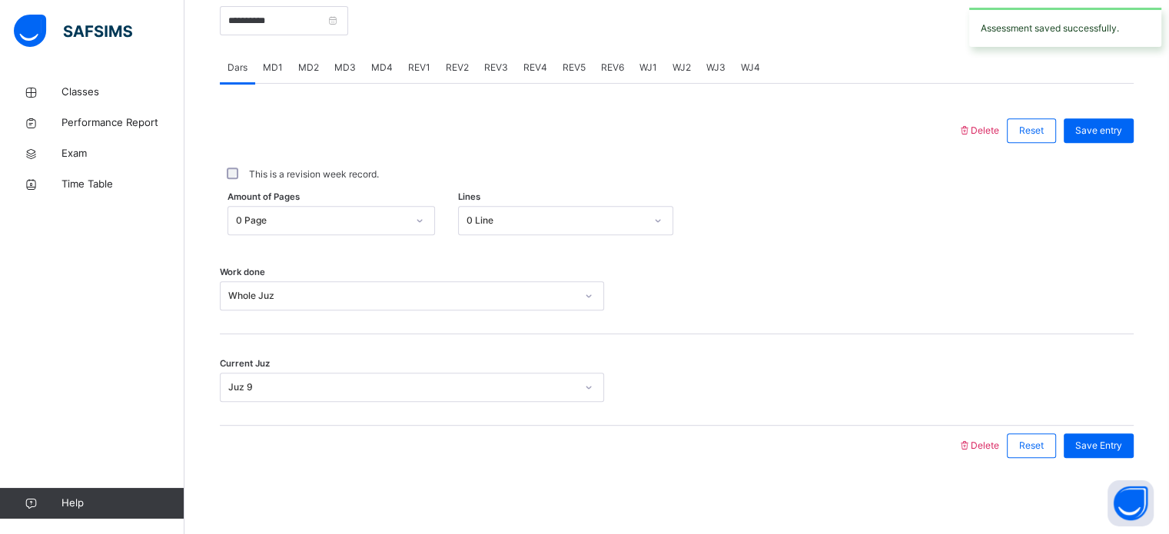
click at [491, 67] on span "REV3" at bounding box center [496, 68] width 24 height 14
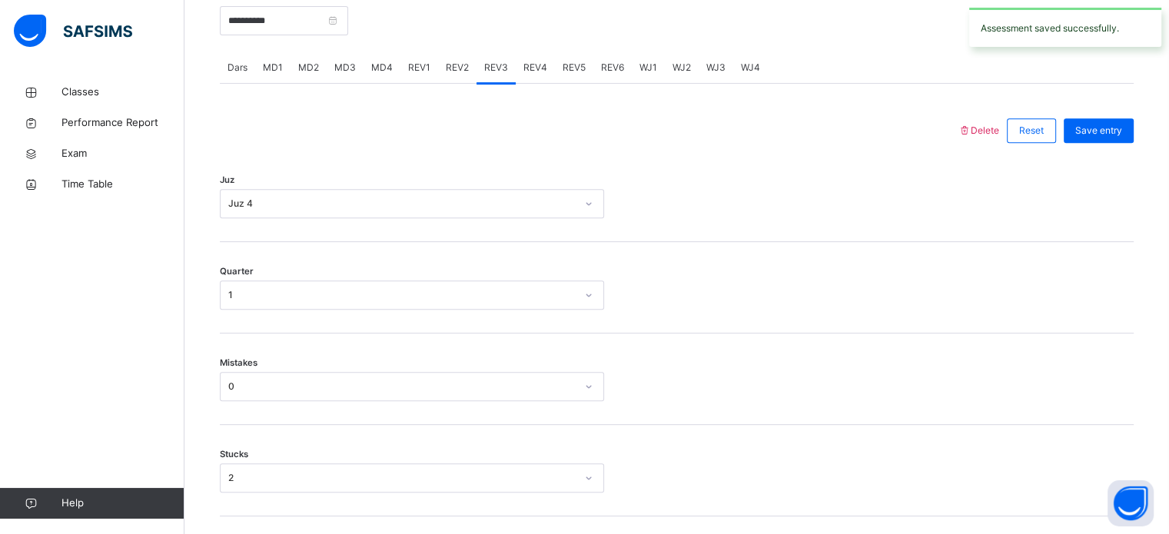
scroll to position [1691, 0]
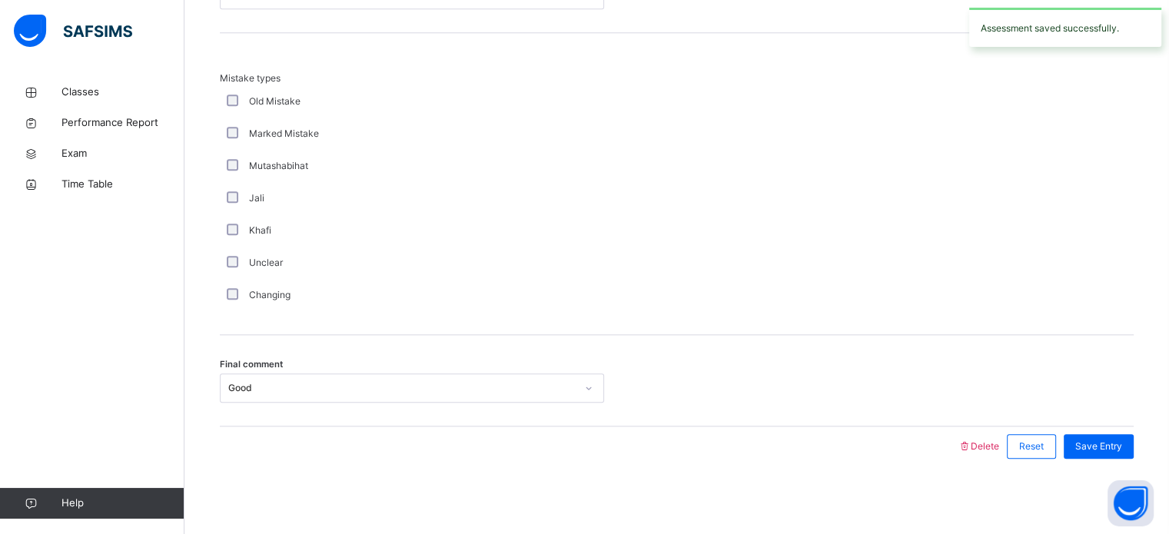
click at [320, 388] on div "Good" at bounding box center [402, 388] width 348 height 14
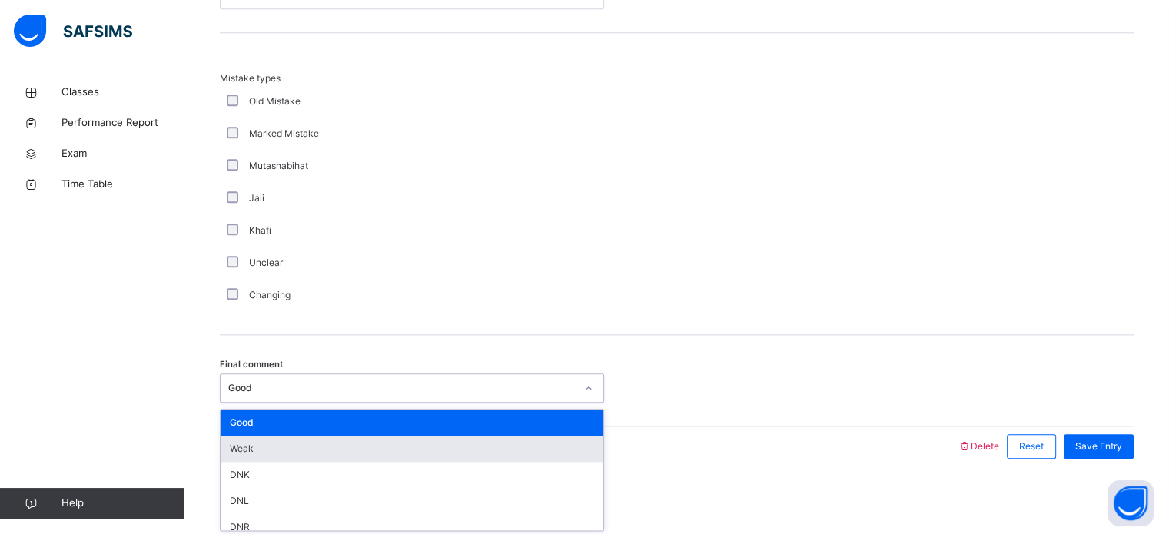
click at [284, 455] on div "Weak" at bounding box center [412, 449] width 383 height 26
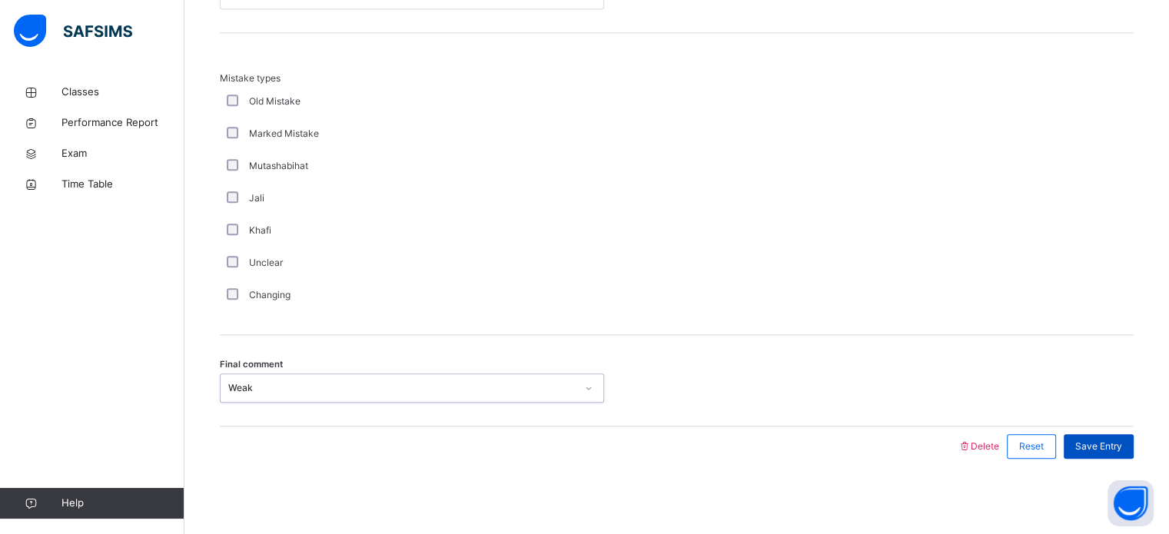
click at [1101, 447] on span "Save Entry" at bounding box center [1099, 447] width 47 height 14
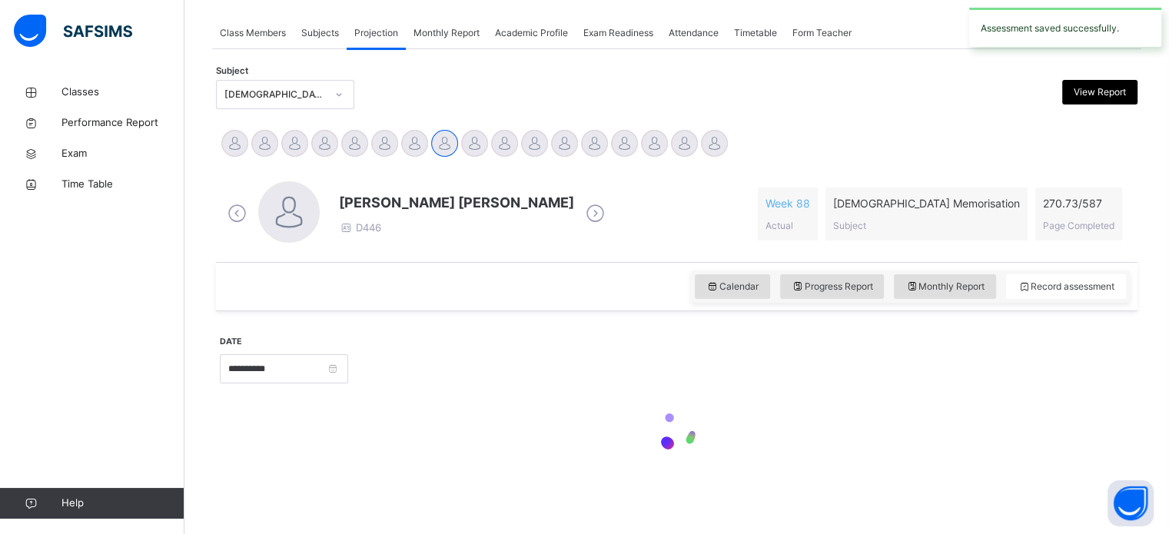
scroll to position [620, 0]
